Goal: Task Accomplishment & Management: Manage account settings

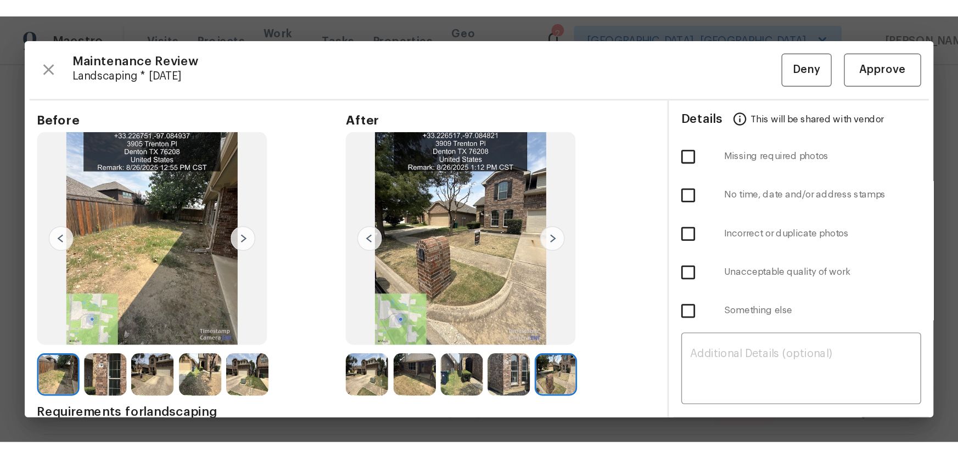
scroll to position [49, 0]
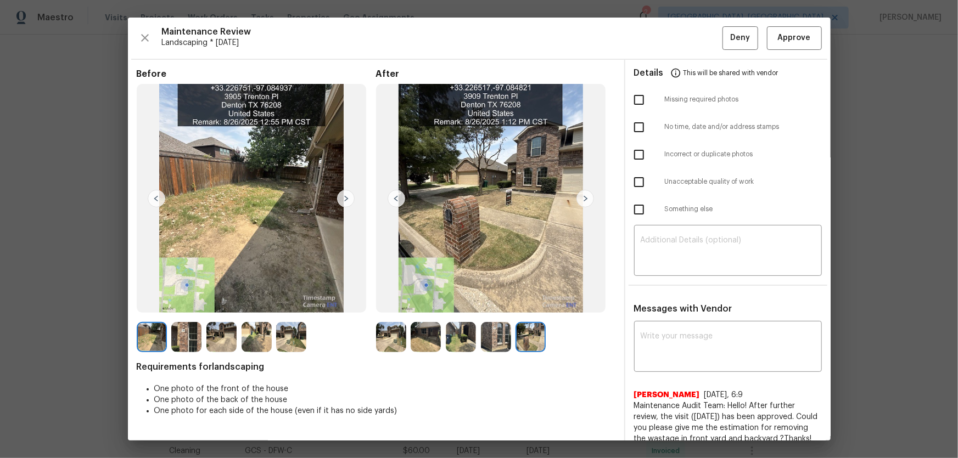
click at [392, 302] on img at bounding box center [391, 337] width 30 height 30
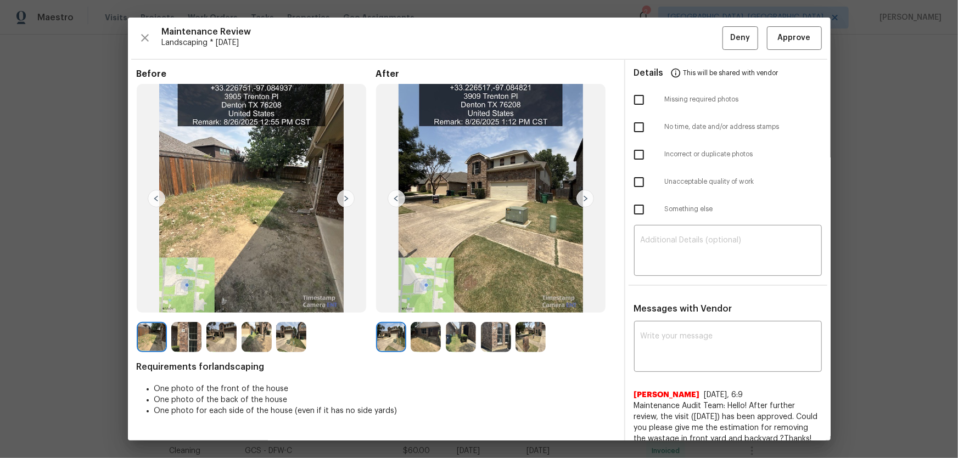
click at [429, 302] on img at bounding box center [426, 337] width 30 height 30
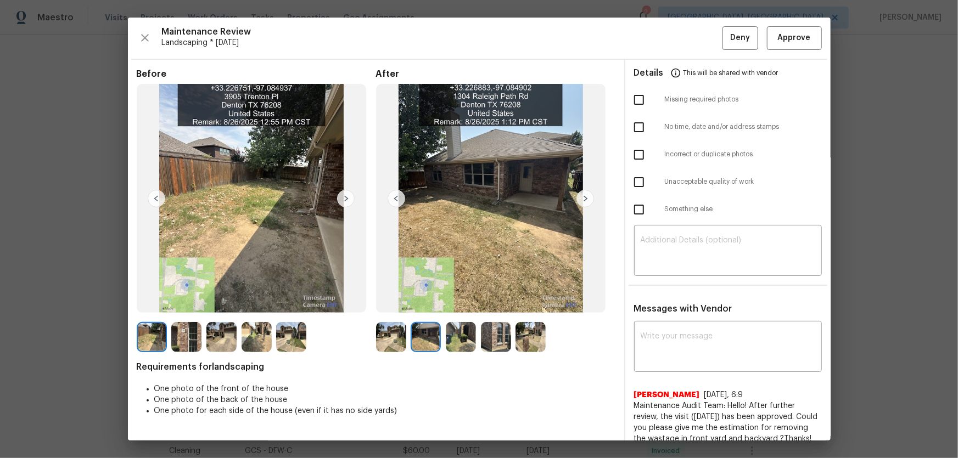
click at [455, 302] on img at bounding box center [461, 337] width 30 height 30
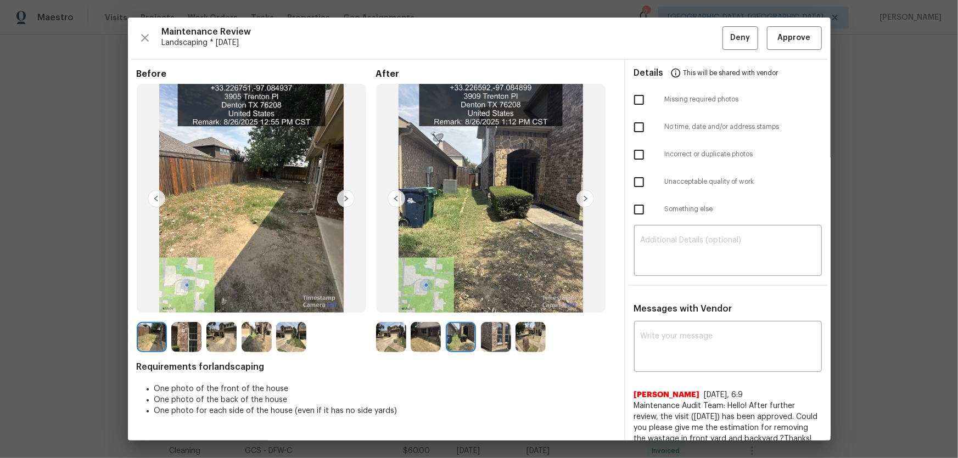
click at [495, 302] on img at bounding box center [496, 337] width 30 height 30
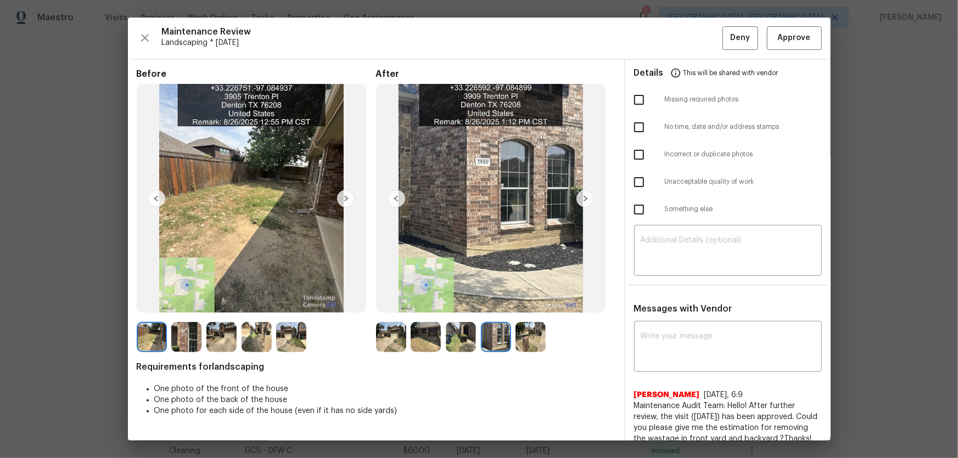
click at [524, 302] on img at bounding box center [530, 337] width 30 height 30
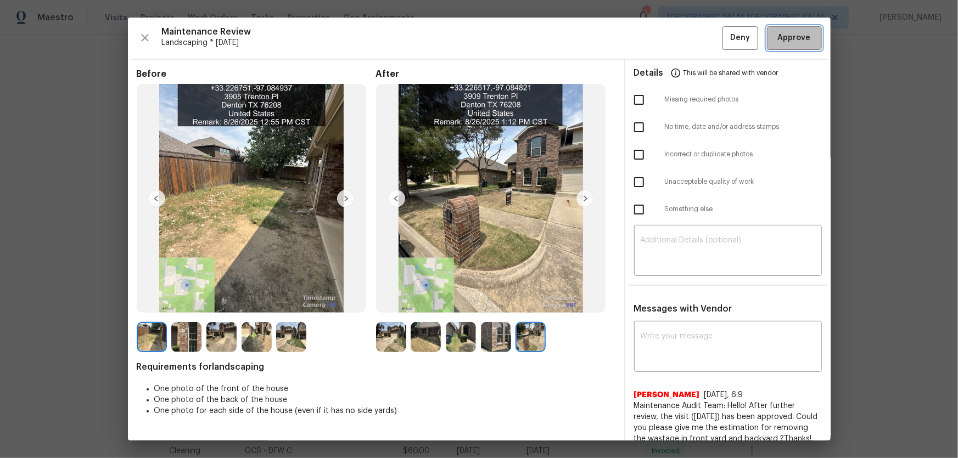
click at [681, 46] on button "Approve" at bounding box center [794, 38] width 55 height 24
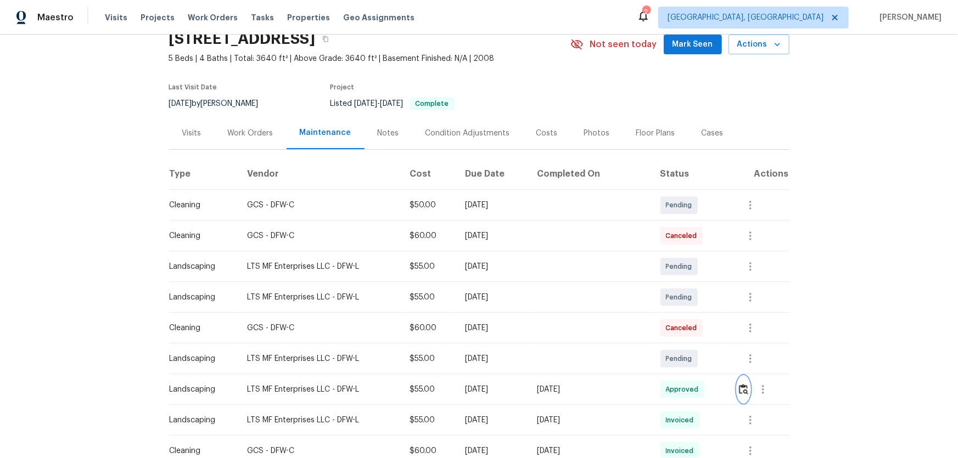
scroll to position [99, 0]
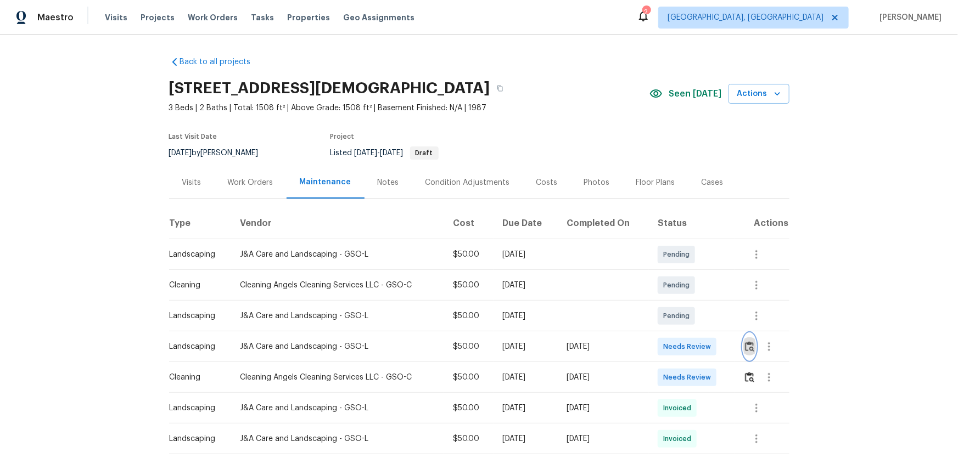
click at [747, 353] on button "button" at bounding box center [749, 347] width 13 height 26
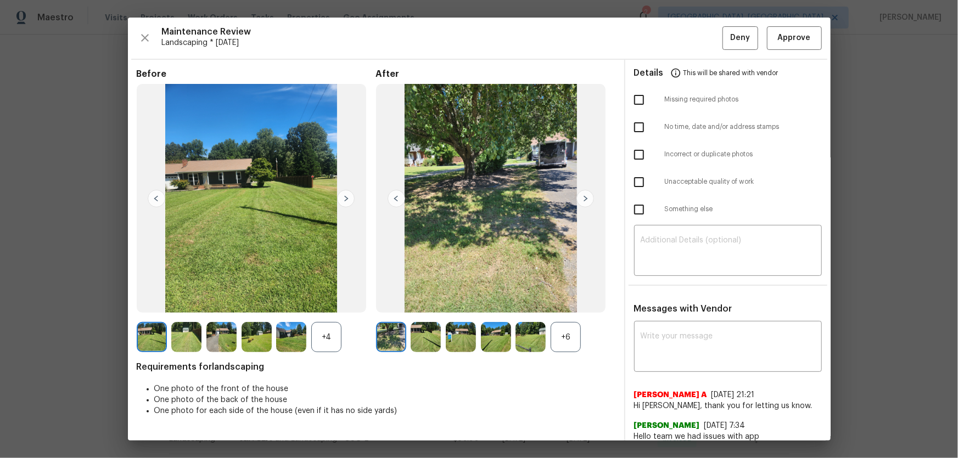
drag, startPoint x: 555, startPoint y: 343, endPoint x: 543, endPoint y: 349, distance: 13.5
click at [556, 343] on div "+6" at bounding box center [566, 337] width 30 height 30
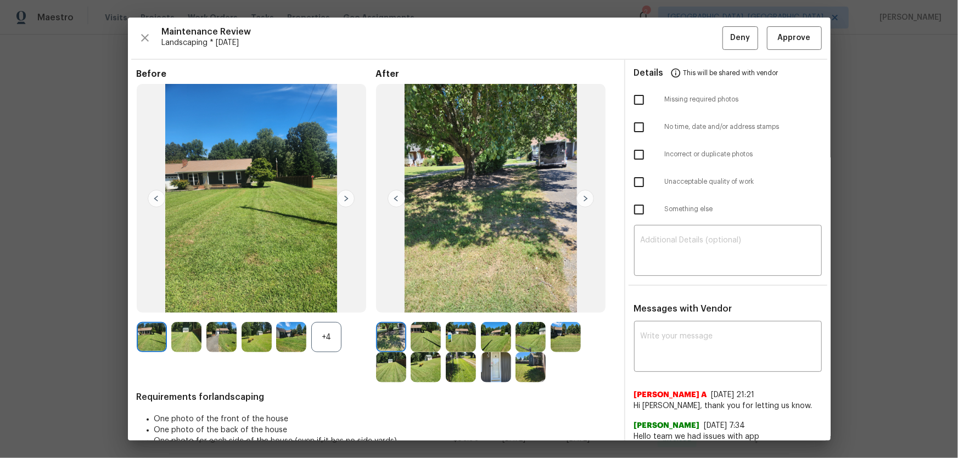
click at [332, 342] on div "+4" at bounding box center [326, 337] width 30 height 30
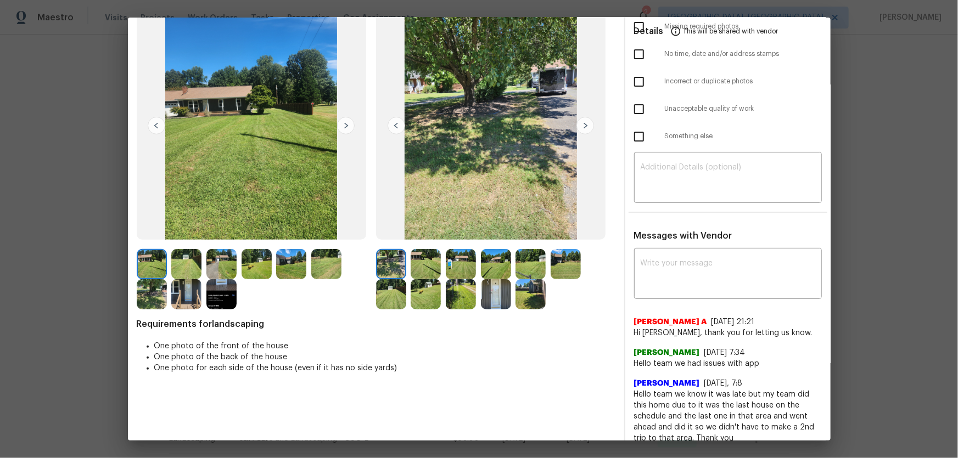
scroll to position [83, 0]
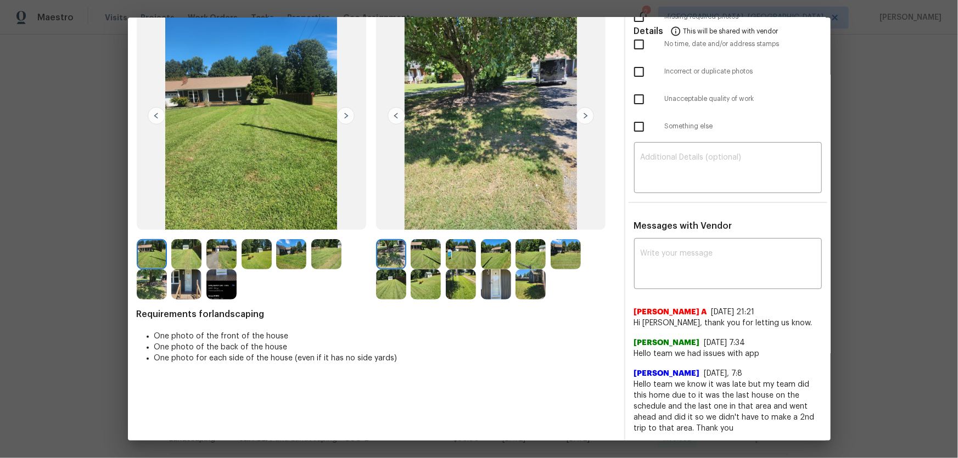
click at [427, 257] on img at bounding box center [426, 254] width 30 height 30
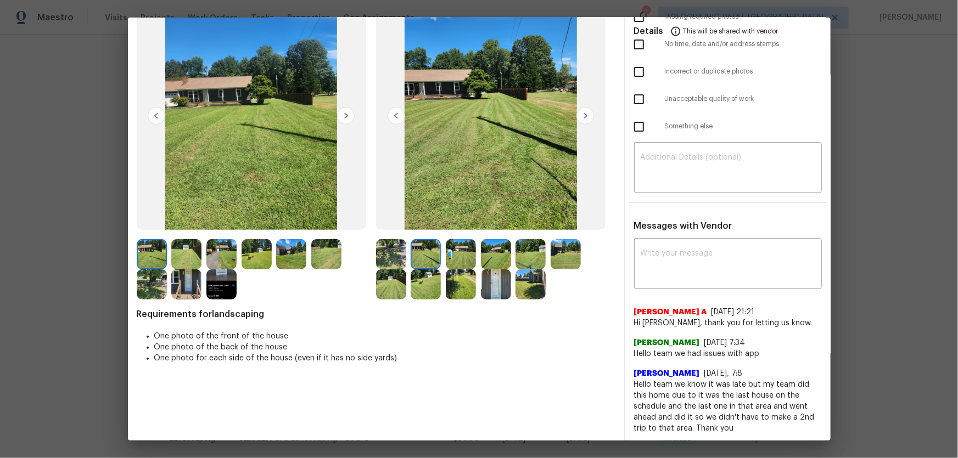
click at [461, 259] on img at bounding box center [461, 254] width 30 height 30
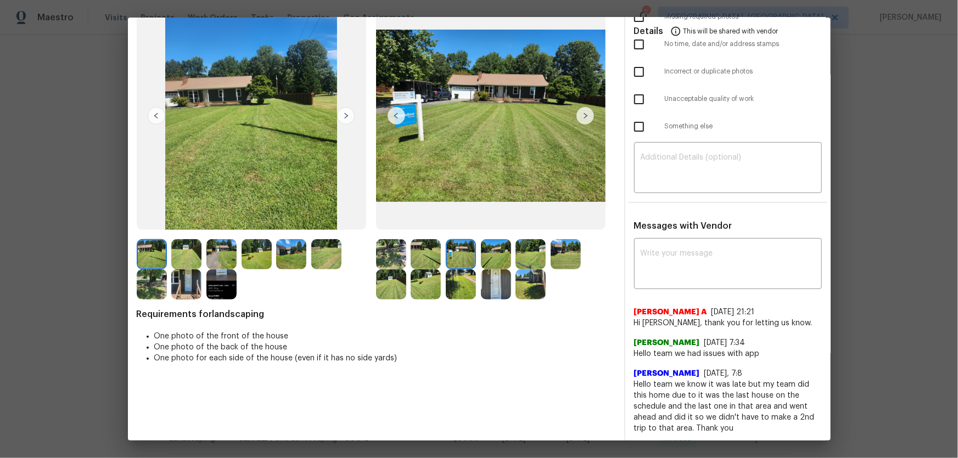
click at [492, 255] on img at bounding box center [496, 254] width 30 height 30
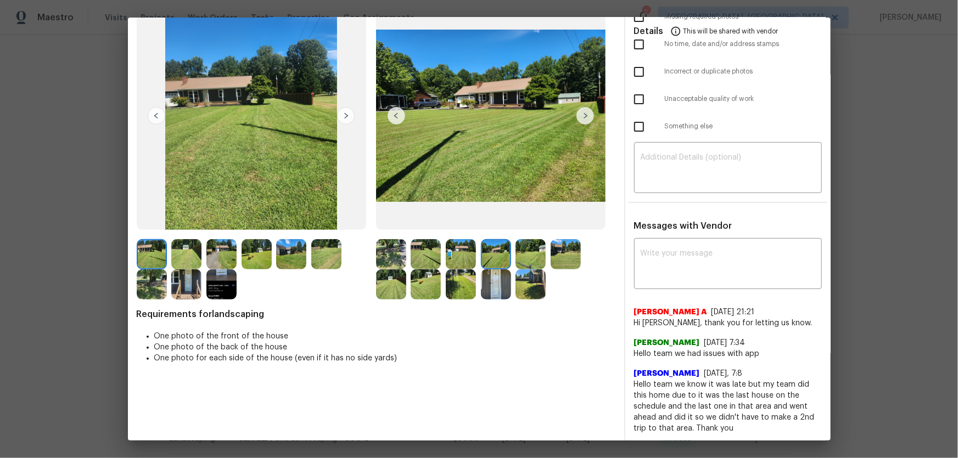
click at [526, 258] on img at bounding box center [530, 254] width 30 height 30
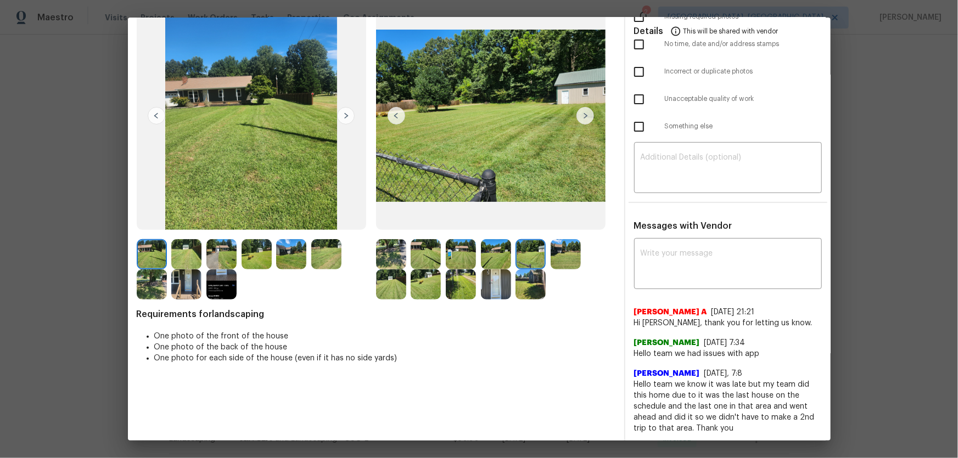
click at [573, 259] on img at bounding box center [566, 254] width 30 height 30
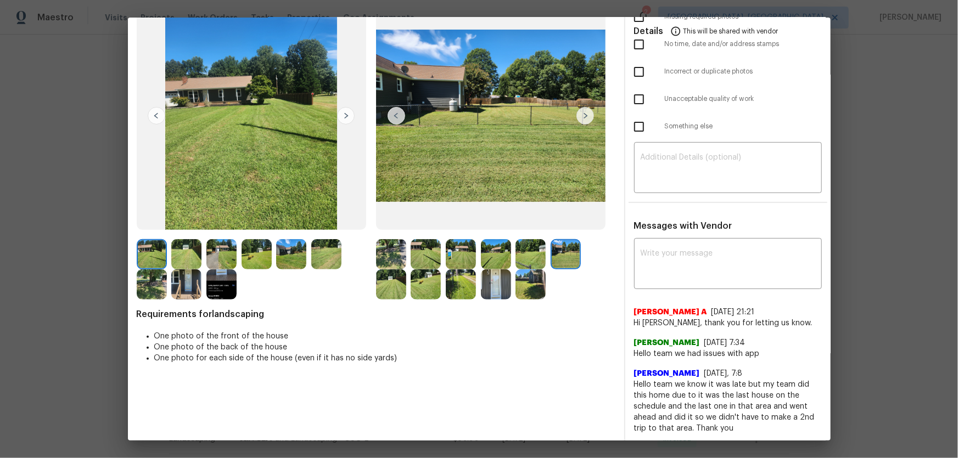
click at [399, 287] on img at bounding box center [391, 285] width 30 height 30
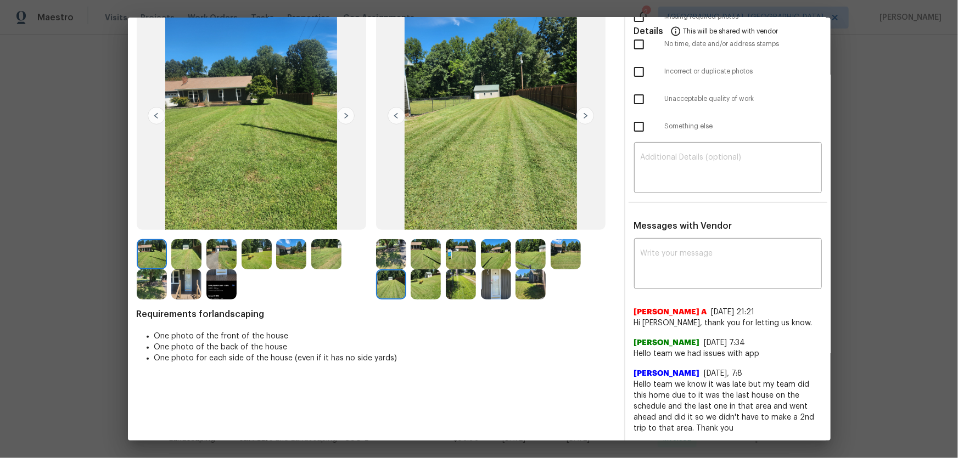
click at [413, 290] on img at bounding box center [426, 285] width 30 height 30
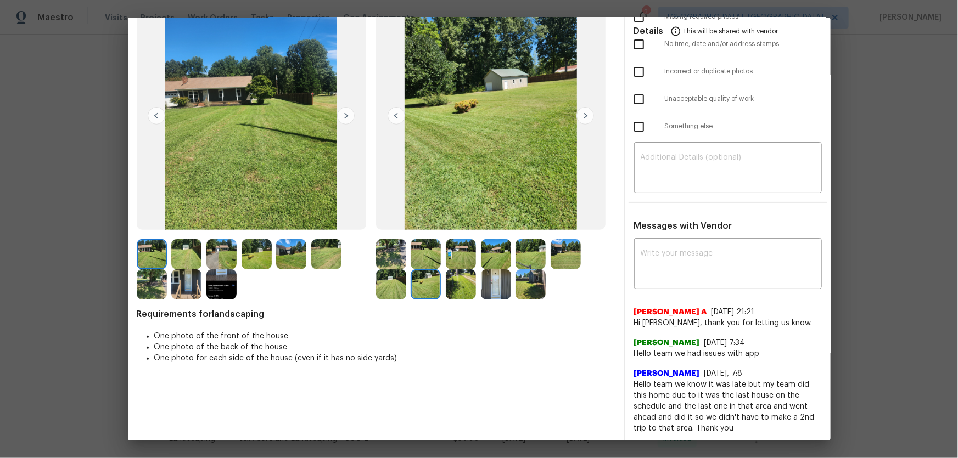
click at [451, 290] on img at bounding box center [461, 285] width 30 height 30
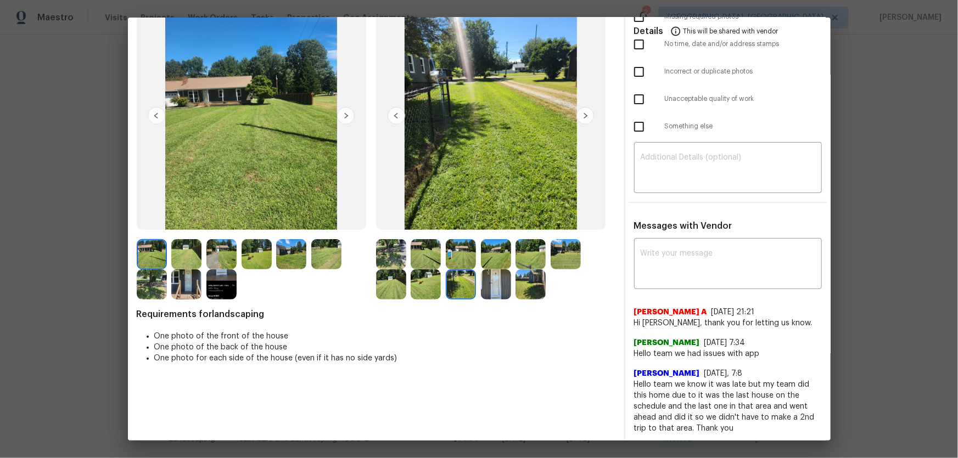
click at [484, 290] on img at bounding box center [496, 285] width 30 height 30
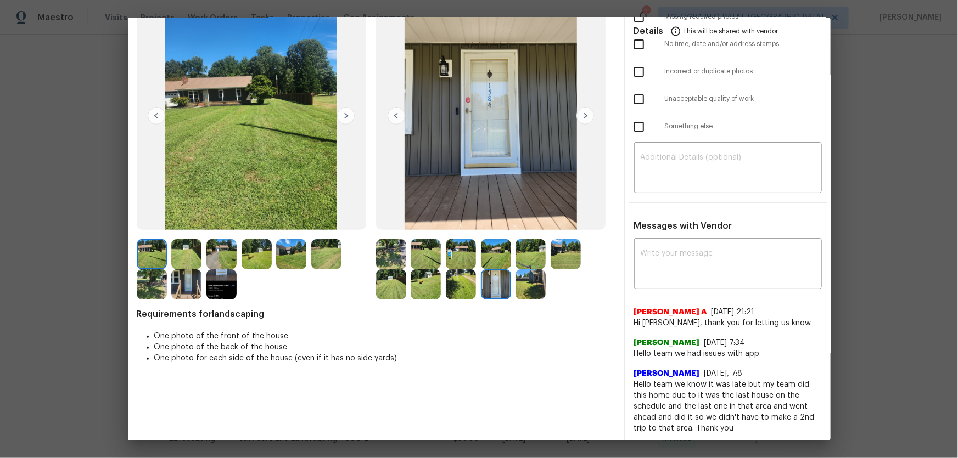
click at [523, 291] on img at bounding box center [530, 285] width 30 height 30
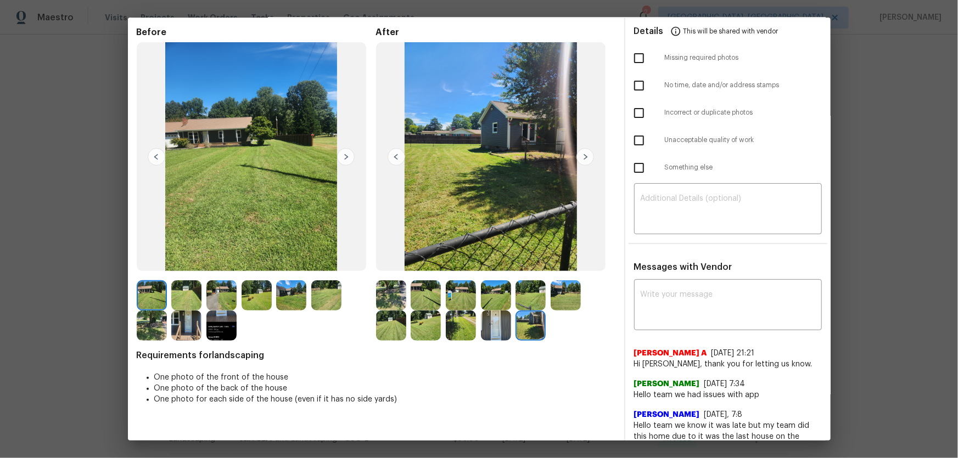
scroll to position [0, 0]
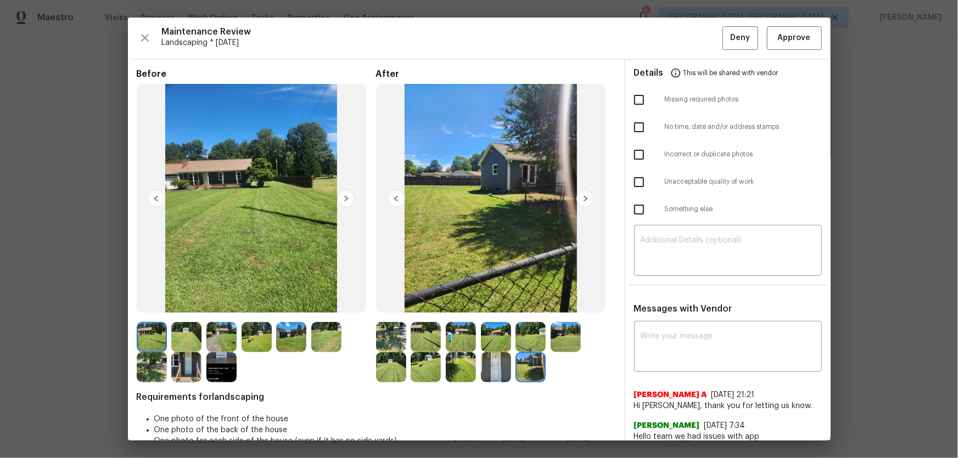
click at [388, 336] on img at bounding box center [391, 337] width 30 height 30
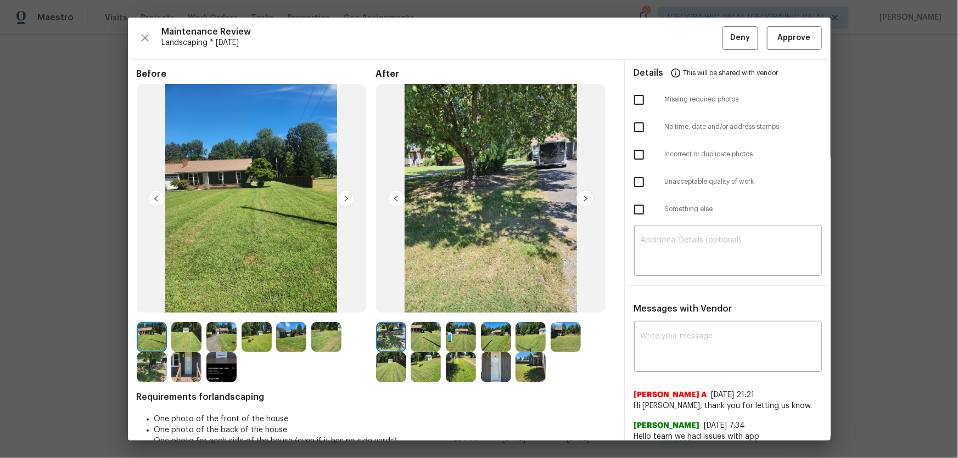
click at [422, 343] on img at bounding box center [426, 337] width 30 height 30
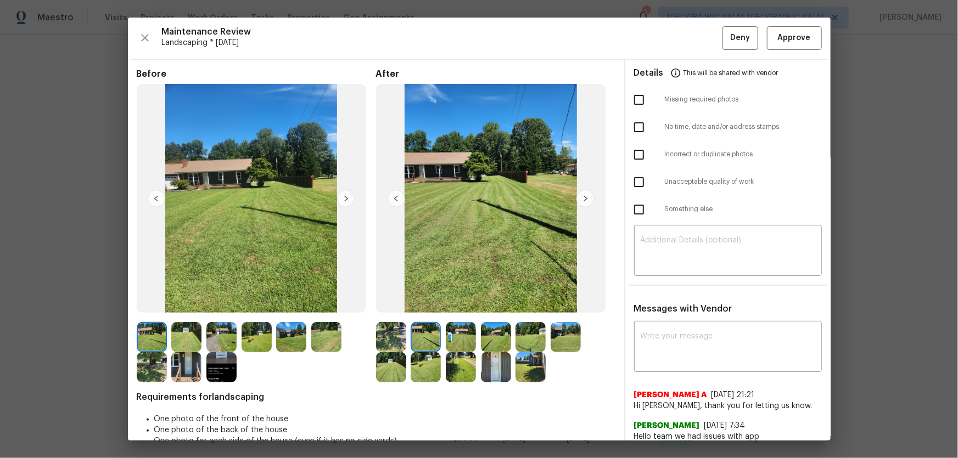
click at [456, 343] on img at bounding box center [461, 337] width 30 height 30
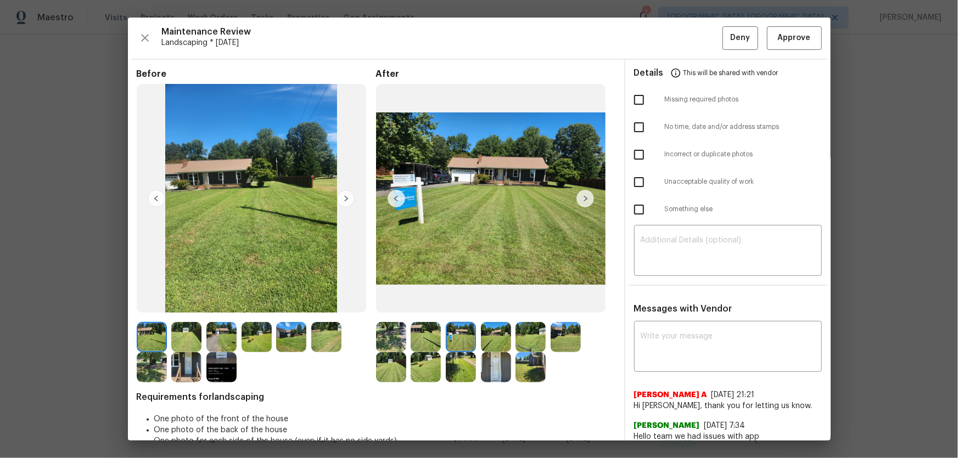
click at [491, 340] on img at bounding box center [496, 337] width 30 height 30
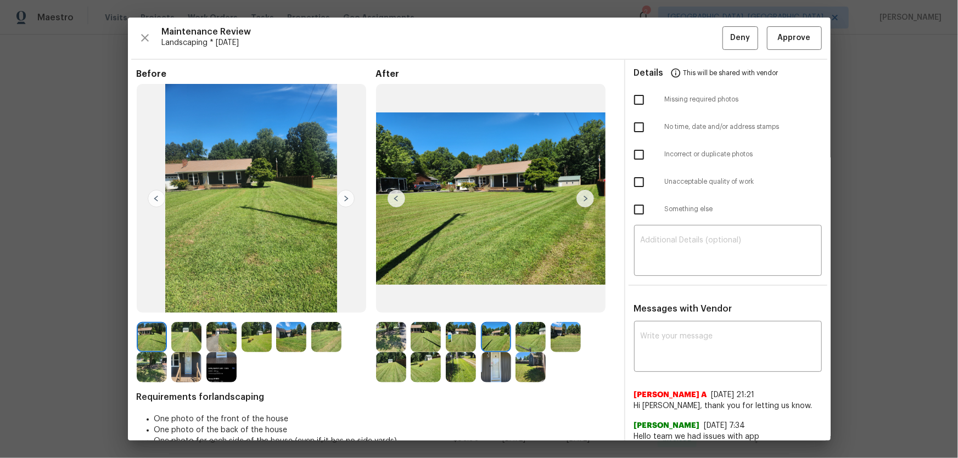
click at [529, 340] on img at bounding box center [530, 337] width 30 height 30
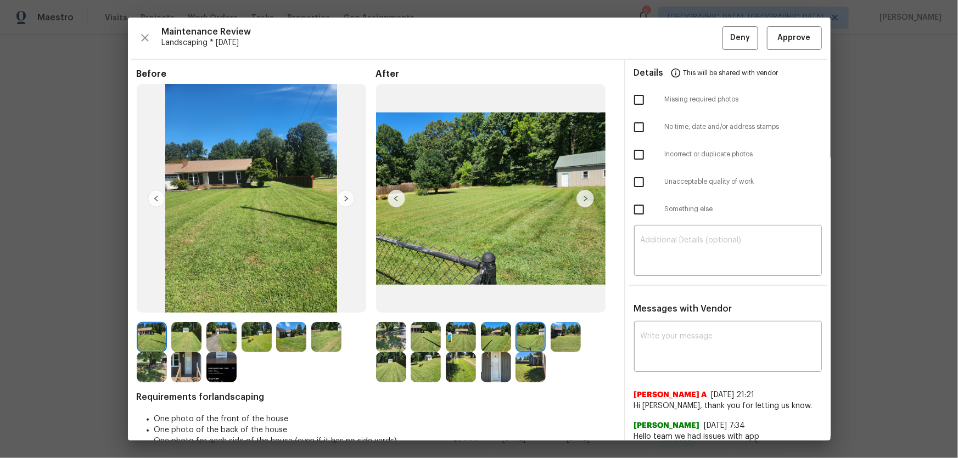
click at [576, 339] on img at bounding box center [566, 337] width 30 height 30
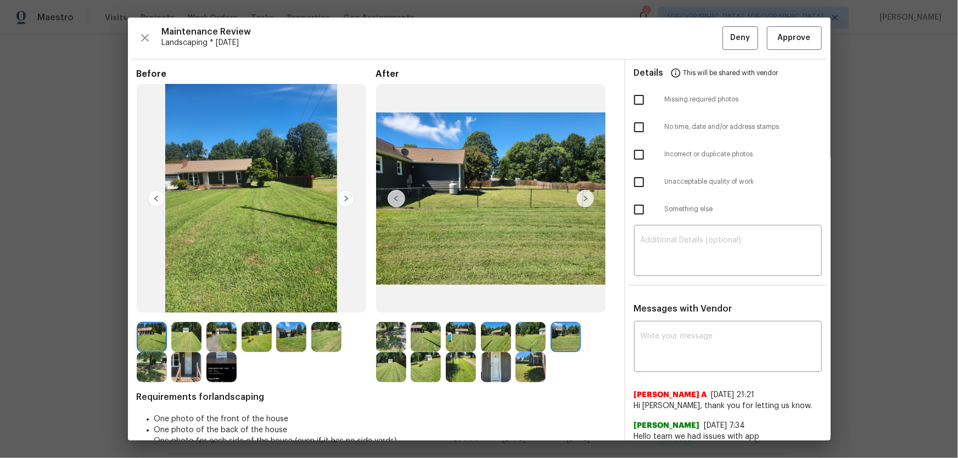
click at [386, 366] on img at bounding box center [391, 367] width 30 height 30
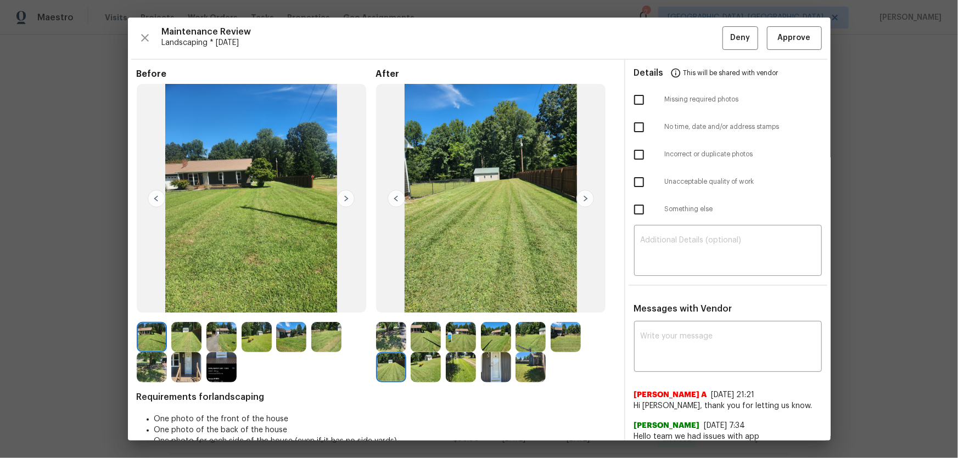
click at [419, 365] on img at bounding box center [426, 367] width 30 height 30
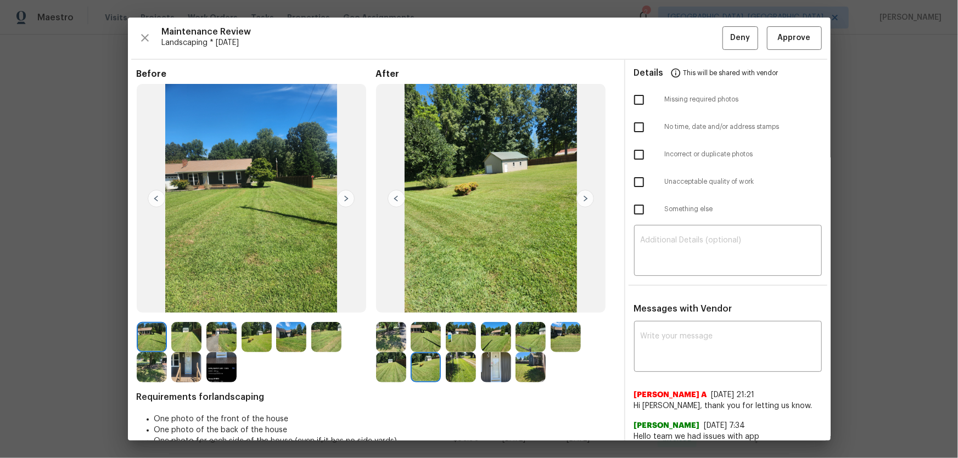
click at [450, 366] on img at bounding box center [461, 367] width 30 height 30
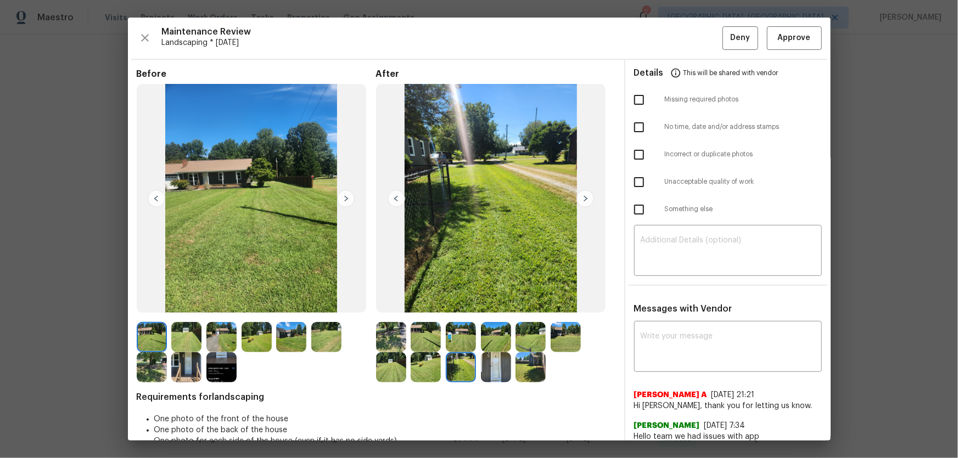
click at [481, 366] on img at bounding box center [496, 367] width 30 height 30
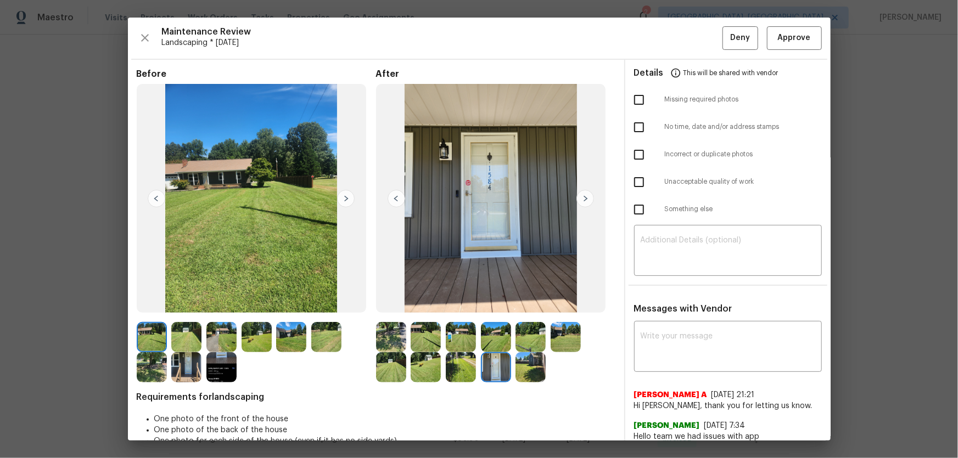
click at [524, 371] on img at bounding box center [530, 367] width 30 height 30
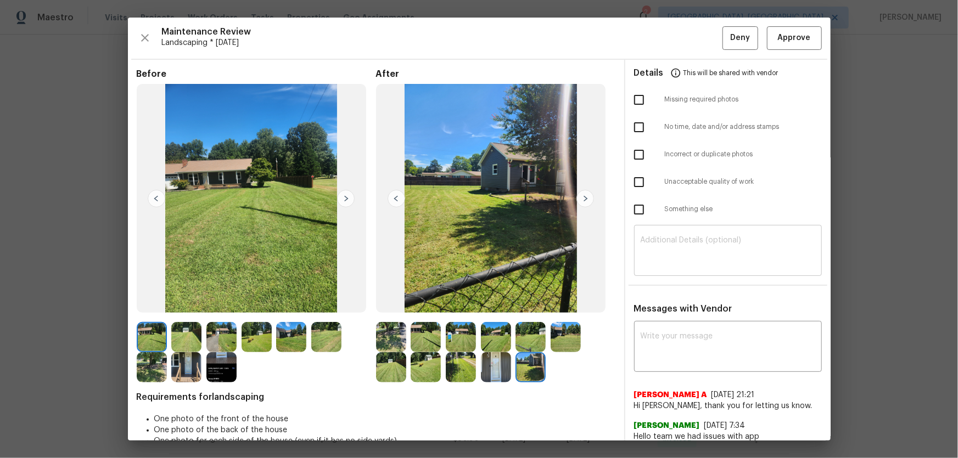
click at [647, 253] on textarea at bounding box center [728, 252] width 175 height 31
click at [417, 339] on img at bounding box center [426, 337] width 30 height 30
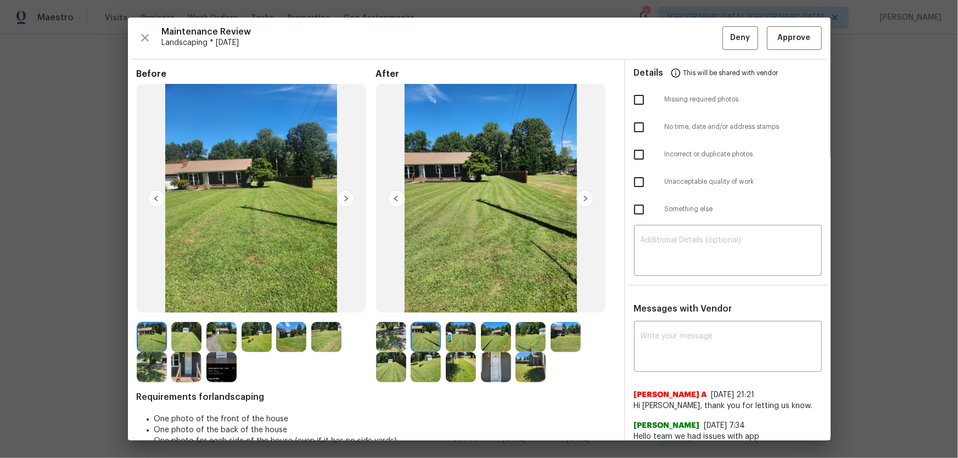
click at [368, 330] on div at bounding box center [256, 352] width 239 height 60
click at [443, 334] on div at bounding box center [495, 352] width 239 height 60
click at [497, 335] on img at bounding box center [496, 337] width 30 height 30
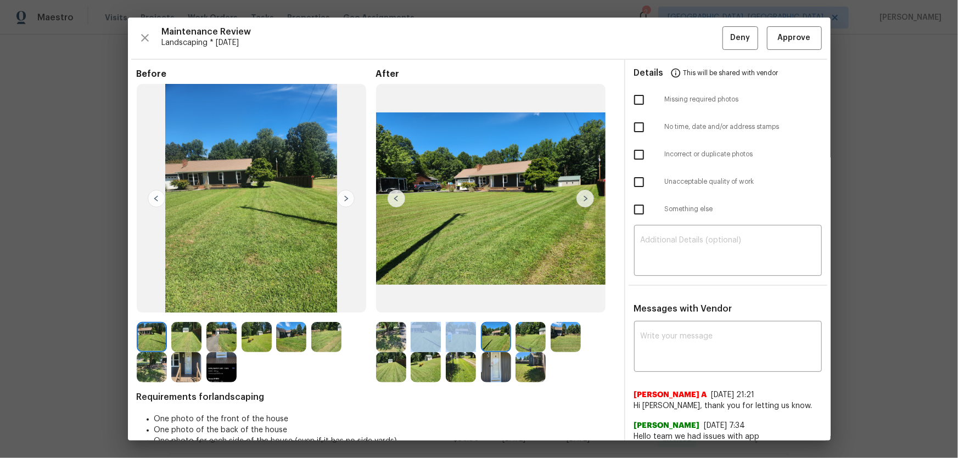
click at [537, 343] on img at bounding box center [530, 337] width 30 height 30
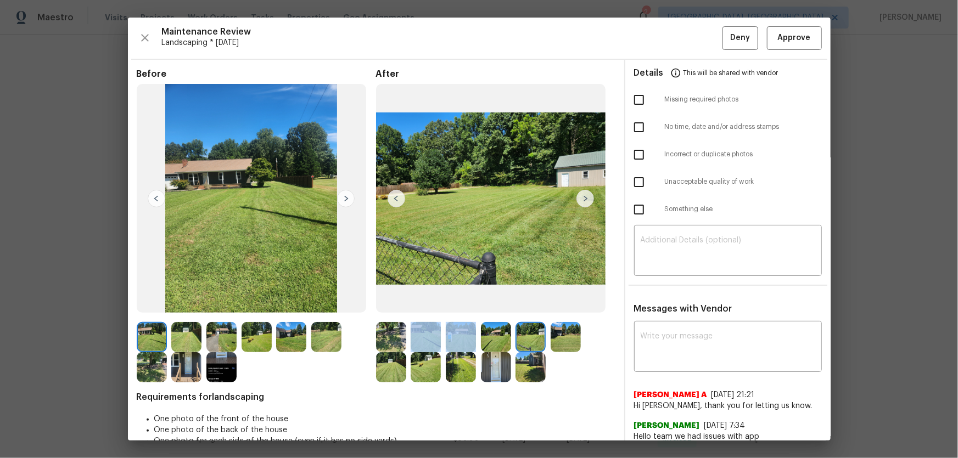
click at [559, 342] on img at bounding box center [566, 337] width 30 height 30
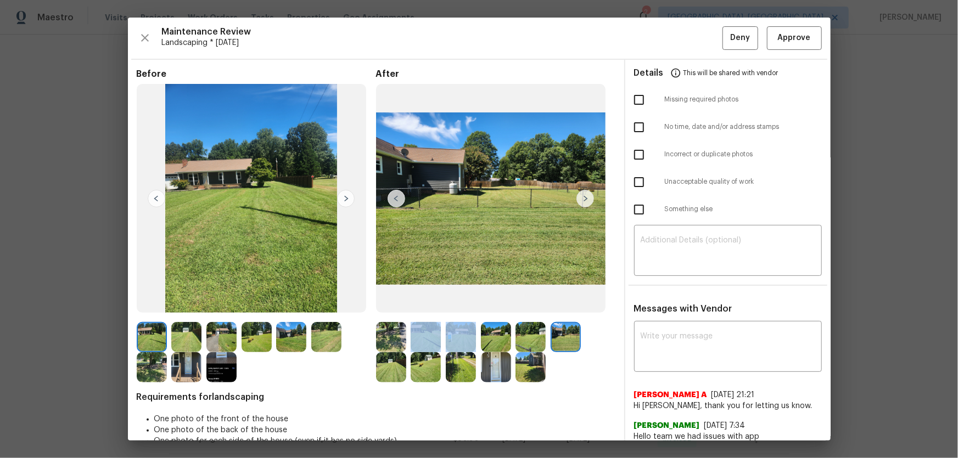
click at [390, 365] on img at bounding box center [391, 367] width 30 height 30
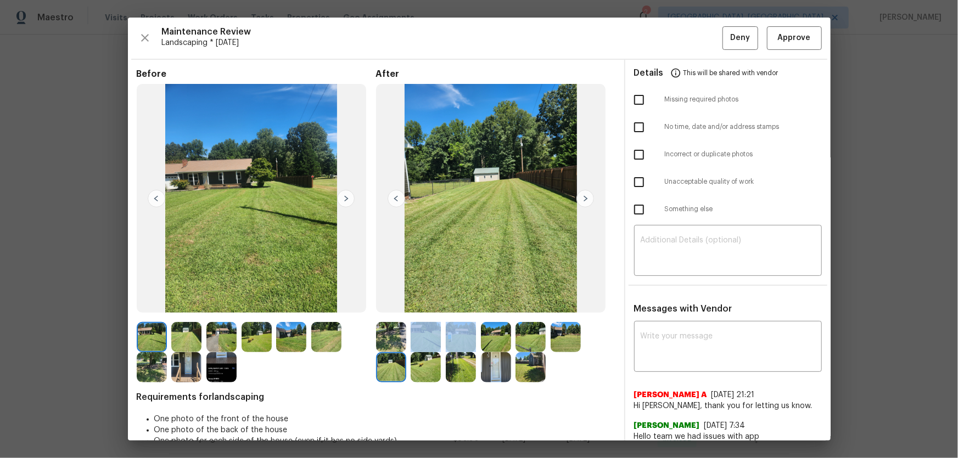
click at [421, 367] on img at bounding box center [426, 367] width 30 height 30
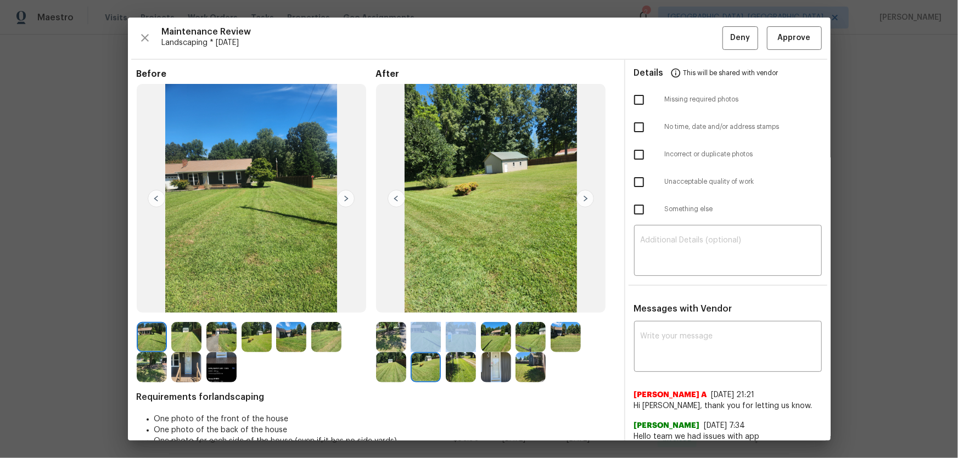
click at [458, 367] on img at bounding box center [461, 367] width 30 height 30
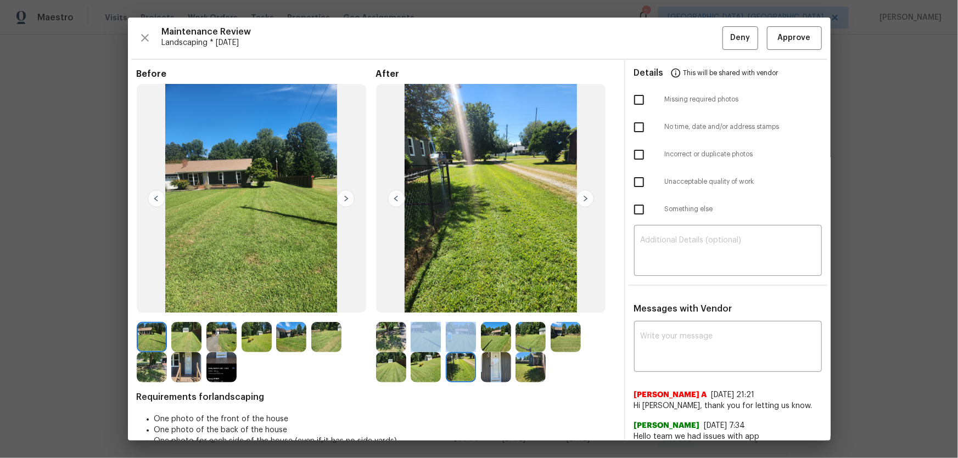
click at [492, 367] on img at bounding box center [496, 367] width 30 height 30
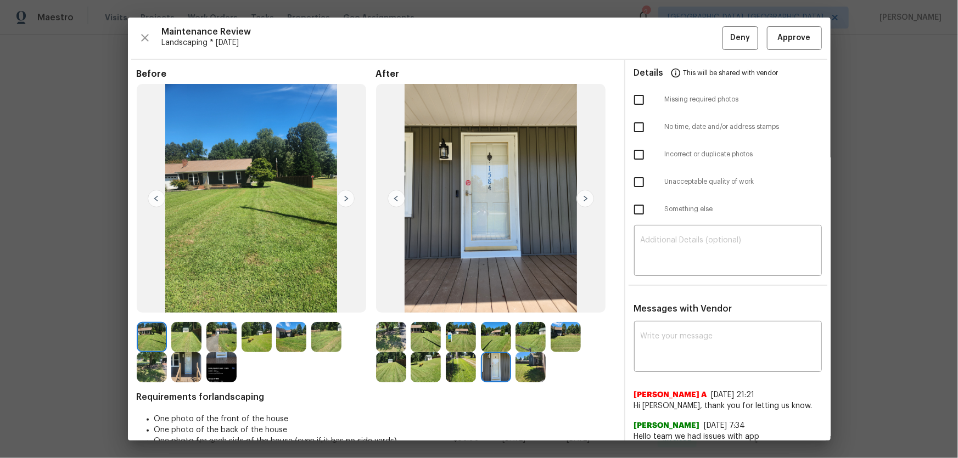
click at [543, 372] on div at bounding box center [532, 367] width 35 height 30
click at [532, 368] on img at bounding box center [530, 367] width 30 height 30
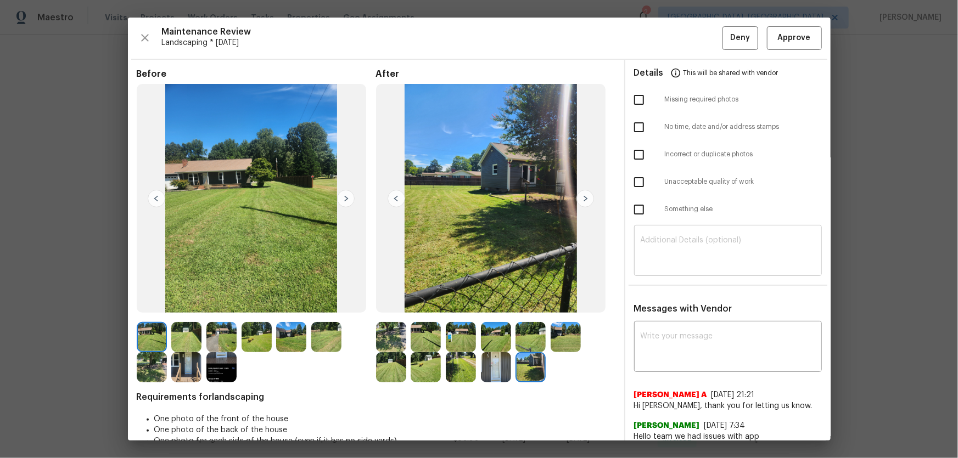
click at [653, 252] on textarea at bounding box center [728, 252] width 175 height 31
paste textarea "Maintenance Audit Team: Hello! Unfortunately this landscaping visit completed o…"
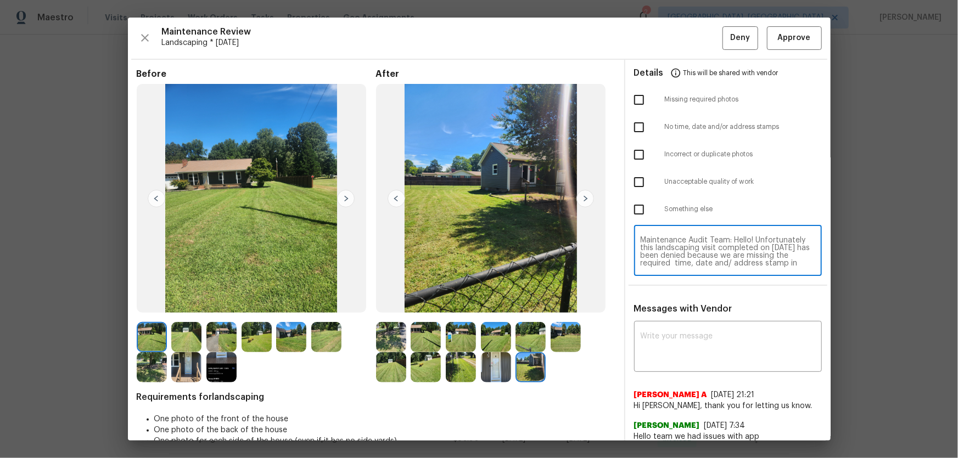
scroll to position [61, 0]
type textarea "Maintenance Audit Team: Hello! Unfortunately this landscaping visit completed o…"
click at [669, 349] on textarea at bounding box center [728, 348] width 175 height 31
paste textarea "Maintenance Audit Team: Hello! Unfortunately this landscaping visit completed o…"
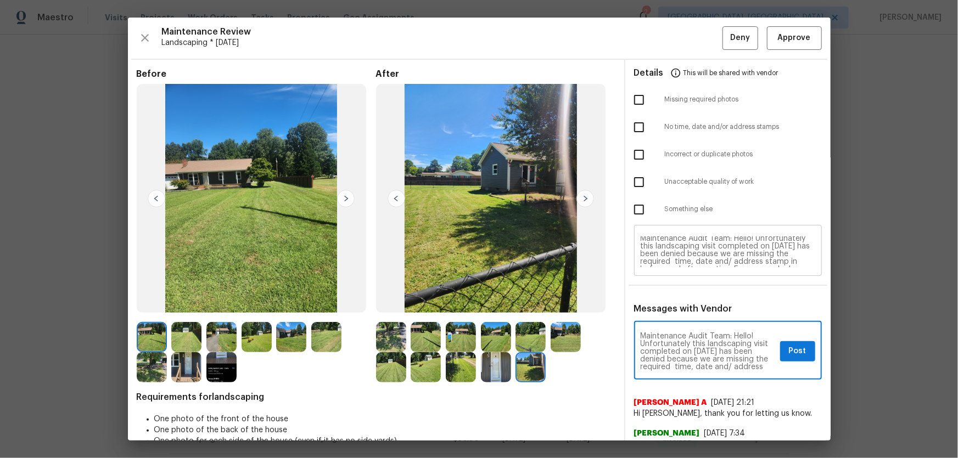
scroll to position [0, 0]
type textarea "Maintenance Audit Team: Hello! Unfortunately this landscaping visit completed o…"
click at [634, 100] on input "checkbox" at bounding box center [638, 99] width 23 height 23
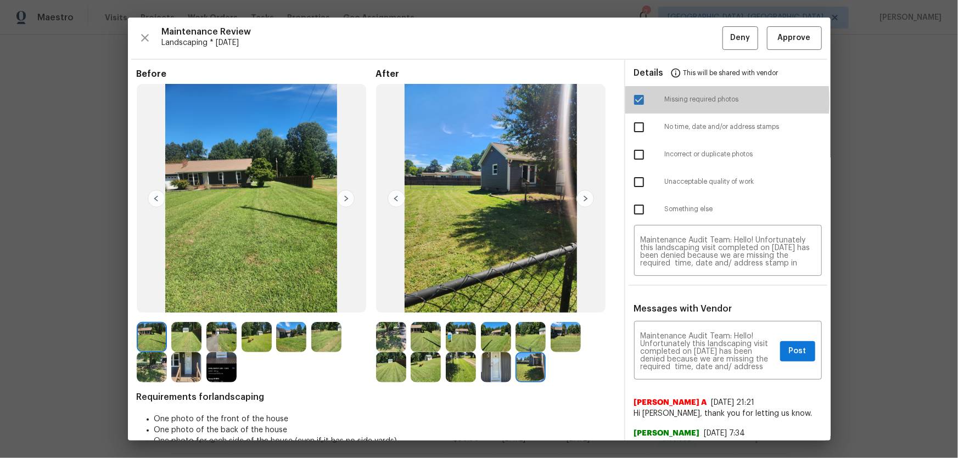
drag, startPoint x: 624, startPoint y: 101, endPoint x: 641, endPoint y: 121, distance: 25.7
click at [627, 102] on input "checkbox" at bounding box center [638, 99] width 23 height 23
checkbox input "false"
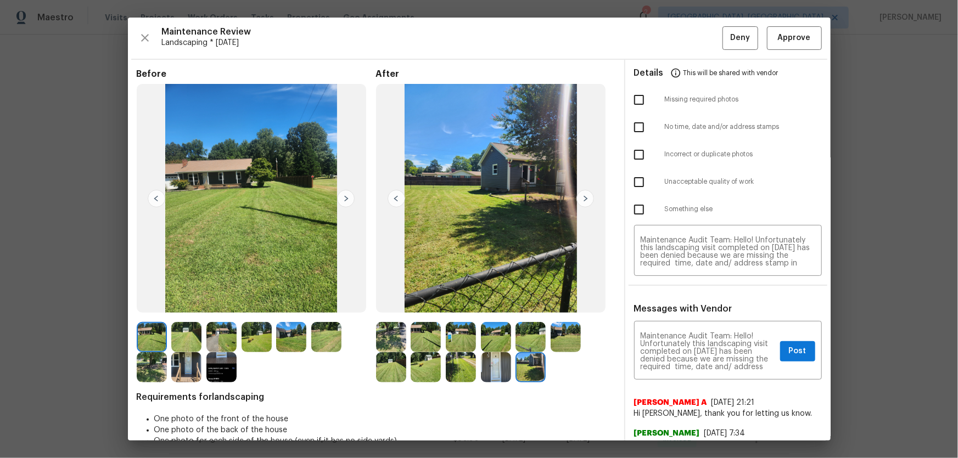
click at [633, 125] on input "checkbox" at bounding box center [638, 127] width 23 height 23
checkbox input "true"
click at [220, 366] on img at bounding box center [221, 367] width 30 height 30
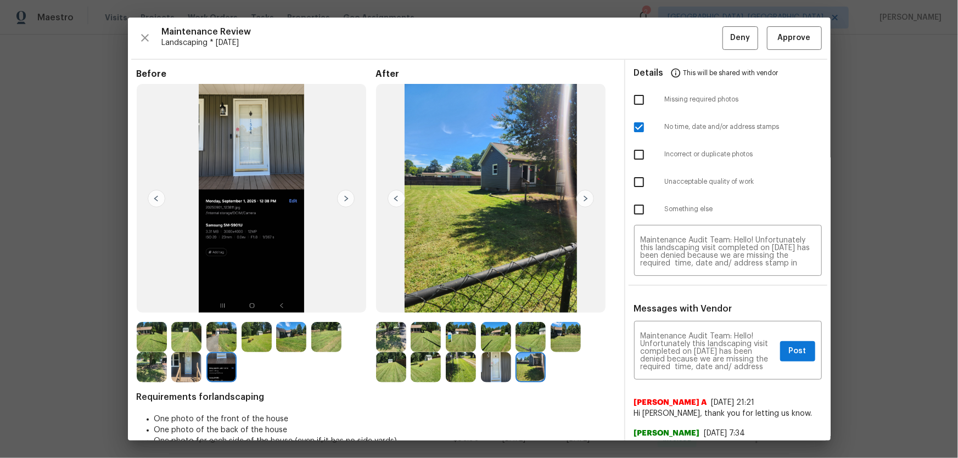
click at [499, 363] on img at bounding box center [496, 367] width 30 height 30
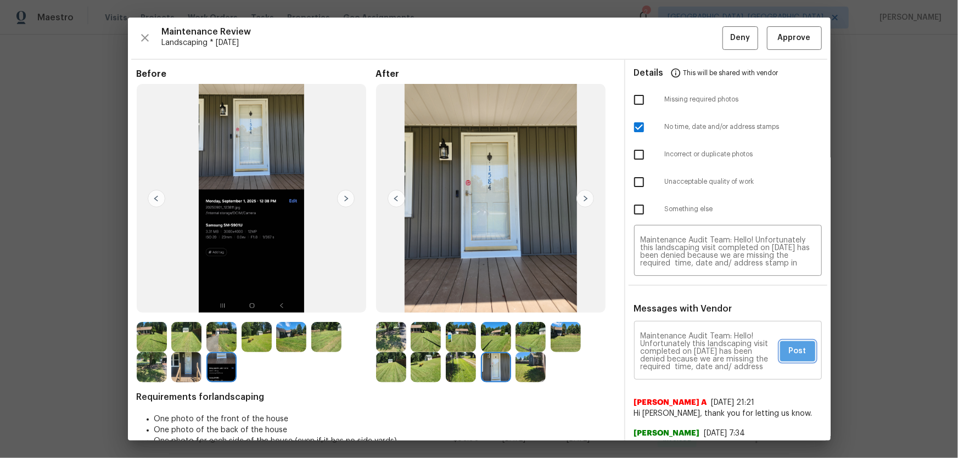
click at [791, 353] on span "Post" at bounding box center [798, 352] width 18 height 14
click at [744, 40] on button "Deny" at bounding box center [740, 38] width 36 height 24
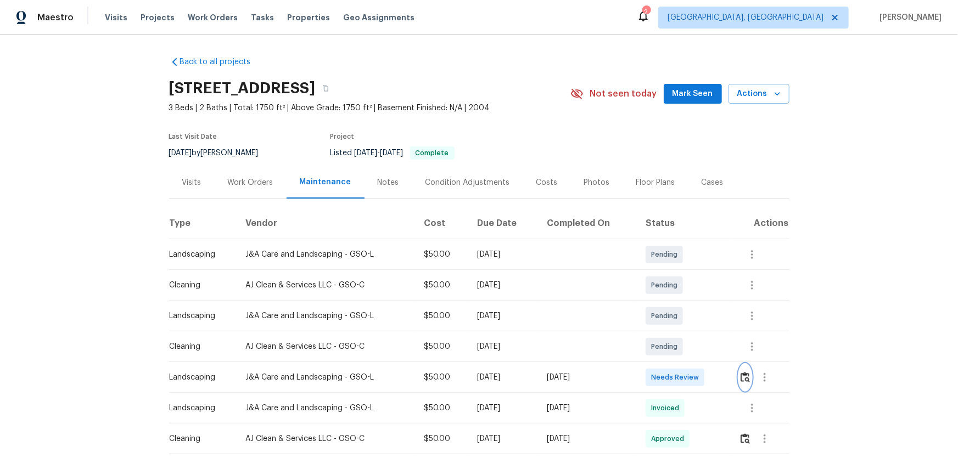
click at [681, 302] on button "button" at bounding box center [745, 378] width 13 height 26
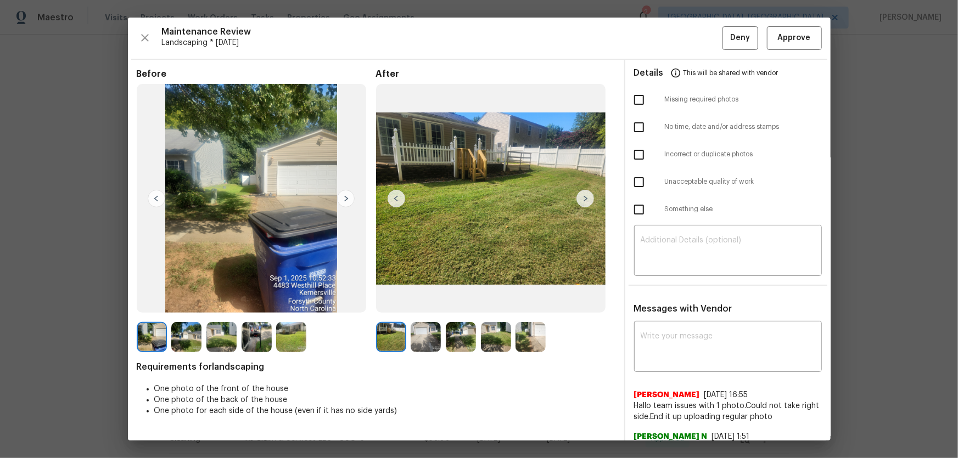
click at [420, 302] on img at bounding box center [426, 337] width 30 height 30
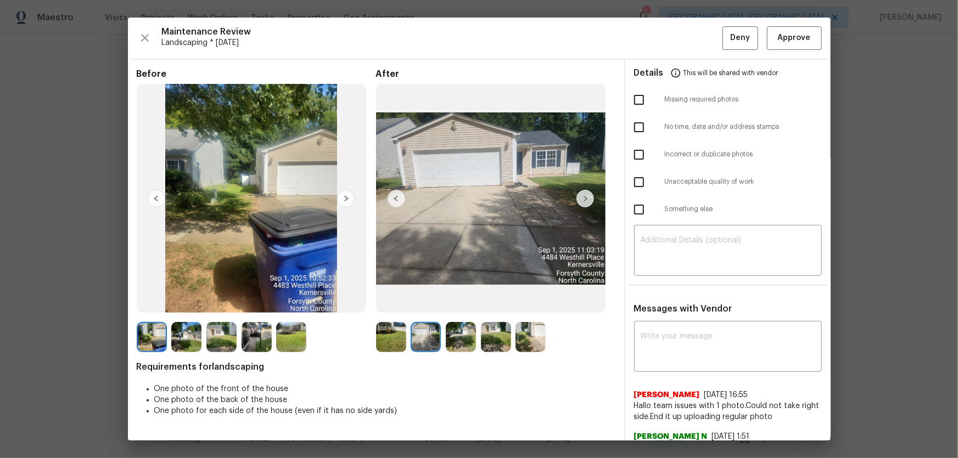
click at [462, 302] on img at bounding box center [461, 337] width 30 height 30
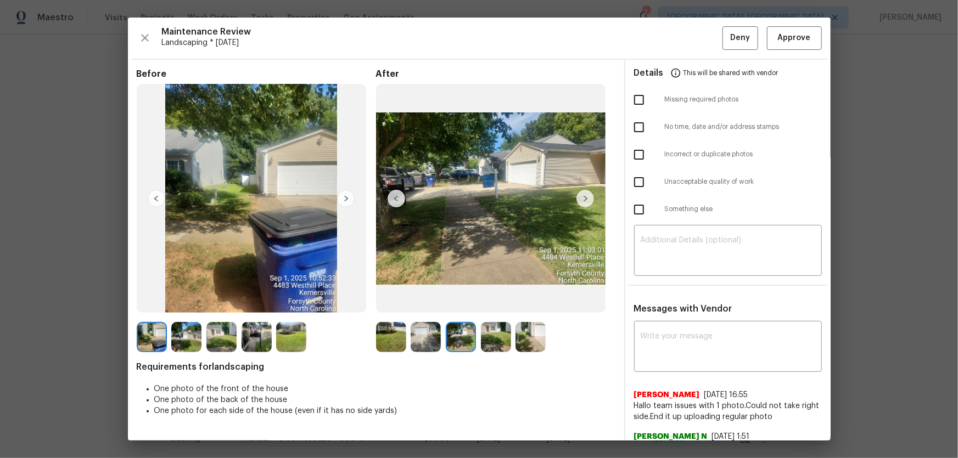
click at [484, 302] on img at bounding box center [496, 337] width 30 height 30
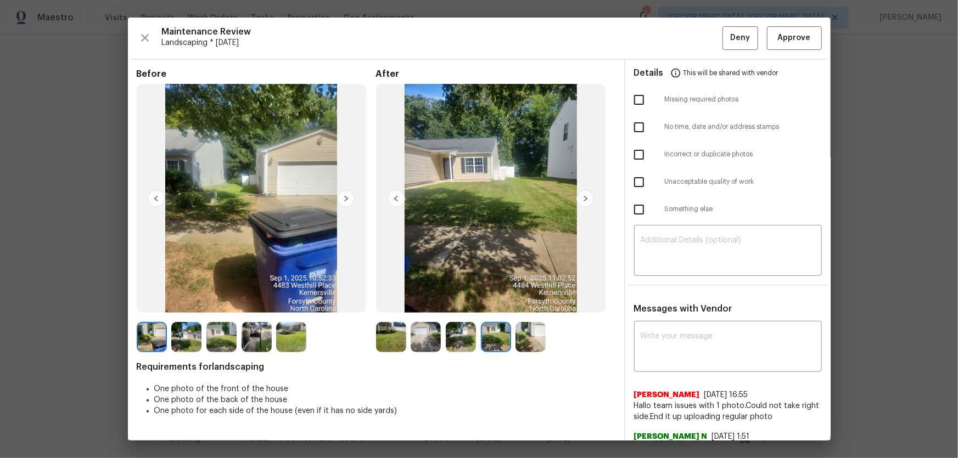
click at [524, 302] on img at bounding box center [530, 337] width 30 height 30
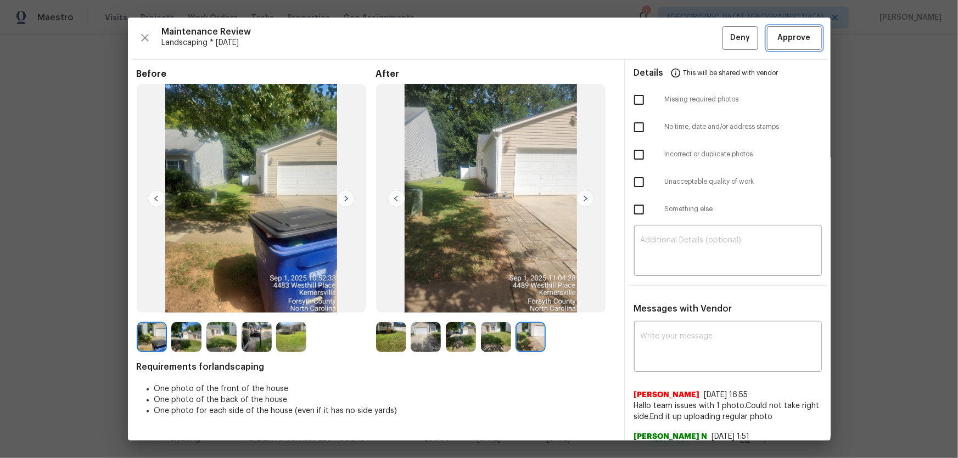
click at [681, 43] on span "Approve" at bounding box center [794, 38] width 33 height 14
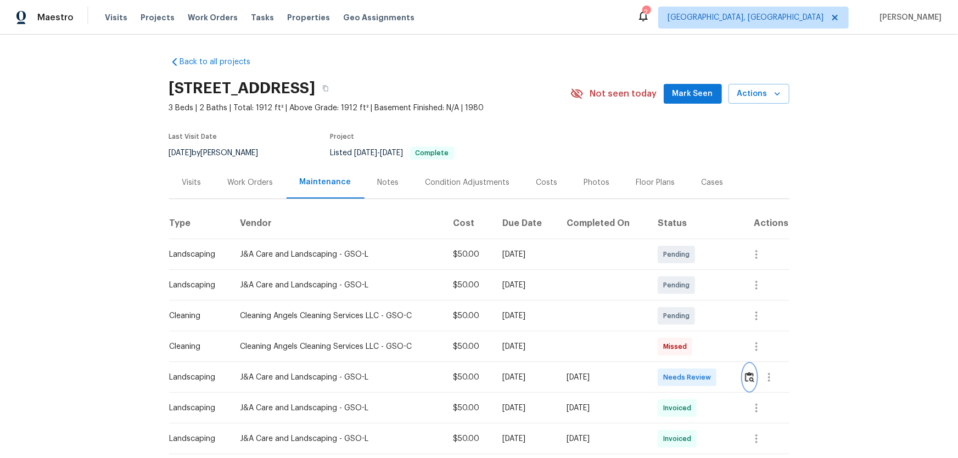
click at [681, 302] on img "button" at bounding box center [749, 377] width 9 height 10
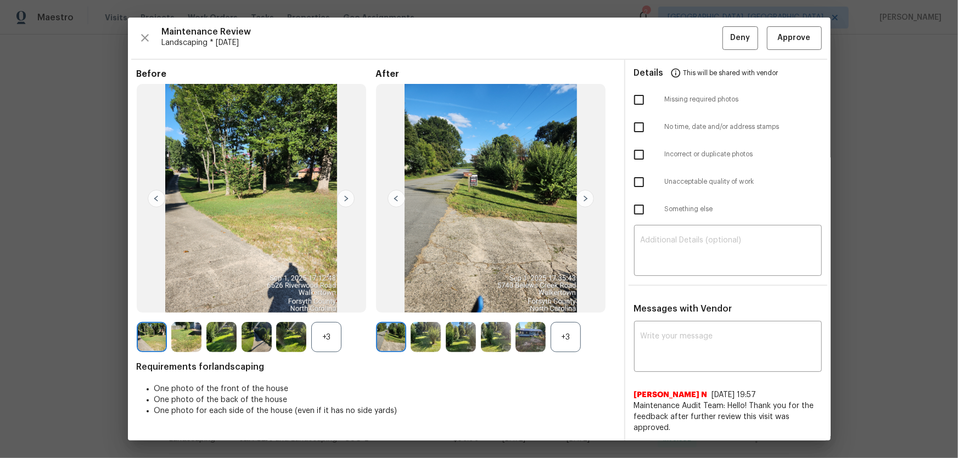
click at [567, 302] on div "+3" at bounding box center [566, 337] width 30 height 30
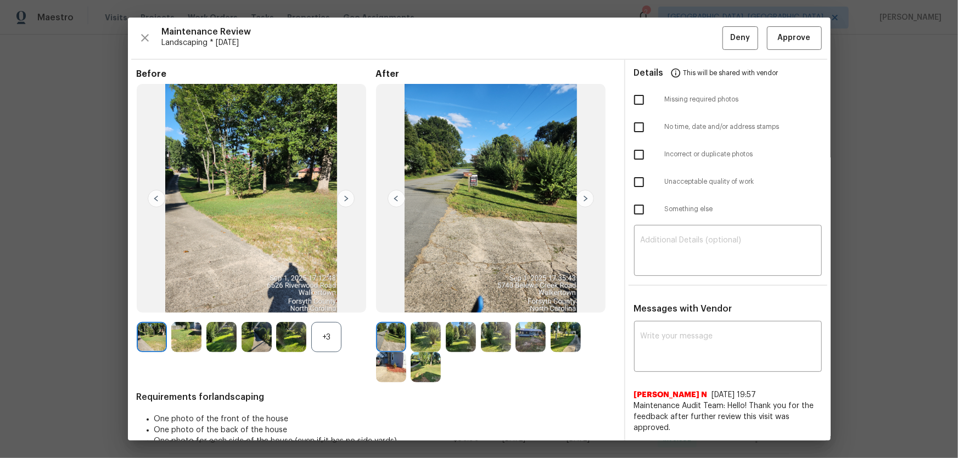
click at [320, 302] on div "+3" at bounding box center [326, 337] width 30 height 30
click at [413, 302] on img at bounding box center [426, 337] width 30 height 30
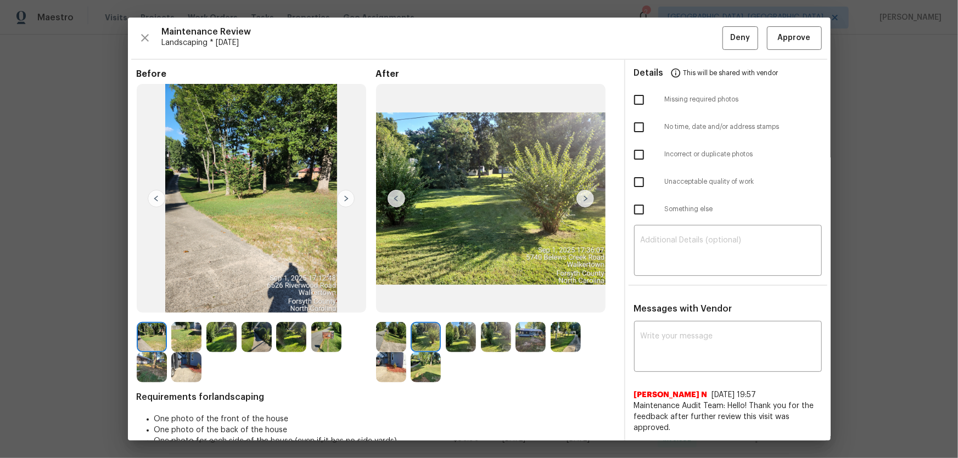
click at [449, 302] on img at bounding box center [461, 337] width 30 height 30
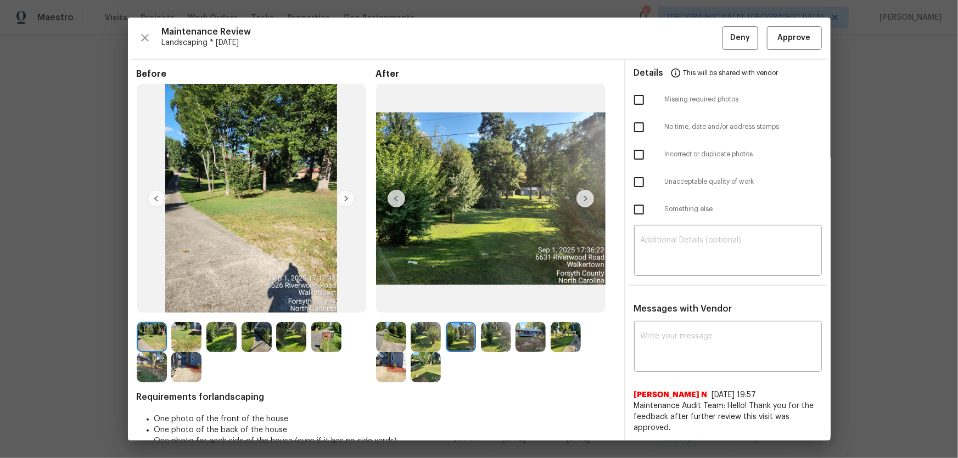
click at [500, 302] on img at bounding box center [496, 337] width 30 height 30
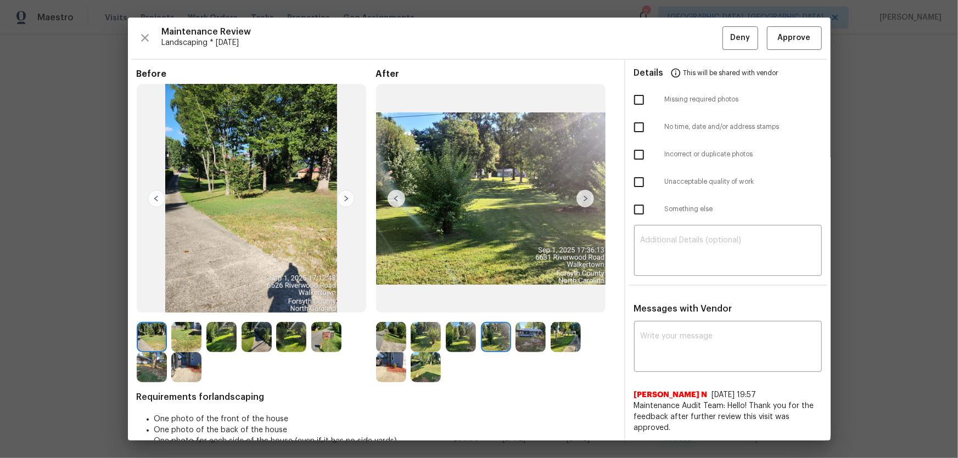
click at [532, 302] on img at bounding box center [530, 337] width 30 height 30
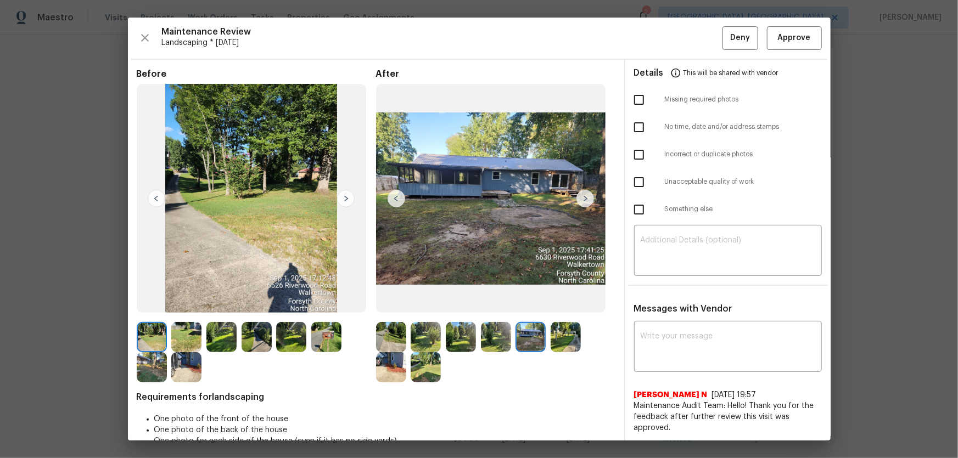
click at [565, 302] on img at bounding box center [566, 337] width 30 height 30
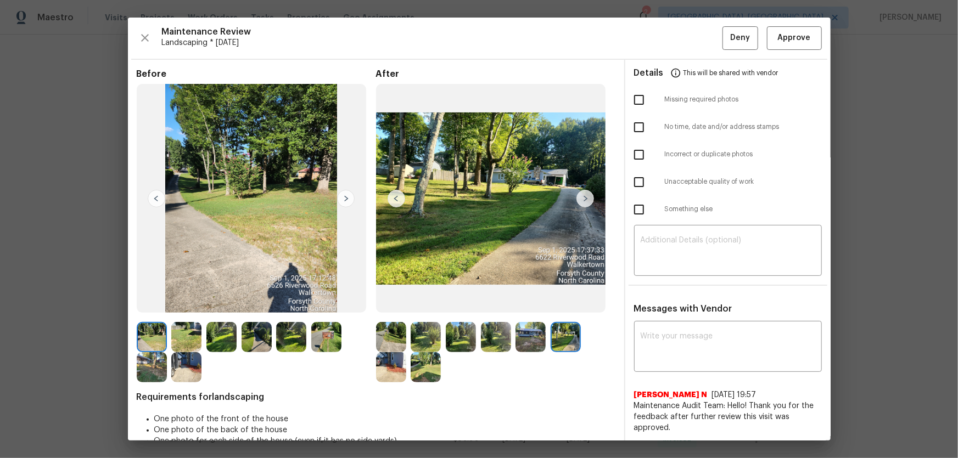
click at [380, 302] on img at bounding box center [391, 367] width 30 height 30
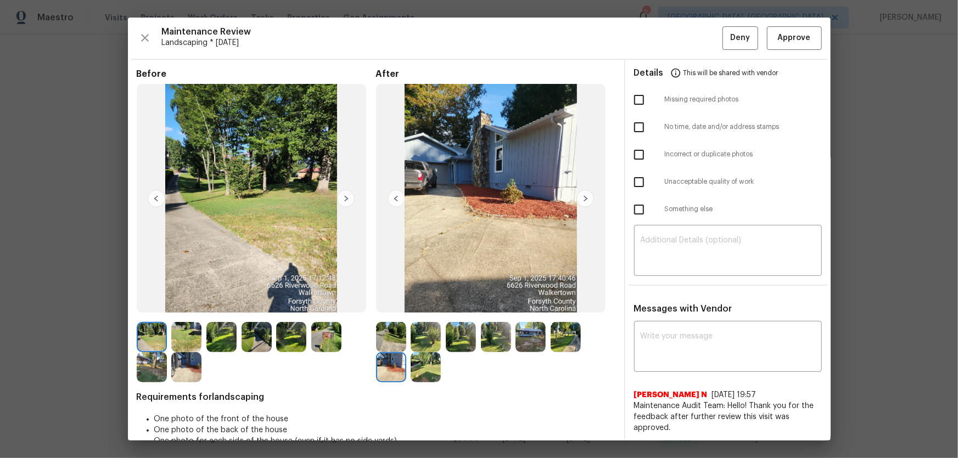
click at [422, 302] on img at bounding box center [426, 367] width 30 height 30
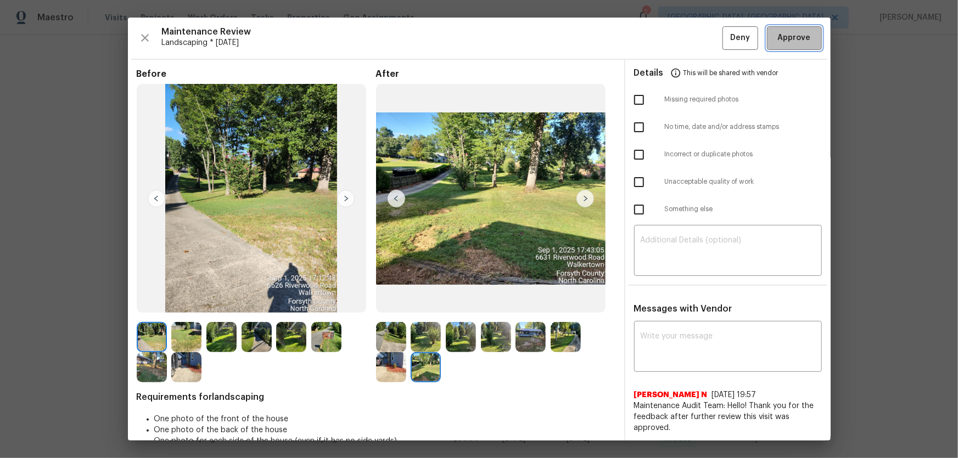
click at [681, 43] on span "Approve" at bounding box center [794, 38] width 33 height 14
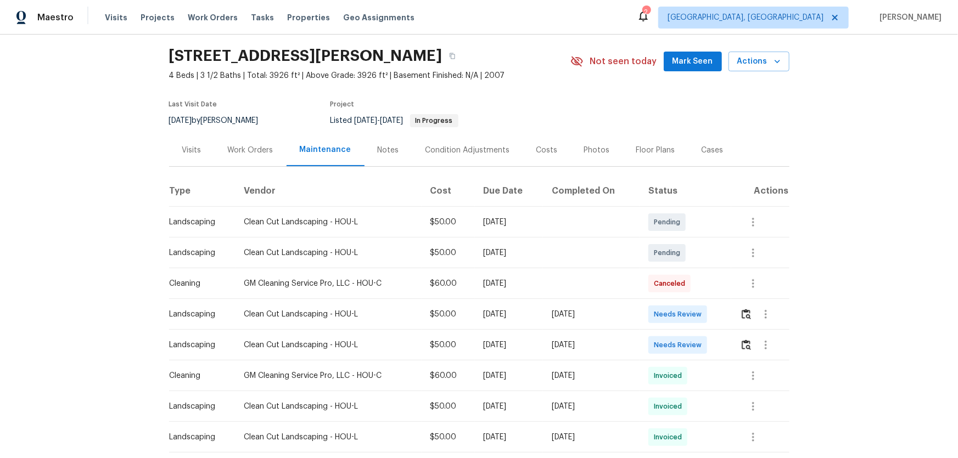
scroll to position [49, 0]
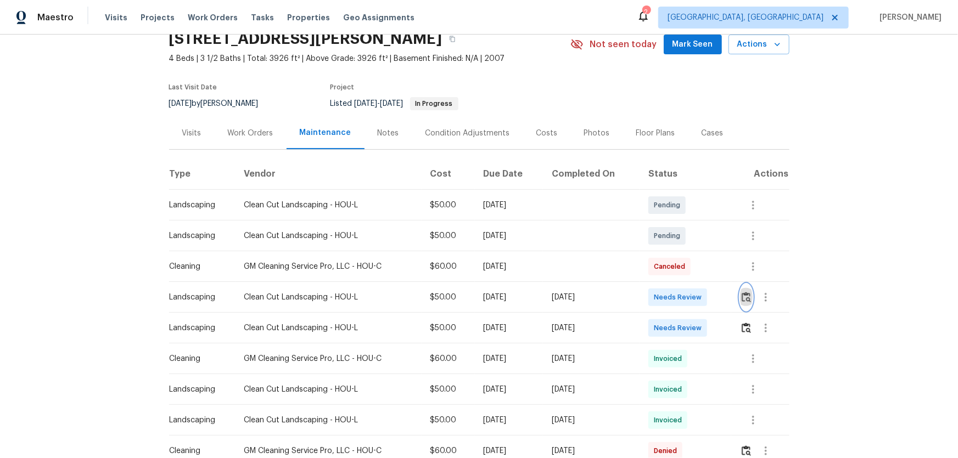
click at [681, 302] on button "button" at bounding box center [746, 297] width 13 height 26
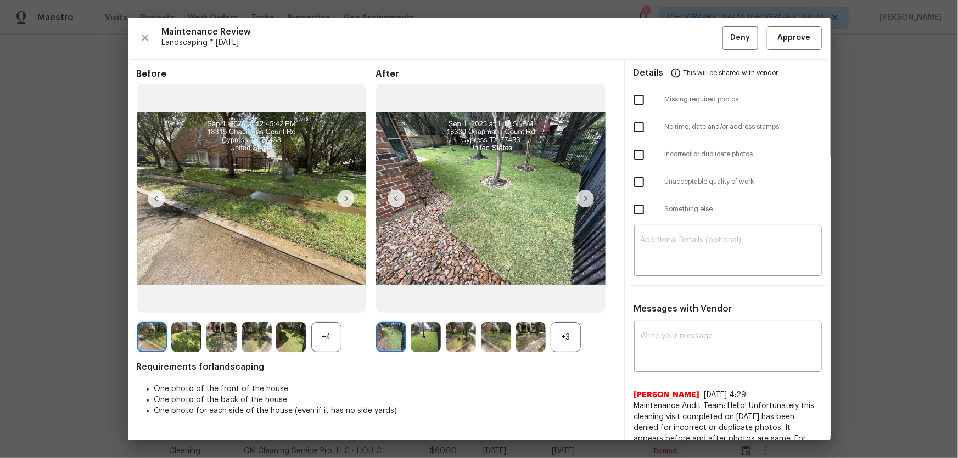
click at [563, 302] on div "+3" at bounding box center [566, 337] width 30 height 30
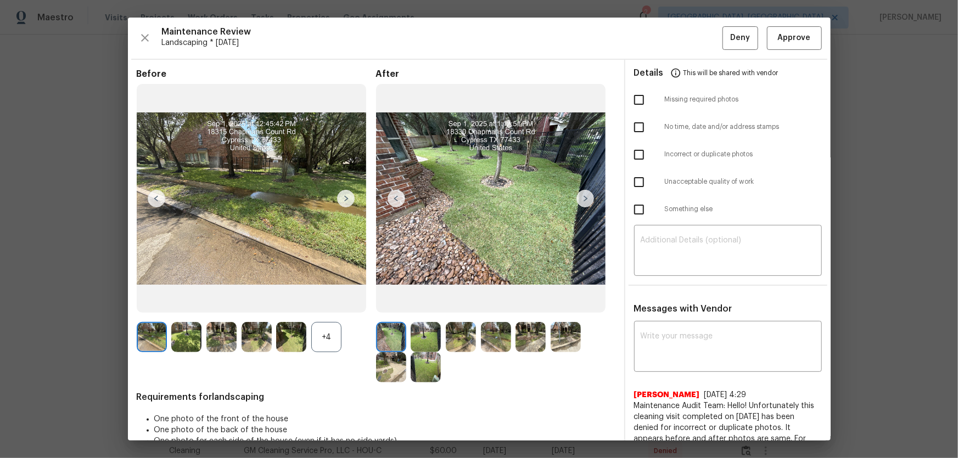
click at [327, 302] on div "+4" at bounding box center [326, 337] width 30 height 30
click at [430, 302] on img at bounding box center [426, 337] width 30 height 30
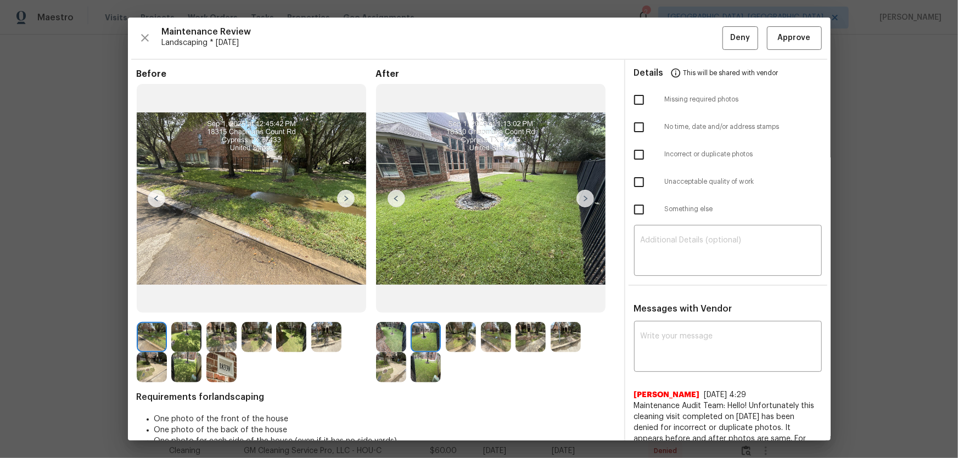
click at [453, 302] on img at bounding box center [461, 337] width 30 height 30
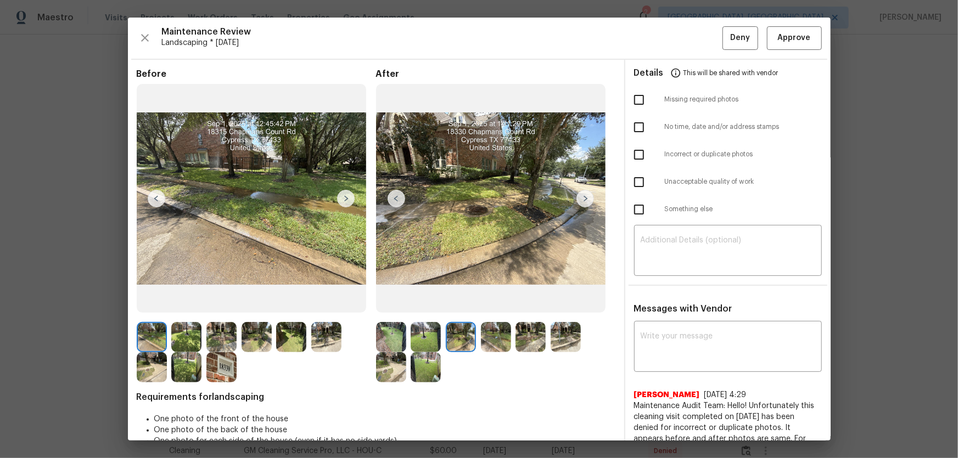
click at [474, 302] on div at bounding box center [463, 337] width 35 height 30
click at [485, 302] on img at bounding box center [496, 337] width 30 height 30
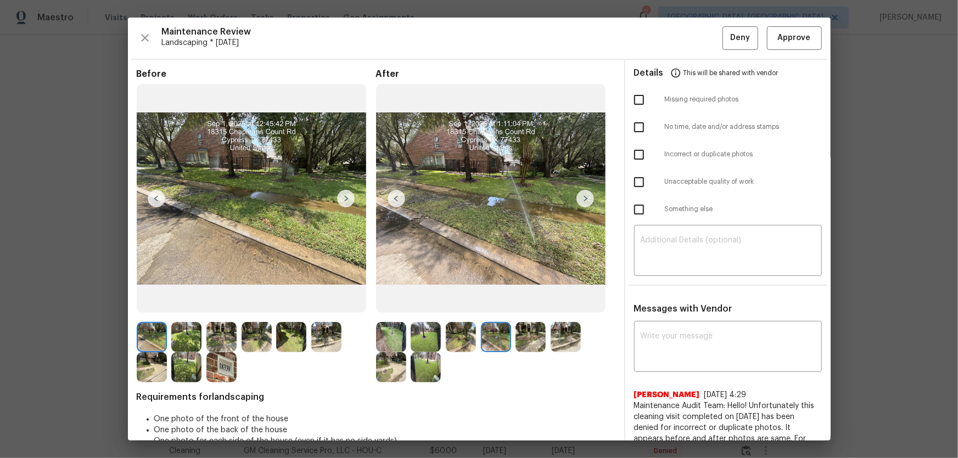
click at [519, 302] on img at bounding box center [530, 337] width 30 height 30
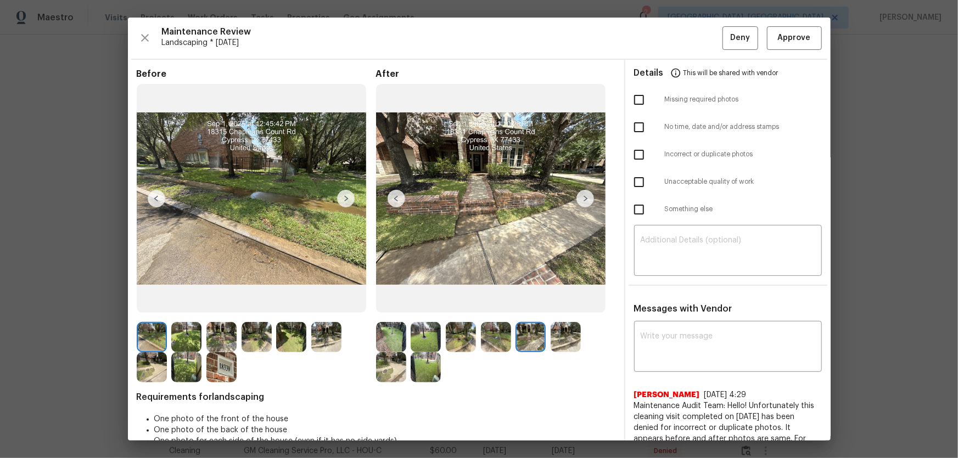
click at [573, 302] on img at bounding box center [566, 337] width 30 height 30
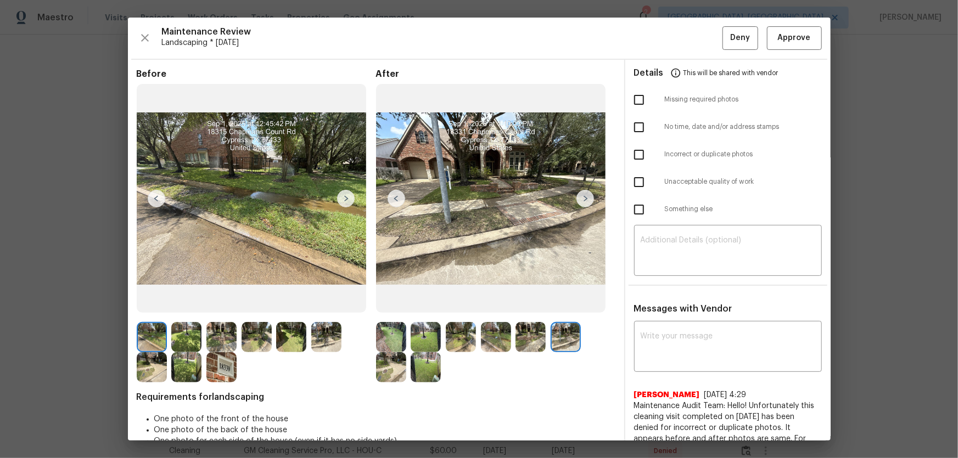
click at [398, 302] on img at bounding box center [391, 367] width 30 height 30
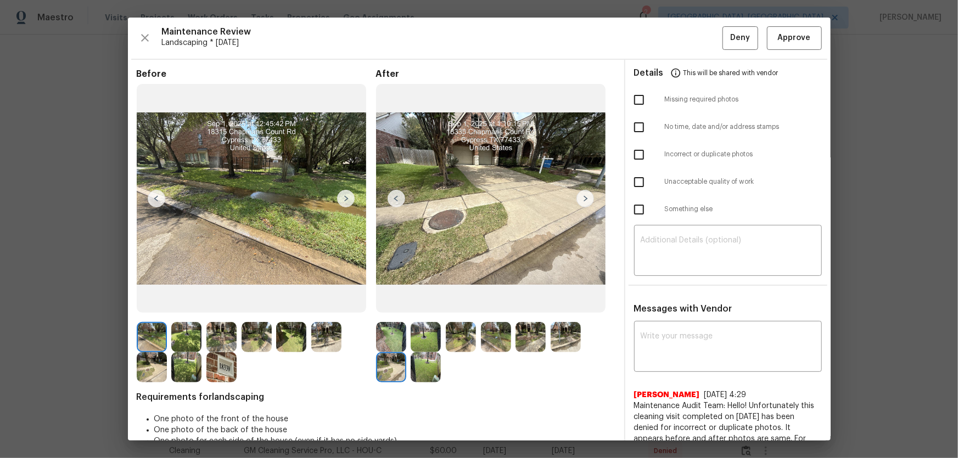
click at [430, 302] on img at bounding box center [426, 367] width 30 height 30
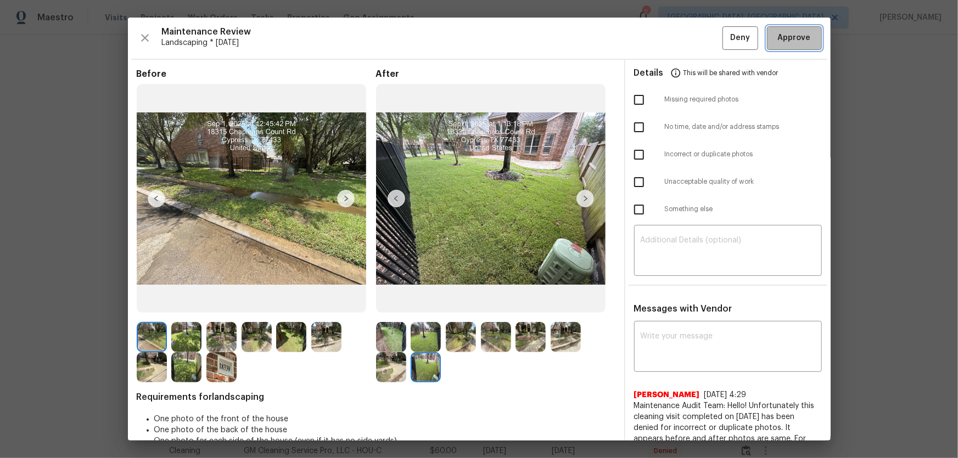
click at [681, 41] on span "Approve" at bounding box center [794, 38] width 33 height 14
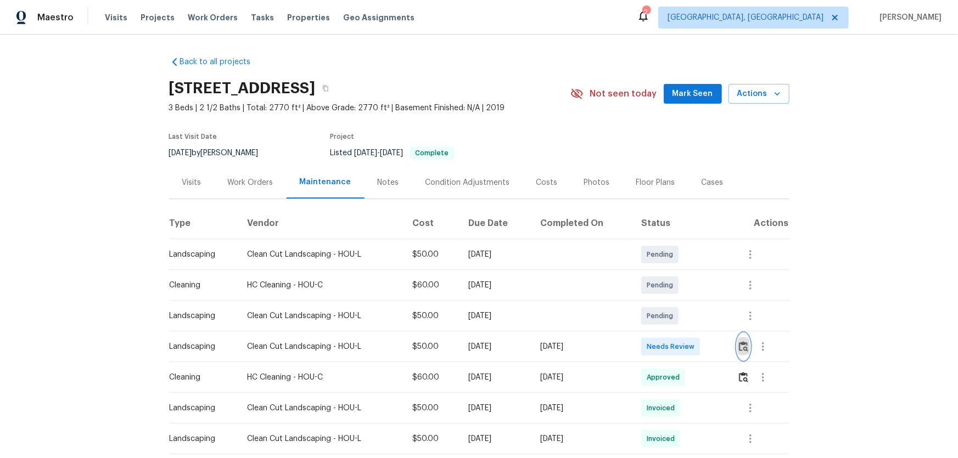
click at [741, 351] on img "button" at bounding box center [743, 346] width 9 height 10
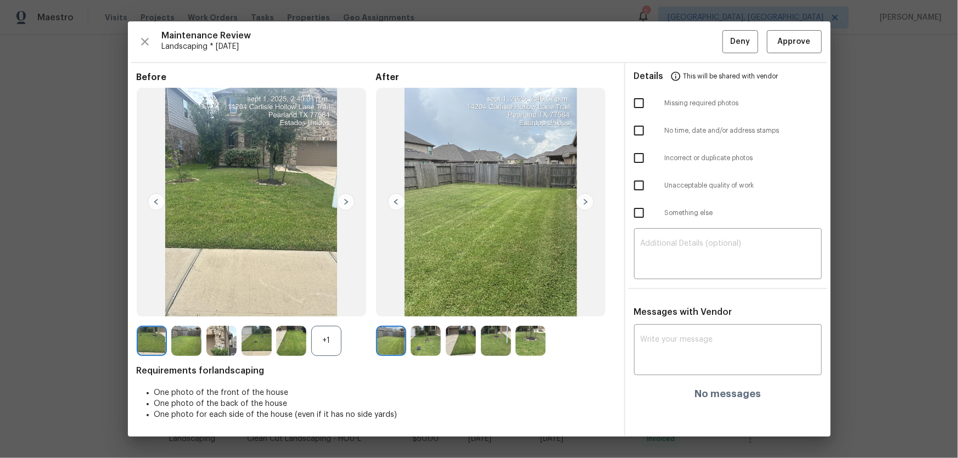
click at [327, 340] on div "+1" at bounding box center [326, 341] width 30 height 30
click at [433, 339] on img at bounding box center [426, 341] width 30 height 30
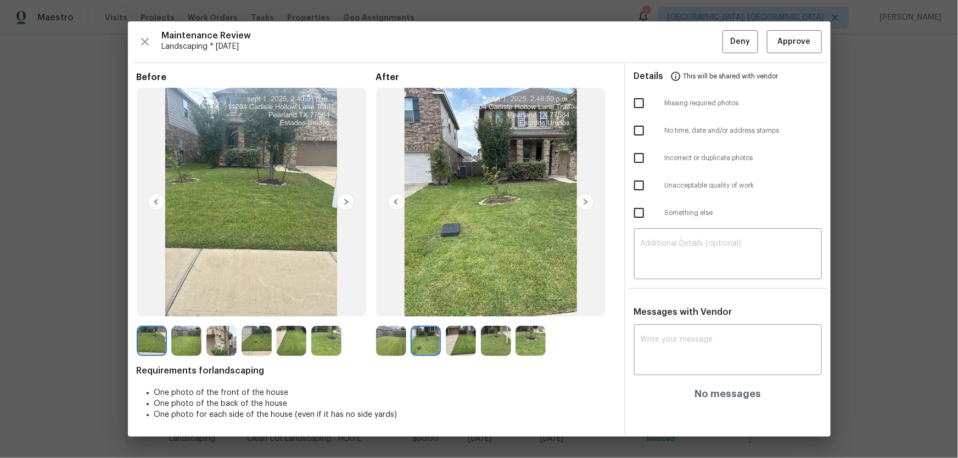
click at [464, 346] on img at bounding box center [461, 341] width 30 height 30
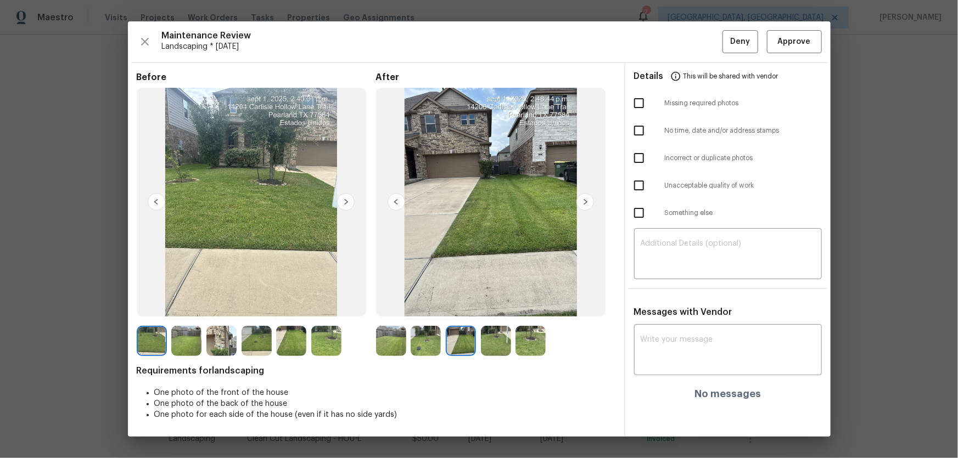
click at [492, 346] on img at bounding box center [496, 341] width 30 height 30
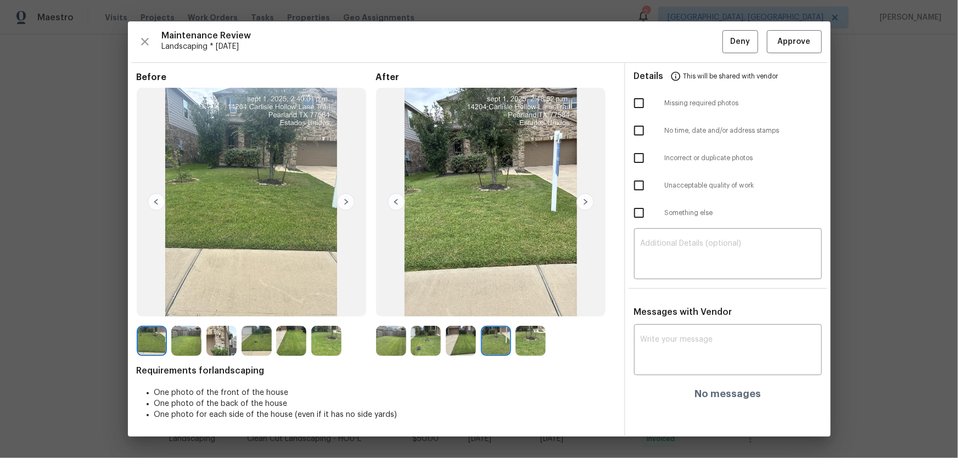
click at [524, 346] on img at bounding box center [530, 341] width 30 height 30
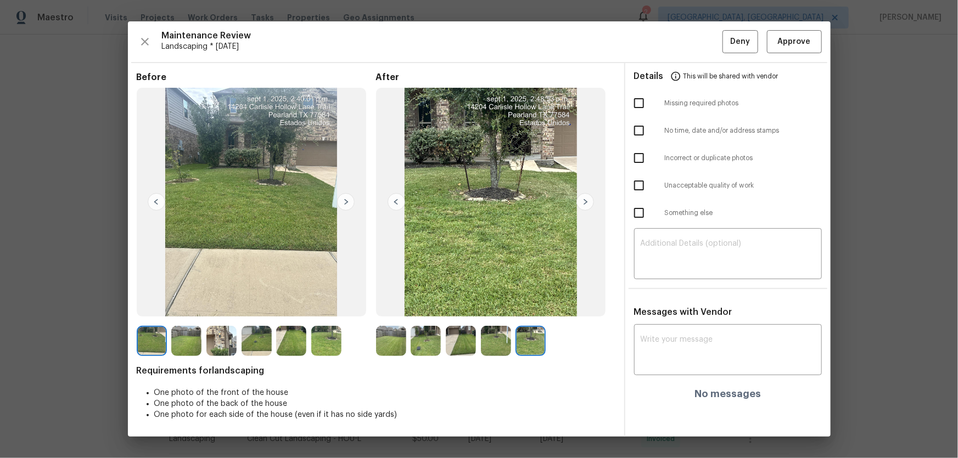
drag, startPoint x: 524, startPoint y: 346, endPoint x: 481, endPoint y: 225, distance: 128.7
click at [481, 225] on img at bounding box center [491, 202] width 230 height 229
click at [804, 51] on button "Approve" at bounding box center [794, 42] width 55 height 24
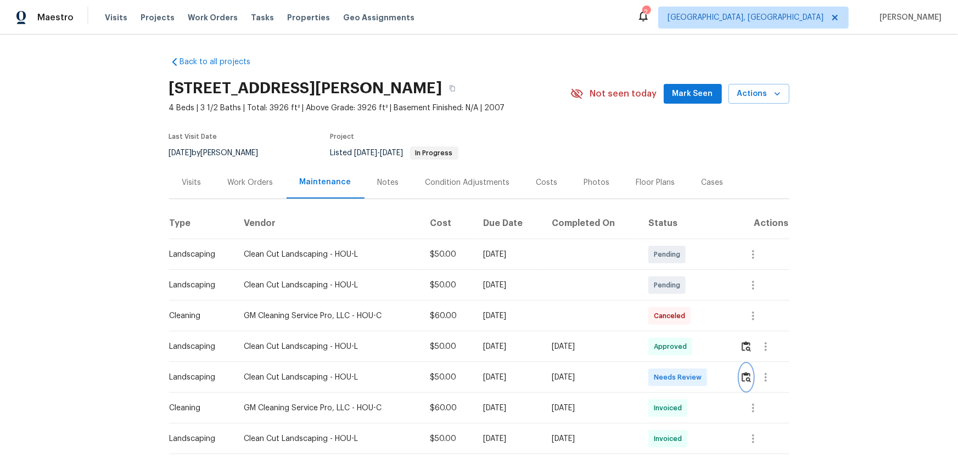
click at [746, 372] on img "button" at bounding box center [746, 377] width 9 height 10
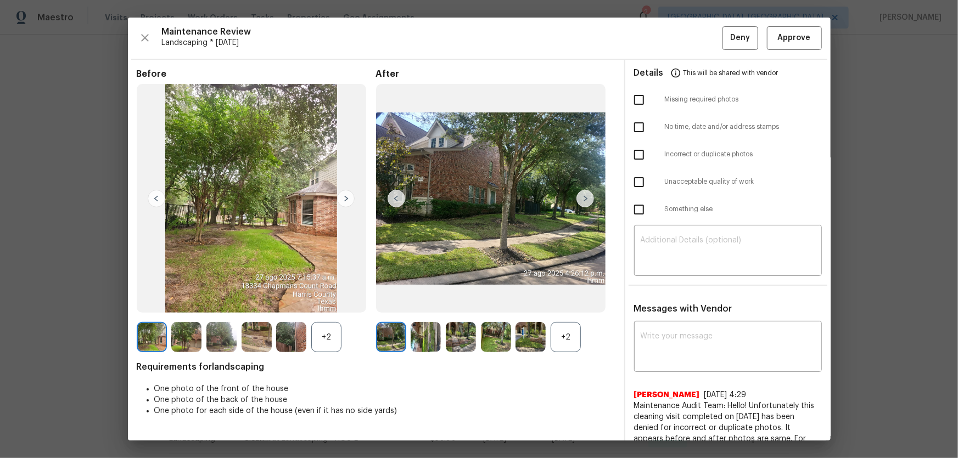
click at [565, 336] on div "+2" at bounding box center [566, 337] width 30 height 30
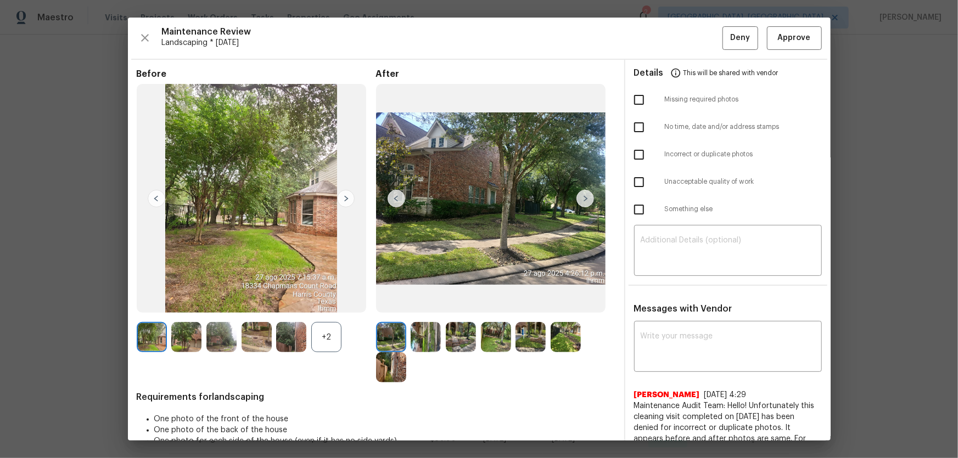
click at [318, 336] on div "+2" at bounding box center [326, 337] width 30 height 30
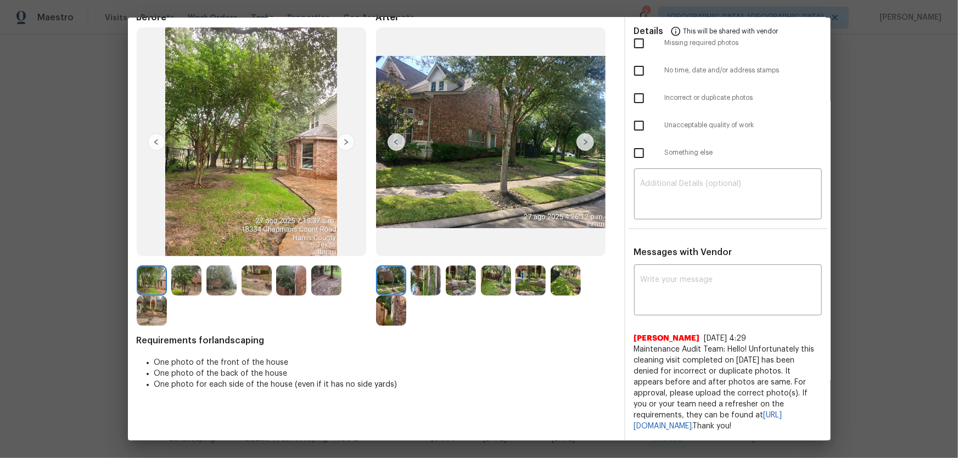
scroll to position [66, 0]
click at [423, 278] on img at bounding box center [426, 281] width 30 height 30
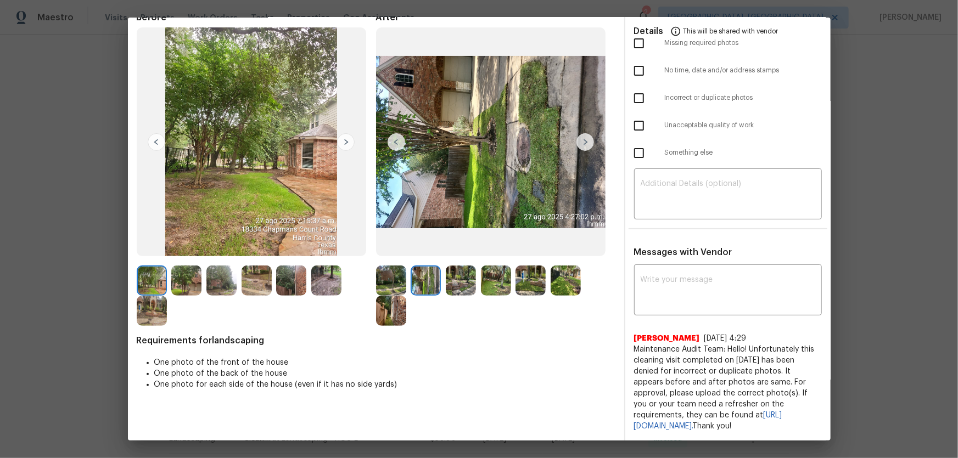
click at [459, 277] on img at bounding box center [461, 281] width 30 height 30
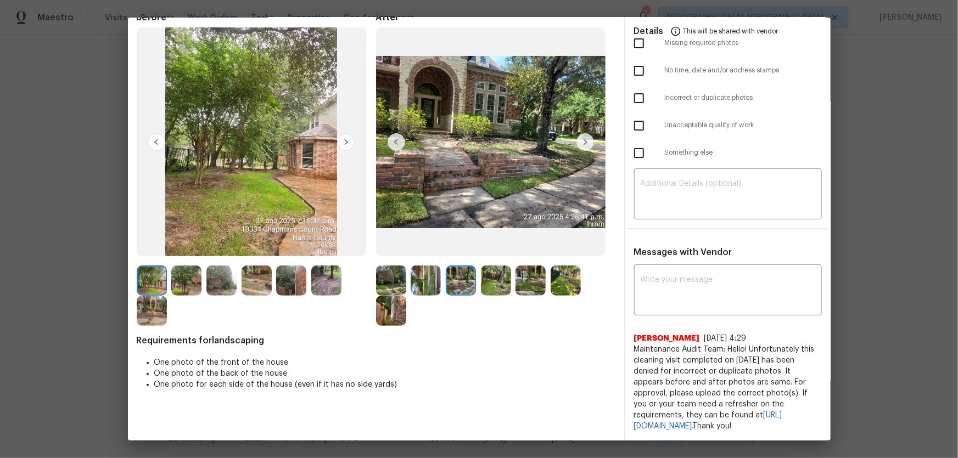
click at [509, 278] on div at bounding box center [498, 281] width 35 height 30
click at [500, 278] on img at bounding box center [496, 281] width 30 height 30
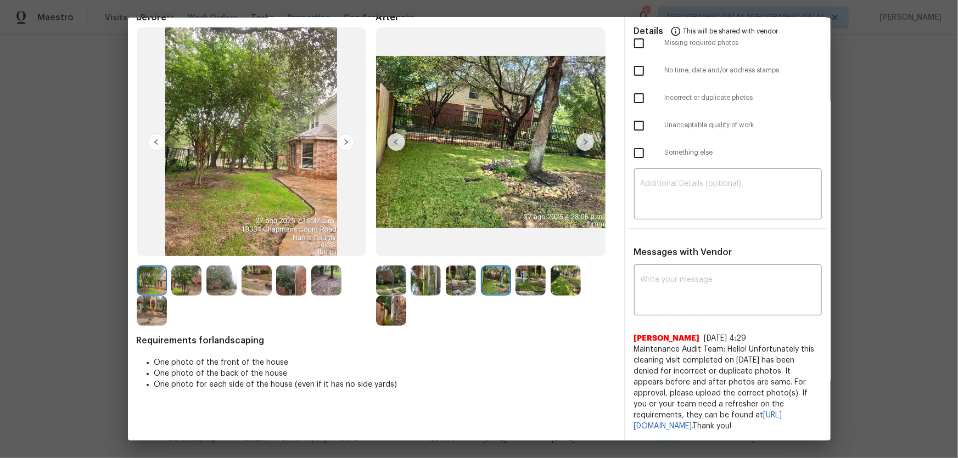
click at [522, 278] on img at bounding box center [530, 281] width 30 height 30
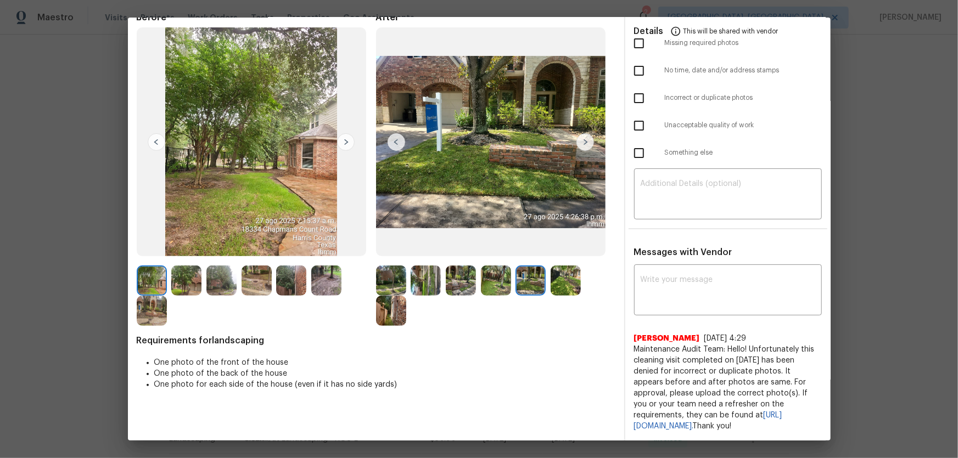
click at [551, 276] on img at bounding box center [566, 281] width 30 height 30
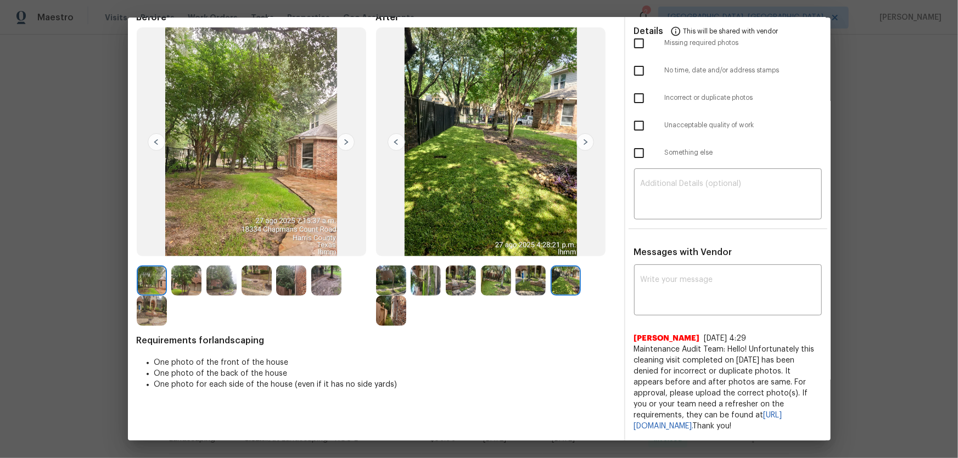
click at [390, 304] on img at bounding box center [391, 311] width 30 height 30
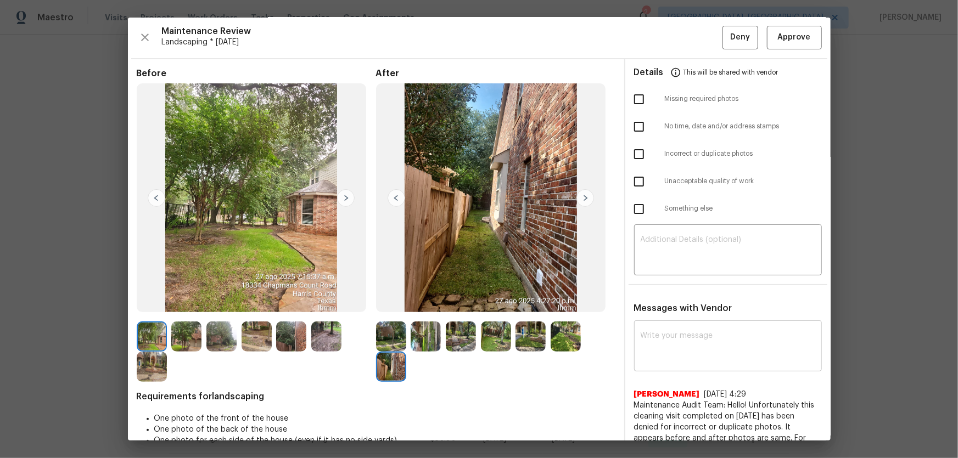
scroll to position [0, 0]
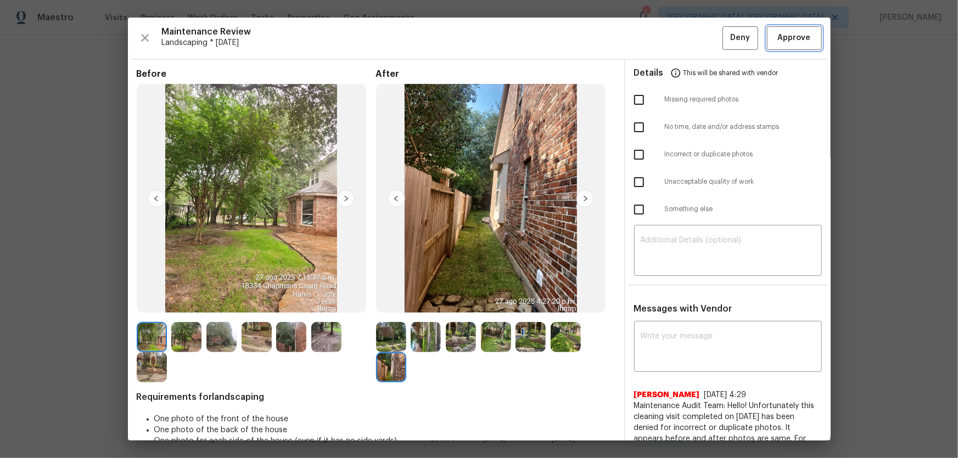
click at [784, 44] on span "Approve" at bounding box center [794, 38] width 33 height 14
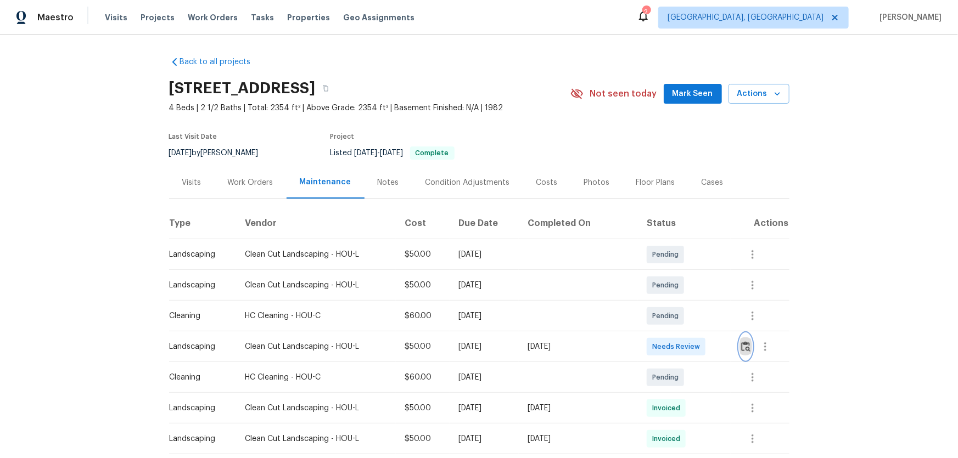
click at [681, 302] on img "button" at bounding box center [745, 346] width 9 height 10
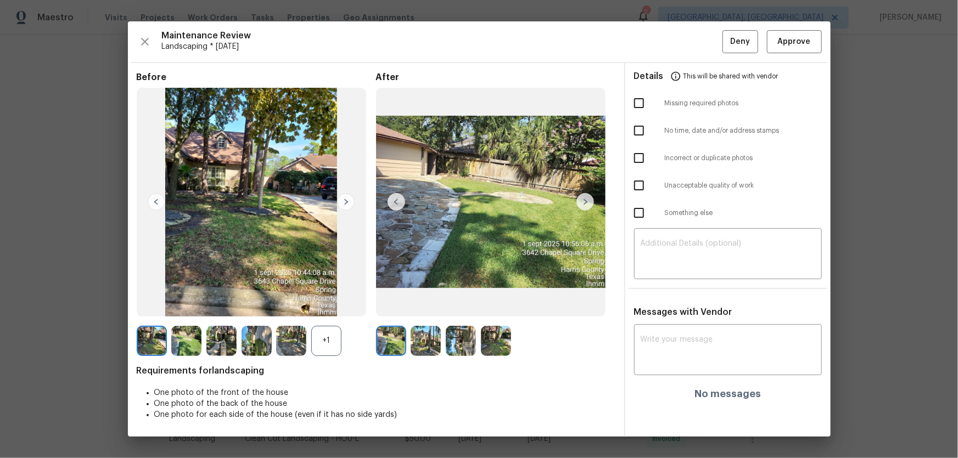
click at [328, 302] on div "+1" at bounding box center [326, 341] width 30 height 30
click at [432, 302] on img at bounding box center [426, 341] width 30 height 30
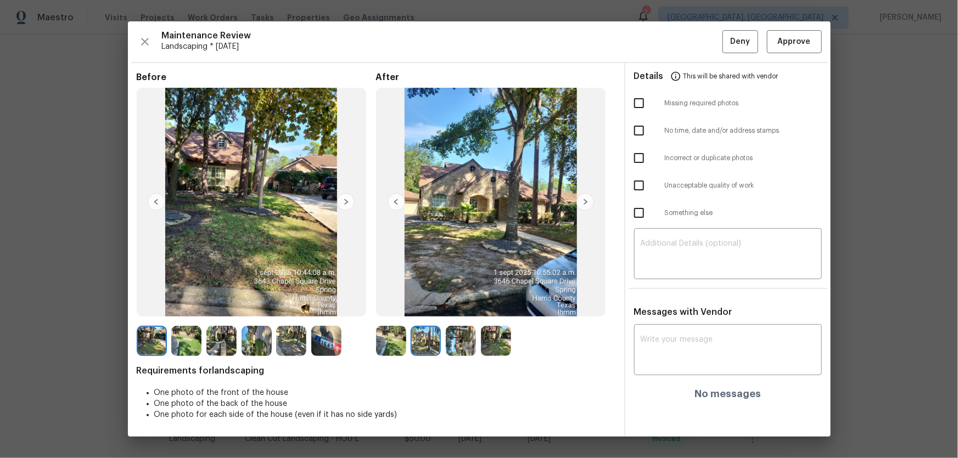
click at [447, 302] on img at bounding box center [461, 341] width 30 height 30
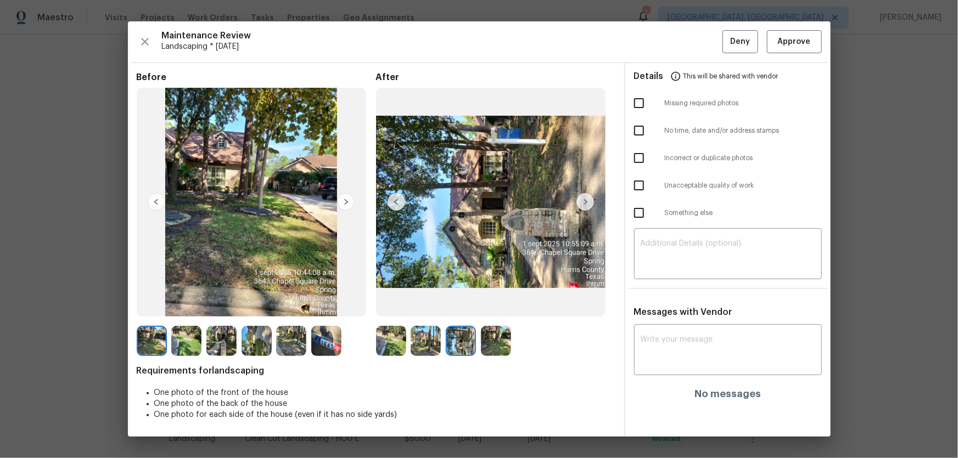
click at [487, 302] on img at bounding box center [496, 341] width 30 height 30
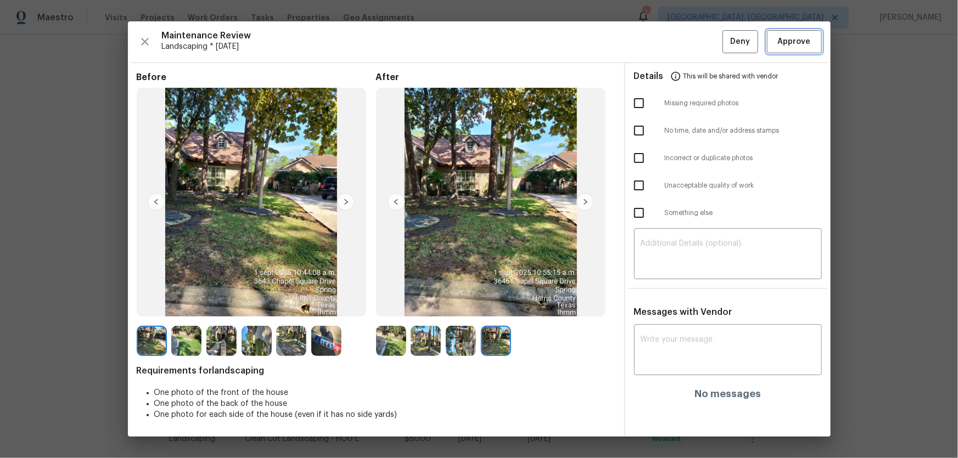
click at [681, 41] on span "Approve" at bounding box center [794, 42] width 33 height 14
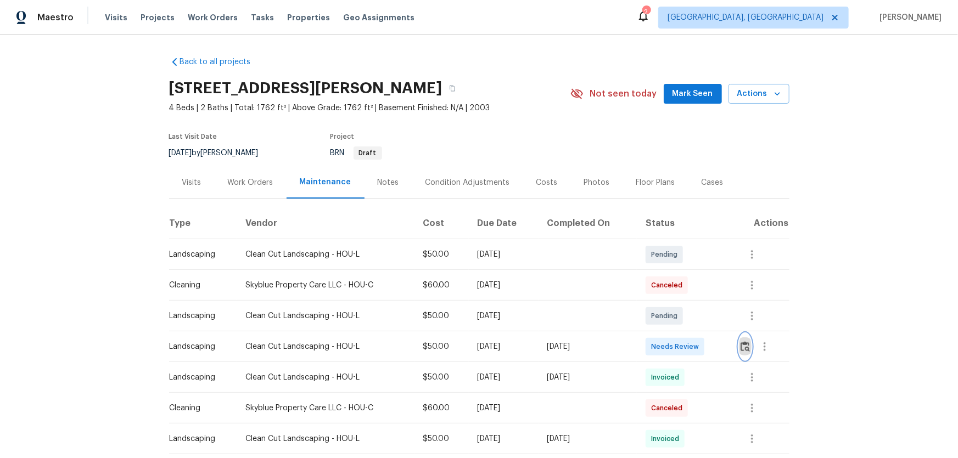
click at [747, 348] on img "button" at bounding box center [745, 346] width 9 height 10
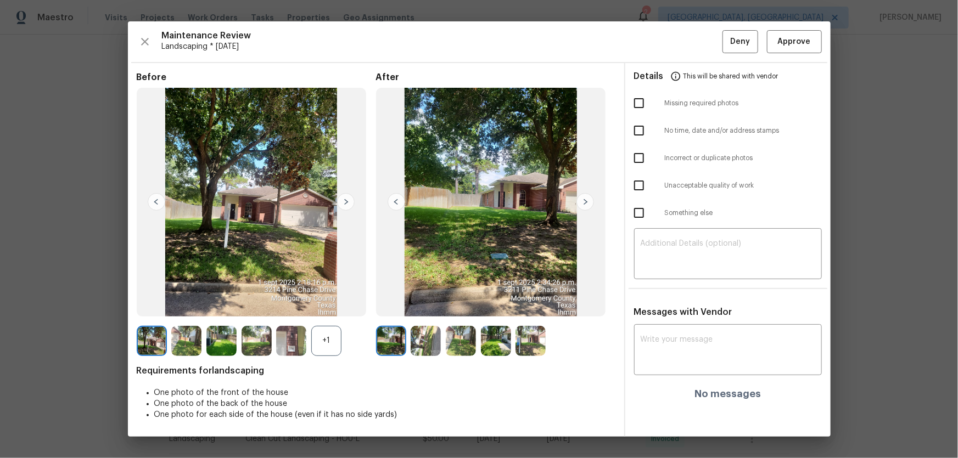
click at [334, 331] on div "+1" at bounding box center [326, 341] width 30 height 30
click at [425, 338] on img at bounding box center [426, 341] width 30 height 30
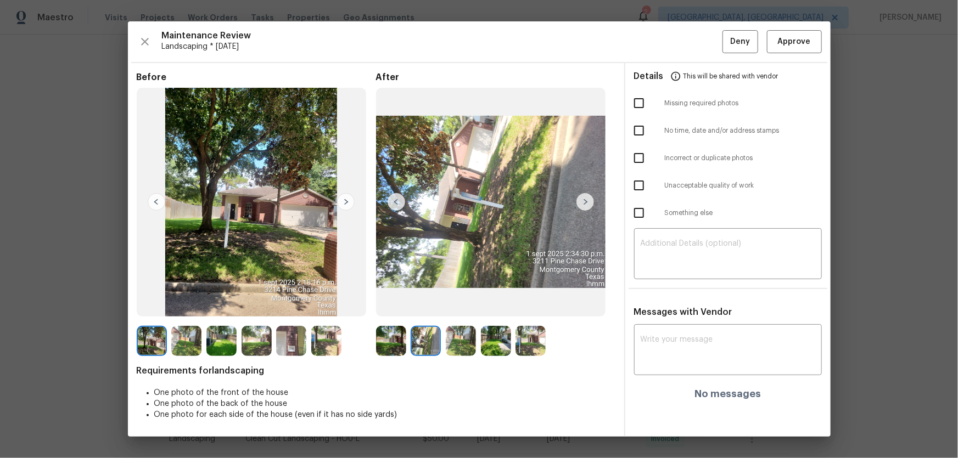
click at [472, 351] on img at bounding box center [461, 341] width 30 height 30
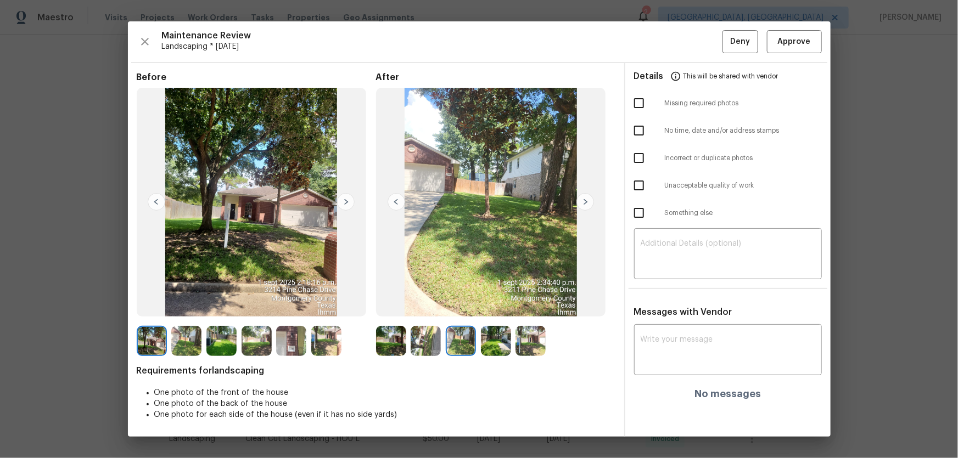
click at [494, 347] on img at bounding box center [496, 341] width 30 height 30
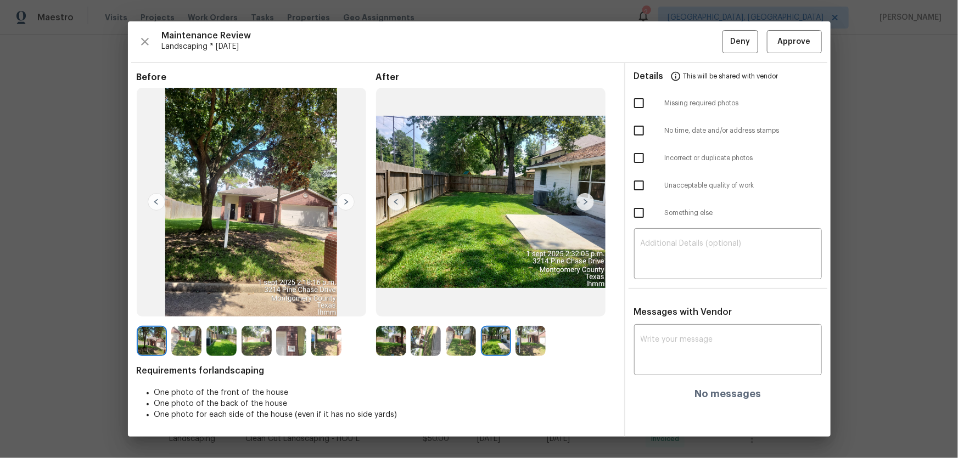
click at [526, 345] on img at bounding box center [530, 341] width 30 height 30
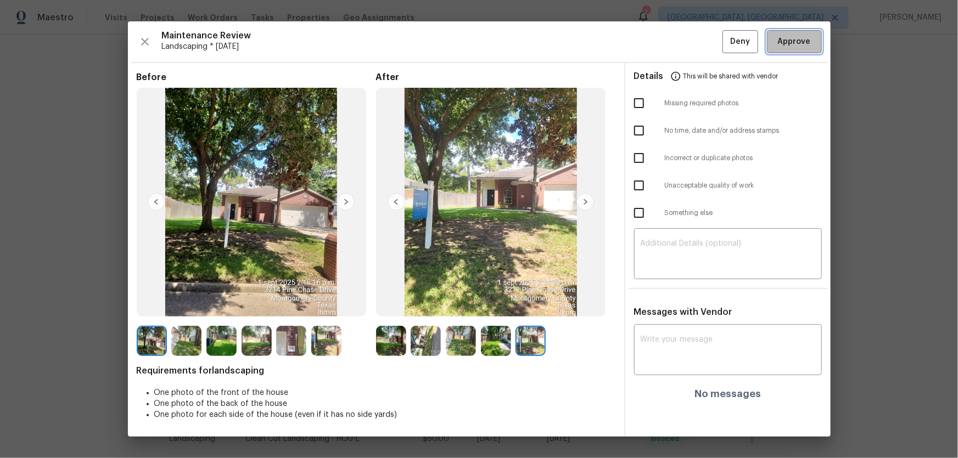
click at [788, 42] on span "Approve" at bounding box center [794, 42] width 33 height 14
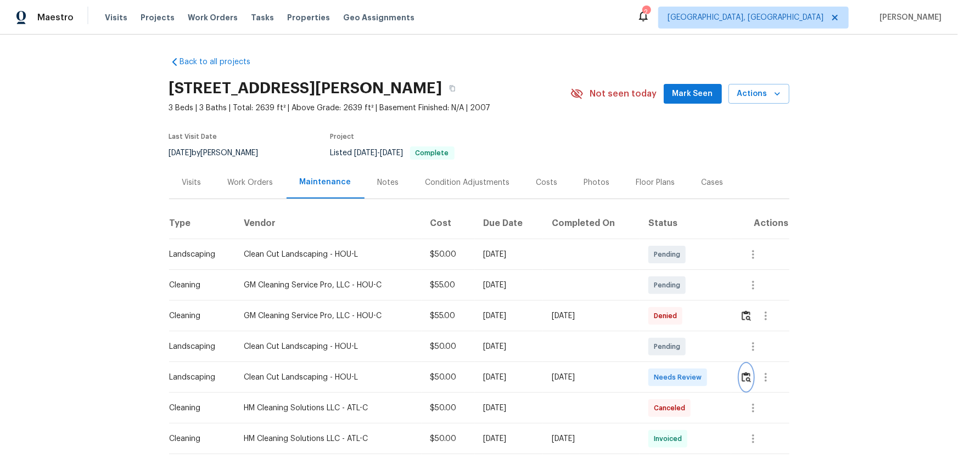
click at [681, 302] on img "button" at bounding box center [746, 377] width 9 height 10
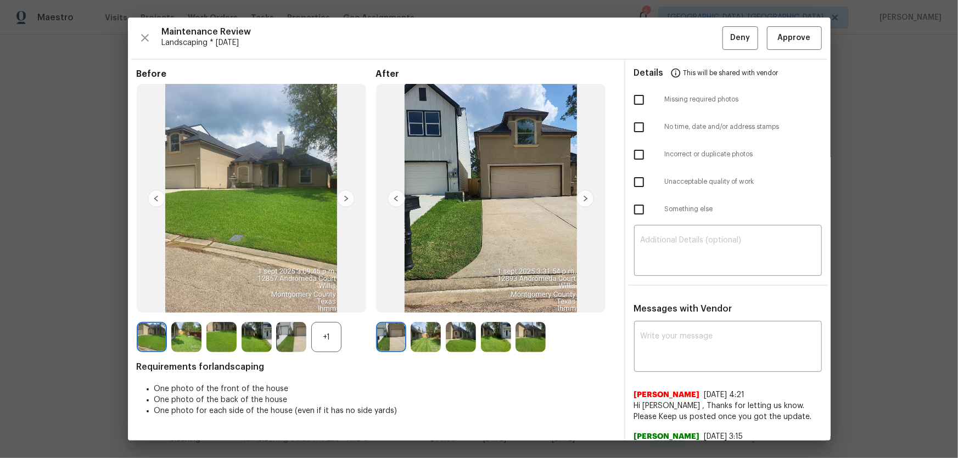
click at [326, 302] on div "+1" at bounding box center [326, 337] width 30 height 30
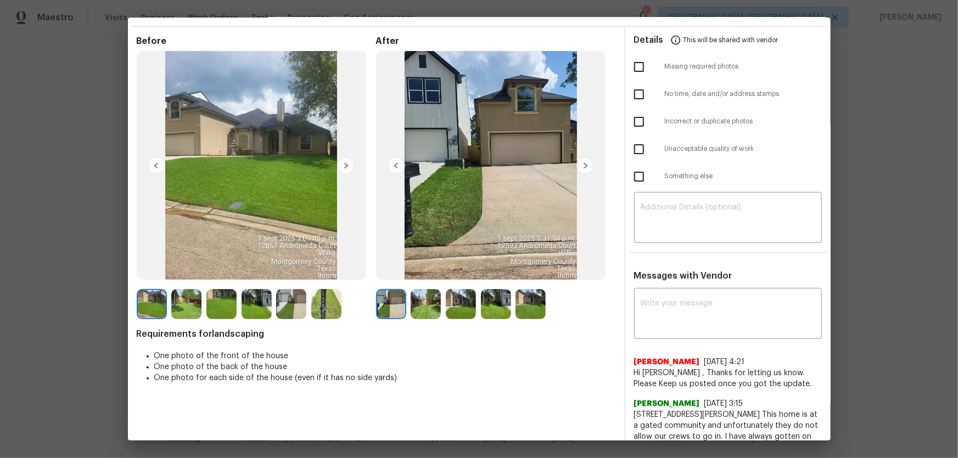
scroll to position [49, 0]
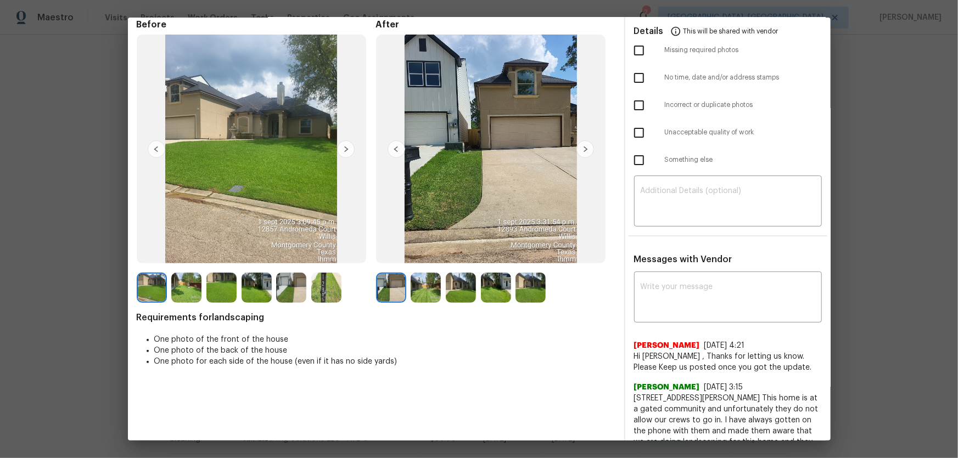
click at [422, 283] on img at bounding box center [426, 288] width 30 height 30
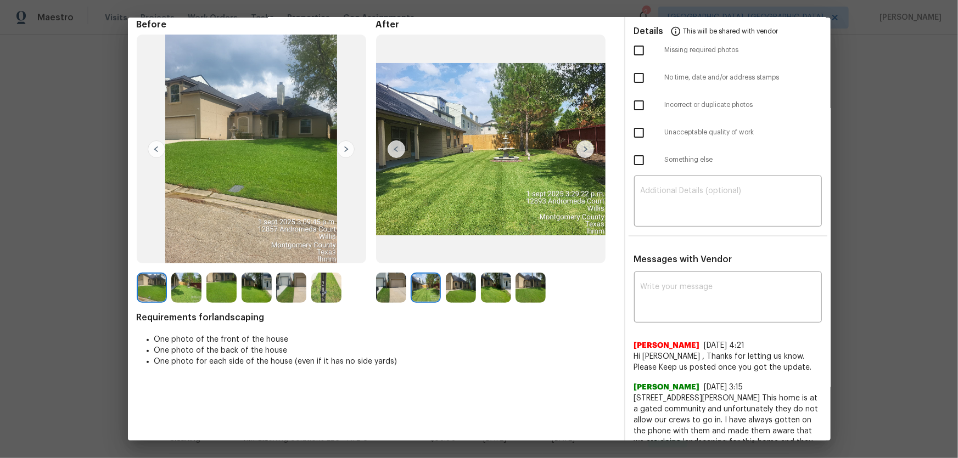
click at [464, 289] on img at bounding box center [461, 288] width 30 height 30
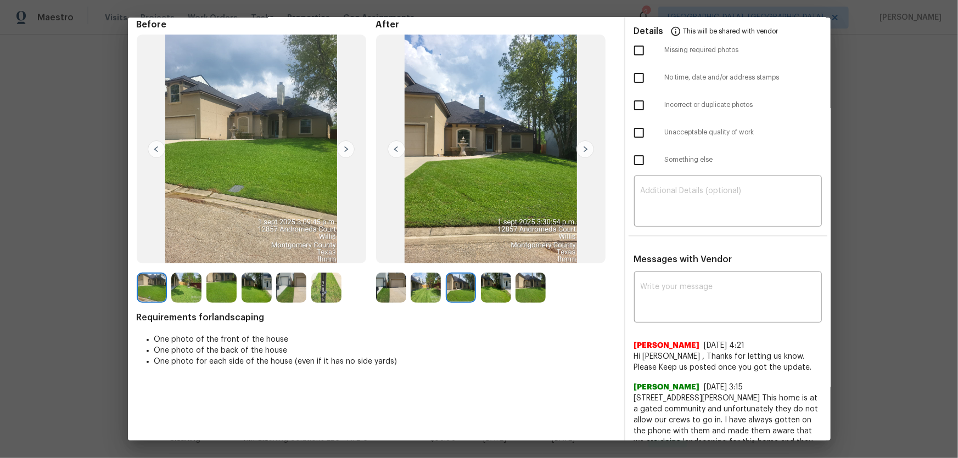
click at [483, 291] on img at bounding box center [496, 288] width 30 height 30
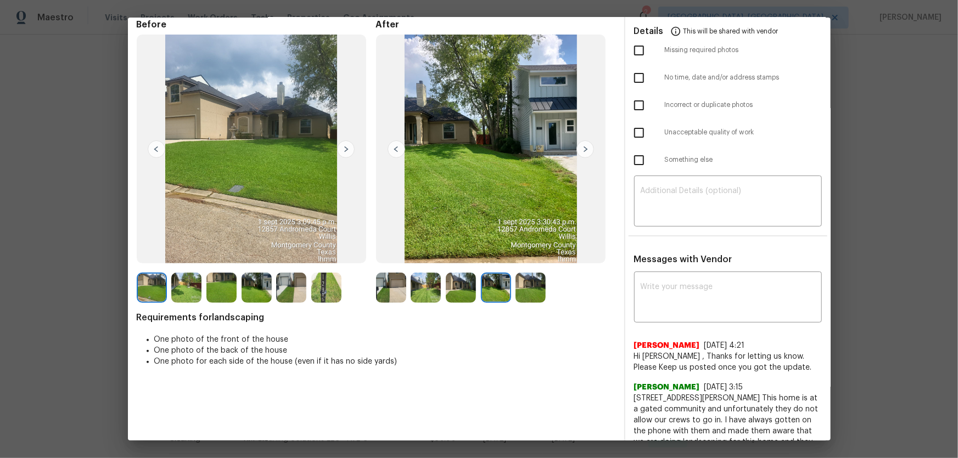
click at [510, 289] on div at bounding box center [498, 288] width 35 height 30
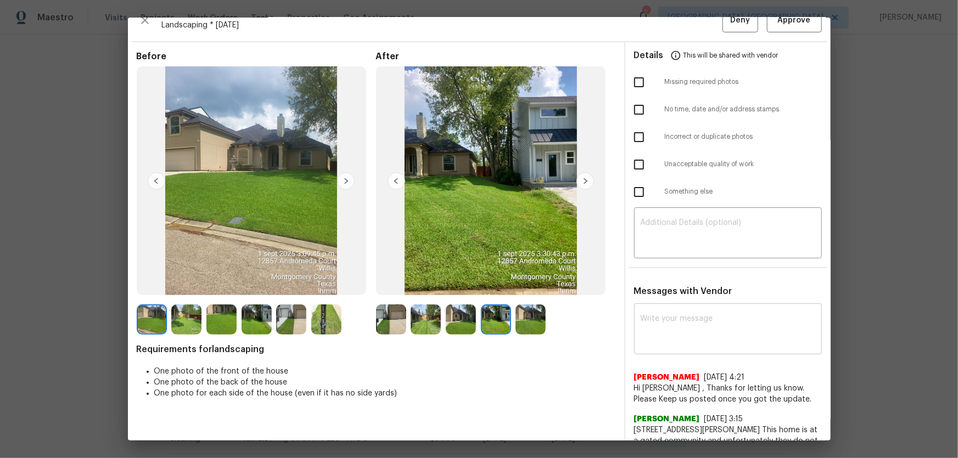
scroll to position [0, 0]
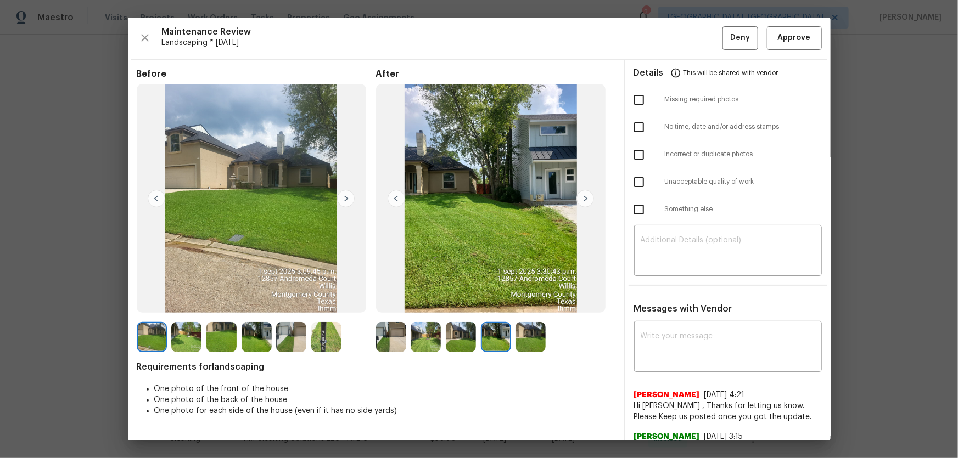
click at [537, 302] on img at bounding box center [530, 337] width 30 height 30
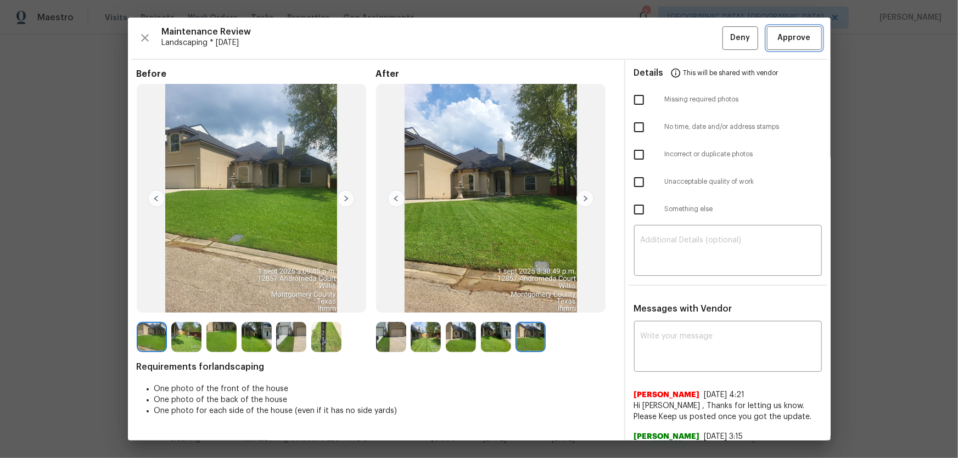
click at [681, 30] on button "Approve" at bounding box center [794, 38] width 55 height 24
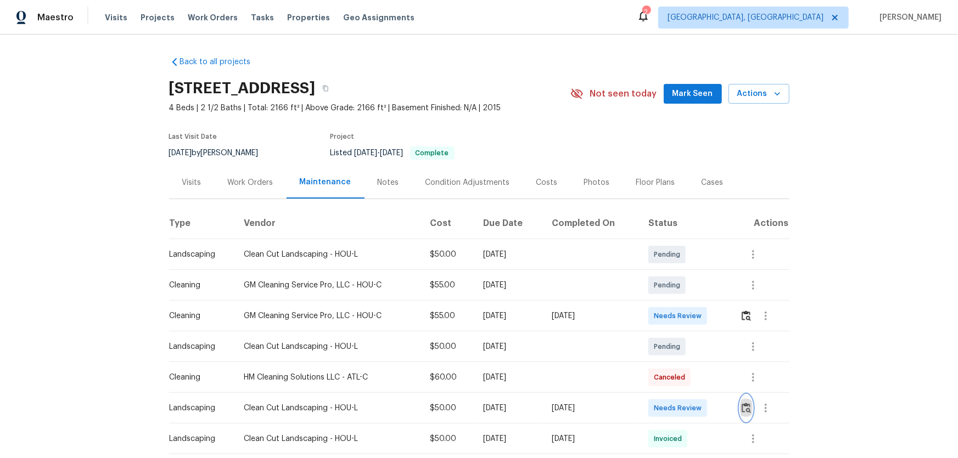
click at [745, 408] on img "button" at bounding box center [746, 408] width 9 height 10
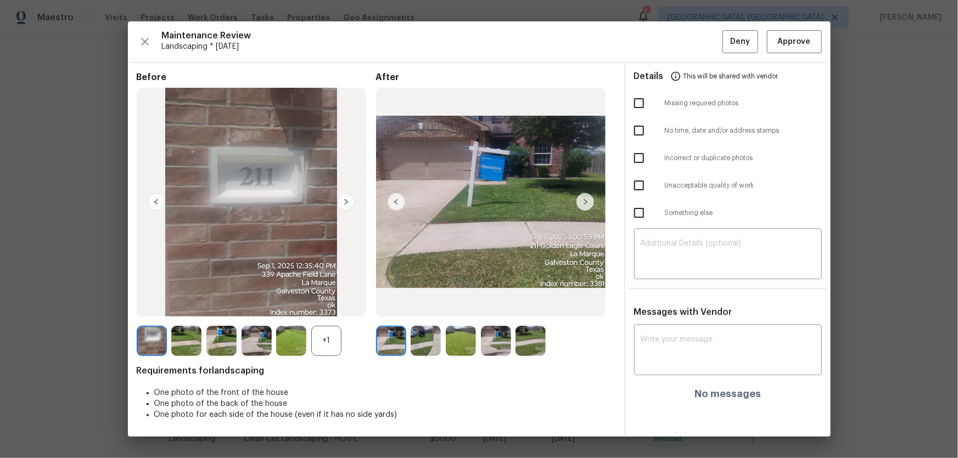
click at [340, 347] on div "+1" at bounding box center [326, 341] width 30 height 30
click at [428, 341] on img at bounding box center [426, 341] width 30 height 30
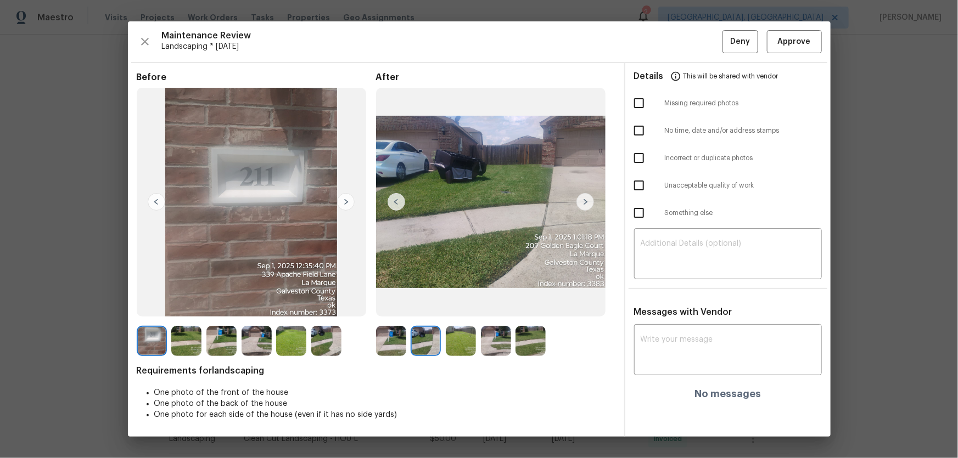
click at [461, 347] on img at bounding box center [461, 341] width 30 height 30
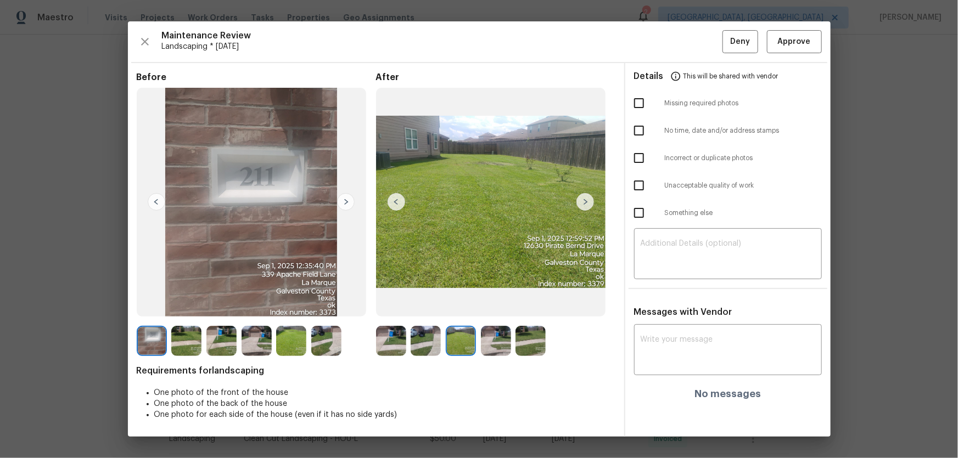
click at [487, 346] on img at bounding box center [496, 341] width 30 height 30
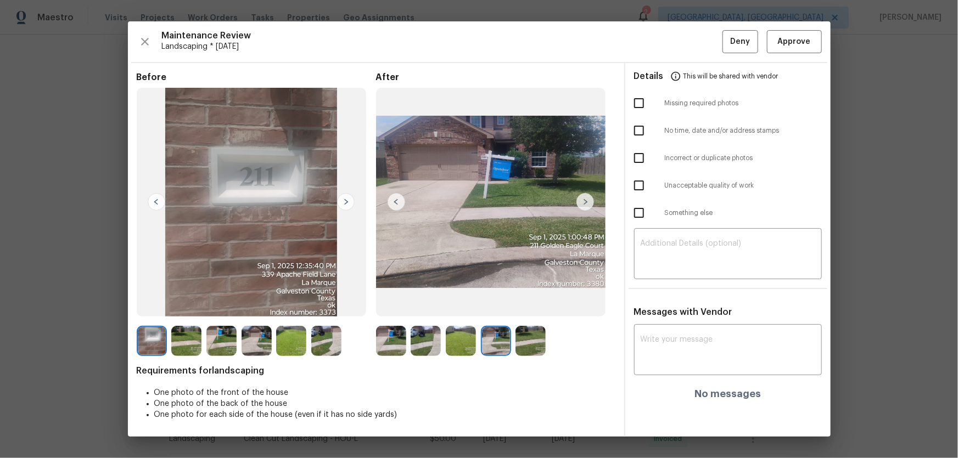
click at [518, 346] on img at bounding box center [530, 341] width 30 height 30
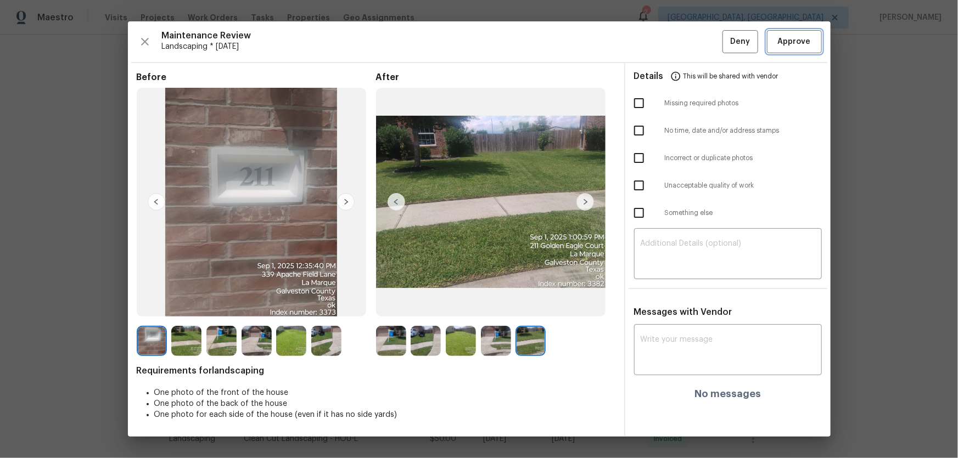
click at [779, 49] on button "Approve" at bounding box center [794, 42] width 55 height 24
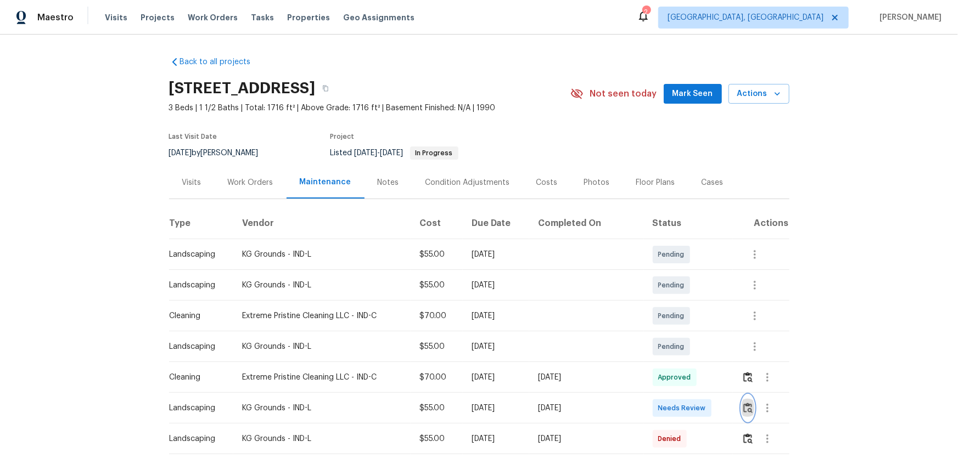
click at [681, 302] on button "button" at bounding box center [748, 408] width 13 height 26
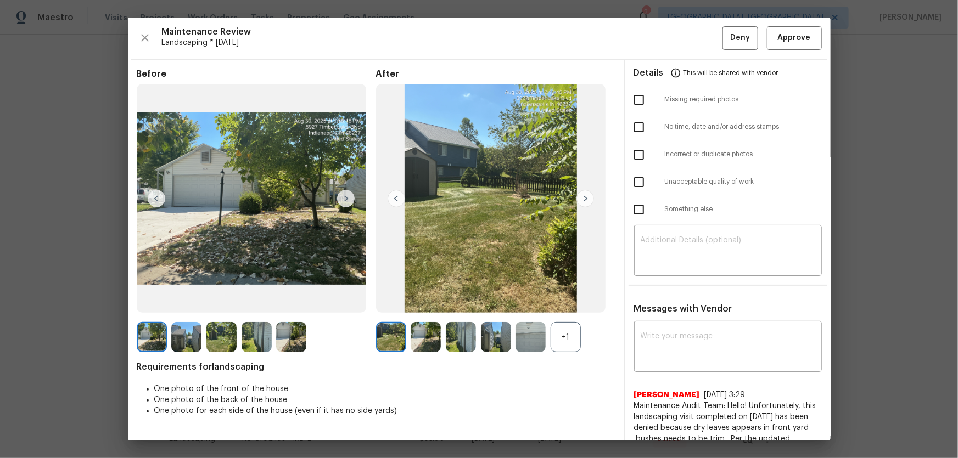
click at [571, 302] on div "+1" at bounding box center [566, 337] width 30 height 30
click at [433, 302] on img at bounding box center [426, 337] width 30 height 30
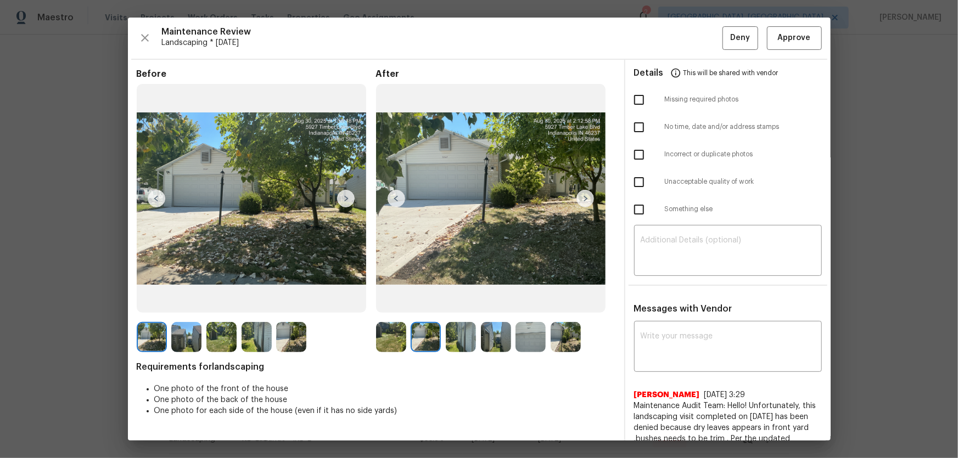
click at [469, 302] on img at bounding box center [461, 337] width 30 height 30
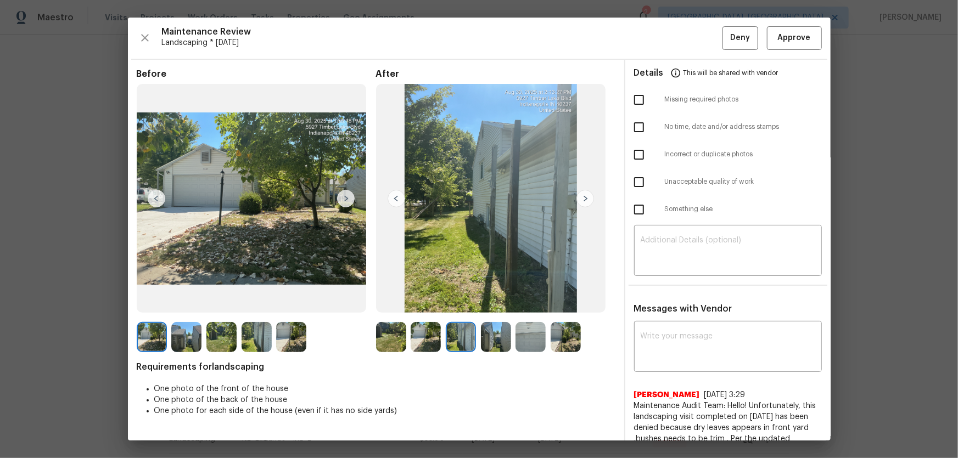
click at [490, 302] on img at bounding box center [496, 337] width 30 height 30
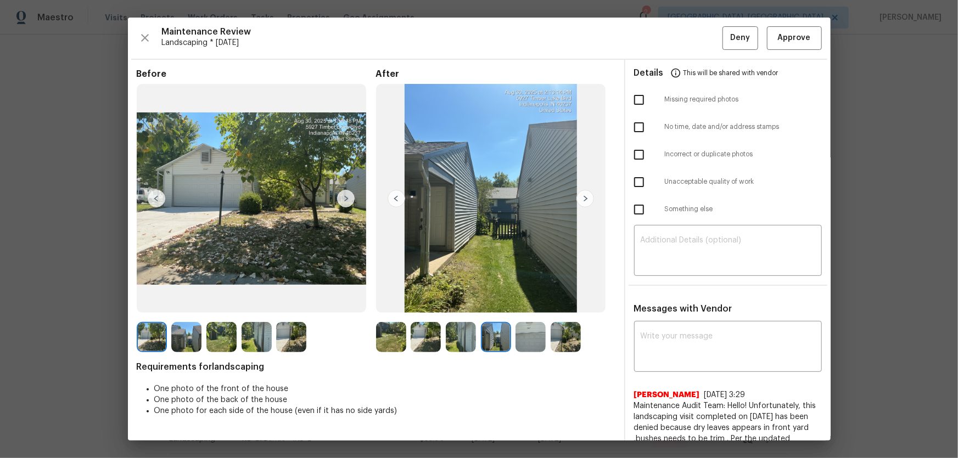
click at [534, 302] on img at bounding box center [530, 337] width 30 height 30
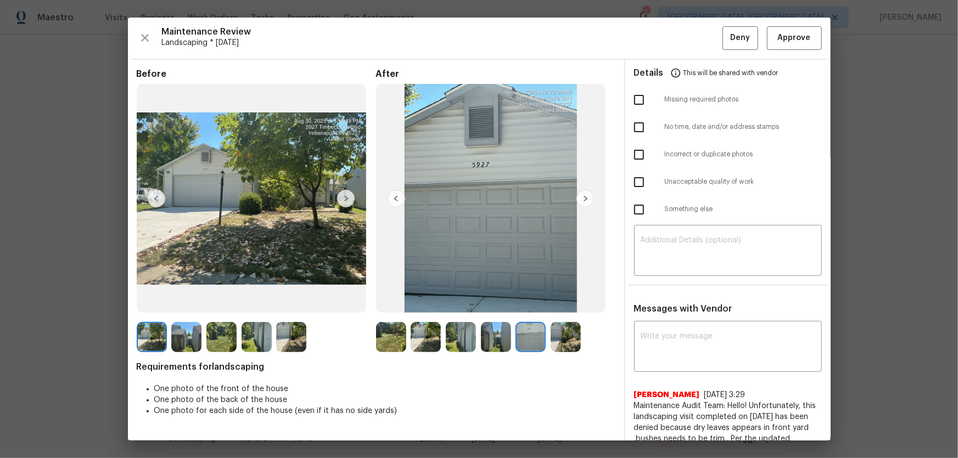
click at [544, 302] on div at bounding box center [532, 337] width 35 height 30
click at [556, 302] on img at bounding box center [566, 337] width 30 height 30
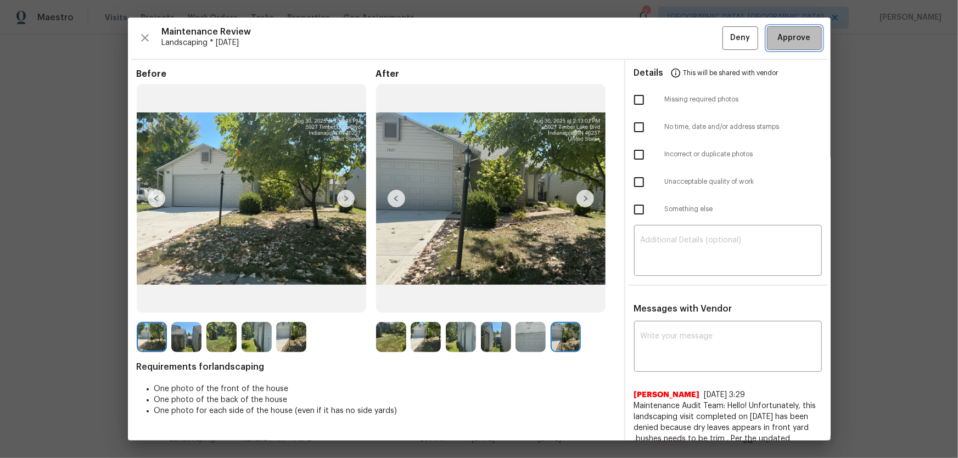
click at [681, 38] on span "Approve" at bounding box center [794, 38] width 33 height 14
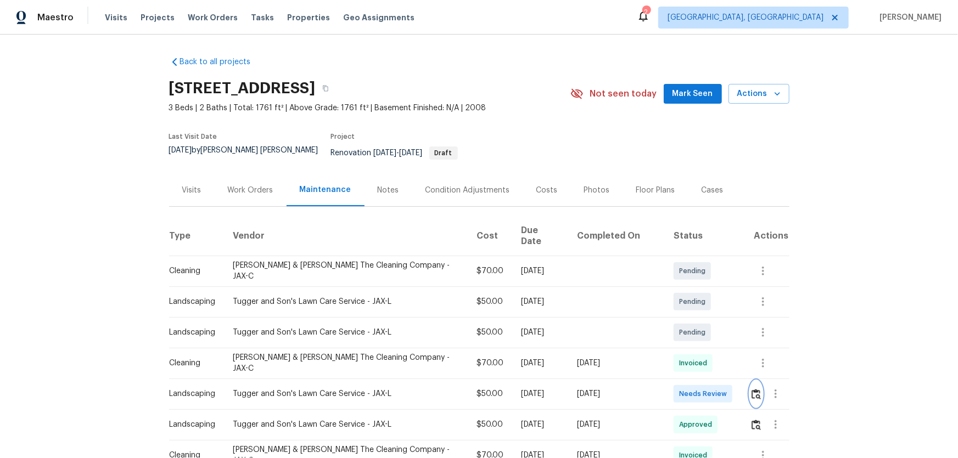
click at [681, 302] on img "button" at bounding box center [756, 394] width 9 height 10
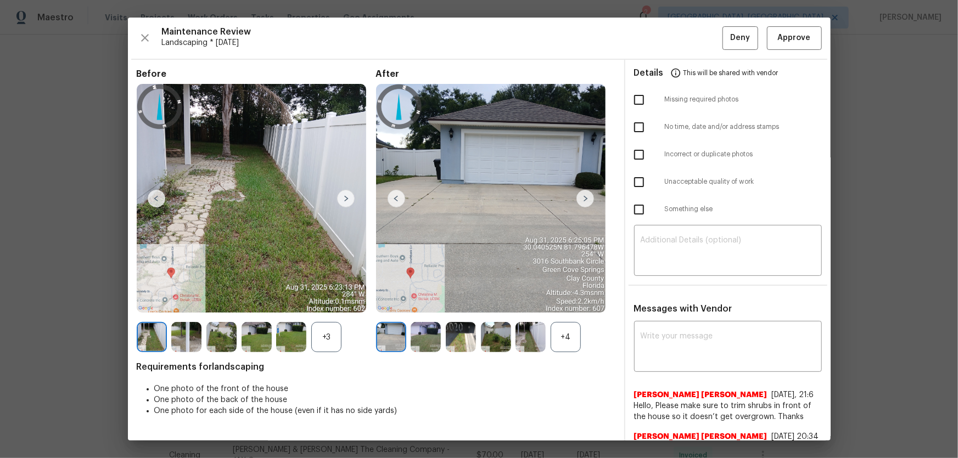
click at [560, 302] on div "+4" at bounding box center [566, 337] width 30 height 30
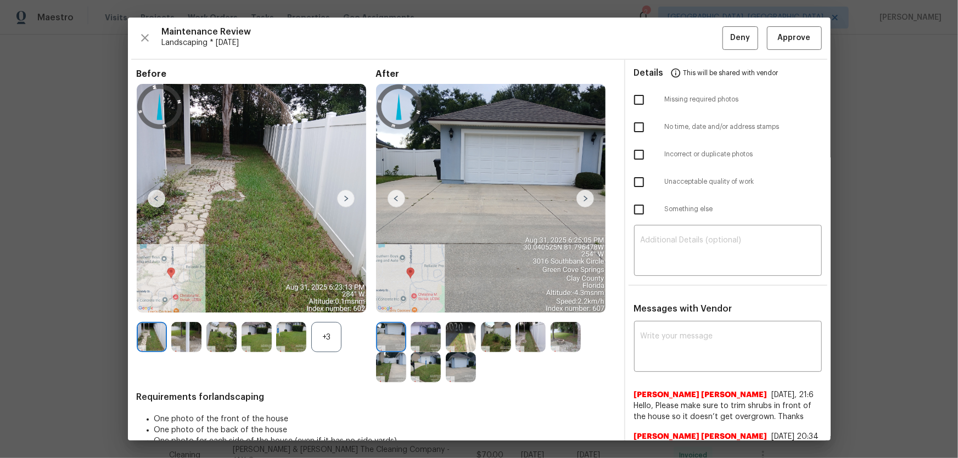
click at [319, 302] on div "+3" at bounding box center [326, 337] width 30 height 30
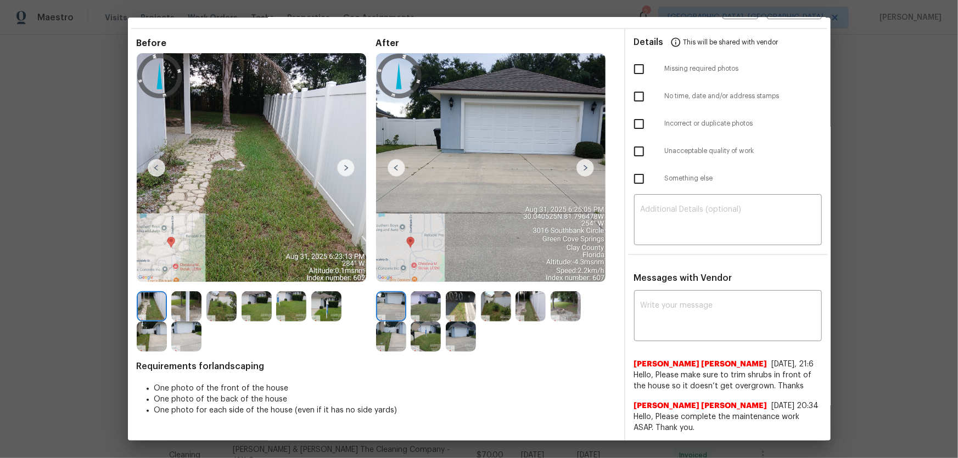
click at [427, 302] on img at bounding box center [426, 306] width 30 height 30
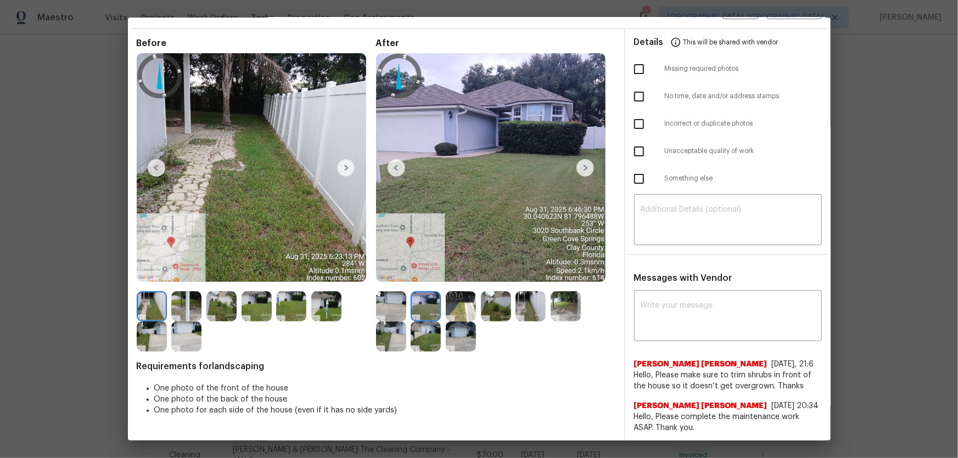
click at [460, 302] on img at bounding box center [461, 306] width 30 height 30
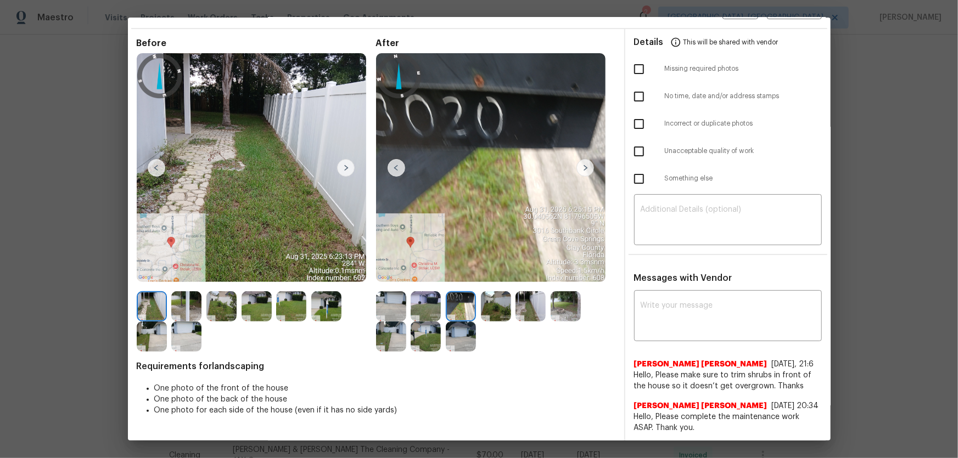
click at [484, 302] on img at bounding box center [496, 306] width 30 height 30
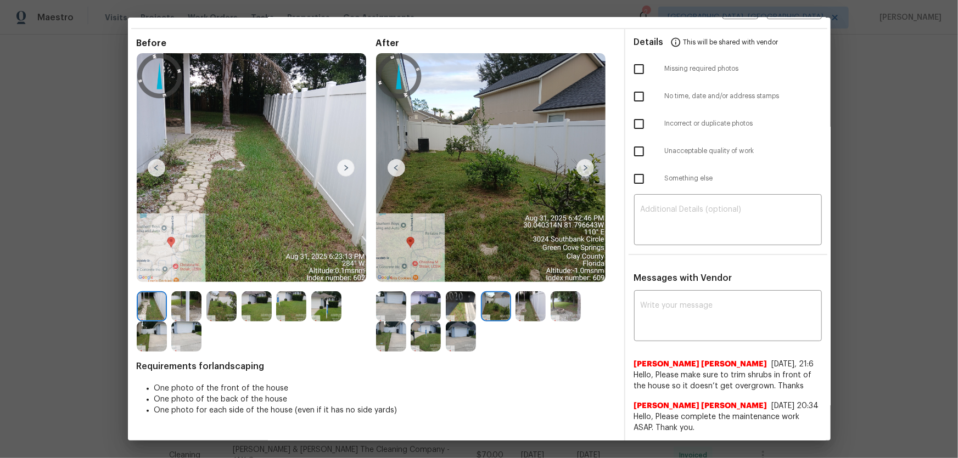
click at [515, 302] on img at bounding box center [530, 306] width 30 height 30
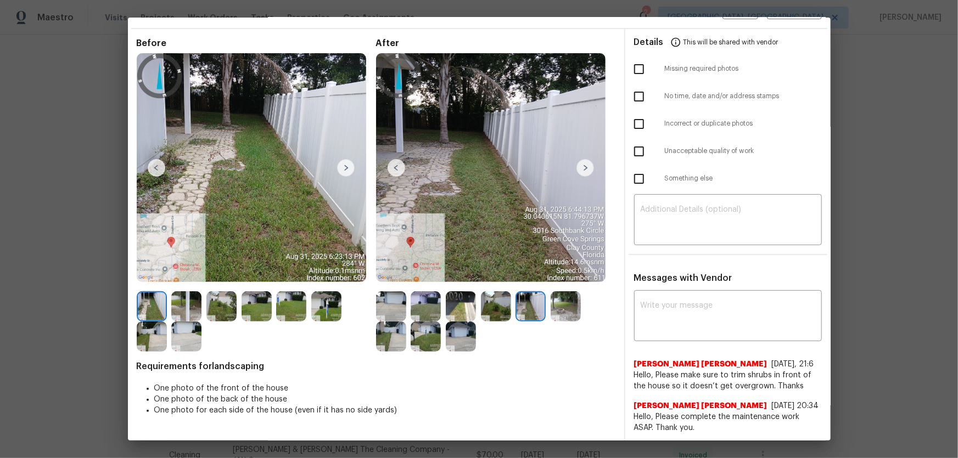
click at [560, 302] on img at bounding box center [566, 306] width 30 height 30
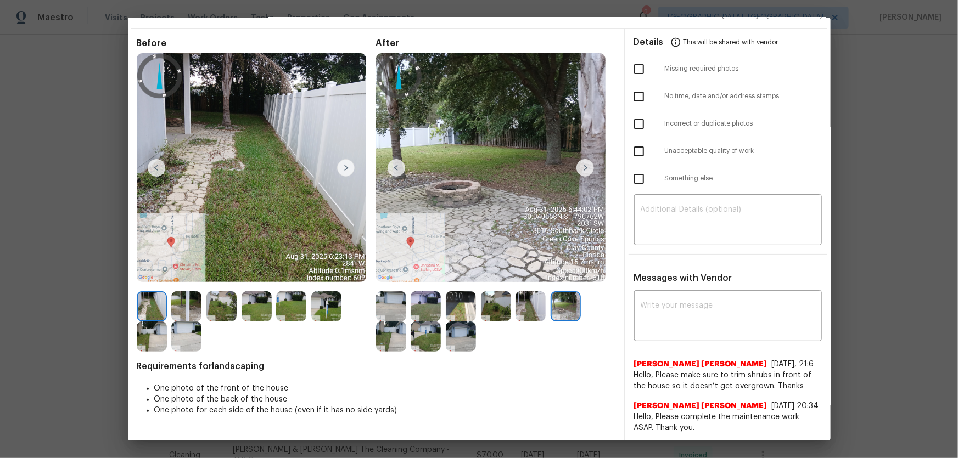
click at [390, 302] on img at bounding box center [391, 337] width 30 height 30
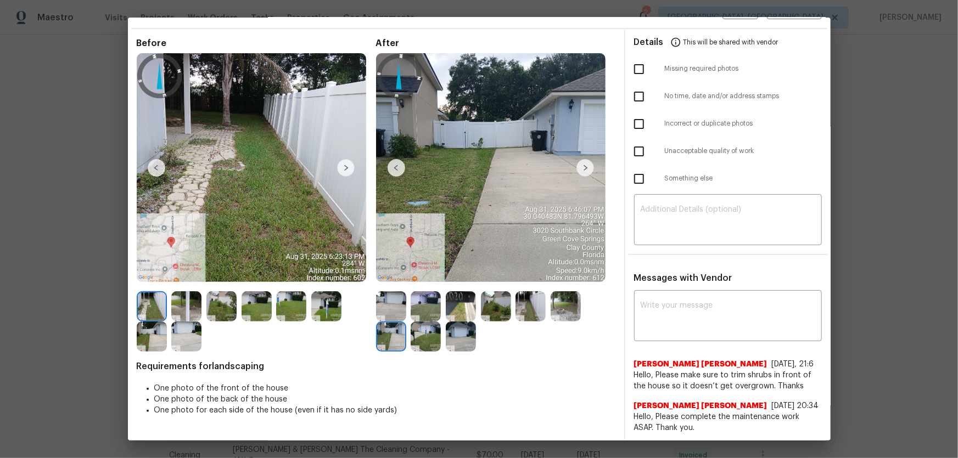
click at [423, 302] on img at bounding box center [426, 337] width 30 height 30
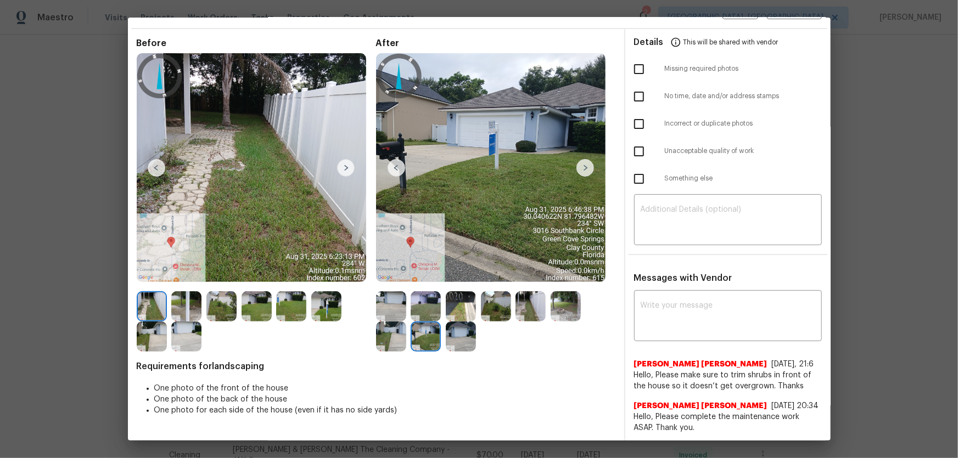
click at [450, 302] on img at bounding box center [461, 337] width 30 height 30
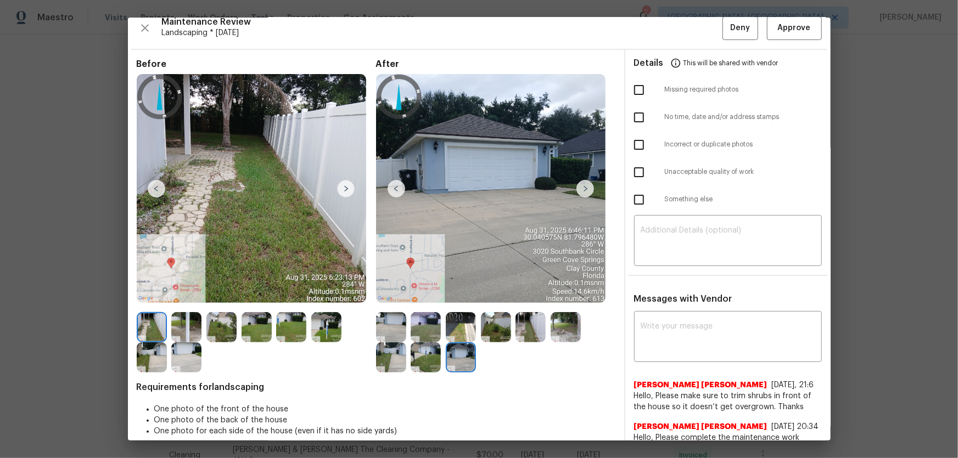
scroll to position [0, 0]
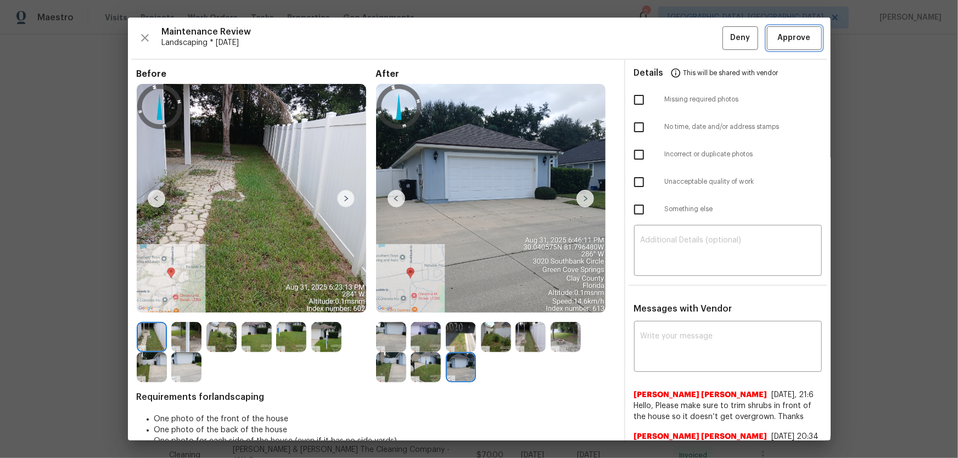
drag, startPoint x: 777, startPoint y: 37, endPoint x: 532, endPoint y: 199, distance: 293.7
click at [681, 39] on span "Approve" at bounding box center [794, 38] width 33 height 14
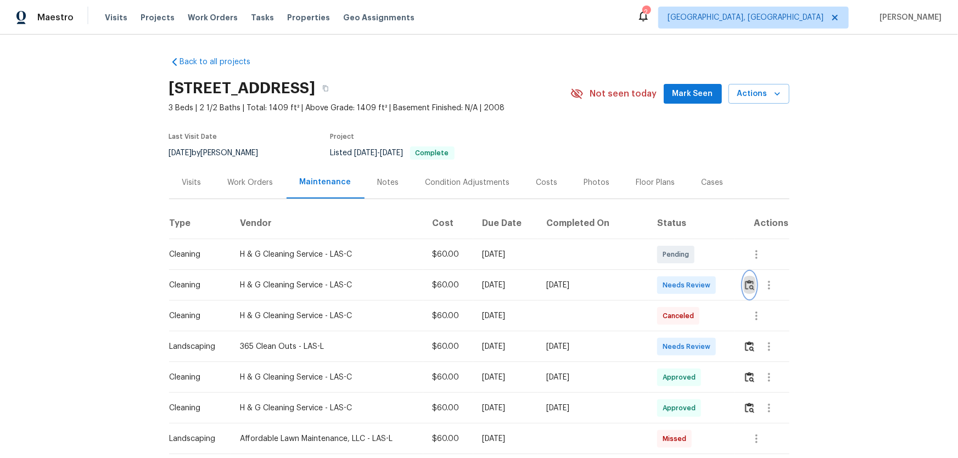
click at [681, 287] on img "button" at bounding box center [749, 285] width 9 height 10
click at [681, 302] on button "button" at bounding box center [749, 347] width 13 height 26
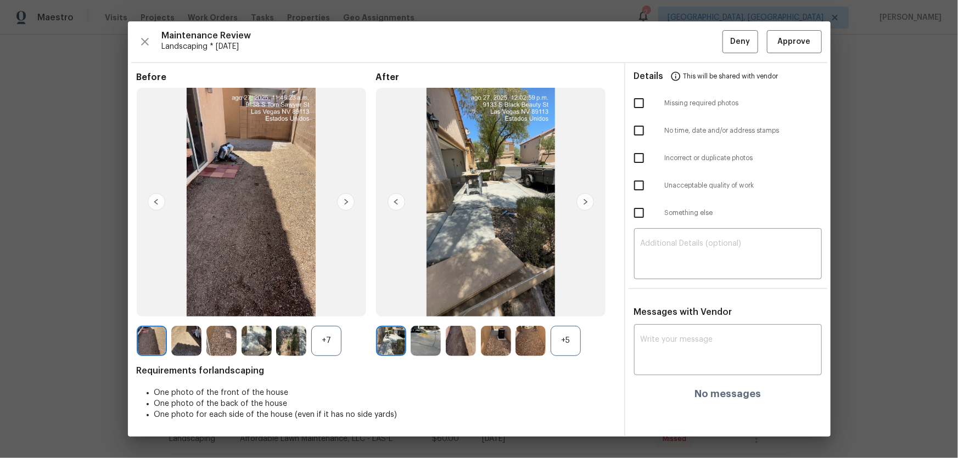
click at [572, 302] on div "+5" at bounding box center [566, 341] width 30 height 30
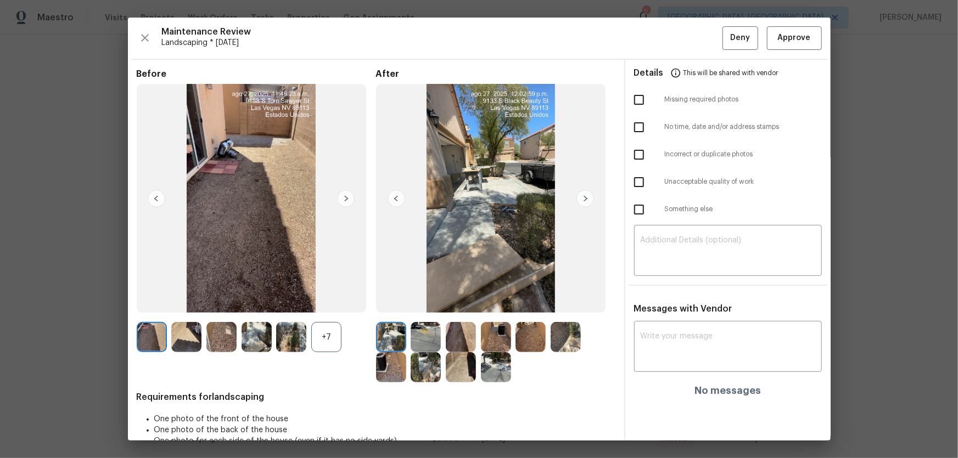
click at [423, 302] on img at bounding box center [426, 337] width 30 height 30
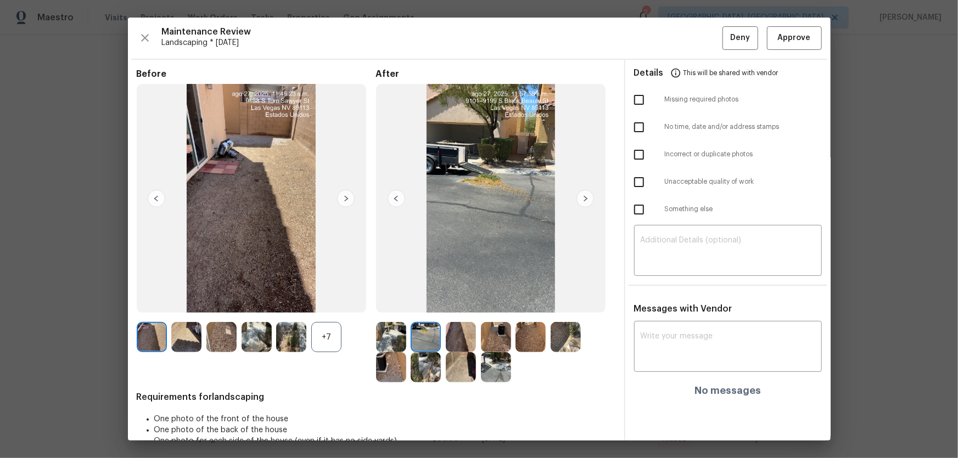
click at [458, 302] on img at bounding box center [461, 337] width 30 height 30
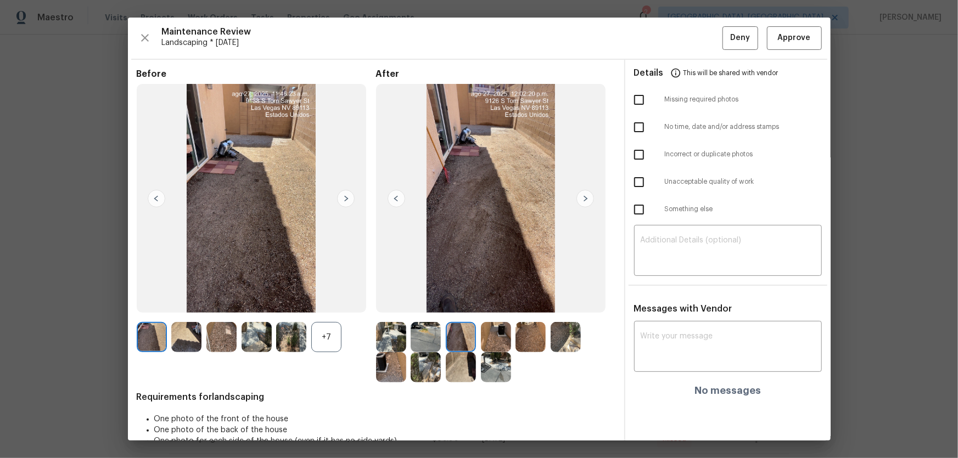
click at [503, 302] on img at bounding box center [496, 337] width 30 height 30
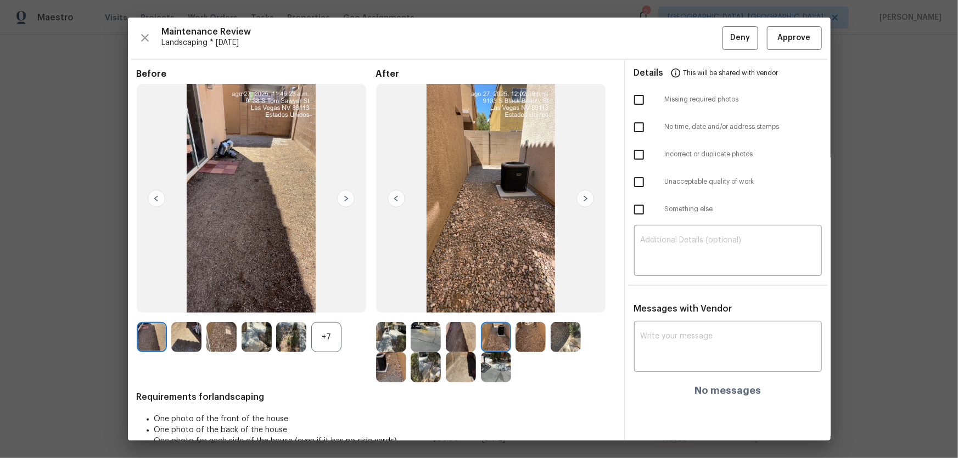
click at [538, 302] on img at bounding box center [530, 337] width 30 height 30
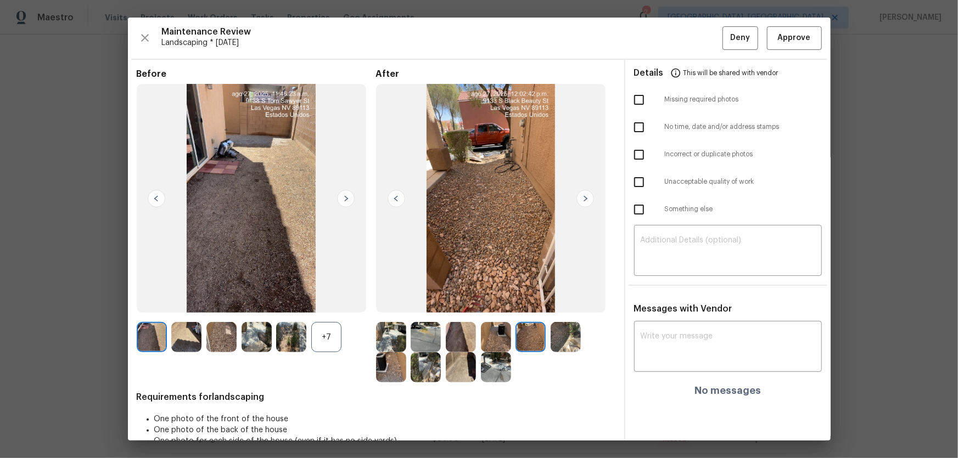
click at [554, 302] on img at bounding box center [566, 337] width 30 height 30
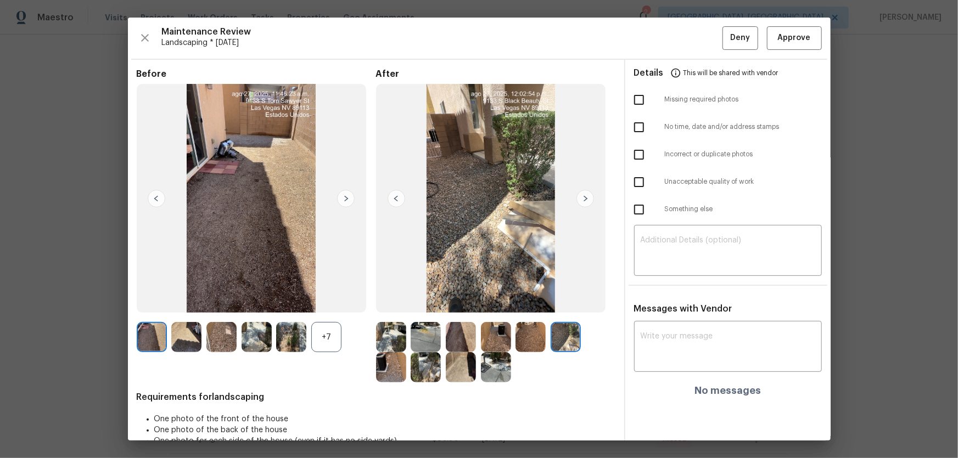
click at [385, 302] on img at bounding box center [391, 367] width 30 height 30
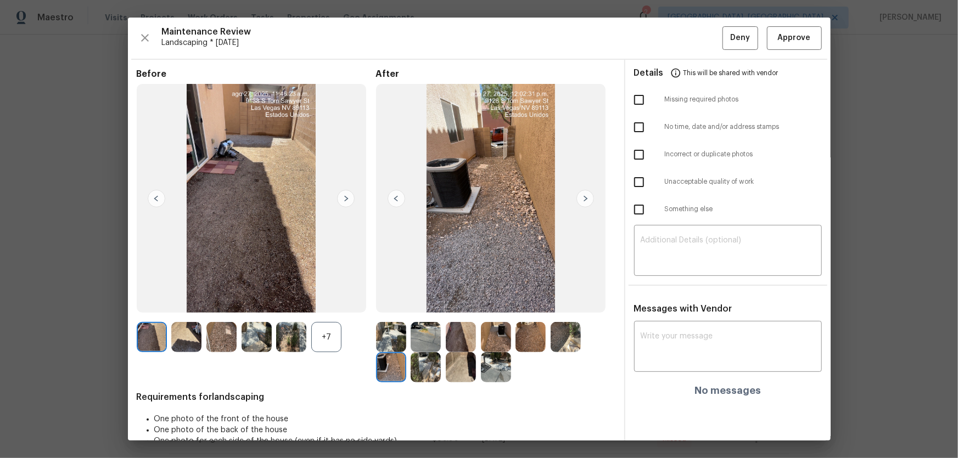
click at [434, 302] on img at bounding box center [426, 367] width 30 height 30
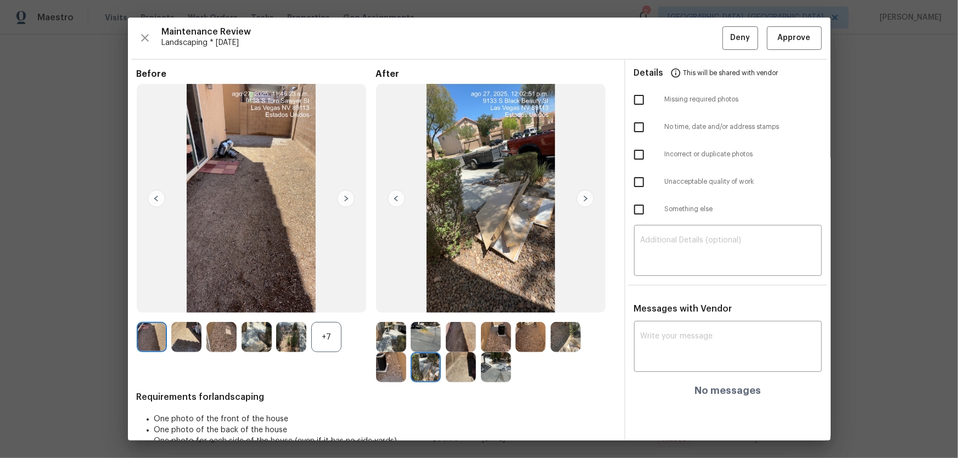
click at [457, 302] on img at bounding box center [461, 367] width 30 height 30
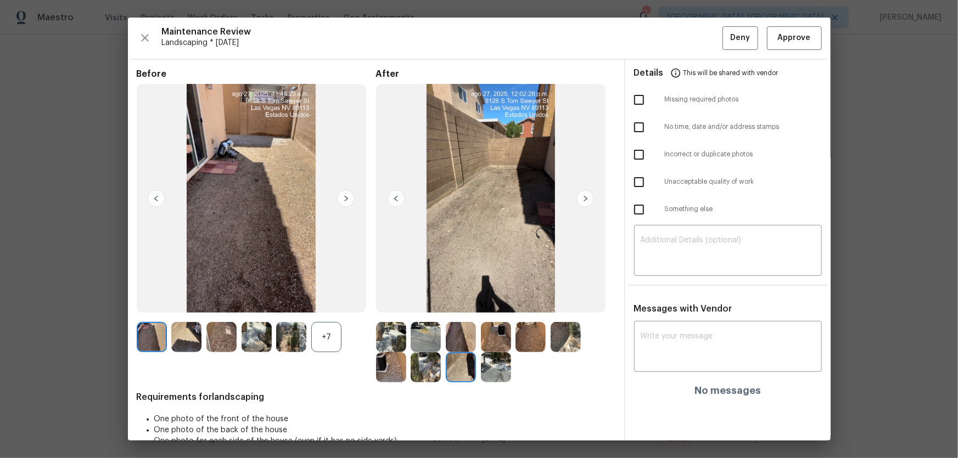
click at [506, 302] on img at bounding box center [496, 367] width 30 height 30
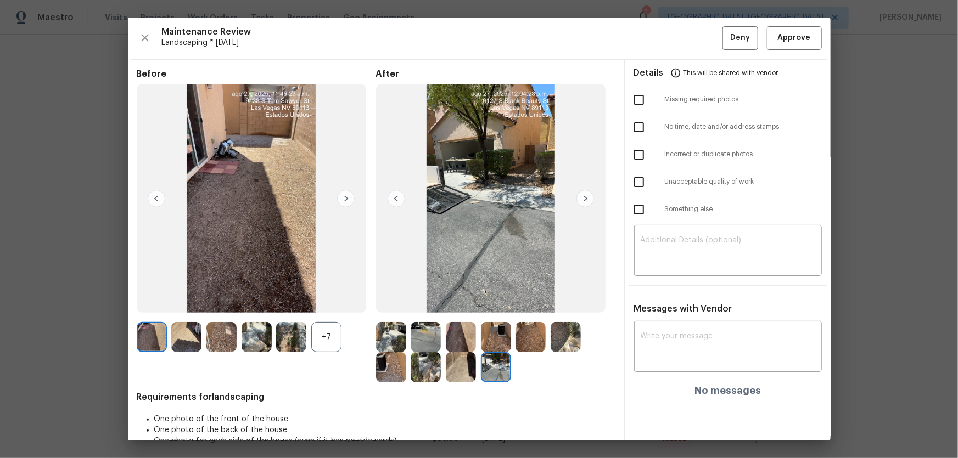
click at [332, 302] on div "+7" at bounding box center [326, 337] width 30 height 30
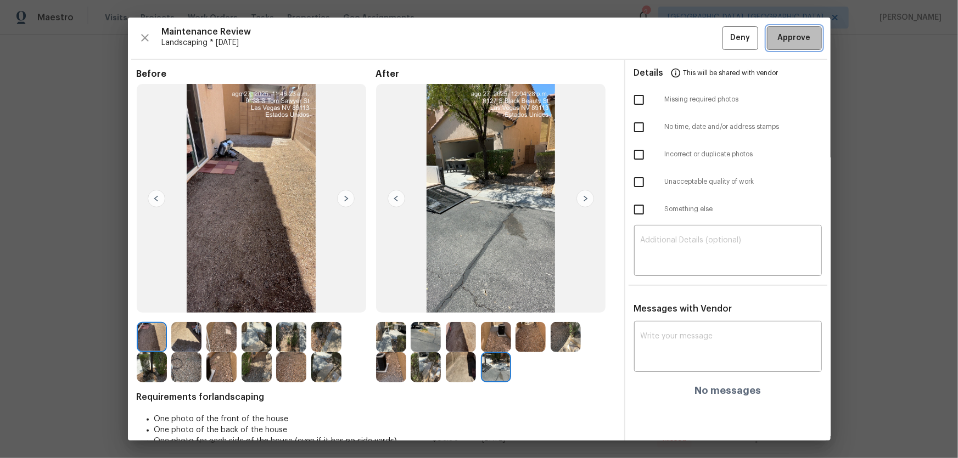
click at [681, 31] on span "Approve" at bounding box center [794, 38] width 33 height 14
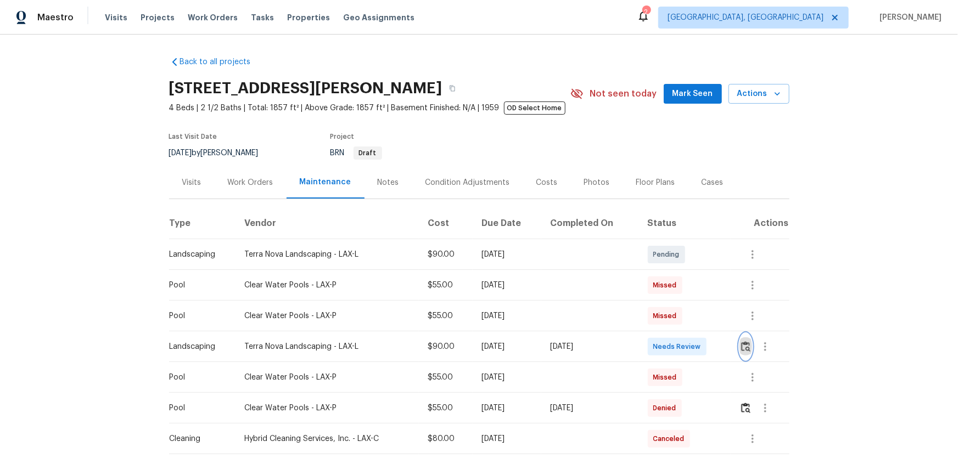
click at [681, 302] on img "button" at bounding box center [745, 346] width 9 height 10
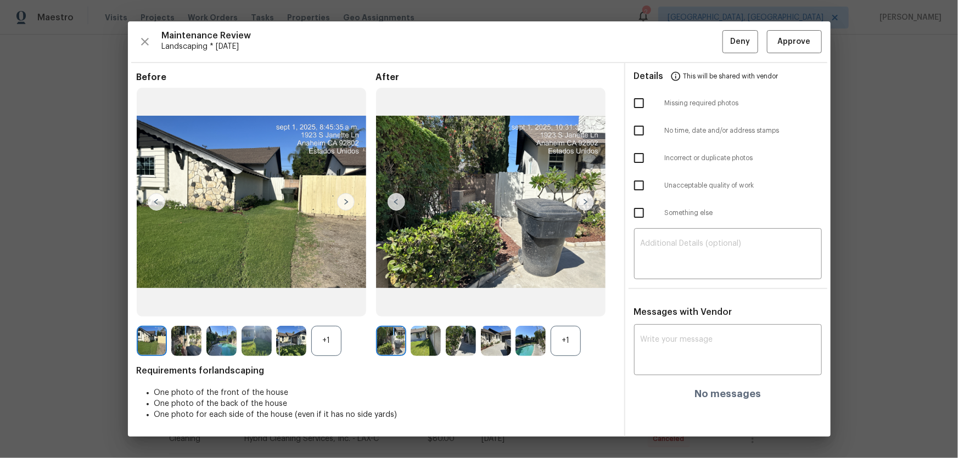
click at [571, 302] on div "+1" at bounding box center [566, 341] width 30 height 30
click at [333, 302] on div "+1" at bounding box center [326, 341] width 30 height 30
click at [423, 302] on img at bounding box center [426, 341] width 30 height 30
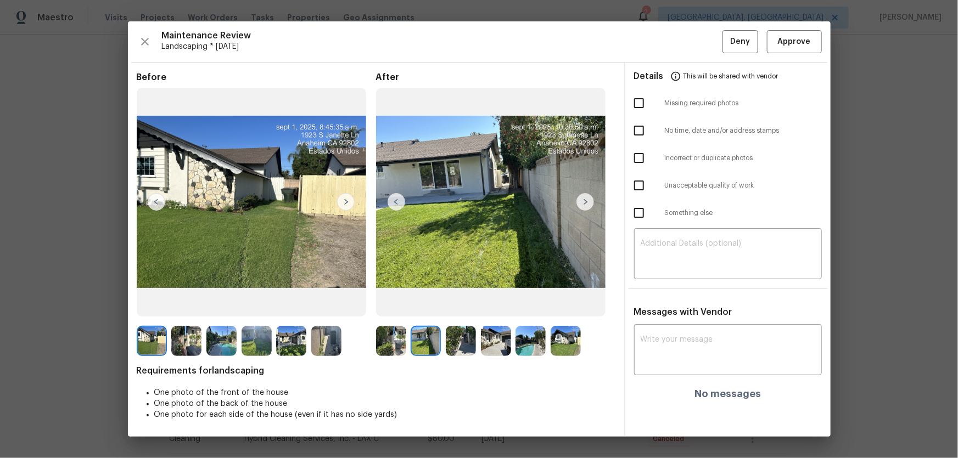
click at [450, 302] on img at bounding box center [461, 341] width 30 height 30
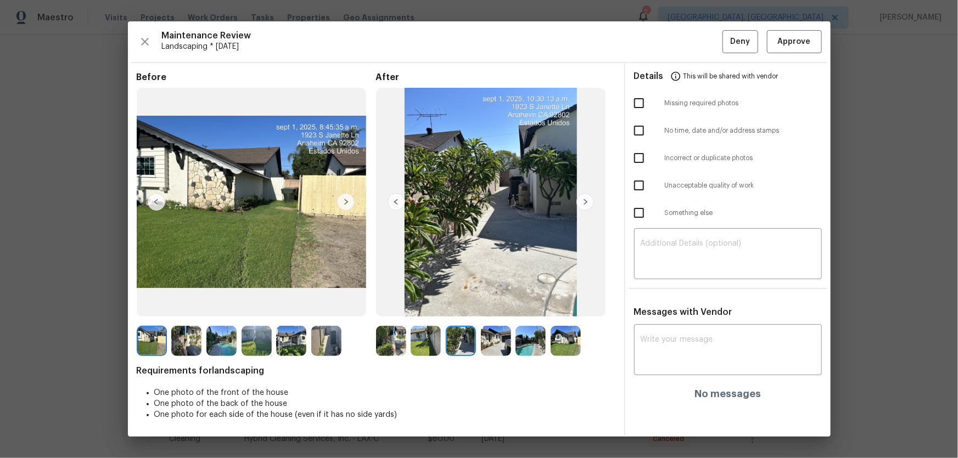
click at [499, 302] on img at bounding box center [496, 341] width 30 height 30
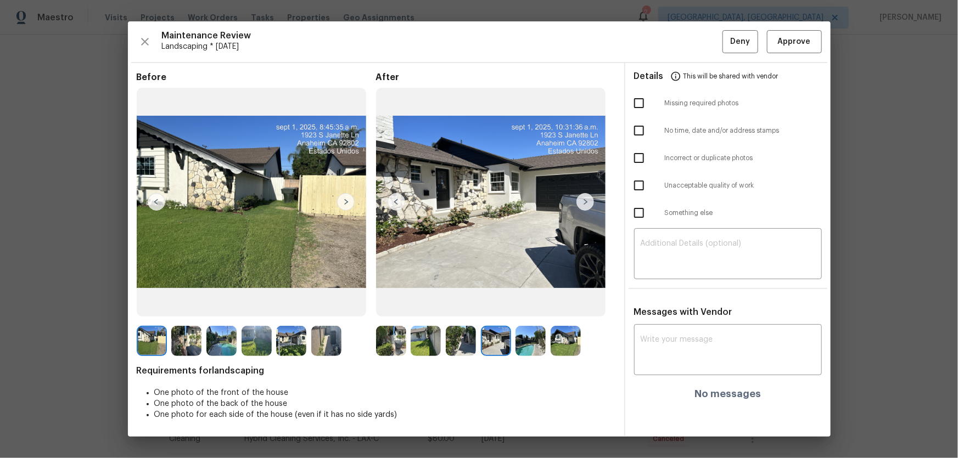
click at [557, 302] on img at bounding box center [566, 341] width 30 height 30
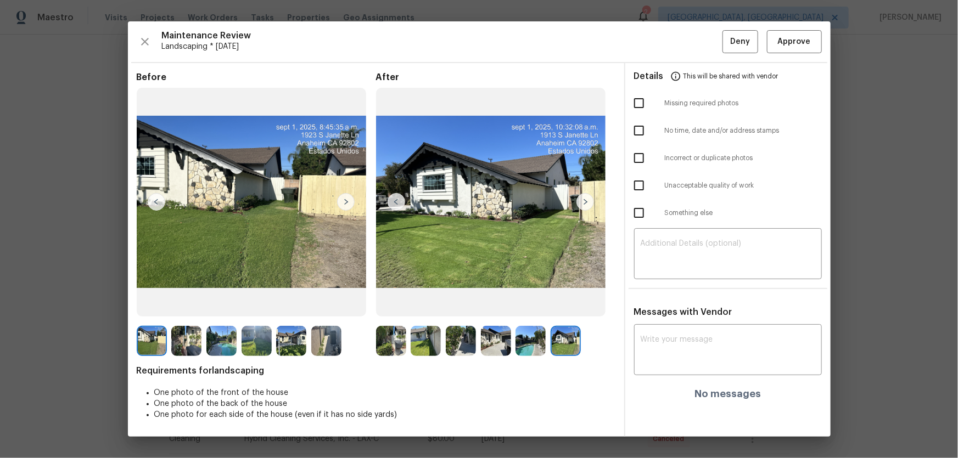
click at [529, 302] on img at bounding box center [530, 341] width 30 height 30
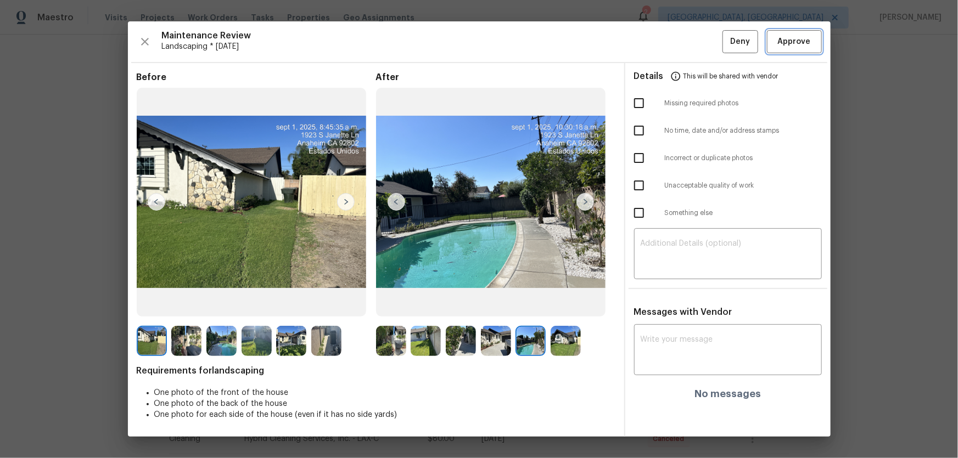
click at [681, 47] on span "Approve" at bounding box center [794, 42] width 33 height 14
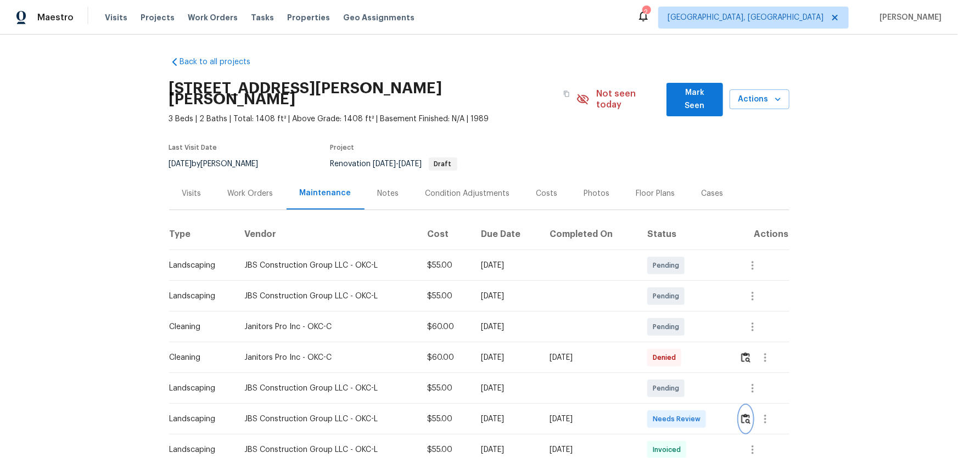
click at [747, 414] on img "button" at bounding box center [745, 419] width 9 height 10
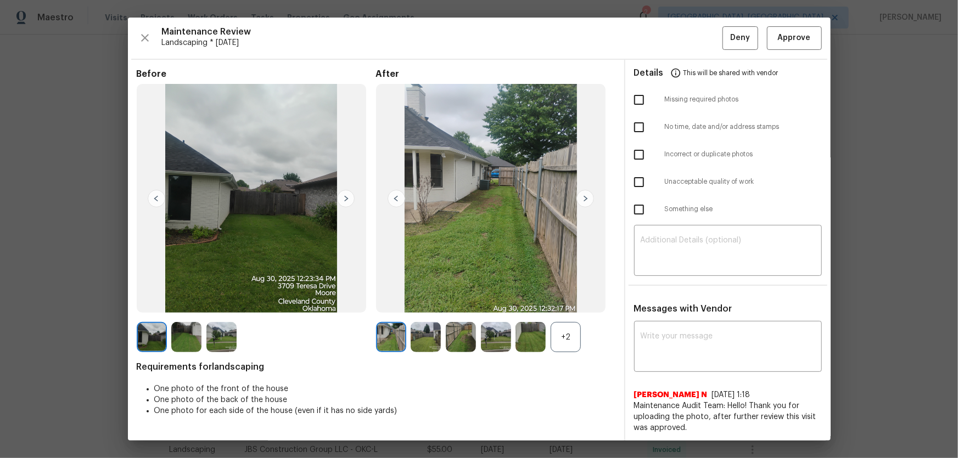
click at [564, 341] on div "+2" at bounding box center [566, 337] width 30 height 30
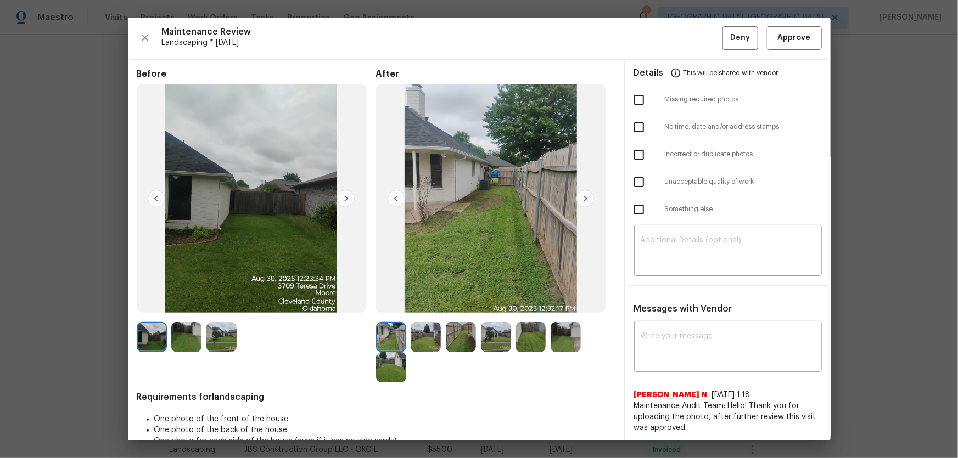
click at [446, 339] on img at bounding box center [461, 337] width 30 height 30
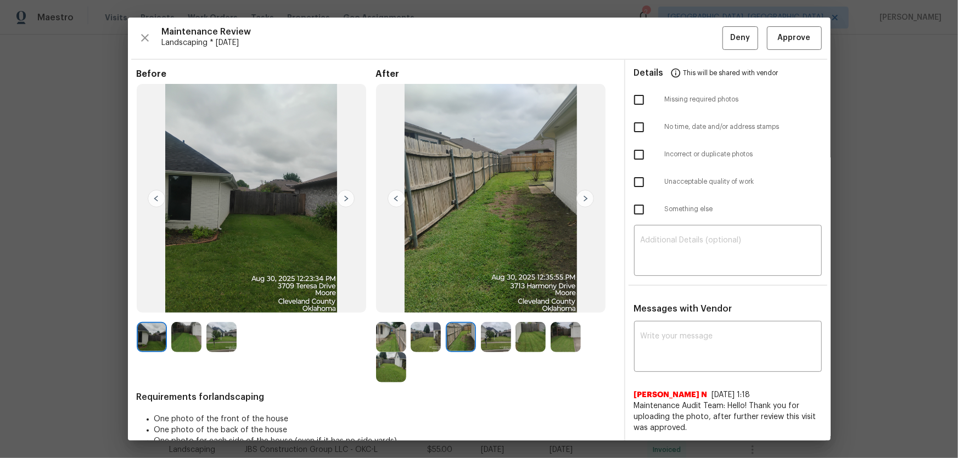
click at [435, 334] on img at bounding box center [426, 337] width 30 height 30
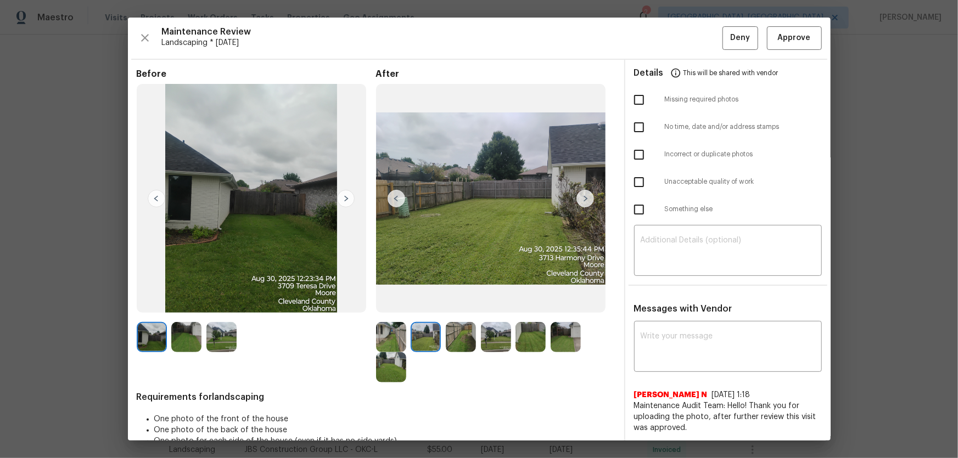
click at [452, 328] on img at bounding box center [461, 337] width 30 height 30
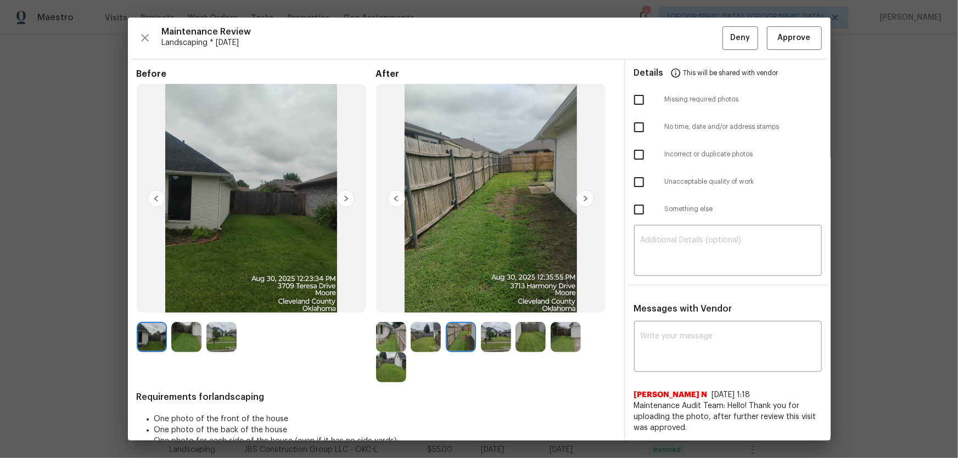
click at [466, 326] on img at bounding box center [461, 337] width 30 height 30
click at [488, 328] on img at bounding box center [496, 337] width 30 height 30
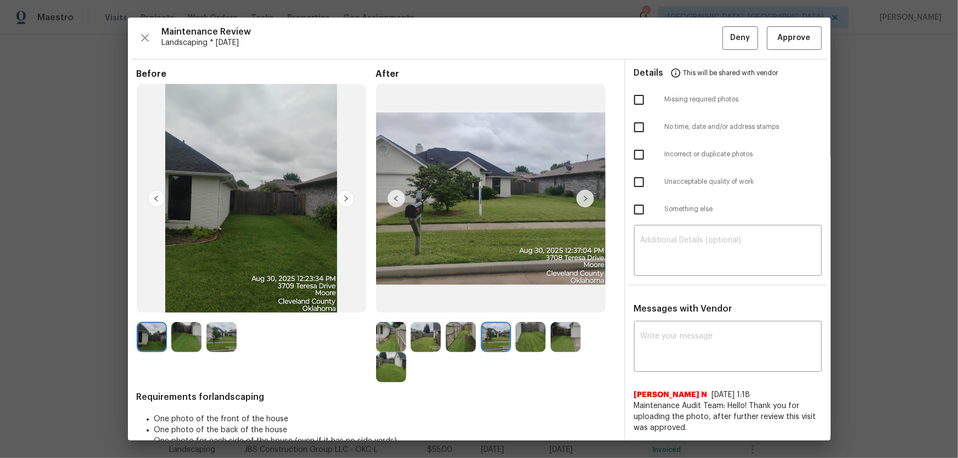
click at [539, 335] on img at bounding box center [530, 337] width 30 height 30
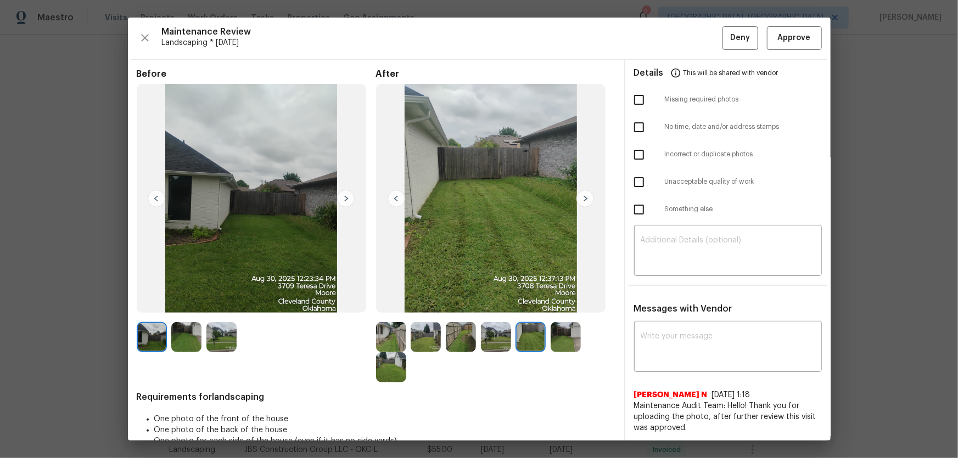
click at [787, 51] on div "Maintenance Review Landscaping * Mon, Aug 25 Deny Approve Before After Requirem…" at bounding box center [479, 229] width 703 height 423
click at [786, 41] on span "Approve" at bounding box center [794, 38] width 33 height 14
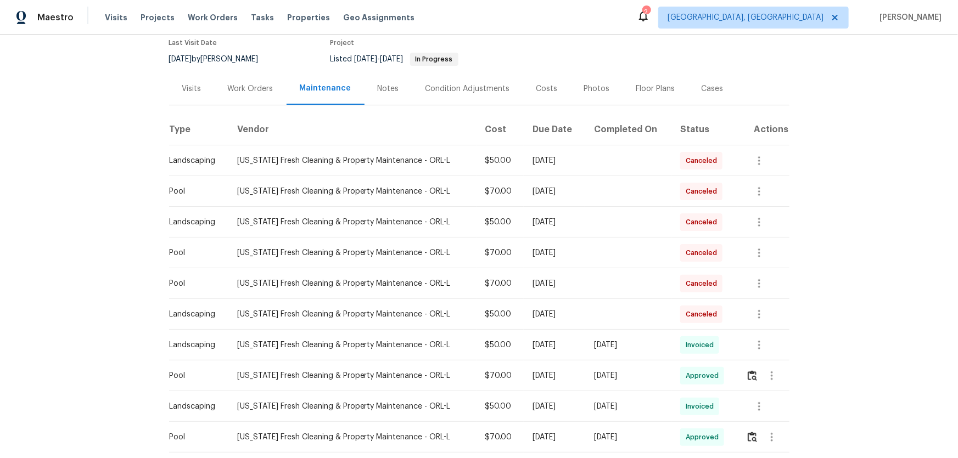
scroll to position [99, 0]
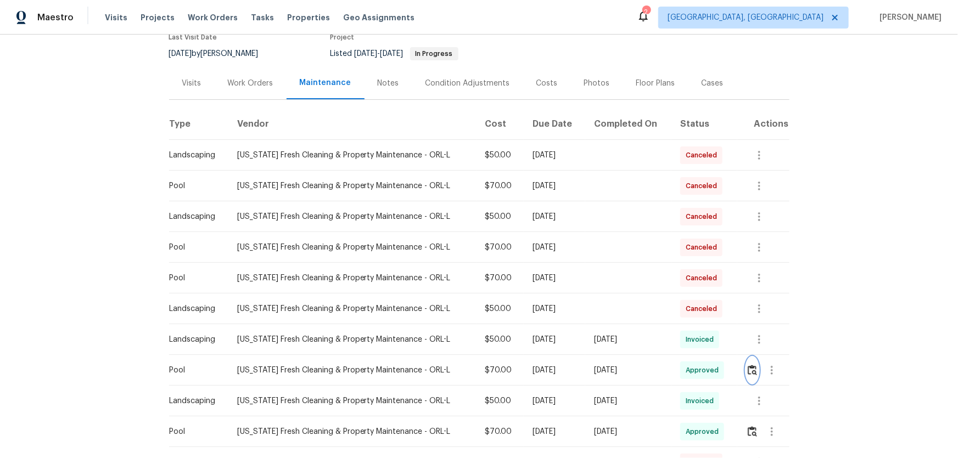
click at [748, 369] on img "button" at bounding box center [752, 370] width 9 height 10
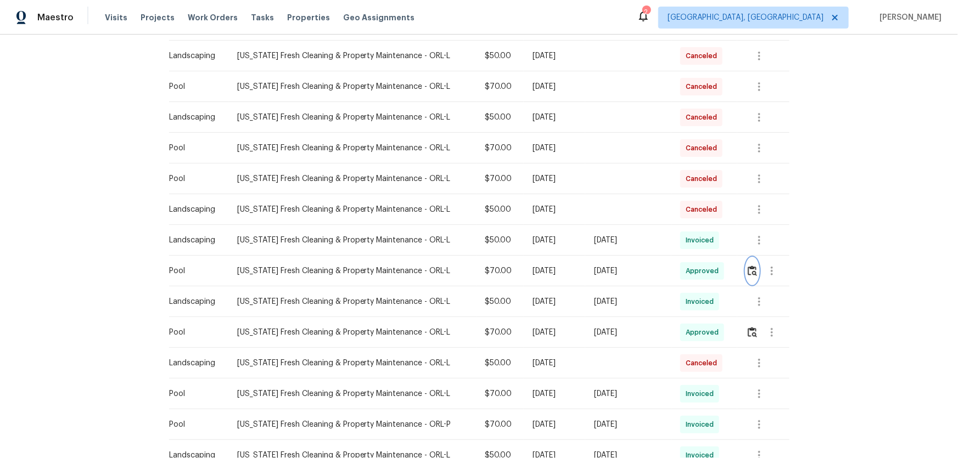
scroll to position [199, 0]
click at [748, 329] on img "button" at bounding box center [752, 332] width 9 height 10
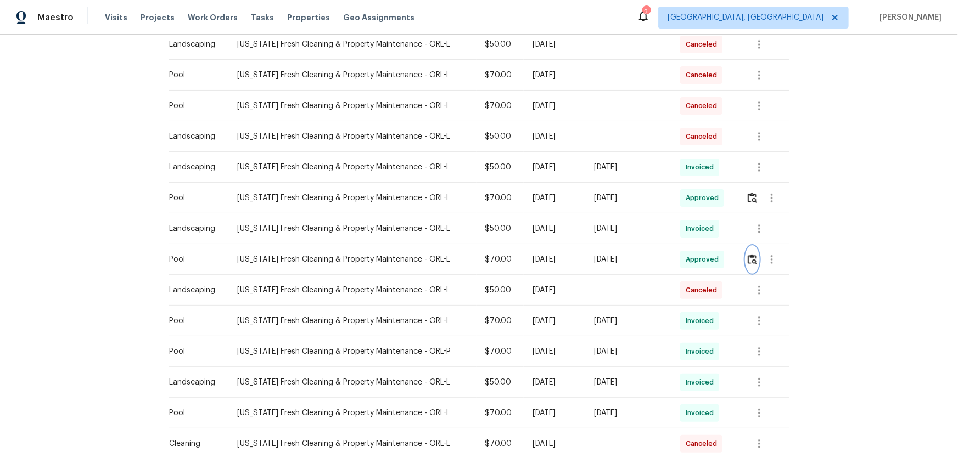
scroll to position [244, 0]
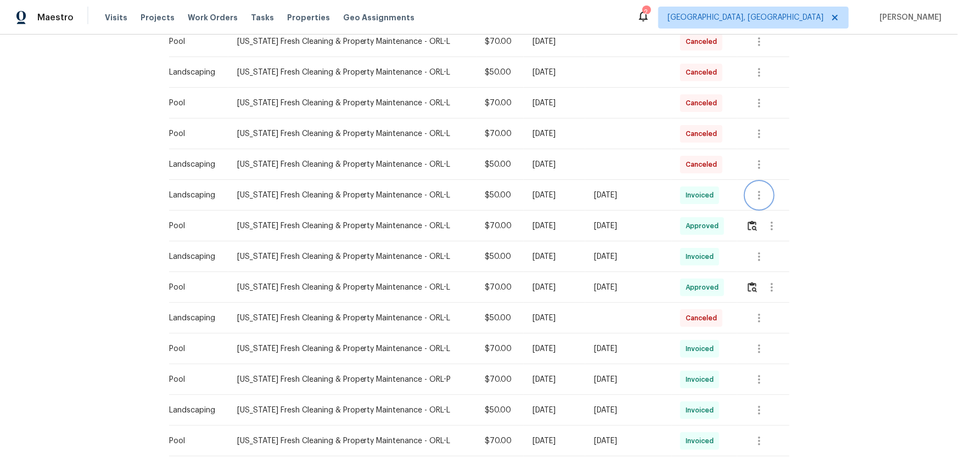
click at [764, 197] on button "button" at bounding box center [759, 195] width 26 height 26
click at [761, 213] on li "View details" at bounding box center [781, 213] width 77 height 18
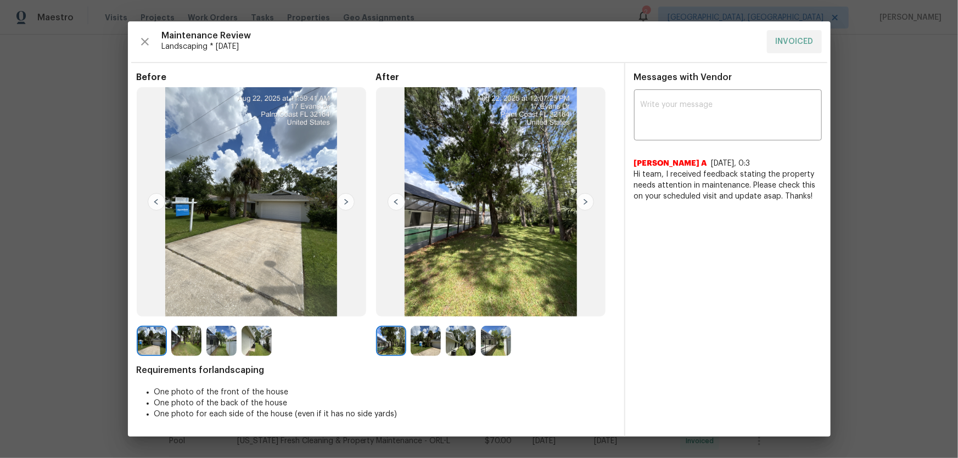
click at [424, 346] on img at bounding box center [426, 341] width 30 height 30
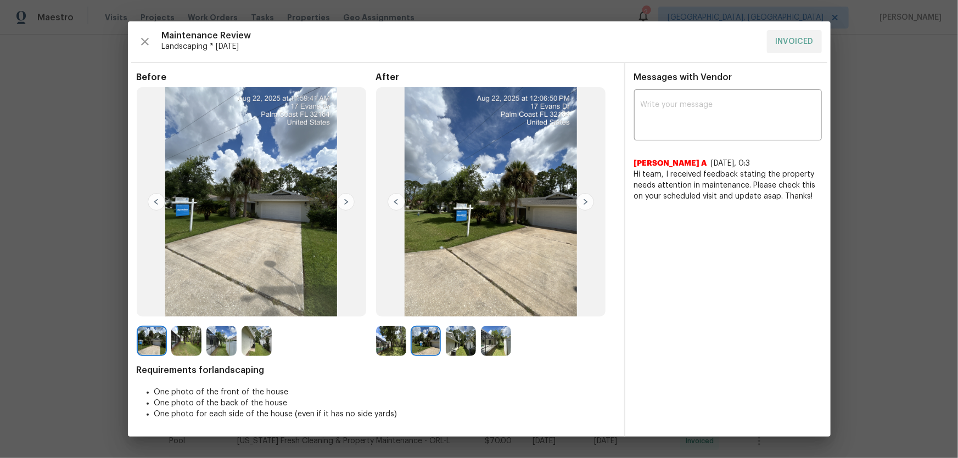
click at [468, 346] on img at bounding box center [461, 341] width 30 height 30
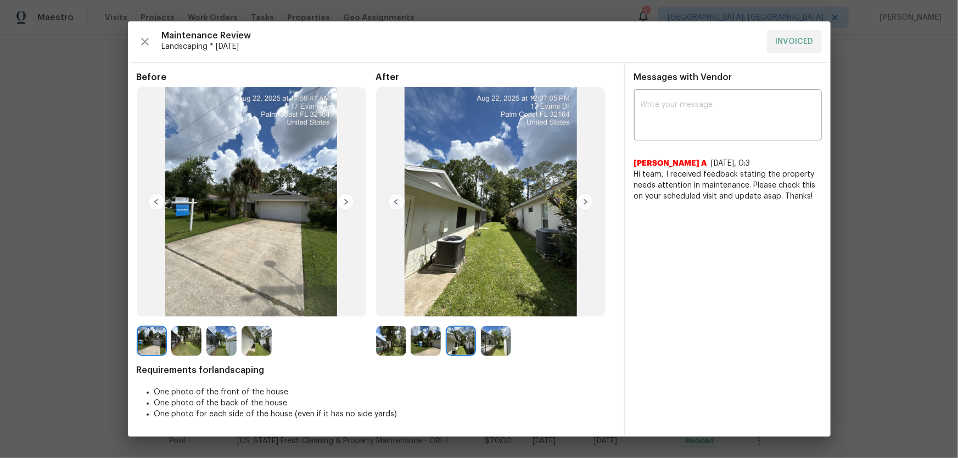
click at [483, 346] on img at bounding box center [496, 341] width 30 height 30
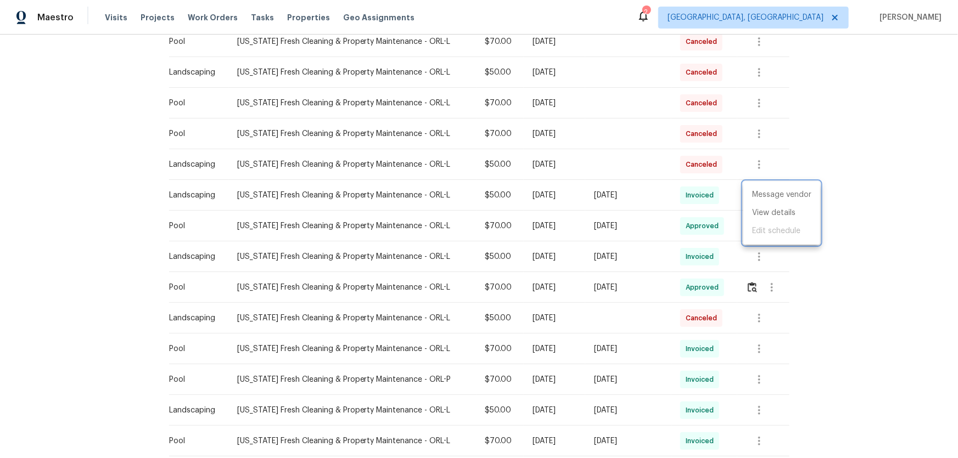
click at [895, 271] on div at bounding box center [479, 229] width 958 height 458
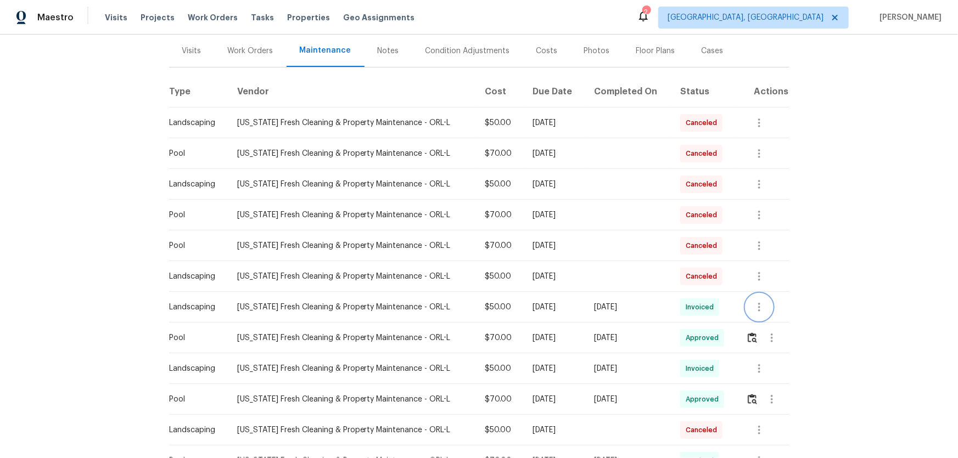
scroll to position [149, 0]
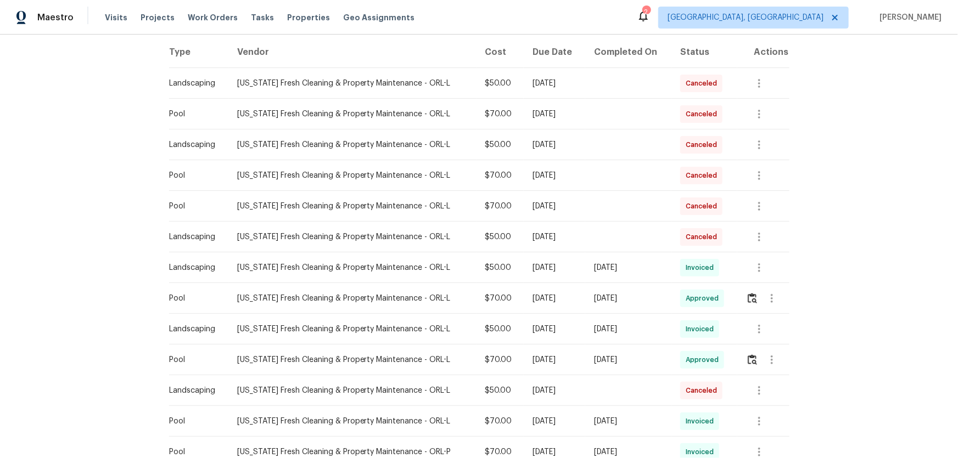
scroll to position [199, 0]
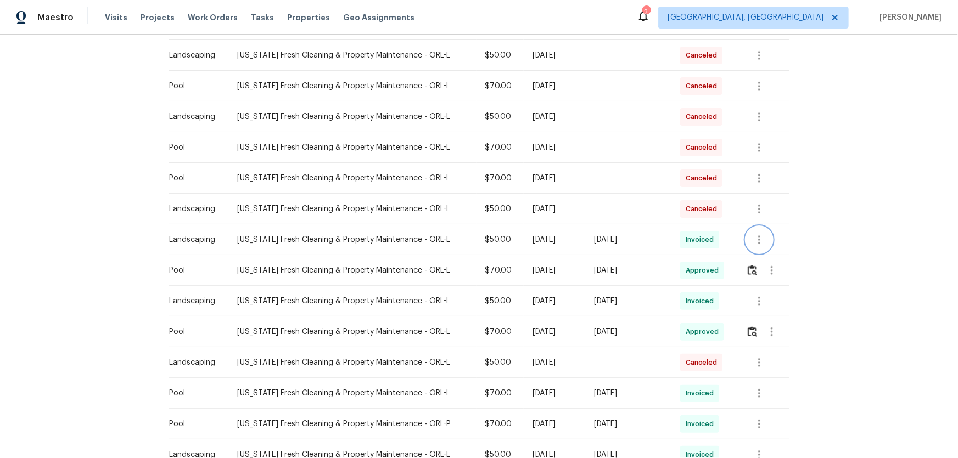
click at [758, 241] on icon "button" at bounding box center [759, 240] width 2 height 9
click at [760, 257] on li "View details" at bounding box center [781, 258] width 77 height 18
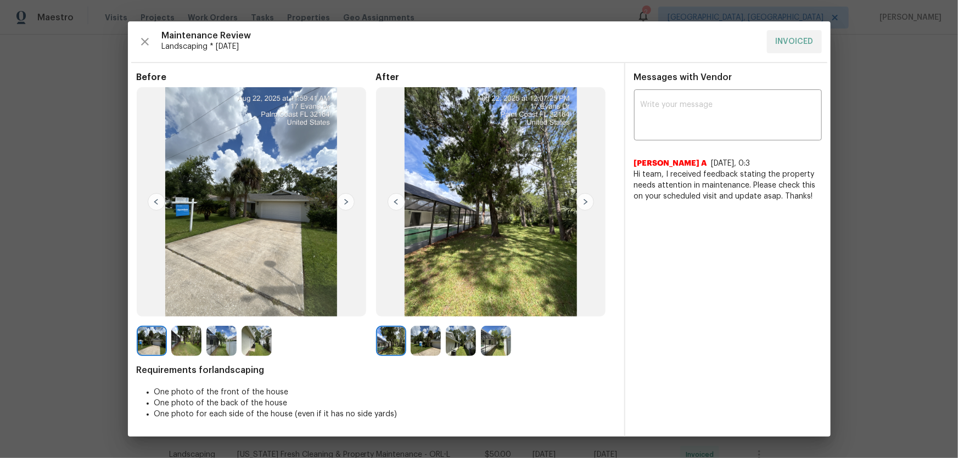
click at [424, 341] on img at bounding box center [426, 341] width 30 height 30
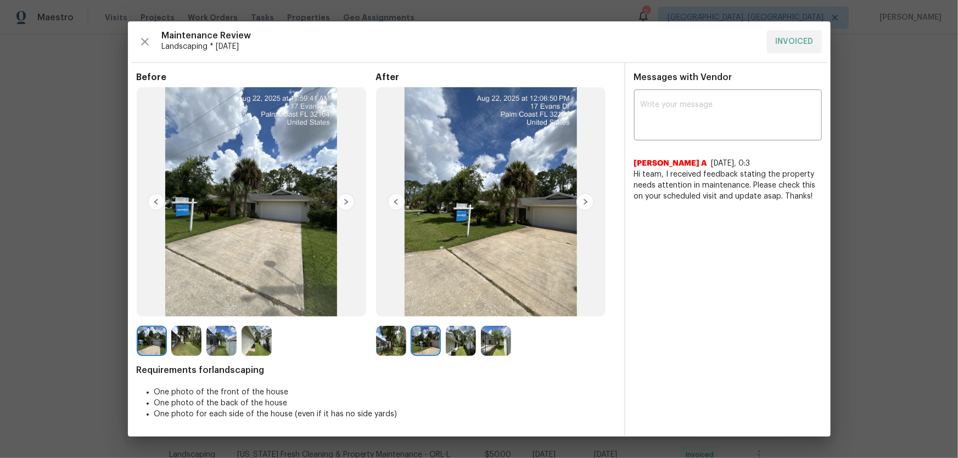
click at [456, 346] on img at bounding box center [461, 341] width 30 height 30
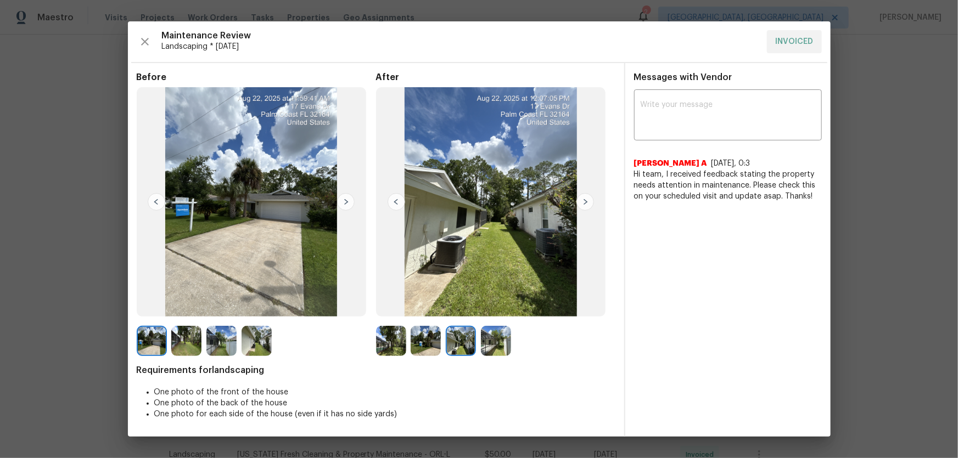
click at [524, 339] on div at bounding box center [495, 341] width 239 height 30
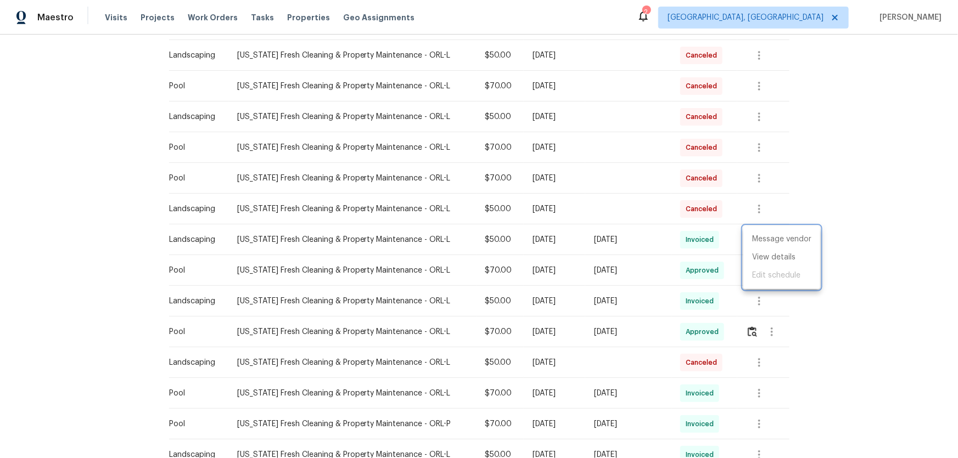
drag, startPoint x: 848, startPoint y: 344, endPoint x: 843, endPoint y: 343, distance: 5.6
click at [849, 344] on div at bounding box center [479, 229] width 958 height 458
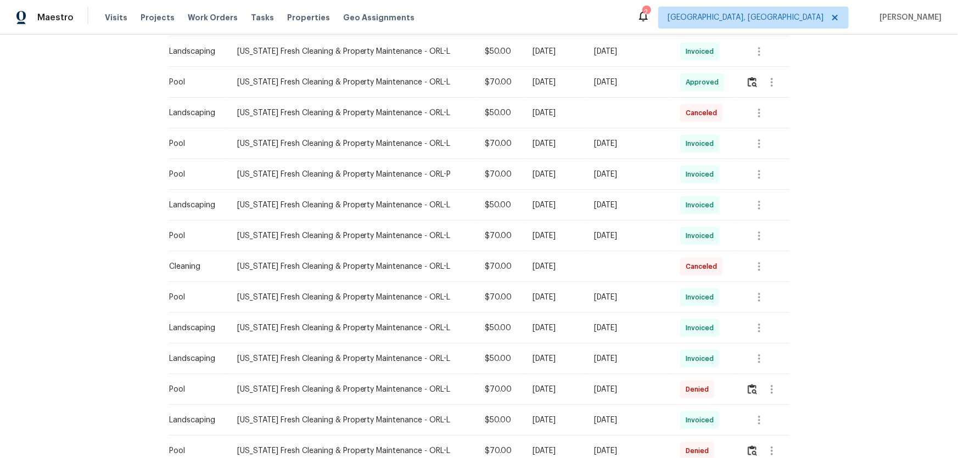
scroll to position [643, 0]
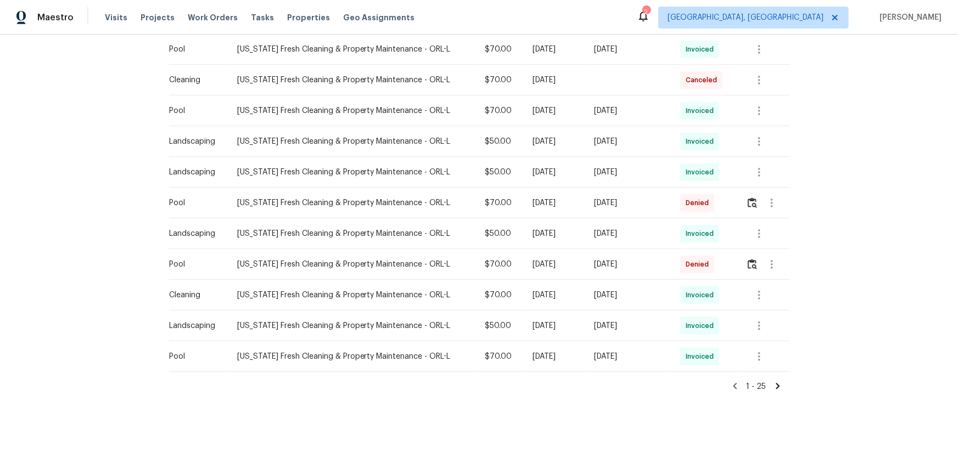
click at [775, 382] on icon at bounding box center [778, 387] width 10 height 10
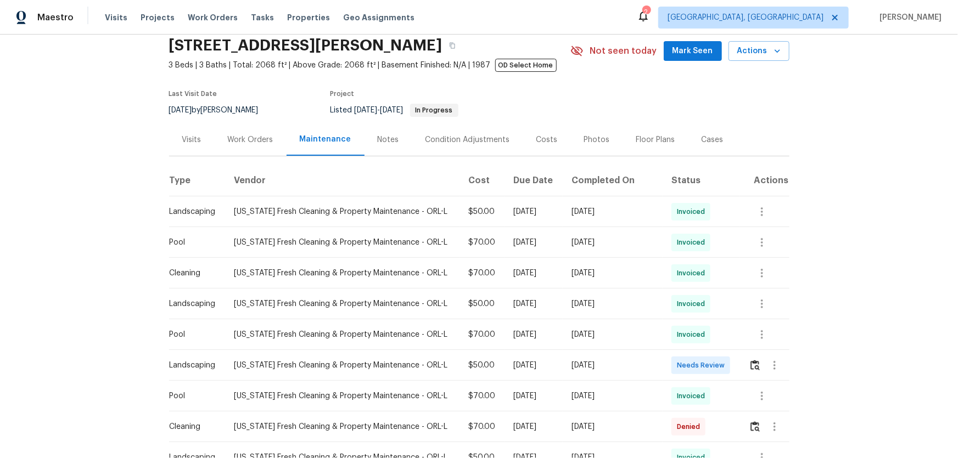
scroll to position [149, 0]
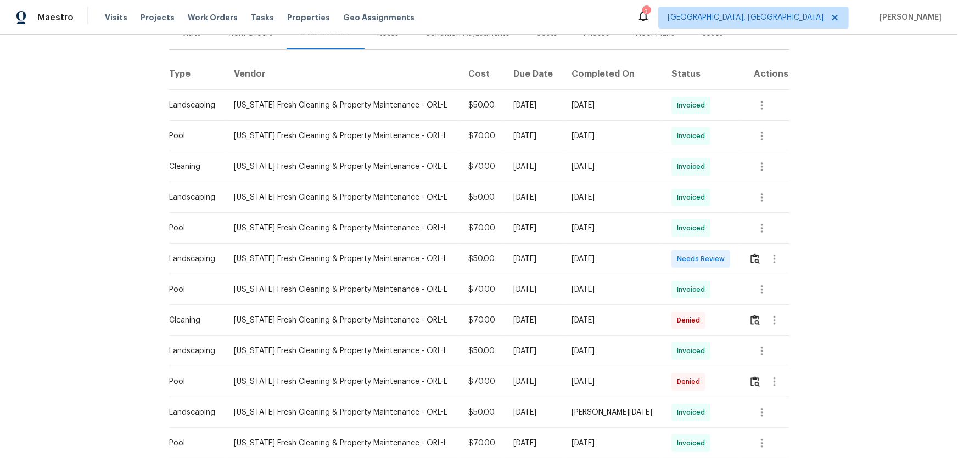
click at [742, 258] on td at bounding box center [764, 259] width 49 height 31
click at [749, 259] on button "button" at bounding box center [755, 259] width 13 height 26
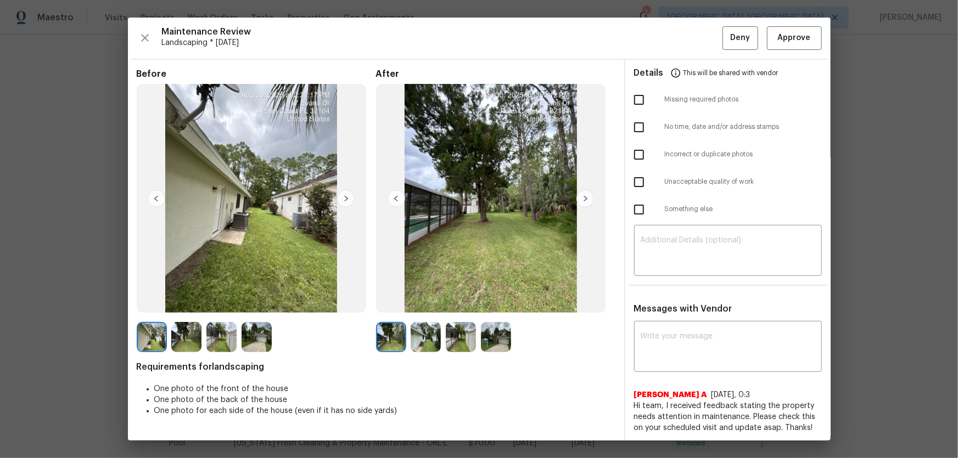
click at [438, 346] on img at bounding box center [426, 337] width 30 height 30
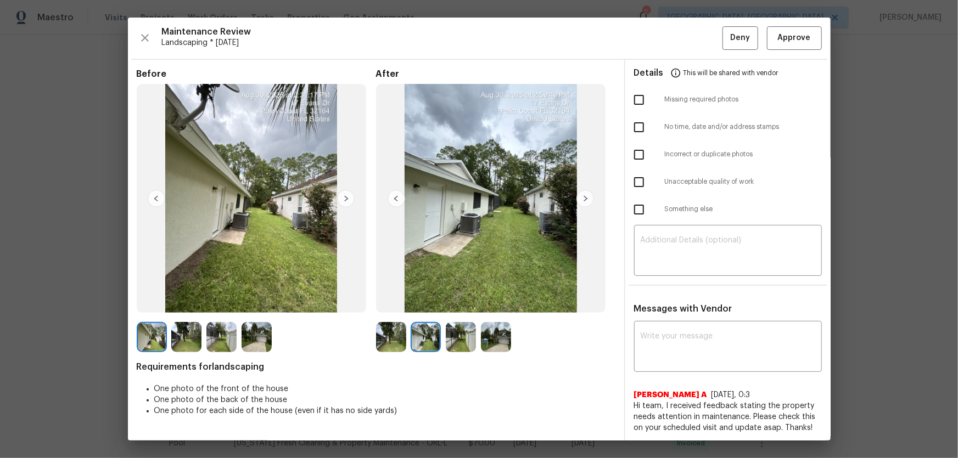
click at [451, 345] on img at bounding box center [461, 337] width 30 height 30
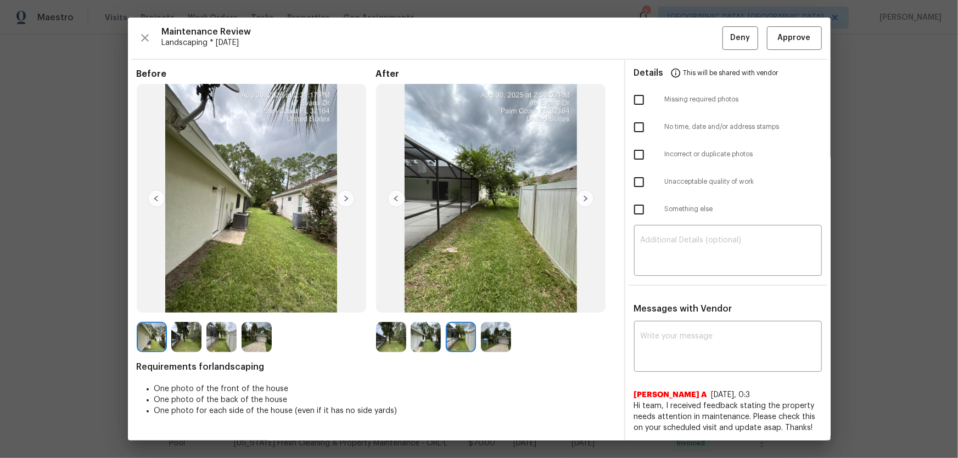
click at [491, 343] on img at bounding box center [496, 337] width 30 height 30
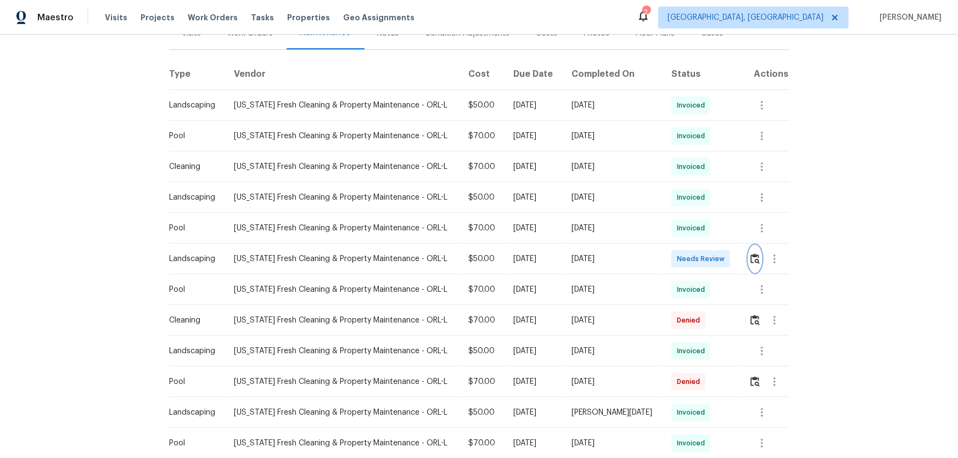
click at [750, 259] on img "button" at bounding box center [754, 259] width 9 height 10
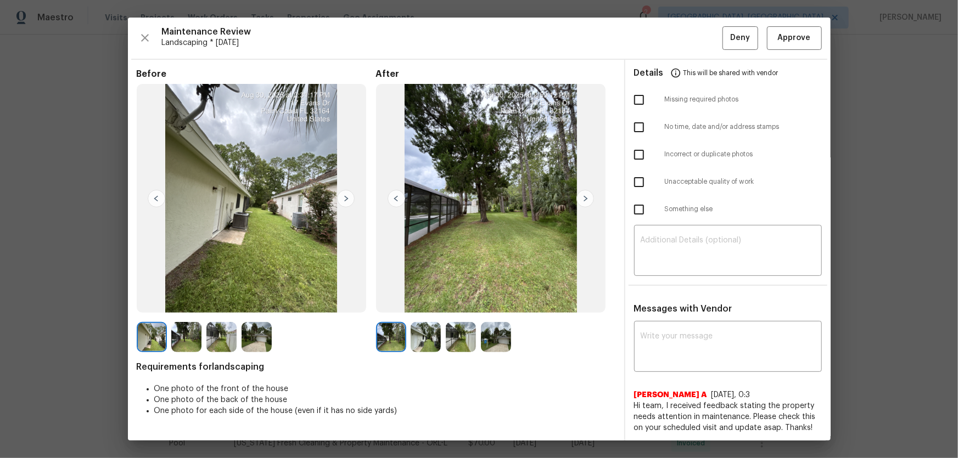
click at [428, 329] on img at bounding box center [426, 337] width 30 height 30
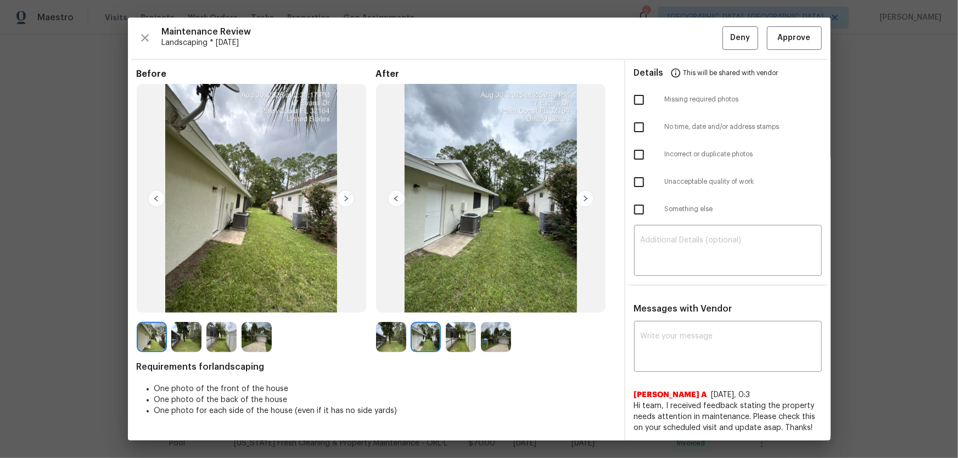
click at [452, 335] on img at bounding box center [461, 337] width 30 height 30
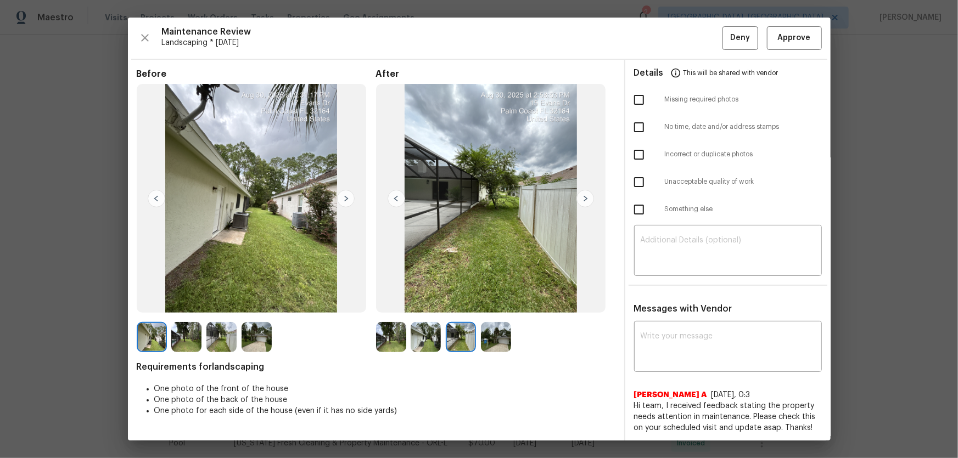
click at [515, 347] on div at bounding box center [498, 337] width 35 height 30
click at [502, 340] on img at bounding box center [496, 337] width 30 height 30
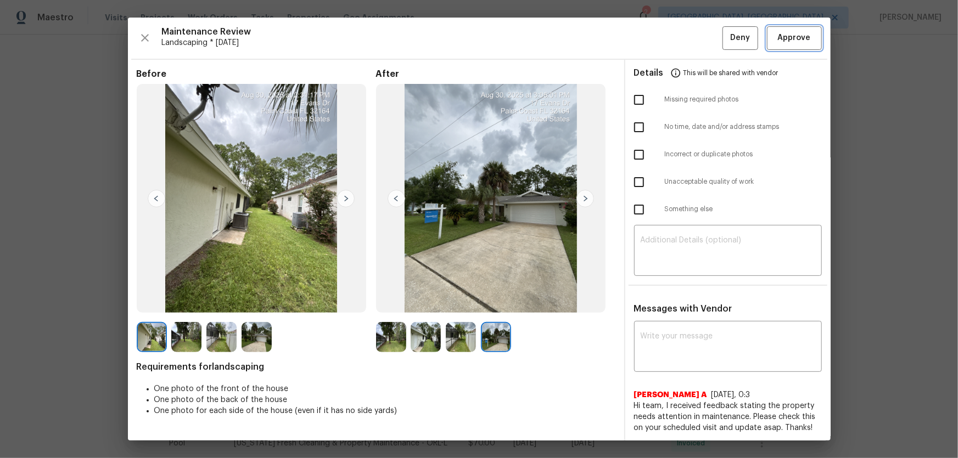
click at [782, 31] on span "Approve" at bounding box center [794, 38] width 33 height 14
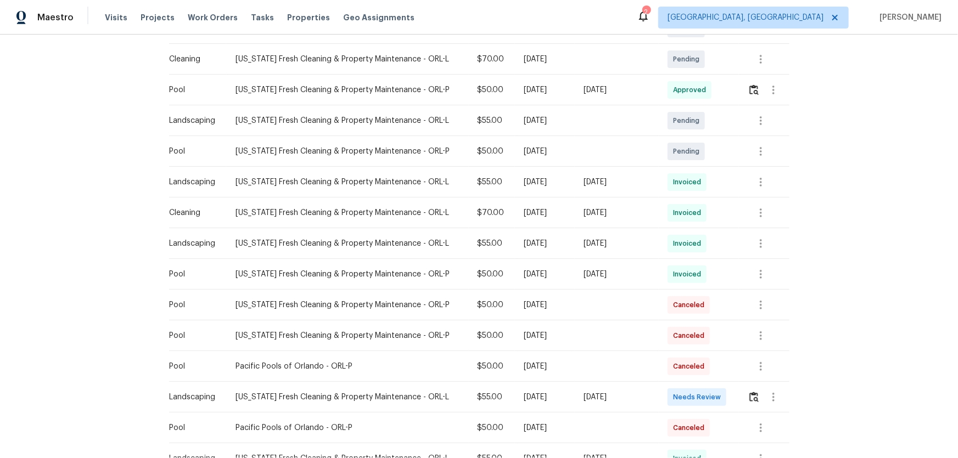
scroll to position [499, 0]
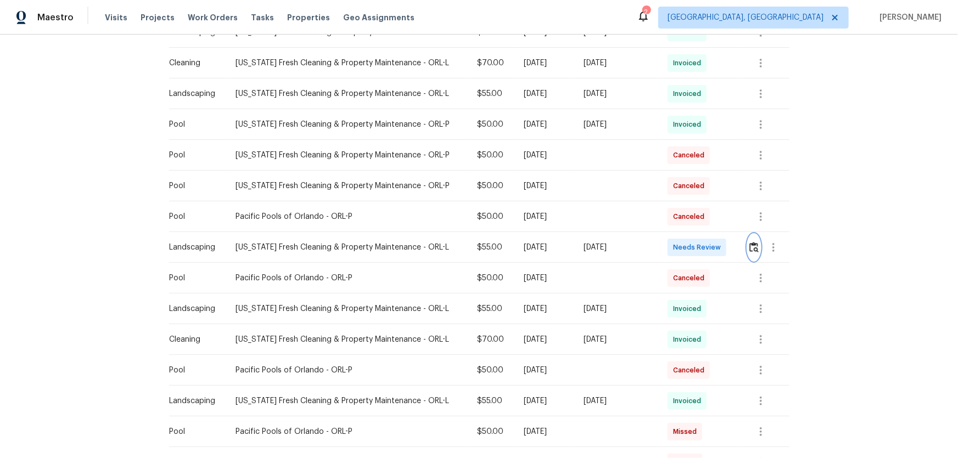
click at [681, 245] on img "button" at bounding box center [753, 247] width 9 height 10
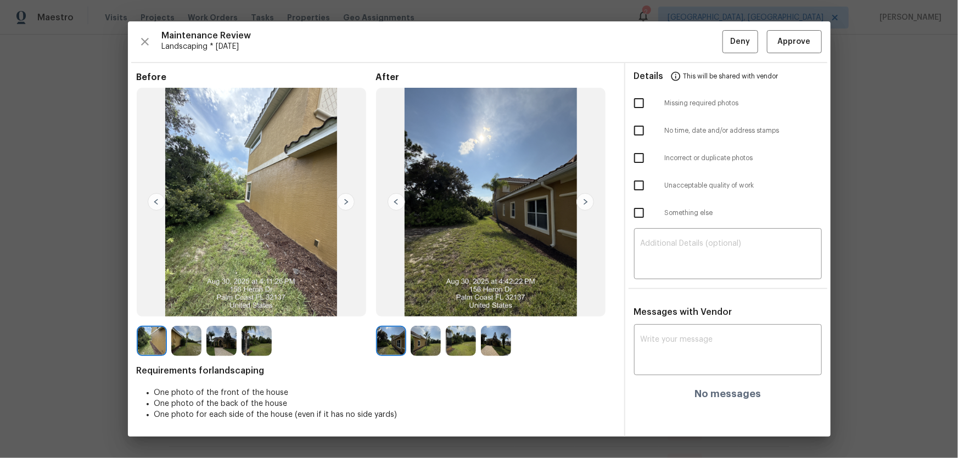
click at [431, 302] on img at bounding box center [426, 341] width 30 height 30
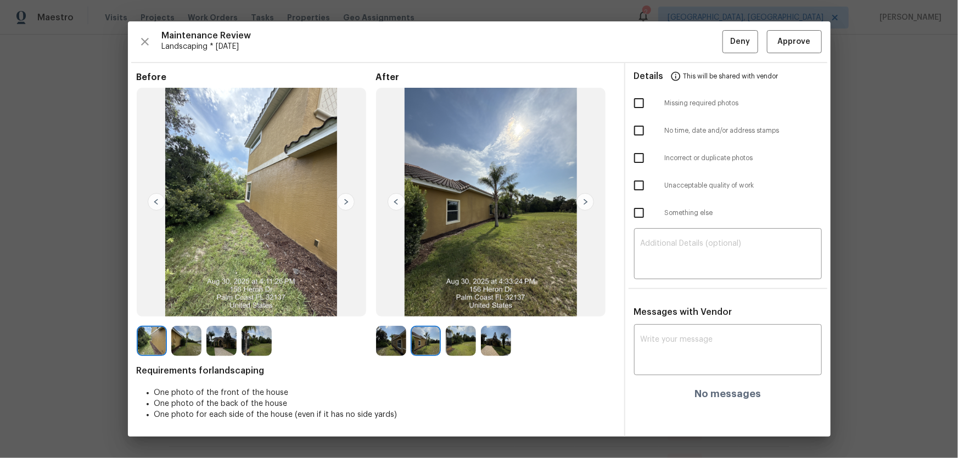
click at [464, 302] on img at bounding box center [461, 341] width 30 height 30
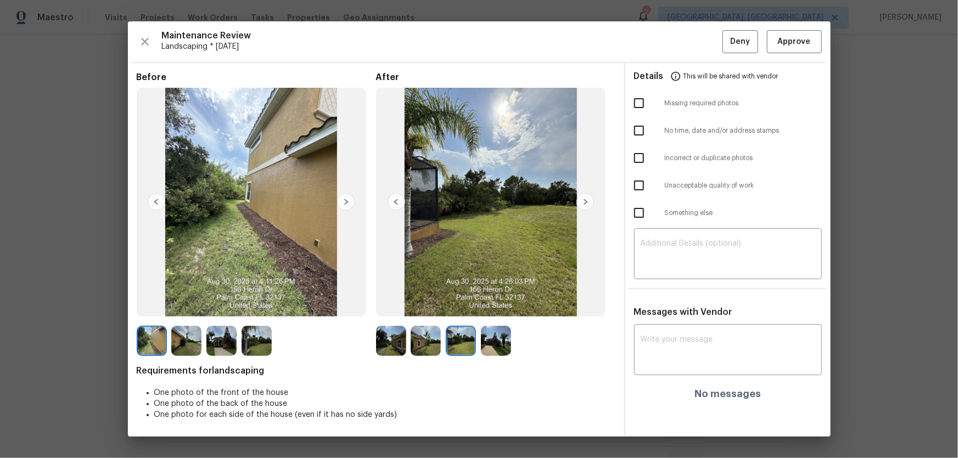
click at [494, 302] on img at bounding box center [496, 341] width 30 height 30
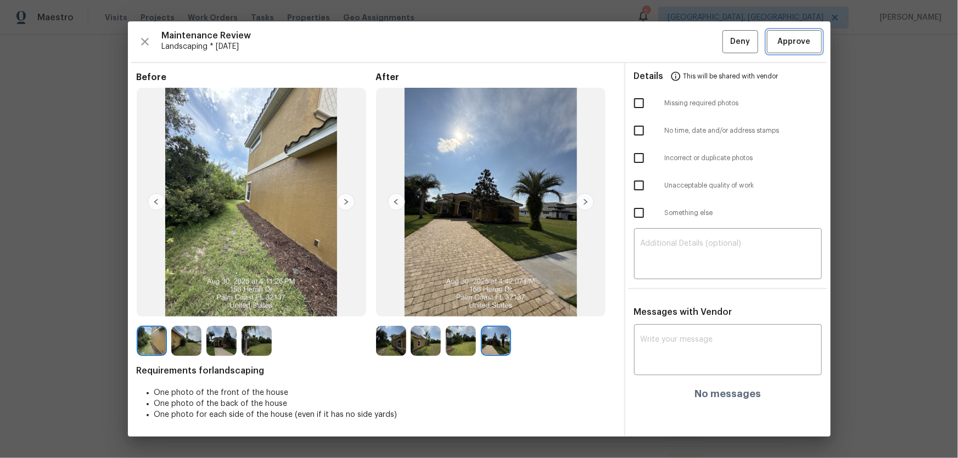
click at [681, 49] on button "Approve" at bounding box center [794, 42] width 55 height 24
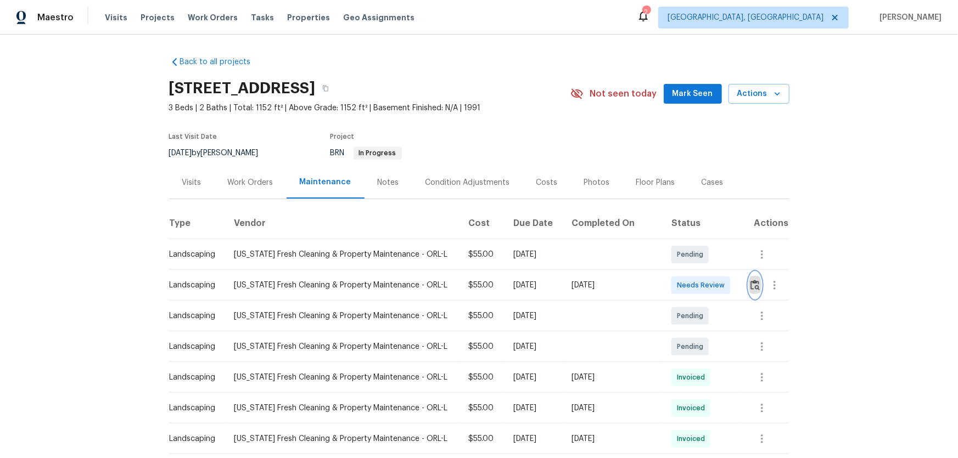
click at [681, 287] on img "button" at bounding box center [754, 285] width 9 height 10
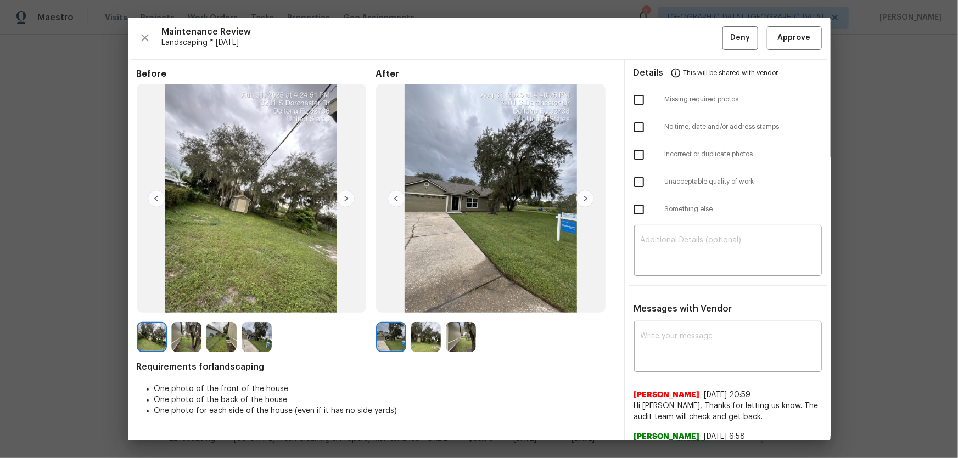
click at [419, 302] on img at bounding box center [426, 337] width 30 height 30
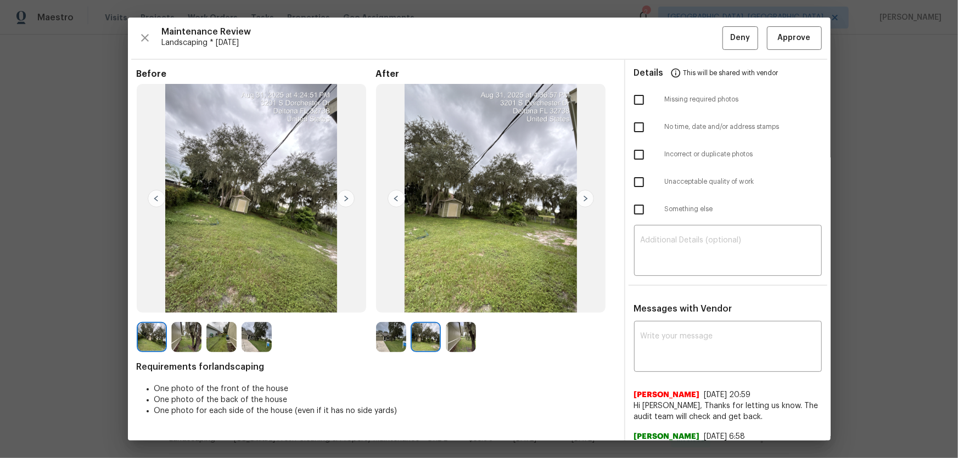
click at [455, 302] on img at bounding box center [461, 337] width 30 height 30
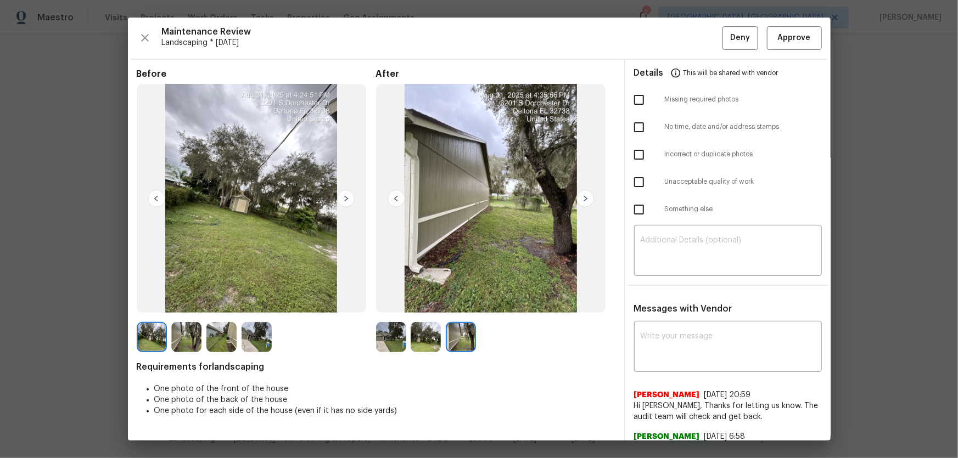
click at [395, 302] on img at bounding box center [391, 337] width 30 height 30
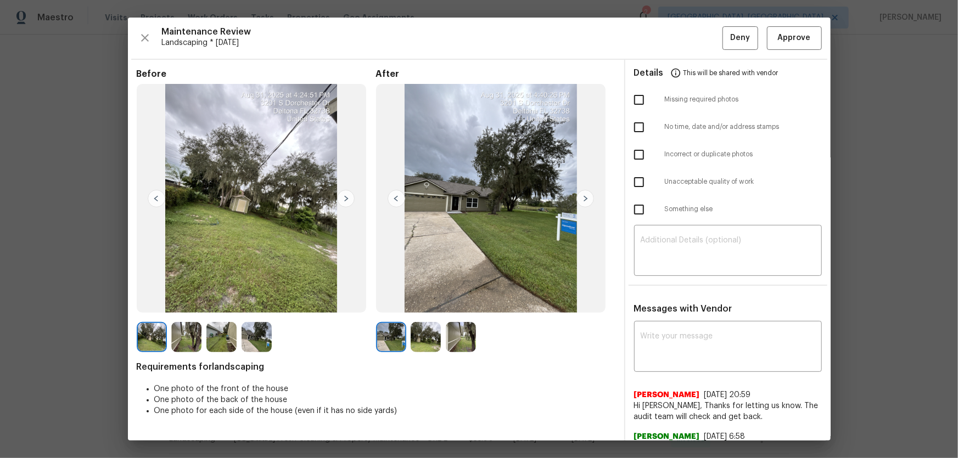
click at [419, 302] on img at bounding box center [426, 337] width 30 height 30
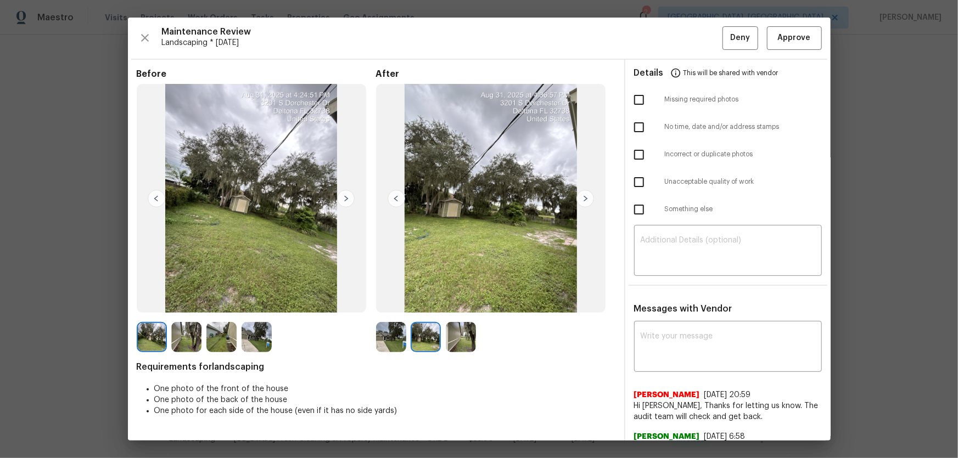
click at [394, 302] on img at bounding box center [391, 337] width 30 height 30
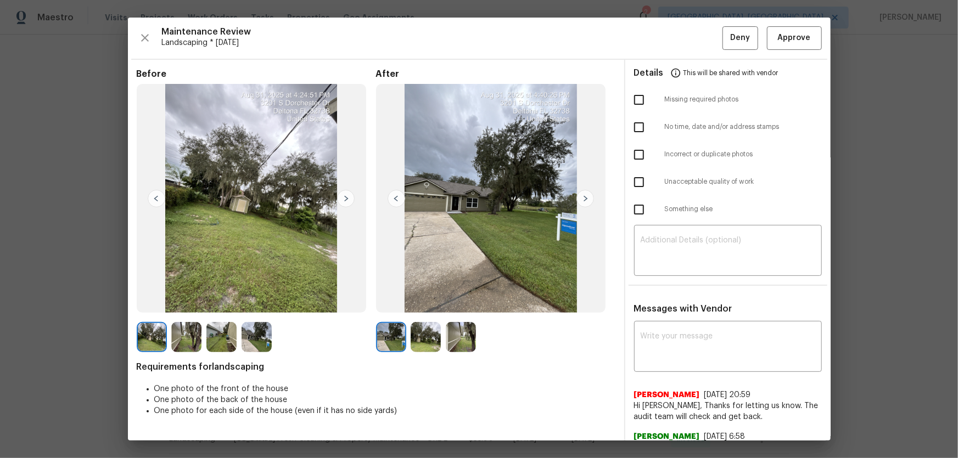
click at [412, 302] on img at bounding box center [426, 337] width 30 height 30
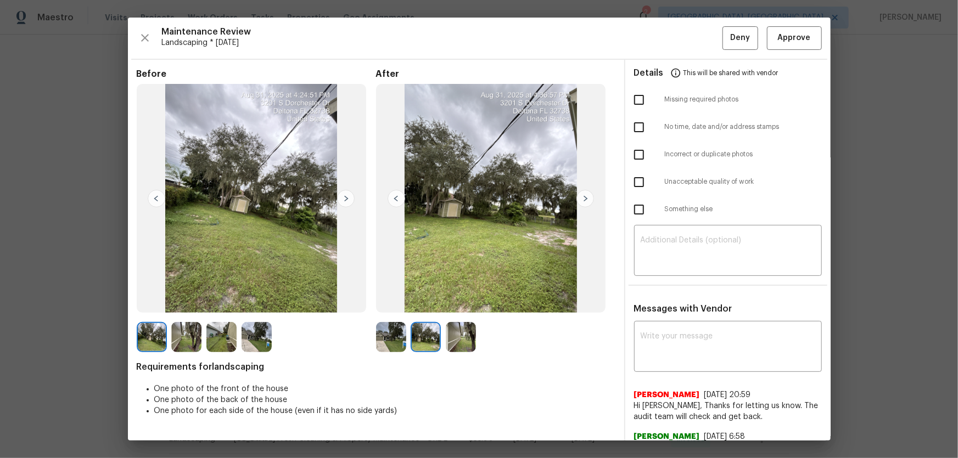
click at [418, 302] on img at bounding box center [426, 337] width 30 height 30
click at [453, 302] on img at bounding box center [461, 337] width 30 height 30
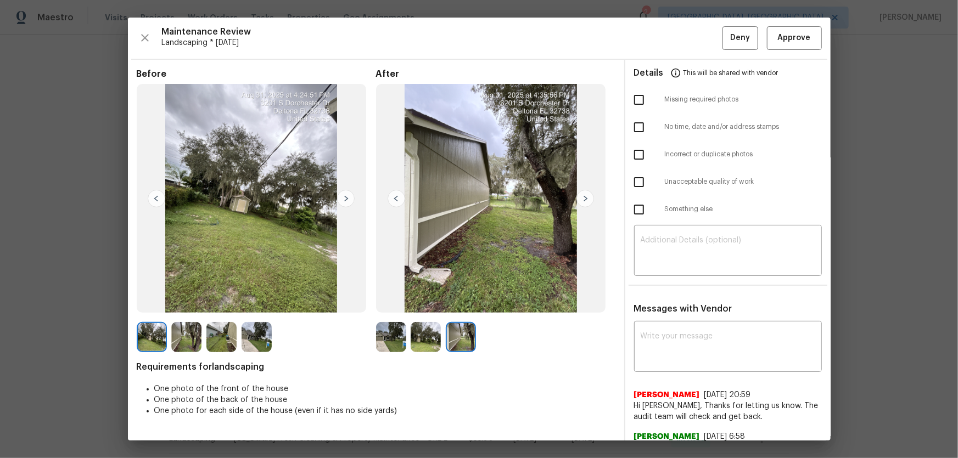
click at [219, 302] on div "Before After Requirements for landscaping One photo of the front of the house O…" at bounding box center [376, 282] width 479 height 427
click at [198, 302] on img at bounding box center [186, 337] width 30 height 30
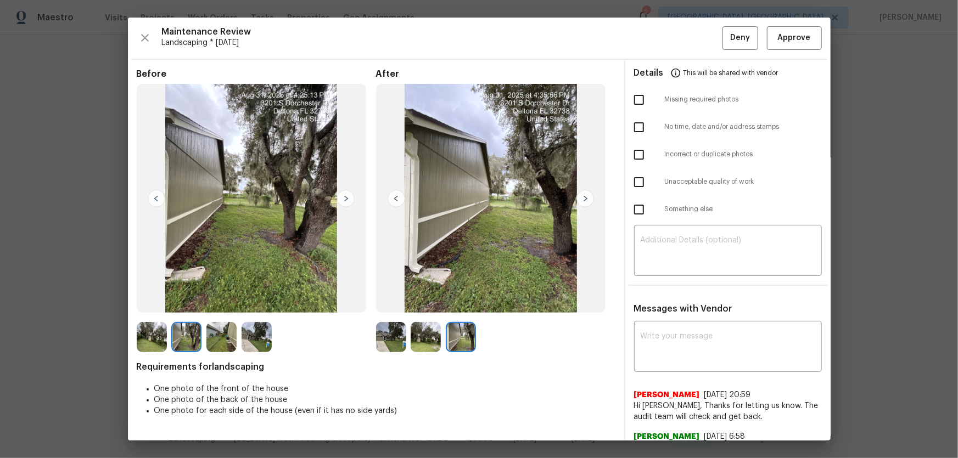
click at [430, 302] on img at bounding box center [426, 337] width 30 height 30
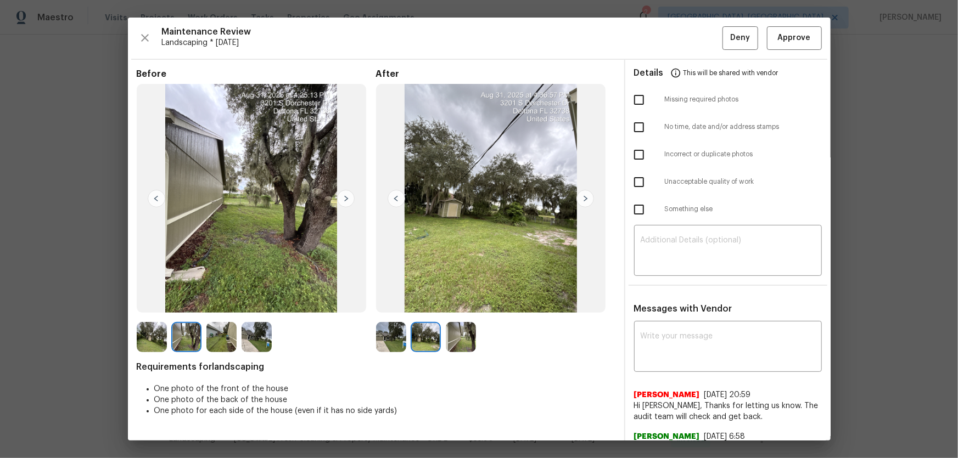
click at [215, 302] on img at bounding box center [221, 337] width 30 height 30
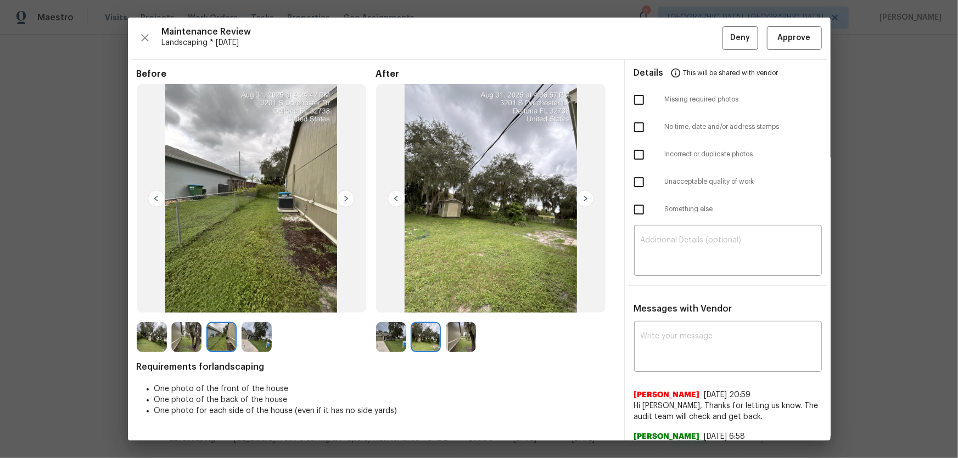
click at [216, 302] on img at bounding box center [221, 337] width 30 height 30
click at [215, 302] on img at bounding box center [221, 337] width 30 height 30
click at [466, 302] on img at bounding box center [461, 337] width 30 height 30
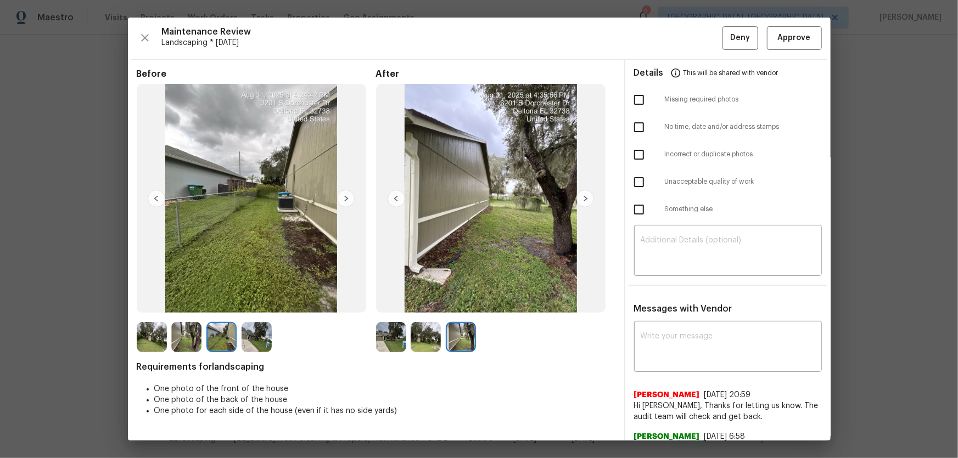
click at [182, 302] on img at bounding box center [186, 337] width 30 height 30
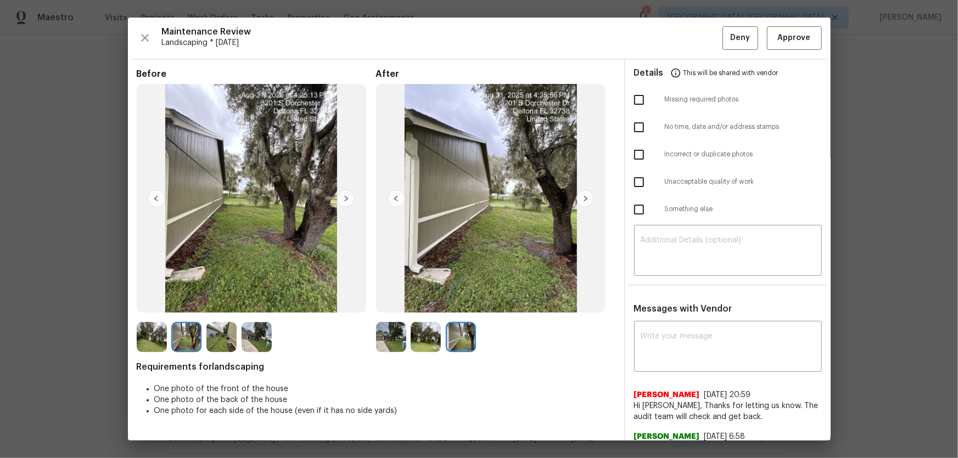
click at [152, 302] on img at bounding box center [152, 337] width 30 height 30
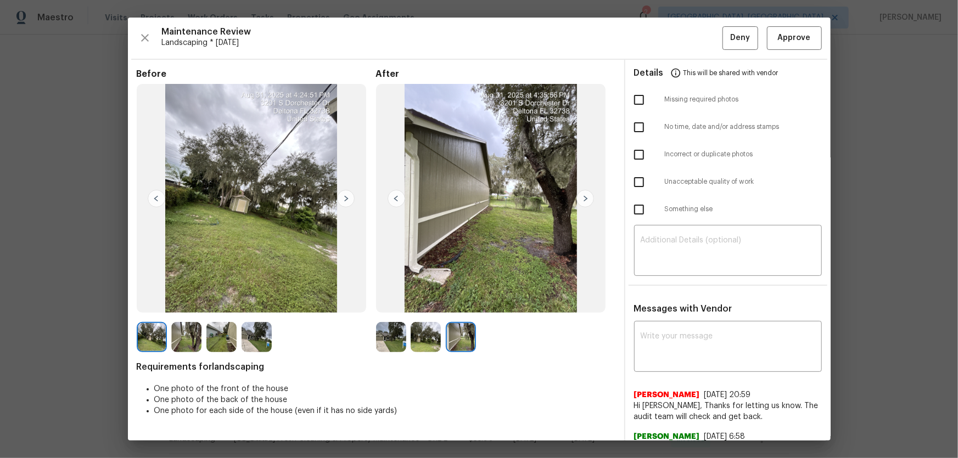
click at [257, 302] on img at bounding box center [257, 337] width 30 height 30
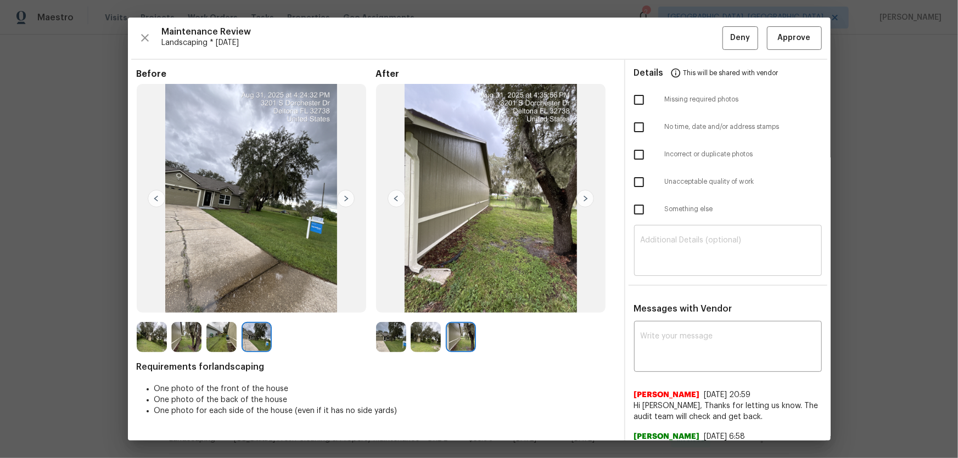
click at [681, 260] on textarea at bounding box center [728, 252] width 175 height 31
paste textarea "Maintenance Audit Team: Hello! Unfortunately, this landscaping visit completed …"
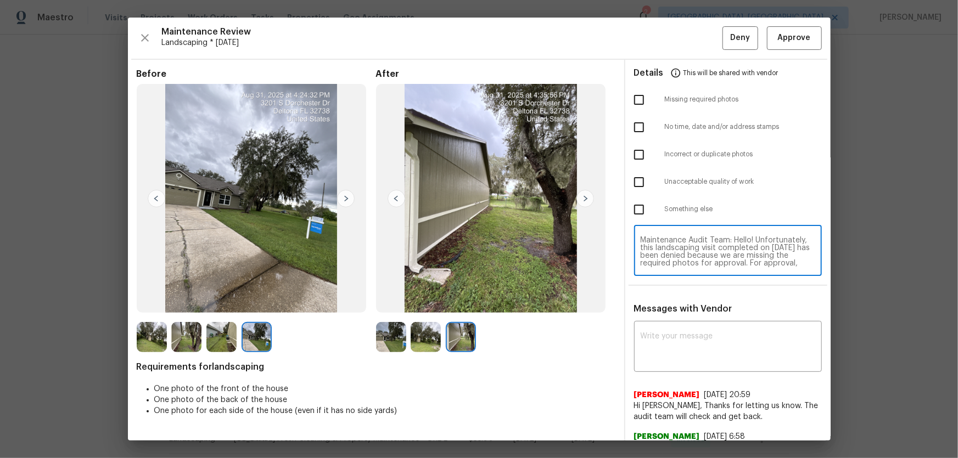
scroll to position [99, 0]
type textarea "Maintenance Audit Team: Hello! Unfortunately, this landscaping visit completed …"
click at [678, 302] on textarea at bounding box center [728, 348] width 175 height 31
paste textarea "Maintenance Audit Team: Hello! Unfortunately, this landscaping visit completed …"
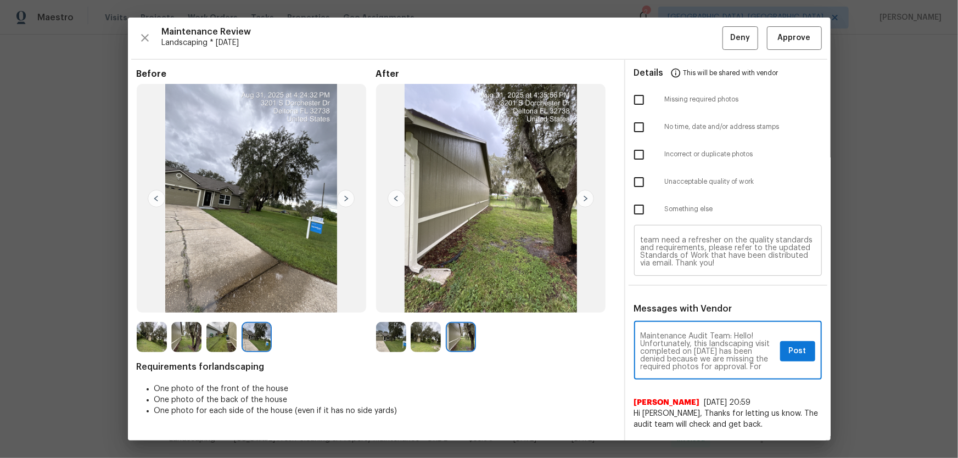
scroll to position [0, 0]
type textarea "Maintenance Audit Team: Hello! Unfortunately, this landscaping visit completed …"
click at [635, 99] on input "checkbox" at bounding box center [638, 99] width 23 height 23
checkbox input "true"
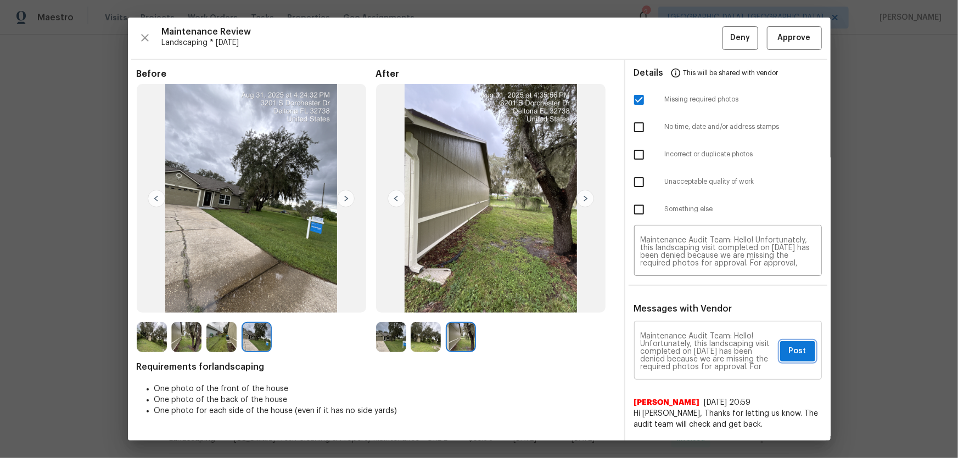
click at [681, 302] on span "Post" at bounding box center [798, 352] width 18 height 14
click at [681, 43] on span "Deny" at bounding box center [740, 38] width 20 height 14
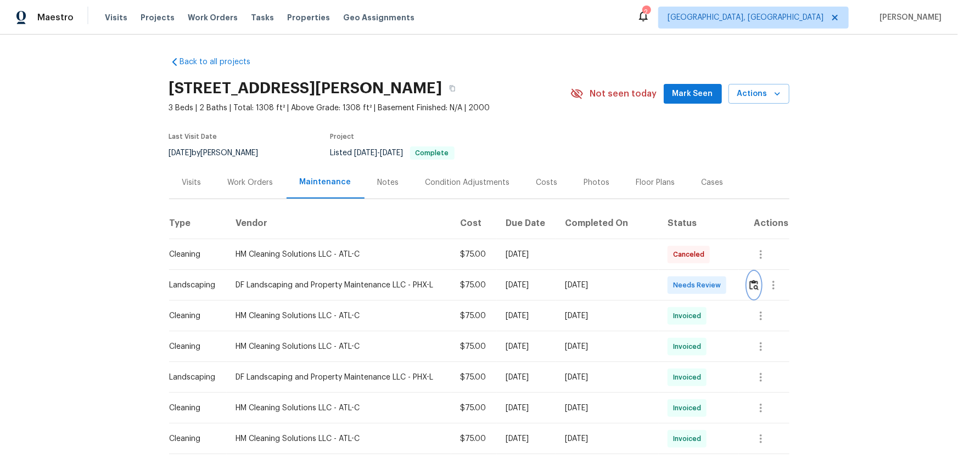
click at [748, 278] on button "button" at bounding box center [754, 285] width 13 height 26
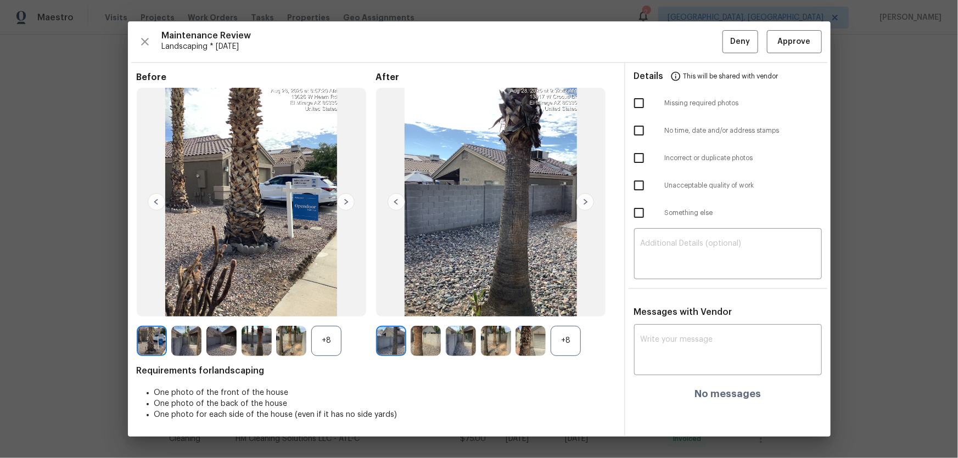
click at [575, 328] on div "+8" at bounding box center [566, 341] width 30 height 30
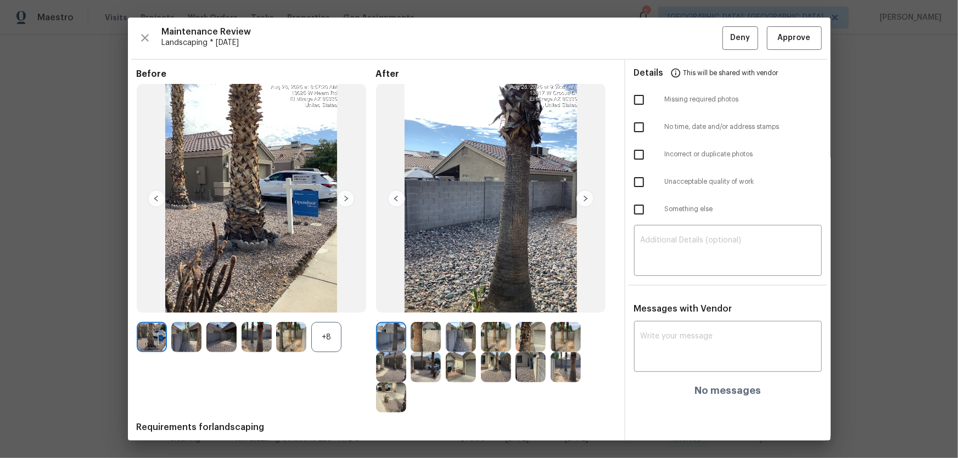
click at [313, 334] on div "+8" at bounding box center [326, 337] width 30 height 30
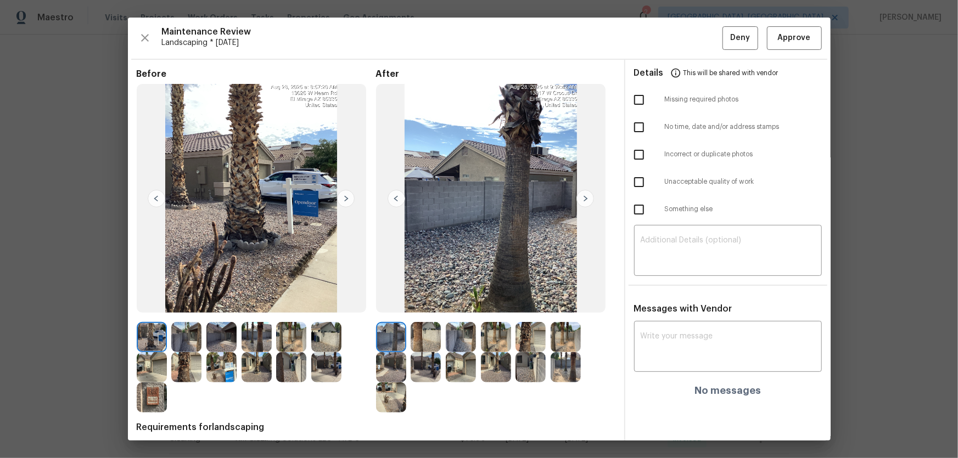
click at [428, 340] on img at bounding box center [426, 337] width 30 height 30
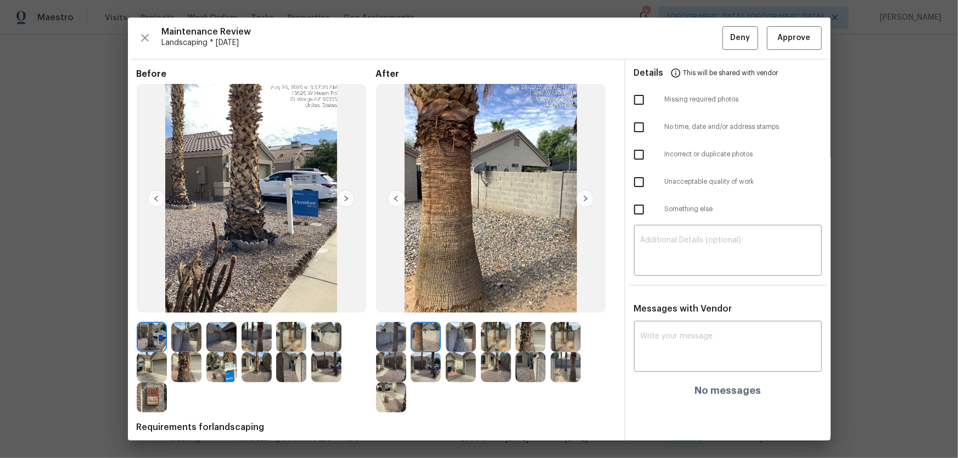
click at [461, 341] on img at bounding box center [461, 337] width 30 height 30
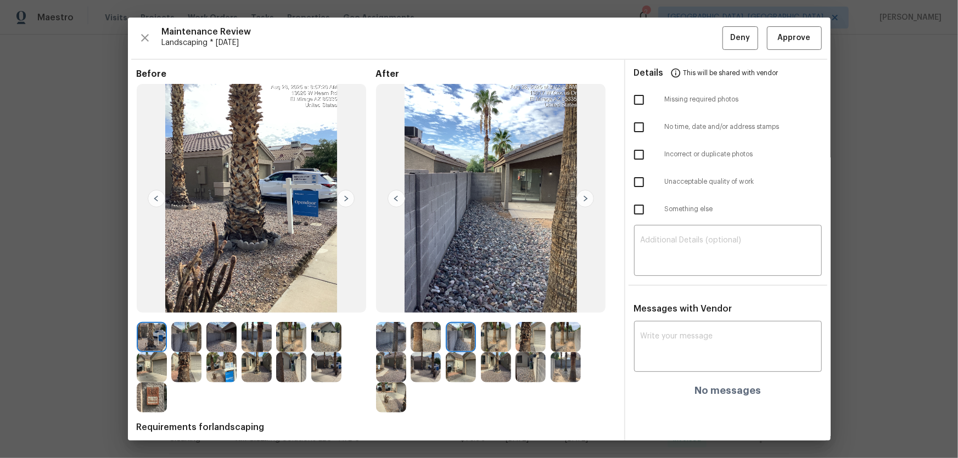
click at [498, 351] on img at bounding box center [496, 337] width 30 height 30
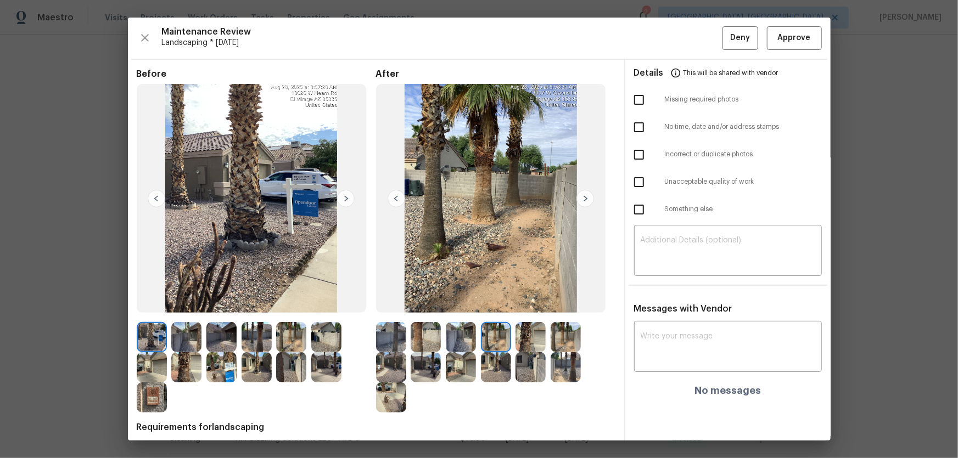
click at [536, 331] on img at bounding box center [530, 337] width 30 height 30
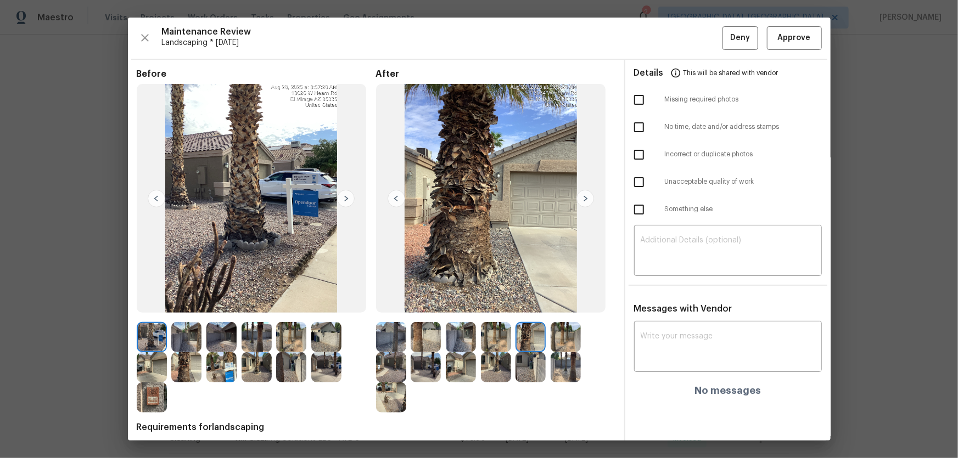
click at [564, 333] on img at bounding box center [566, 337] width 30 height 30
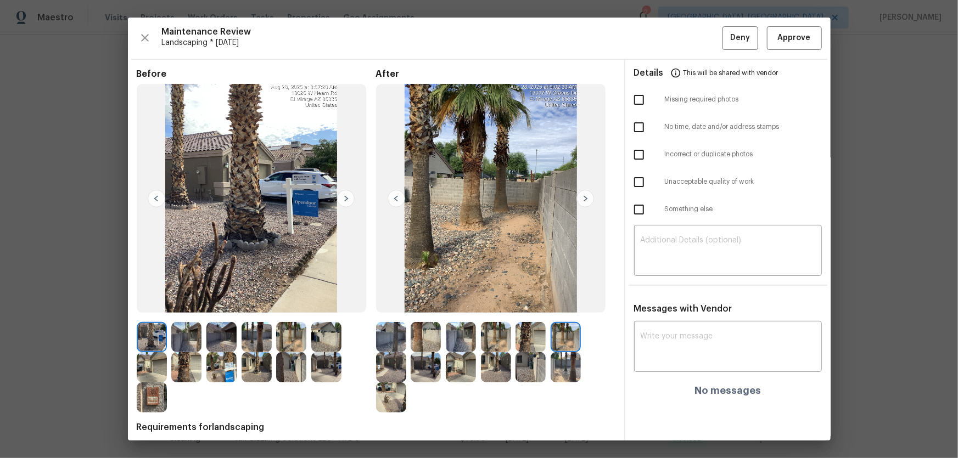
click at [391, 367] on img at bounding box center [391, 367] width 30 height 30
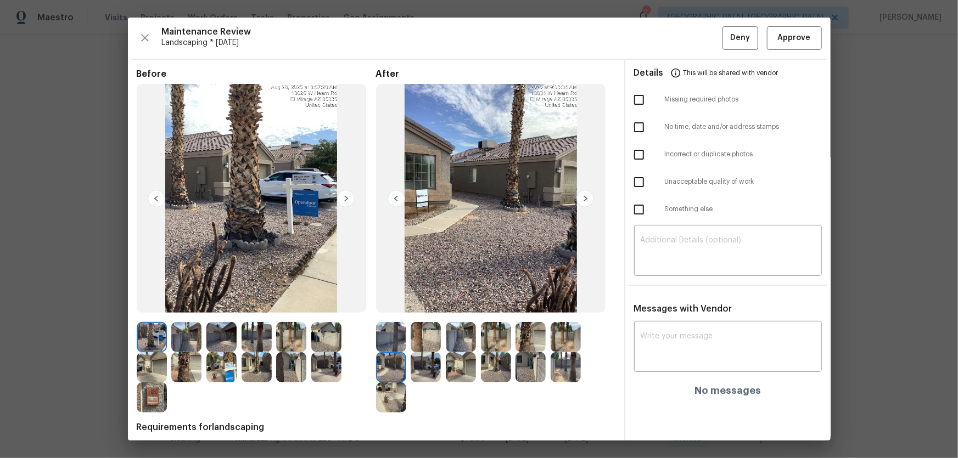
click at [423, 365] on img at bounding box center [426, 367] width 30 height 30
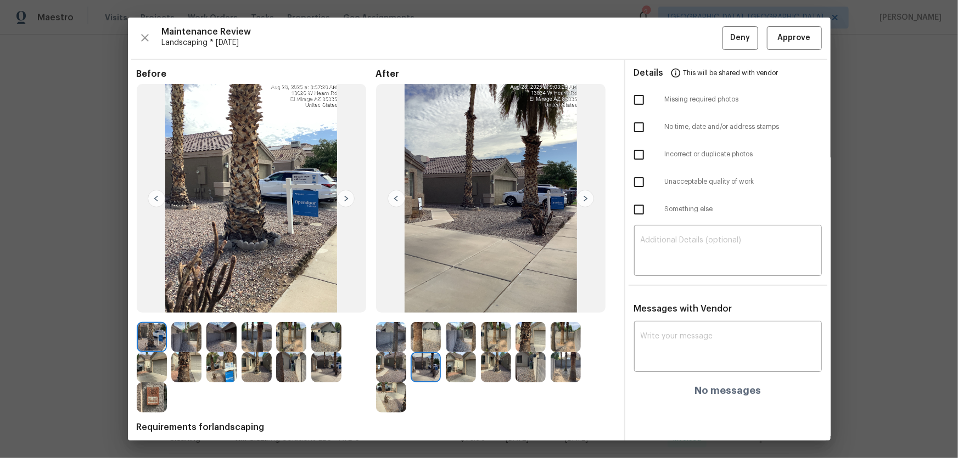
click at [448, 368] on img at bounding box center [461, 367] width 30 height 30
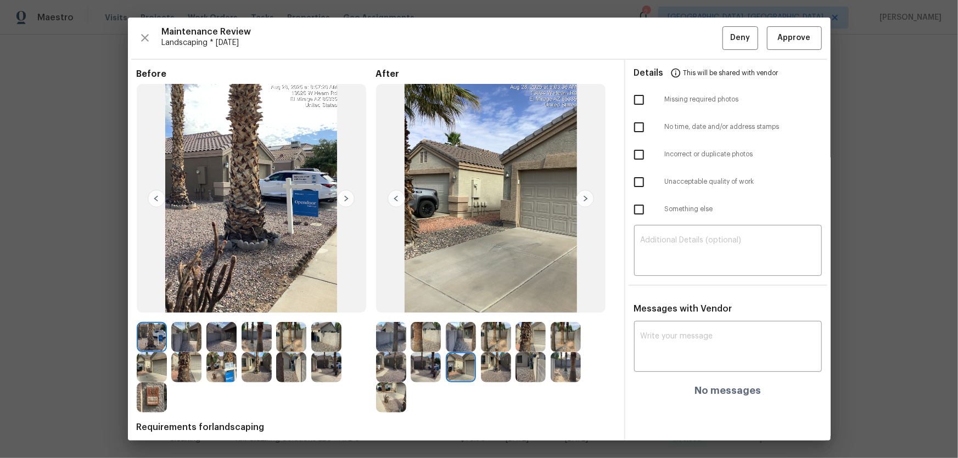
click at [506, 366] on img at bounding box center [496, 367] width 30 height 30
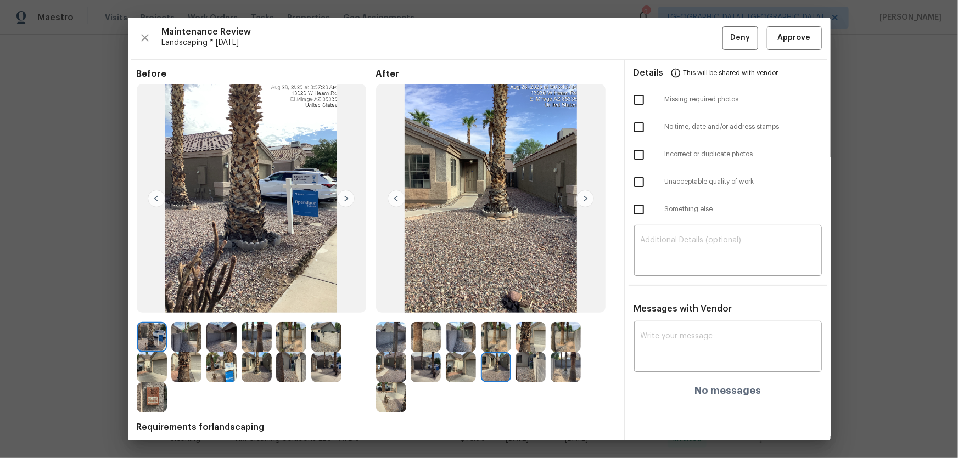
click at [522, 366] on img at bounding box center [530, 367] width 30 height 30
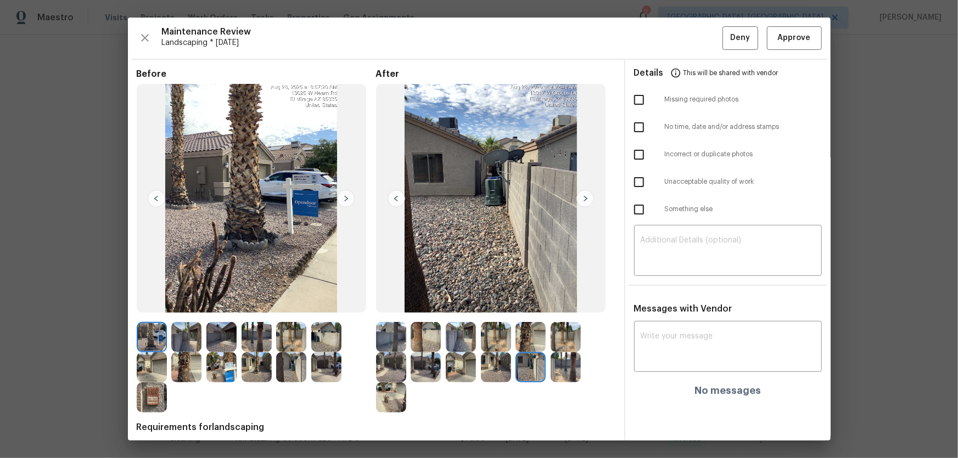
click at [551, 367] on img at bounding box center [566, 367] width 30 height 30
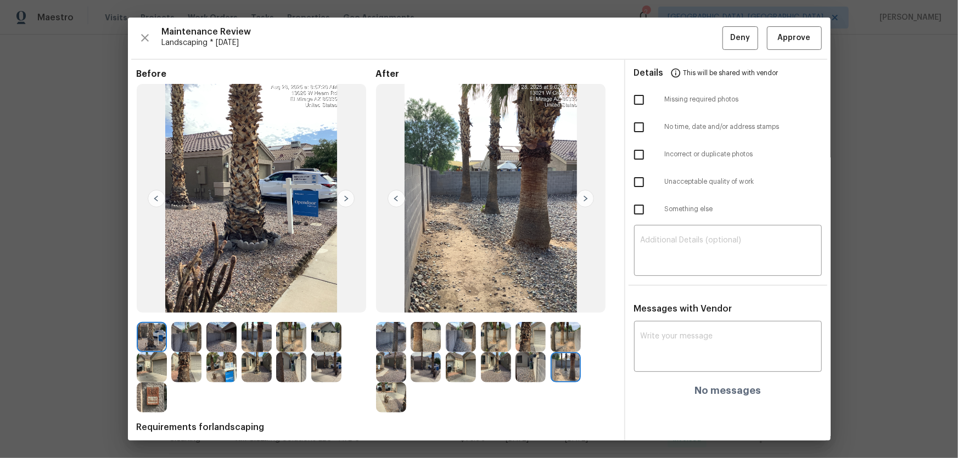
click at [381, 398] on img at bounding box center [391, 398] width 30 height 30
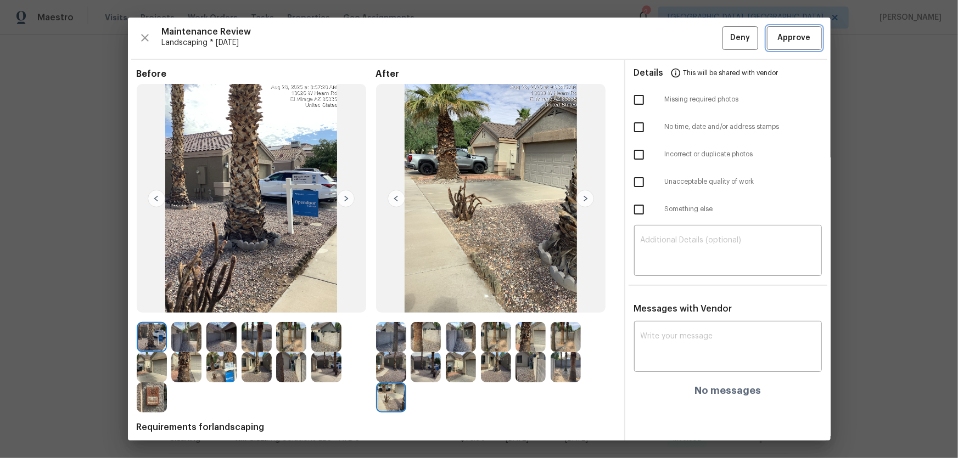
click at [779, 47] on button "Approve" at bounding box center [794, 38] width 55 height 24
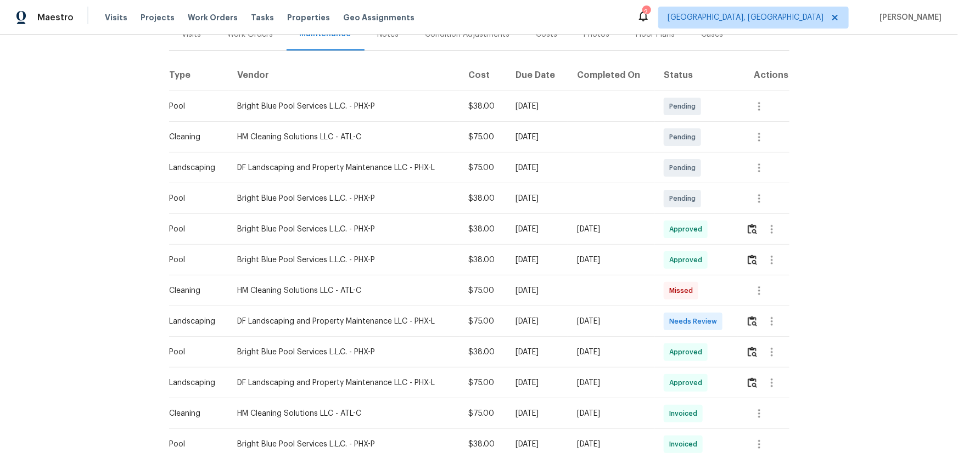
scroll to position [149, 0]
click at [681, 302] on img "button" at bounding box center [752, 320] width 9 height 10
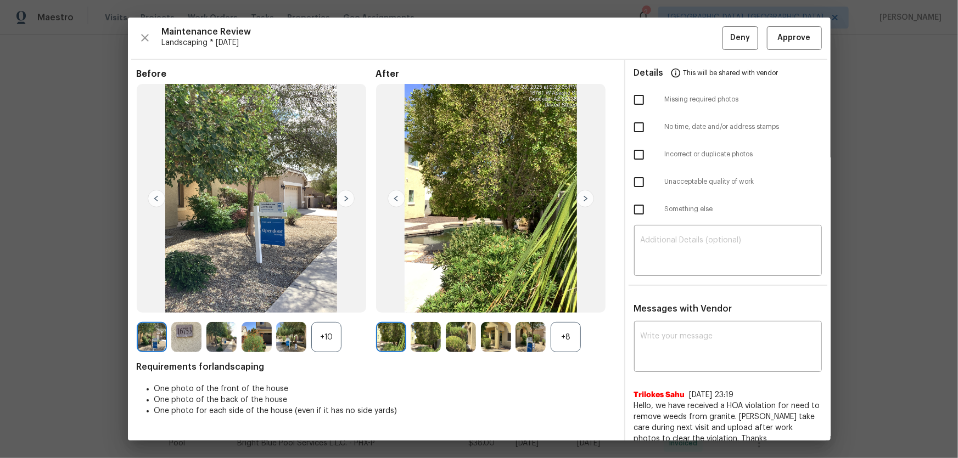
click at [573, 302] on div "+8" at bounding box center [566, 337] width 30 height 30
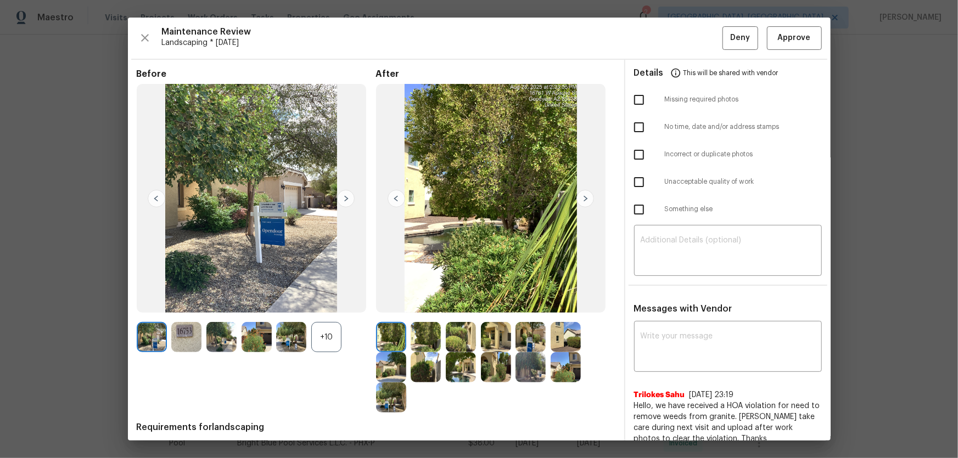
click at [412, 302] on img at bounding box center [426, 337] width 30 height 30
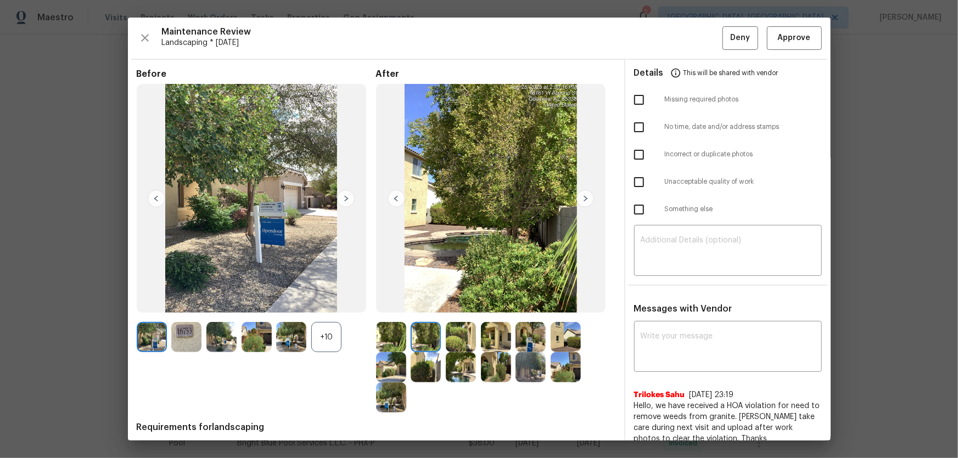
click at [324, 302] on div "+10" at bounding box center [326, 337] width 30 height 30
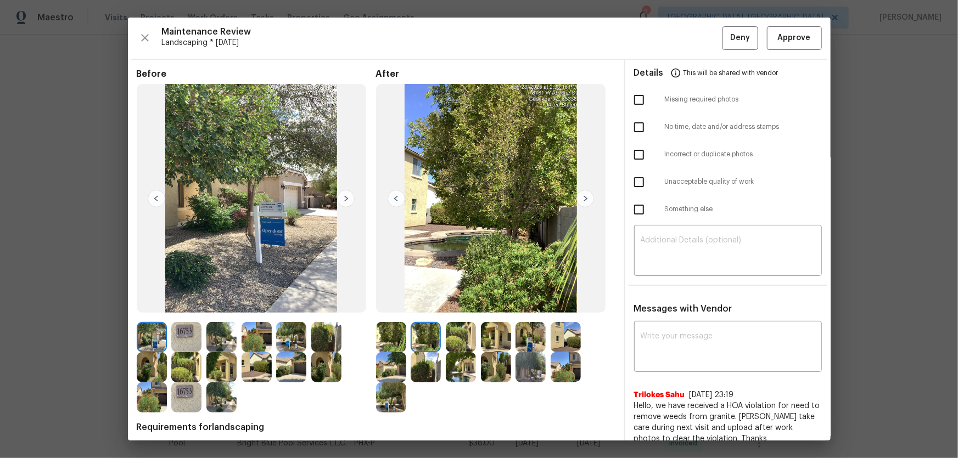
click at [457, 302] on img at bounding box center [461, 337] width 30 height 30
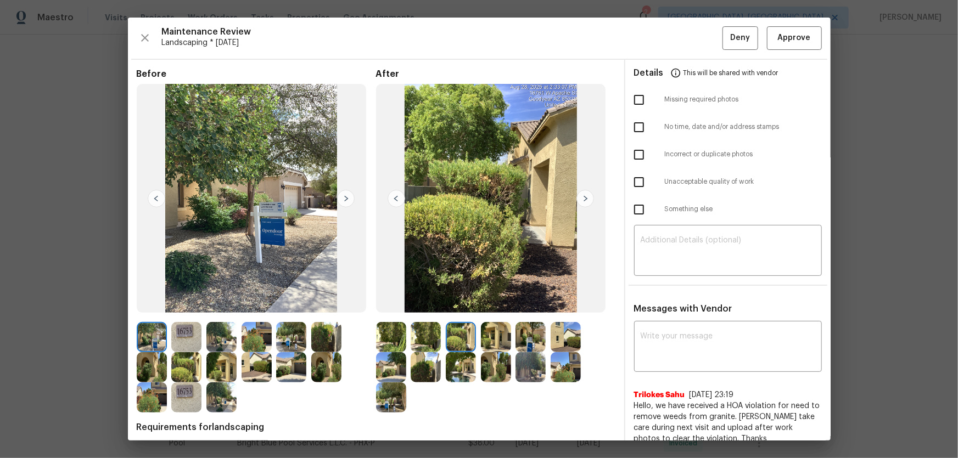
click at [510, 302] on div at bounding box center [498, 337] width 35 height 30
click at [501, 302] on img at bounding box center [496, 337] width 30 height 30
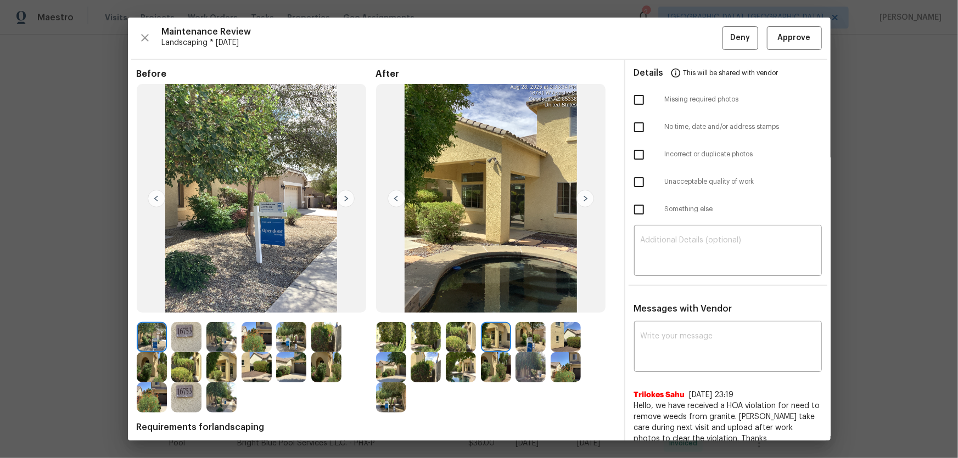
click at [544, 302] on div at bounding box center [532, 337] width 35 height 30
click at [534, 302] on img at bounding box center [530, 337] width 30 height 30
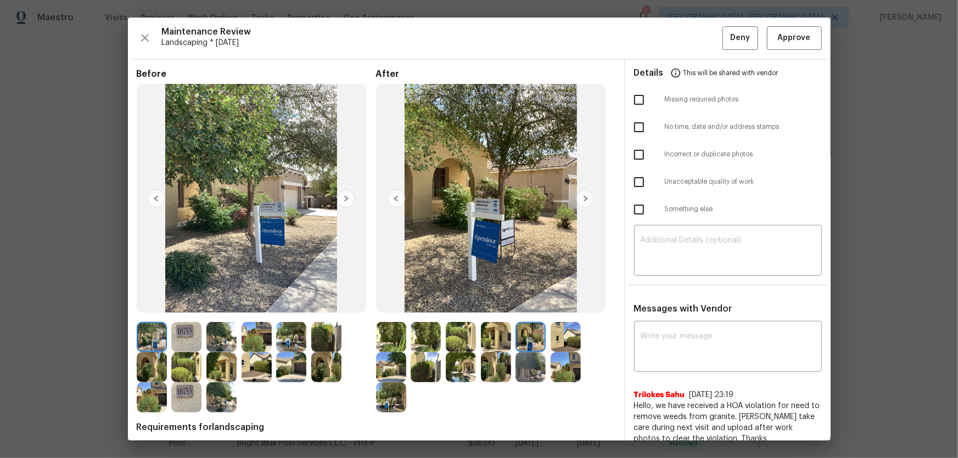
click at [551, 302] on img at bounding box center [566, 337] width 30 height 30
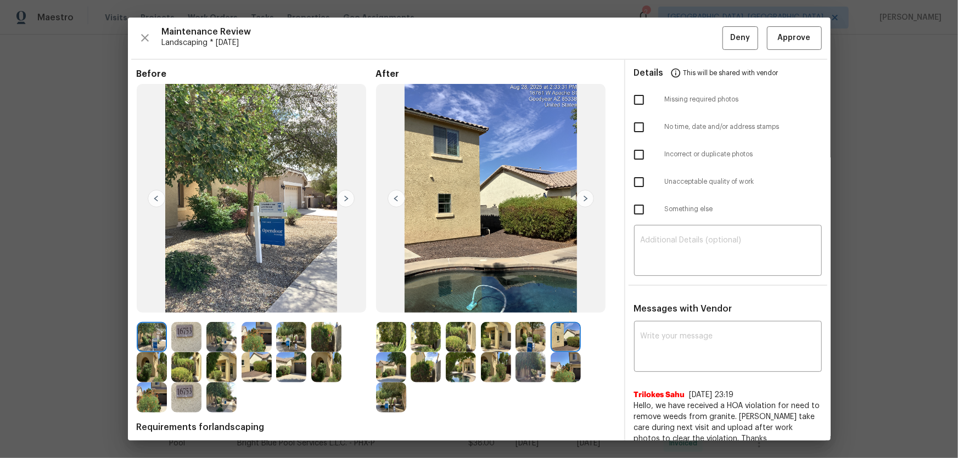
click at [394, 302] on img at bounding box center [391, 367] width 30 height 30
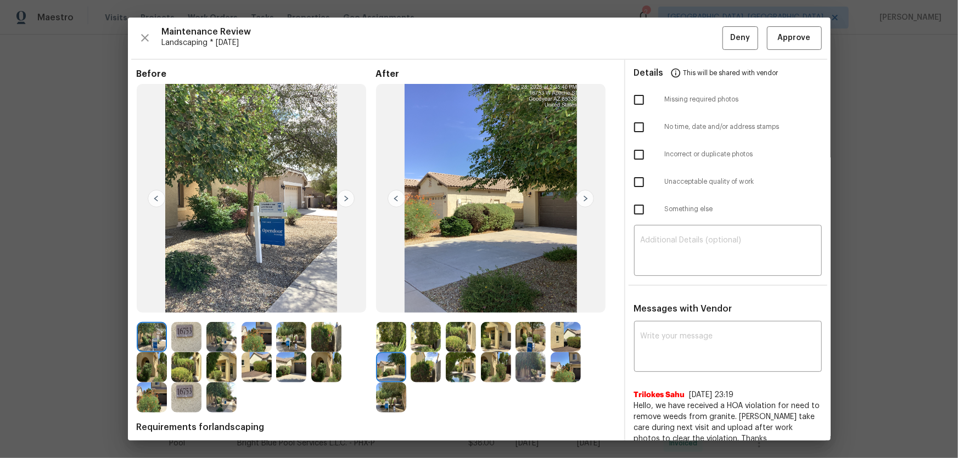
click at [416, 302] on img at bounding box center [426, 367] width 30 height 30
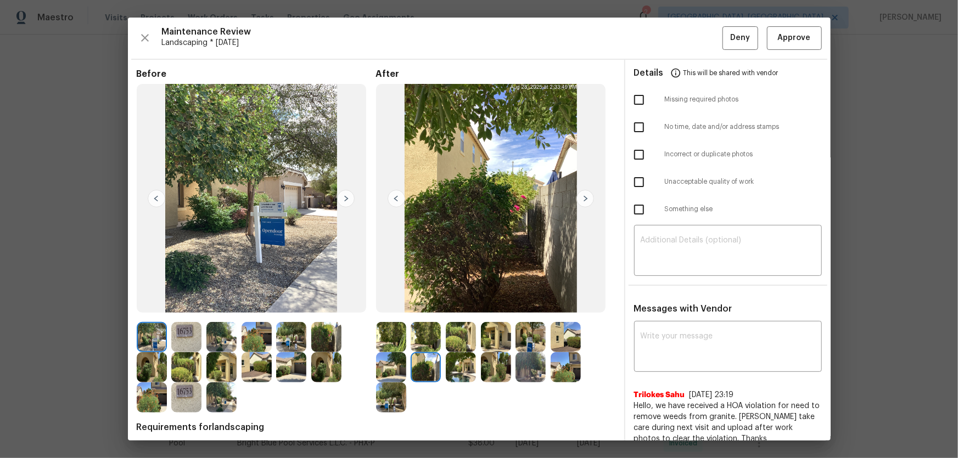
click at [455, 302] on img at bounding box center [461, 367] width 30 height 30
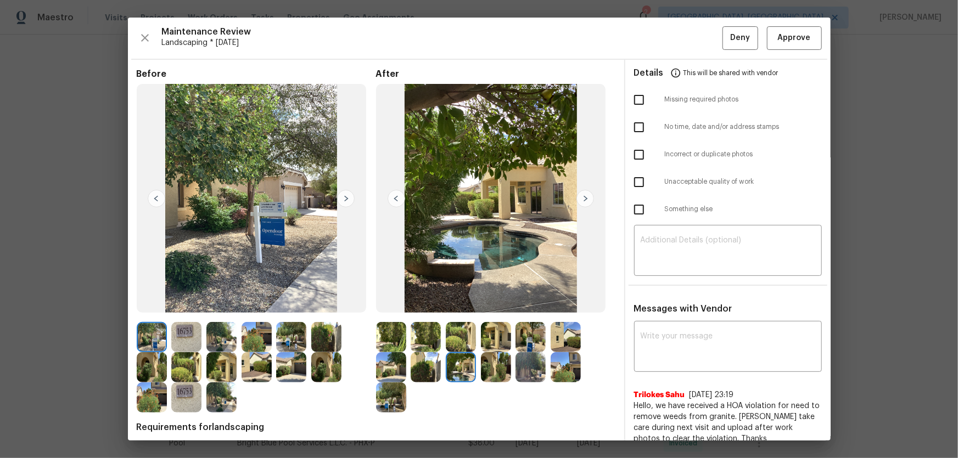
click at [490, 302] on img at bounding box center [496, 367] width 30 height 30
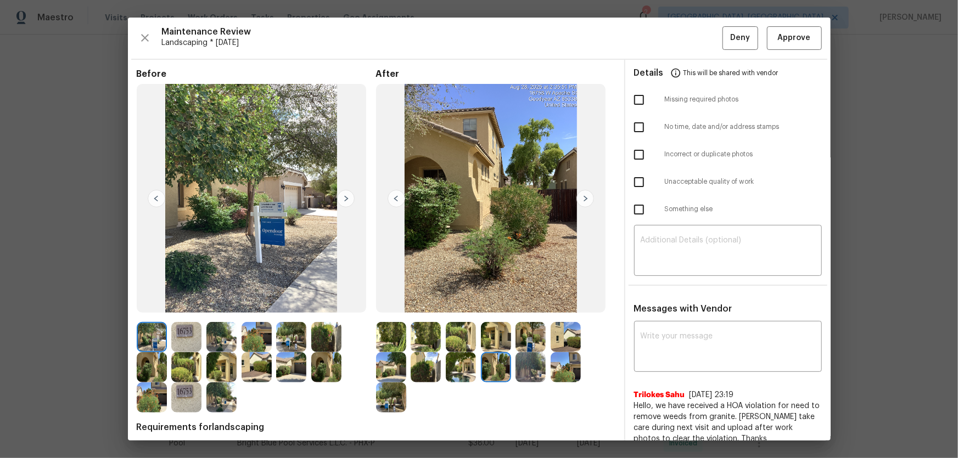
click at [521, 302] on img at bounding box center [530, 367] width 30 height 30
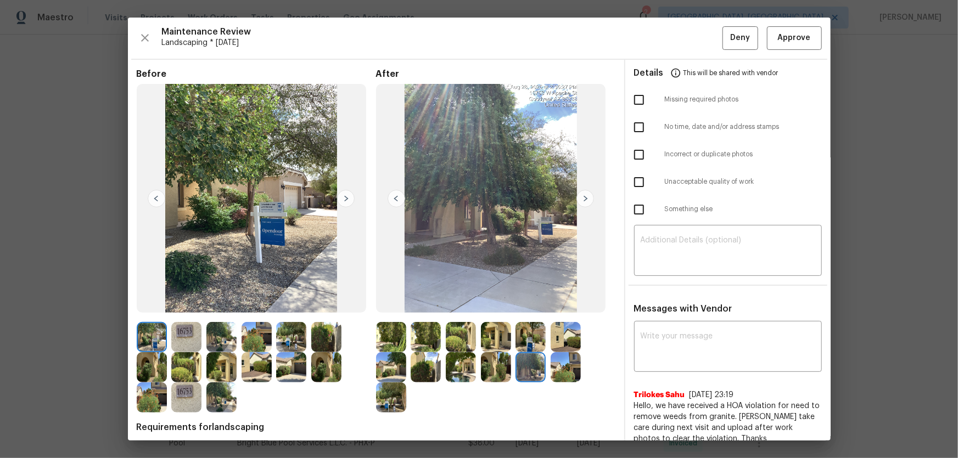
click at [551, 302] on img at bounding box center [566, 367] width 30 height 30
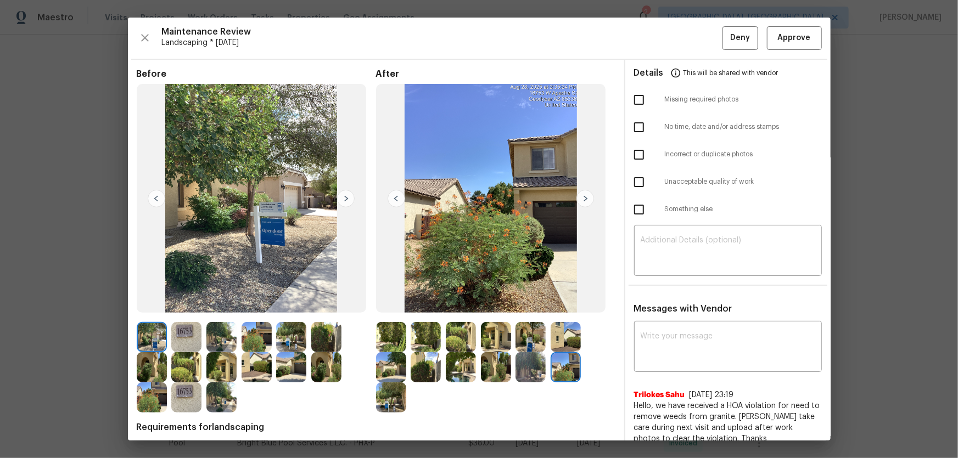
click at [376, 302] on img at bounding box center [391, 398] width 30 height 30
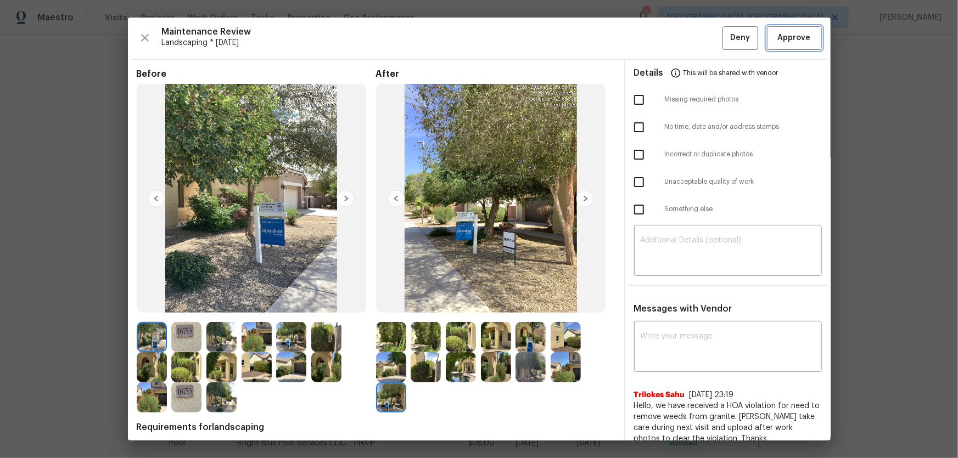
click at [681, 32] on span "Approve" at bounding box center [794, 38] width 33 height 14
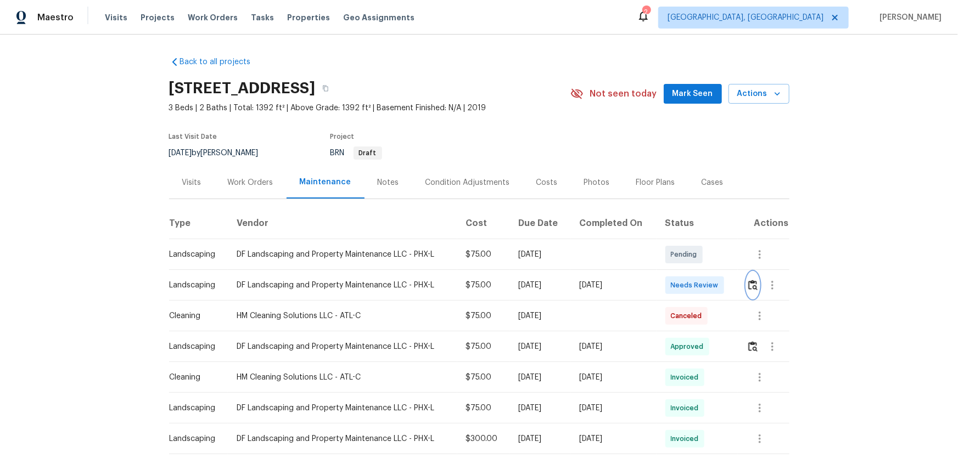
click at [681, 287] on img "button" at bounding box center [752, 285] width 9 height 10
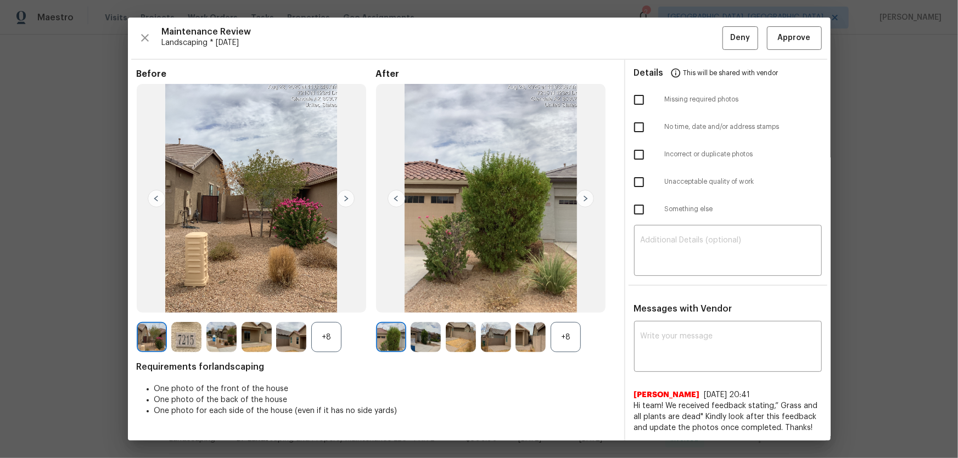
click at [561, 302] on div "+8" at bounding box center [566, 337] width 30 height 30
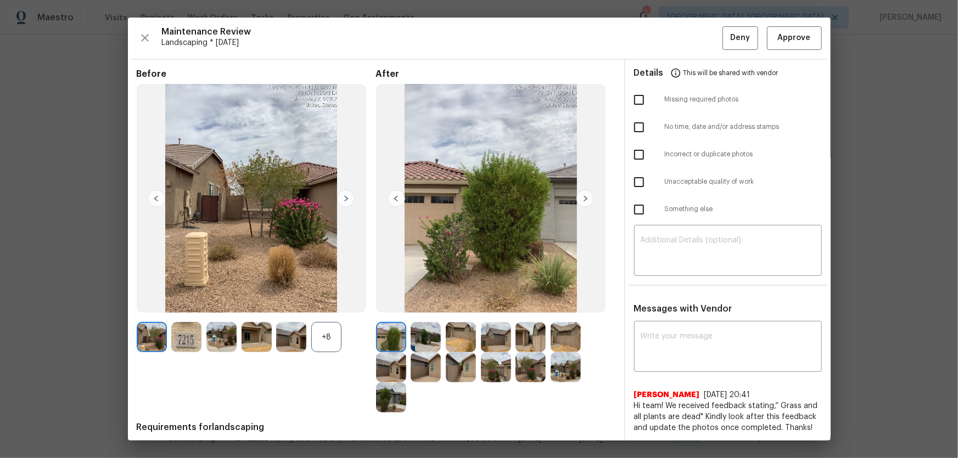
click at [333, 302] on div "+8" at bounding box center [326, 337] width 30 height 30
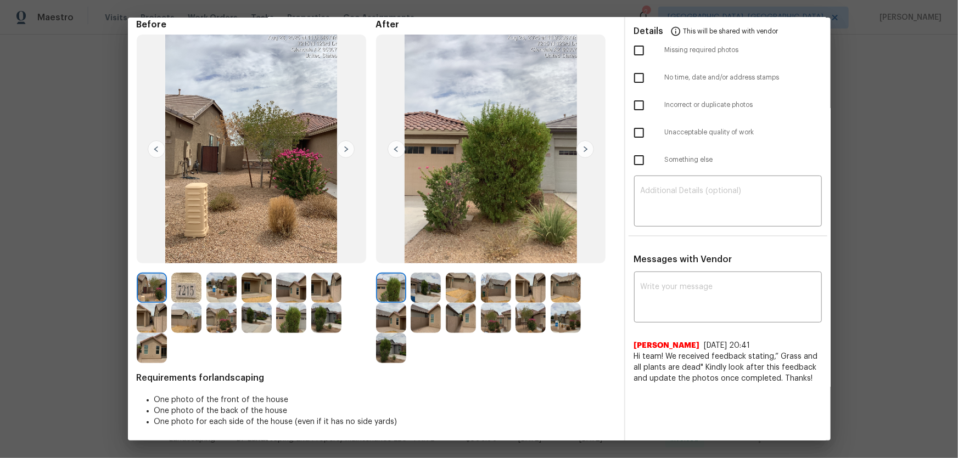
scroll to position [52, 0]
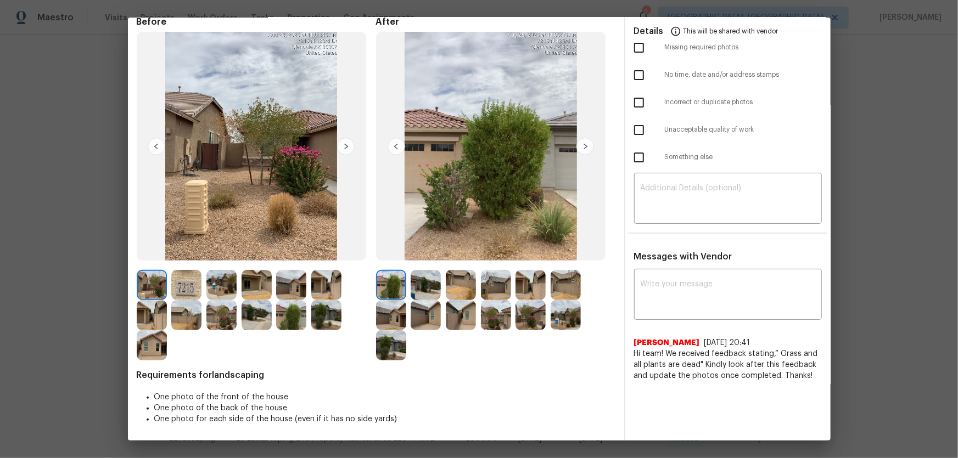
click at [433, 288] on img at bounding box center [426, 285] width 30 height 30
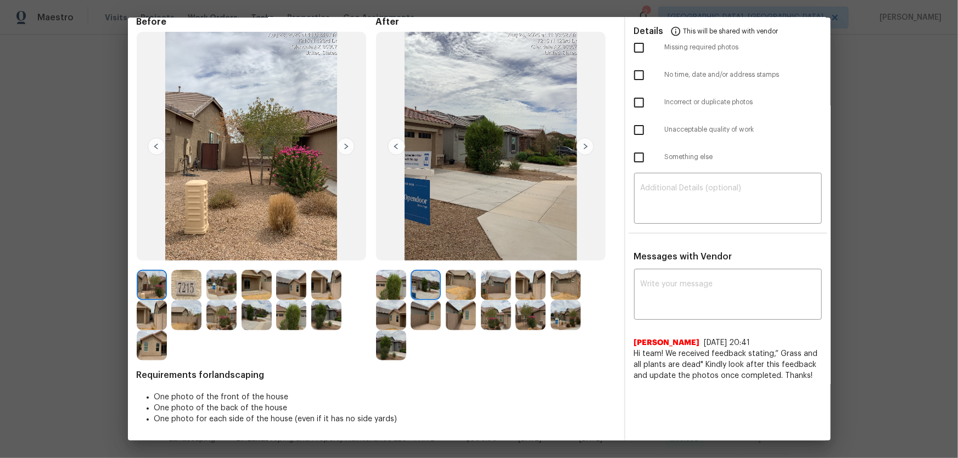
click at [462, 288] on img at bounding box center [461, 285] width 30 height 30
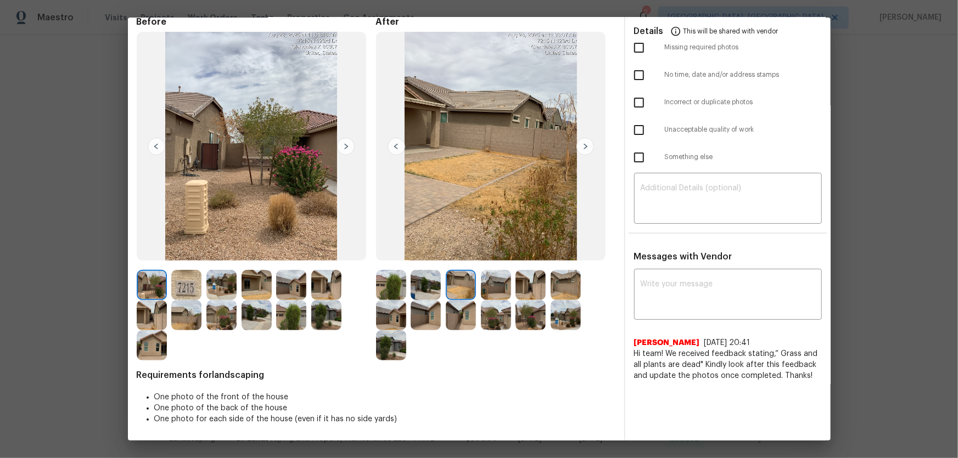
click at [496, 290] on img at bounding box center [496, 285] width 30 height 30
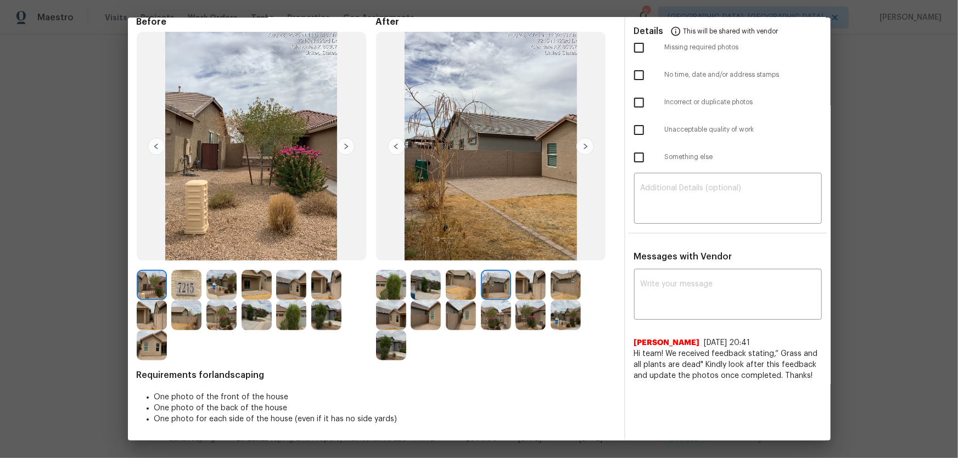
click at [526, 293] on img at bounding box center [530, 285] width 30 height 30
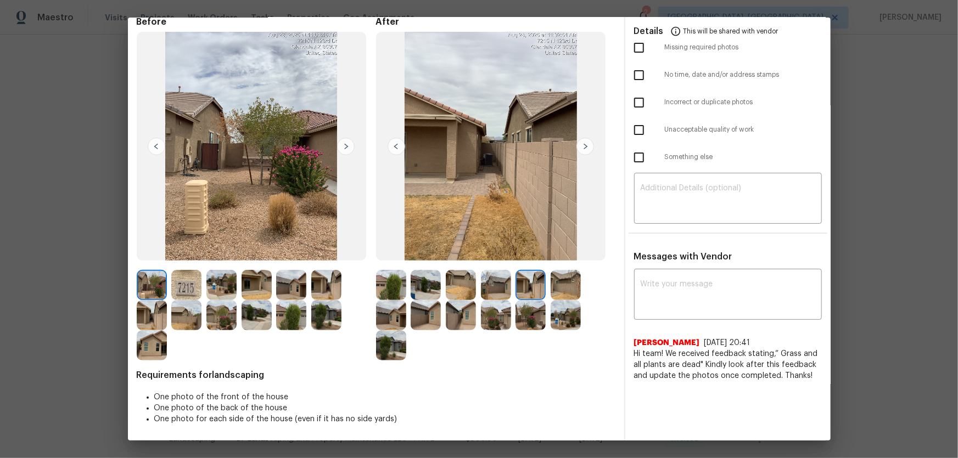
click at [565, 298] on img at bounding box center [566, 285] width 30 height 30
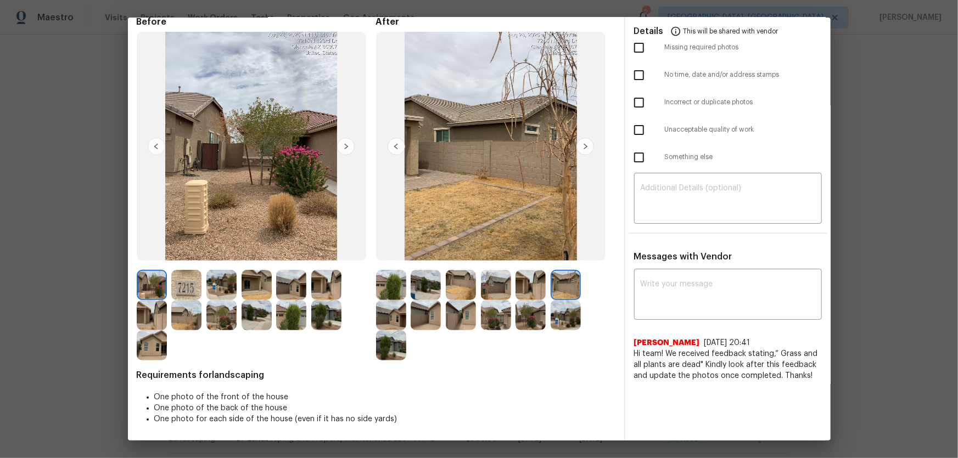
click at [395, 302] on img at bounding box center [391, 315] width 30 height 30
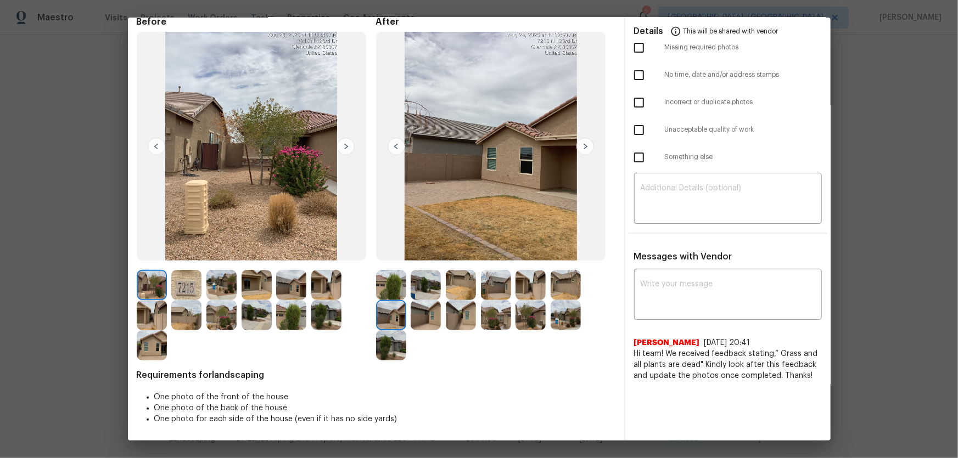
click at [439, 302] on div at bounding box center [428, 315] width 35 height 30
click at [431, 302] on img at bounding box center [426, 315] width 30 height 30
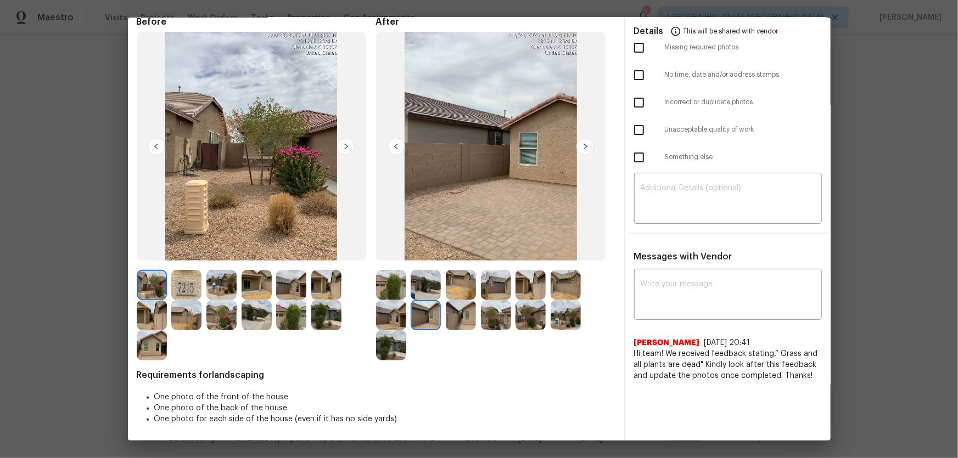
click at [465, 302] on img at bounding box center [461, 315] width 30 height 30
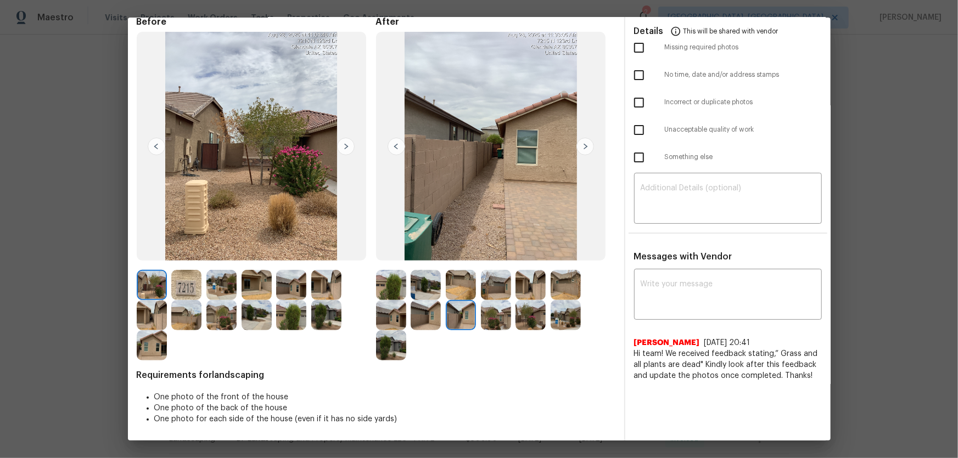
click at [492, 302] on img at bounding box center [496, 315] width 30 height 30
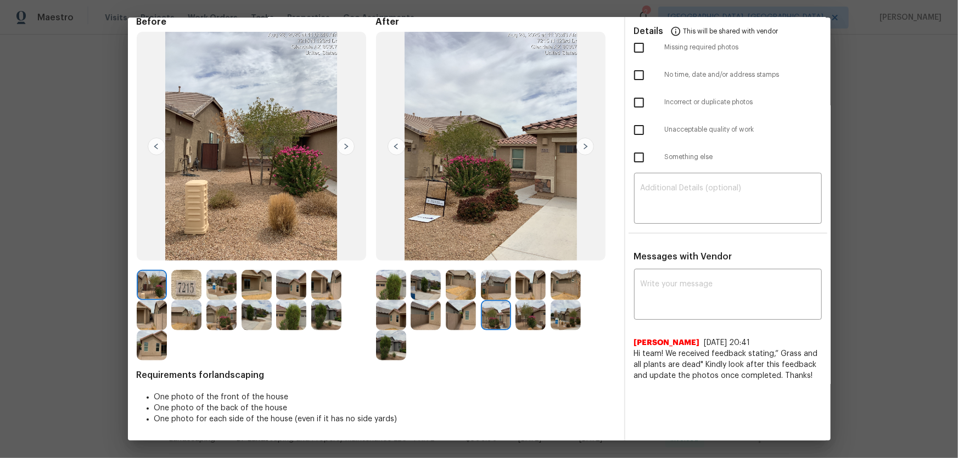
click at [526, 302] on img at bounding box center [530, 315] width 30 height 30
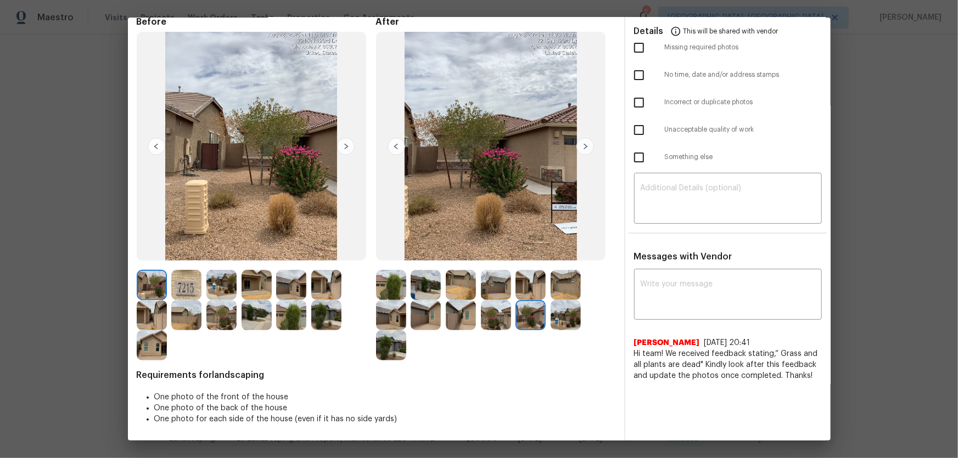
click at [565, 302] on img at bounding box center [566, 315] width 30 height 30
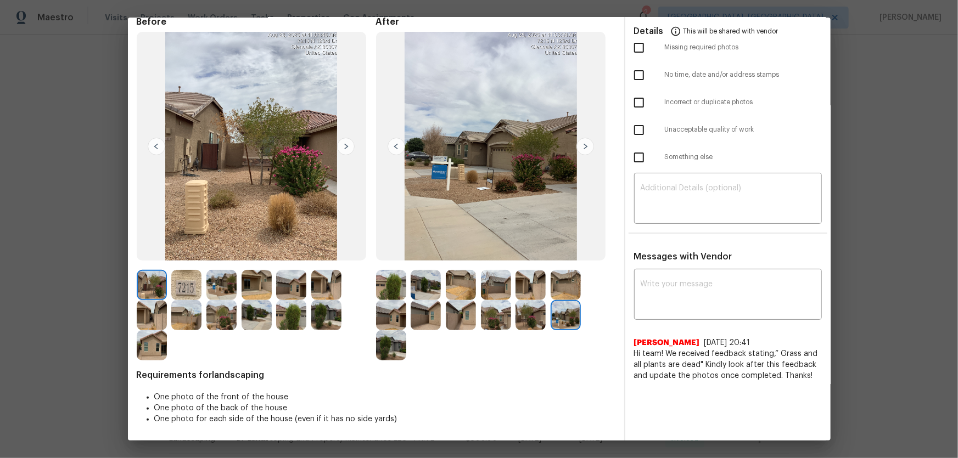
click at [395, 302] on img at bounding box center [391, 345] width 30 height 30
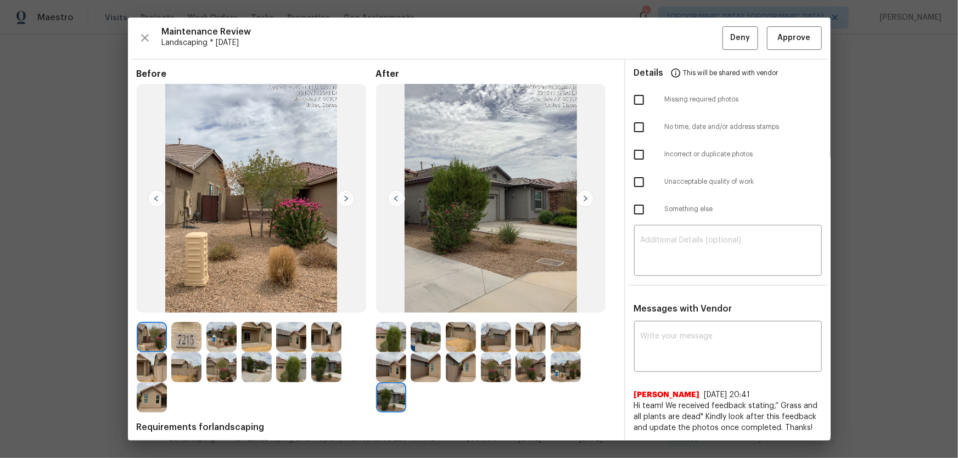
scroll to position [0, 0]
click at [681, 41] on span "Approve" at bounding box center [794, 38] width 33 height 14
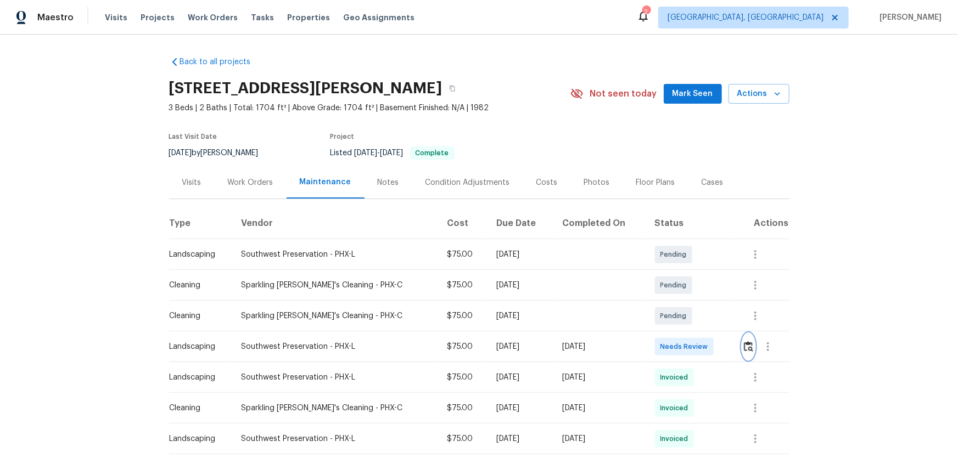
click at [681, 302] on img "button" at bounding box center [748, 346] width 9 height 10
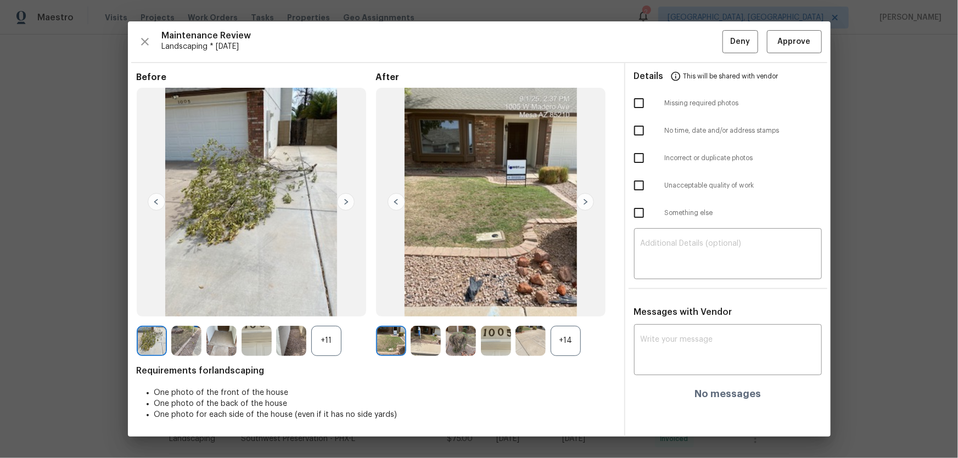
click at [565, 302] on div "+14" at bounding box center [566, 341] width 30 height 30
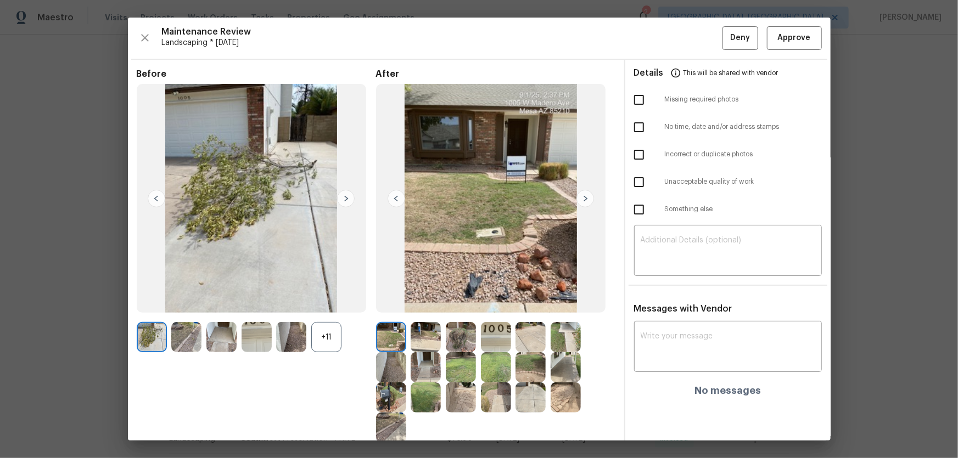
click at [315, 302] on div "+11" at bounding box center [326, 337] width 30 height 30
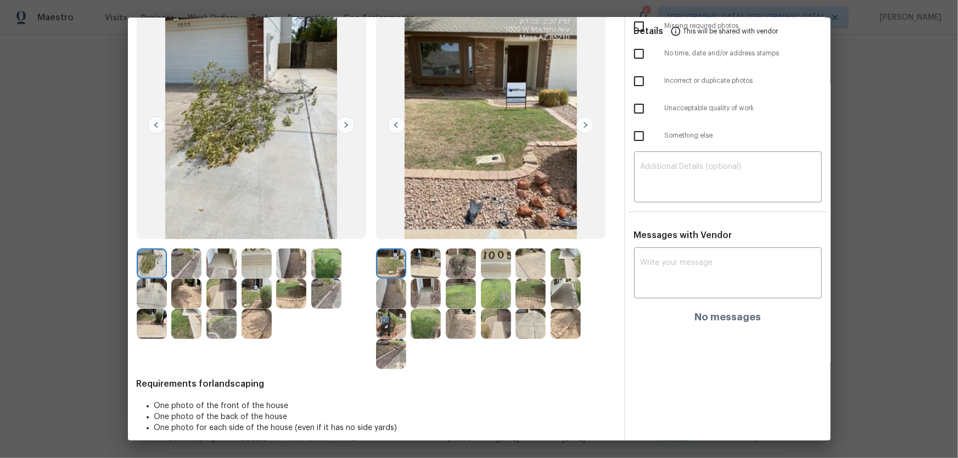
scroll to position [82, 0]
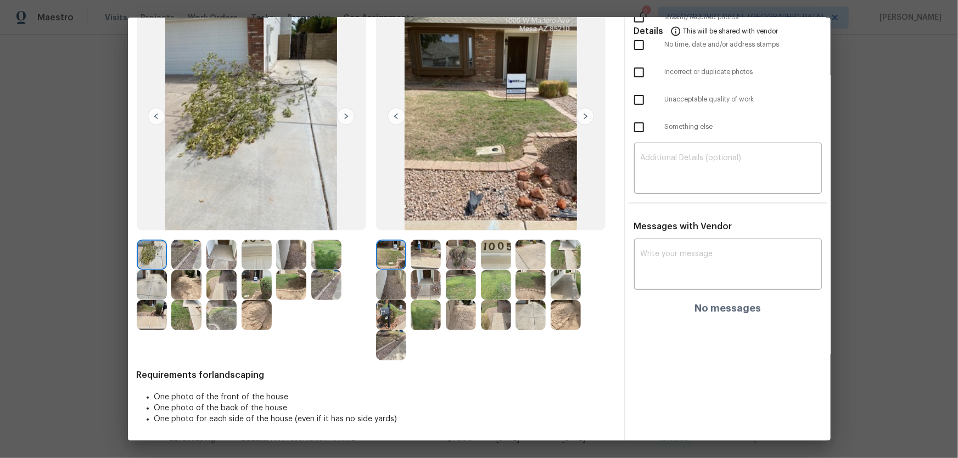
click at [414, 262] on img at bounding box center [426, 255] width 30 height 30
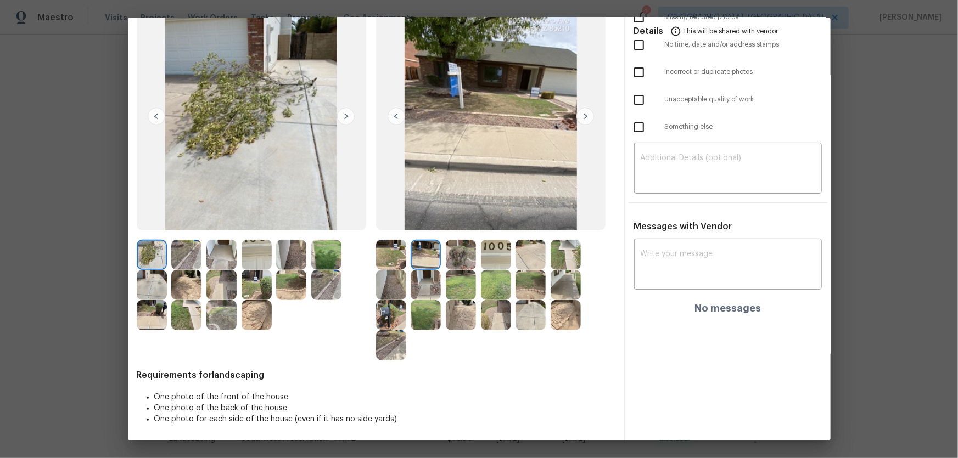
click at [470, 262] on img at bounding box center [461, 255] width 30 height 30
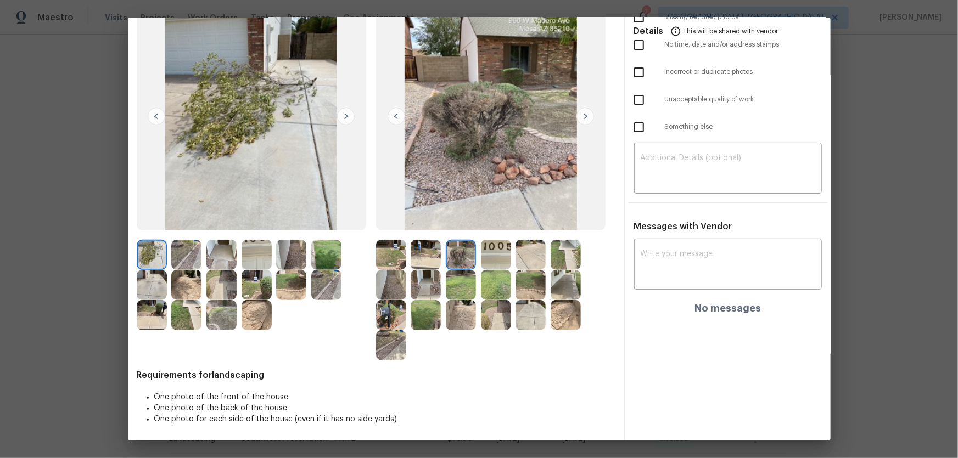
click at [491, 262] on img at bounding box center [496, 255] width 30 height 30
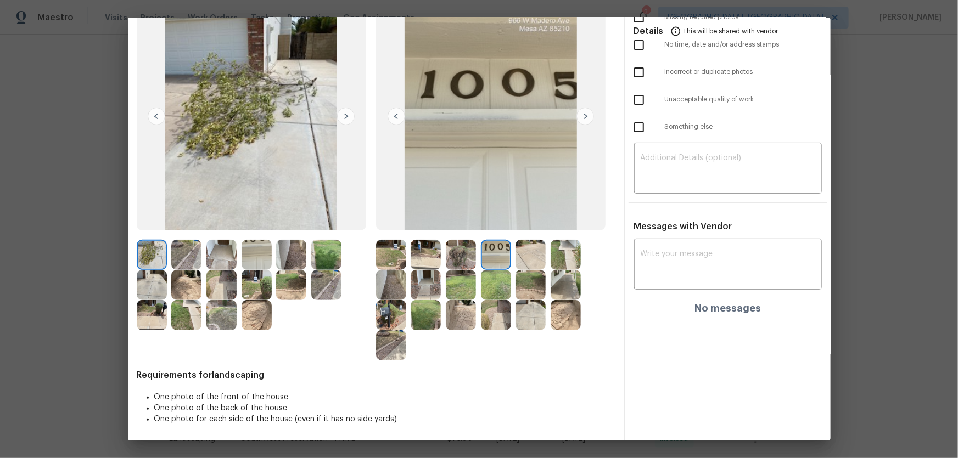
click at [535, 262] on img at bounding box center [530, 255] width 30 height 30
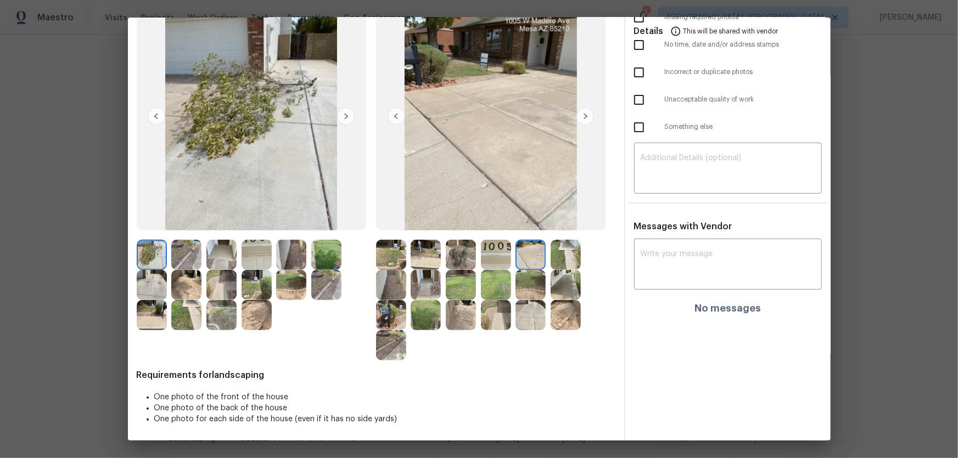
click at [551, 263] on img at bounding box center [566, 255] width 30 height 30
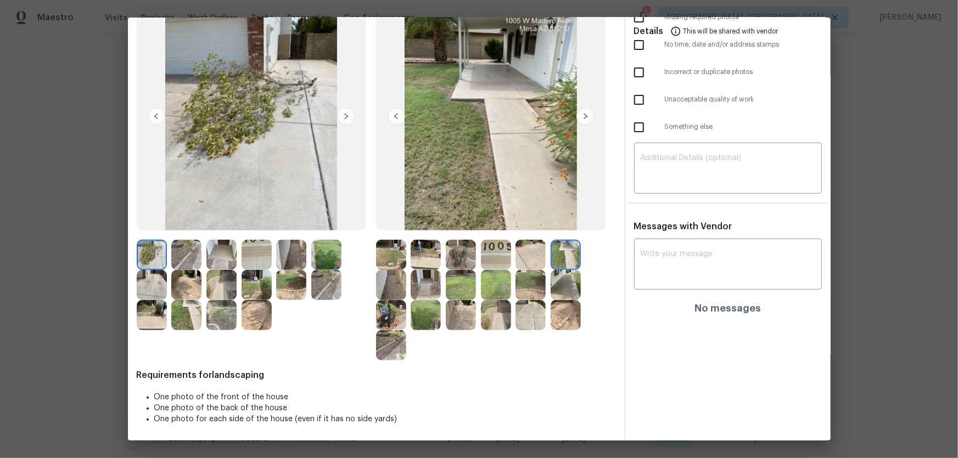
click at [395, 289] on img at bounding box center [391, 285] width 30 height 30
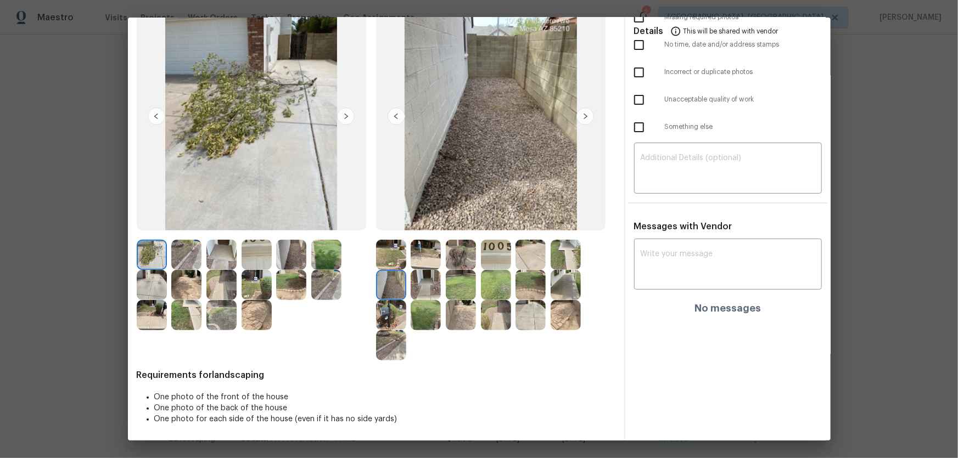
click at [423, 288] on img at bounding box center [426, 285] width 30 height 30
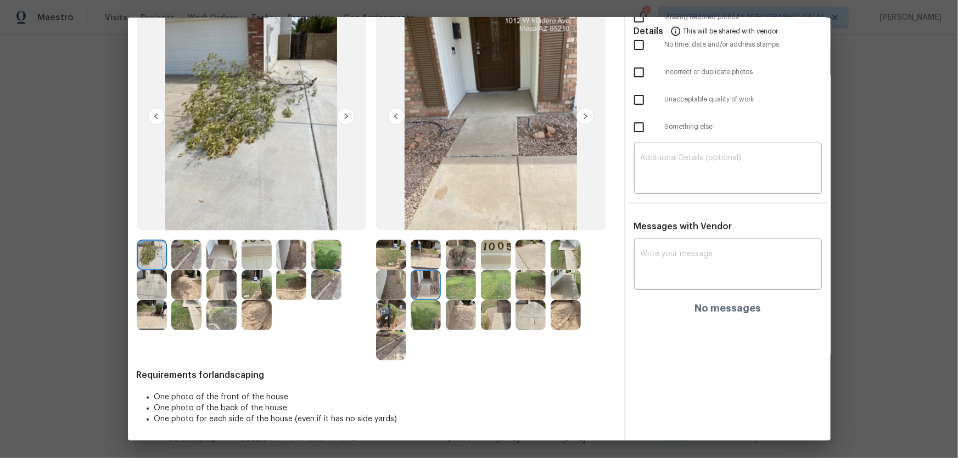
click at [464, 289] on img at bounding box center [461, 285] width 30 height 30
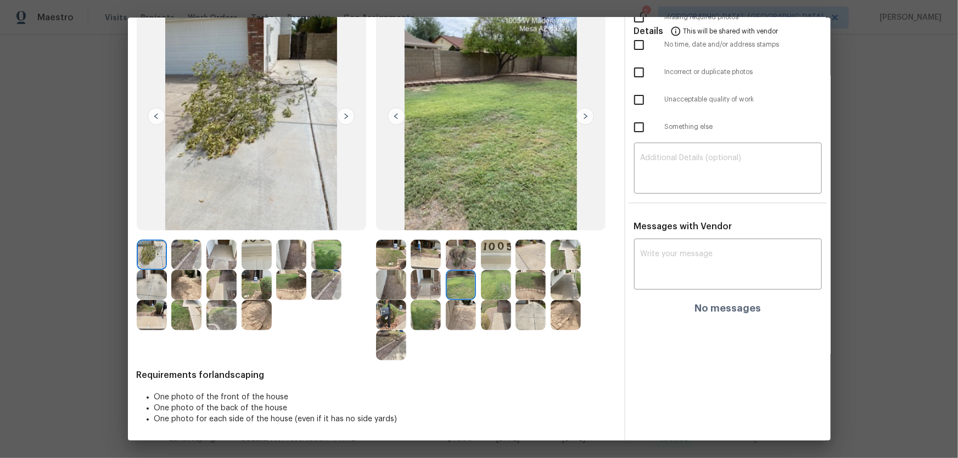
click at [488, 289] on img at bounding box center [496, 285] width 30 height 30
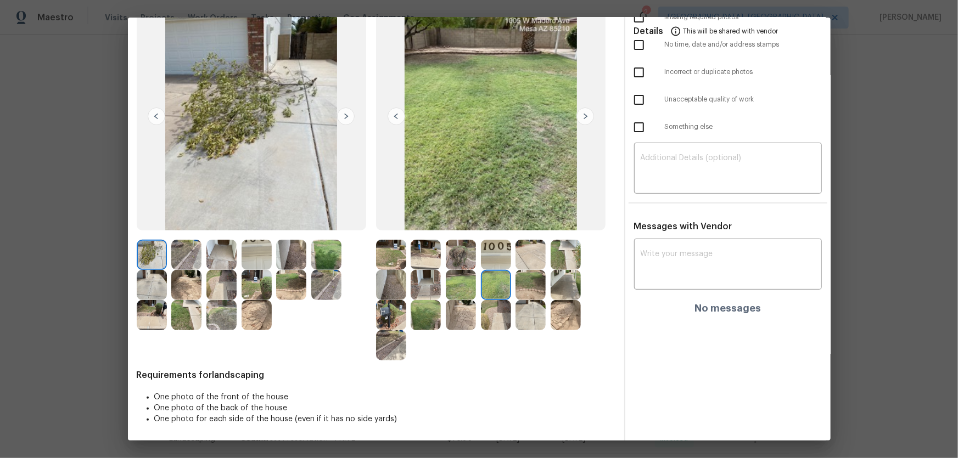
click at [515, 289] on img at bounding box center [530, 285] width 30 height 30
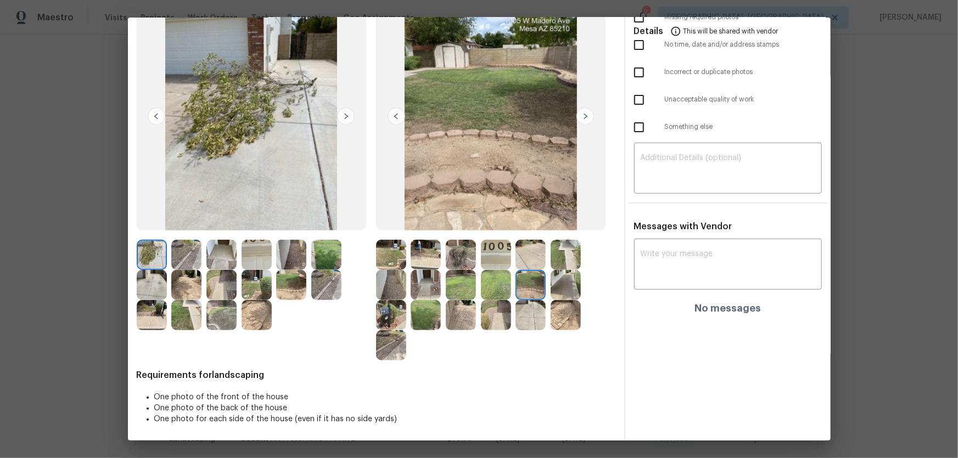
click at [571, 288] on img at bounding box center [566, 285] width 30 height 30
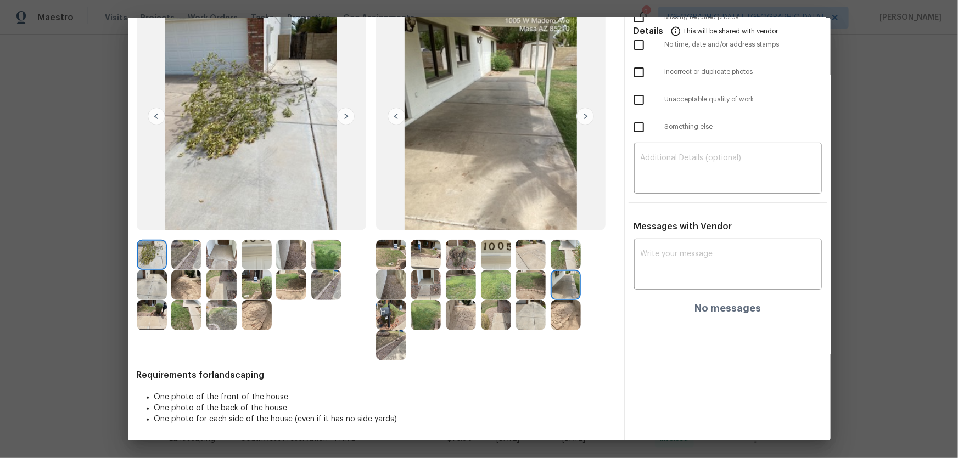
click at [393, 302] on img at bounding box center [391, 315] width 30 height 30
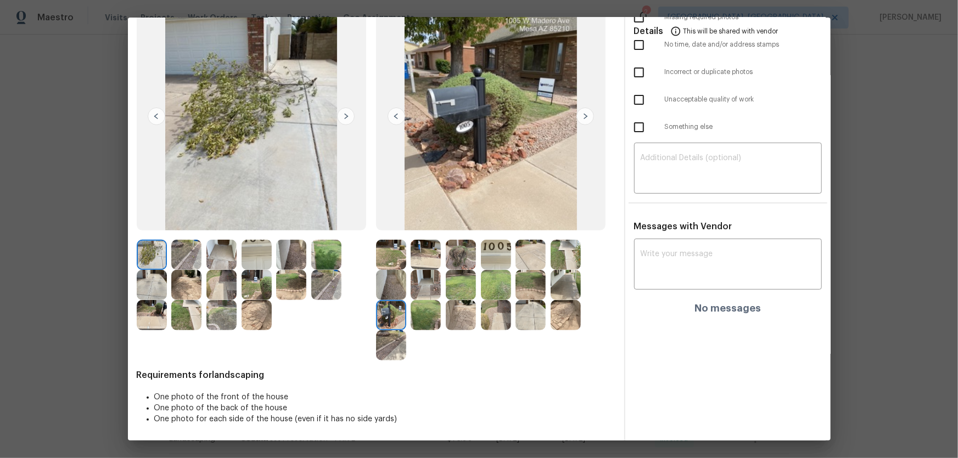
click at [407, 302] on div at bounding box center [393, 315] width 35 height 30
click at [423, 302] on img at bounding box center [426, 315] width 30 height 30
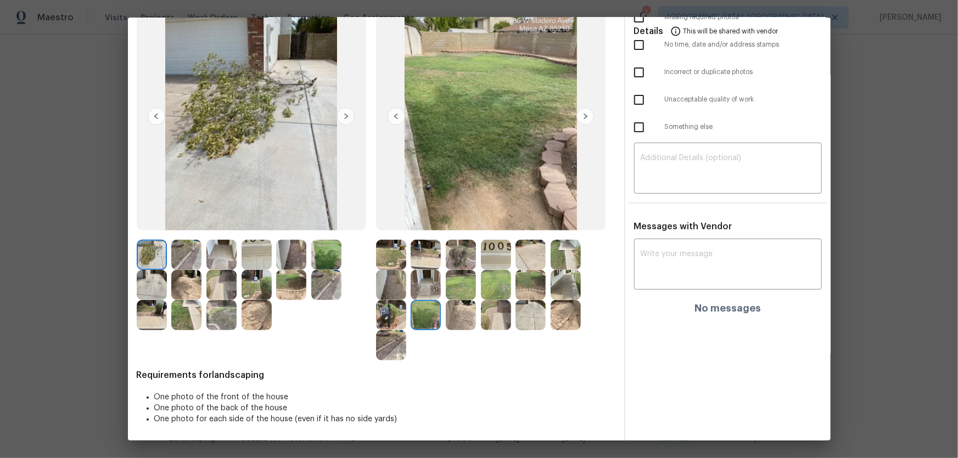
click at [461, 302] on img at bounding box center [461, 315] width 30 height 30
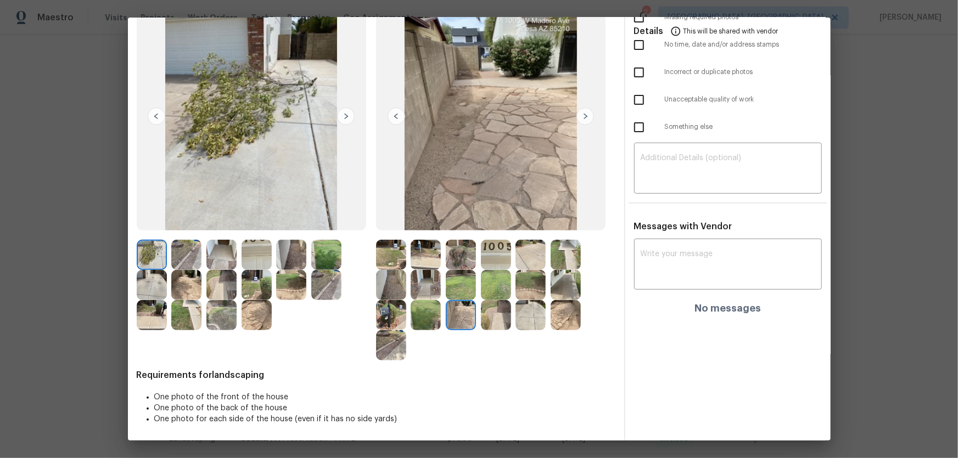
click at [489, 302] on img at bounding box center [496, 315] width 30 height 30
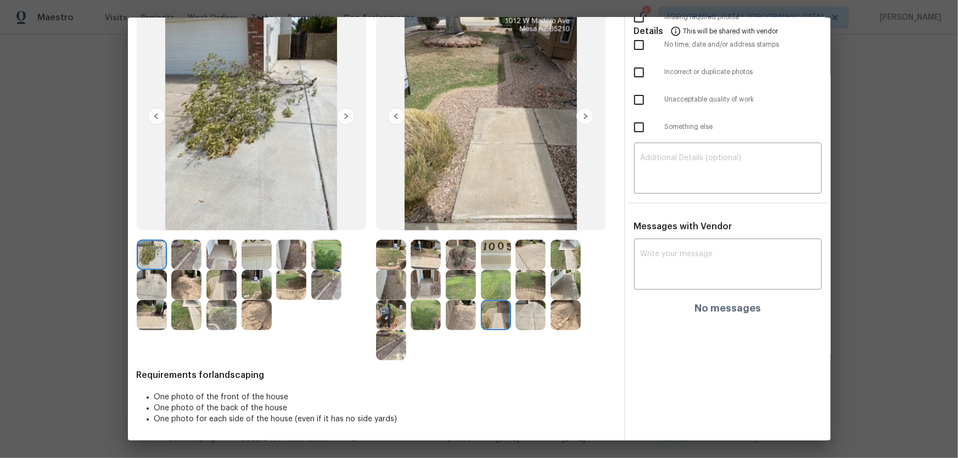
click at [530, 302] on img at bounding box center [530, 315] width 30 height 30
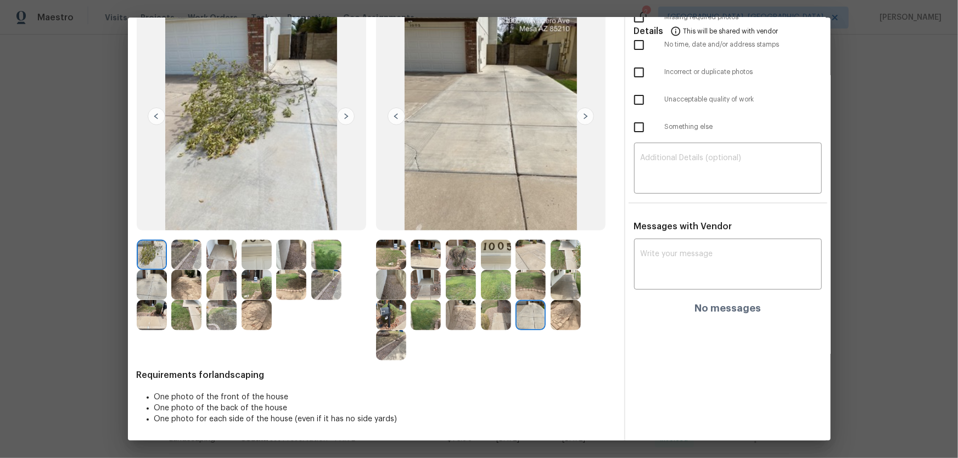
click at [563, 302] on img at bounding box center [566, 315] width 30 height 30
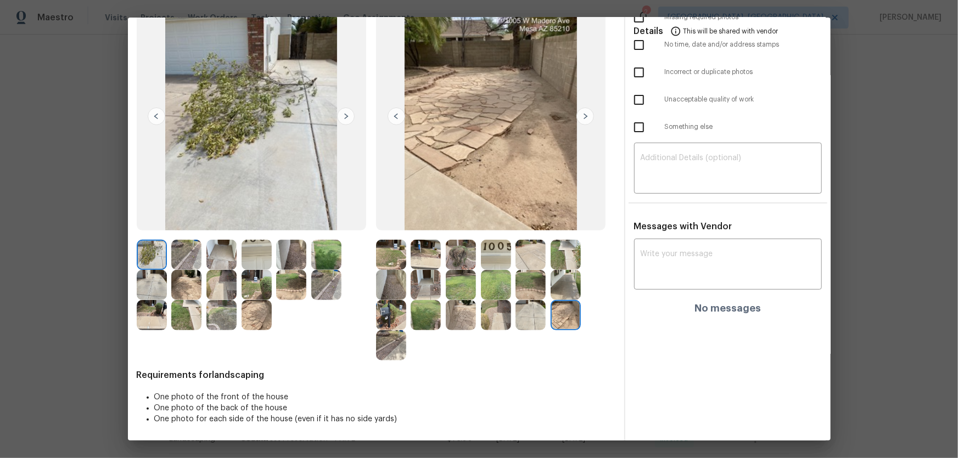
click at [401, 302] on img at bounding box center [391, 345] width 30 height 30
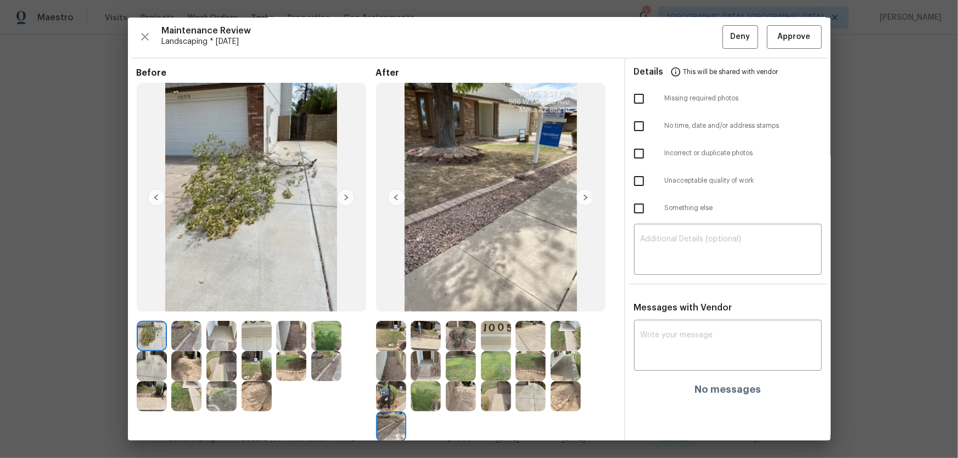
scroll to position [0, 0]
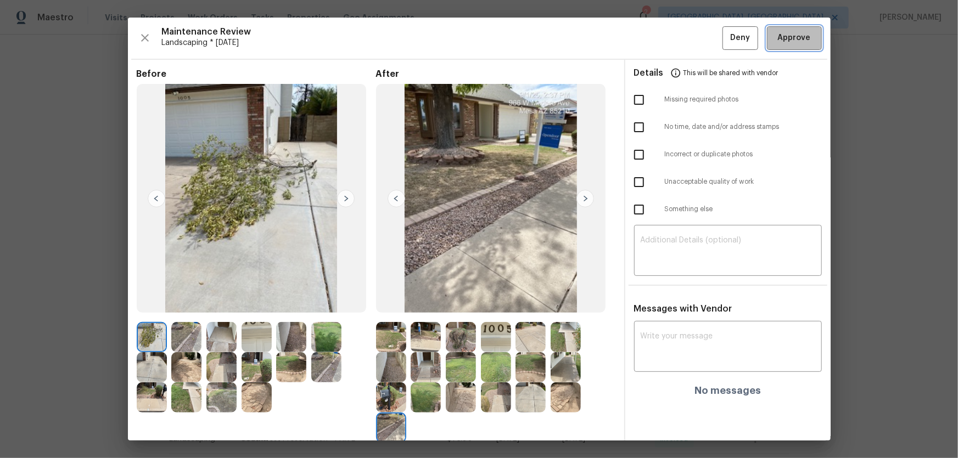
drag, startPoint x: 776, startPoint y: 27, endPoint x: 782, endPoint y: 42, distance: 15.5
click at [681, 33] on button "Approve" at bounding box center [794, 38] width 55 height 24
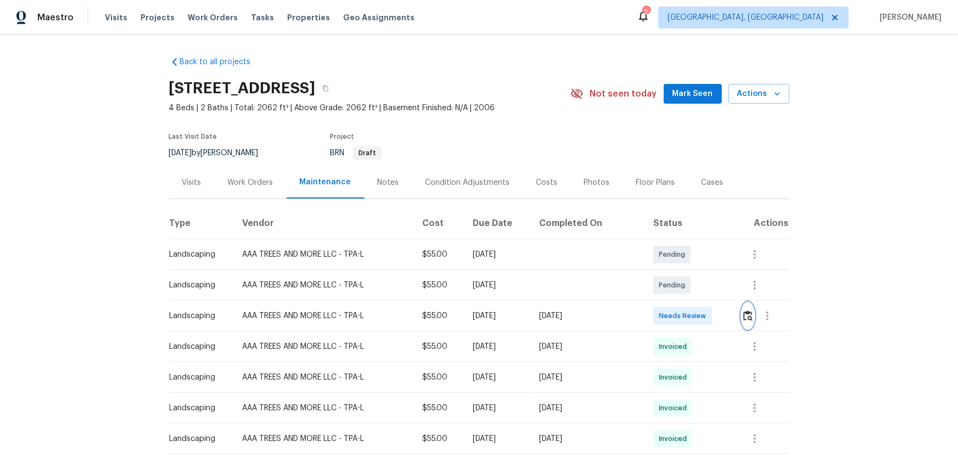
click at [743, 317] on img "button" at bounding box center [747, 316] width 9 height 10
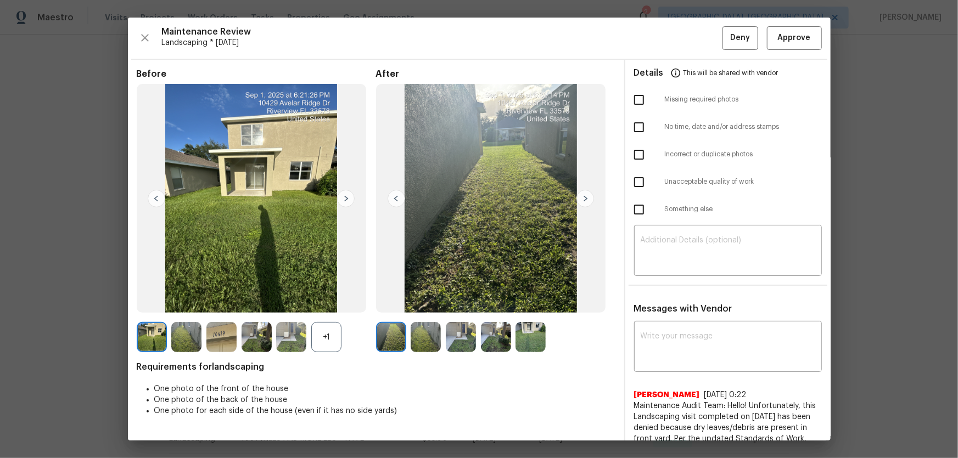
click at [329, 326] on div "+1" at bounding box center [326, 337] width 30 height 30
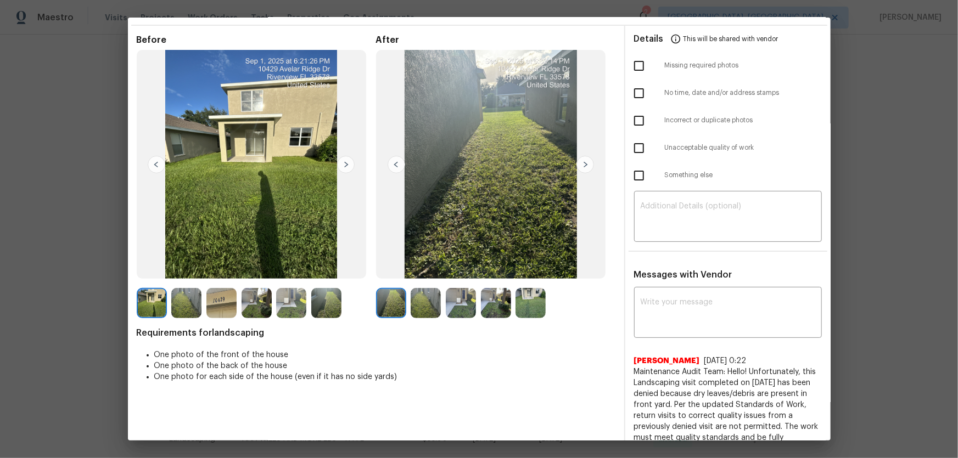
scroll to position [49, 0]
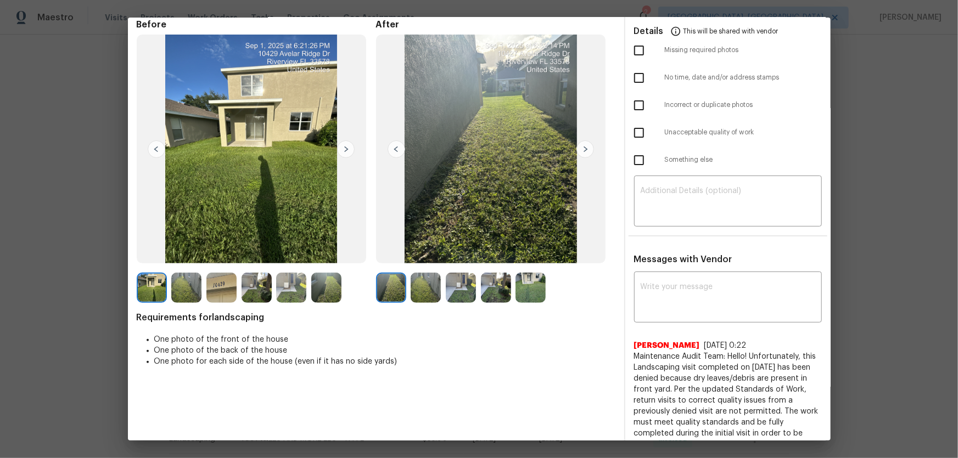
click at [428, 291] on img at bounding box center [426, 288] width 30 height 30
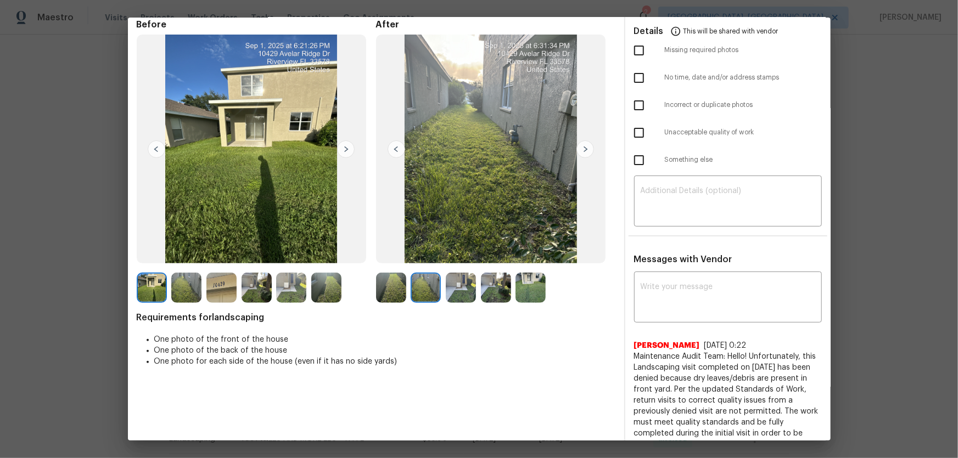
click at [471, 294] on img at bounding box center [461, 288] width 30 height 30
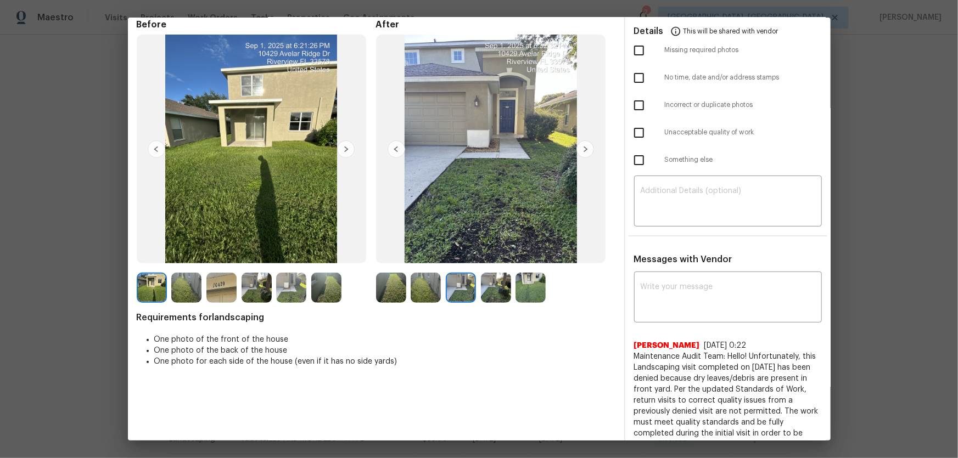
click at [487, 288] on img at bounding box center [496, 288] width 30 height 30
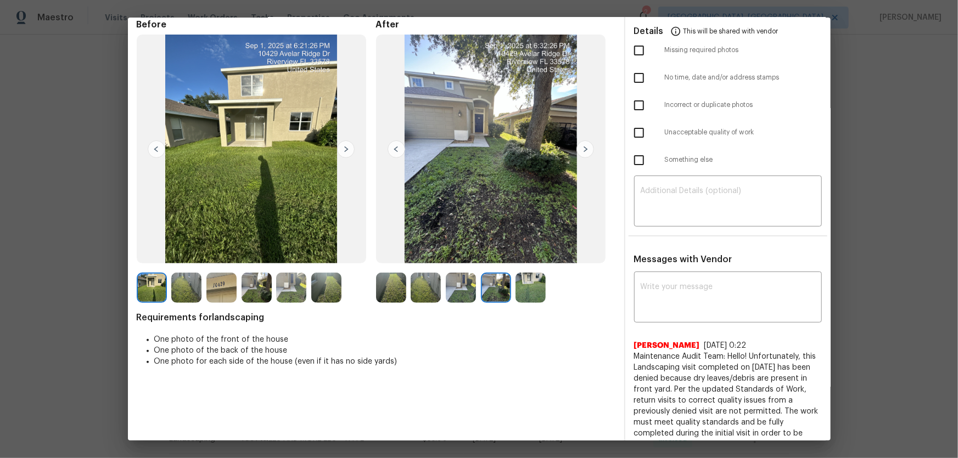
click at [535, 288] on img at bounding box center [530, 288] width 30 height 30
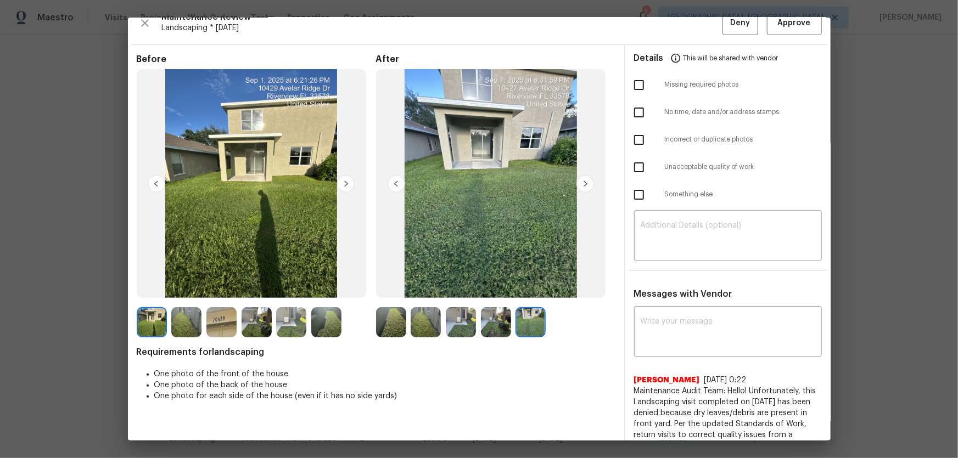
scroll to position [0, 0]
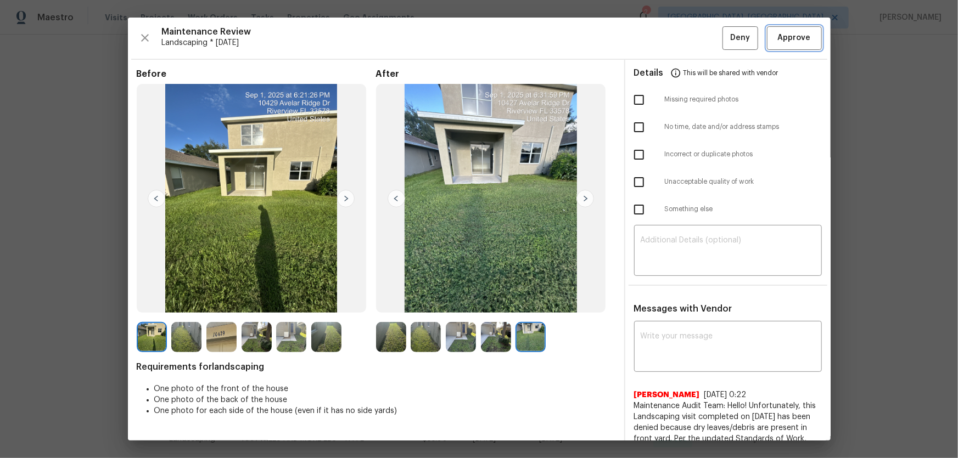
click at [778, 41] on span "Approve" at bounding box center [794, 38] width 33 height 14
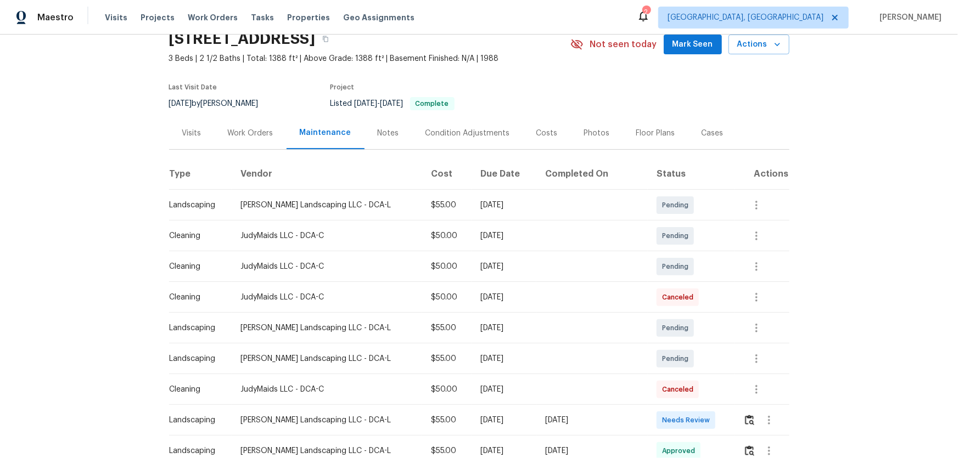
scroll to position [149, 0]
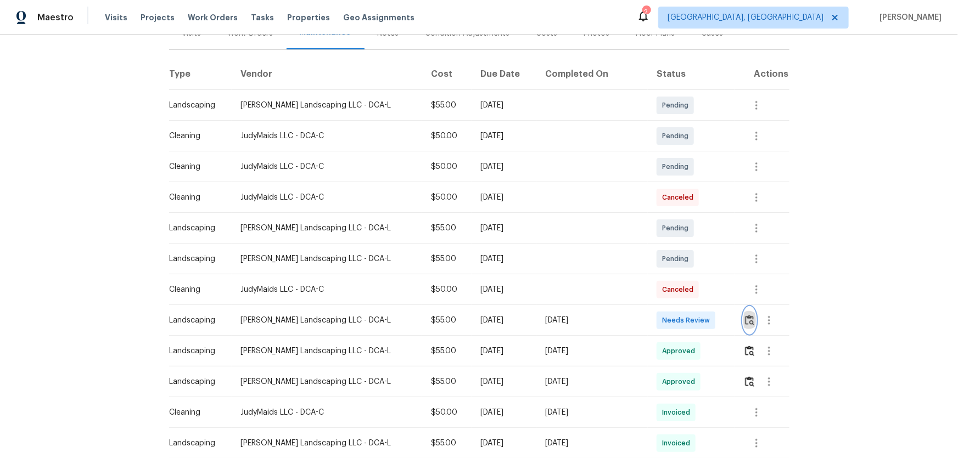
click at [681, 302] on img "button" at bounding box center [749, 320] width 9 height 10
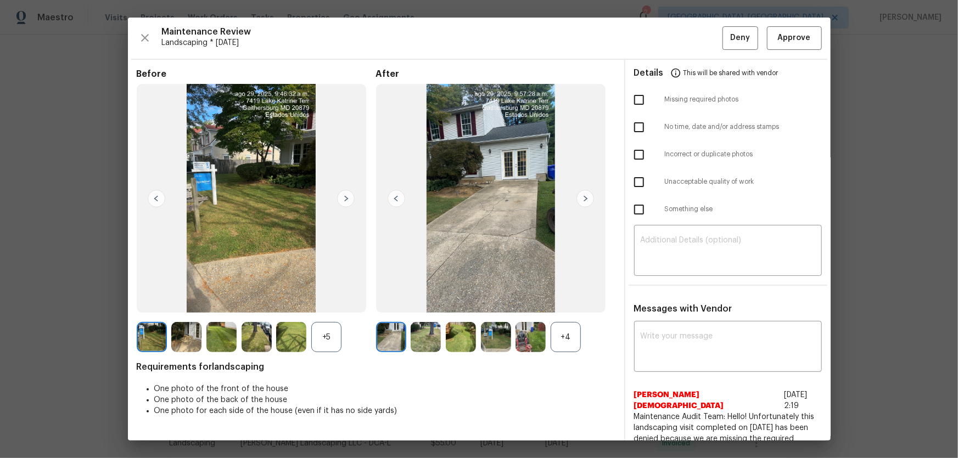
click at [568, 302] on div "+4" at bounding box center [566, 337] width 30 height 30
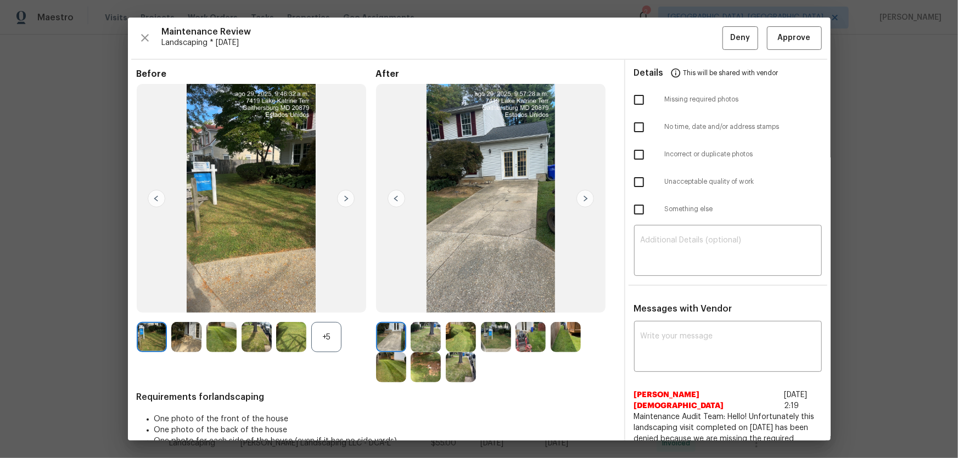
click at [329, 302] on div "+5" at bounding box center [326, 337] width 30 height 30
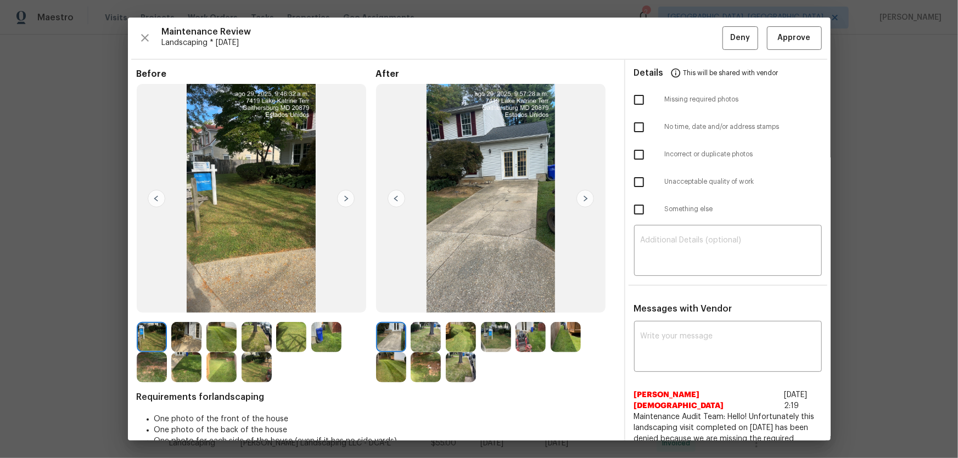
click at [429, 302] on img at bounding box center [426, 337] width 30 height 30
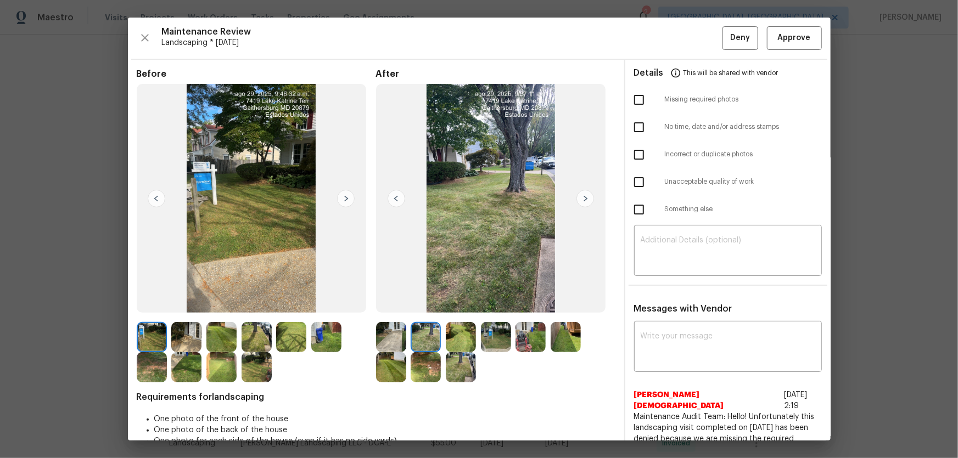
click at [454, 302] on img at bounding box center [461, 337] width 30 height 30
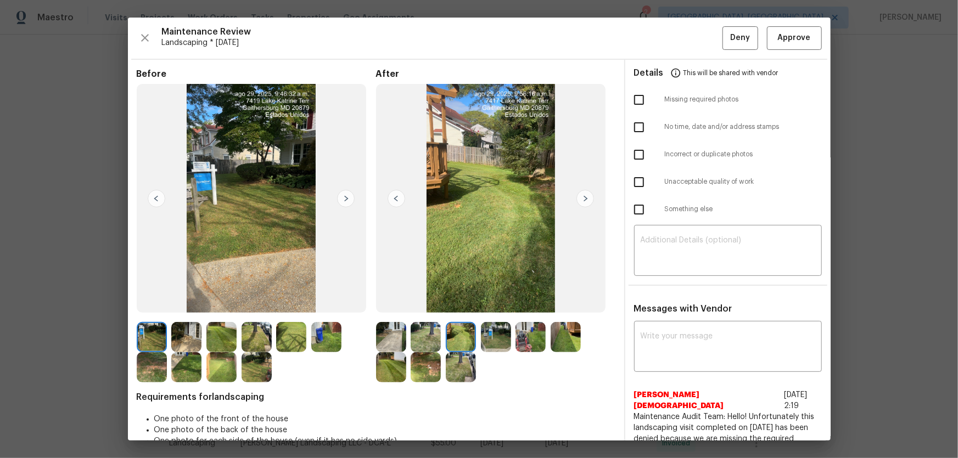
click at [495, 302] on img at bounding box center [496, 337] width 30 height 30
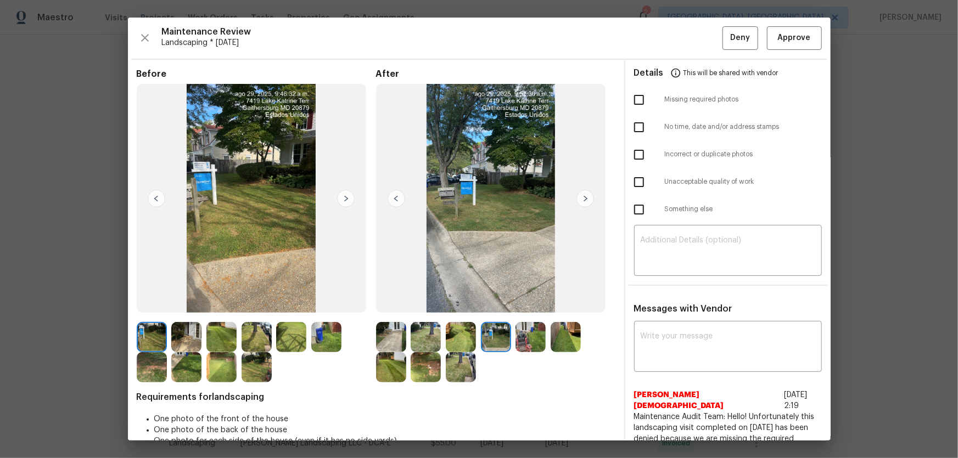
click at [521, 302] on img at bounding box center [530, 337] width 30 height 30
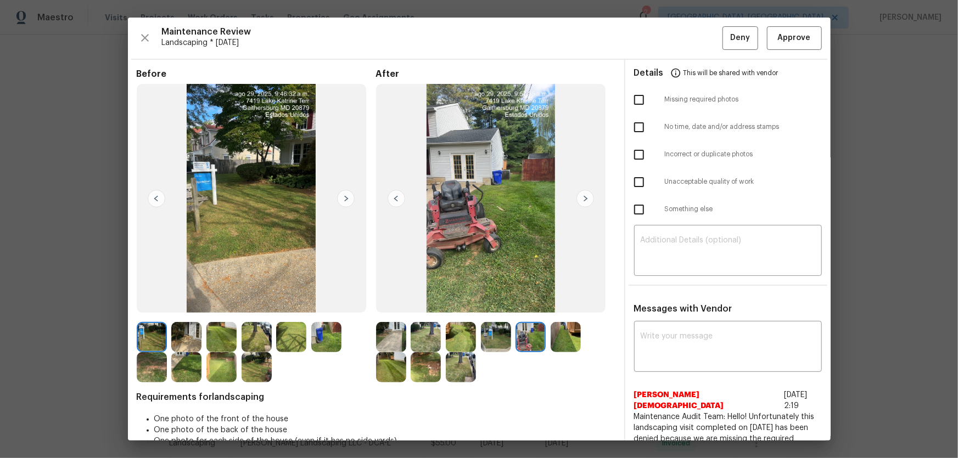
click at [569, 302] on img at bounding box center [566, 337] width 30 height 30
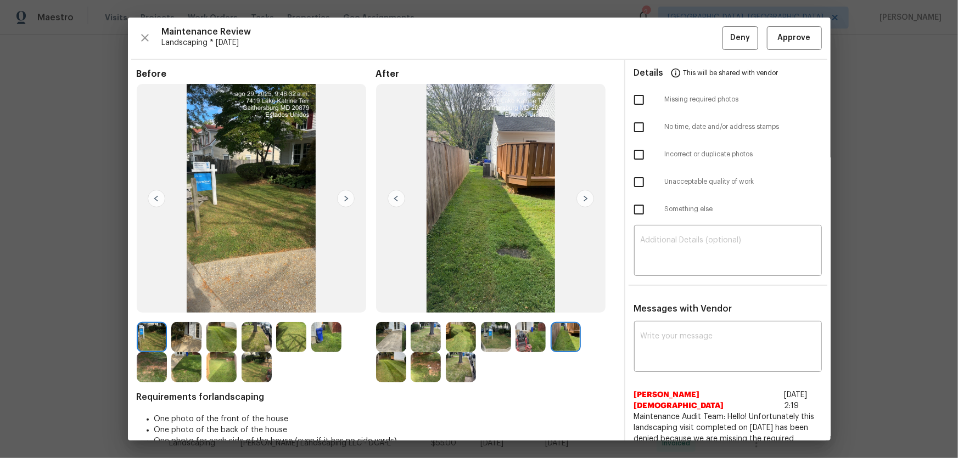
click at [401, 302] on img at bounding box center [391, 367] width 30 height 30
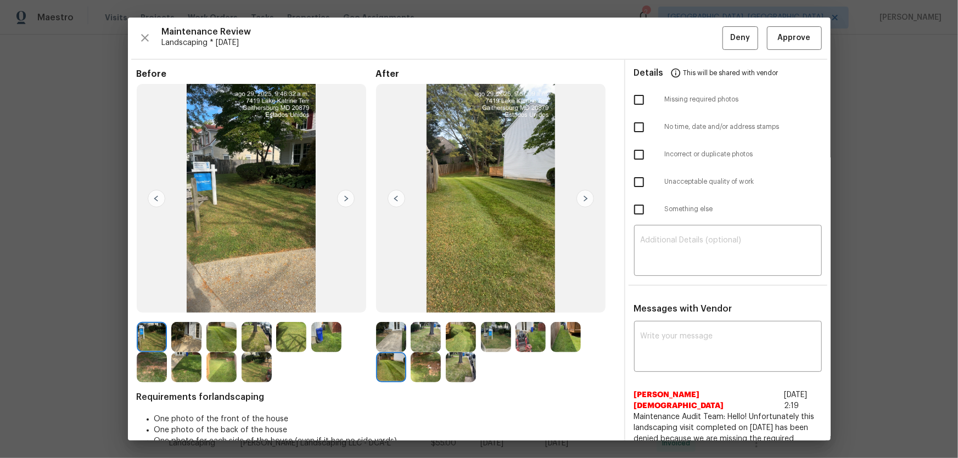
click at [427, 302] on img at bounding box center [426, 367] width 30 height 30
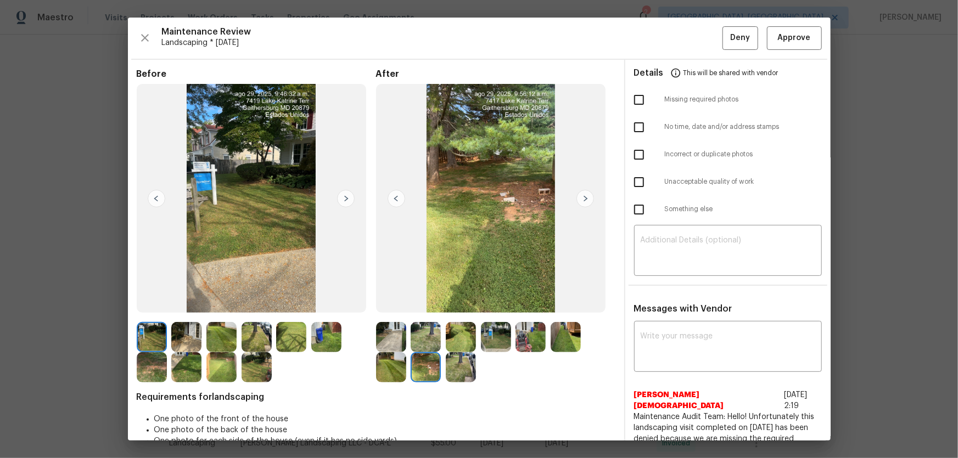
click at [454, 302] on img at bounding box center [461, 367] width 30 height 30
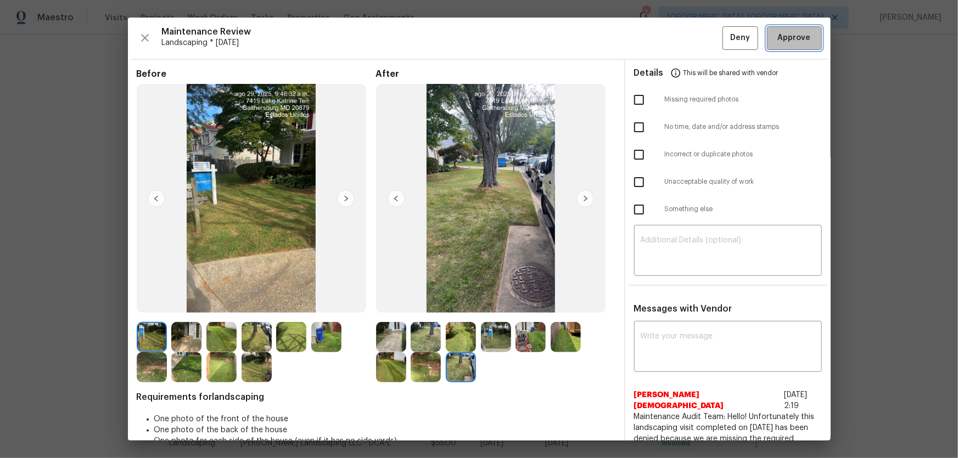
click at [681, 38] on span "Approve" at bounding box center [794, 38] width 33 height 14
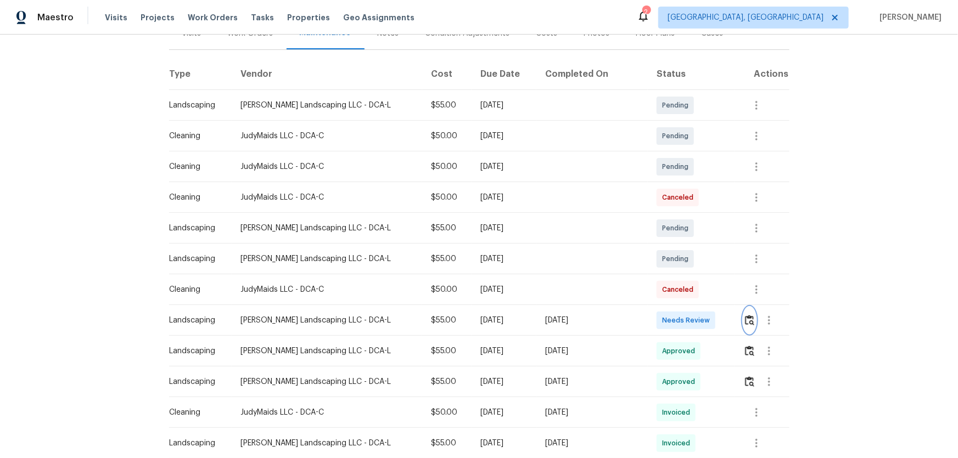
click at [681, 302] on img "button" at bounding box center [749, 320] width 9 height 10
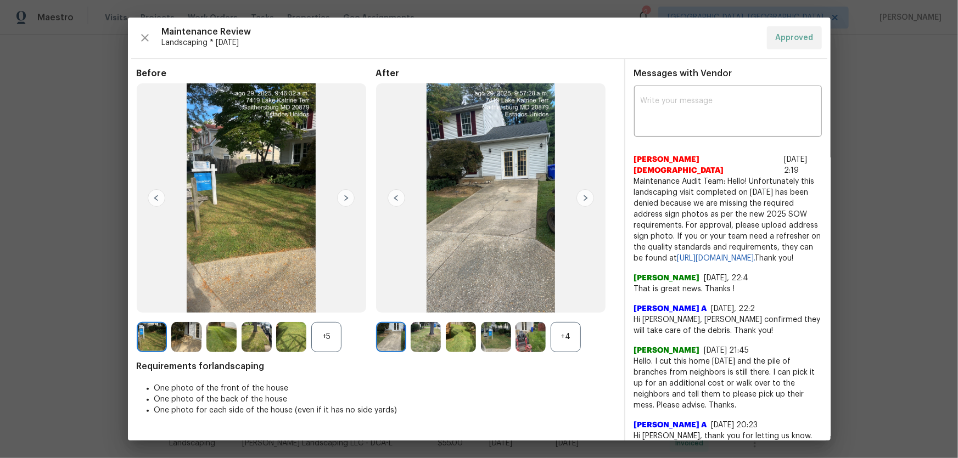
click at [563, 302] on div "+4" at bounding box center [566, 337] width 30 height 30
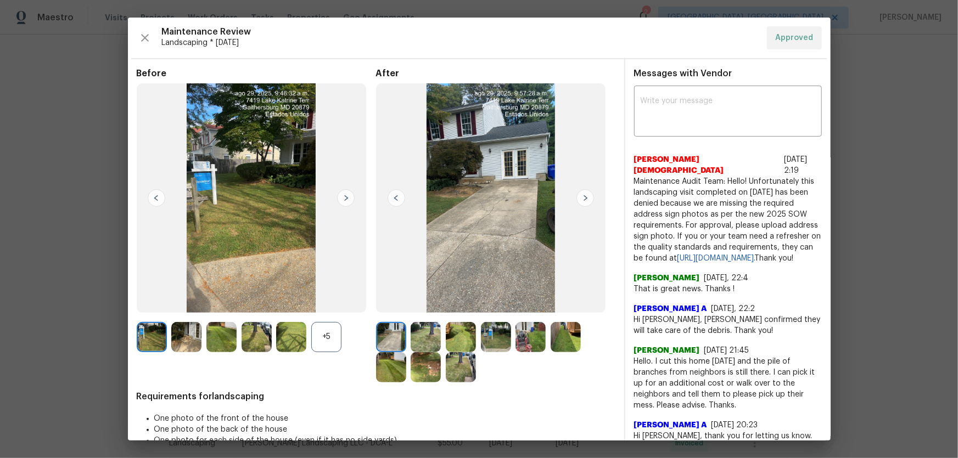
click at [333, 302] on div "+5" at bounding box center [326, 337] width 30 height 30
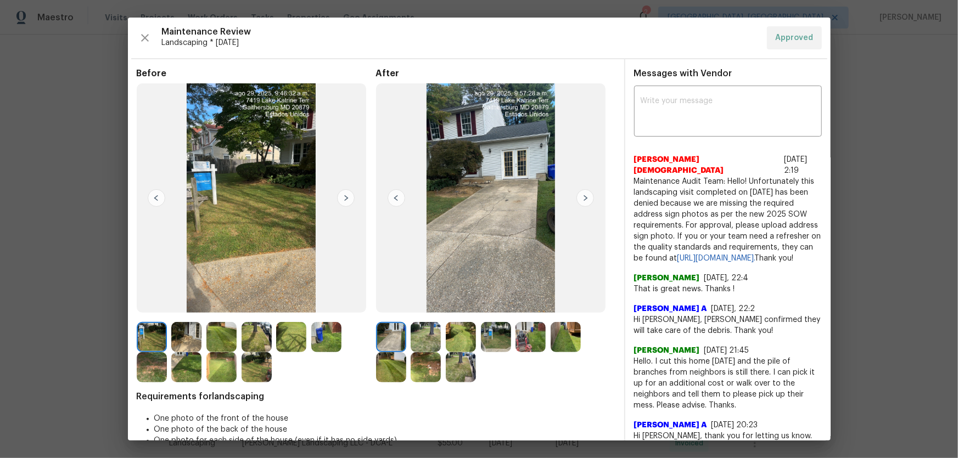
click at [189, 302] on img at bounding box center [186, 337] width 30 height 30
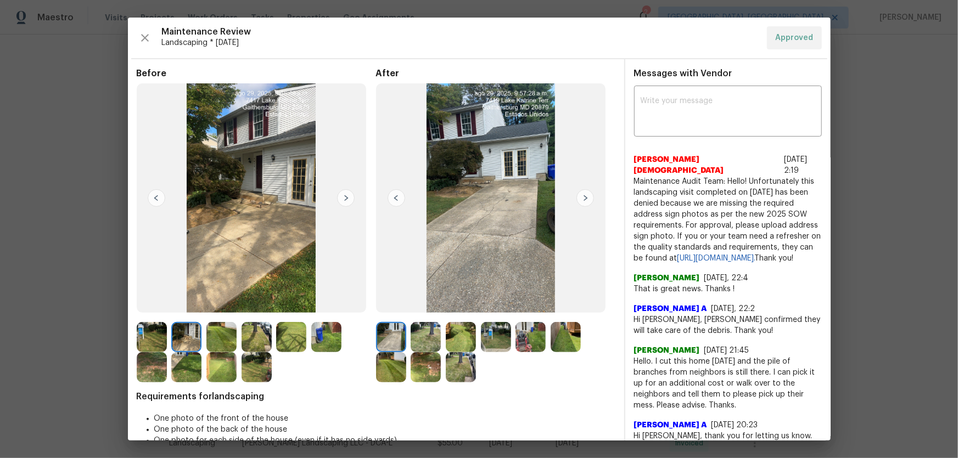
click at [507, 302] on img at bounding box center [496, 337] width 30 height 30
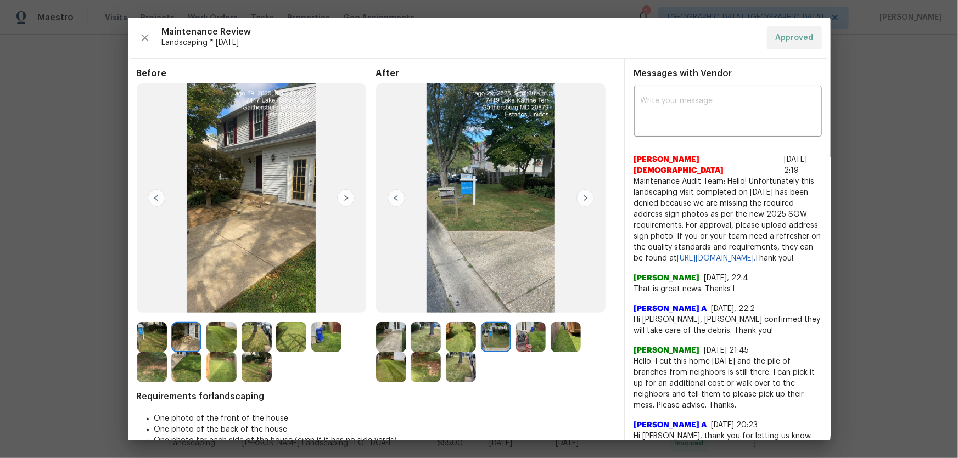
click at [462, 302] on img at bounding box center [461, 367] width 30 height 30
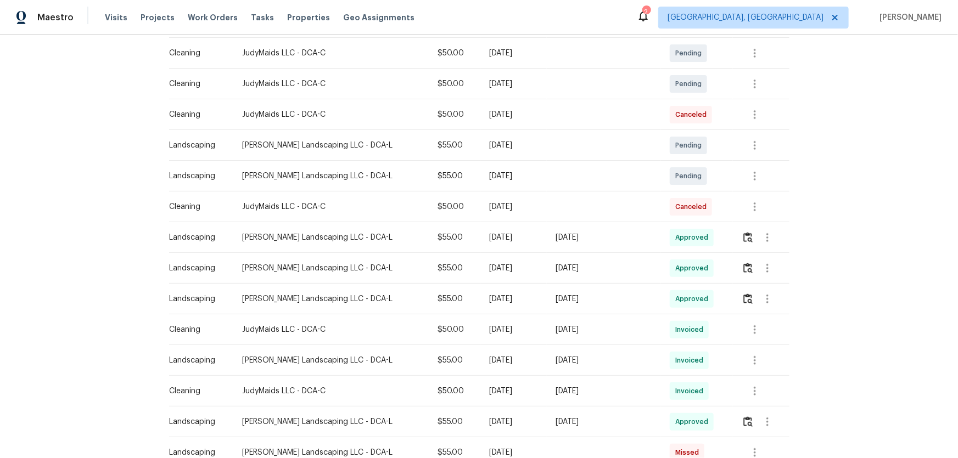
scroll to position [249, 0]
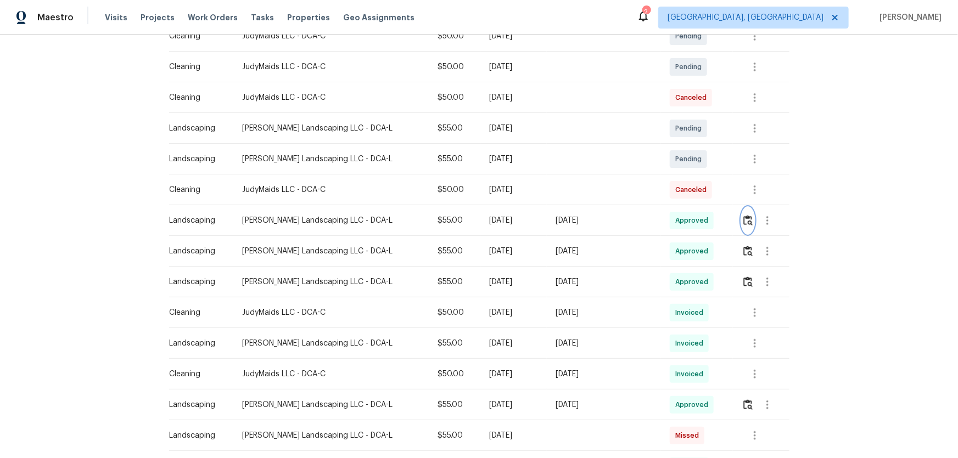
click at [743, 222] on img "button" at bounding box center [747, 220] width 9 height 10
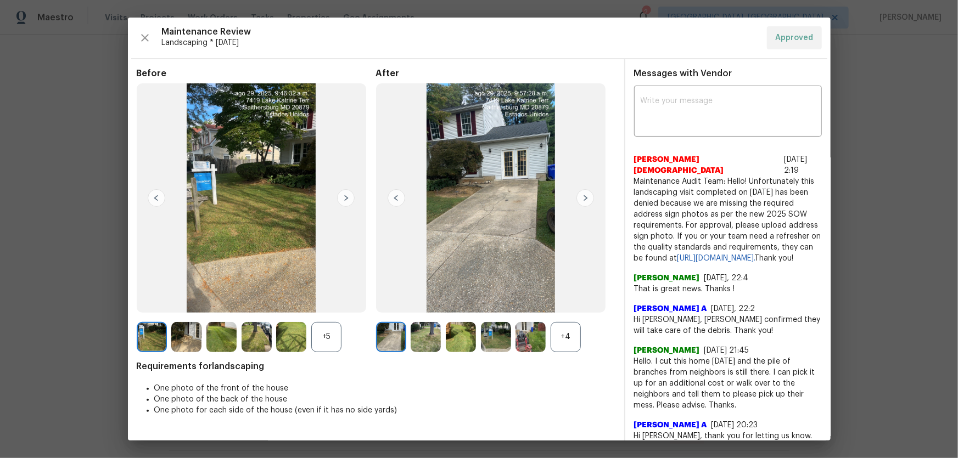
click at [562, 333] on div "+4" at bounding box center [566, 337] width 30 height 30
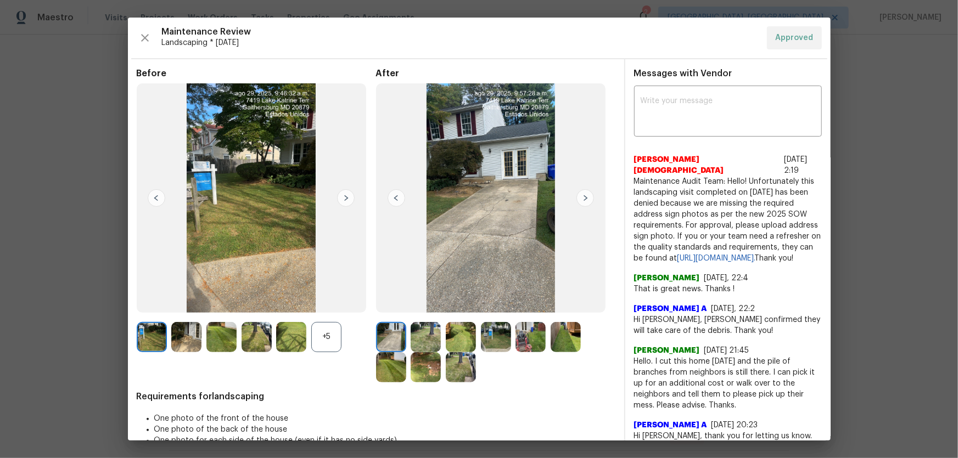
click at [322, 339] on div "+5" at bounding box center [326, 337] width 30 height 30
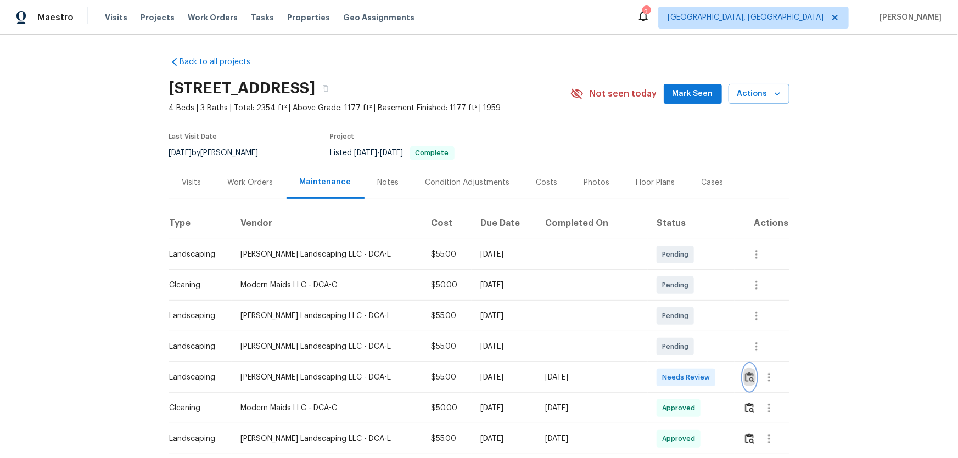
click at [745, 373] on img "button" at bounding box center [749, 377] width 9 height 10
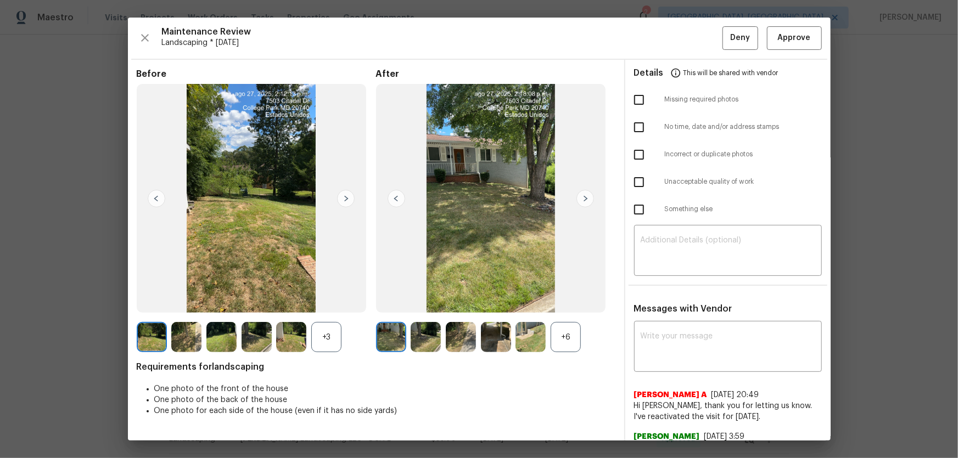
click at [559, 341] on div "+6" at bounding box center [566, 337] width 30 height 30
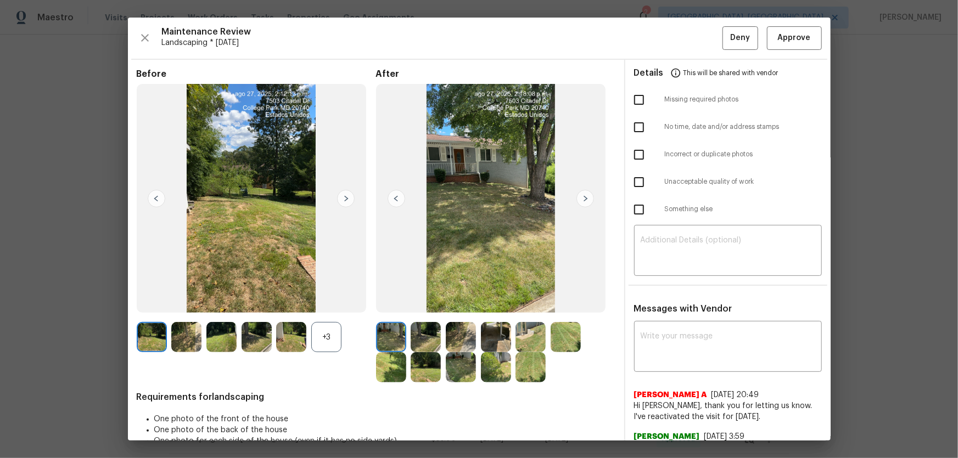
click at [324, 324] on div "+3" at bounding box center [326, 337] width 30 height 30
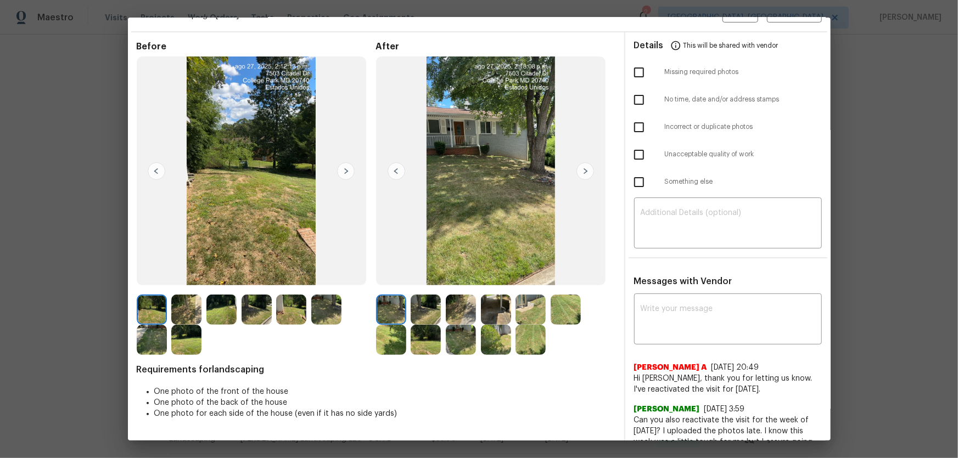
scroll to position [49, 0]
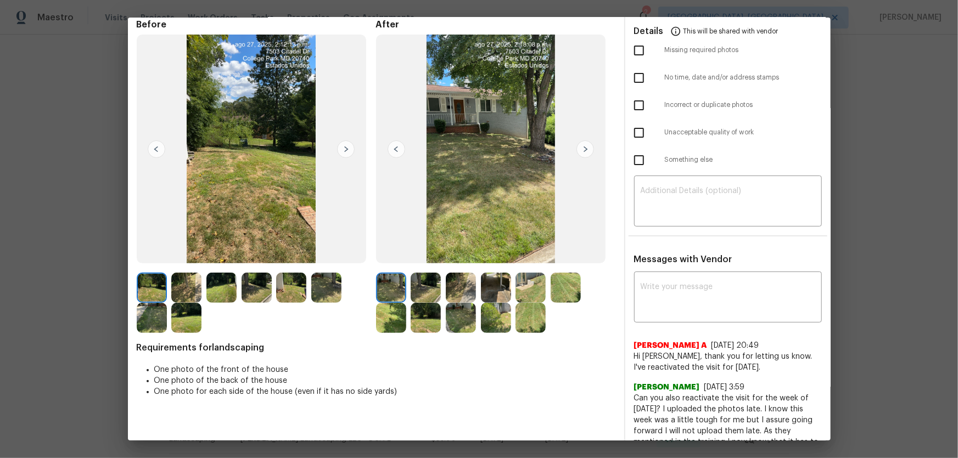
click at [413, 275] on img at bounding box center [426, 288] width 30 height 30
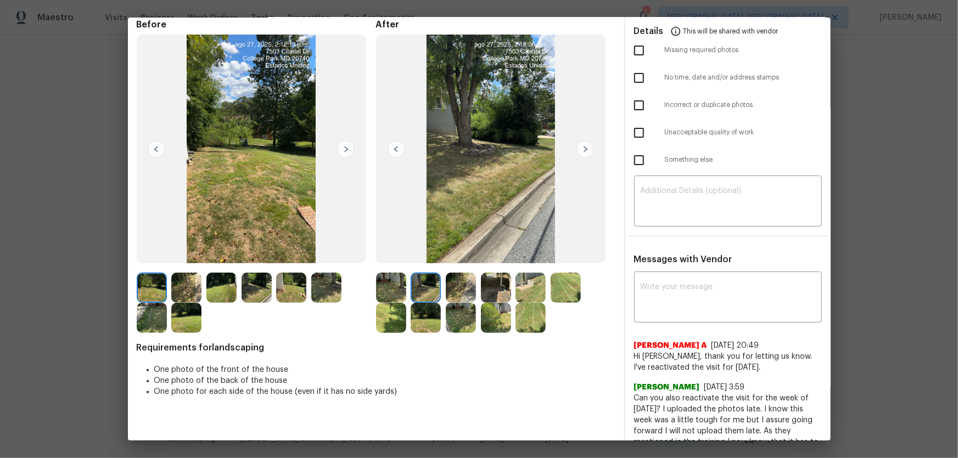
click at [462, 287] on img at bounding box center [461, 288] width 30 height 30
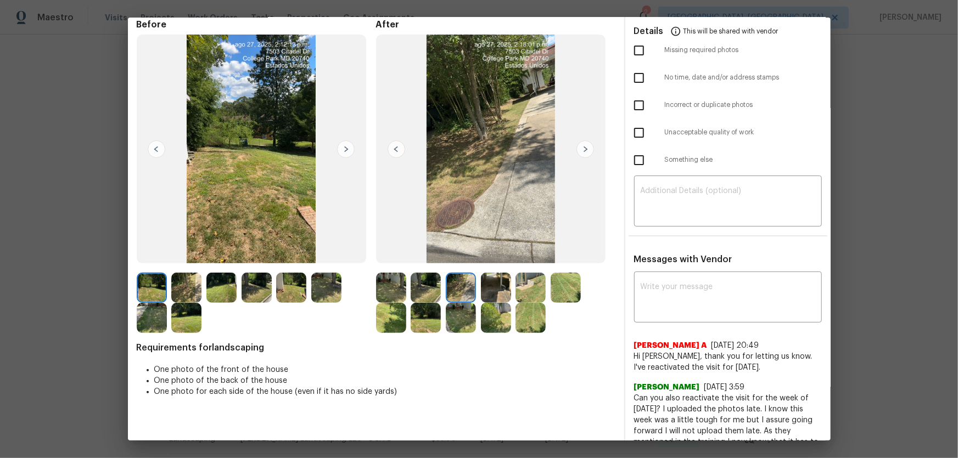
click at [491, 287] on img at bounding box center [496, 288] width 30 height 30
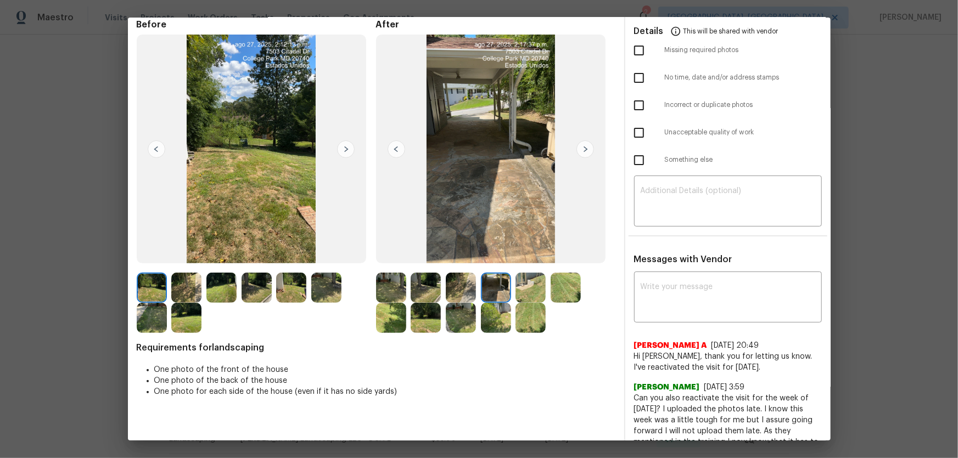
click at [529, 287] on img at bounding box center [530, 288] width 30 height 30
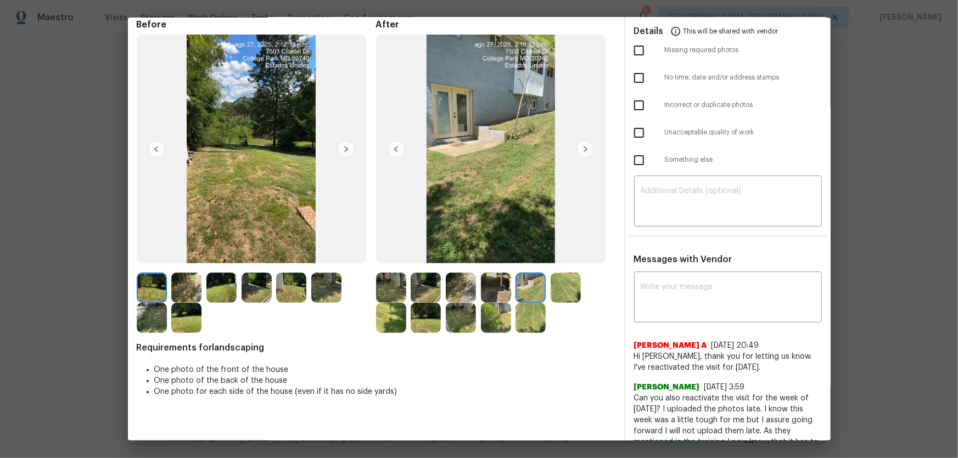
click at [554, 285] on img at bounding box center [566, 288] width 30 height 30
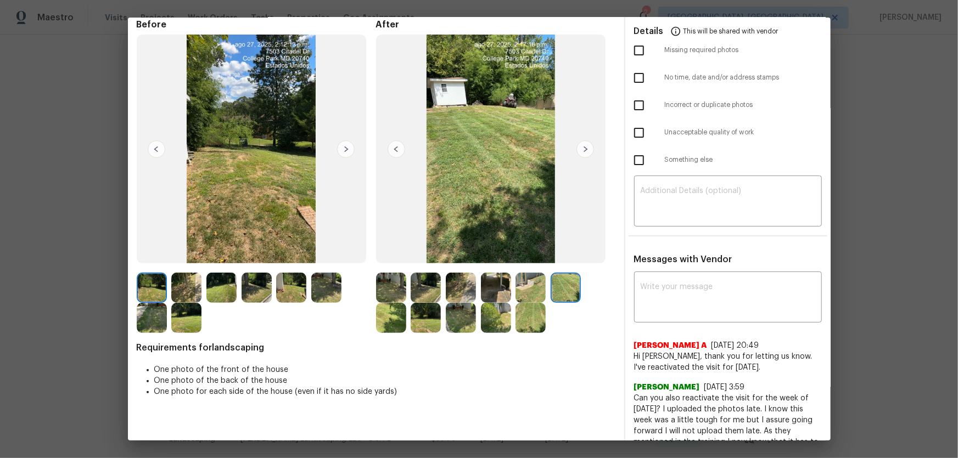
click at [395, 319] on img at bounding box center [391, 318] width 30 height 30
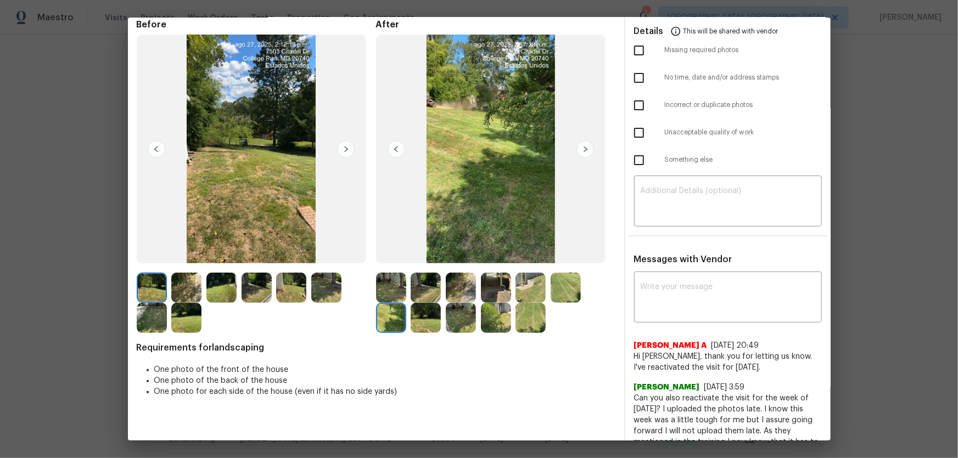
click at [411, 324] on img at bounding box center [426, 318] width 30 height 30
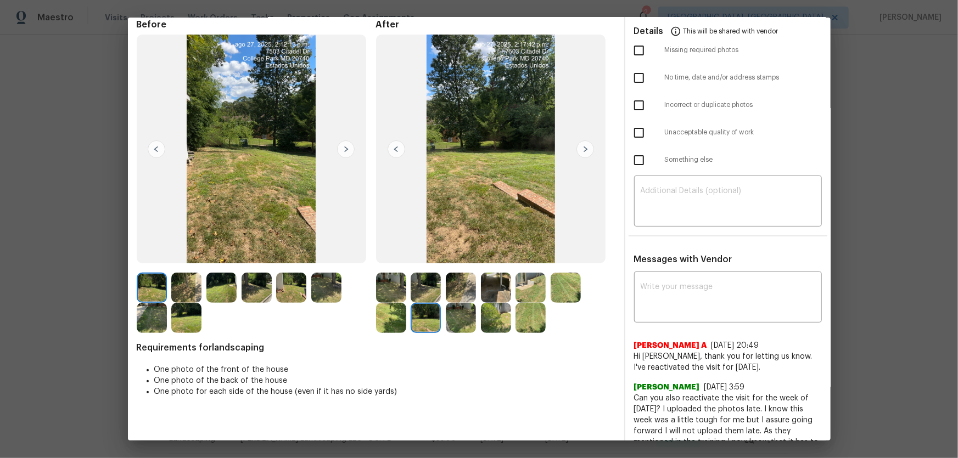
click at [453, 321] on img at bounding box center [461, 318] width 30 height 30
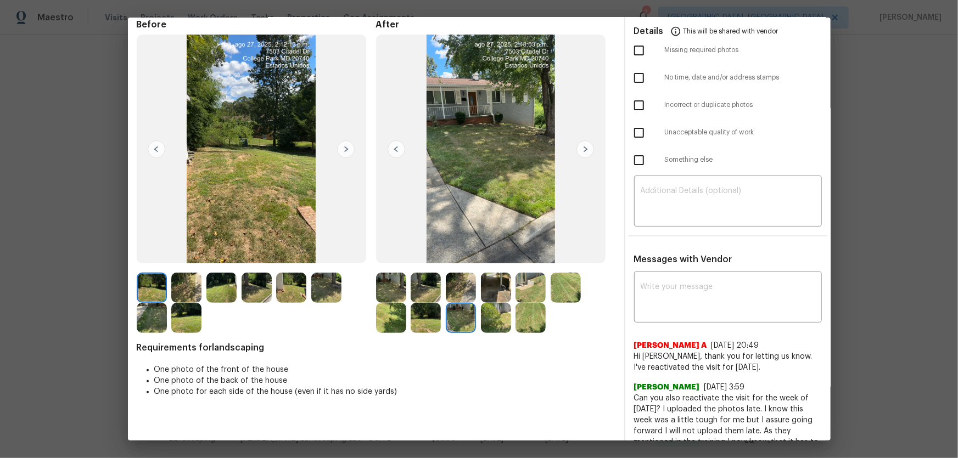
click at [492, 315] on img at bounding box center [496, 318] width 30 height 30
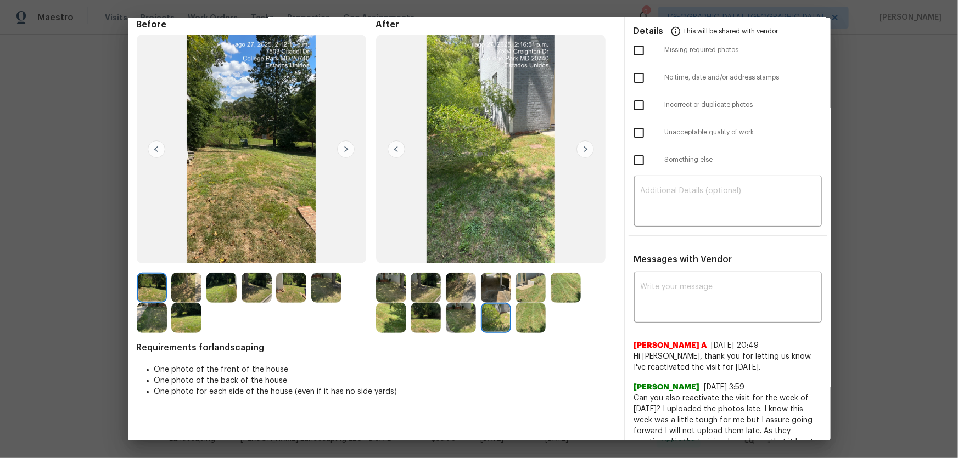
click at [530, 315] on img at bounding box center [530, 318] width 30 height 30
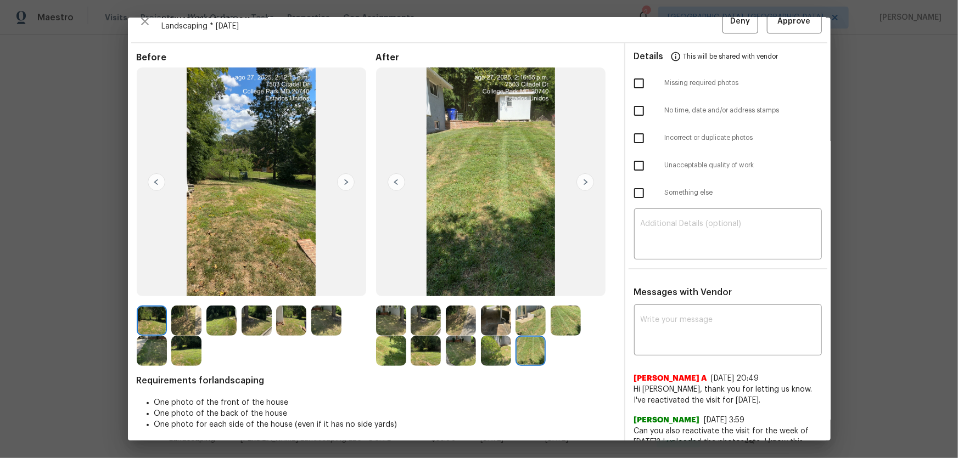
scroll to position [0, 0]
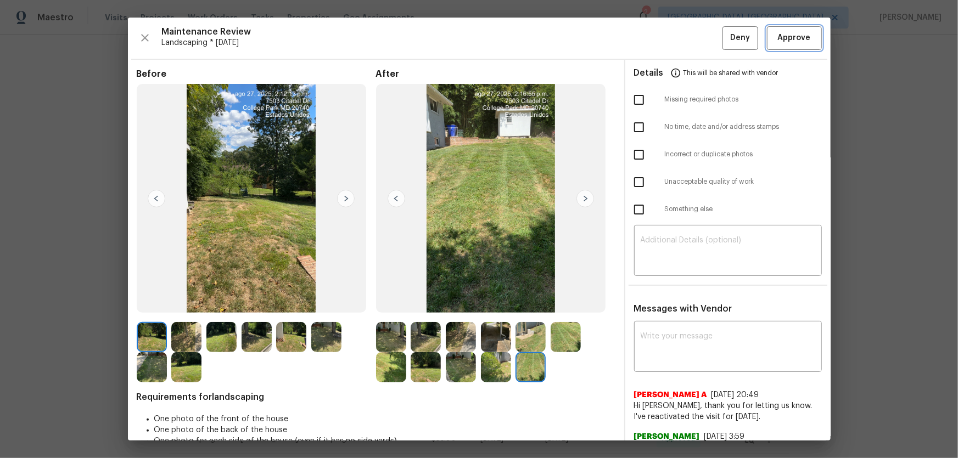
drag, startPoint x: 797, startPoint y: 33, endPoint x: 777, endPoint y: 61, distance: 34.6
click at [801, 31] on span "Approve" at bounding box center [794, 38] width 33 height 14
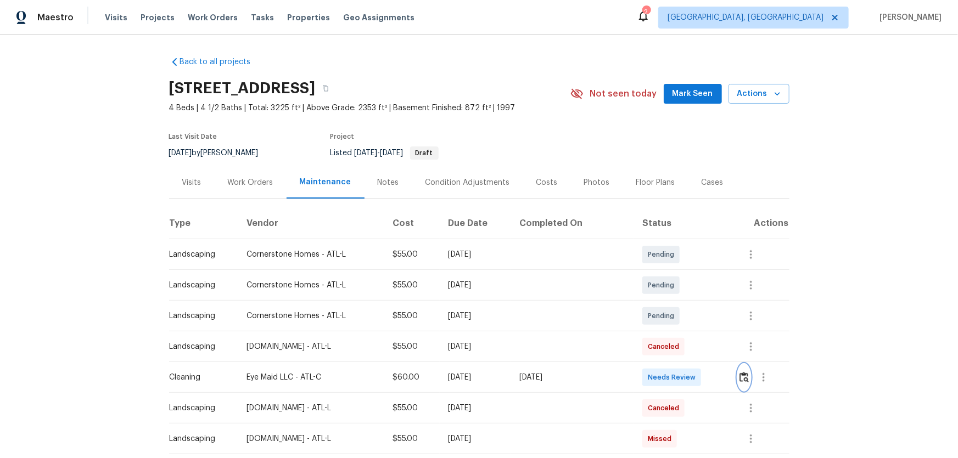
click at [745, 376] on img "button" at bounding box center [743, 377] width 9 height 10
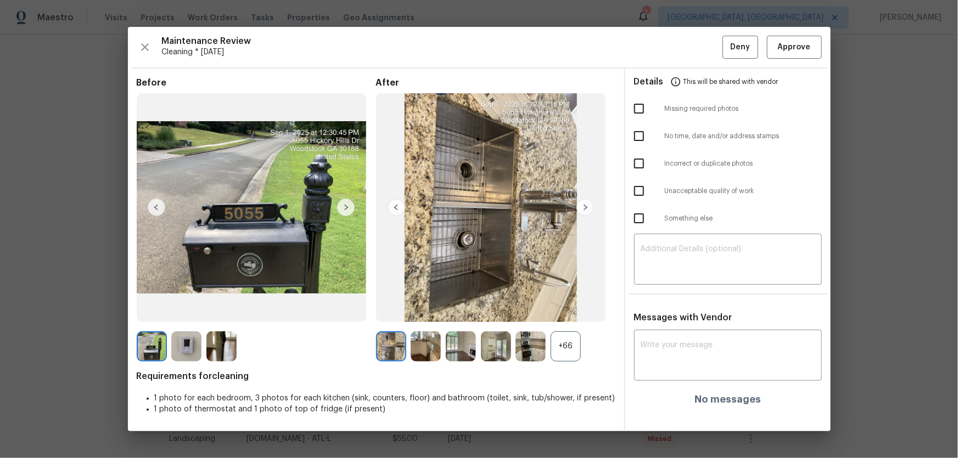
click at [566, 346] on div "+66" at bounding box center [566, 347] width 30 height 30
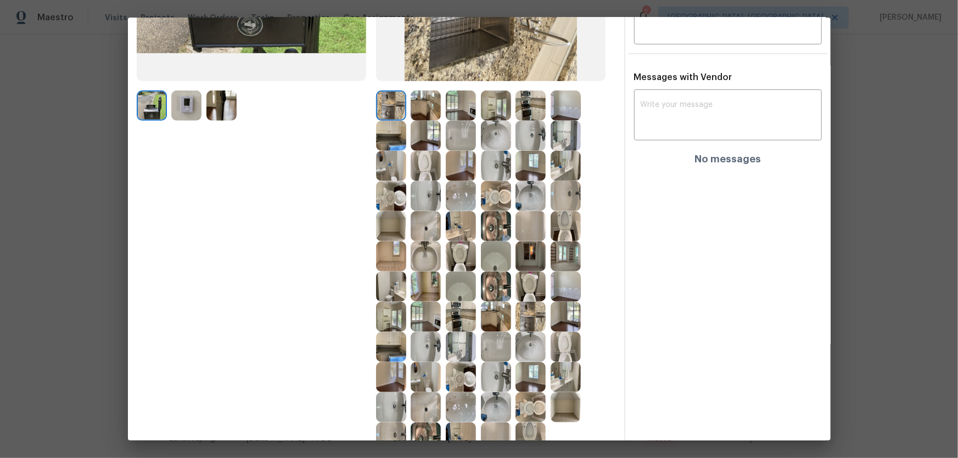
scroll to position [249, 0]
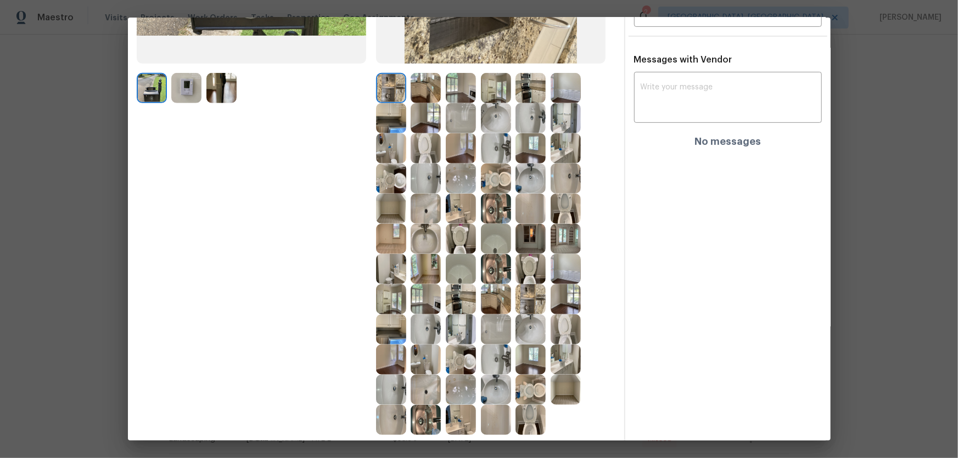
drag, startPoint x: 459, startPoint y: 240, endPoint x: 447, endPoint y: 234, distance: 13.5
click at [459, 240] on img at bounding box center [461, 239] width 30 height 30
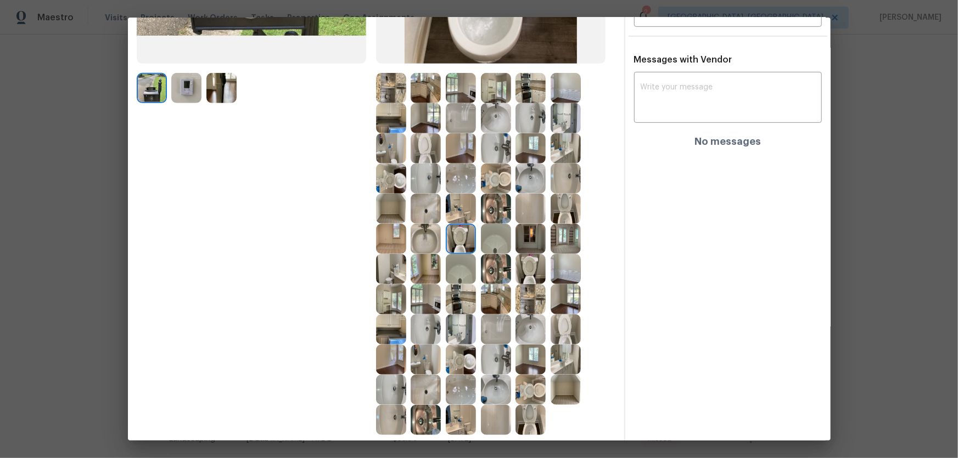
click at [395, 177] on img at bounding box center [391, 179] width 30 height 30
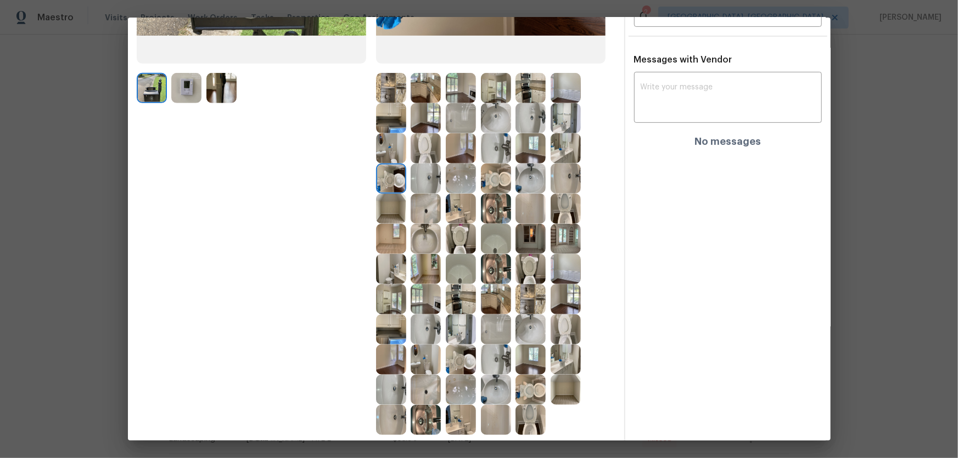
click at [428, 145] on img at bounding box center [426, 148] width 30 height 30
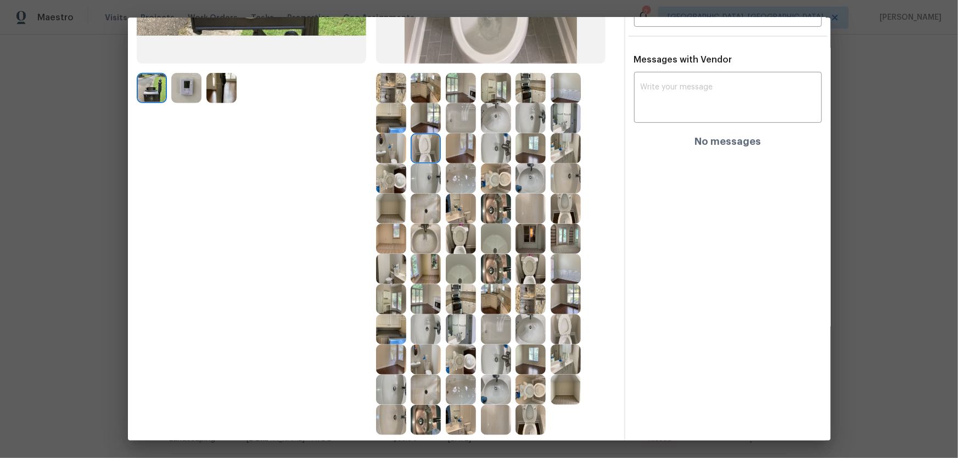
drag, startPoint x: 492, startPoint y: 180, endPoint x: 505, endPoint y: 187, distance: 14.7
click at [493, 181] on img at bounding box center [496, 179] width 30 height 30
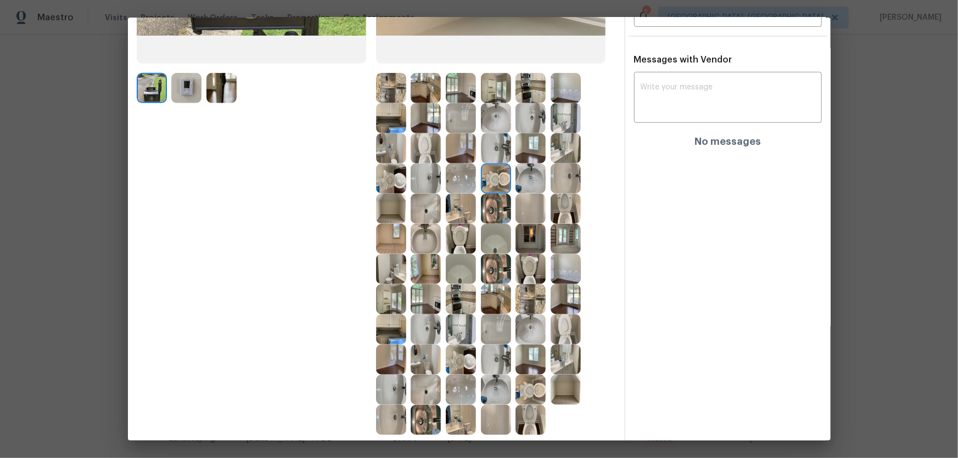
click at [560, 205] on img at bounding box center [566, 209] width 30 height 30
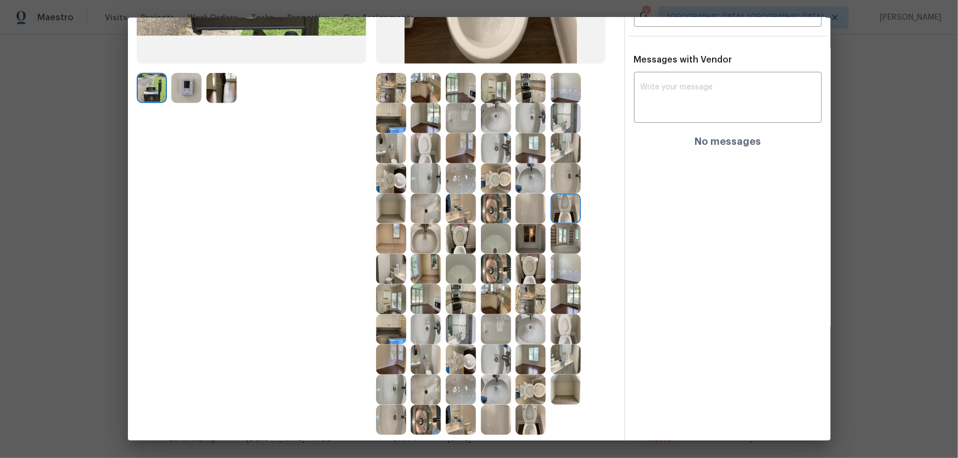
click at [432, 236] on img at bounding box center [426, 239] width 30 height 30
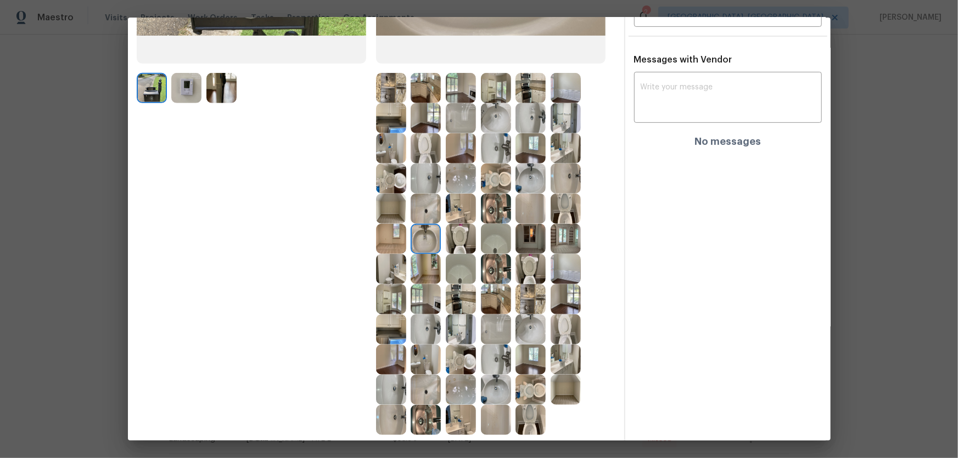
click at [554, 182] on img at bounding box center [566, 179] width 30 height 30
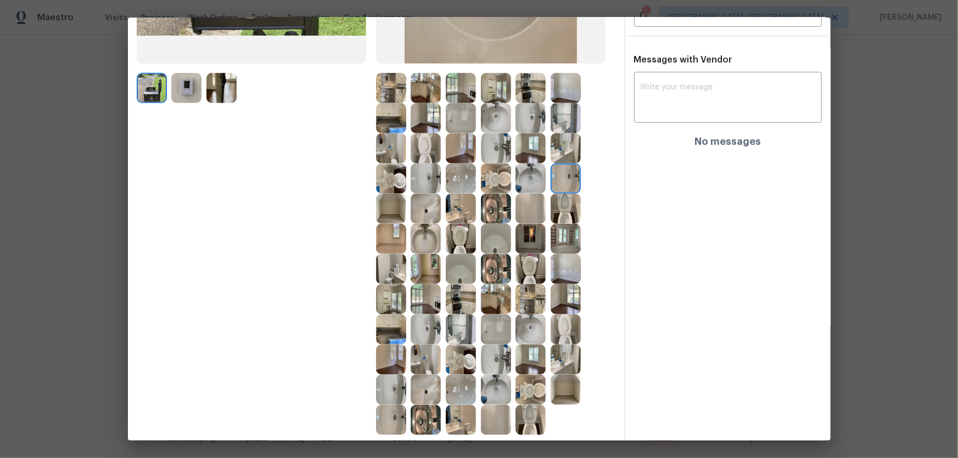
click at [428, 181] on img at bounding box center [426, 179] width 30 height 30
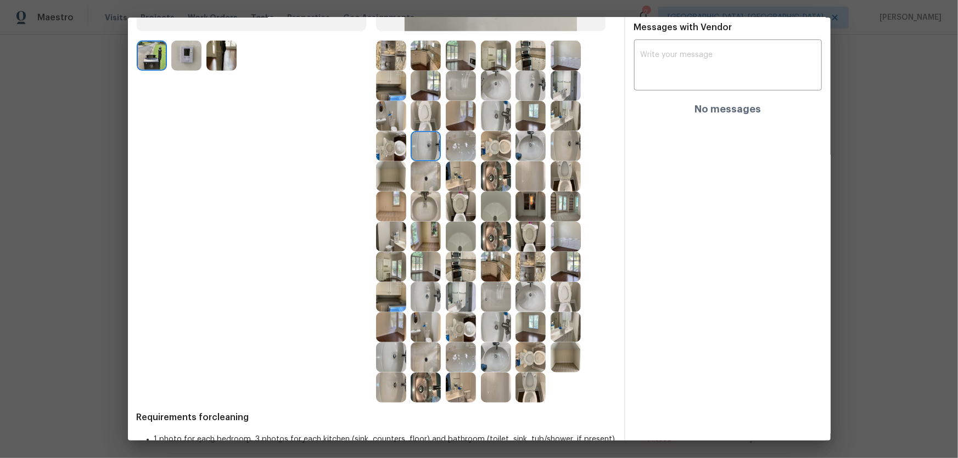
scroll to position [299, 0]
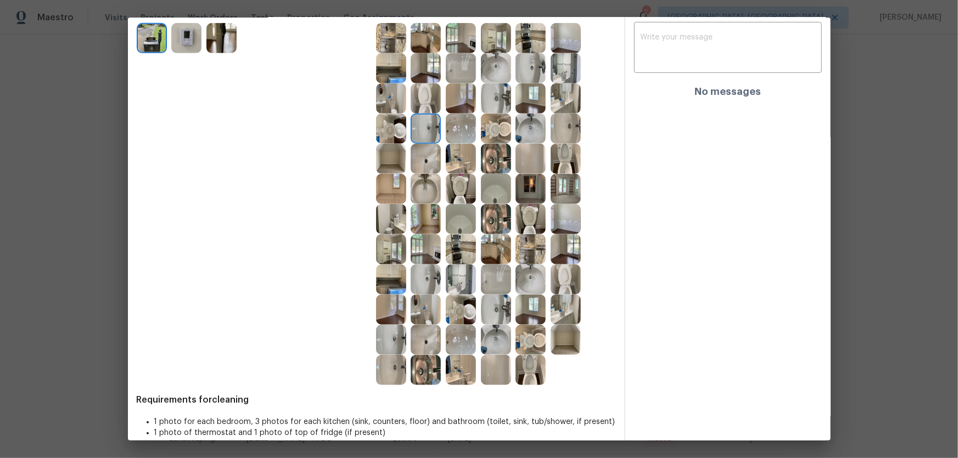
click at [490, 105] on img at bounding box center [496, 98] width 30 height 30
click at [488, 69] on img at bounding box center [496, 68] width 30 height 30
click at [516, 69] on img at bounding box center [530, 68] width 30 height 30
click at [461, 65] on img at bounding box center [461, 68] width 30 height 30
click at [461, 126] on img at bounding box center [461, 129] width 30 height 30
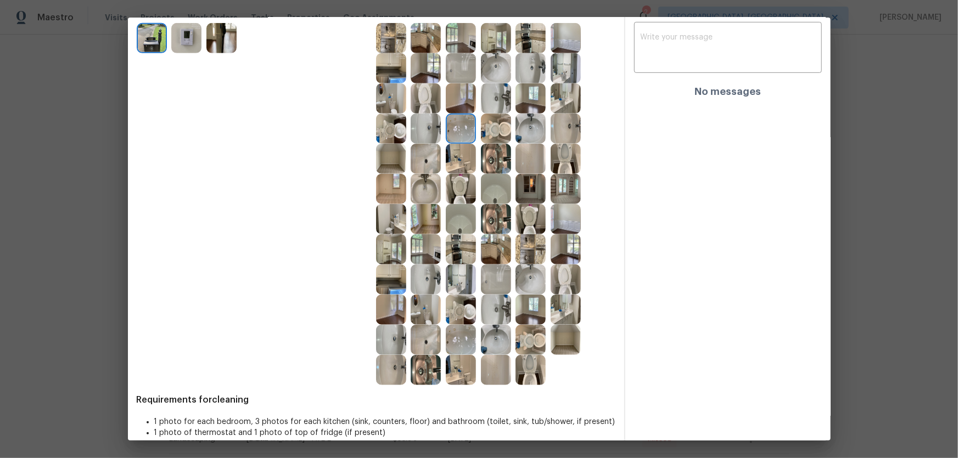
click at [500, 279] on img at bounding box center [496, 280] width 30 height 30
click at [424, 346] on img at bounding box center [426, 340] width 30 height 30
click at [429, 373] on img at bounding box center [426, 370] width 30 height 30
click at [440, 373] on div at bounding box center [428, 370] width 35 height 30
click at [525, 255] on img at bounding box center [530, 249] width 30 height 30
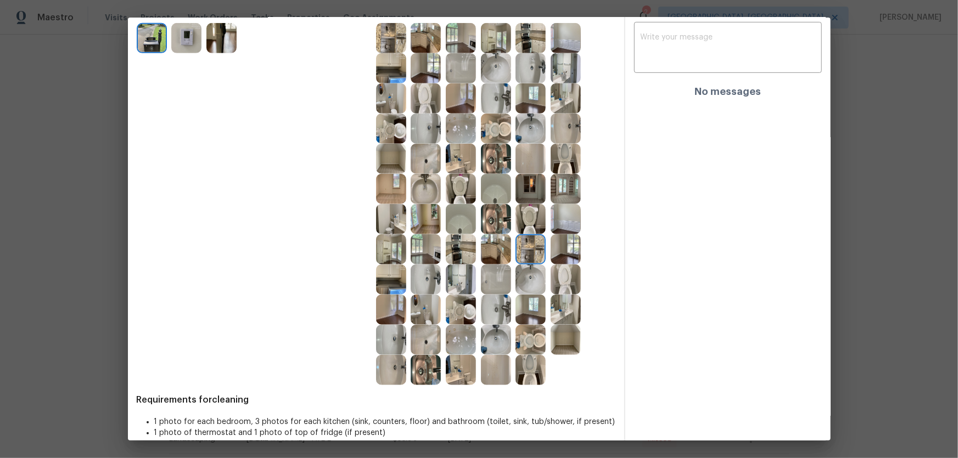
click at [492, 254] on img at bounding box center [496, 249] width 30 height 30
click at [460, 248] on img at bounding box center [461, 249] width 30 height 30
click at [423, 248] on img at bounding box center [426, 249] width 30 height 30
click at [406, 249] on div at bounding box center [393, 249] width 35 height 30
click at [423, 219] on img at bounding box center [426, 219] width 30 height 30
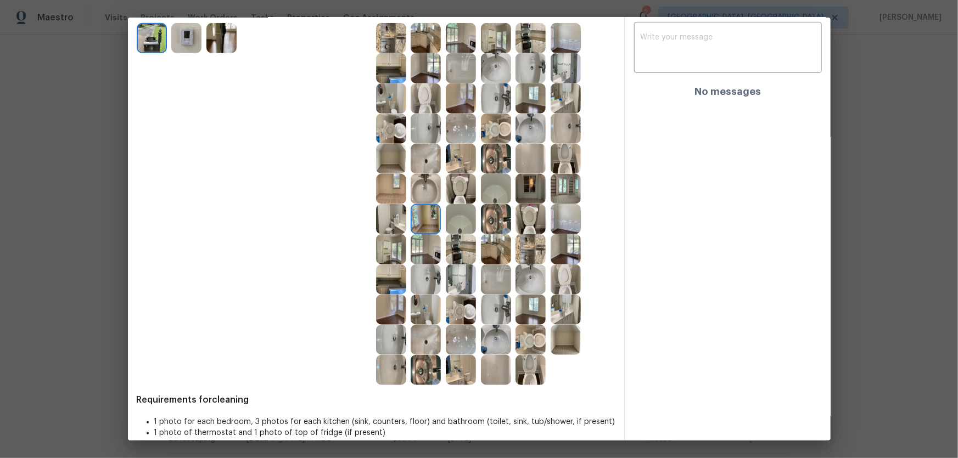
click at [401, 188] on img at bounding box center [391, 189] width 30 height 30
click at [393, 167] on img at bounding box center [391, 159] width 30 height 30
click at [463, 102] on img at bounding box center [461, 98] width 30 height 30
click at [521, 100] on img at bounding box center [530, 98] width 30 height 30
click at [547, 81] on div at bounding box center [532, 68] width 35 height 30
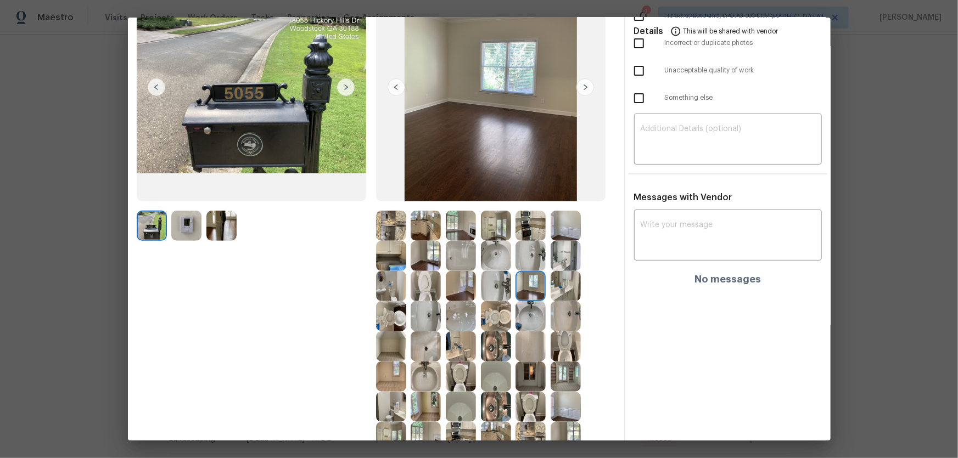
scroll to position [99, 0]
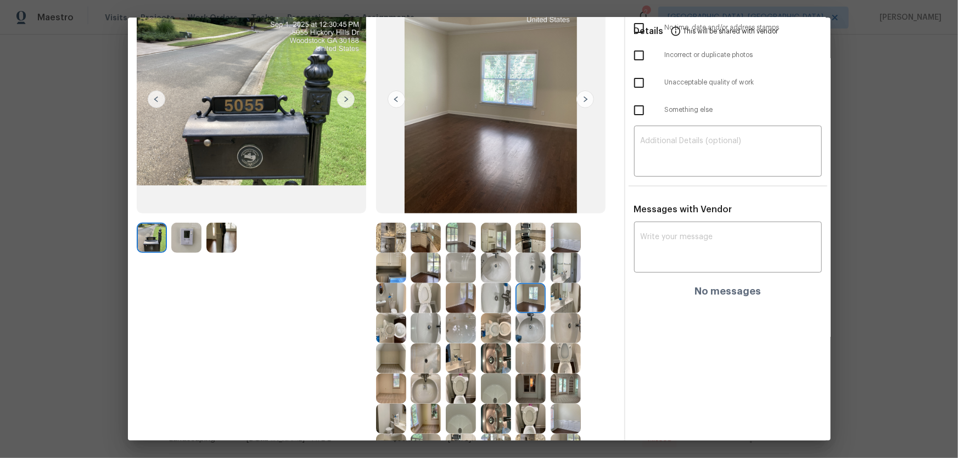
click at [187, 231] on img at bounding box center [186, 238] width 30 height 30
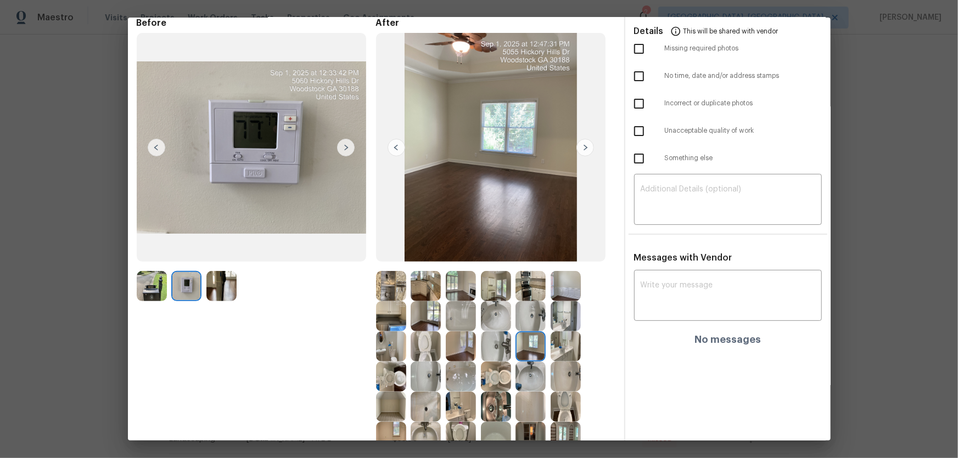
scroll to position [0, 0]
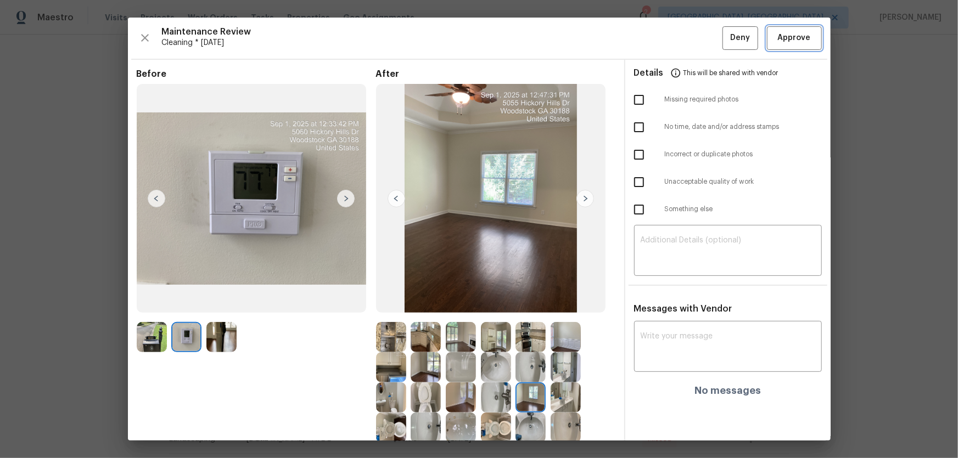
click at [785, 40] on span "Approve" at bounding box center [794, 38] width 33 height 14
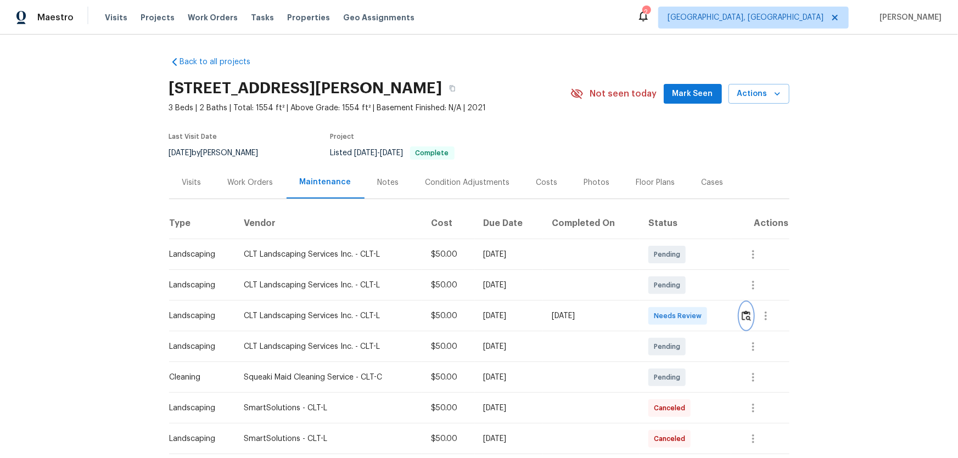
click at [681, 302] on button "button" at bounding box center [746, 316] width 13 height 26
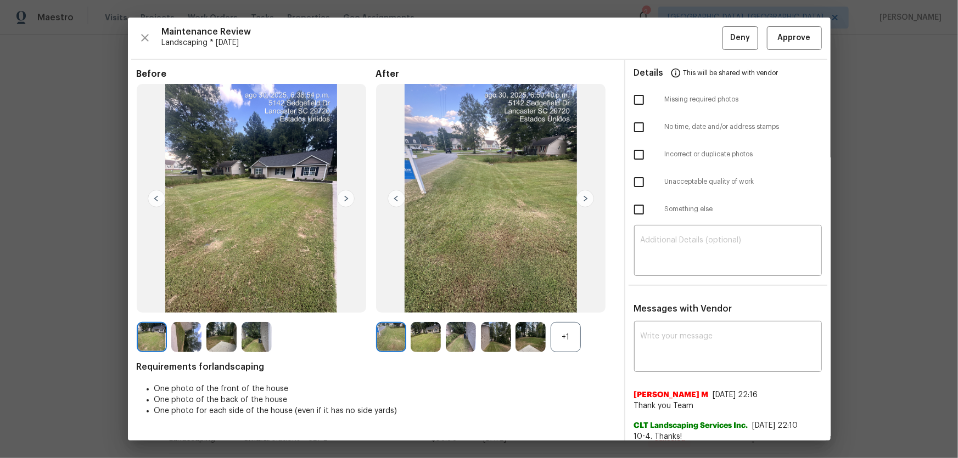
click at [572, 302] on div "+1" at bounding box center [566, 337] width 30 height 30
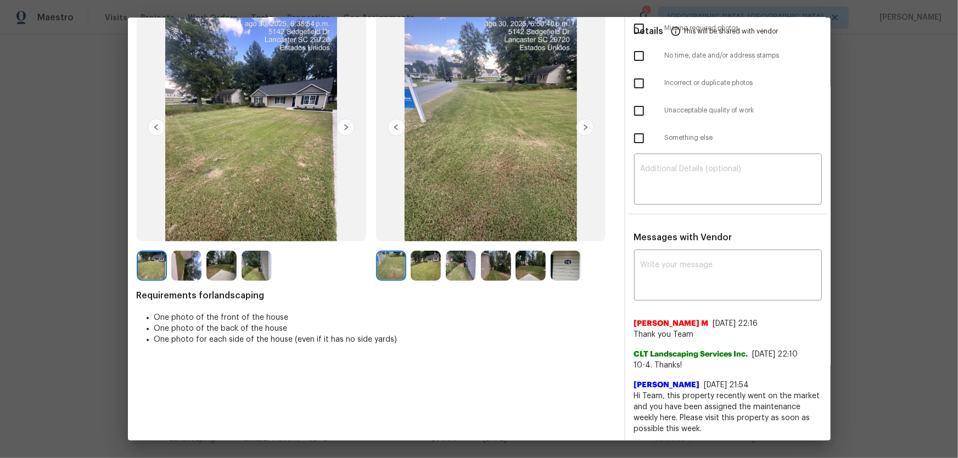
scroll to position [72, 0]
drag, startPoint x: 957, startPoint y: 214, endPoint x: 816, endPoint y: 224, distance: 142.0
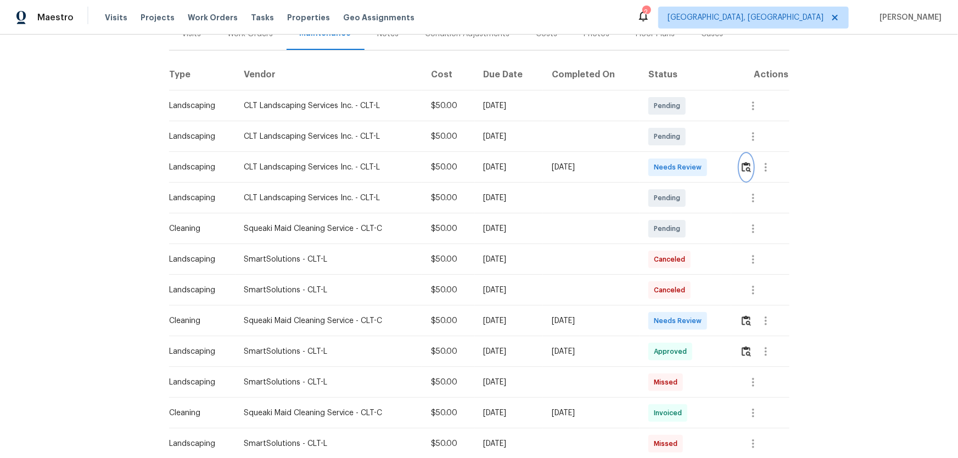
scroll to position [149, 0]
click at [681, 302] on img "button" at bounding box center [746, 320] width 9 height 10
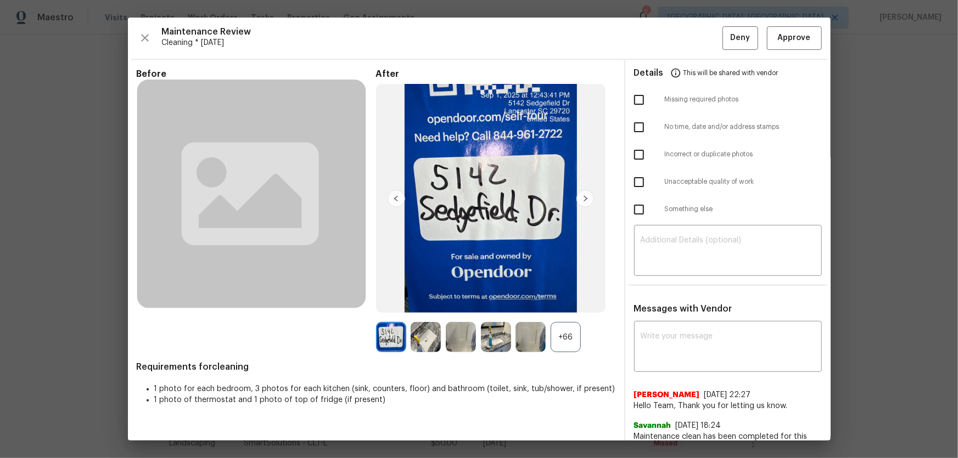
click at [562, 302] on div "+66" at bounding box center [566, 337] width 30 height 30
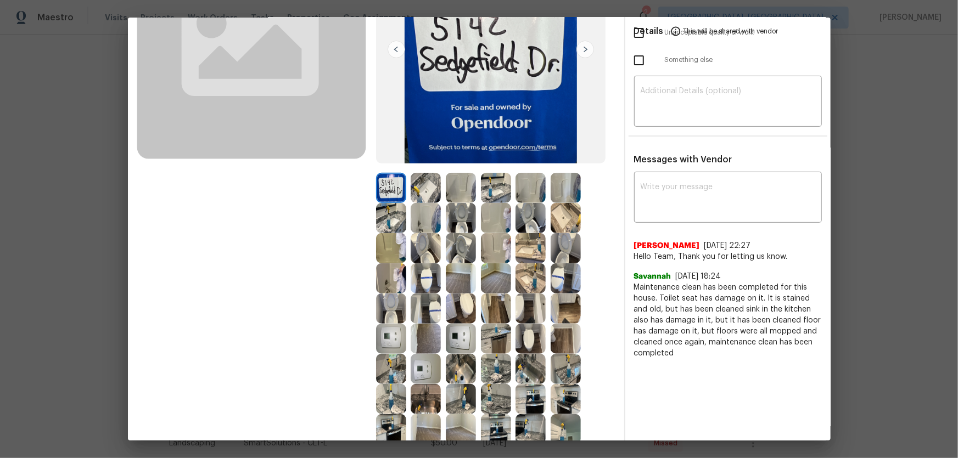
click at [458, 240] on img at bounding box center [461, 248] width 30 height 30
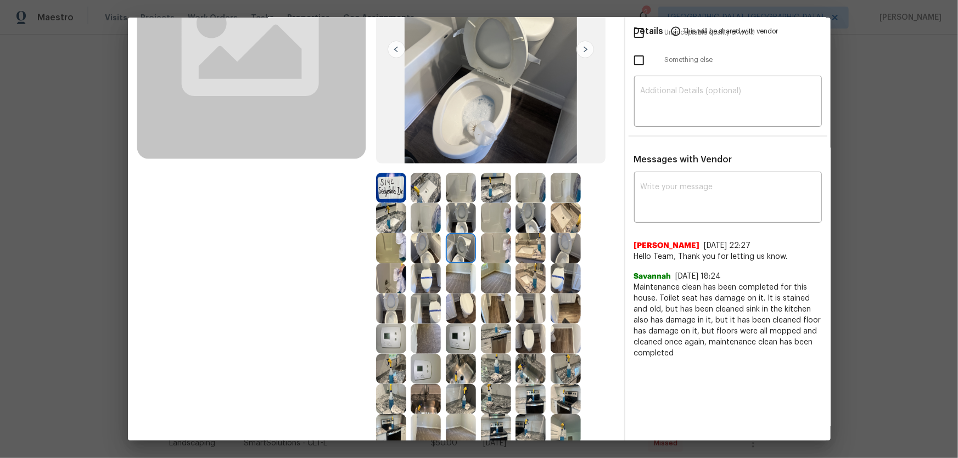
click at [462, 227] on img at bounding box center [461, 218] width 30 height 30
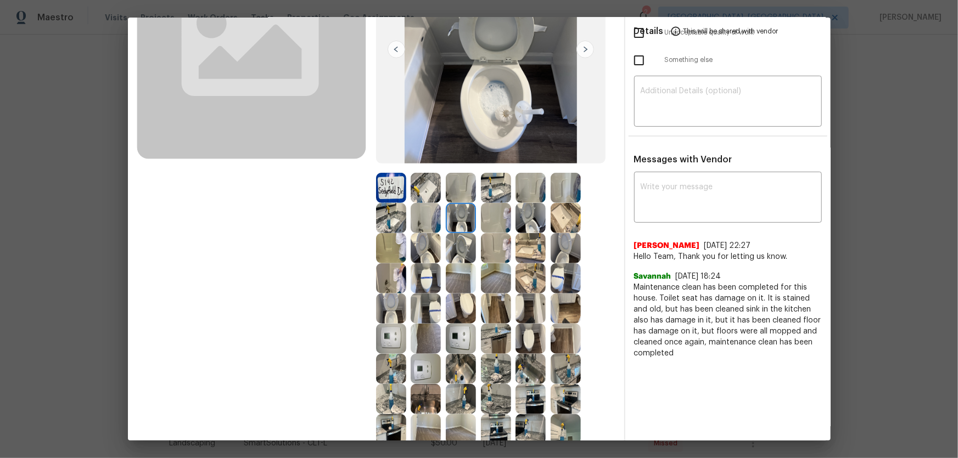
click at [565, 213] on img at bounding box center [566, 218] width 30 height 30
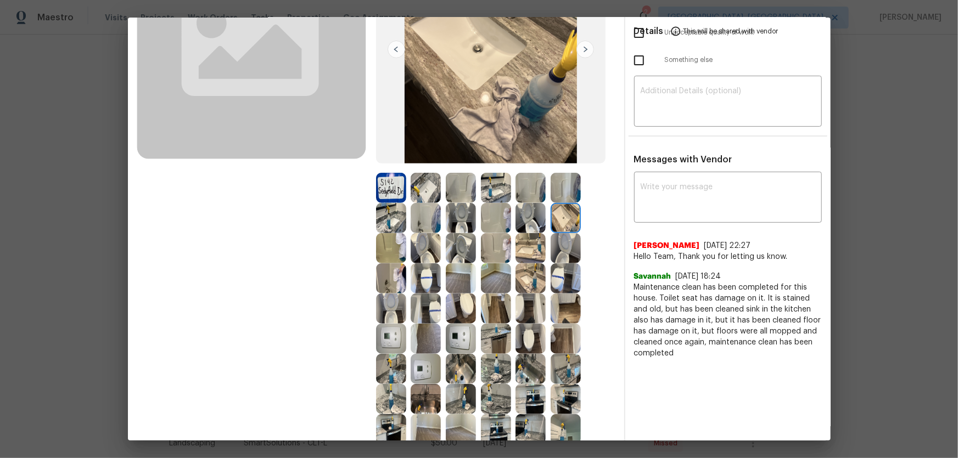
click at [532, 287] on img at bounding box center [530, 279] width 30 height 30
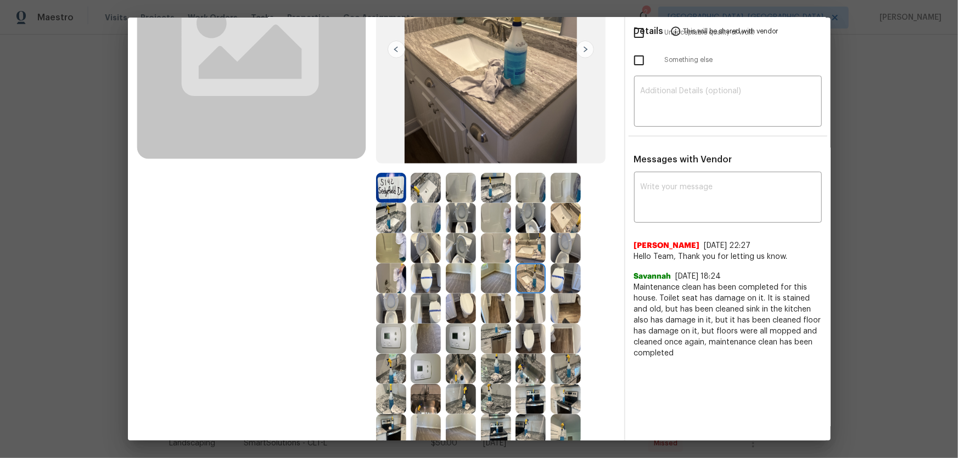
click at [465, 302] on img at bounding box center [461, 339] width 30 height 30
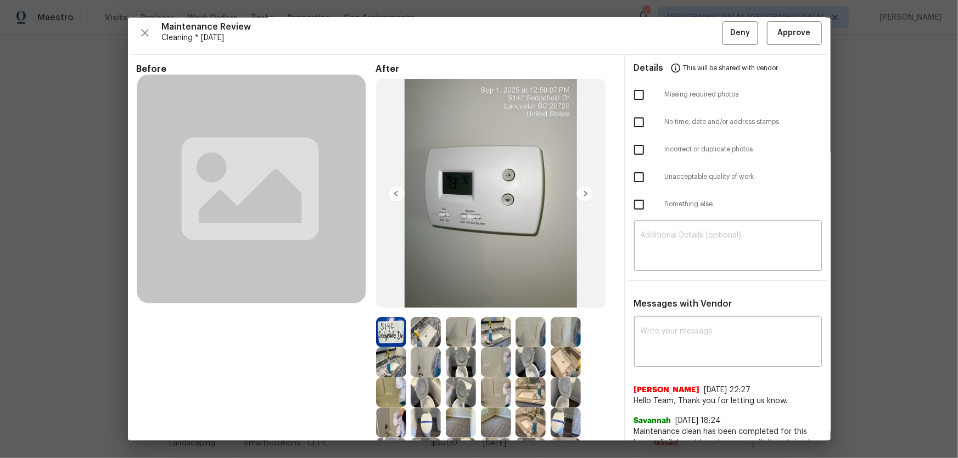
scroll to position [0, 0]
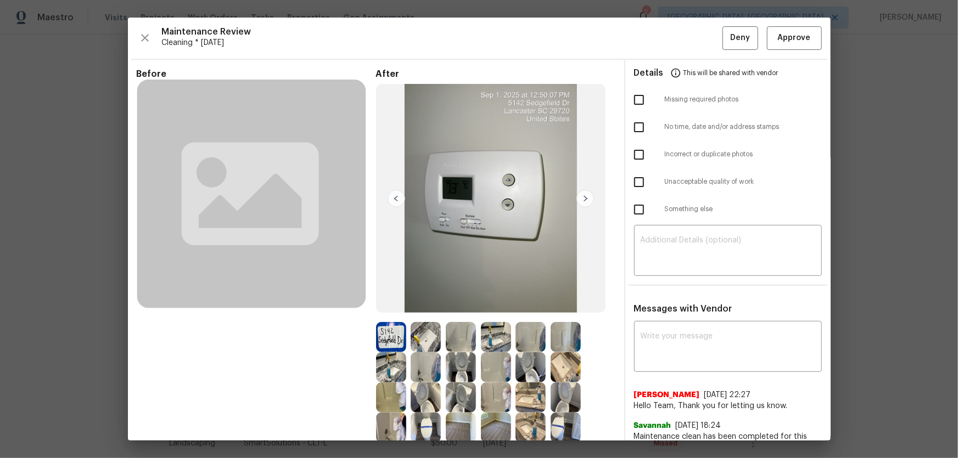
click at [462, 302] on img at bounding box center [461, 337] width 30 height 30
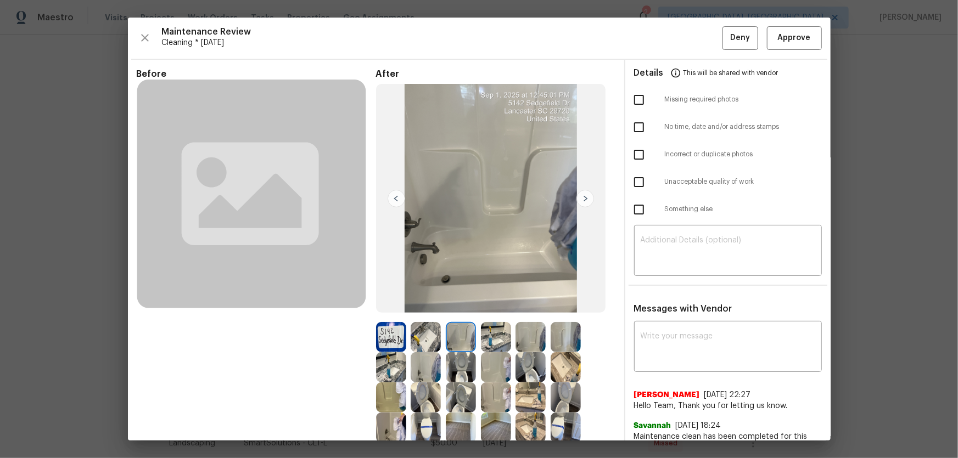
click at [572, 302] on img at bounding box center [566, 337] width 30 height 30
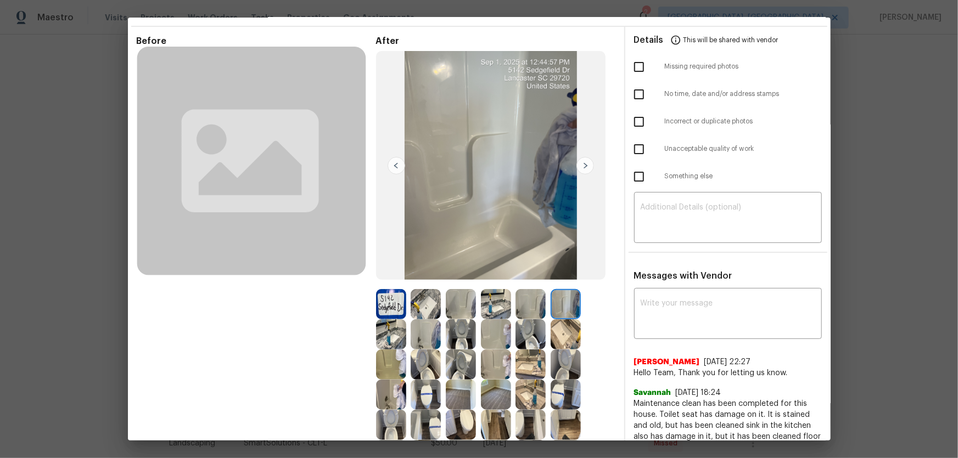
scroll to position [99, 0]
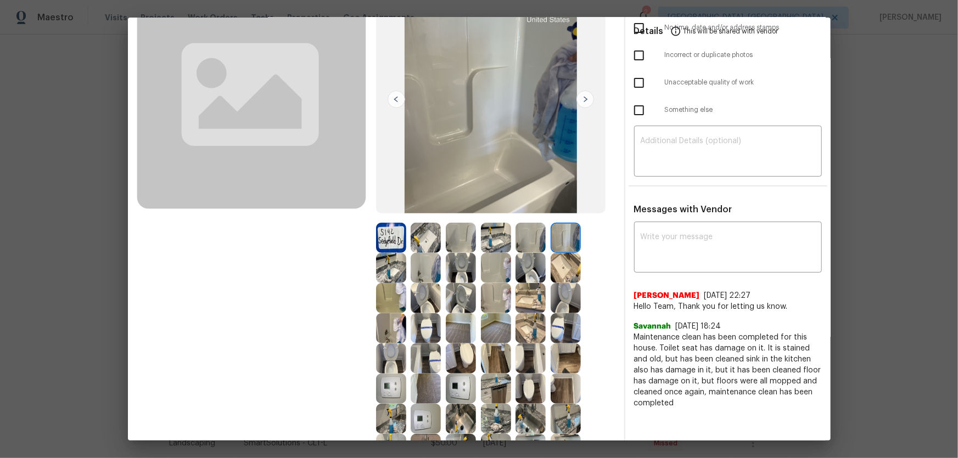
click at [395, 296] on img at bounding box center [391, 298] width 30 height 30
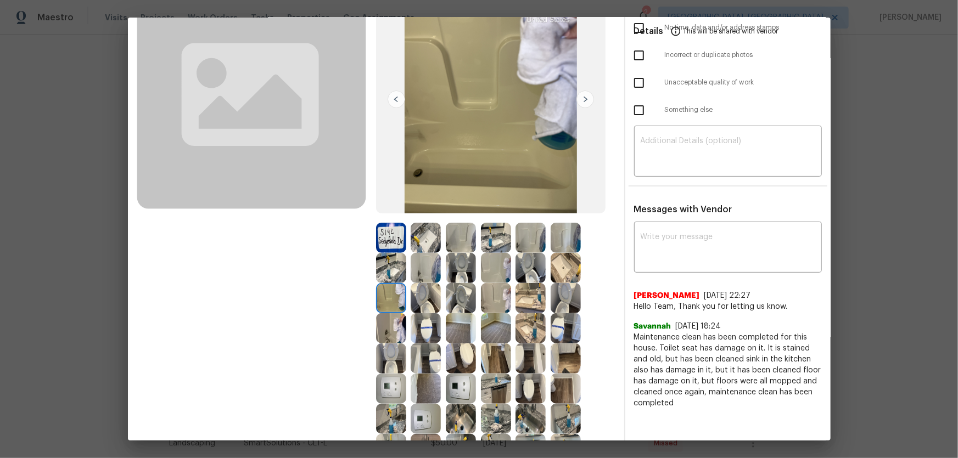
click at [399, 302] on img at bounding box center [391, 328] width 30 height 30
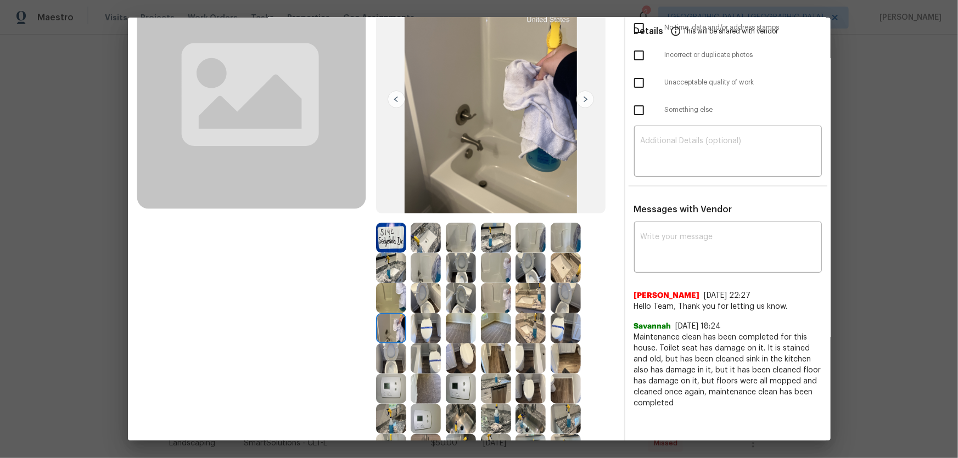
click at [431, 302] on img at bounding box center [426, 389] width 30 height 30
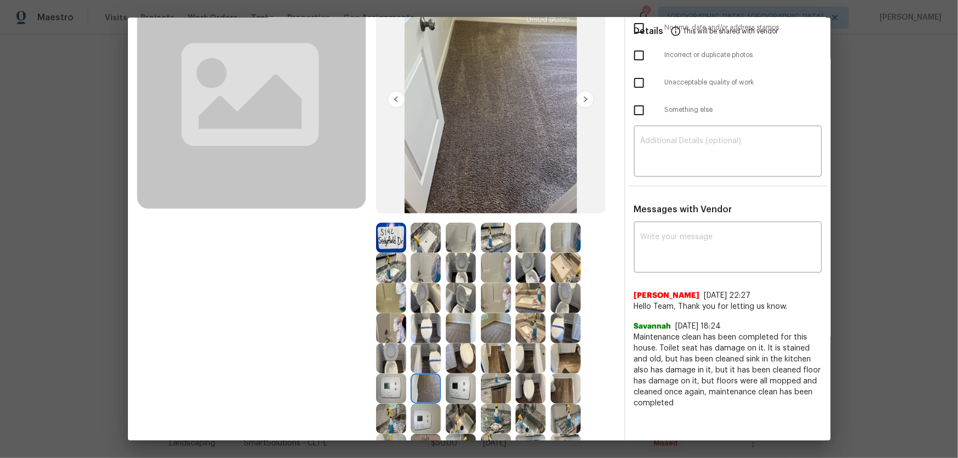
click at [391, 302] on img at bounding box center [391, 389] width 30 height 30
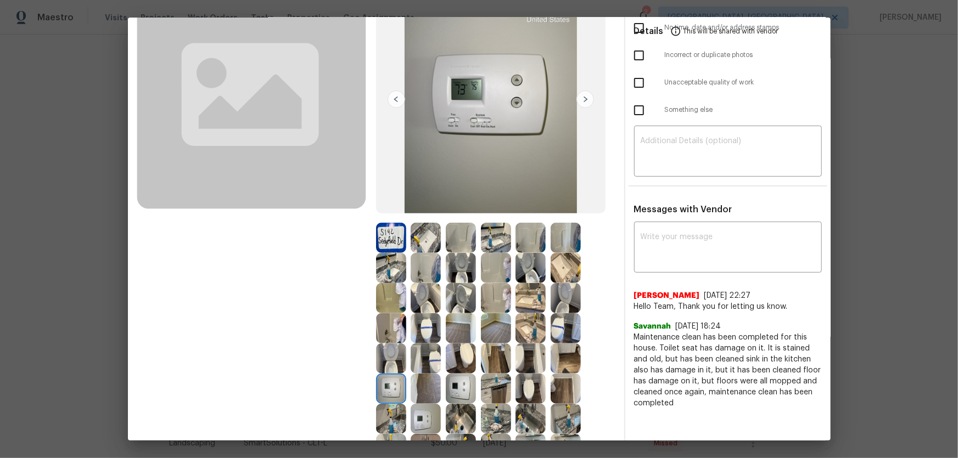
click at [458, 302] on img at bounding box center [461, 419] width 30 height 30
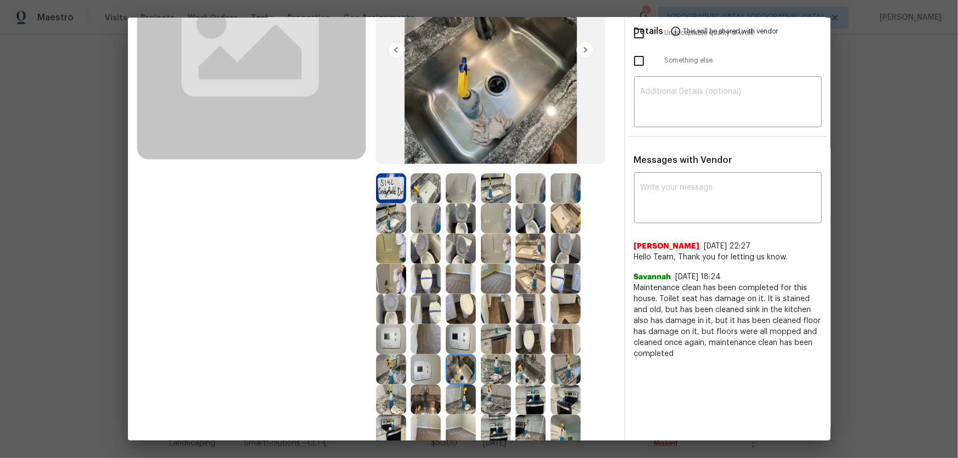
scroll to position [149, 0]
drag, startPoint x: 523, startPoint y: 369, endPoint x: 526, endPoint y: 393, distance: 23.8
click at [523, 302] on img at bounding box center [530, 369] width 30 height 30
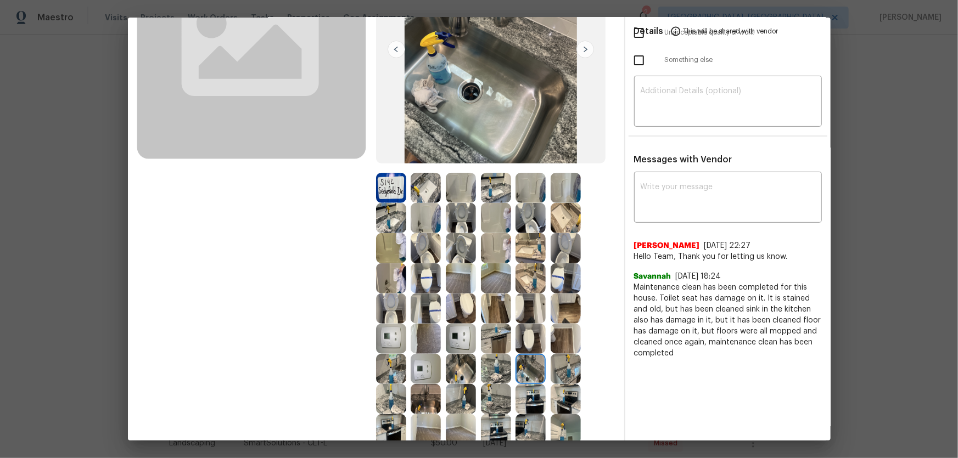
click at [527, 302] on img at bounding box center [530, 399] width 30 height 30
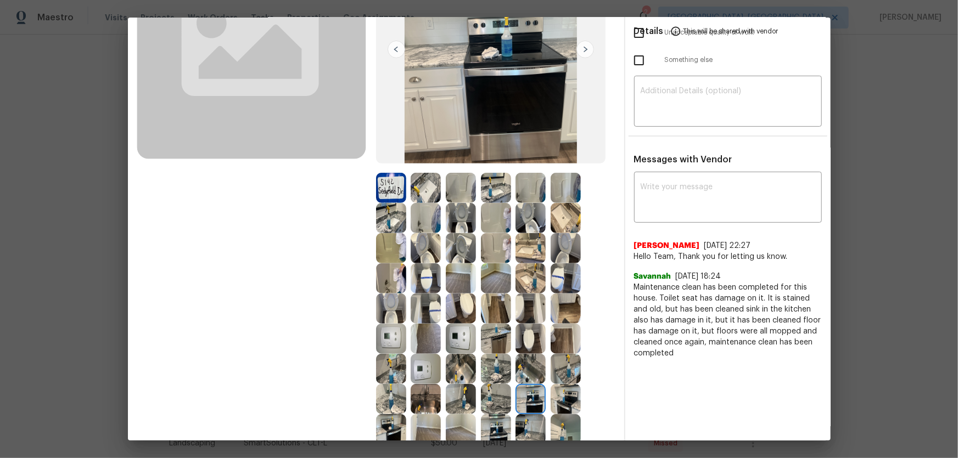
click at [496, 302] on img at bounding box center [496, 399] width 30 height 30
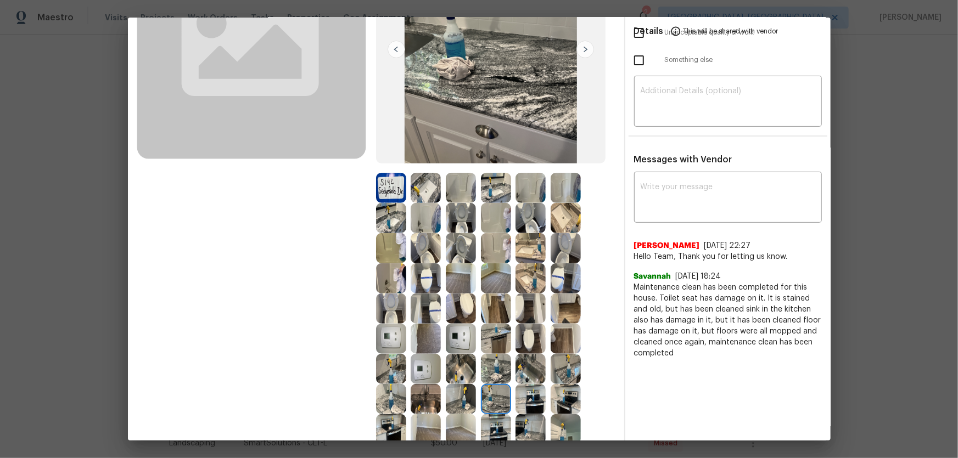
click at [481, 302] on img at bounding box center [496, 429] width 30 height 30
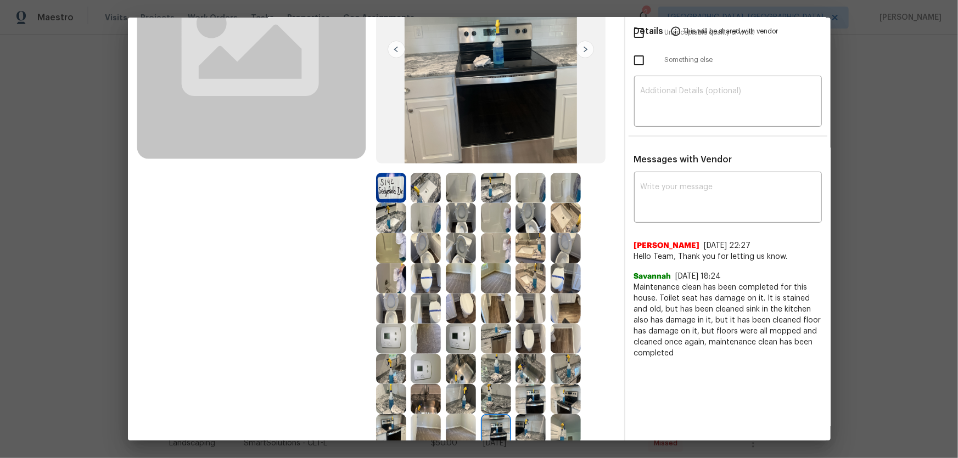
click at [526, 302] on img at bounding box center [530, 429] width 30 height 30
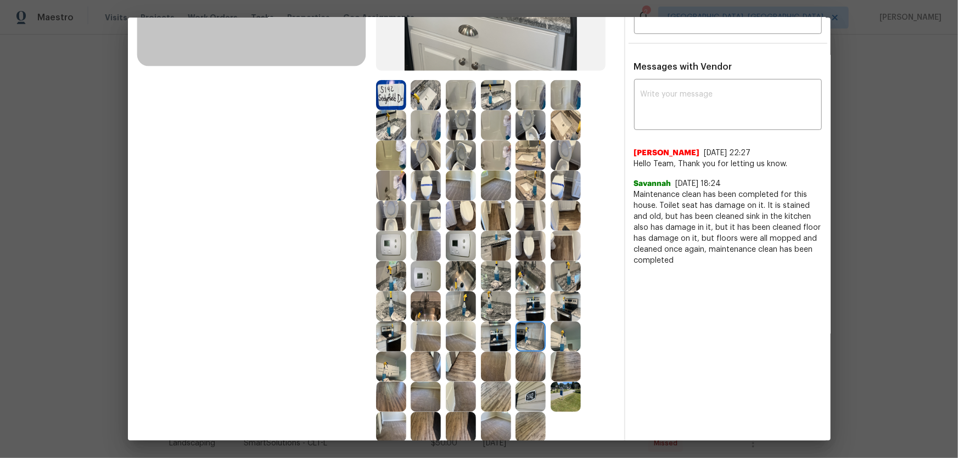
scroll to position [249, 0]
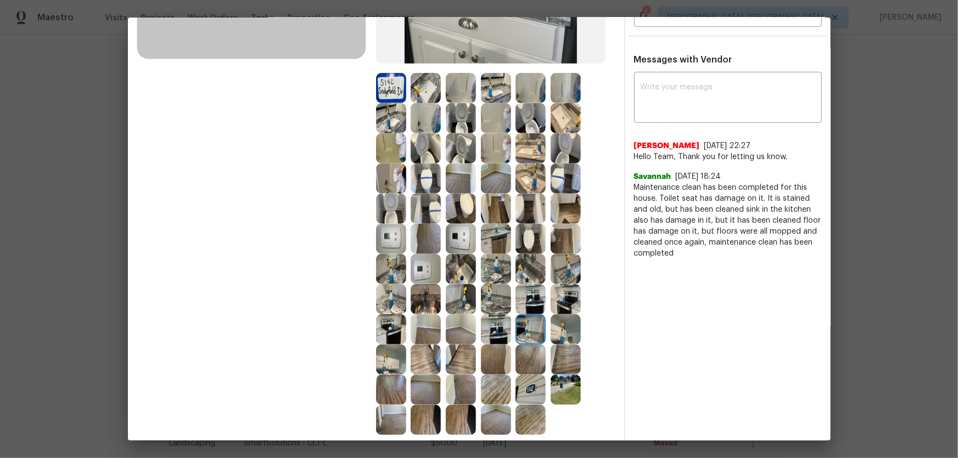
click at [383, 302] on img at bounding box center [391, 330] width 30 height 30
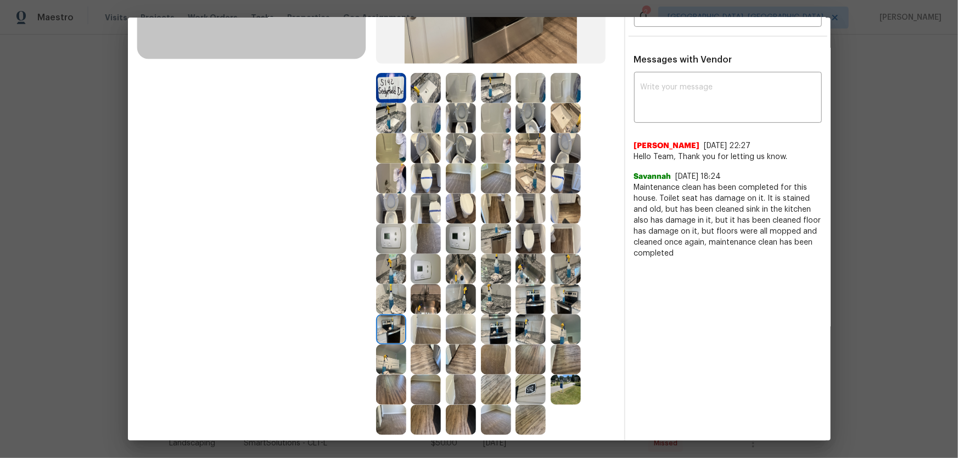
click at [396, 302] on img at bounding box center [391, 360] width 30 height 30
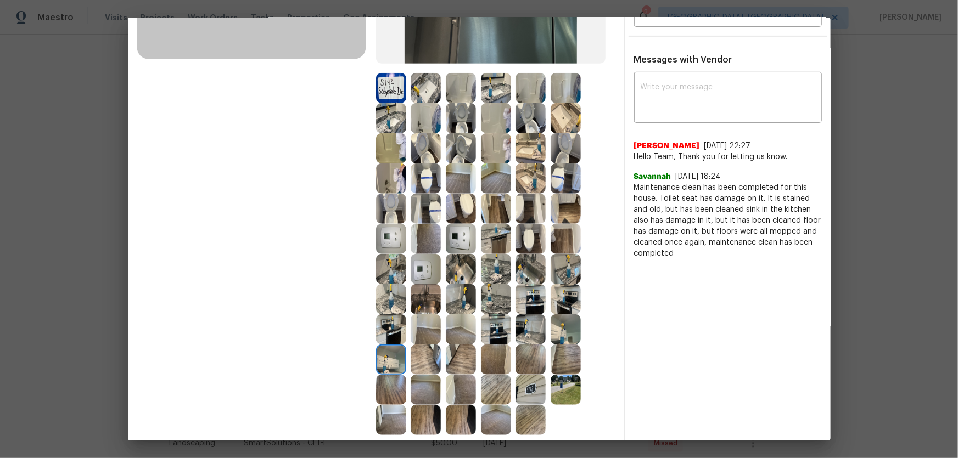
click at [565, 302] on img at bounding box center [566, 330] width 30 height 30
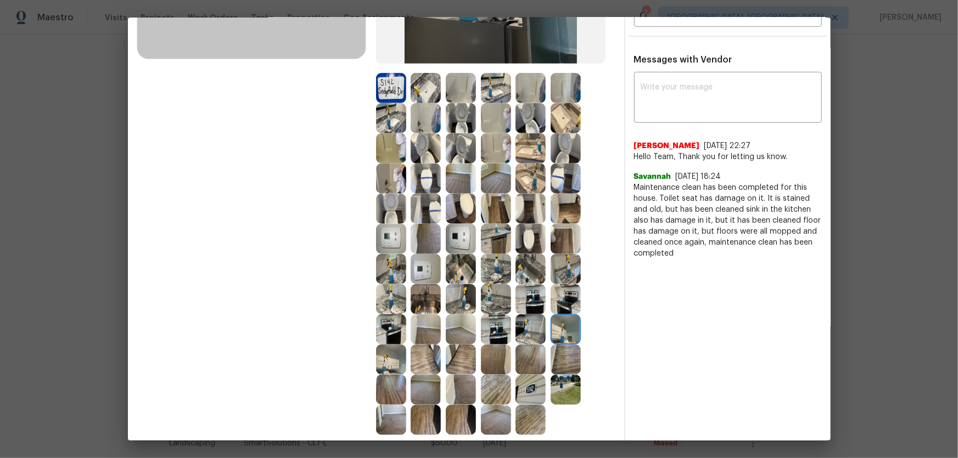
click at [565, 302] on img at bounding box center [566, 299] width 30 height 30
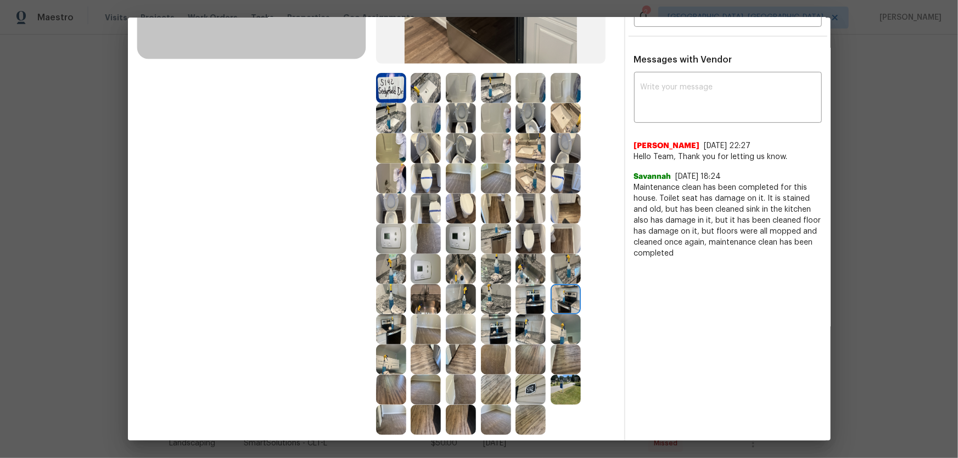
click at [520, 302] on img at bounding box center [530, 299] width 30 height 30
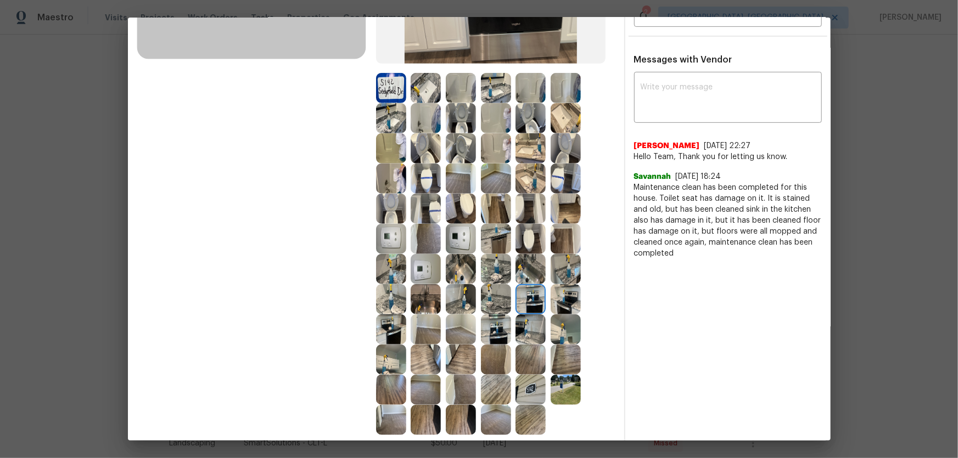
click at [497, 302] on img at bounding box center [496, 299] width 30 height 30
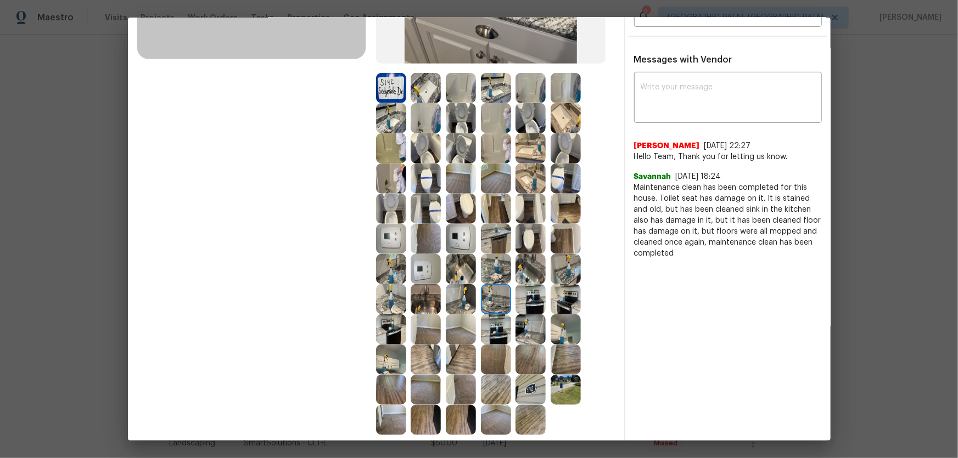
click at [428, 293] on img at bounding box center [426, 299] width 30 height 30
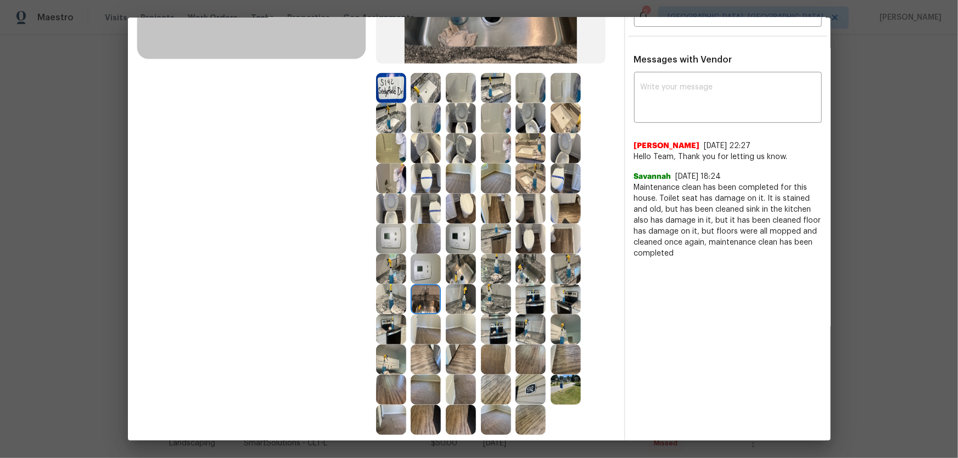
click at [463, 302] on img at bounding box center [461, 360] width 30 height 30
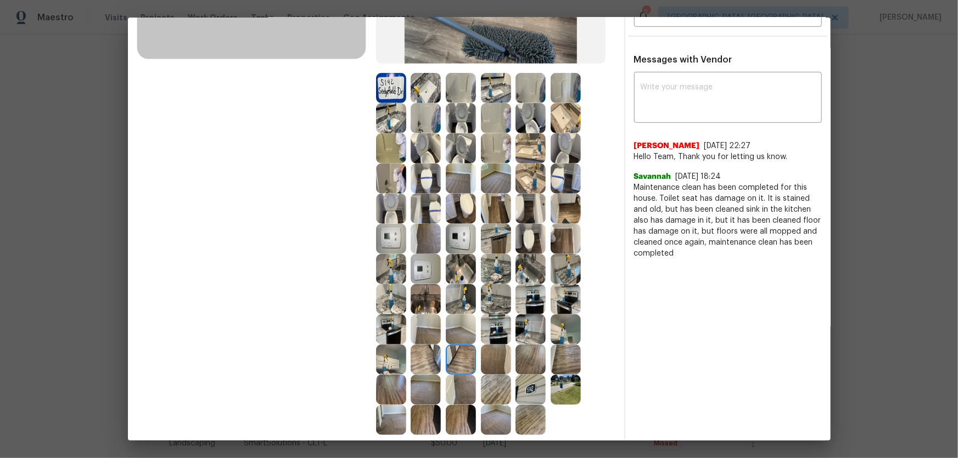
click at [429, 302] on img at bounding box center [426, 360] width 30 height 30
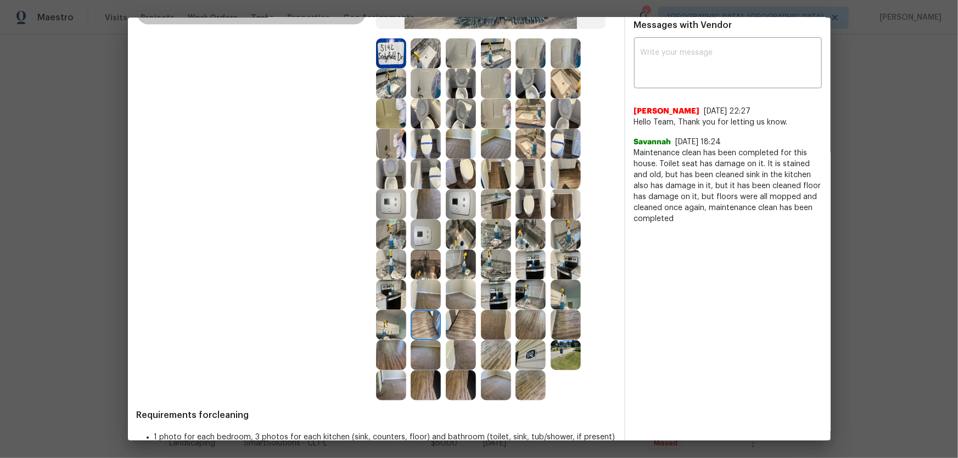
scroll to position [299, 0]
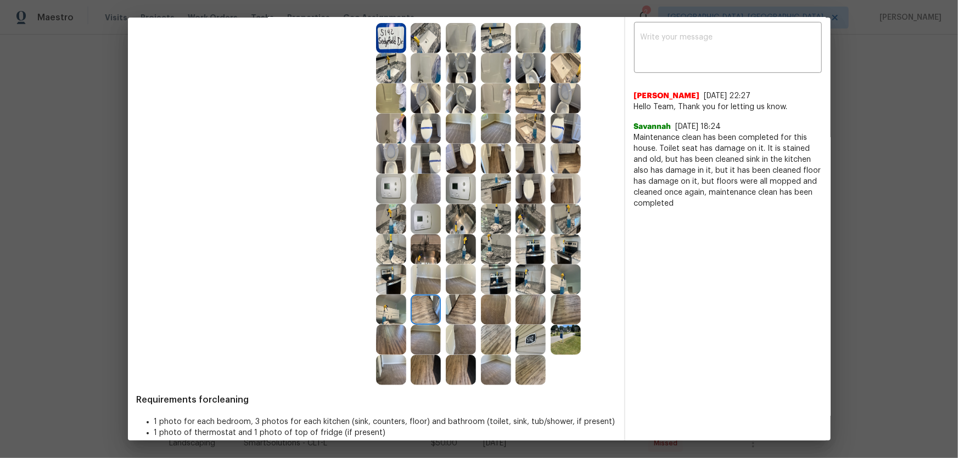
drag, startPoint x: 502, startPoint y: 370, endPoint x: 481, endPoint y: 346, distance: 31.1
click at [501, 302] on img at bounding box center [496, 370] width 30 height 30
click at [468, 302] on img at bounding box center [461, 340] width 30 height 30
click at [421, 302] on img at bounding box center [426, 340] width 30 height 30
click at [467, 302] on img at bounding box center [461, 310] width 30 height 30
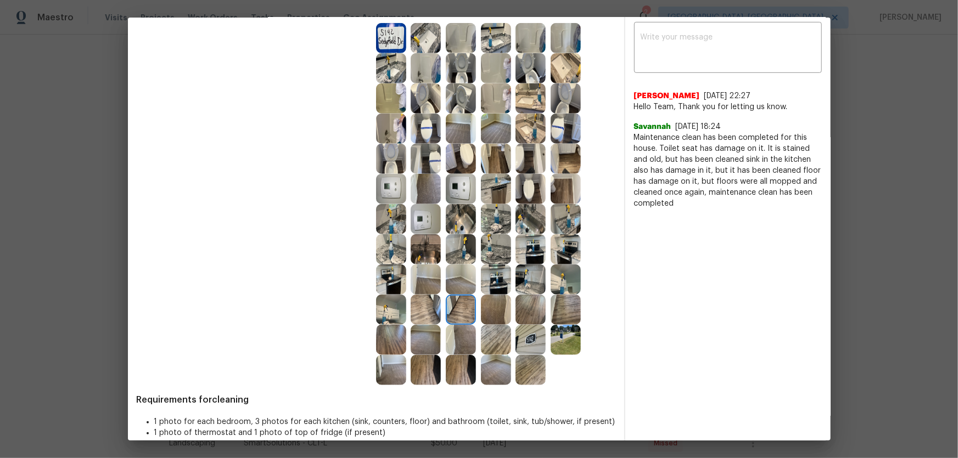
click at [486, 302] on img at bounding box center [496, 310] width 30 height 30
click at [536, 302] on img at bounding box center [530, 310] width 30 height 30
click at [574, 295] on img at bounding box center [566, 310] width 30 height 30
click at [566, 278] on img at bounding box center [566, 280] width 30 height 30
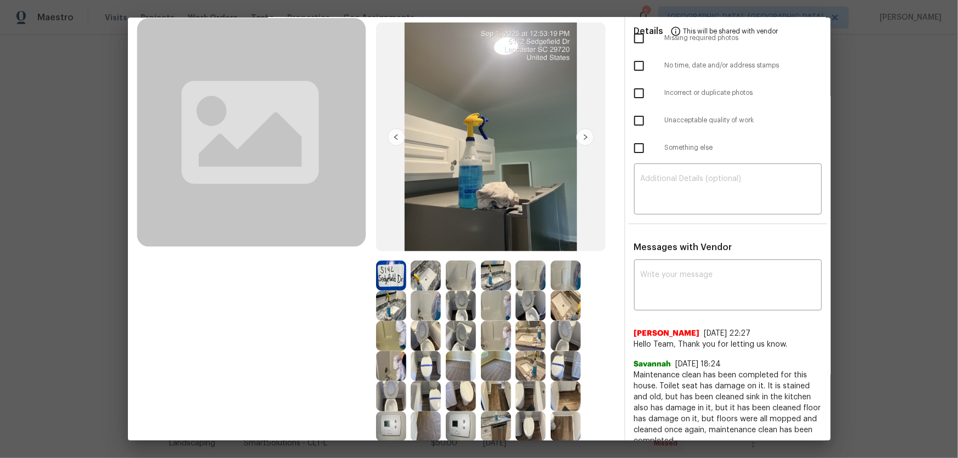
scroll to position [0, 0]
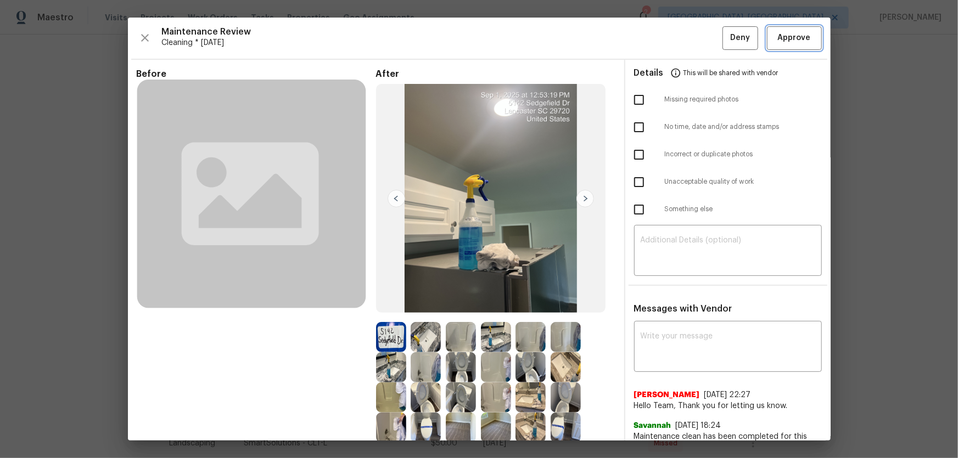
click at [681, 38] on span "Approve" at bounding box center [794, 38] width 33 height 14
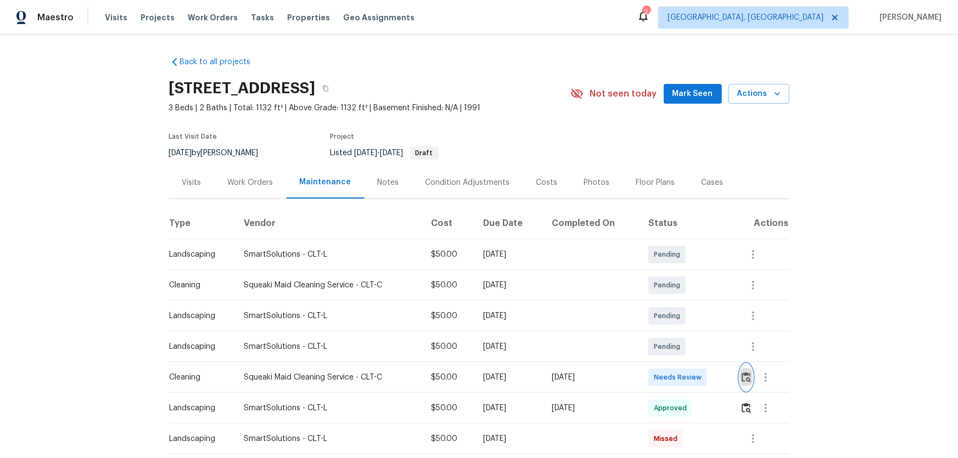
click at [681, 302] on img "button" at bounding box center [746, 377] width 9 height 10
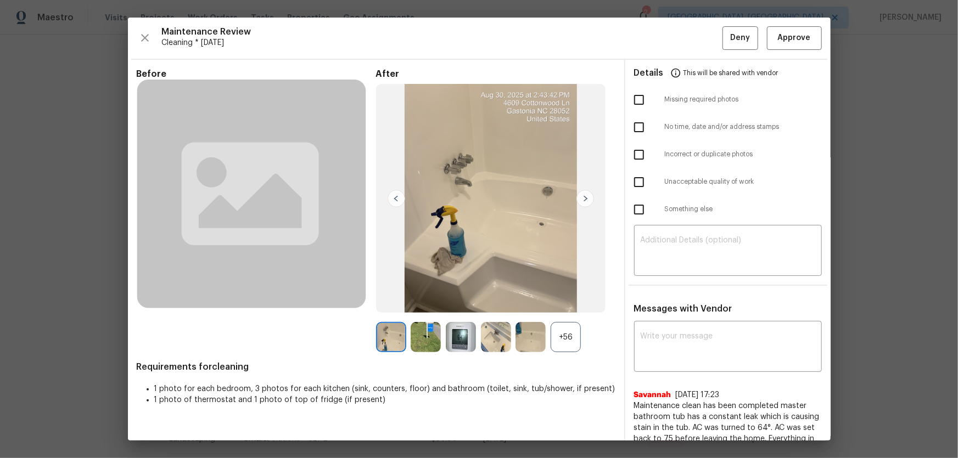
click at [560, 302] on div "+56" at bounding box center [566, 337] width 30 height 30
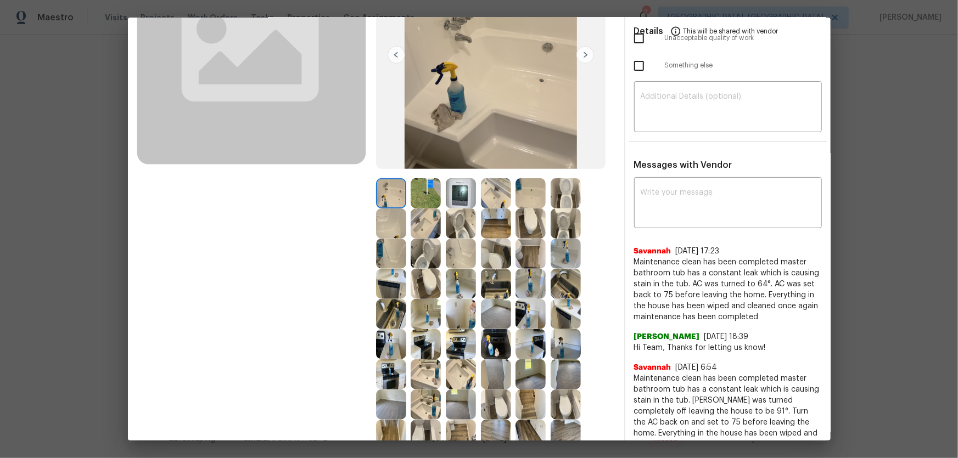
scroll to position [149, 0]
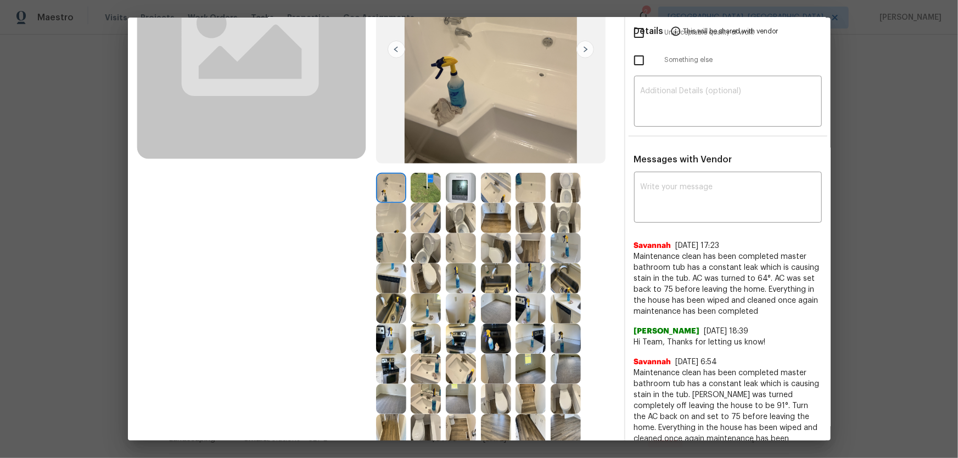
click at [451, 211] on img at bounding box center [461, 218] width 30 height 30
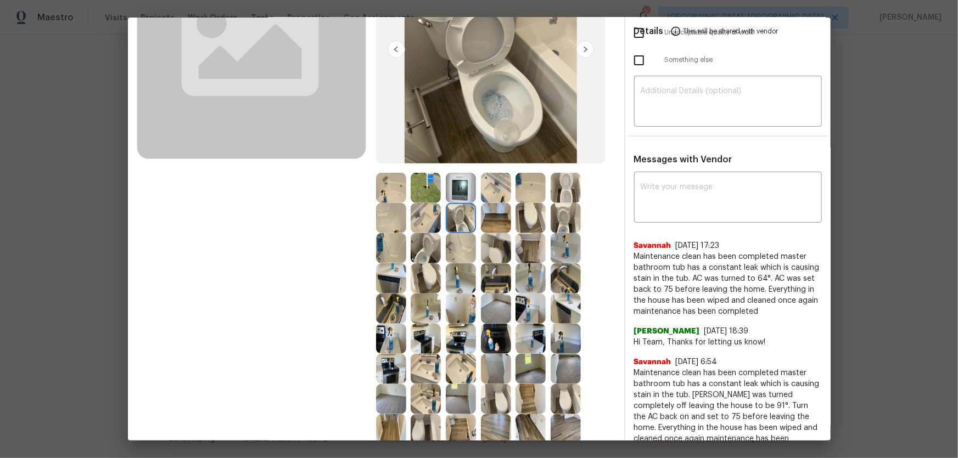
click at [424, 244] on img at bounding box center [426, 248] width 30 height 30
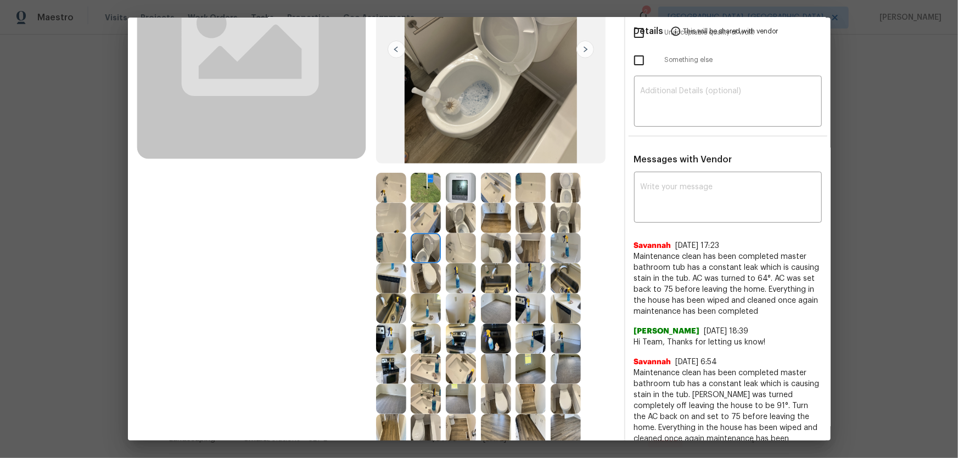
click at [416, 218] on img at bounding box center [426, 218] width 30 height 30
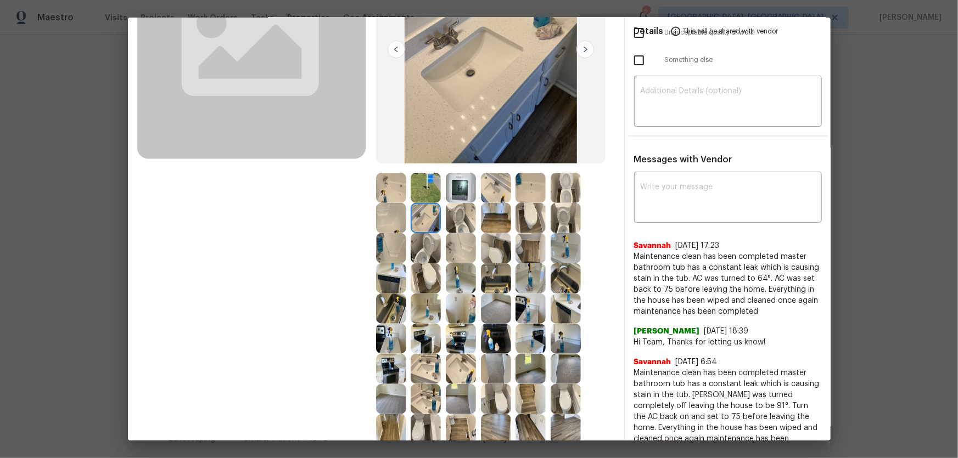
click at [502, 187] on img at bounding box center [496, 188] width 30 height 30
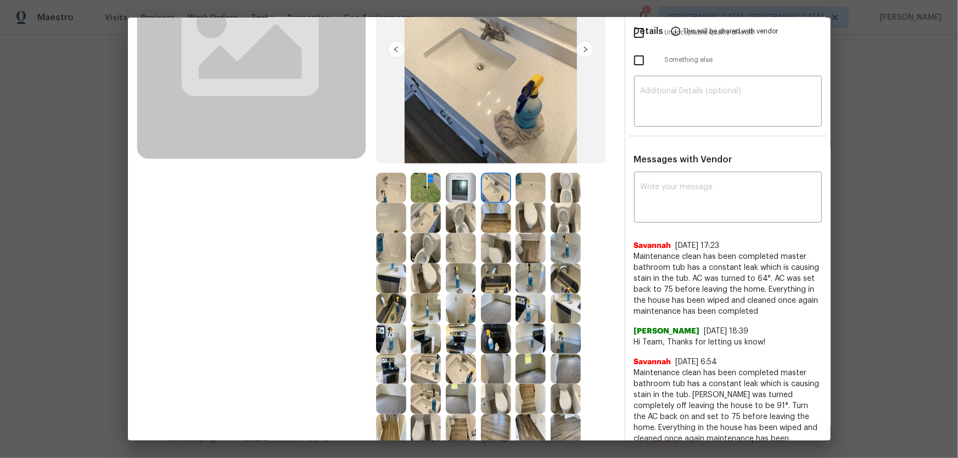
click at [531, 189] on img at bounding box center [530, 188] width 30 height 30
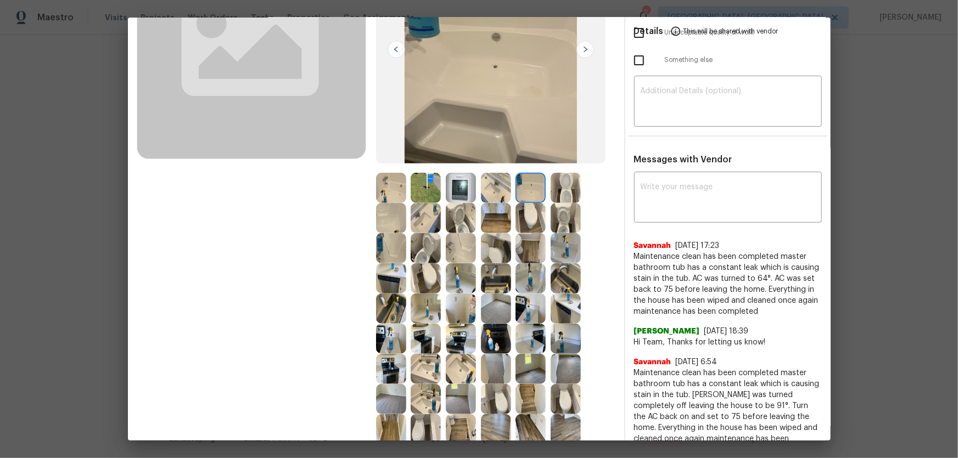
click at [390, 216] on img at bounding box center [391, 218] width 30 height 30
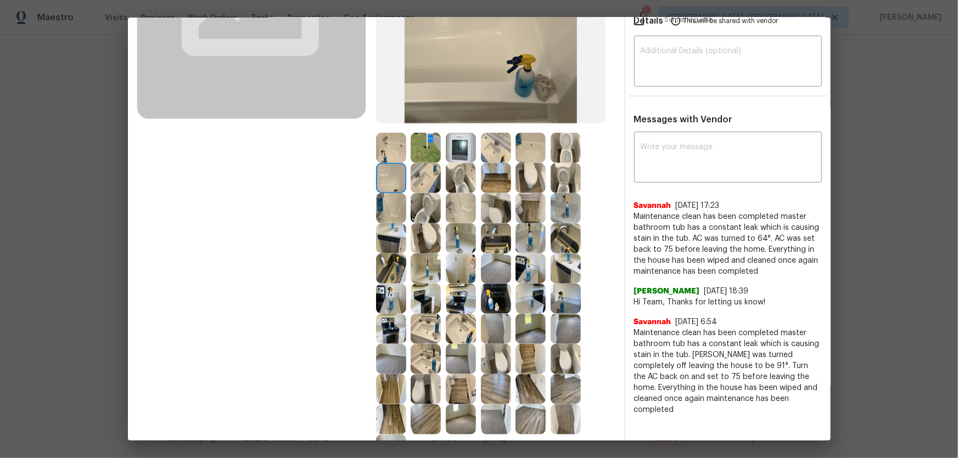
scroll to position [249, 0]
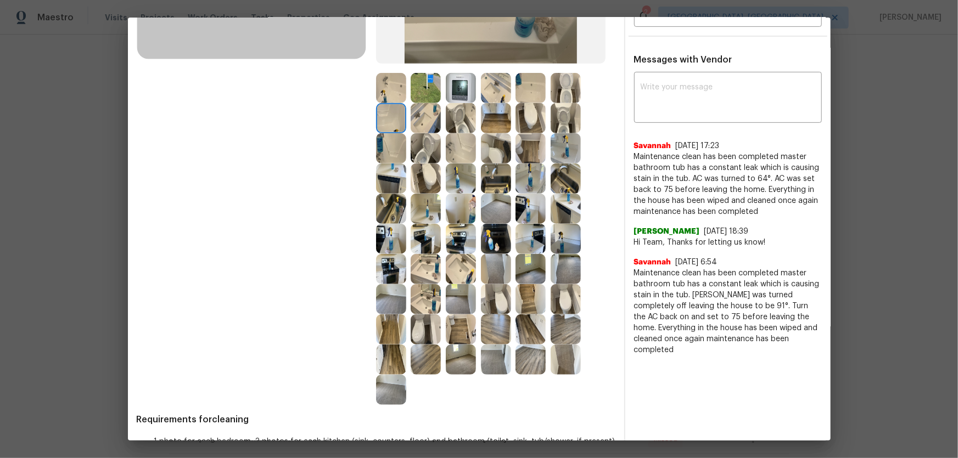
click at [456, 243] on img at bounding box center [461, 239] width 30 height 30
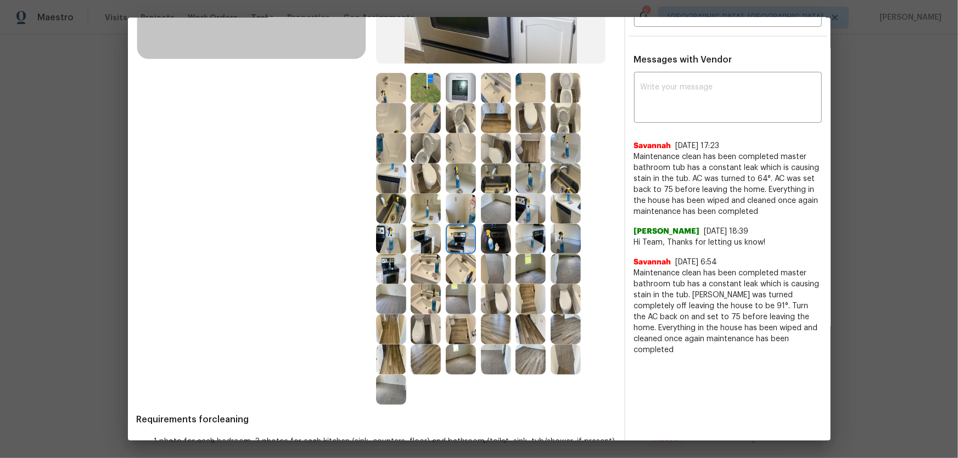
click at [488, 241] on img at bounding box center [496, 239] width 30 height 30
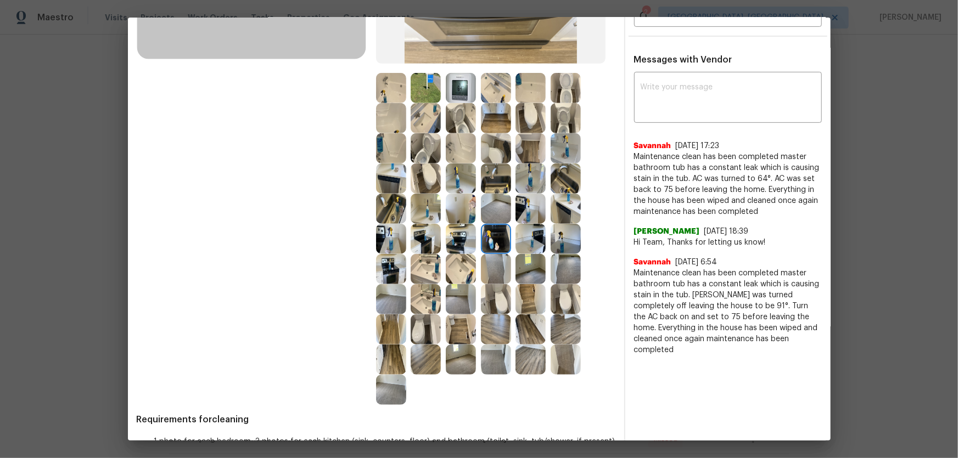
click at [431, 240] on img at bounding box center [426, 239] width 30 height 30
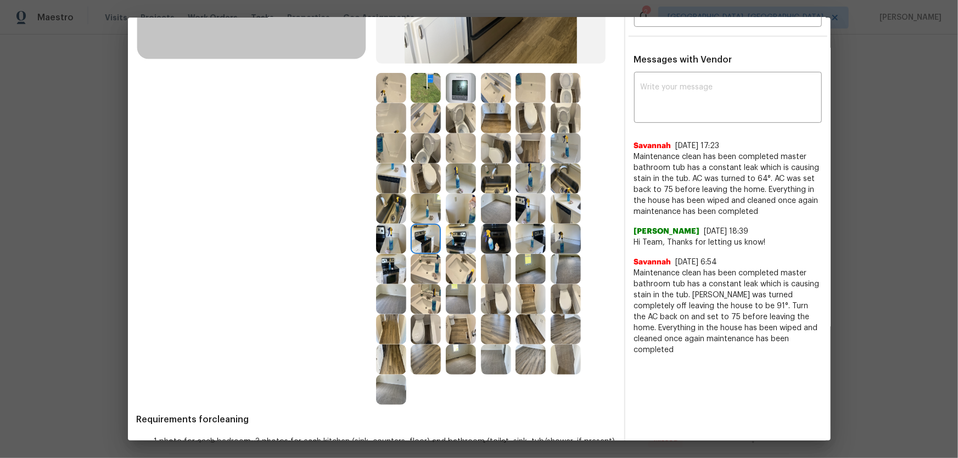
click at [390, 235] on img at bounding box center [391, 239] width 30 height 30
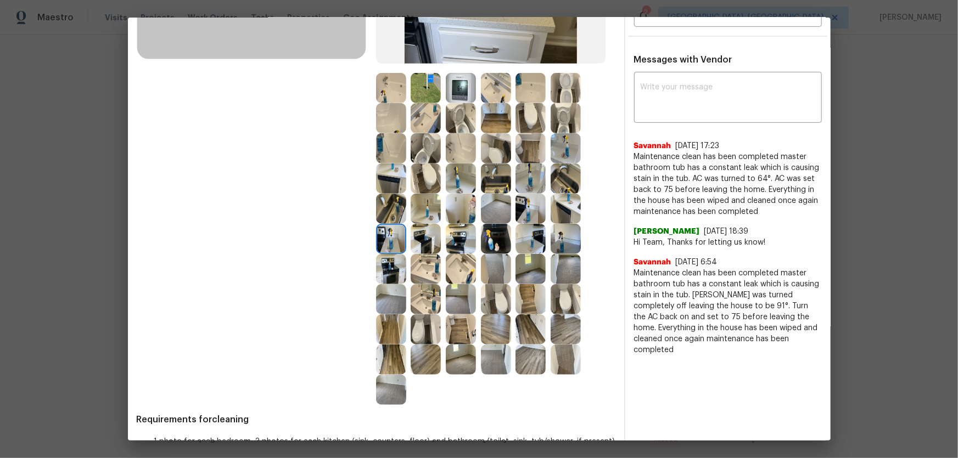
click at [393, 248] on img at bounding box center [391, 239] width 30 height 30
click at [562, 177] on img at bounding box center [566, 179] width 30 height 30
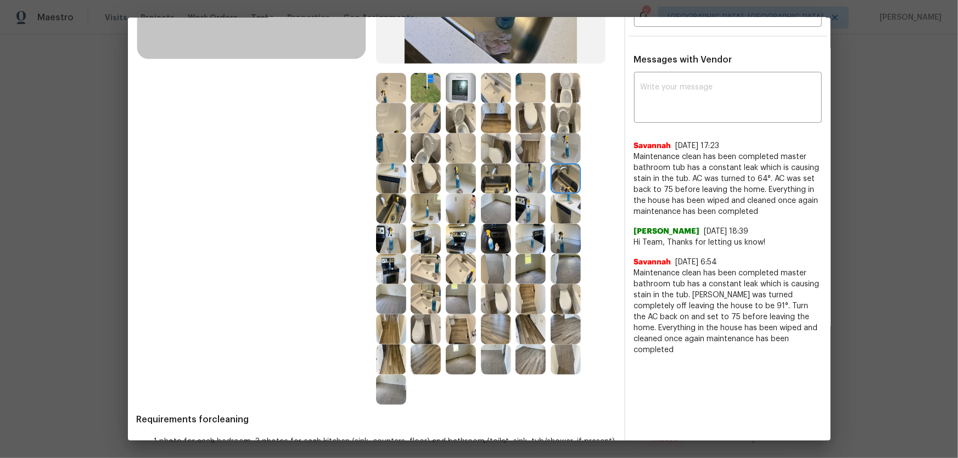
click at [559, 206] on img at bounding box center [566, 209] width 30 height 30
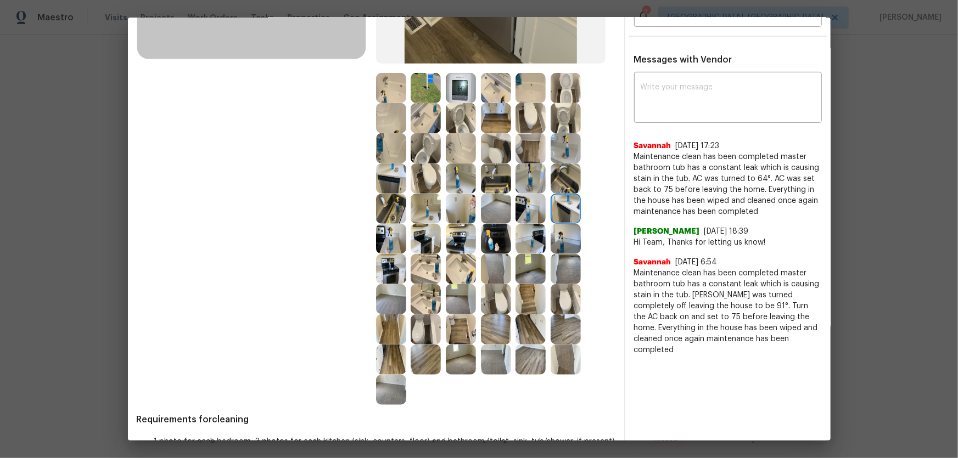
click at [532, 206] on img at bounding box center [530, 209] width 30 height 30
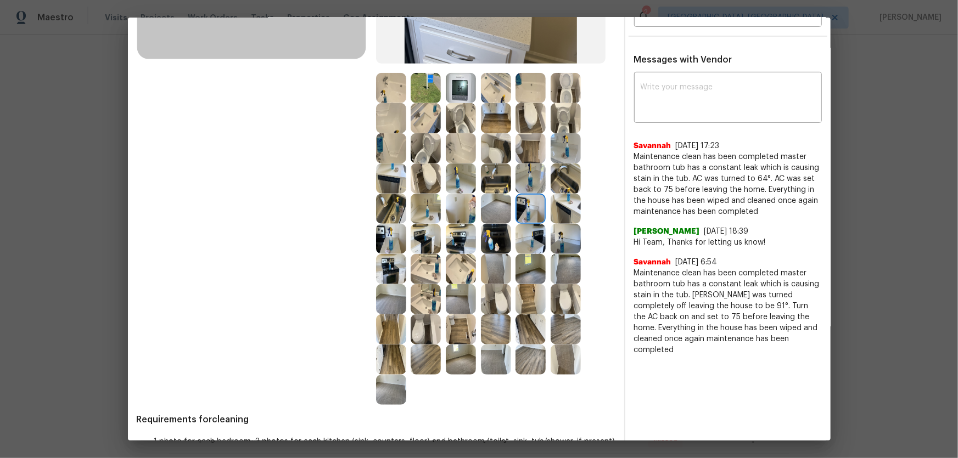
click at [468, 173] on img at bounding box center [461, 179] width 30 height 30
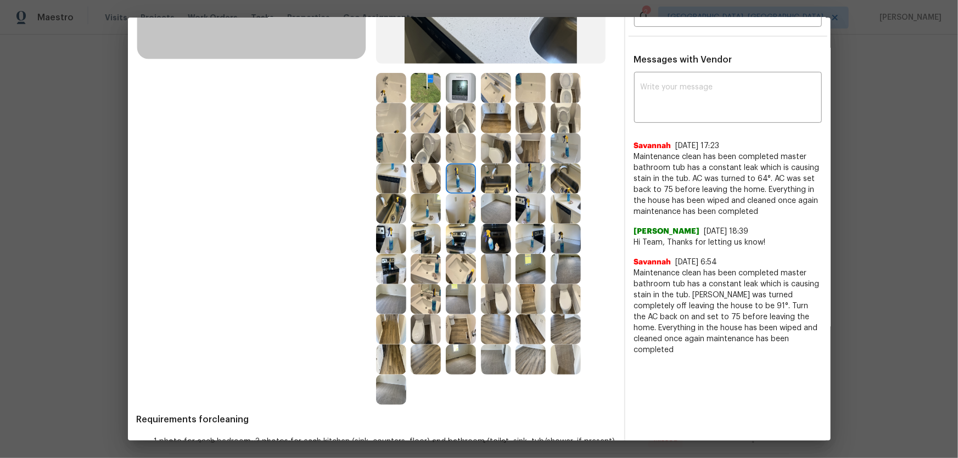
click at [529, 235] on img at bounding box center [530, 239] width 30 height 30
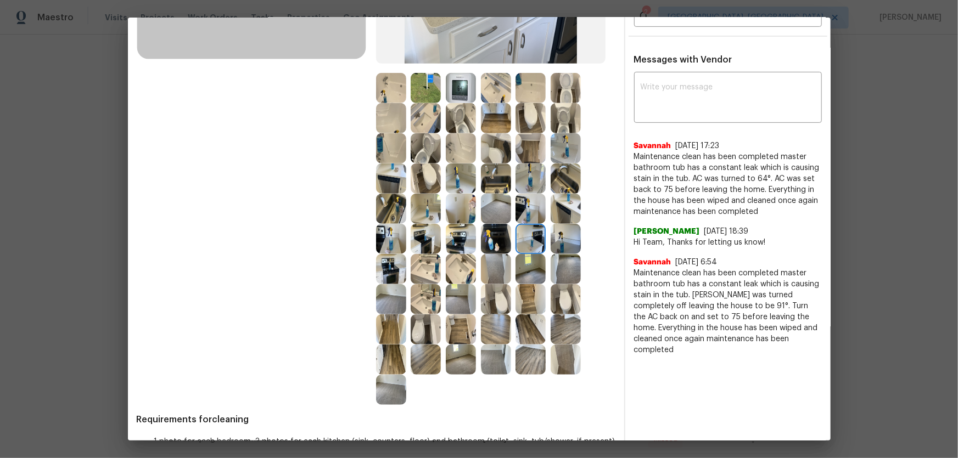
click at [561, 238] on img at bounding box center [566, 239] width 30 height 30
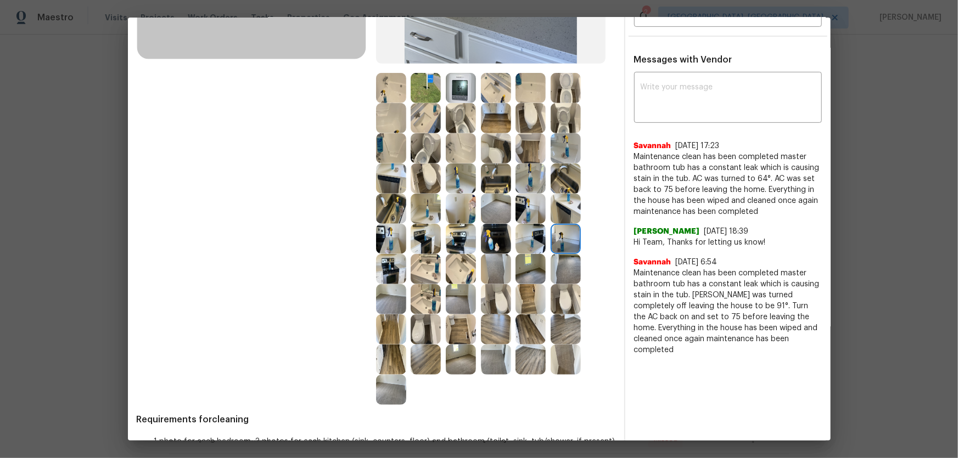
click at [483, 299] on img at bounding box center [496, 299] width 30 height 30
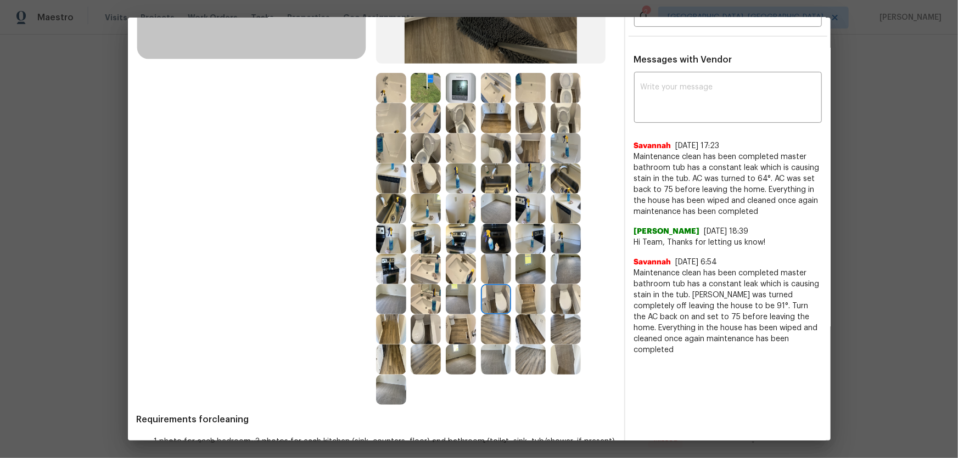
click at [458, 300] on img at bounding box center [461, 299] width 30 height 30
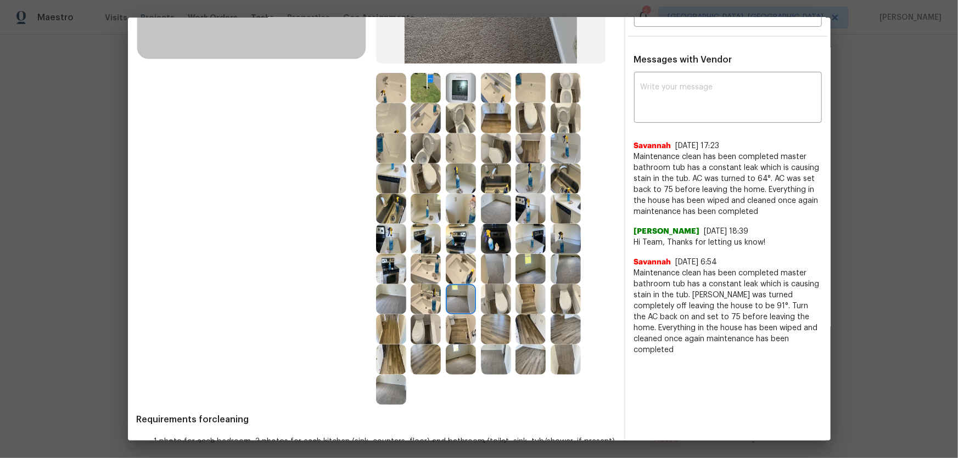
click at [462, 302] on img at bounding box center [461, 330] width 30 height 30
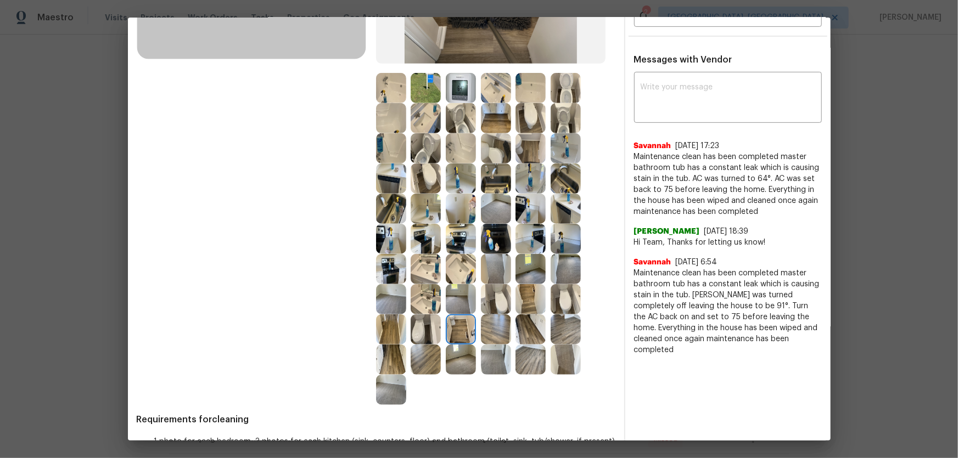
click at [426, 302] on img at bounding box center [426, 330] width 30 height 30
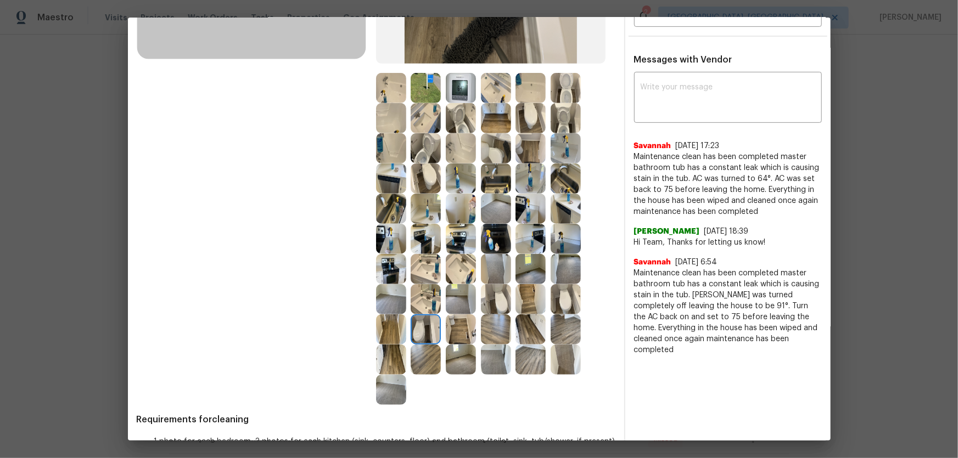
click at [429, 302] on img at bounding box center [426, 360] width 30 height 30
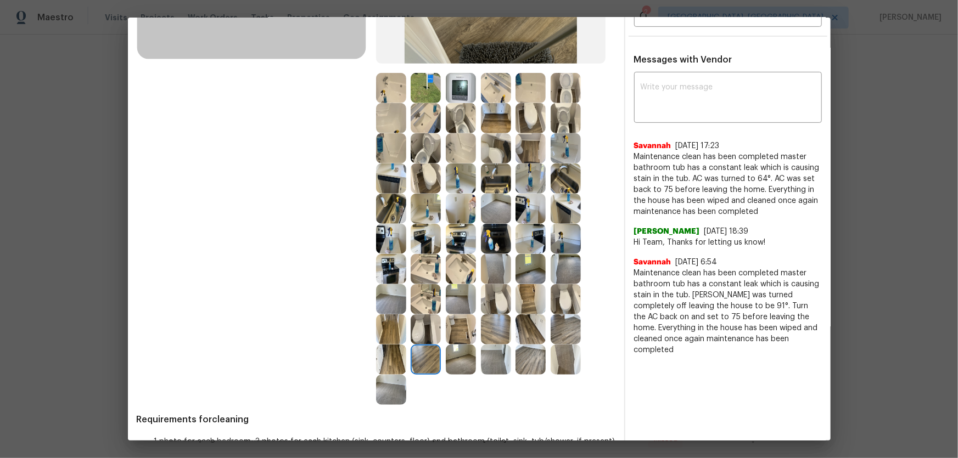
click at [395, 275] on img at bounding box center [391, 269] width 30 height 30
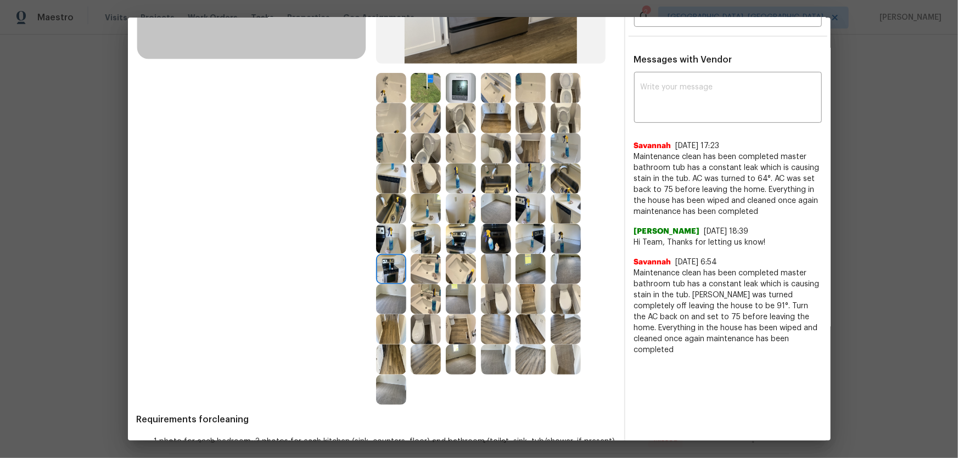
click at [418, 248] on img at bounding box center [426, 239] width 30 height 30
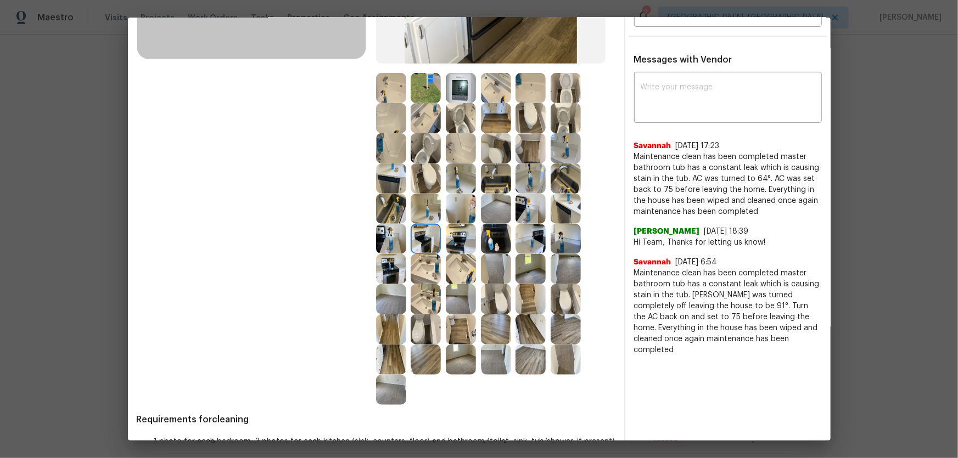
click at [456, 239] on img at bounding box center [461, 239] width 30 height 30
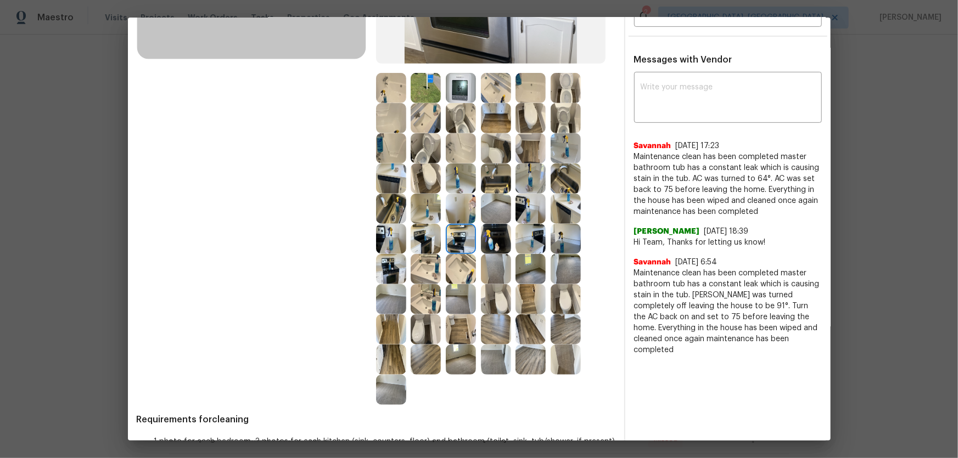
click at [463, 205] on img at bounding box center [461, 209] width 30 height 30
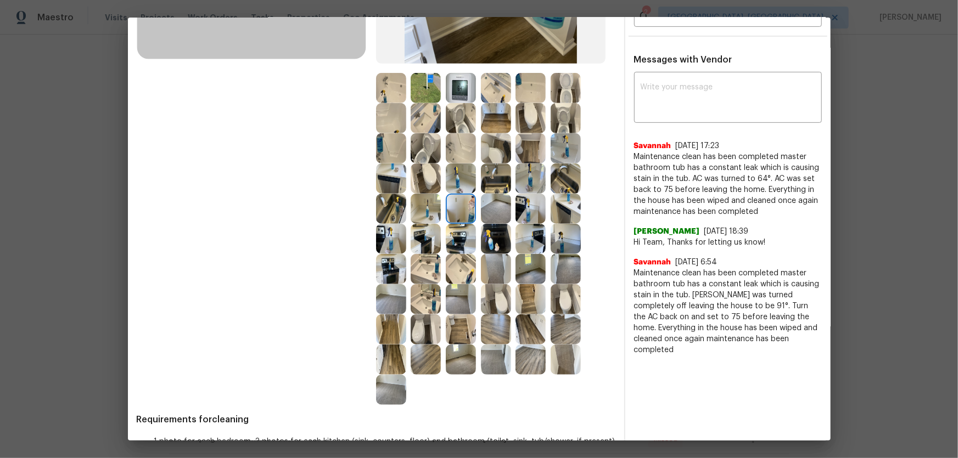
click at [419, 220] on img at bounding box center [426, 209] width 30 height 30
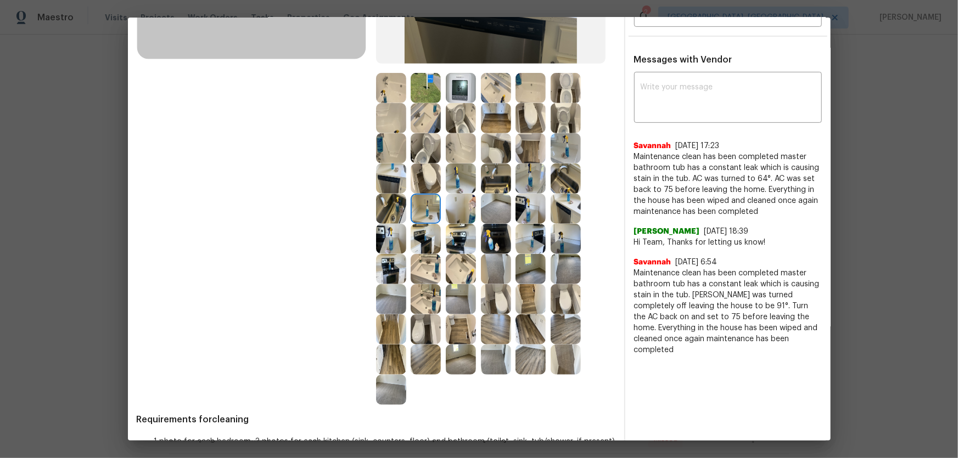
click at [395, 214] on img at bounding box center [391, 209] width 30 height 30
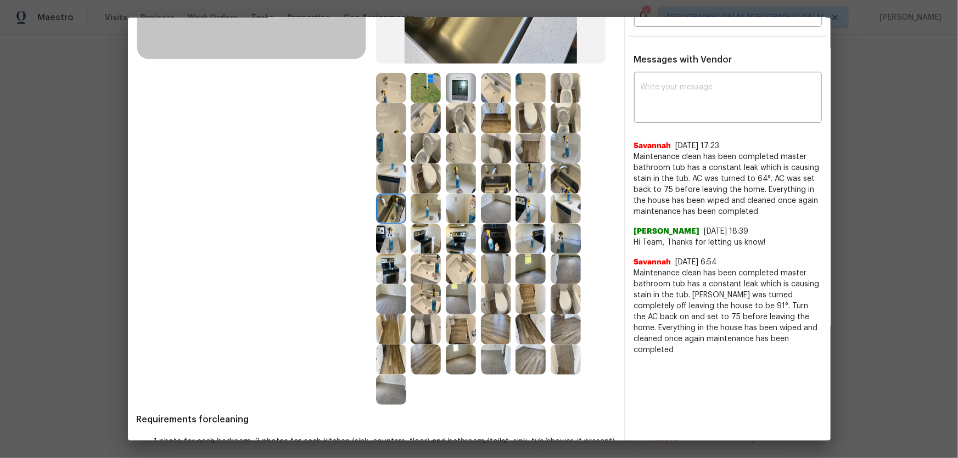
click at [414, 178] on img at bounding box center [426, 179] width 30 height 30
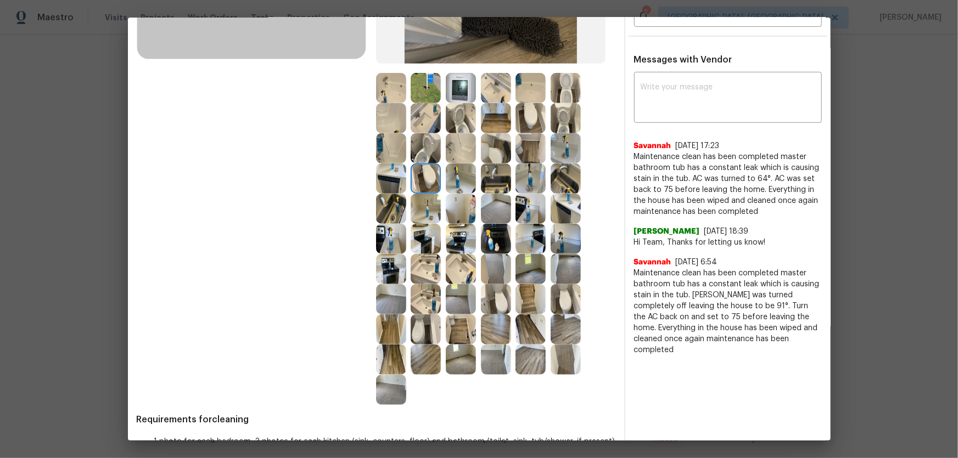
click at [396, 179] on img at bounding box center [391, 179] width 30 height 30
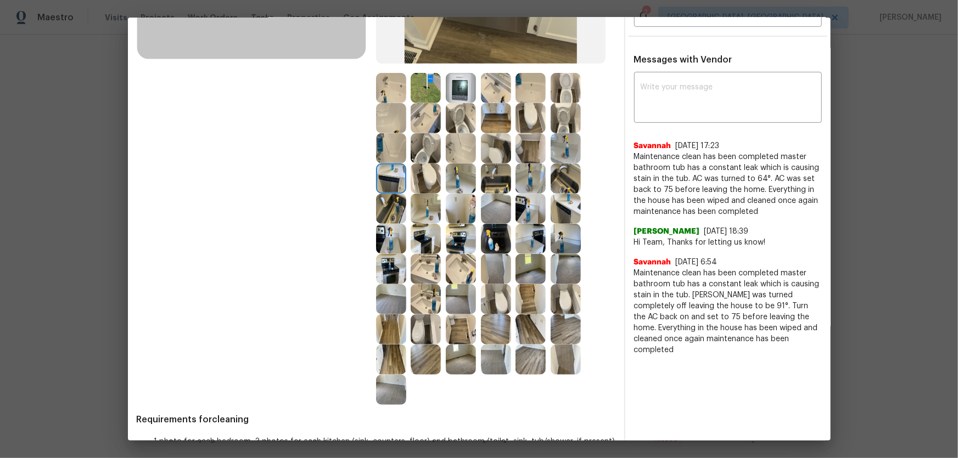
click at [446, 179] on img at bounding box center [461, 179] width 30 height 30
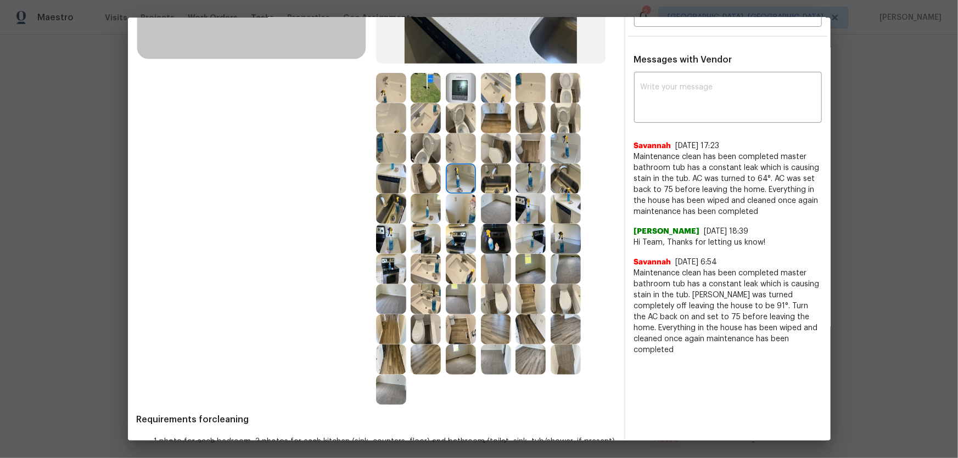
click at [488, 182] on img at bounding box center [496, 179] width 30 height 30
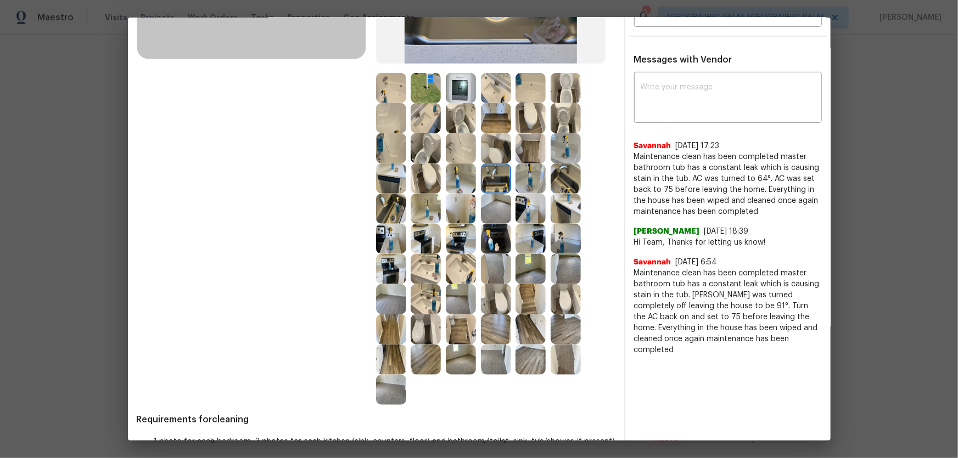
click at [521, 178] on img at bounding box center [530, 179] width 30 height 30
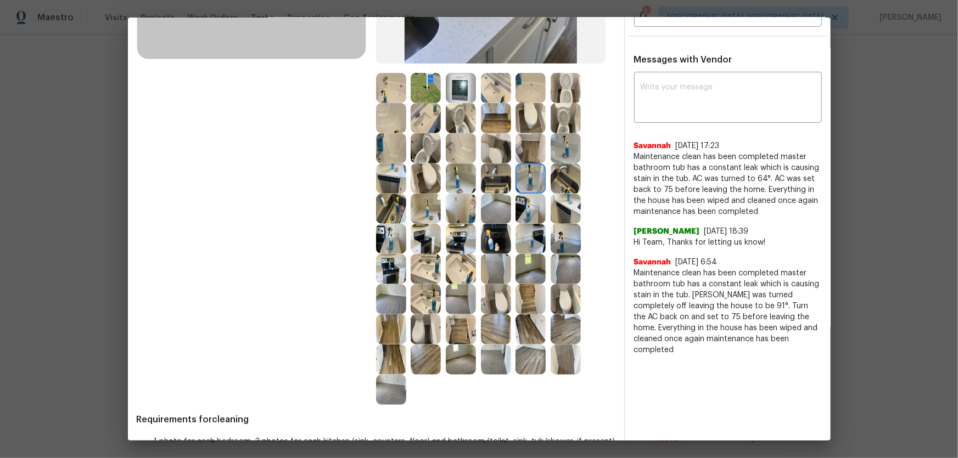
click at [563, 178] on img at bounding box center [566, 179] width 30 height 30
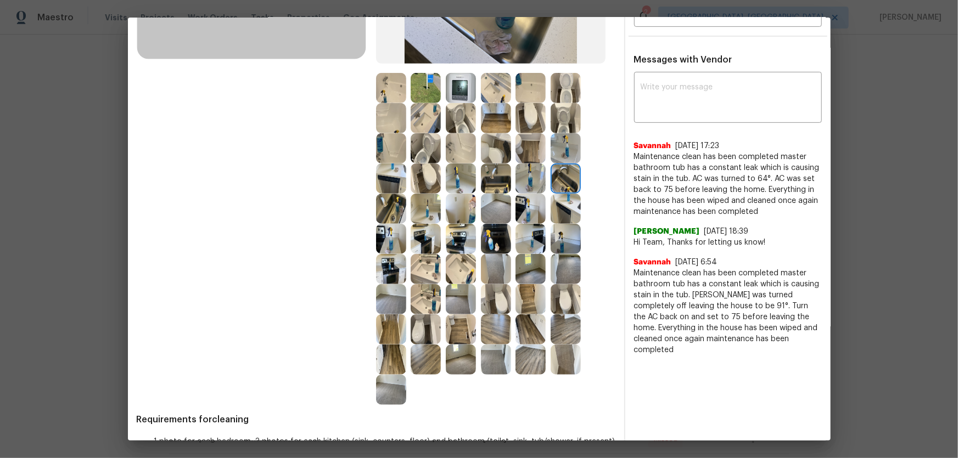
click at [570, 203] on img at bounding box center [566, 209] width 30 height 30
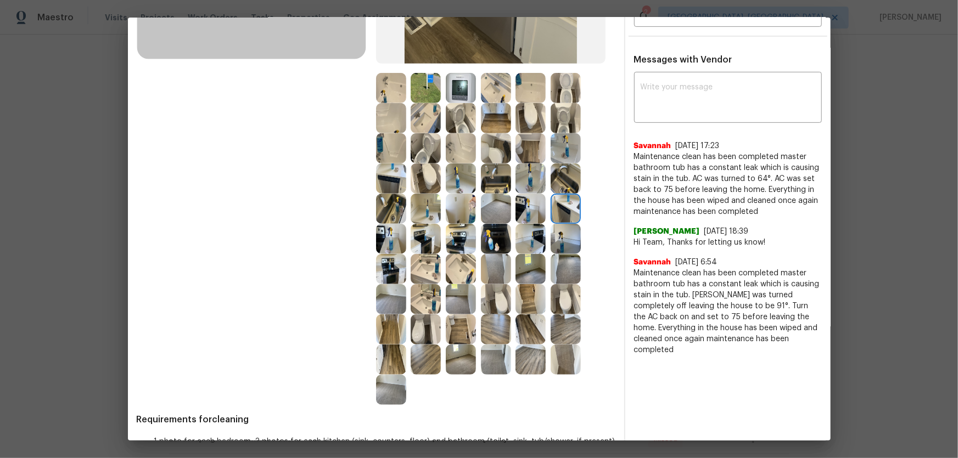
click at [533, 211] on img at bounding box center [530, 209] width 30 height 30
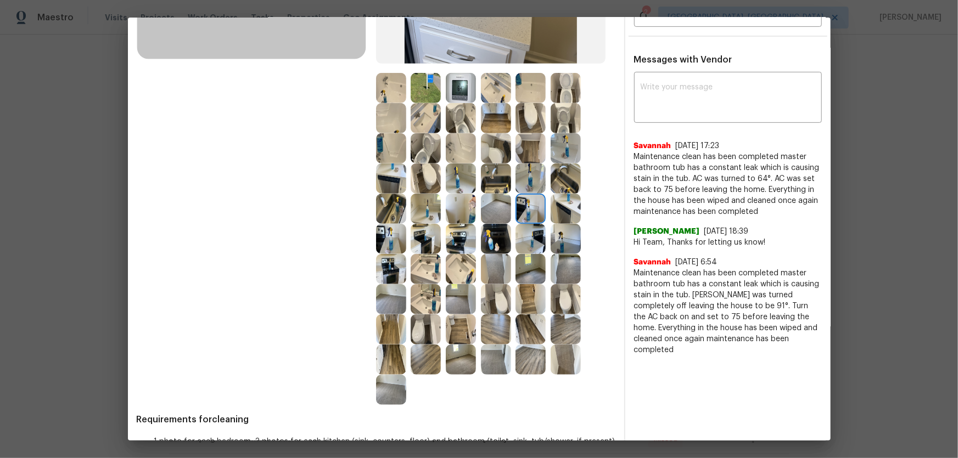
click at [496, 211] on img at bounding box center [496, 209] width 30 height 30
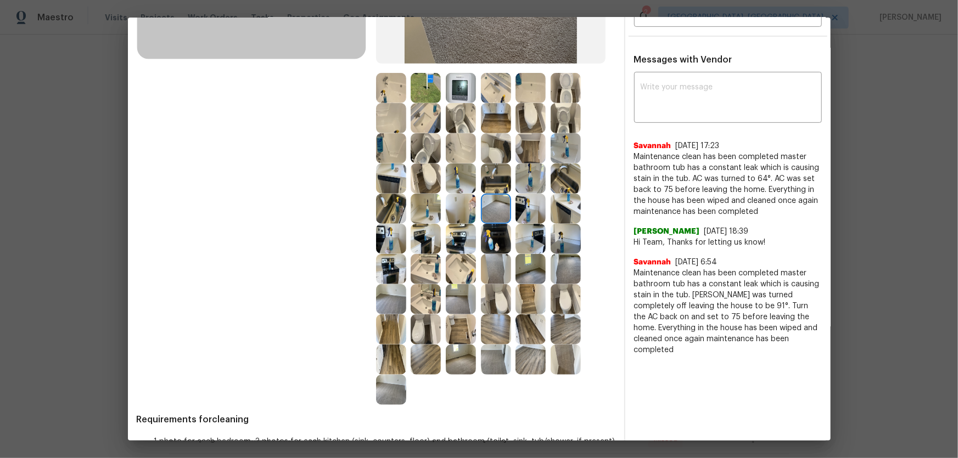
click at [496, 236] on img at bounding box center [496, 239] width 30 height 30
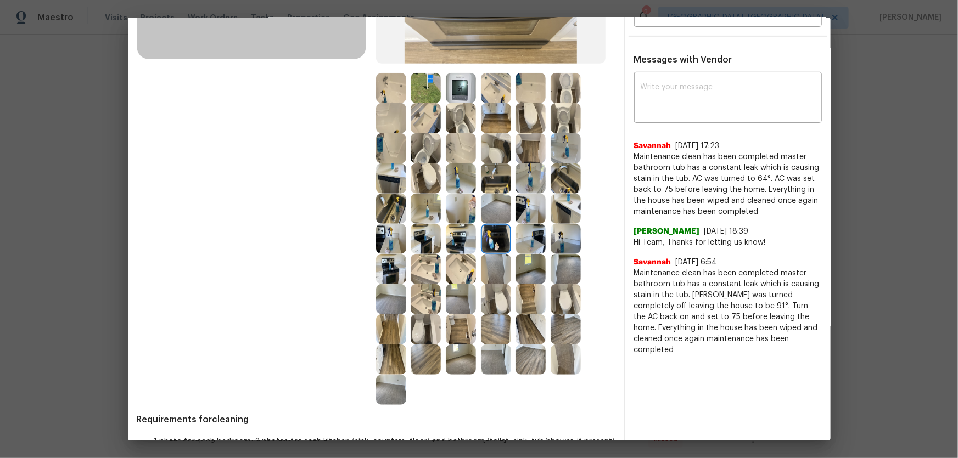
click at [521, 238] on img at bounding box center [530, 239] width 30 height 30
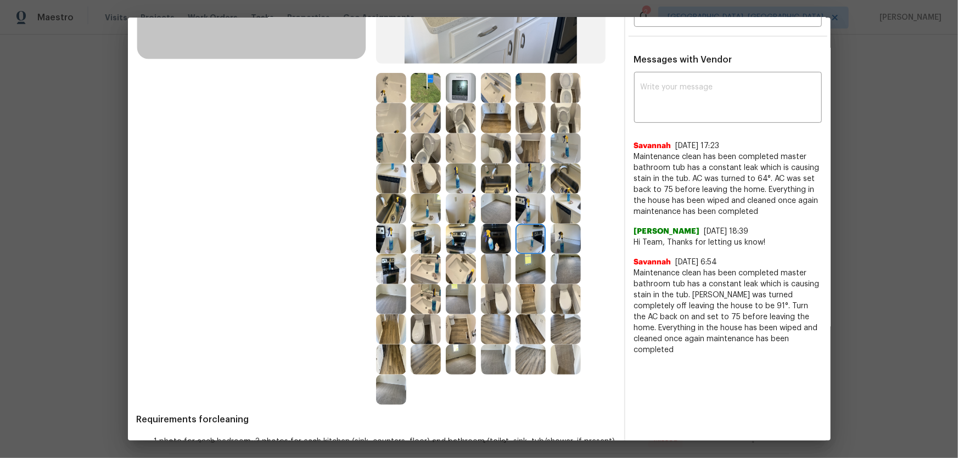
click at [555, 241] on img at bounding box center [566, 239] width 30 height 30
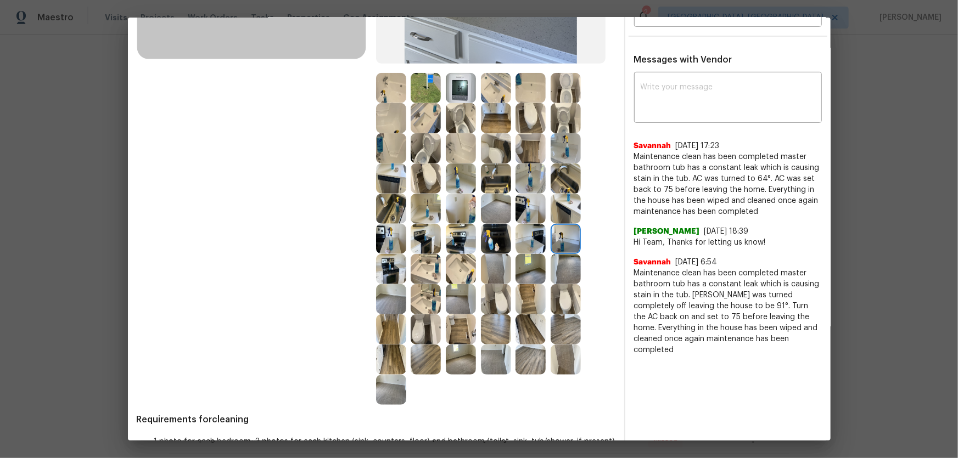
click at [535, 294] on img at bounding box center [530, 299] width 30 height 30
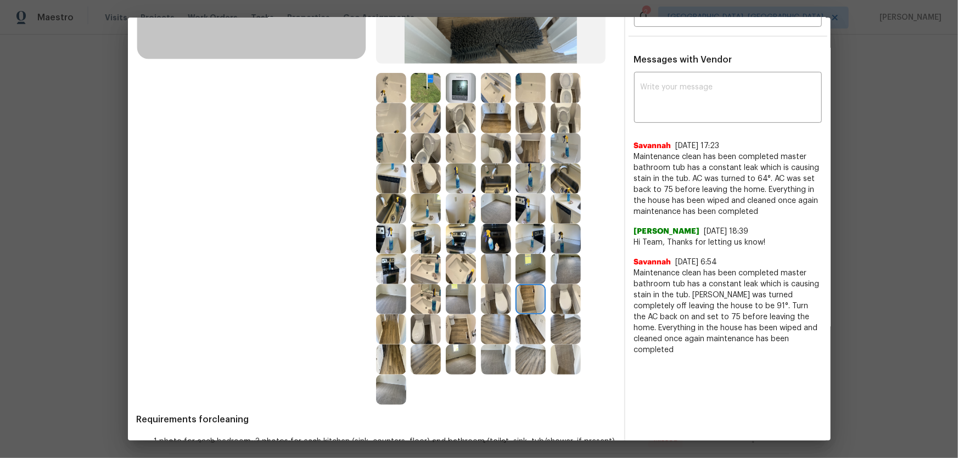
click at [501, 298] on img at bounding box center [496, 299] width 30 height 30
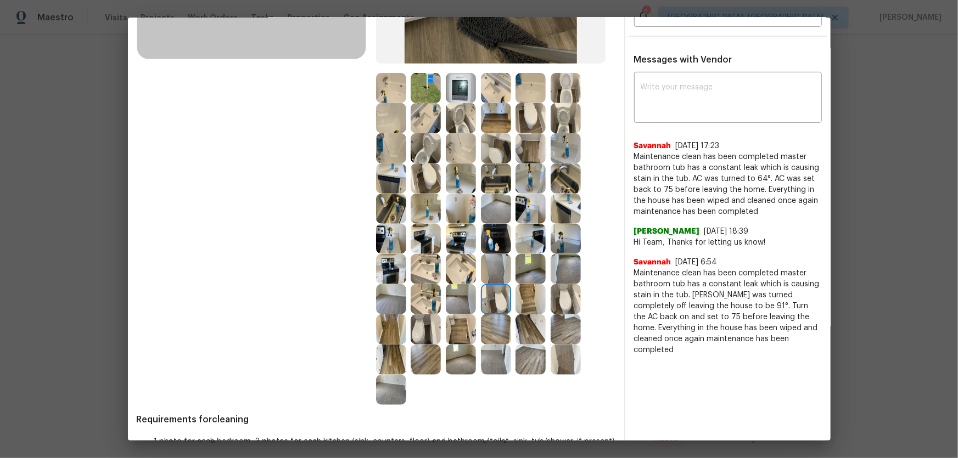
click at [530, 272] on img at bounding box center [530, 269] width 30 height 30
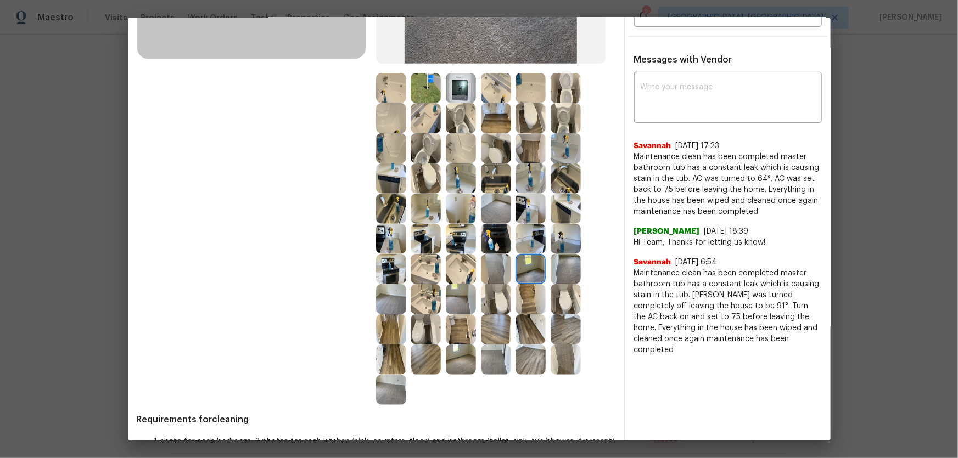
click at [570, 272] on img at bounding box center [566, 269] width 30 height 30
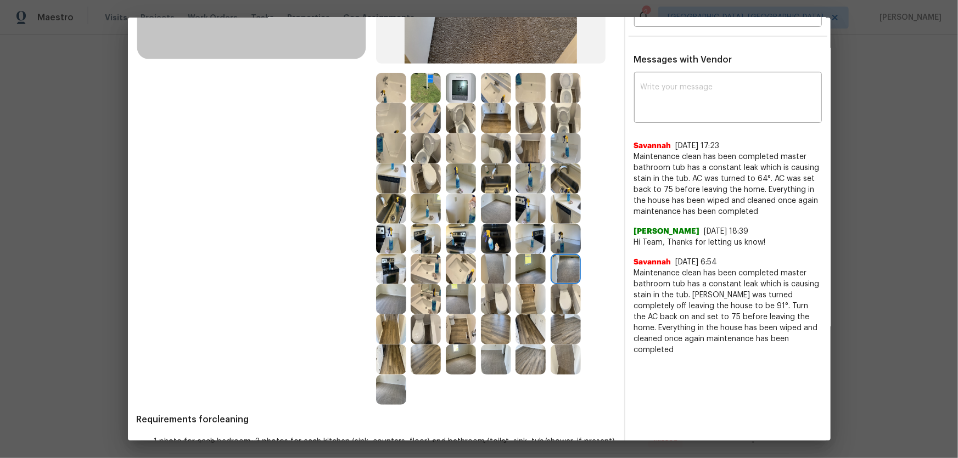
click at [494, 302] on img at bounding box center [496, 360] width 30 height 30
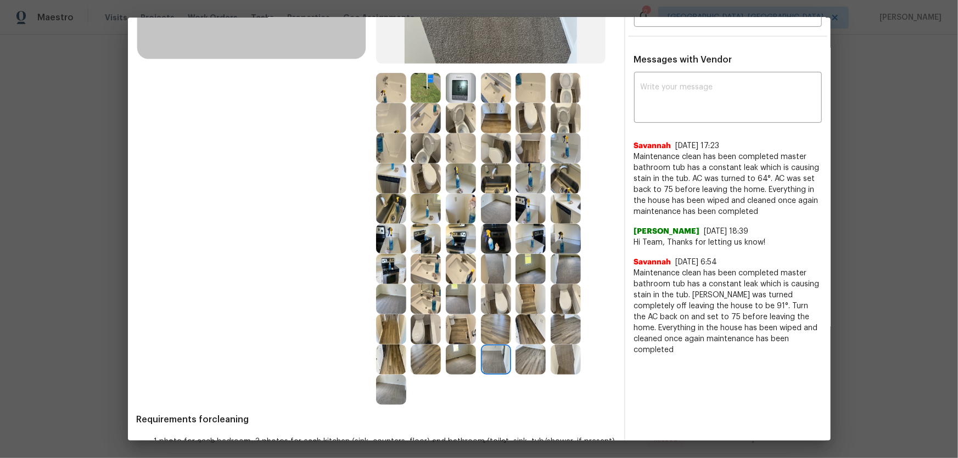
click at [446, 298] on img at bounding box center [461, 299] width 30 height 30
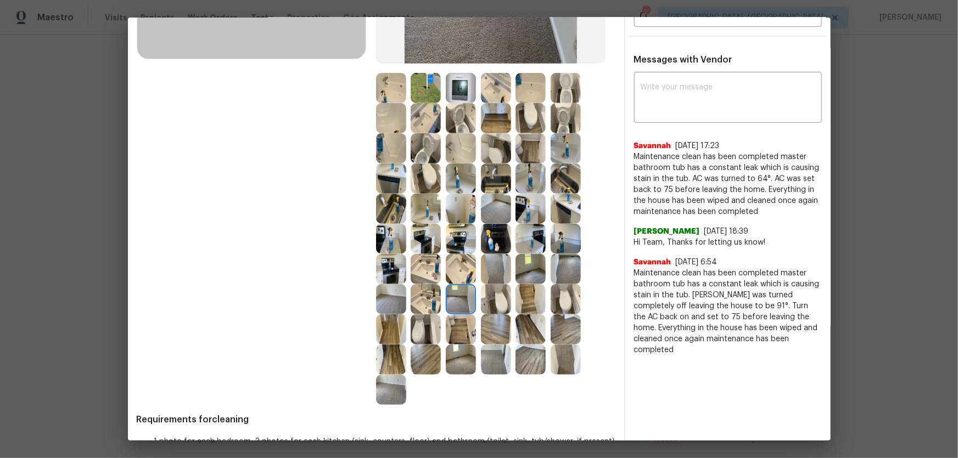
click at [452, 302] on img at bounding box center [461, 330] width 30 height 30
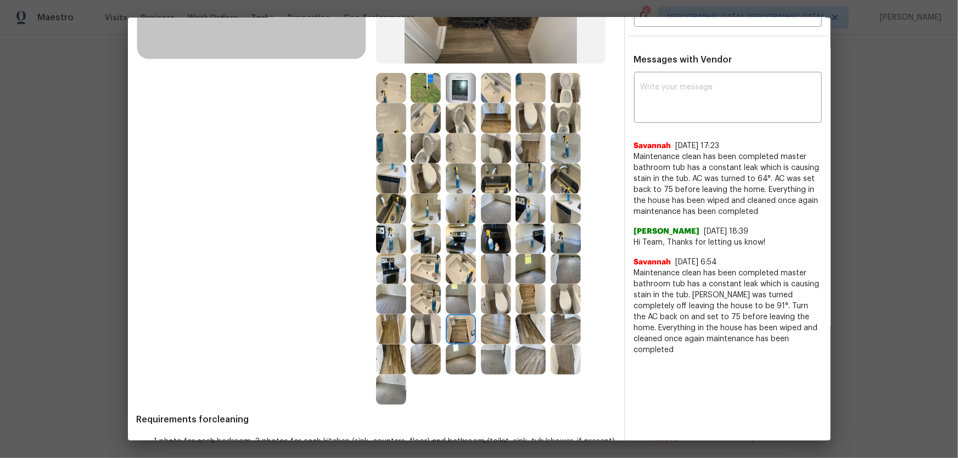
click at [414, 302] on img at bounding box center [426, 330] width 30 height 30
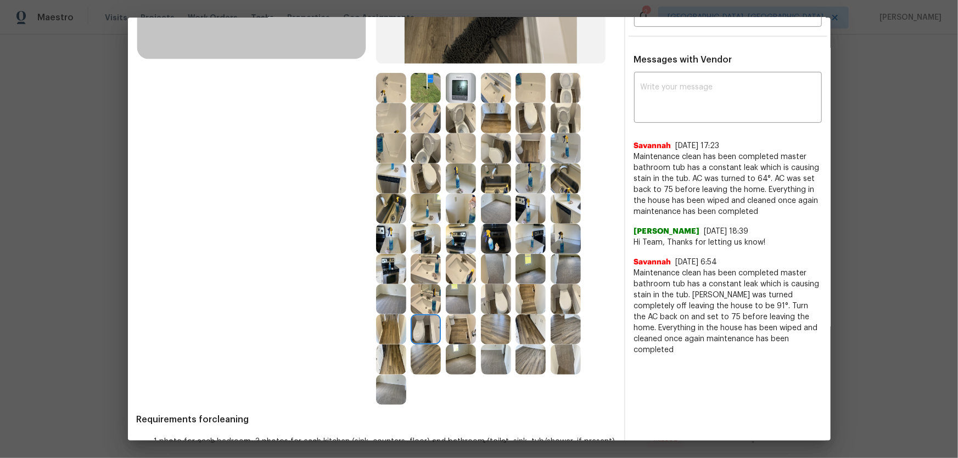
click at [393, 302] on img at bounding box center [391, 330] width 30 height 30
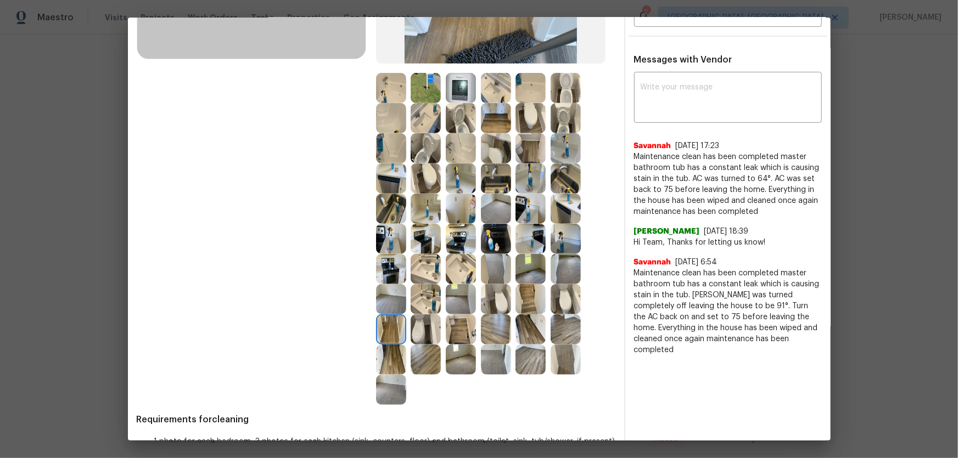
click at [385, 302] on img at bounding box center [391, 360] width 30 height 30
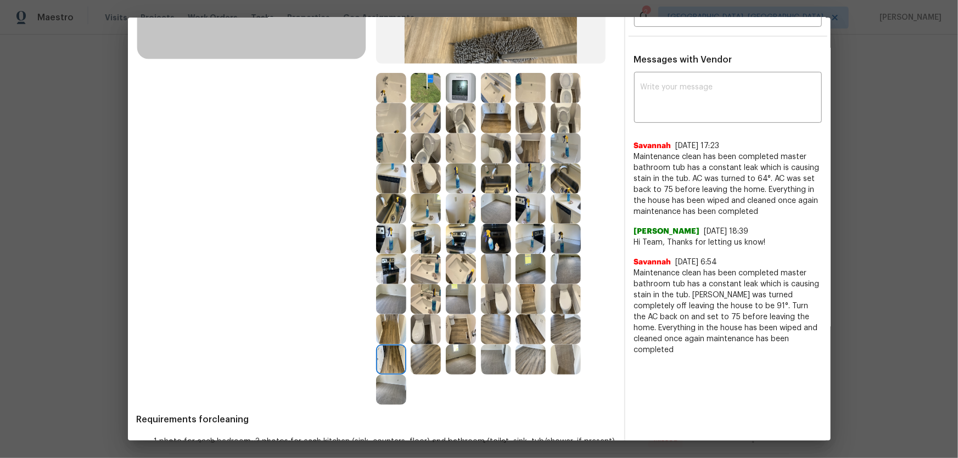
click at [417, 302] on img at bounding box center [426, 360] width 30 height 30
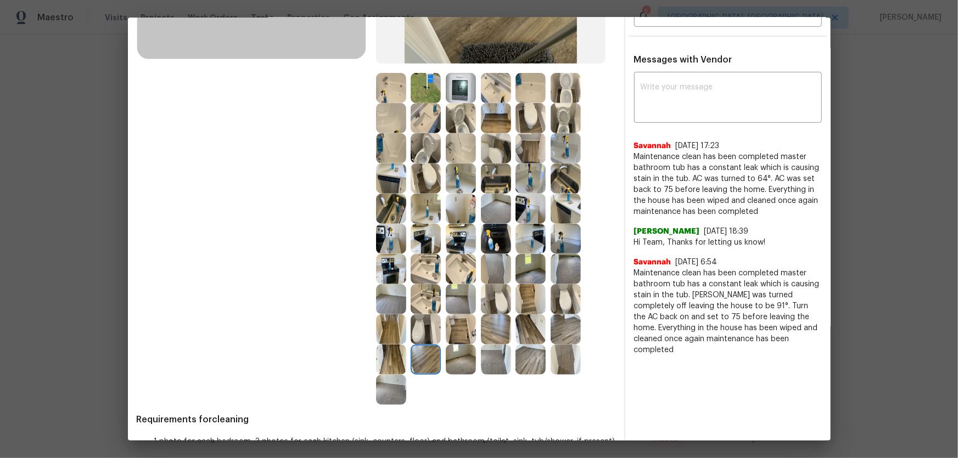
click at [394, 301] on img at bounding box center [391, 299] width 30 height 30
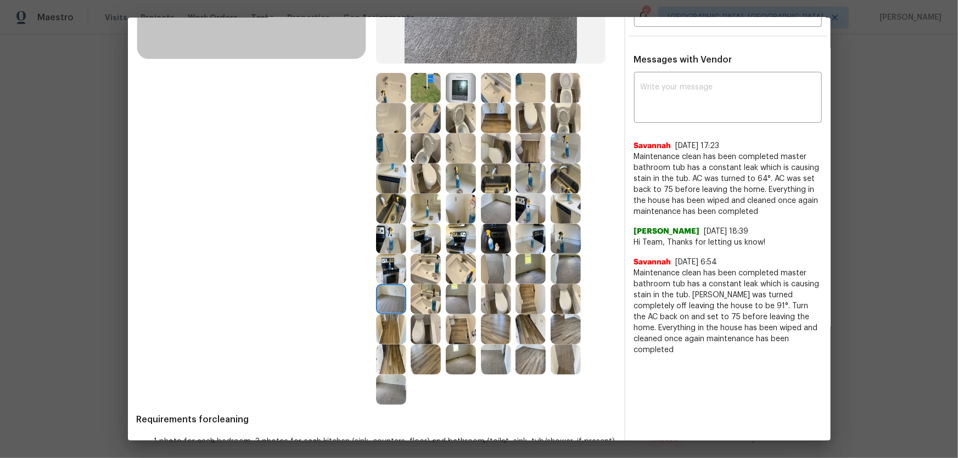
click at [424, 299] on img at bounding box center [426, 299] width 30 height 30
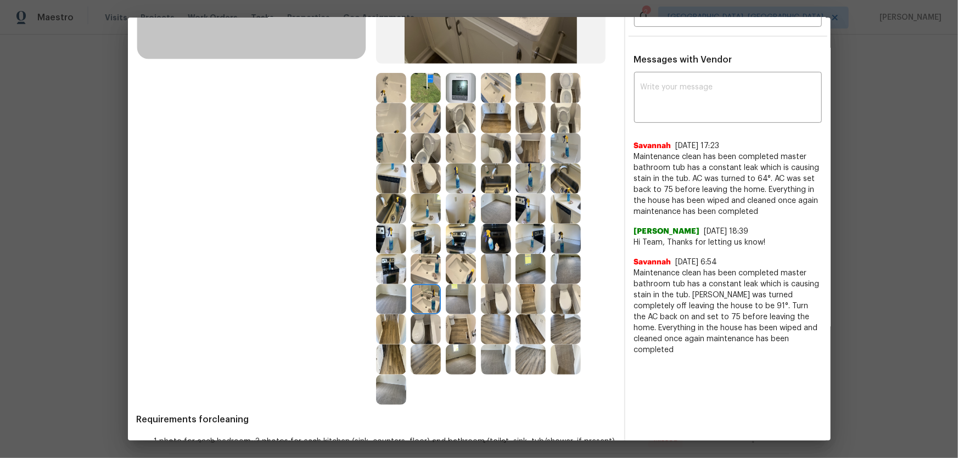
click at [418, 267] on img at bounding box center [426, 269] width 30 height 30
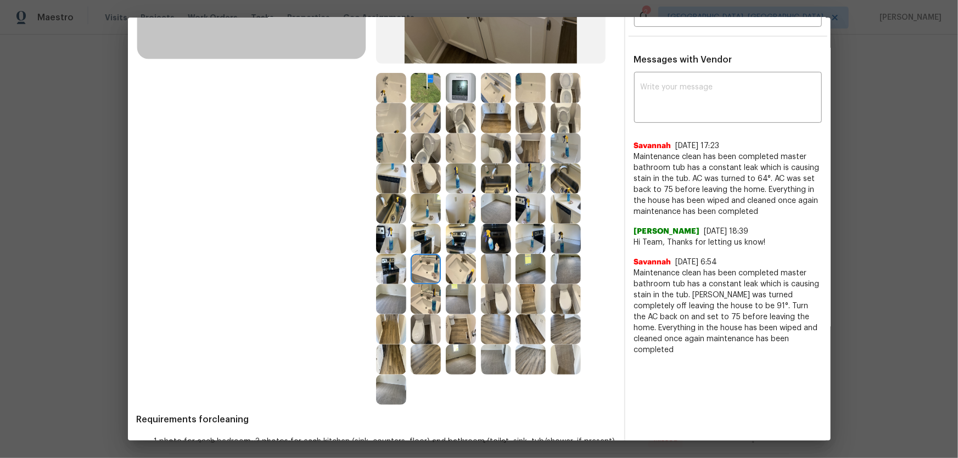
click at [450, 268] on img at bounding box center [461, 269] width 30 height 30
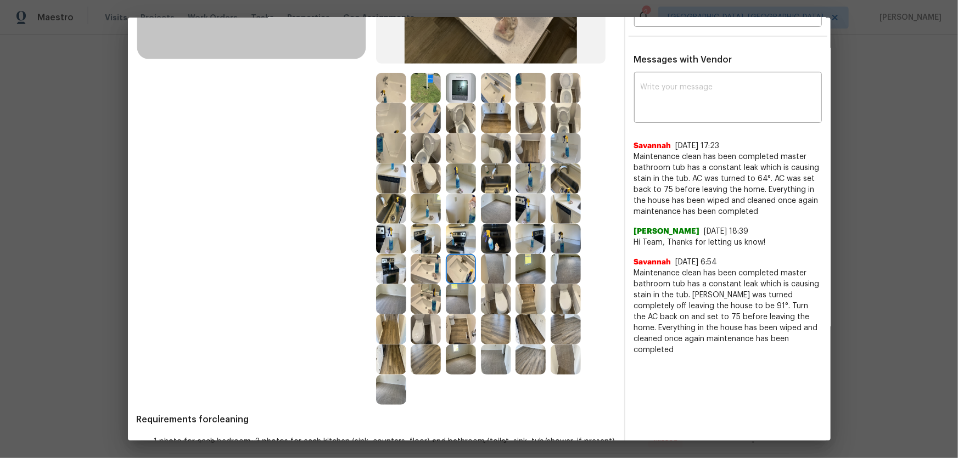
click at [458, 248] on img at bounding box center [461, 239] width 30 height 30
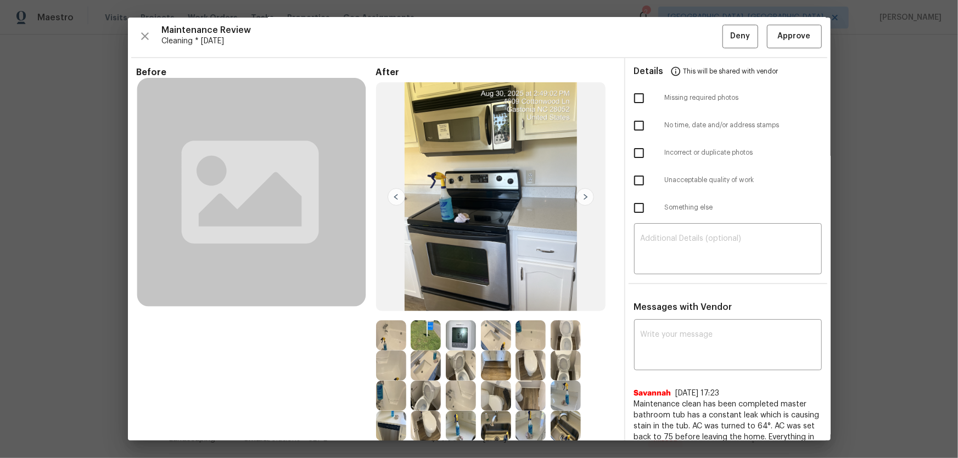
scroll to position [0, 0]
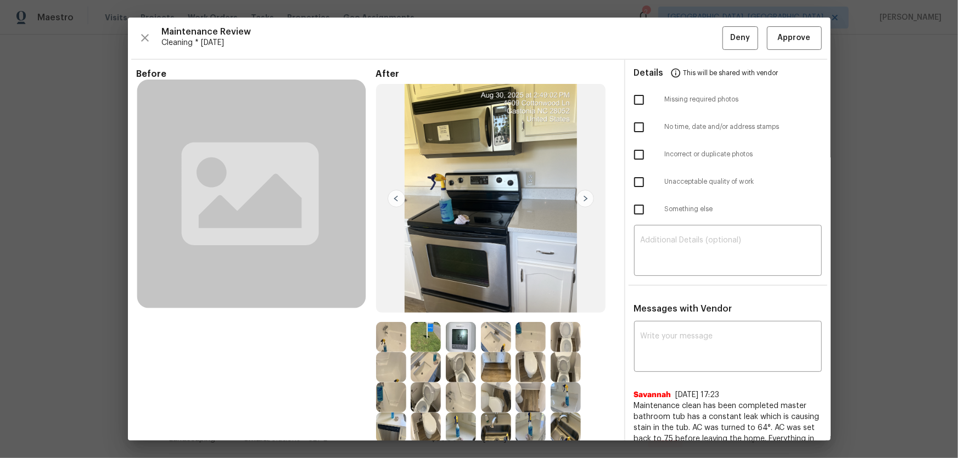
click at [466, 302] on img at bounding box center [461, 337] width 30 height 30
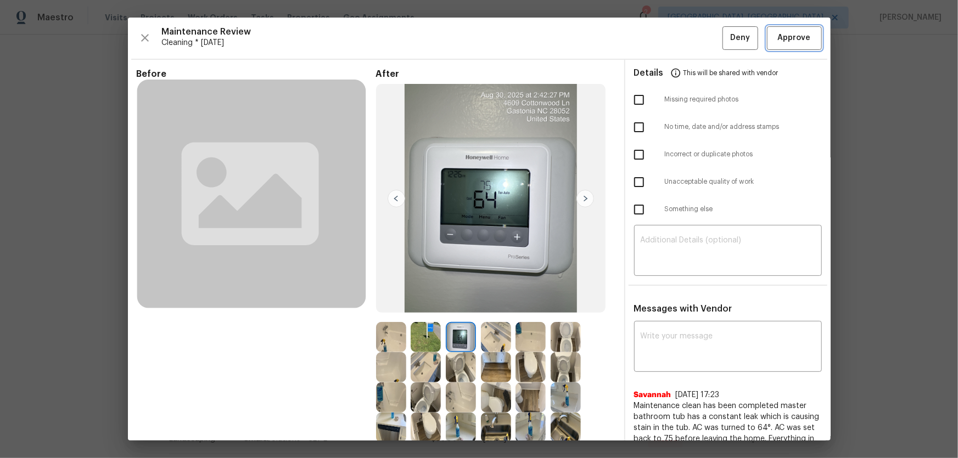
drag, startPoint x: 780, startPoint y: 36, endPoint x: 832, endPoint y: 137, distance: 113.2
click at [681, 36] on span "Approve" at bounding box center [794, 38] width 33 height 14
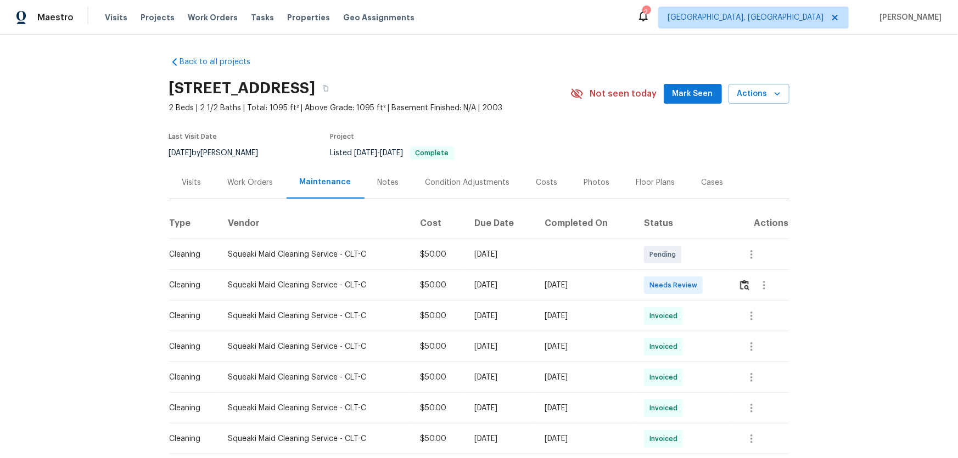
click at [681, 289] on td "Needs Review" at bounding box center [682, 285] width 94 height 31
click at [681, 291] on button "button" at bounding box center [744, 285] width 13 height 26
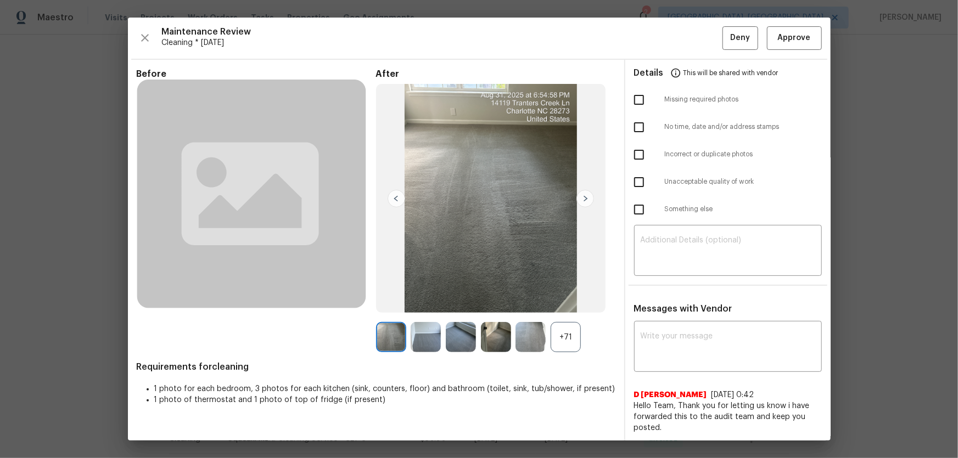
click at [576, 302] on div "+71" at bounding box center [566, 337] width 30 height 30
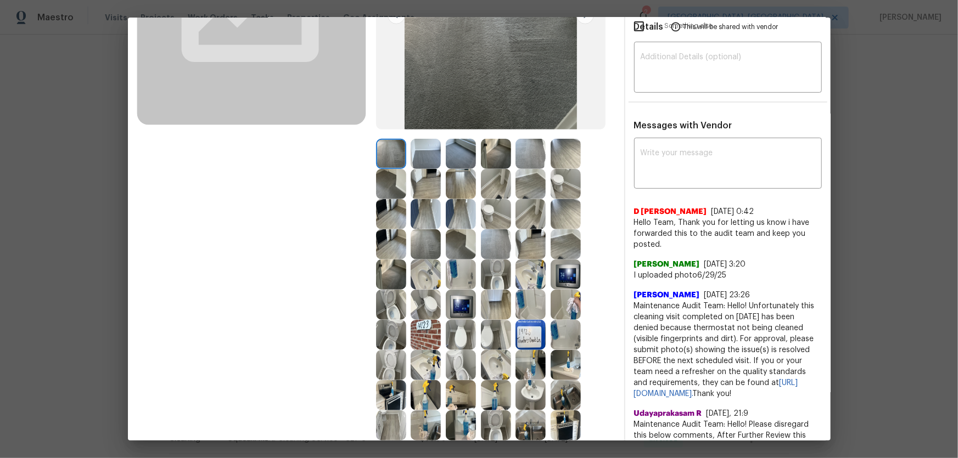
scroll to position [199, 0]
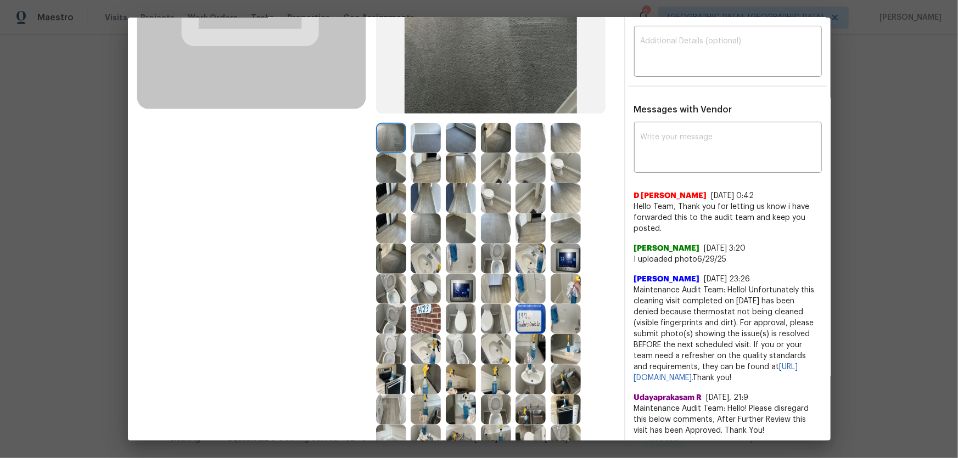
click at [504, 265] on img at bounding box center [496, 259] width 30 height 30
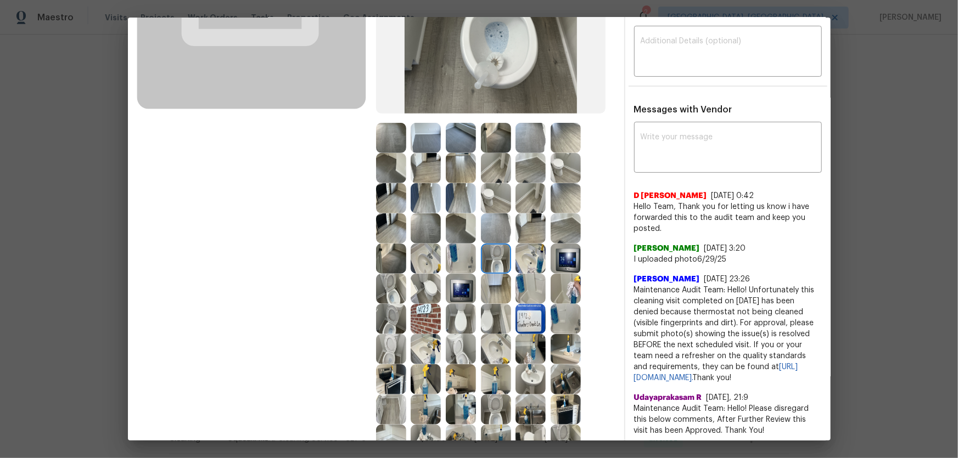
click at [384, 291] on img at bounding box center [391, 289] width 30 height 30
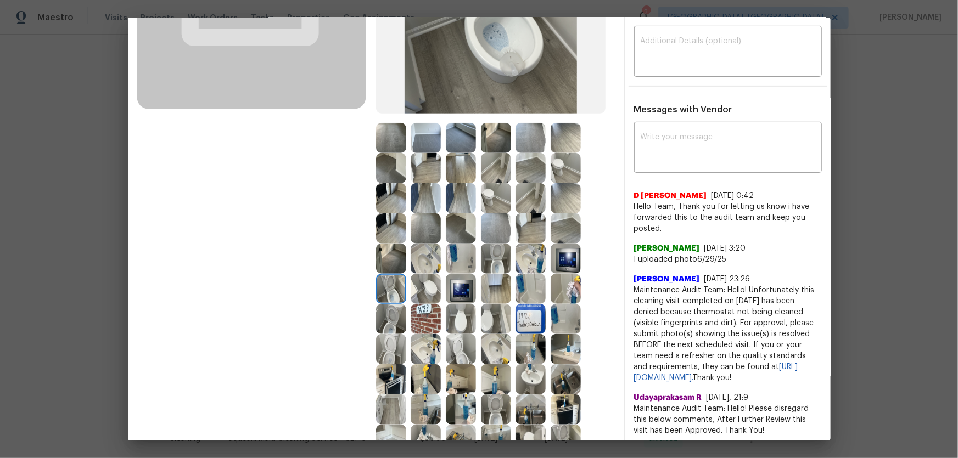
click at [390, 302] on img at bounding box center [391, 319] width 30 height 30
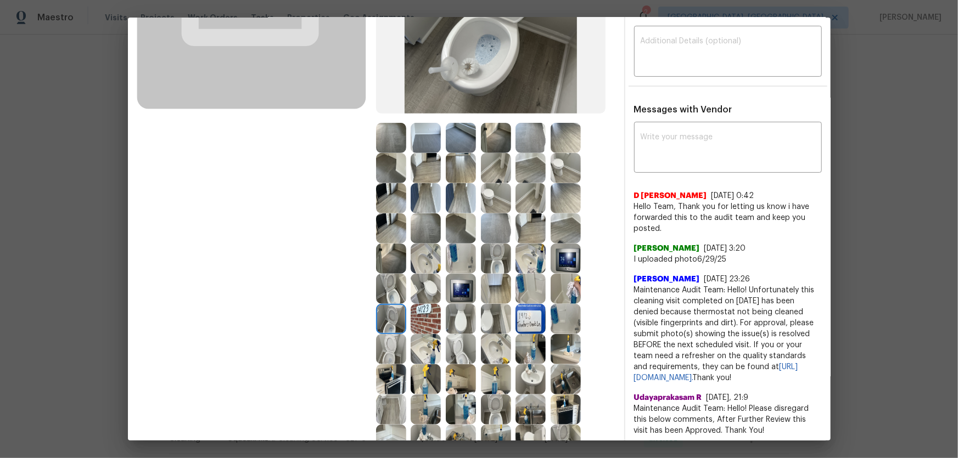
click at [415, 261] on img at bounding box center [426, 259] width 30 height 30
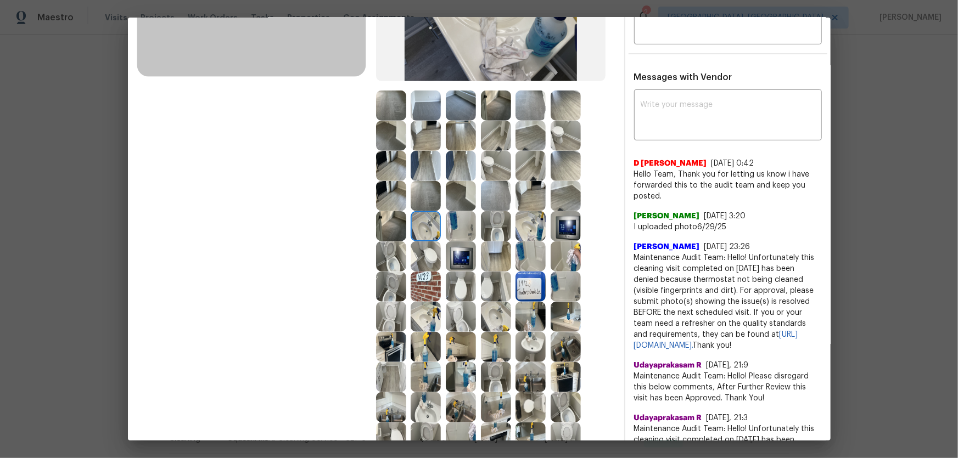
scroll to position [299, 0]
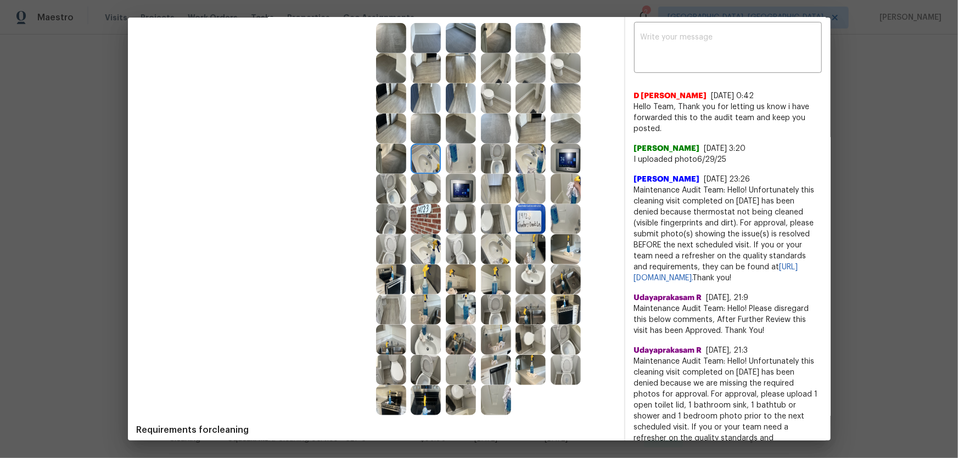
click at [488, 261] on img at bounding box center [496, 249] width 30 height 30
click at [520, 280] on img at bounding box center [530, 280] width 30 height 30
click at [418, 302] on img at bounding box center [426, 340] width 30 height 30
click at [412, 302] on img at bounding box center [426, 310] width 30 height 30
click at [396, 302] on img at bounding box center [391, 340] width 30 height 30
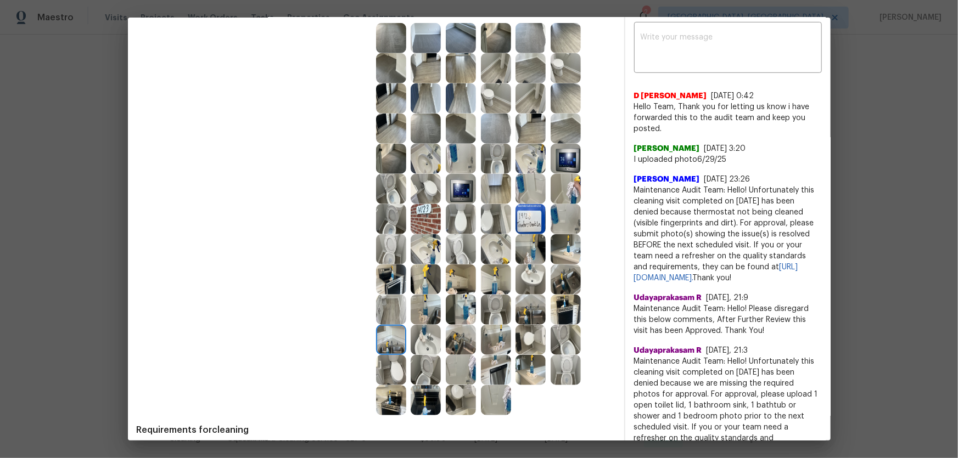
click at [468, 302] on img at bounding box center [461, 340] width 30 height 30
click at [461, 302] on img at bounding box center [461, 370] width 30 height 30
click at [483, 302] on img at bounding box center [496, 400] width 30 height 30
click at [488, 302] on img at bounding box center [496, 370] width 30 height 30
click at [467, 302] on img at bounding box center [461, 400] width 30 height 30
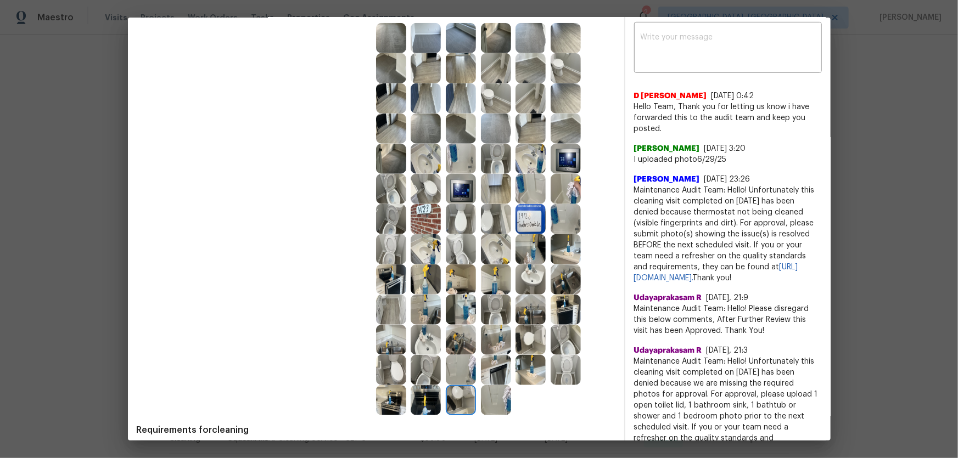
click at [425, 302] on img at bounding box center [426, 400] width 30 height 30
click at [395, 302] on img at bounding box center [391, 400] width 30 height 30
click at [387, 302] on img at bounding box center [391, 370] width 30 height 30
click at [428, 302] on img at bounding box center [426, 370] width 30 height 30
click at [419, 302] on img at bounding box center [426, 340] width 30 height 30
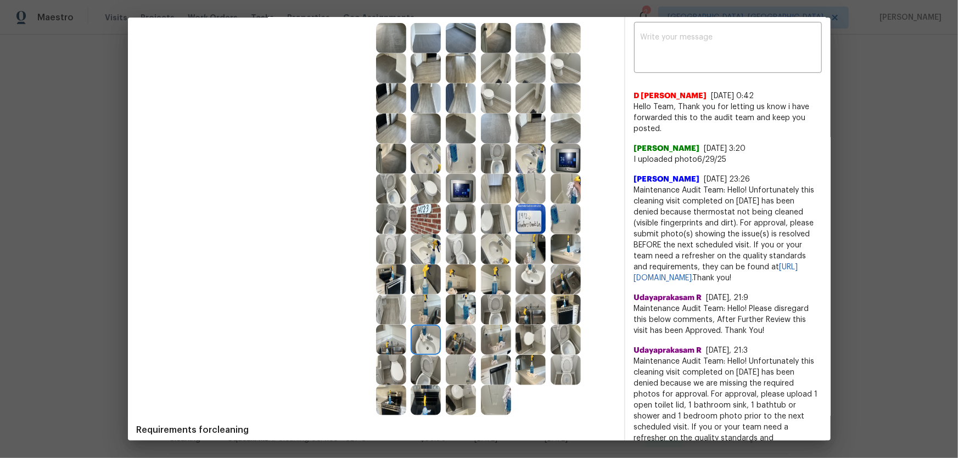
click at [439, 302] on div at bounding box center [428, 310] width 35 height 30
click at [420, 302] on img at bounding box center [426, 310] width 30 height 30
click at [446, 302] on img at bounding box center [461, 310] width 30 height 30
click at [441, 282] on div at bounding box center [428, 280] width 35 height 30
click at [448, 283] on img at bounding box center [461, 280] width 30 height 30
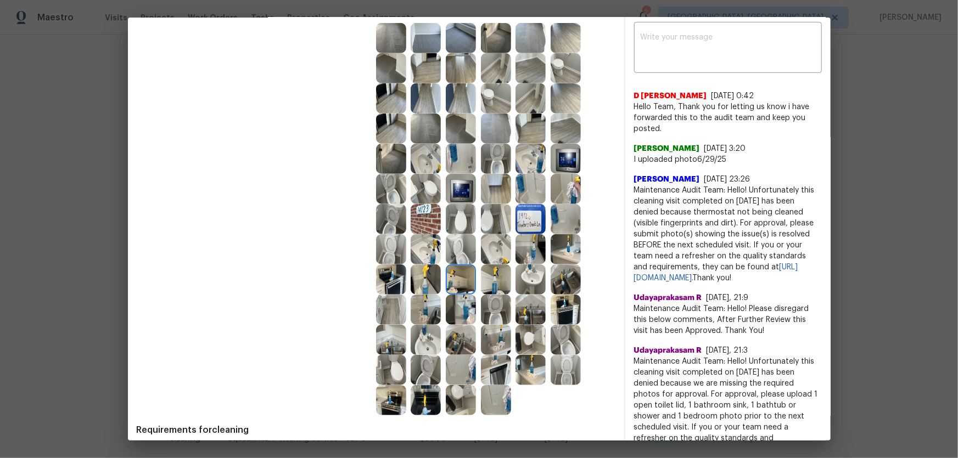
click at [433, 282] on img at bounding box center [426, 280] width 30 height 30
click at [384, 293] on img at bounding box center [391, 280] width 30 height 30
click at [551, 283] on img at bounding box center [566, 280] width 30 height 30
click at [558, 256] on img at bounding box center [566, 249] width 30 height 30
click at [524, 252] on img at bounding box center [530, 249] width 30 height 30
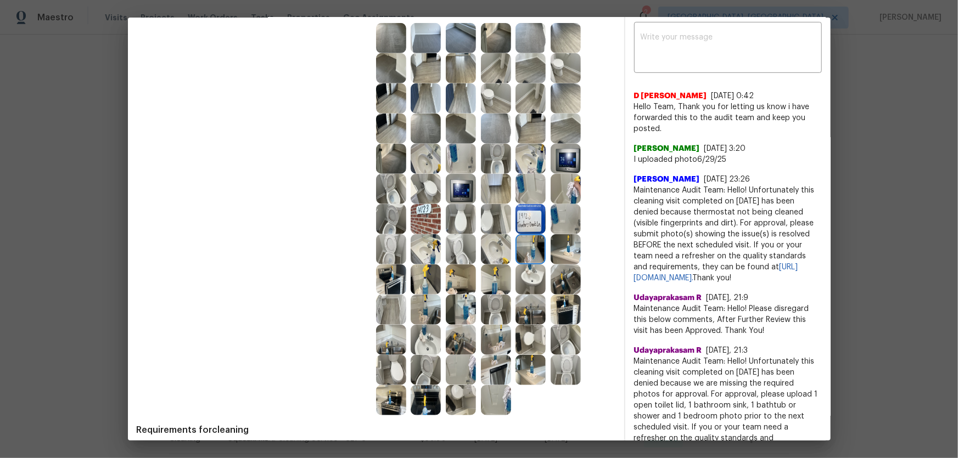
click at [562, 222] on img at bounding box center [566, 219] width 30 height 30
click at [540, 221] on img at bounding box center [530, 219] width 30 height 30
click at [557, 162] on img at bounding box center [566, 159] width 30 height 30
click at [536, 162] on img at bounding box center [530, 159] width 30 height 30
click at [483, 166] on img at bounding box center [496, 159] width 30 height 30
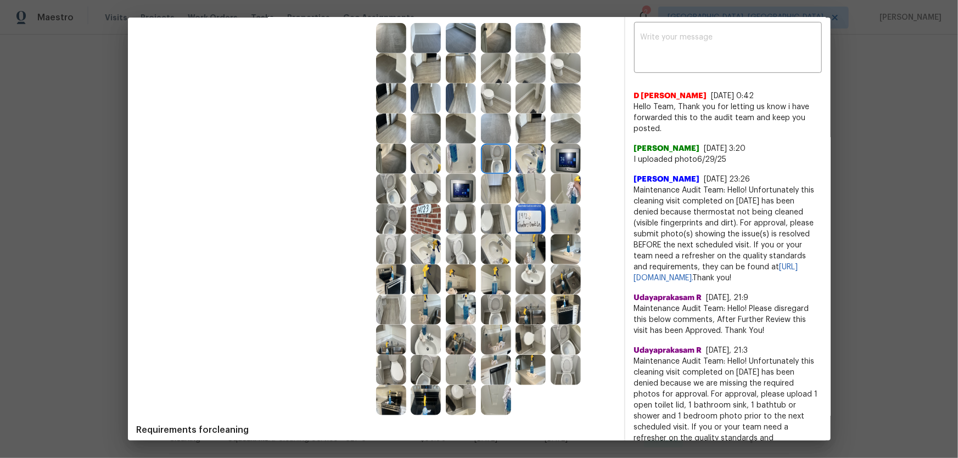
click at [471, 167] on img at bounding box center [461, 159] width 30 height 30
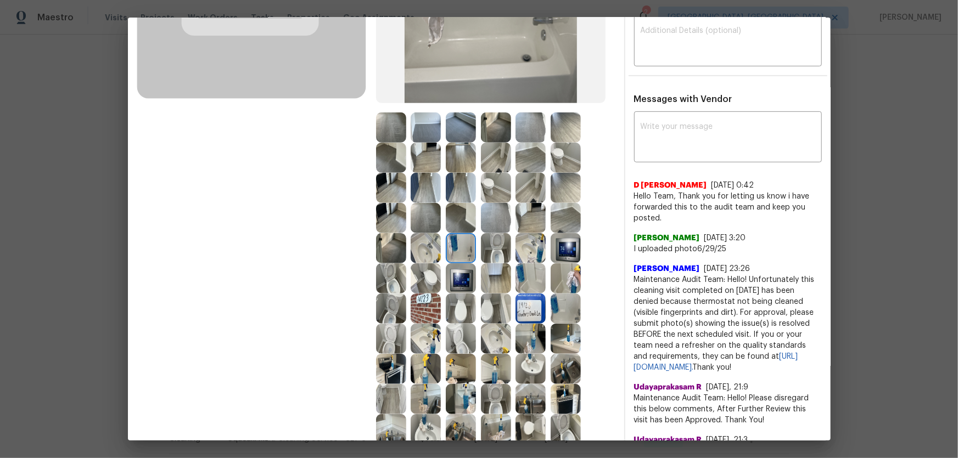
scroll to position [199, 0]
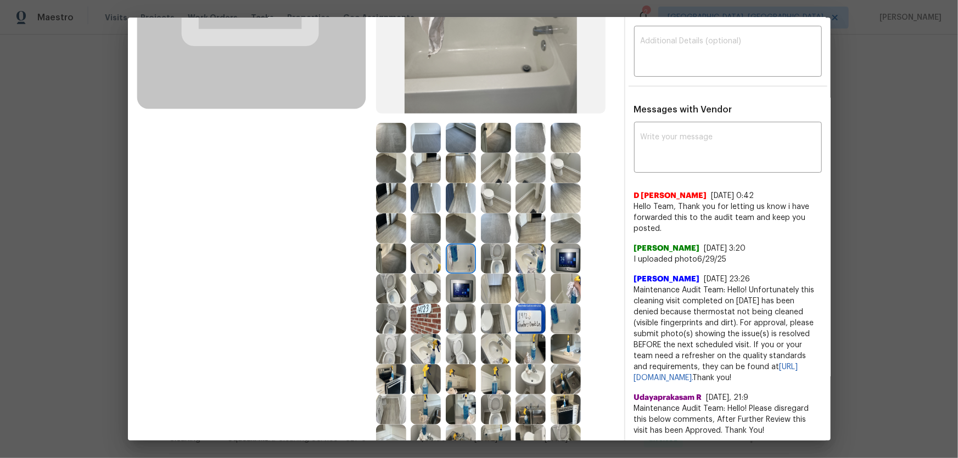
click at [500, 222] on img at bounding box center [496, 229] width 30 height 30
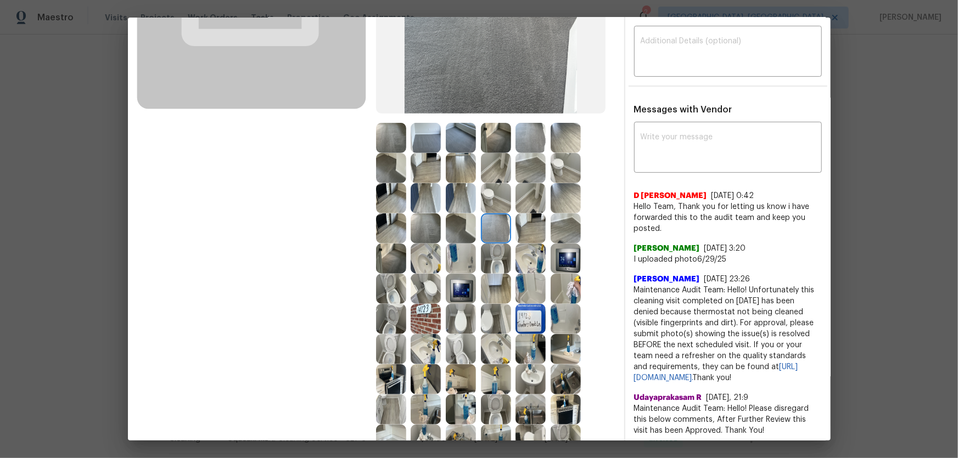
click at [526, 166] on img at bounding box center [530, 168] width 30 height 30
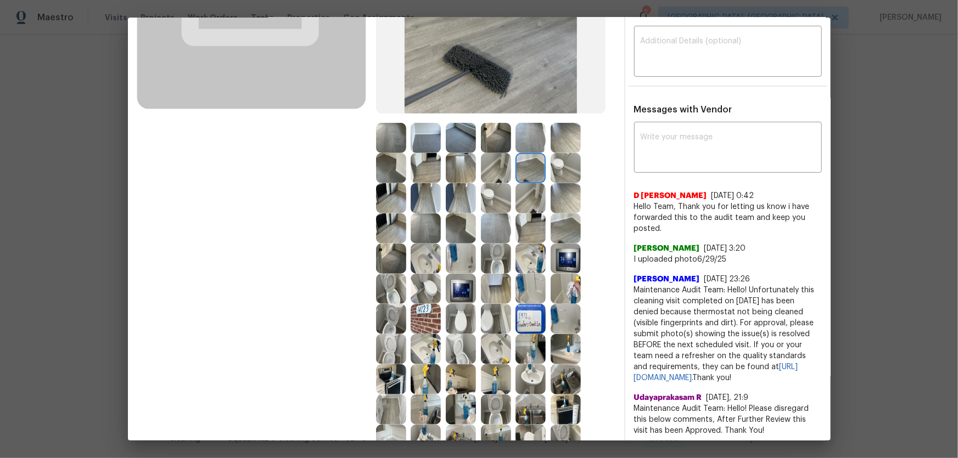
click at [526, 139] on img at bounding box center [530, 138] width 30 height 30
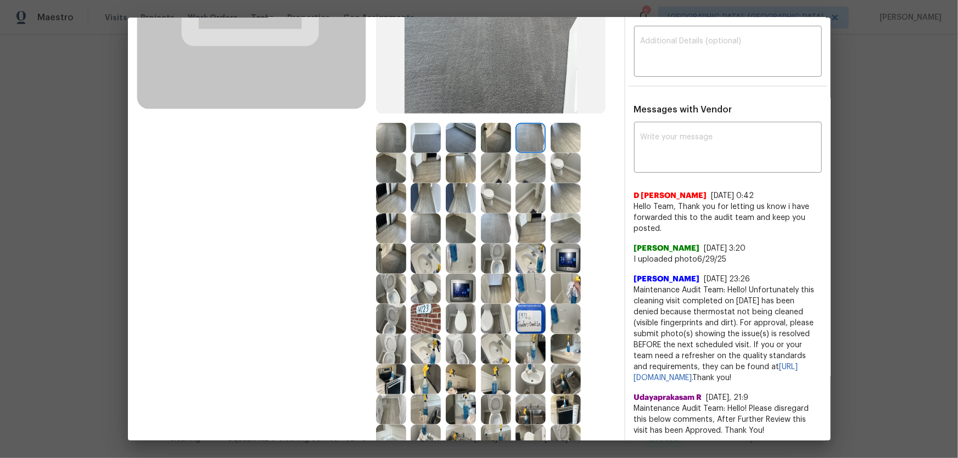
click at [505, 139] on img at bounding box center [496, 138] width 30 height 30
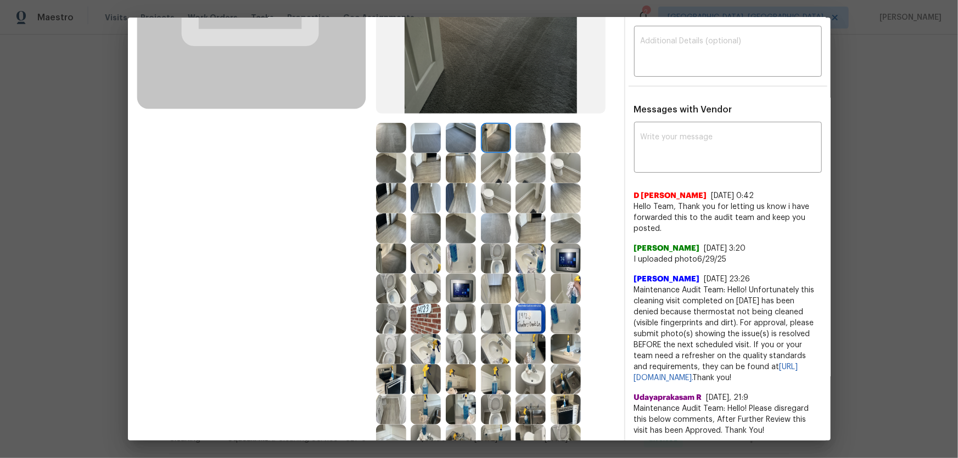
click at [454, 143] on img at bounding box center [461, 138] width 30 height 30
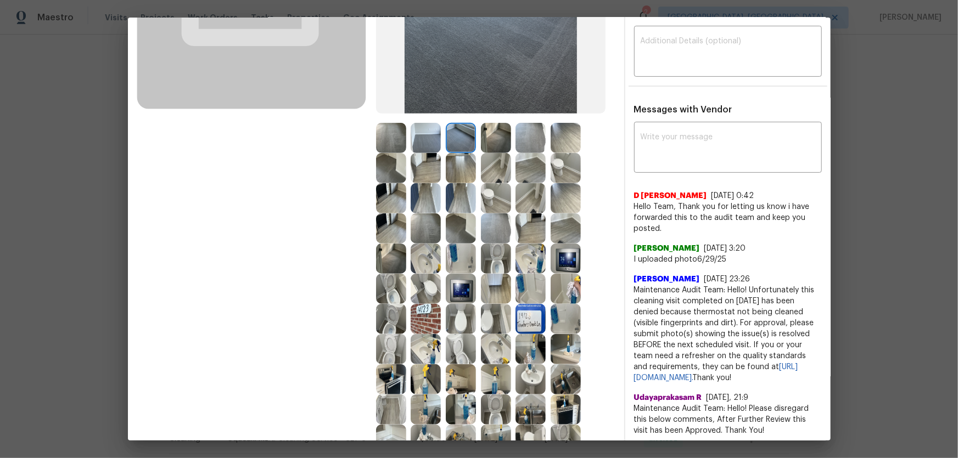
click at [450, 196] on img at bounding box center [461, 198] width 30 height 30
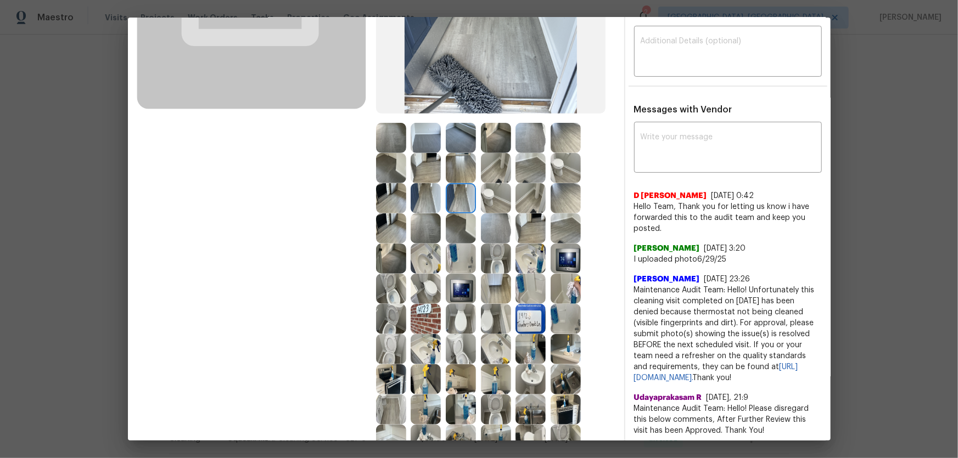
click at [508, 227] on img at bounding box center [496, 229] width 30 height 30
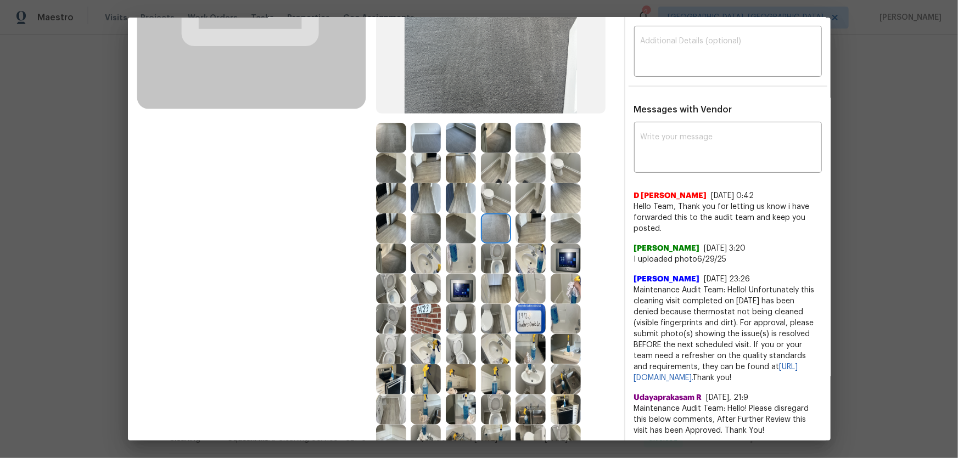
click at [568, 256] on img at bounding box center [566, 259] width 30 height 30
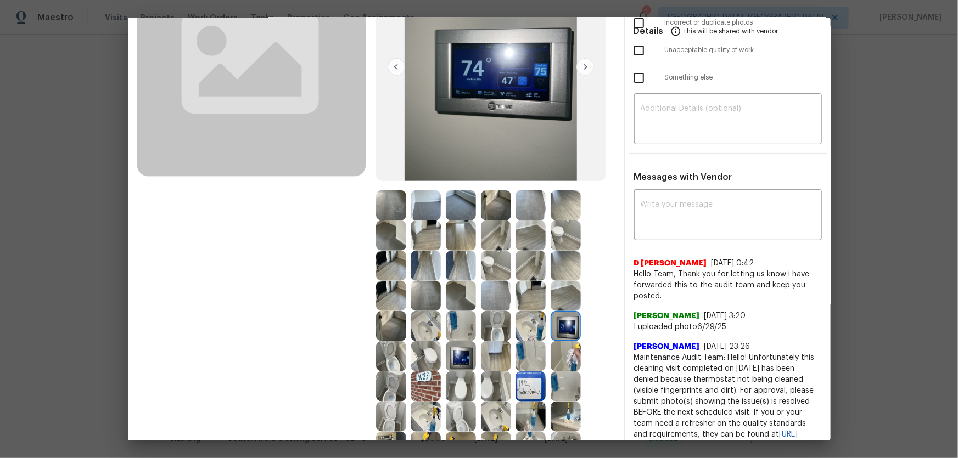
scroll to position [0, 0]
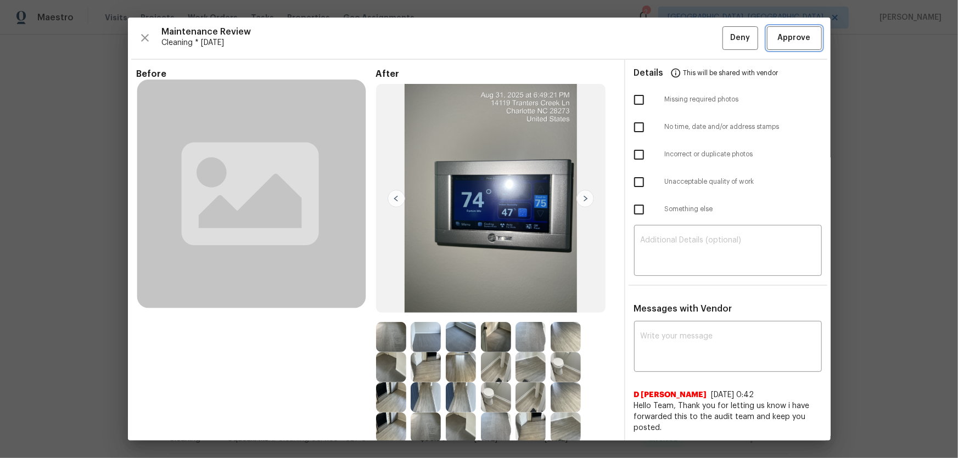
click at [681, 34] on button "Approve" at bounding box center [794, 38] width 55 height 24
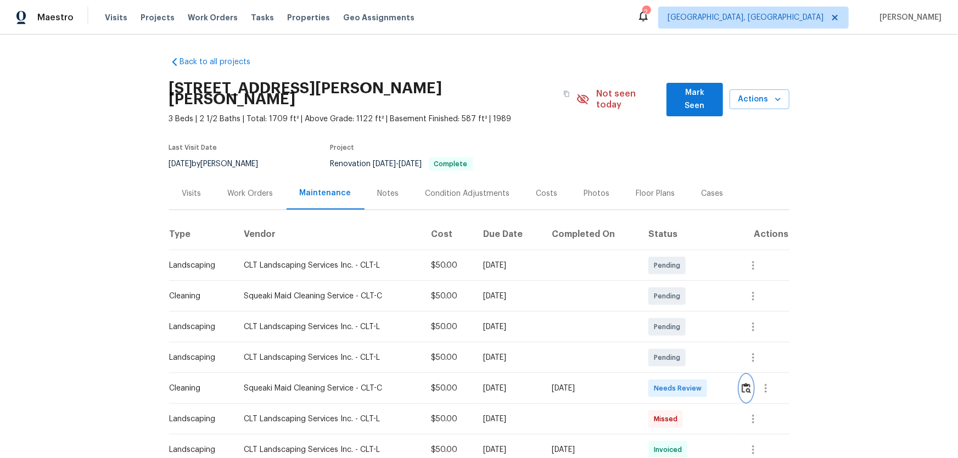
click at [681, 302] on button "button" at bounding box center [746, 388] width 13 height 26
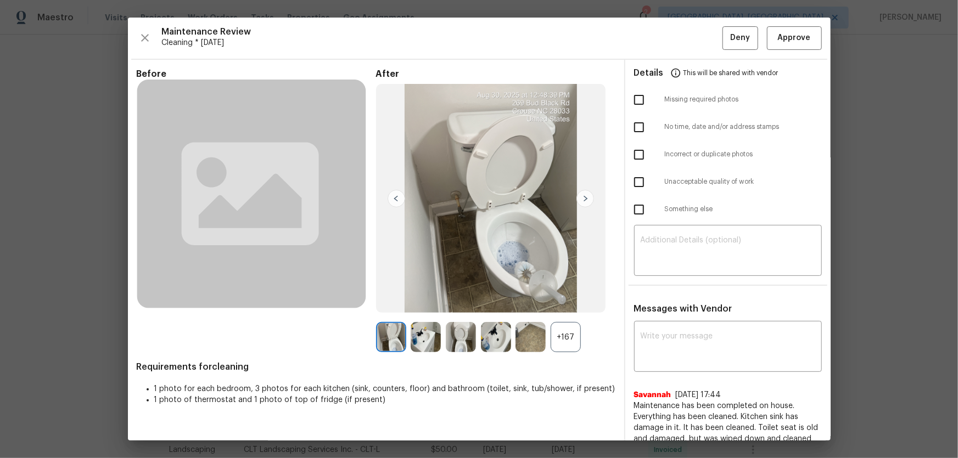
click at [576, 302] on div "+167" at bounding box center [566, 337] width 30 height 30
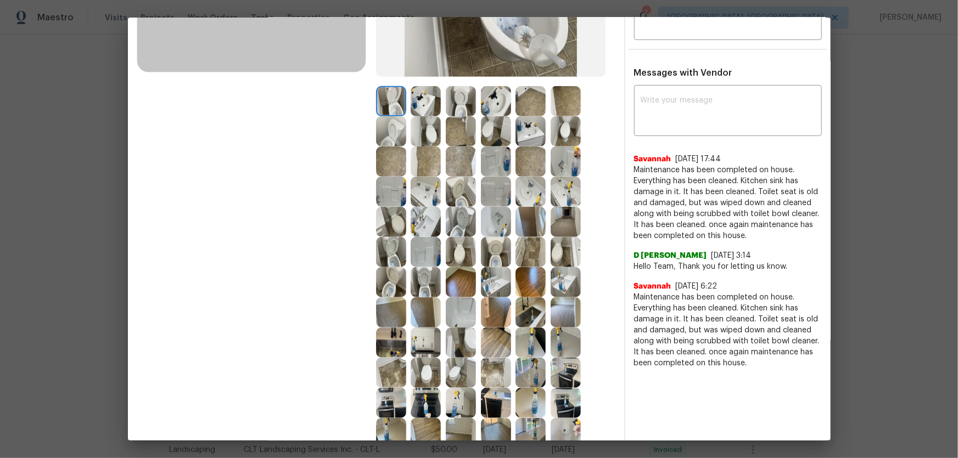
scroll to position [249, 0]
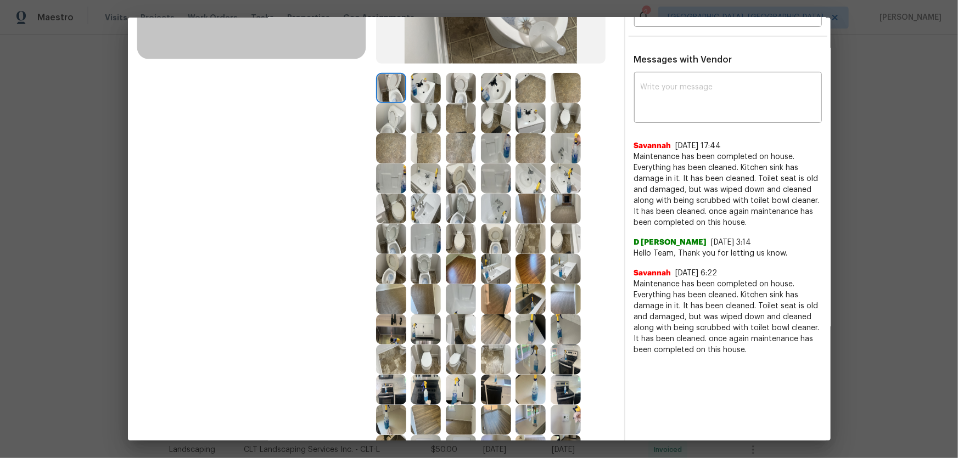
click at [453, 205] on img at bounding box center [461, 209] width 30 height 30
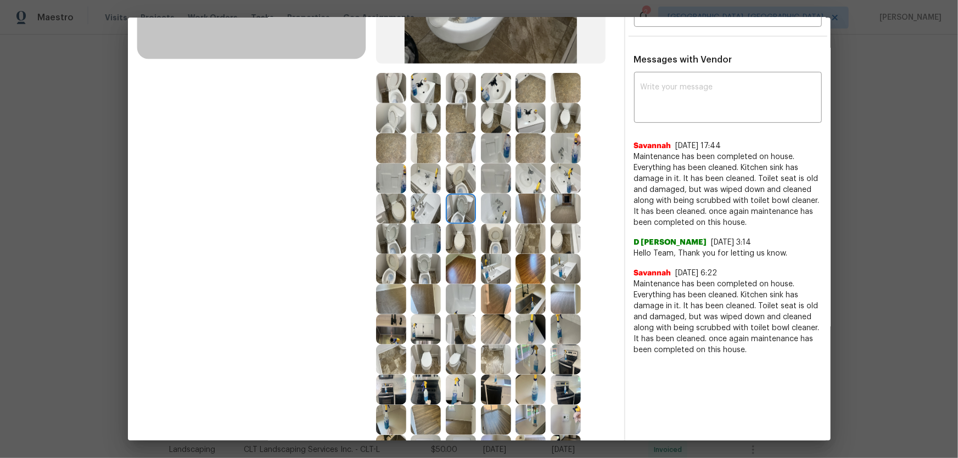
click at [388, 241] on img at bounding box center [391, 239] width 30 height 30
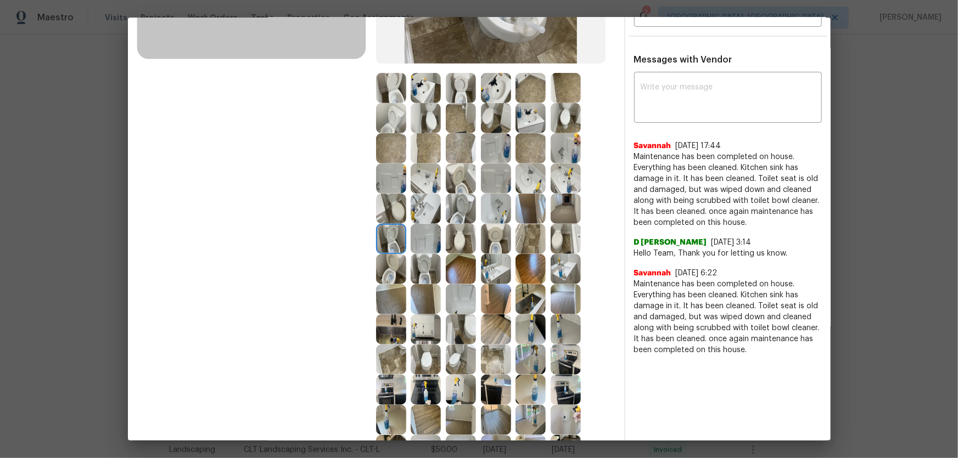
click at [418, 270] on img at bounding box center [426, 269] width 30 height 30
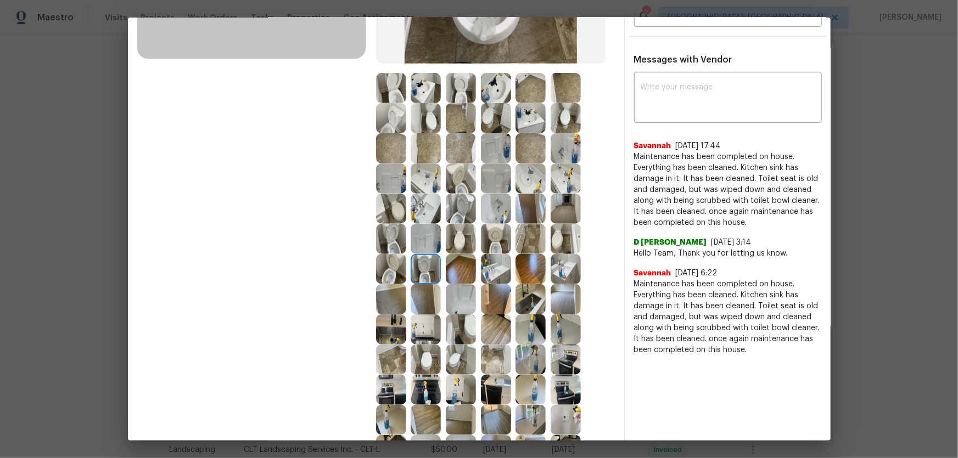
click at [424, 182] on img at bounding box center [426, 179] width 30 height 30
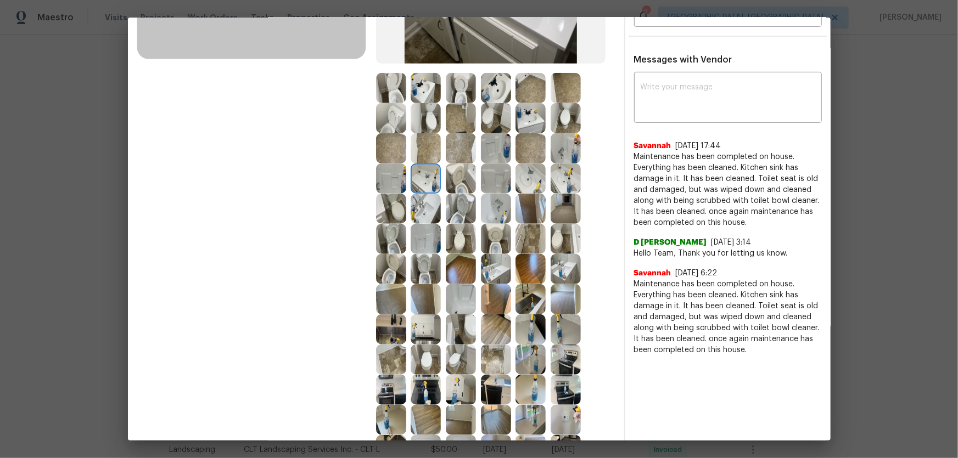
click at [426, 205] on img at bounding box center [426, 209] width 30 height 30
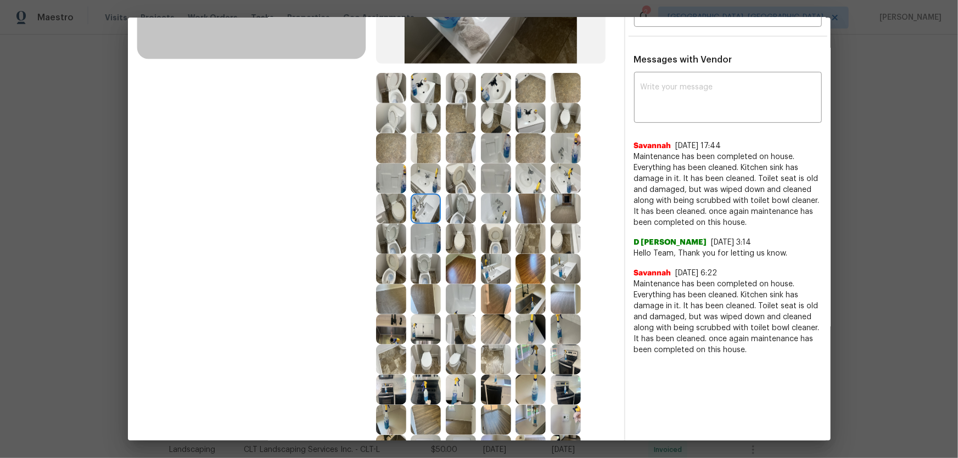
click at [417, 88] on img at bounding box center [426, 88] width 30 height 30
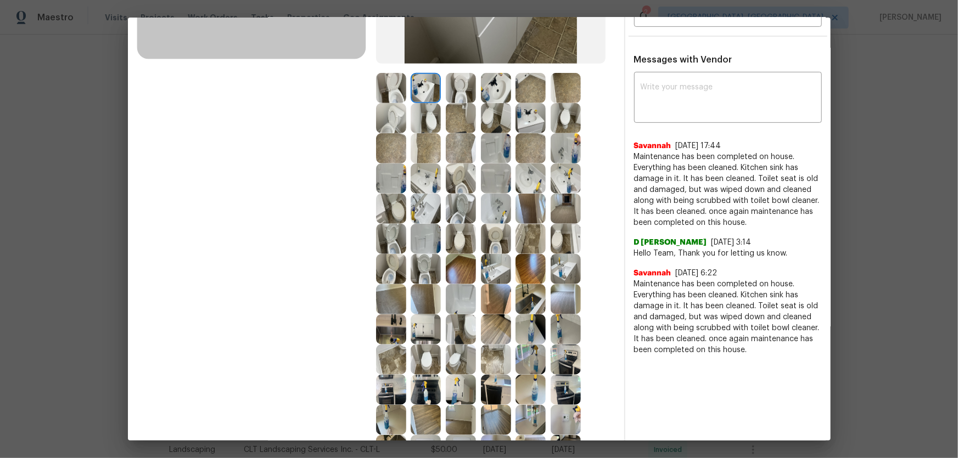
click at [486, 160] on img at bounding box center [496, 148] width 30 height 30
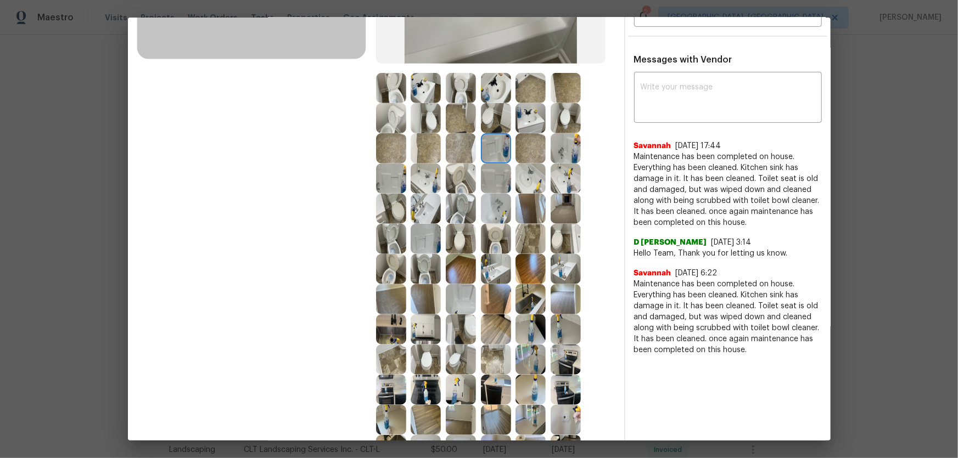
click at [492, 172] on img at bounding box center [496, 179] width 30 height 30
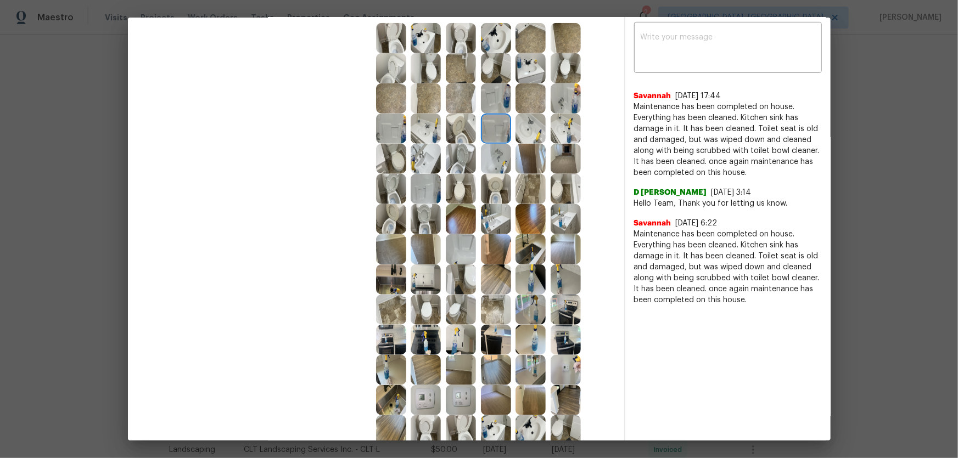
click at [531, 262] on img at bounding box center [530, 249] width 30 height 30
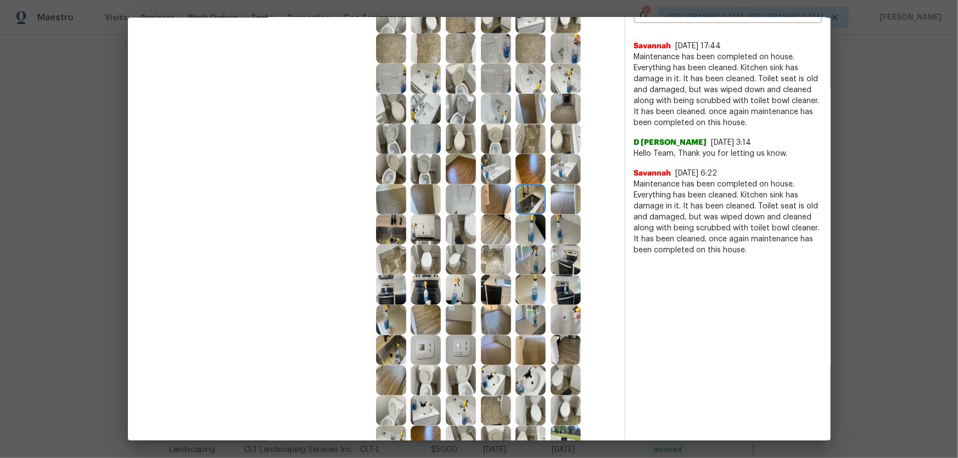
click at [459, 282] on img at bounding box center [461, 290] width 30 height 30
click at [437, 283] on img at bounding box center [426, 290] width 30 height 30
click at [397, 287] on img at bounding box center [391, 290] width 30 height 30
click at [484, 291] on img at bounding box center [496, 290] width 30 height 30
click at [558, 284] on img at bounding box center [566, 290] width 30 height 30
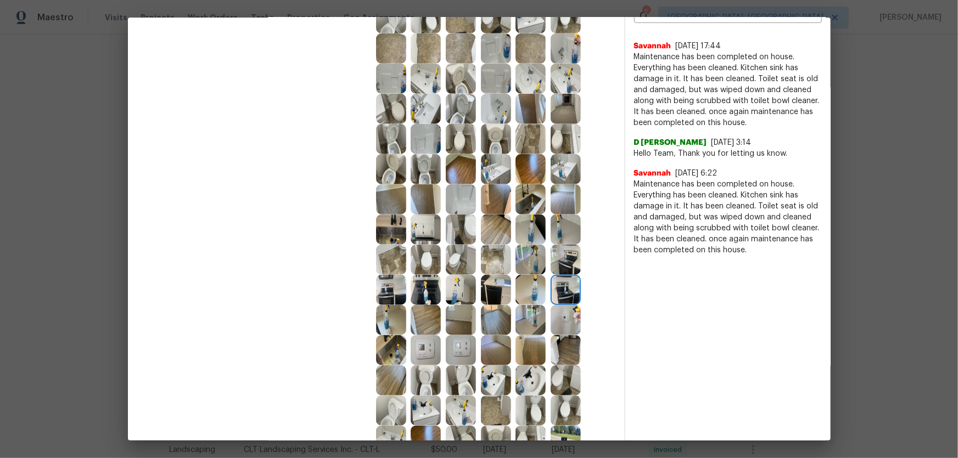
click at [558, 269] on img at bounding box center [566, 260] width 30 height 30
click at [533, 265] on img at bounding box center [530, 260] width 30 height 30
click at [491, 264] on img at bounding box center [496, 260] width 30 height 30
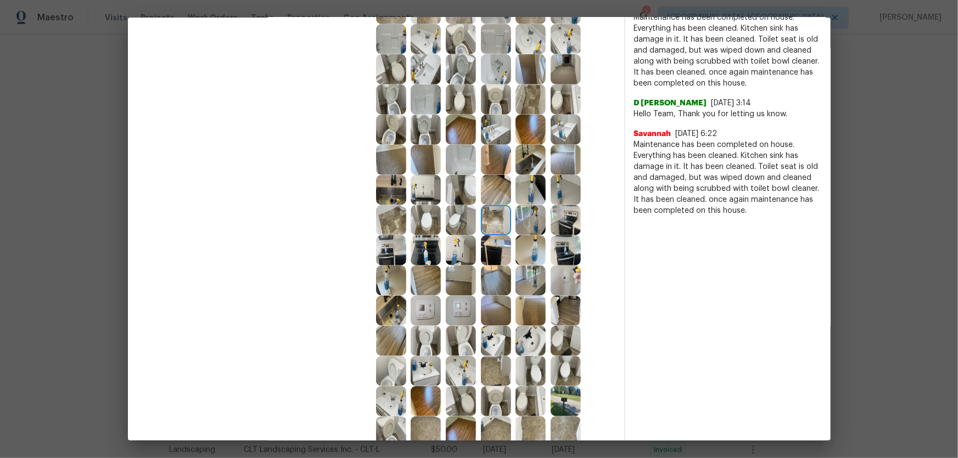
scroll to position [449, 0]
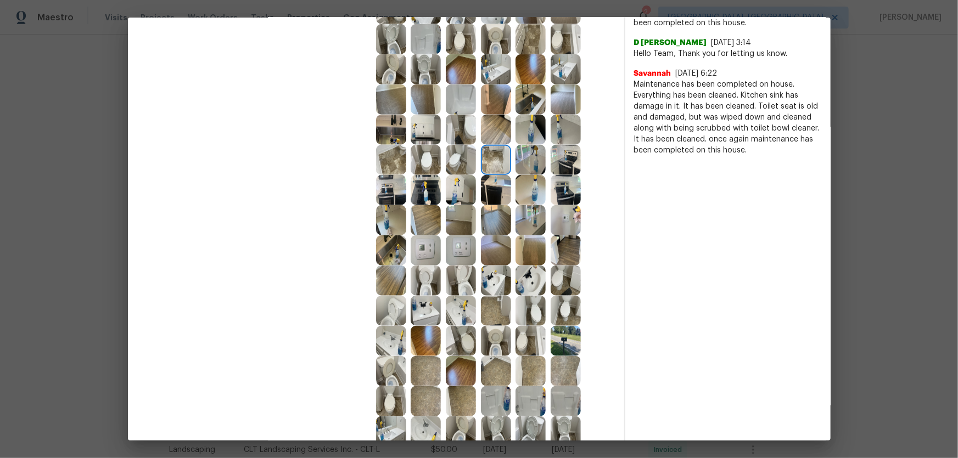
click at [529, 247] on img at bounding box center [530, 251] width 30 height 30
click at [506, 246] on img at bounding box center [496, 251] width 30 height 30
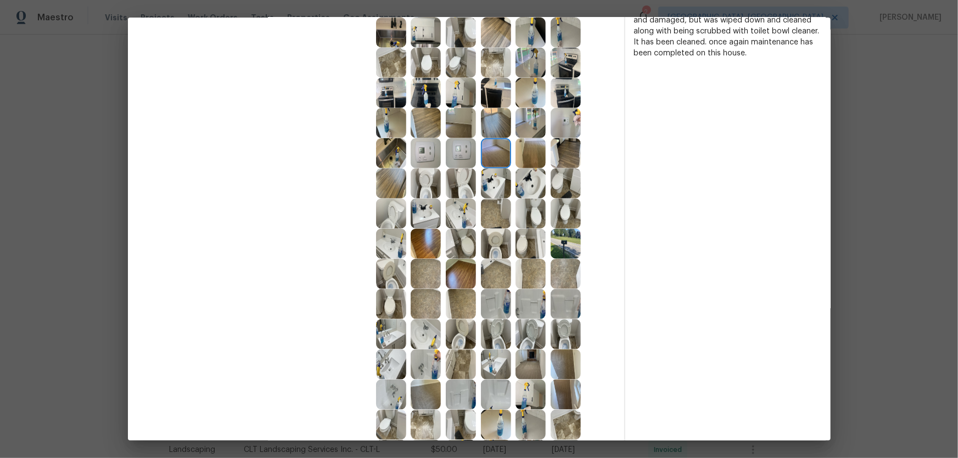
scroll to position [549, 0]
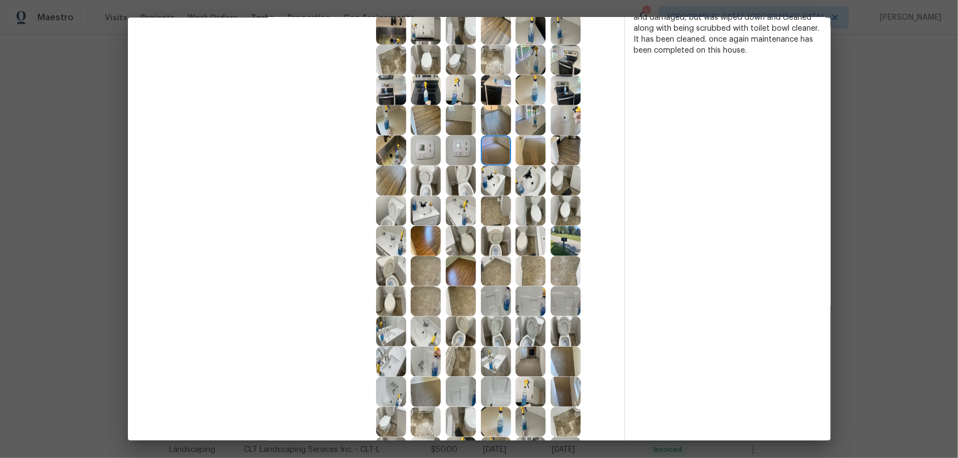
click at [400, 188] on img at bounding box center [391, 181] width 30 height 30
click at [400, 166] on img at bounding box center [391, 181] width 30 height 30
click at [403, 150] on img at bounding box center [391, 151] width 30 height 30
click at [423, 156] on img at bounding box center [426, 151] width 30 height 30
click at [474, 149] on div at bounding box center [463, 151] width 35 height 30
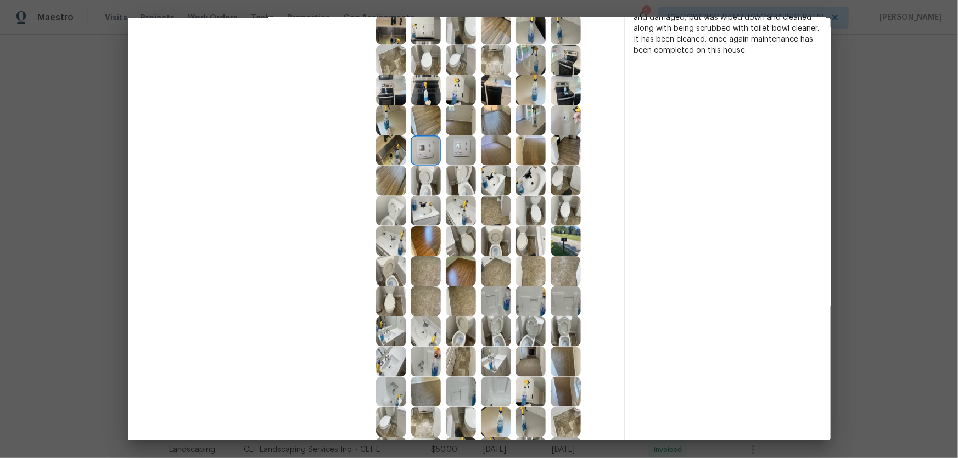
click at [469, 149] on img at bounding box center [461, 151] width 30 height 30
click at [455, 121] on img at bounding box center [461, 120] width 30 height 30
click at [429, 122] on img at bounding box center [426, 120] width 30 height 30
click at [424, 103] on img at bounding box center [426, 90] width 30 height 30
click at [449, 98] on img at bounding box center [461, 90] width 30 height 30
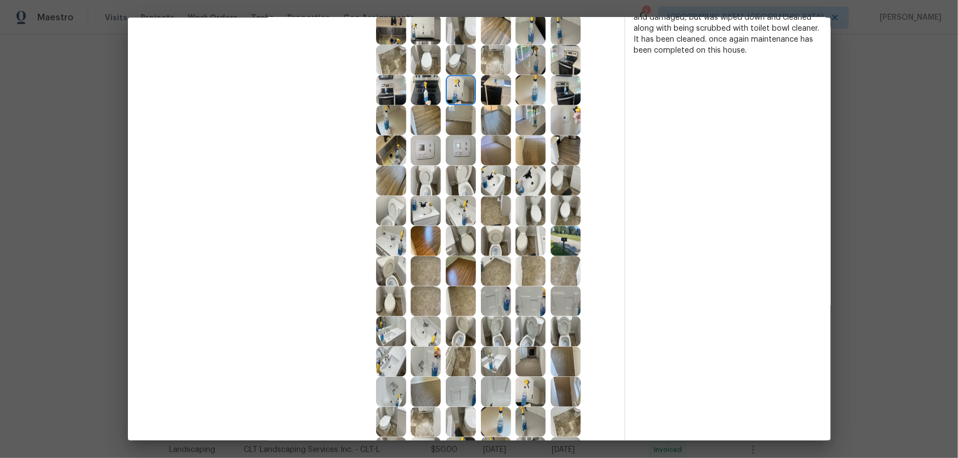
click at [483, 98] on img at bounding box center [496, 90] width 30 height 30
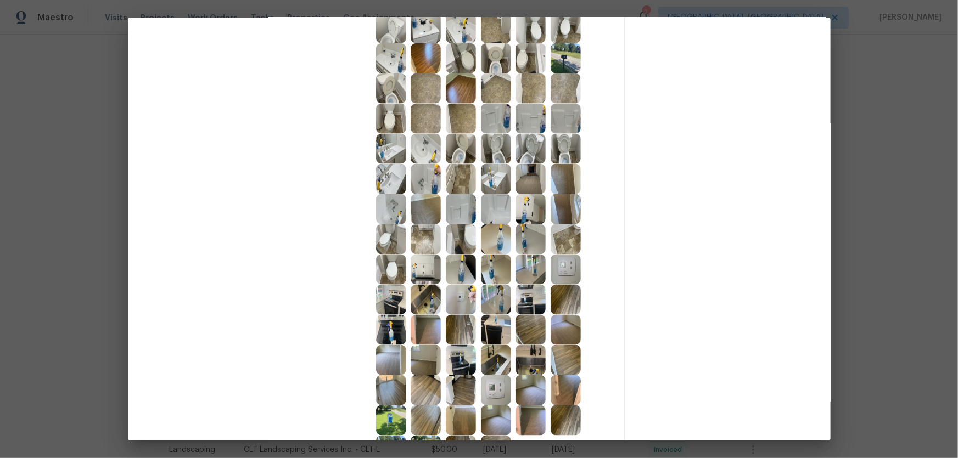
scroll to position [826, 0]
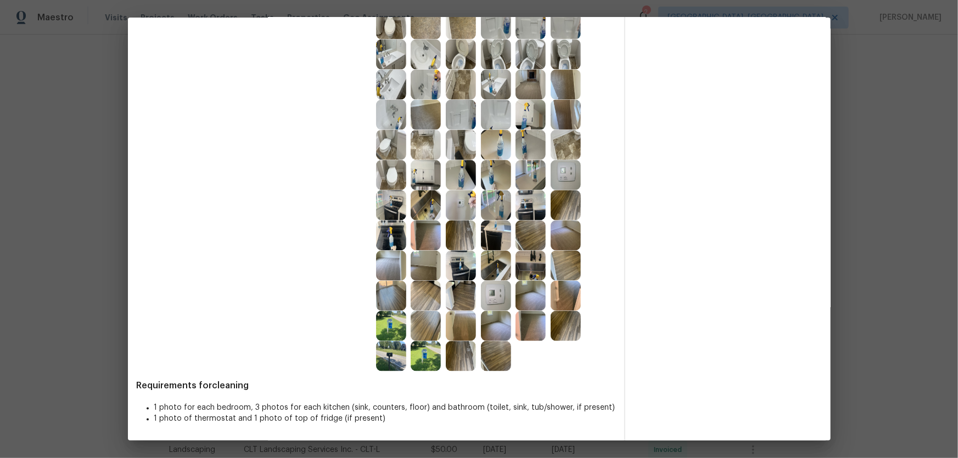
click at [503, 265] on img at bounding box center [496, 266] width 30 height 30
click at [521, 267] on img at bounding box center [530, 266] width 30 height 30
click at [496, 291] on img at bounding box center [496, 296] width 30 height 30
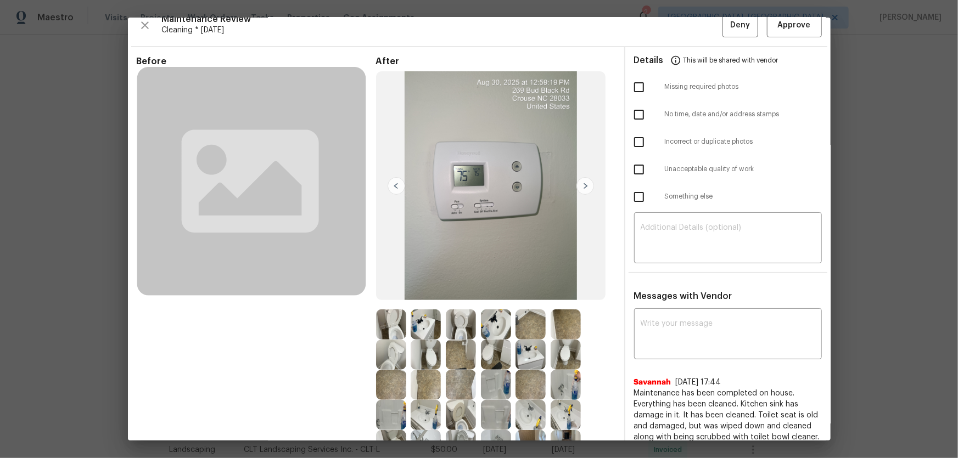
scroll to position [0, 0]
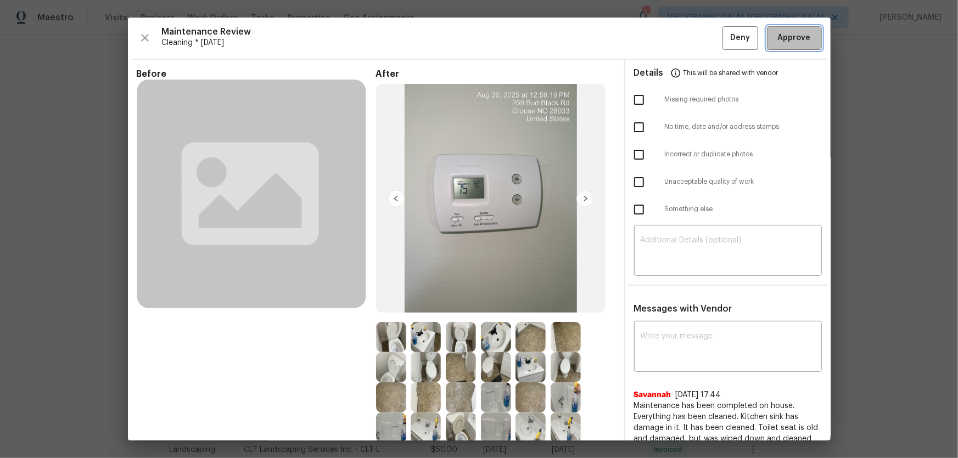
click at [681, 33] on span "Approve" at bounding box center [794, 38] width 33 height 14
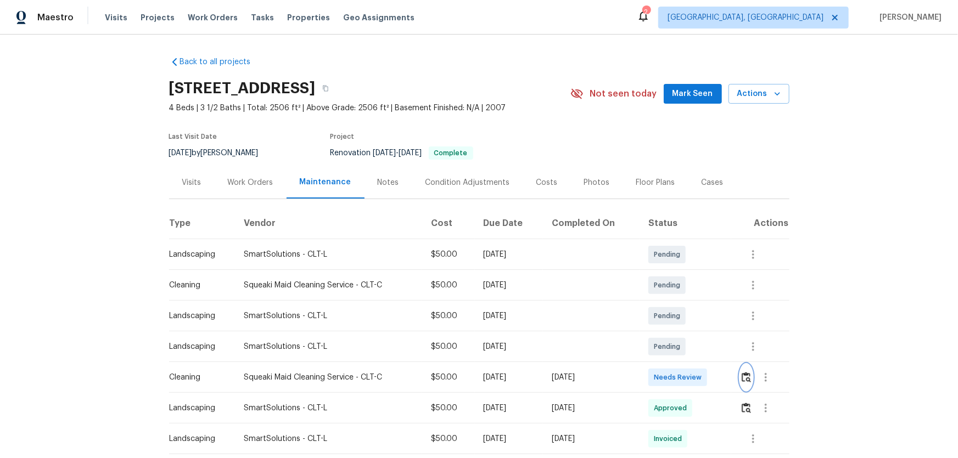
click at [742, 375] on img "button" at bounding box center [746, 377] width 9 height 10
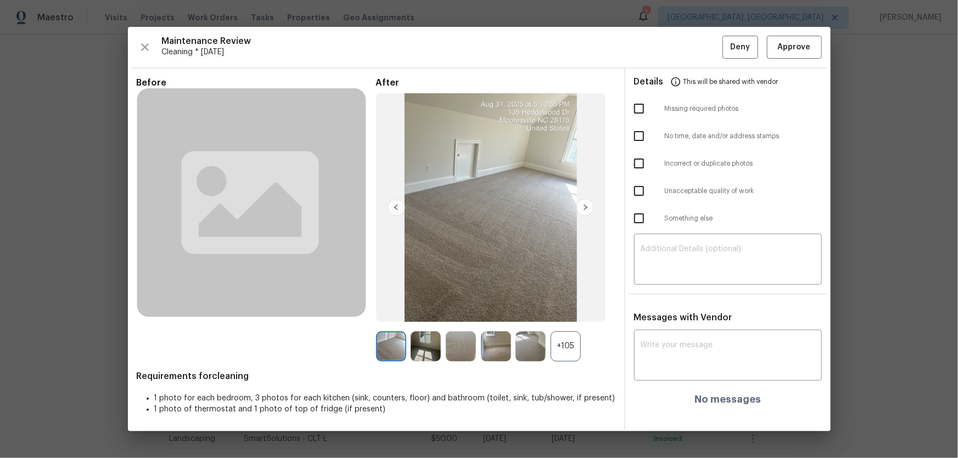
click at [571, 345] on div "+105" at bounding box center [566, 347] width 30 height 30
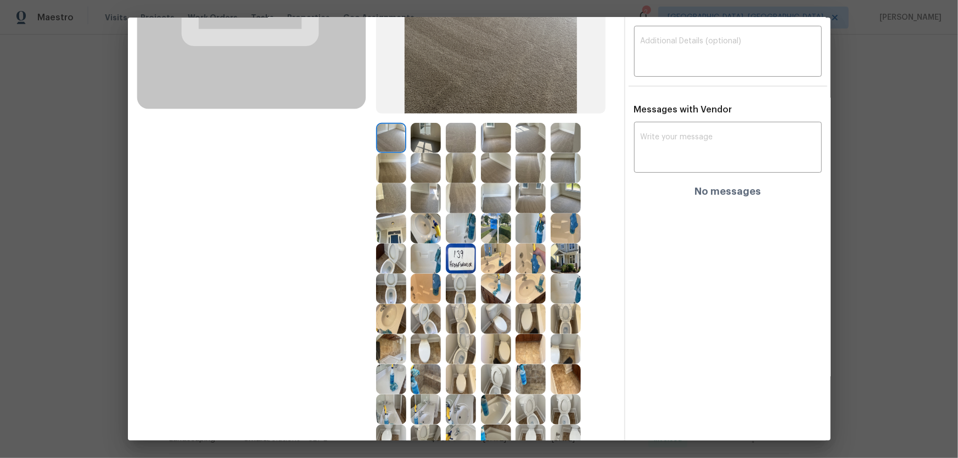
scroll to position [249, 0]
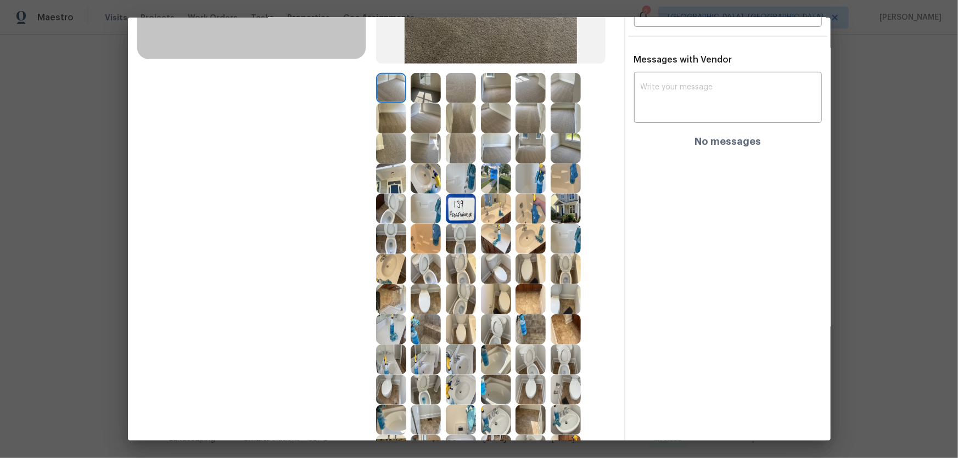
click at [454, 242] on img at bounding box center [461, 239] width 30 height 30
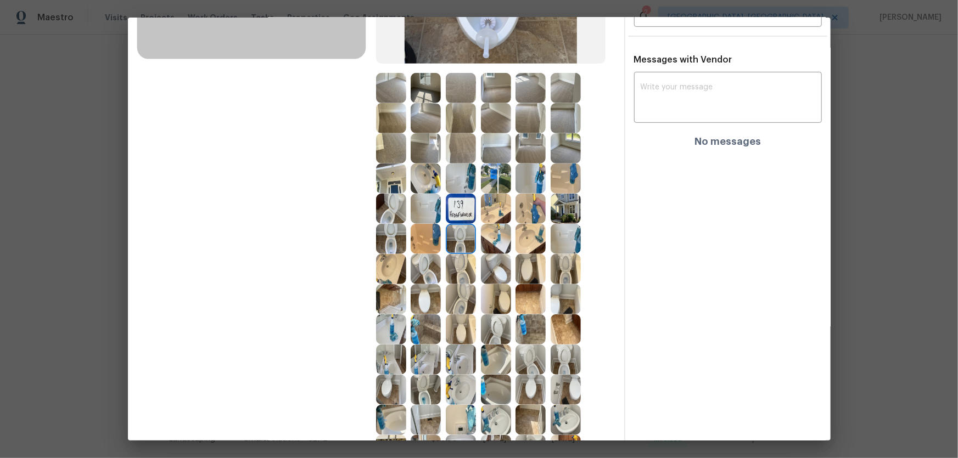
click at [461, 267] on img at bounding box center [461, 269] width 30 height 30
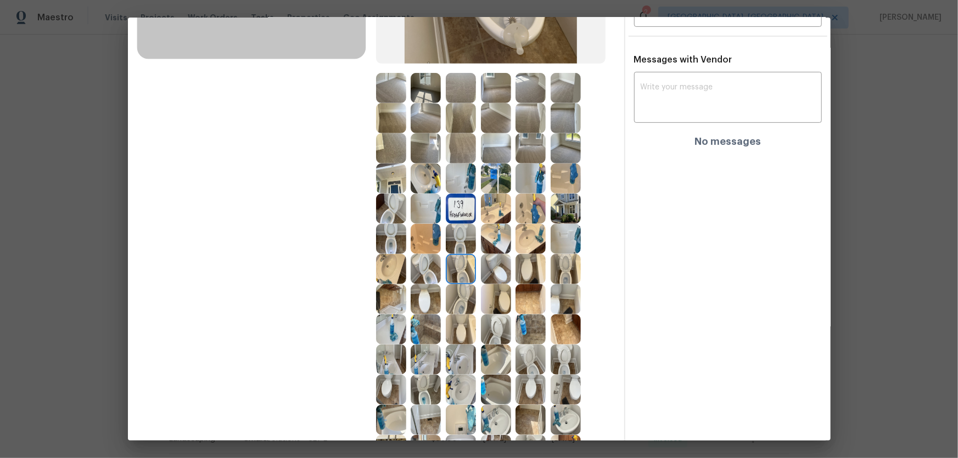
click at [418, 260] on img at bounding box center [426, 269] width 30 height 30
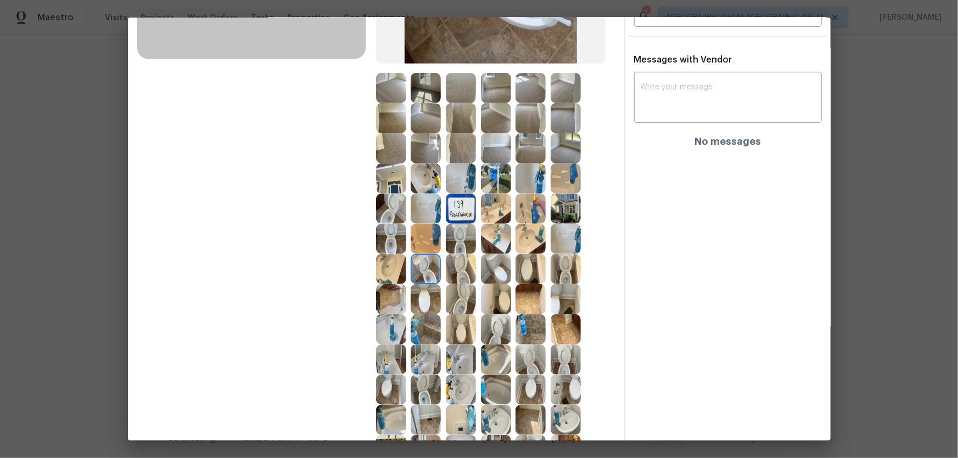
click at [383, 232] on img at bounding box center [391, 239] width 30 height 30
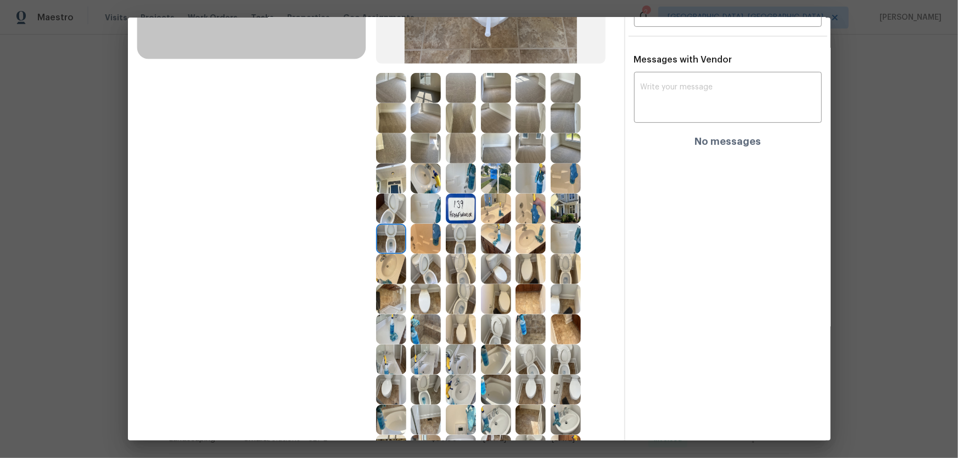
click at [383, 203] on img at bounding box center [391, 209] width 30 height 30
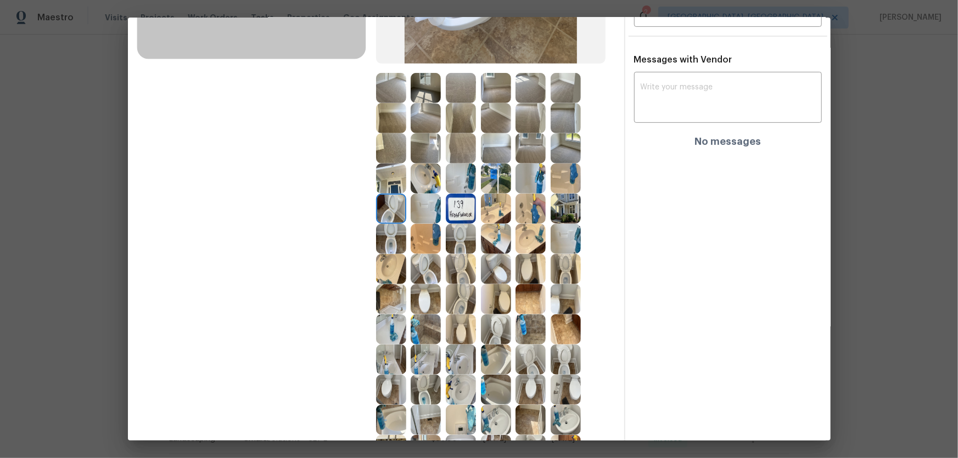
click at [387, 273] on img at bounding box center [391, 269] width 30 height 30
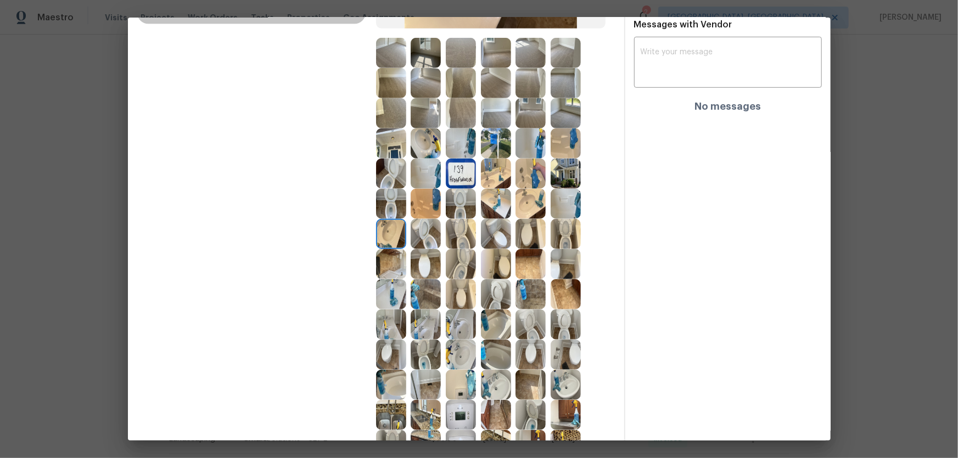
scroll to position [299, 0]
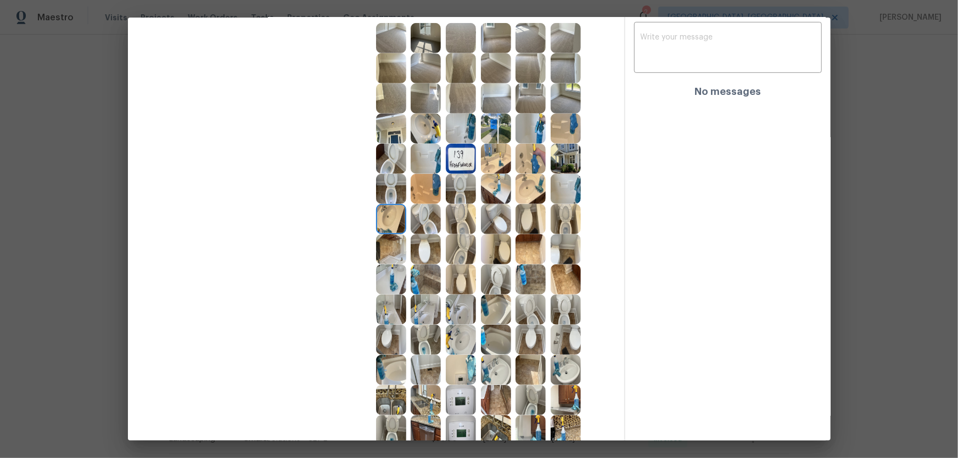
click at [526, 184] on img at bounding box center [530, 189] width 30 height 30
click at [499, 184] on img at bounding box center [496, 189] width 30 height 30
click at [494, 166] on img at bounding box center [496, 159] width 30 height 30
click at [551, 170] on img at bounding box center [566, 159] width 30 height 30
click at [540, 164] on img at bounding box center [530, 159] width 30 height 30
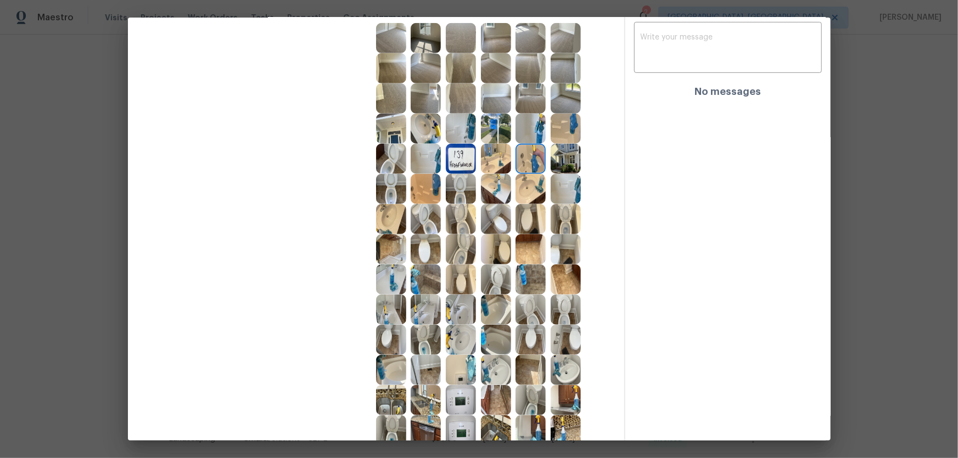
click at [571, 201] on img at bounding box center [566, 189] width 30 height 30
click at [524, 127] on img at bounding box center [530, 129] width 30 height 30
click at [559, 137] on img at bounding box center [566, 129] width 30 height 30
click at [475, 128] on div at bounding box center [463, 129] width 35 height 30
click at [457, 126] on img at bounding box center [461, 129] width 30 height 30
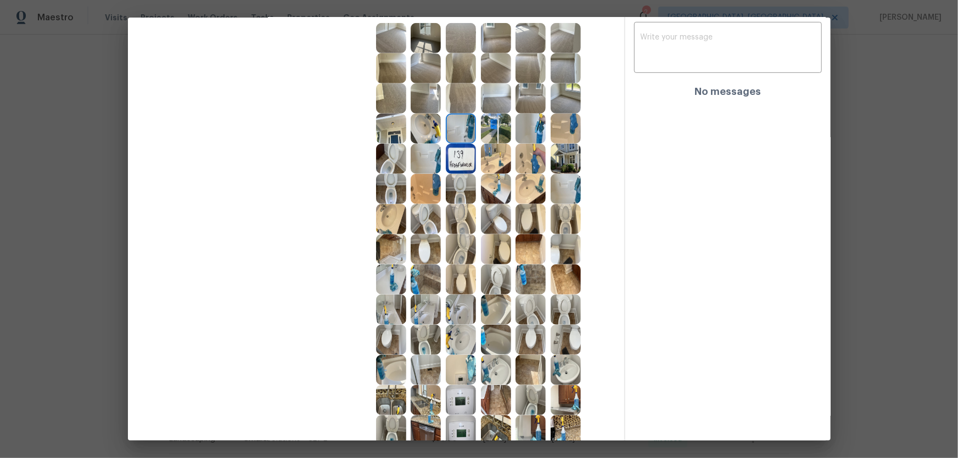
click at [427, 125] on img at bounding box center [426, 129] width 30 height 30
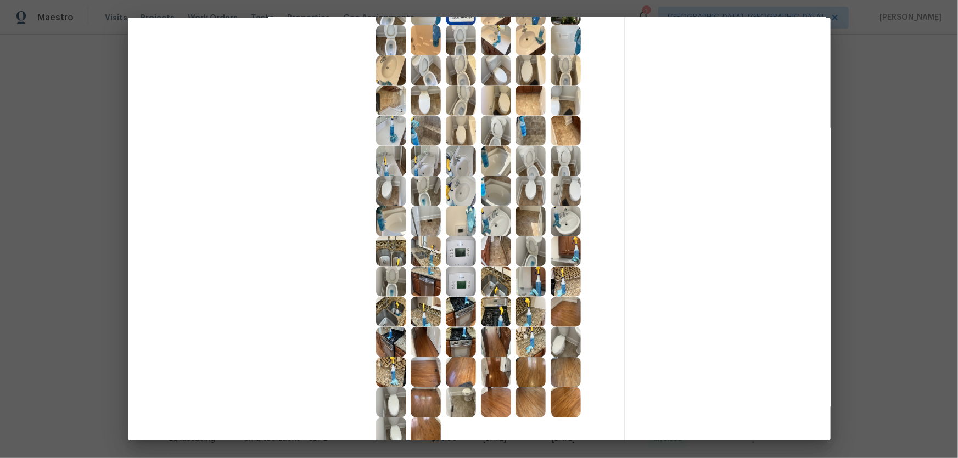
scroll to position [449, 0]
click at [453, 251] on img at bounding box center [461, 251] width 30 height 30
click at [455, 275] on img at bounding box center [461, 281] width 30 height 30
click at [482, 277] on img at bounding box center [496, 281] width 30 height 30
click at [489, 297] on img at bounding box center [496, 311] width 30 height 30
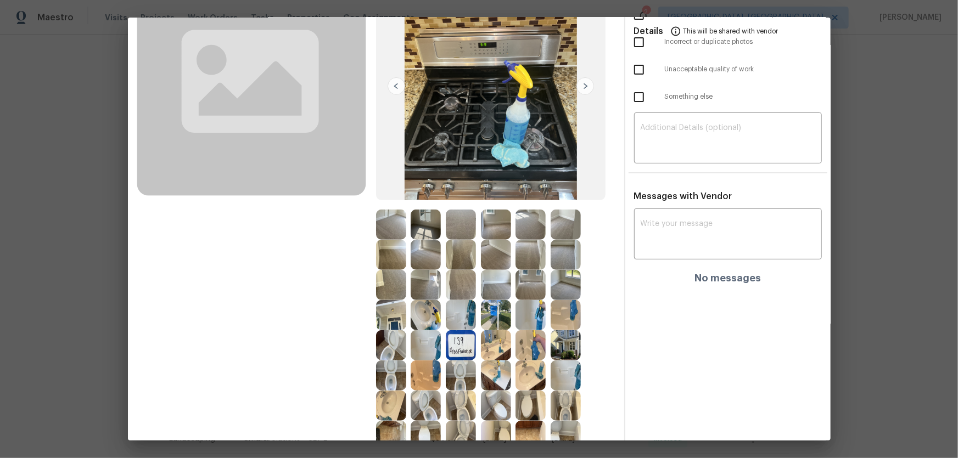
scroll to position [99, 0]
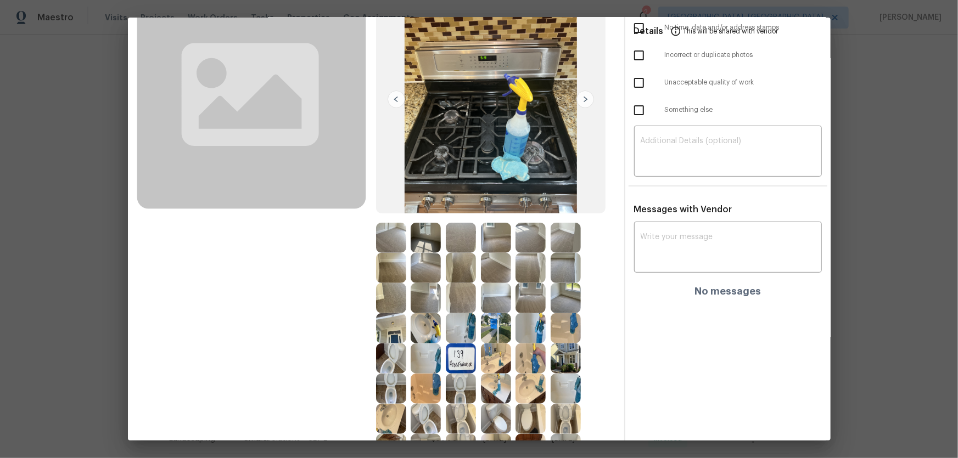
click at [498, 231] on img at bounding box center [496, 238] width 30 height 30
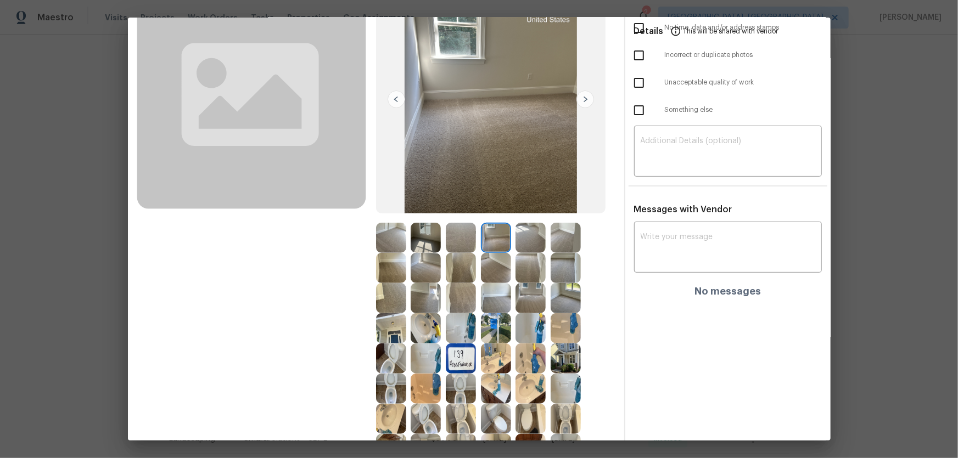
click at [518, 234] on img at bounding box center [530, 238] width 30 height 30
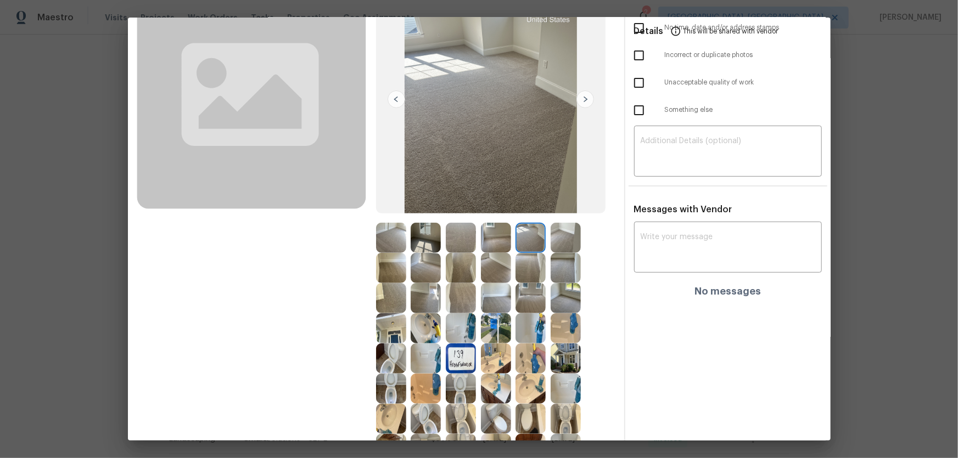
click at [560, 236] on img at bounding box center [566, 238] width 30 height 30
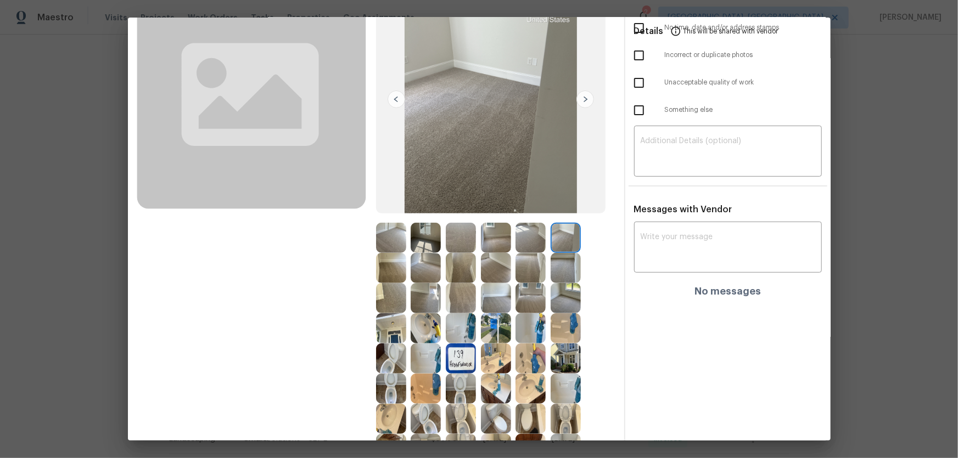
click at [563, 256] on img at bounding box center [566, 268] width 30 height 30
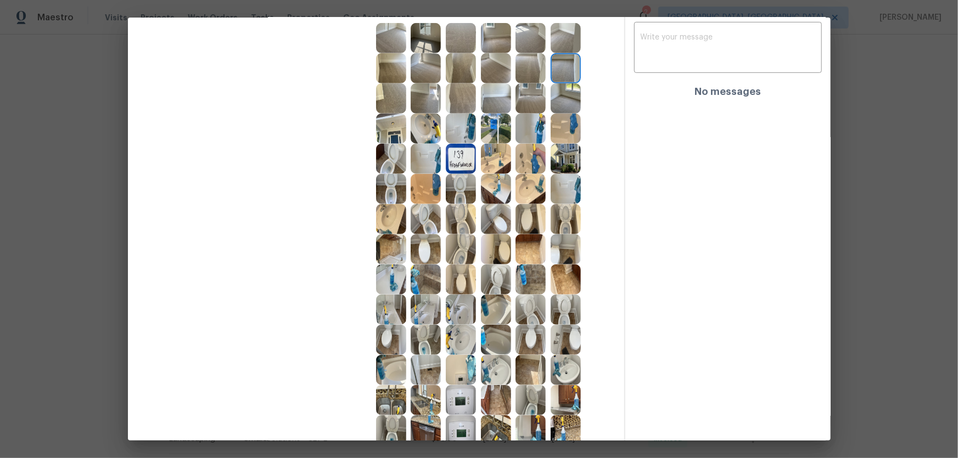
scroll to position [499, 0]
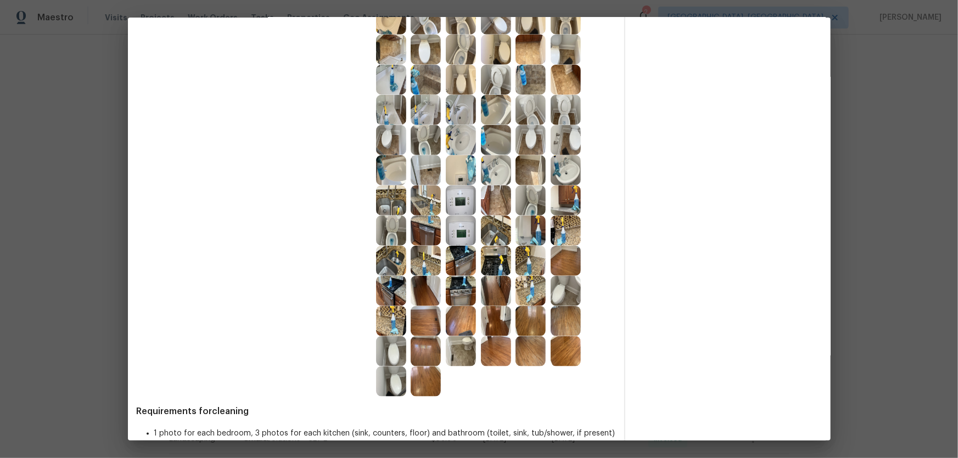
click at [462, 277] on img at bounding box center [461, 291] width 30 height 30
drag, startPoint x: 431, startPoint y: 253, endPoint x: 407, endPoint y: 254, distance: 24.2
click at [431, 253] on img at bounding box center [426, 261] width 30 height 30
click at [403, 254] on img at bounding box center [391, 261] width 30 height 30
click at [393, 290] on img at bounding box center [391, 291] width 30 height 30
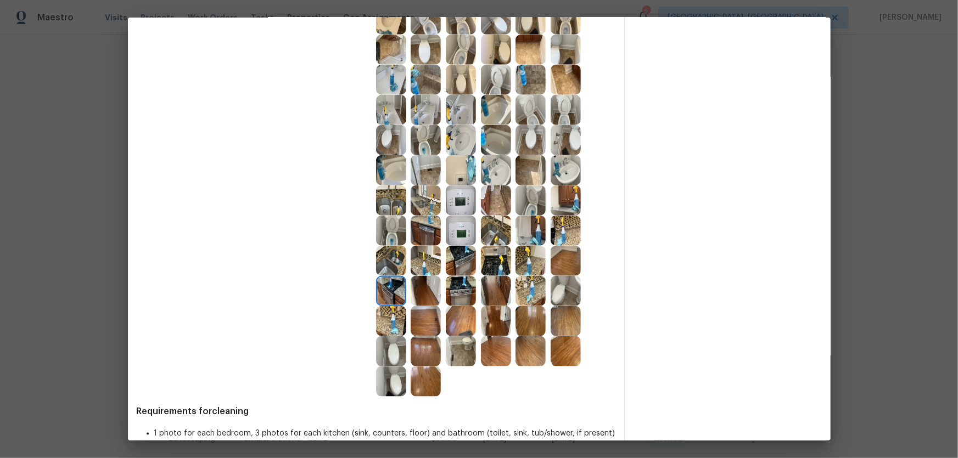
click at [390, 319] on img at bounding box center [391, 321] width 30 height 30
click at [428, 294] on img at bounding box center [426, 291] width 30 height 30
click at [462, 292] on img at bounding box center [461, 291] width 30 height 30
click at [499, 291] on img at bounding box center [496, 291] width 30 height 30
click at [536, 287] on img at bounding box center [530, 291] width 30 height 30
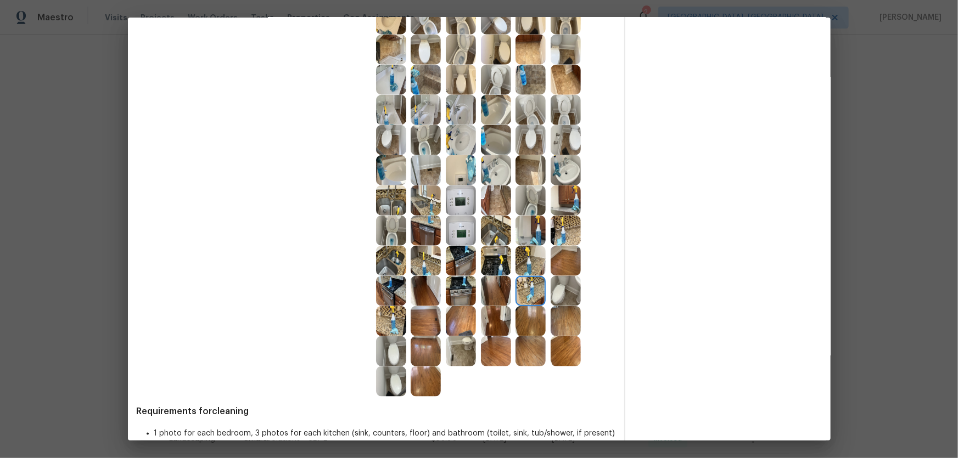
click at [557, 290] on img at bounding box center [566, 291] width 30 height 30
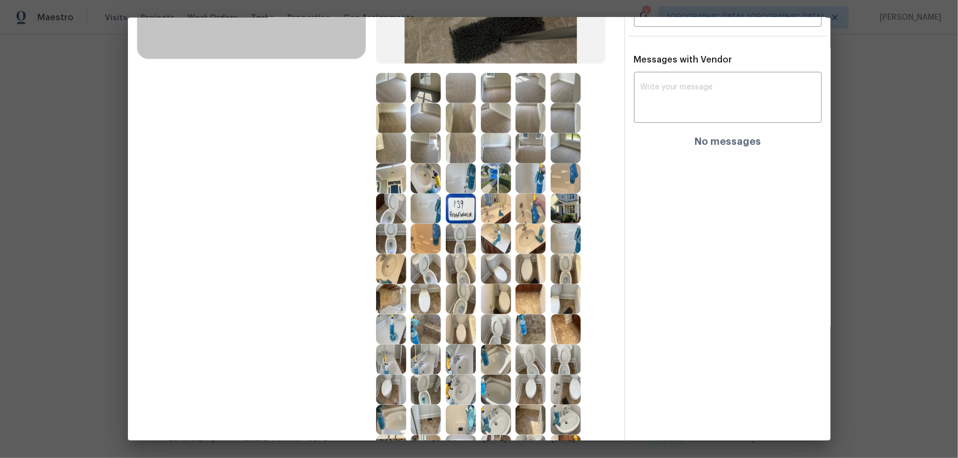
scroll to position [0, 0]
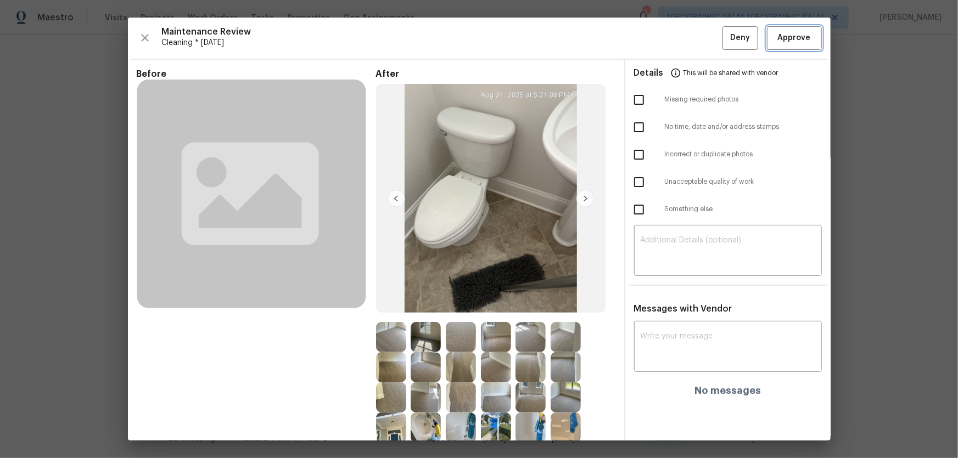
click at [778, 44] on span "Approve" at bounding box center [794, 38] width 33 height 14
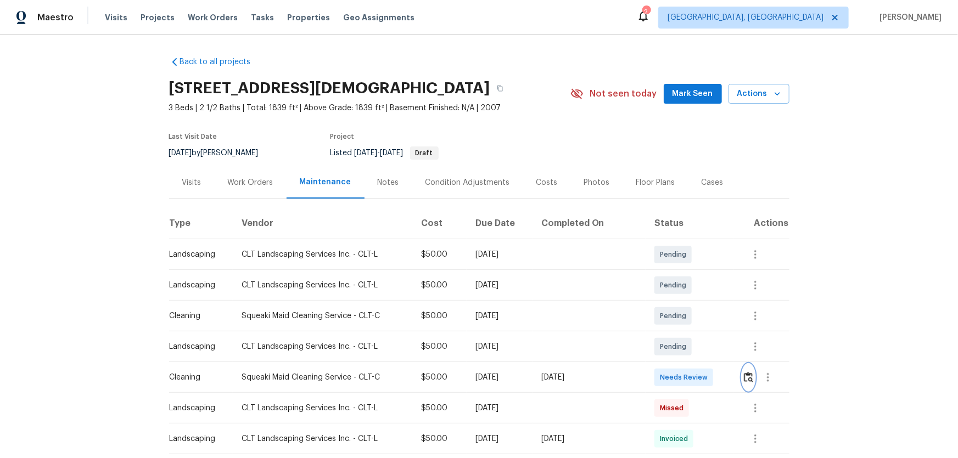
click at [681, 302] on img "button" at bounding box center [748, 377] width 9 height 10
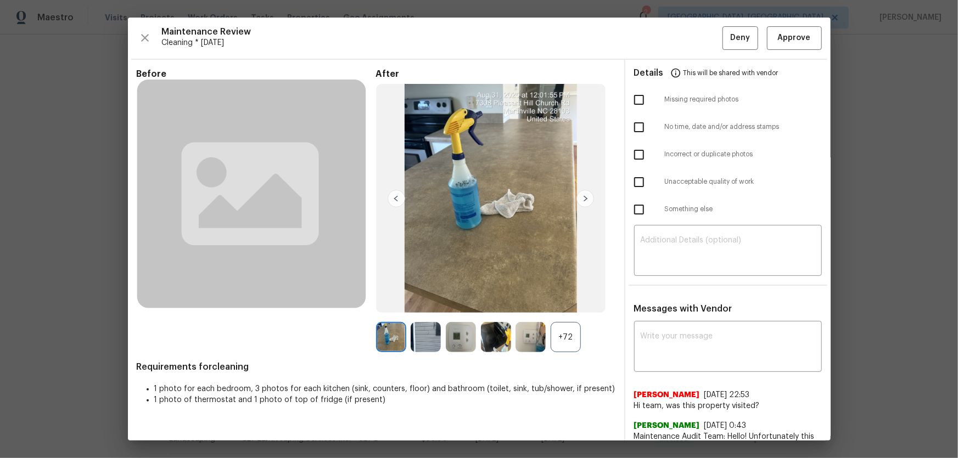
click at [562, 302] on div "+72" at bounding box center [566, 337] width 30 height 30
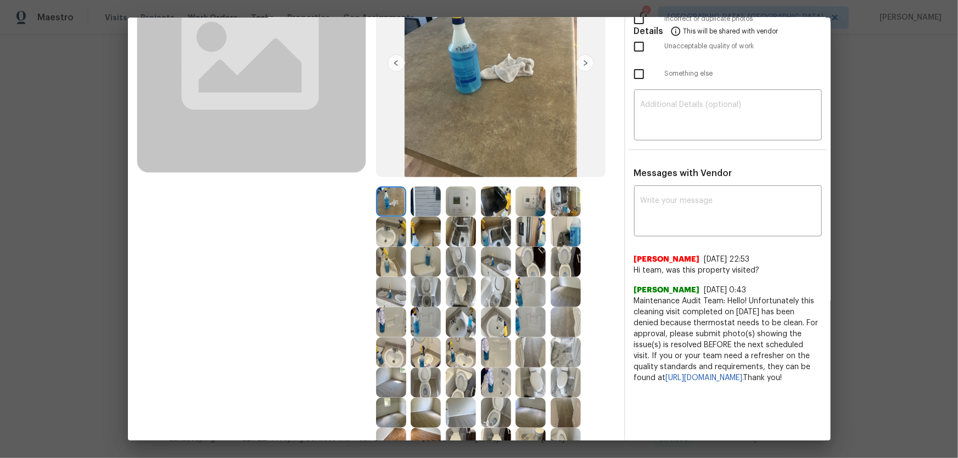
scroll to position [149, 0]
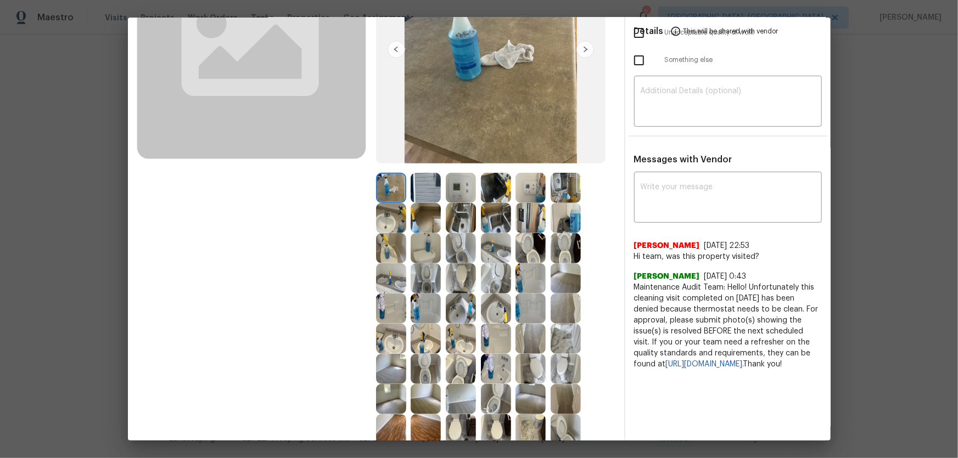
click at [431, 272] on img at bounding box center [426, 279] width 30 height 30
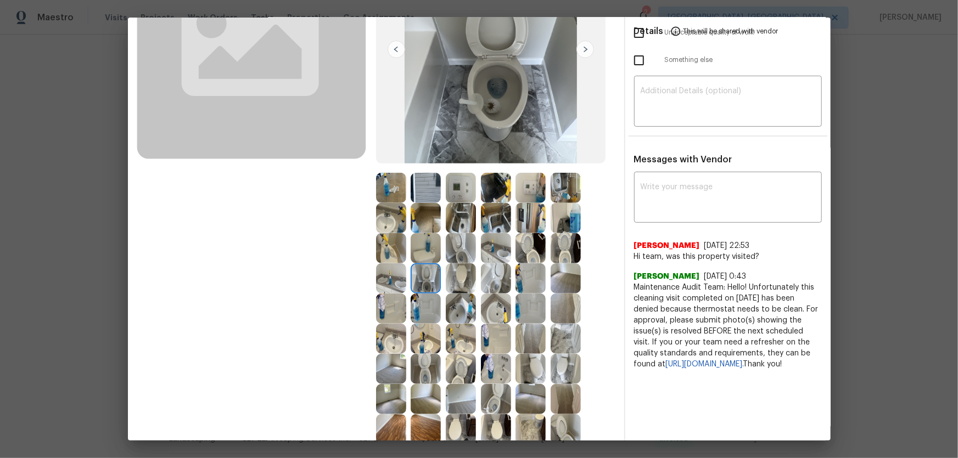
click at [446, 256] on img at bounding box center [461, 248] width 30 height 30
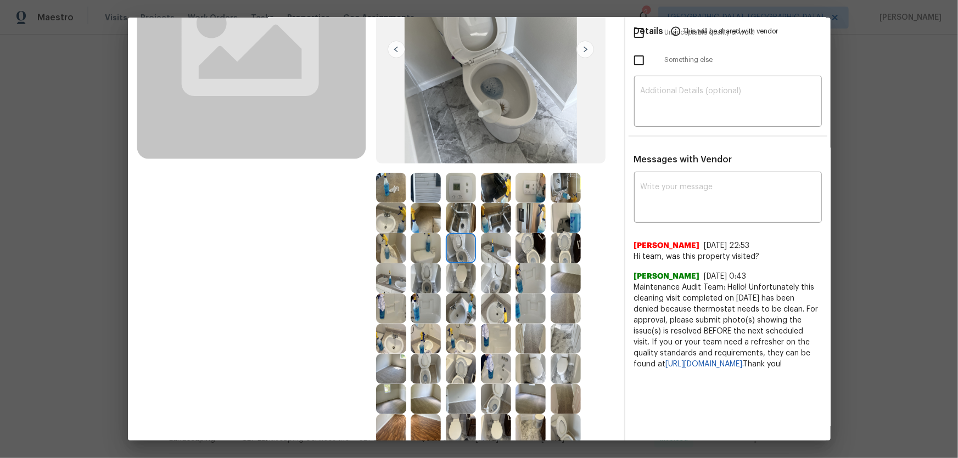
click at [489, 283] on img at bounding box center [496, 279] width 30 height 30
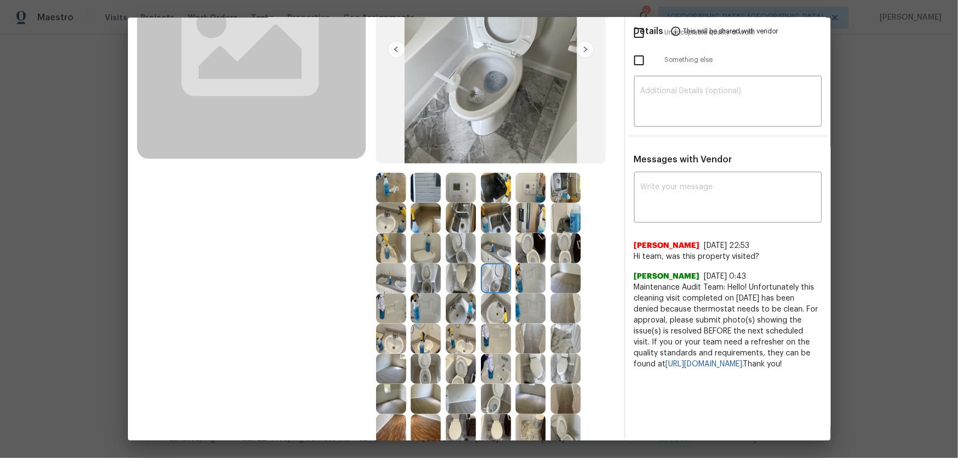
click at [468, 302] on img at bounding box center [461, 309] width 30 height 30
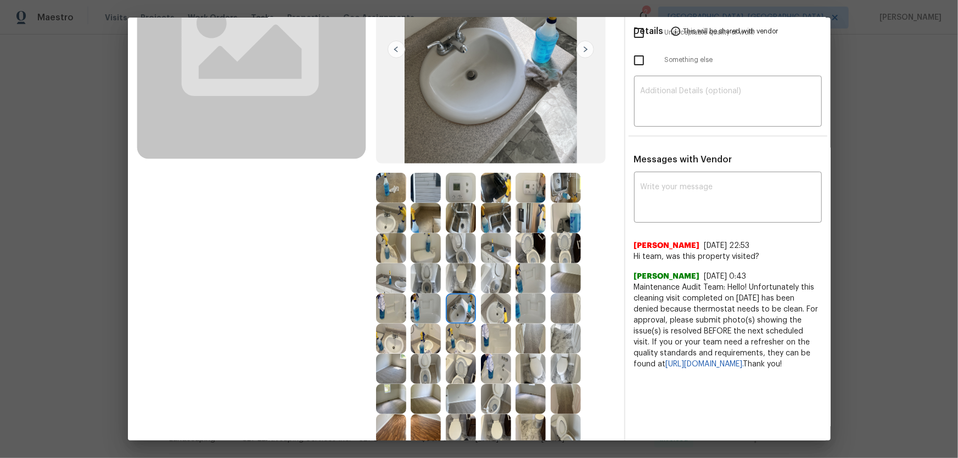
click at [503, 302] on img at bounding box center [496, 309] width 30 height 30
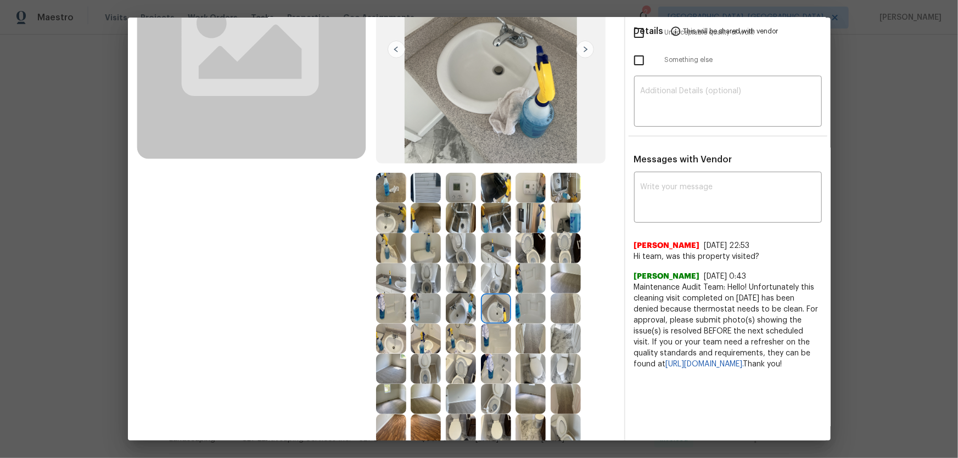
click at [459, 302] on img at bounding box center [461, 339] width 30 height 30
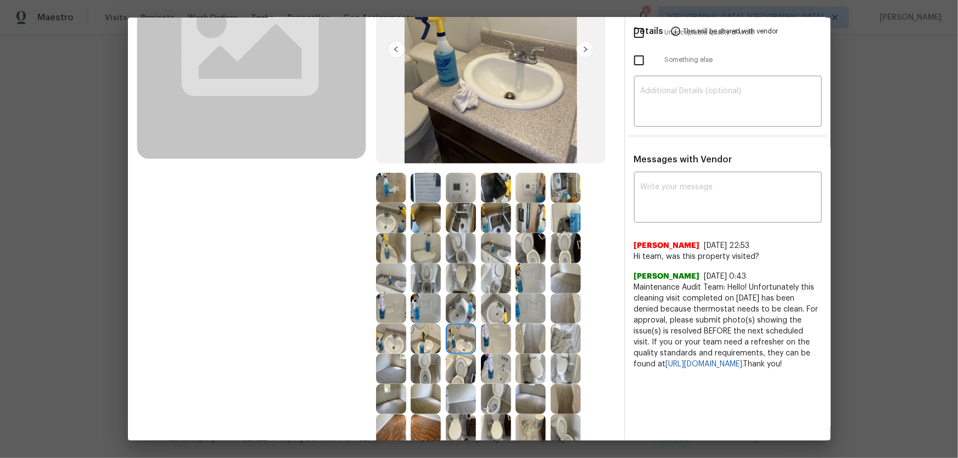
click at [490, 302] on img at bounding box center [496, 339] width 30 height 30
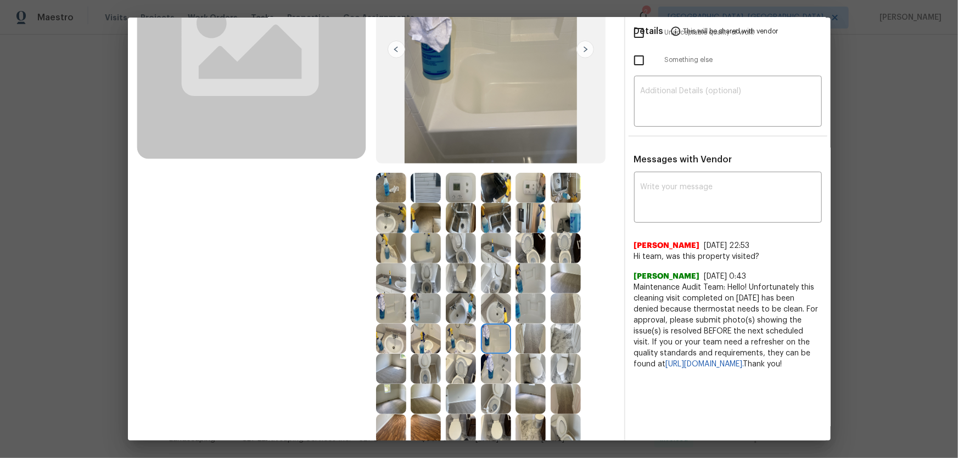
click at [495, 302] on img at bounding box center [496, 369] width 30 height 30
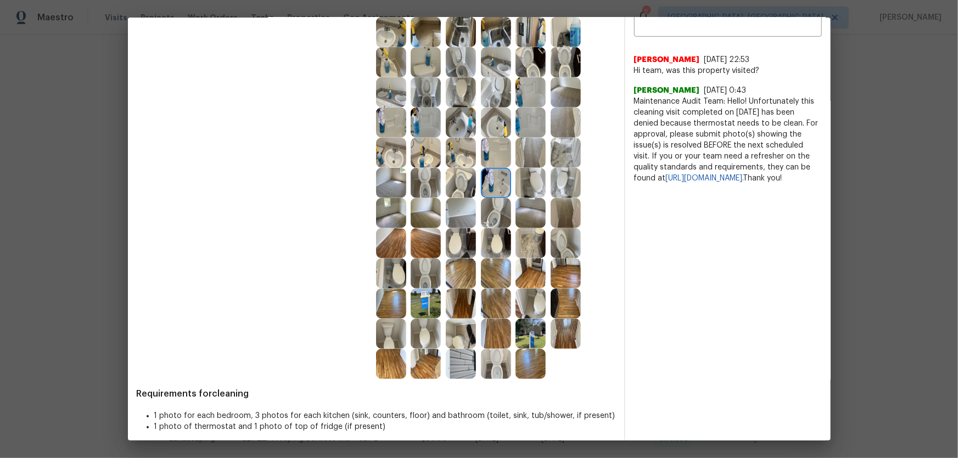
scroll to position [343, 0]
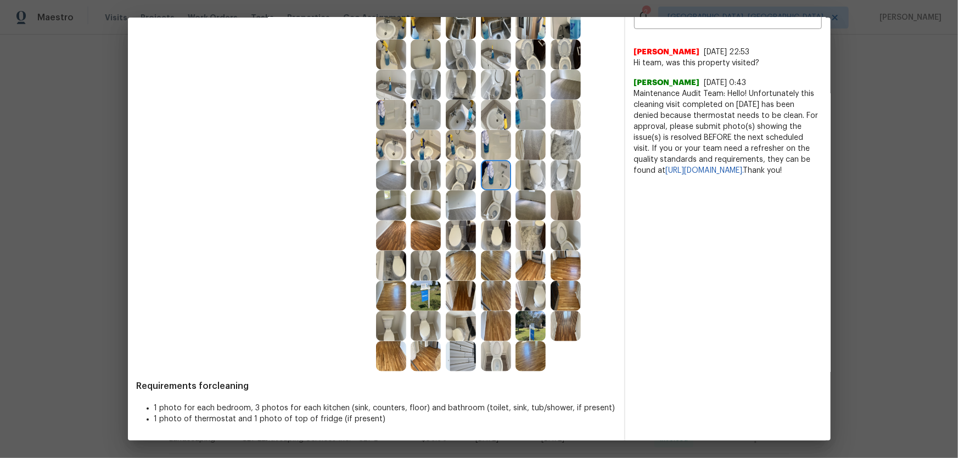
click at [489, 302] on img at bounding box center [496, 326] width 30 height 30
drag, startPoint x: 466, startPoint y: 327, endPoint x: 431, endPoint y: 302, distance: 42.4
click at [465, 302] on img at bounding box center [461, 326] width 30 height 30
click at [427, 301] on img at bounding box center [426, 296] width 30 height 30
click at [453, 229] on img at bounding box center [461, 236] width 30 height 30
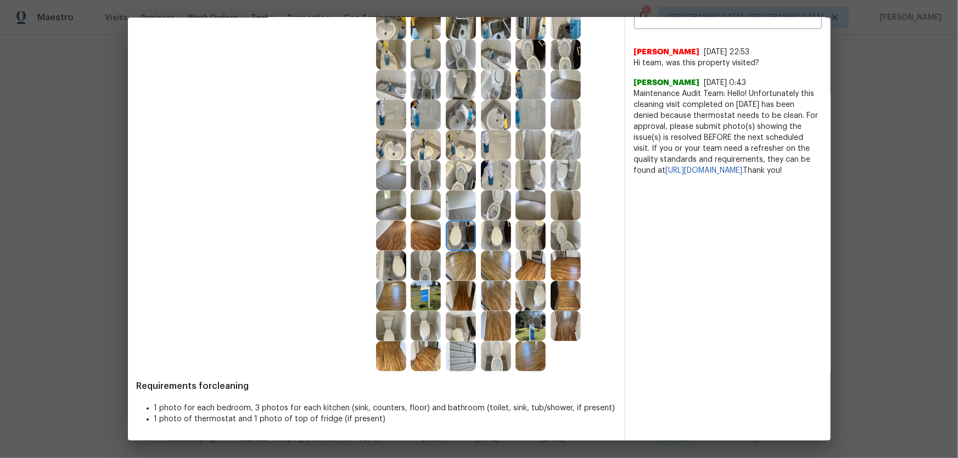
click at [483, 234] on img at bounding box center [496, 236] width 30 height 30
click at [544, 242] on div at bounding box center [532, 236] width 35 height 30
click at [551, 242] on img at bounding box center [566, 236] width 30 height 30
click at [536, 132] on img at bounding box center [530, 145] width 30 height 30
click at [551, 121] on img at bounding box center [566, 115] width 30 height 30
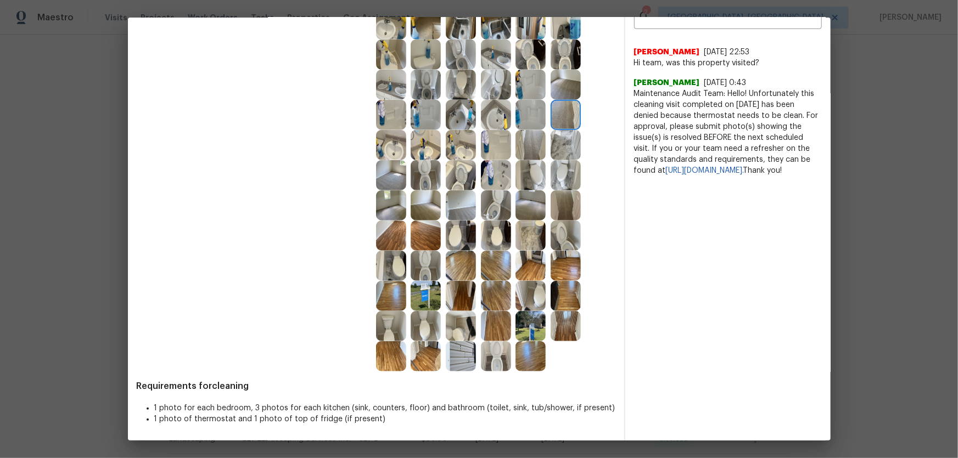
click at [561, 85] on img at bounding box center [566, 85] width 30 height 30
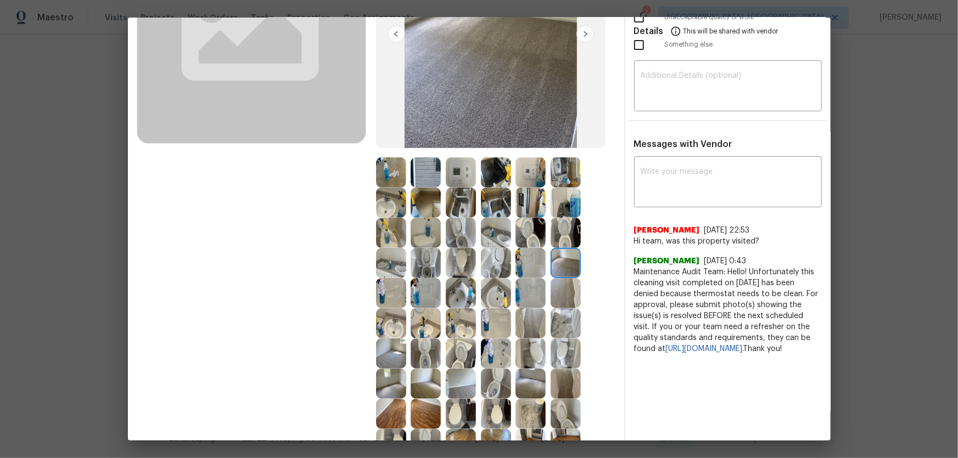
scroll to position [93, 0]
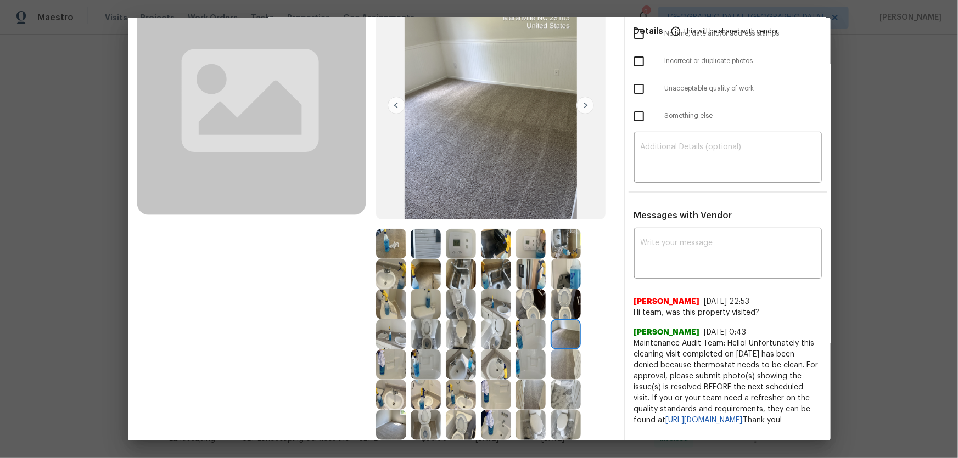
drag, startPoint x: 492, startPoint y: 268, endPoint x: 487, endPoint y: 270, distance: 5.6
click at [491, 270] on img at bounding box center [496, 274] width 30 height 30
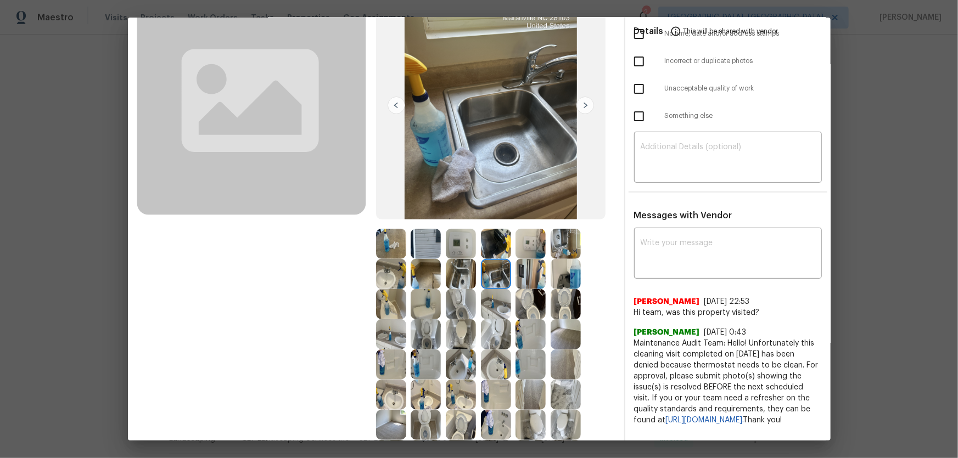
click at [462, 268] on img at bounding box center [461, 274] width 30 height 30
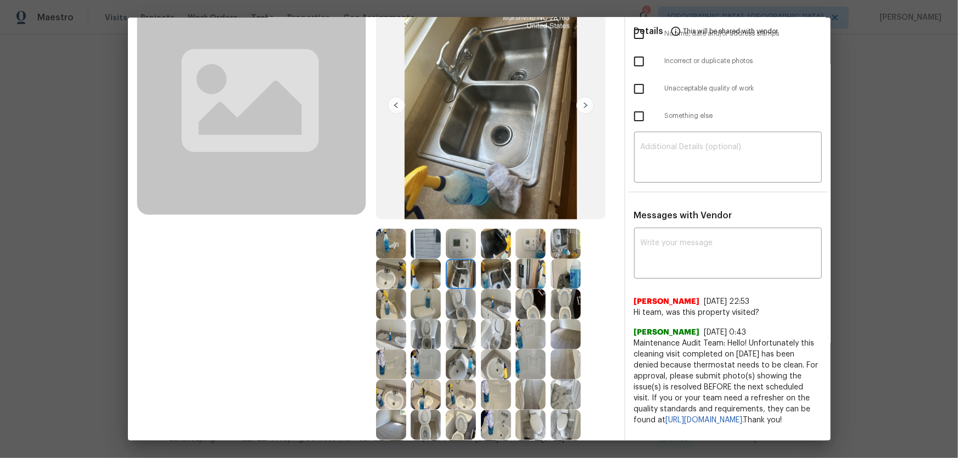
click at [446, 269] on img at bounding box center [461, 274] width 30 height 30
click at [519, 272] on img at bounding box center [530, 274] width 30 height 30
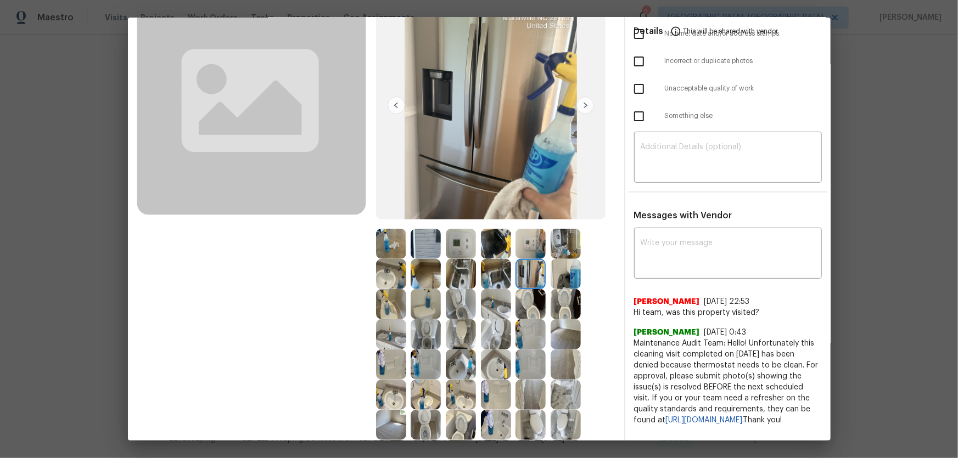
click at [529, 272] on img at bounding box center [530, 274] width 30 height 30
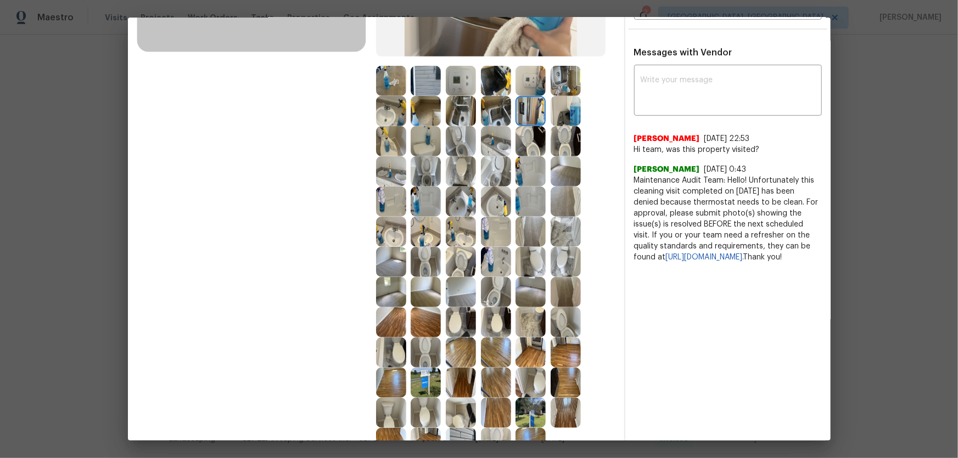
scroll to position [243, 0]
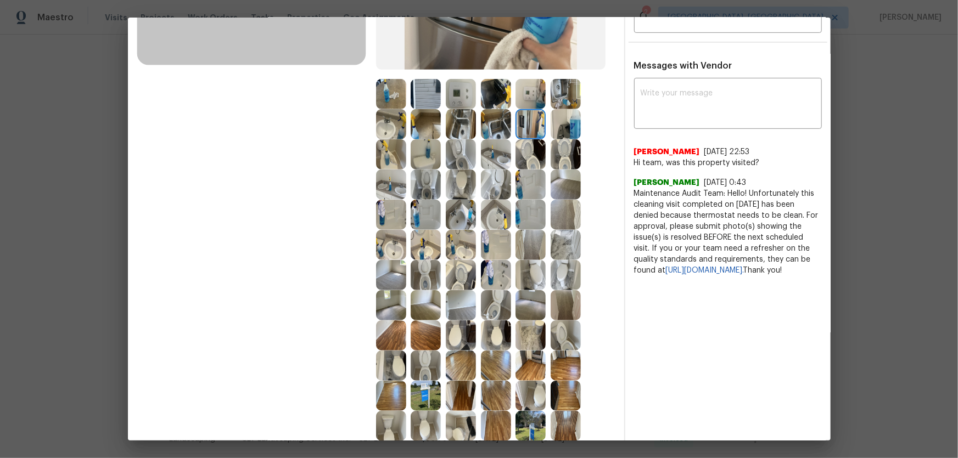
click at [559, 136] on img at bounding box center [566, 124] width 30 height 30
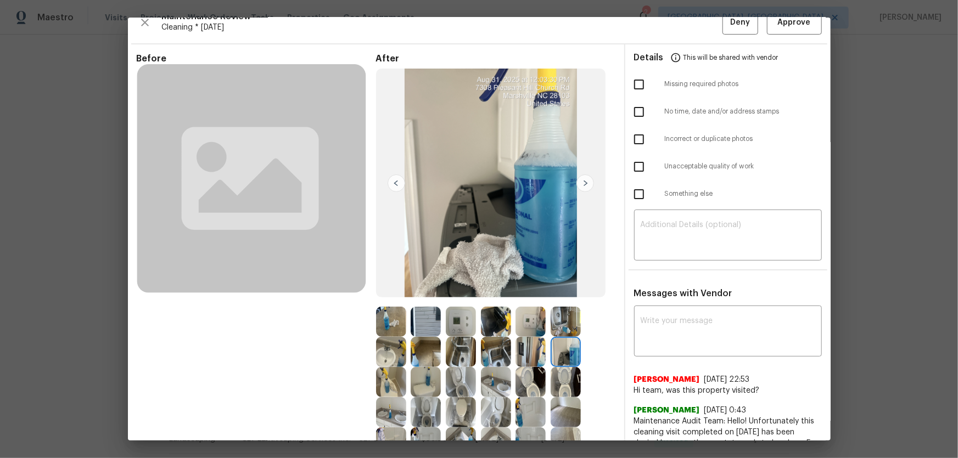
scroll to position [0, 0]
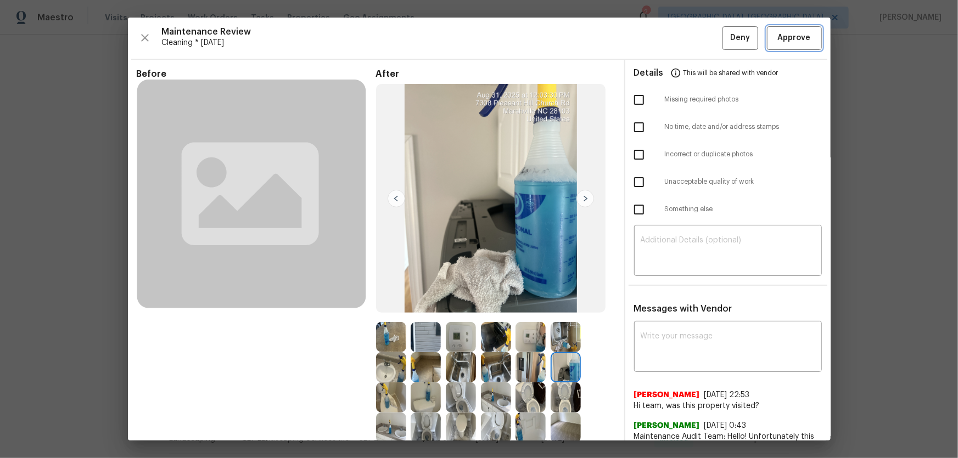
click at [681, 36] on span "Approve" at bounding box center [794, 38] width 37 height 14
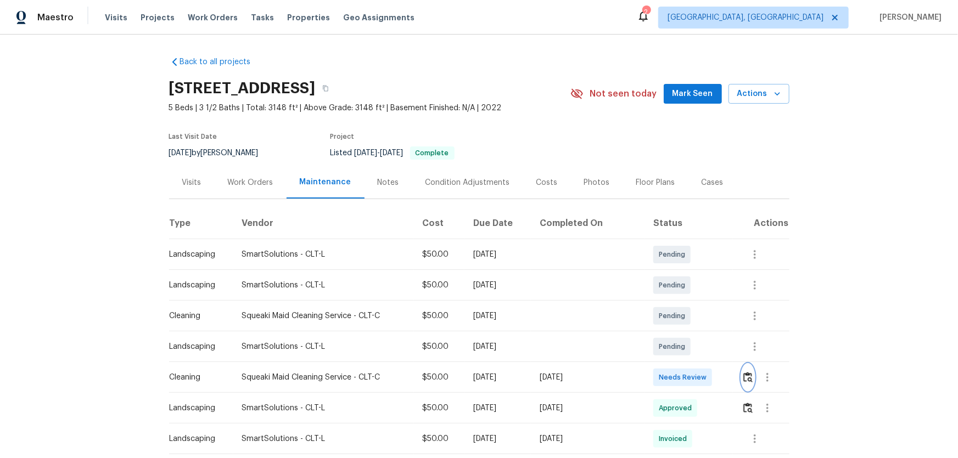
click at [681, 302] on img "button" at bounding box center [747, 377] width 9 height 10
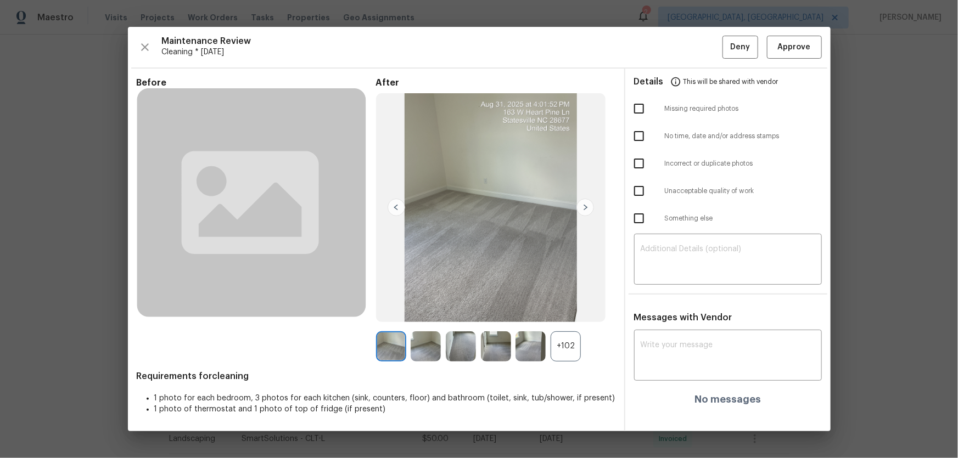
click at [565, 302] on div "+102" at bounding box center [566, 347] width 30 height 30
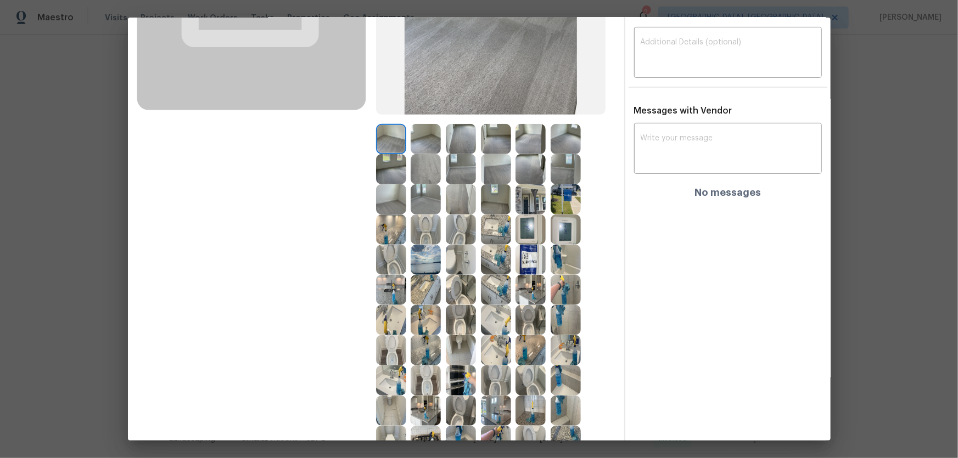
scroll to position [199, 0]
click at [439, 241] on div at bounding box center [428, 229] width 35 height 30
click at [449, 234] on img at bounding box center [461, 229] width 30 height 30
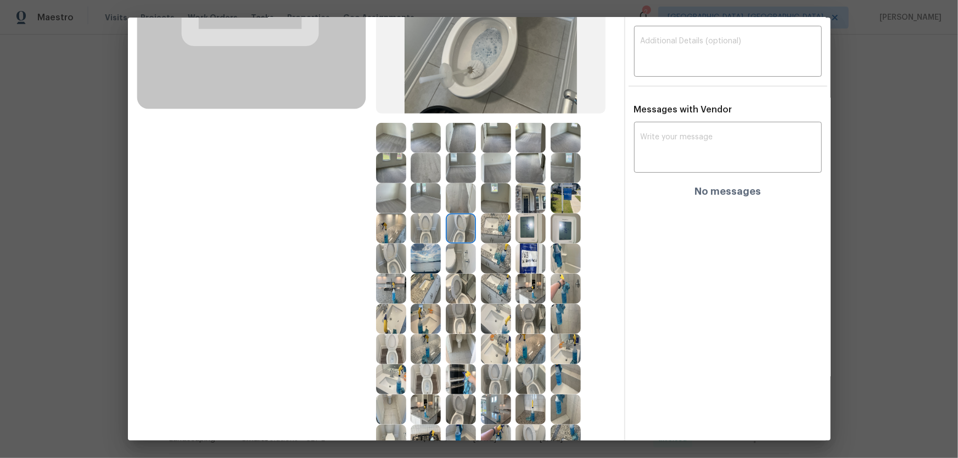
click at [432, 231] on img at bounding box center [426, 229] width 30 height 30
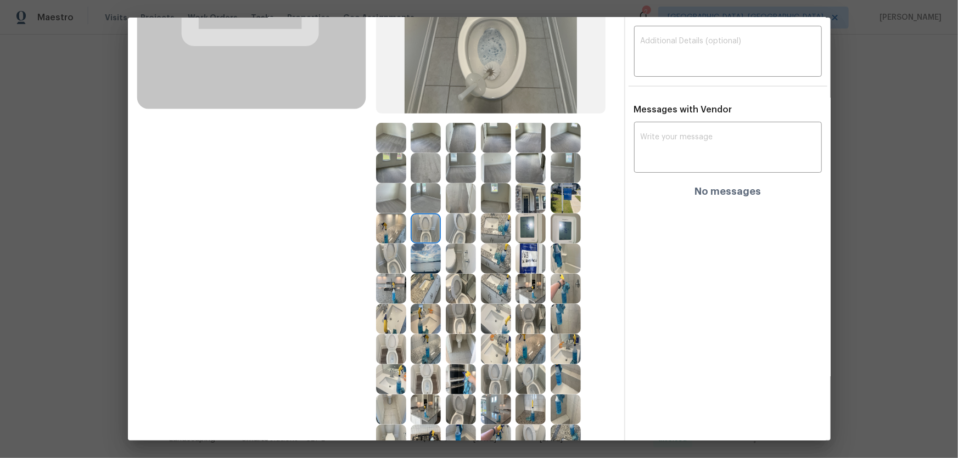
click at [397, 256] on img at bounding box center [391, 259] width 30 height 30
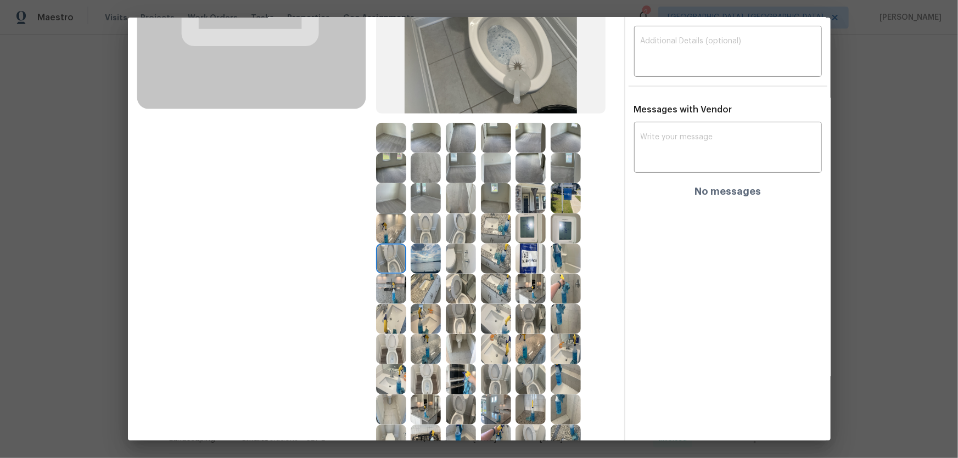
click at [454, 283] on img at bounding box center [461, 289] width 30 height 30
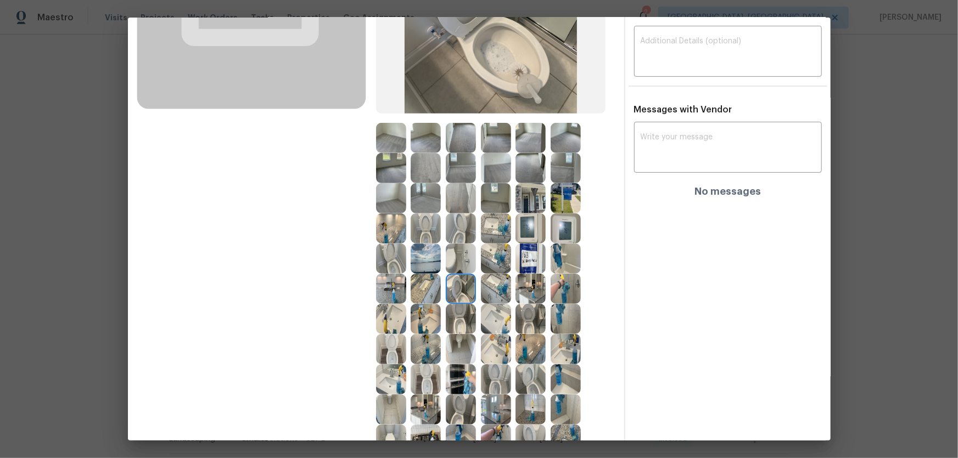
click at [434, 302] on img at bounding box center [426, 319] width 30 height 30
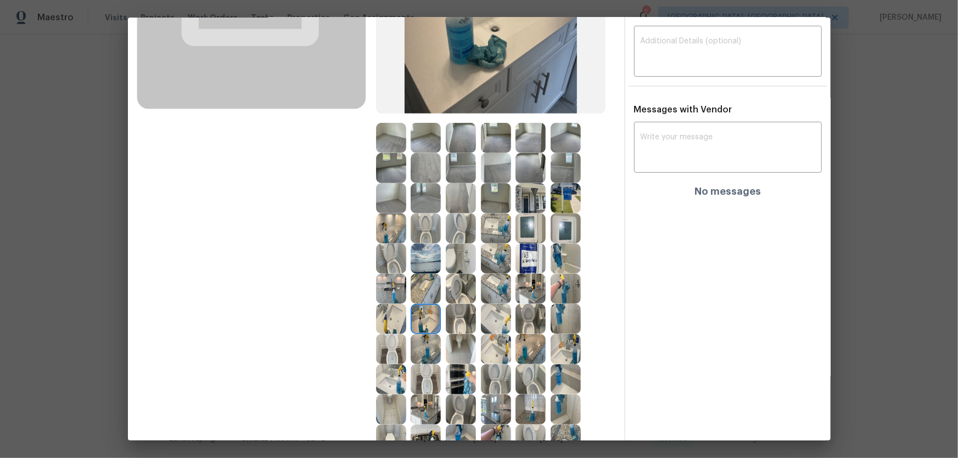
click at [388, 302] on img at bounding box center [391, 319] width 30 height 30
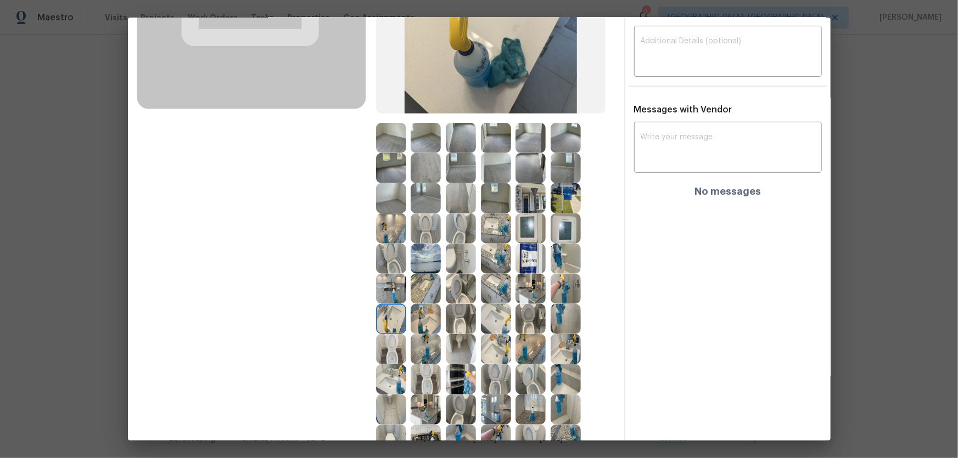
click at [483, 262] on img at bounding box center [496, 259] width 30 height 30
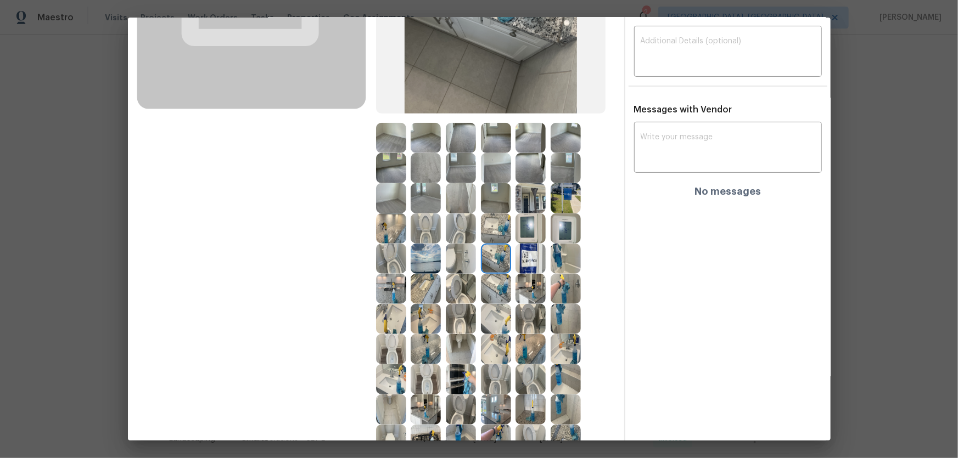
click at [493, 237] on img at bounding box center [496, 229] width 30 height 30
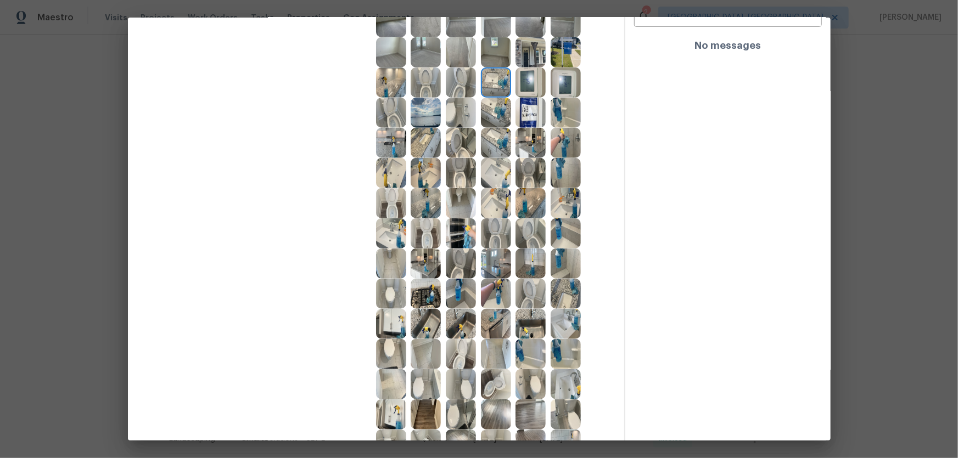
scroll to position [349, 0]
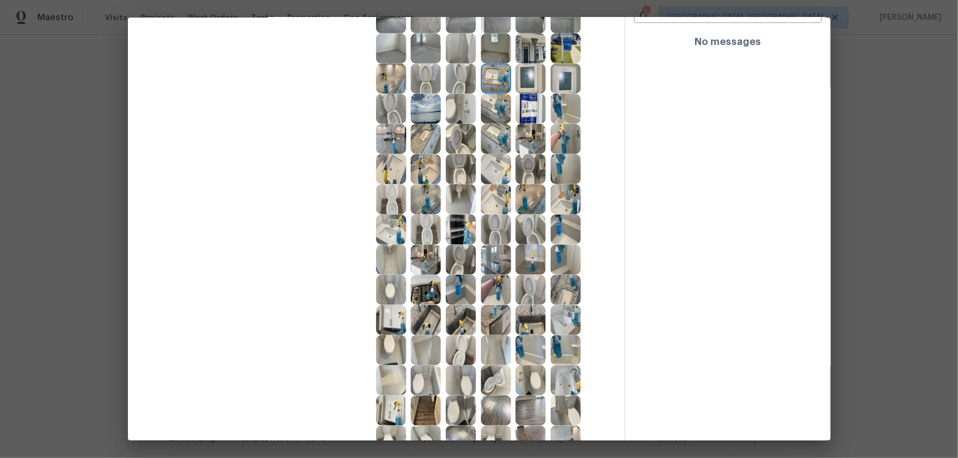
click at [568, 233] on img at bounding box center [566, 230] width 30 height 30
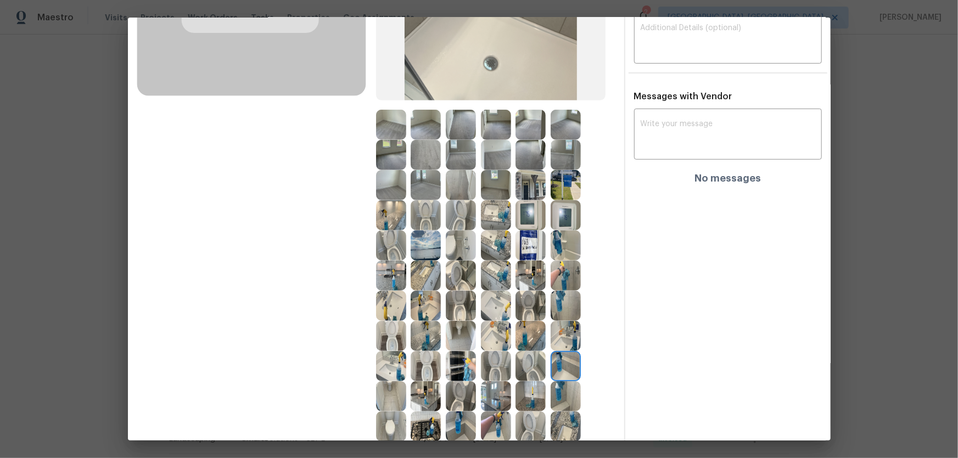
scroll to position [199, 0]
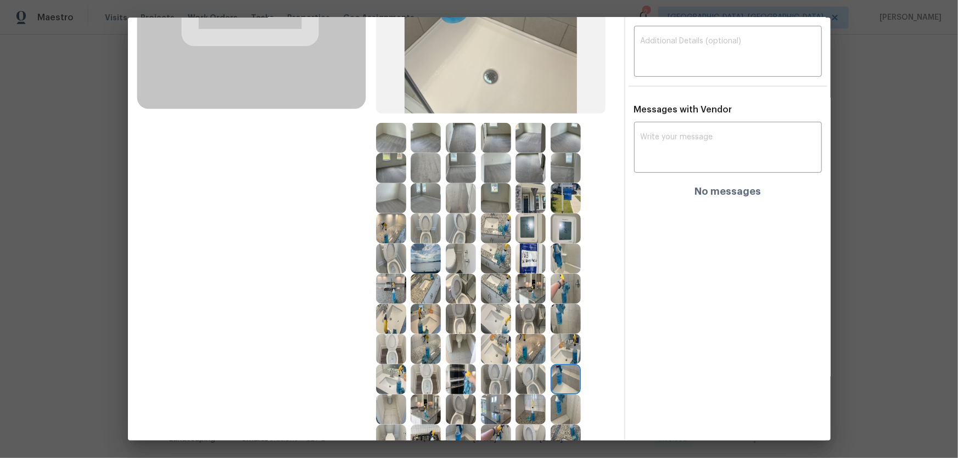
click at [568, 248] on img at bounding box center [566, 259] width 30 height 30
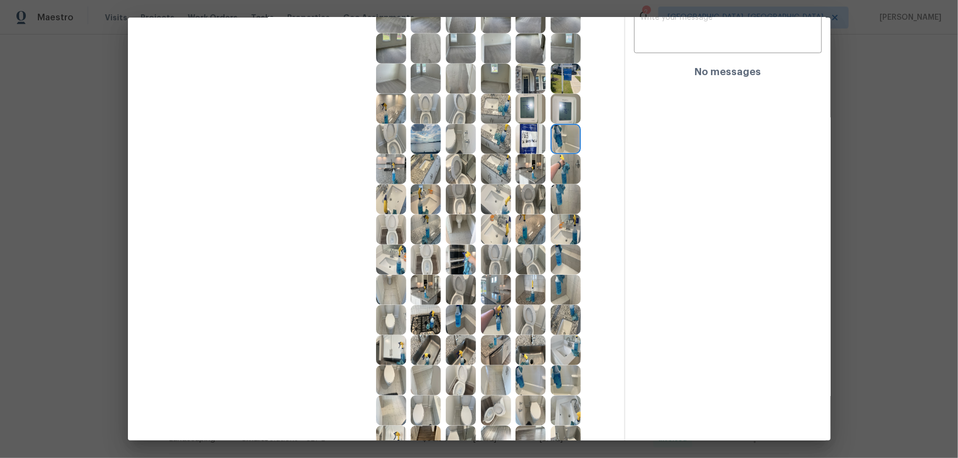
scroll to position [349, 0]
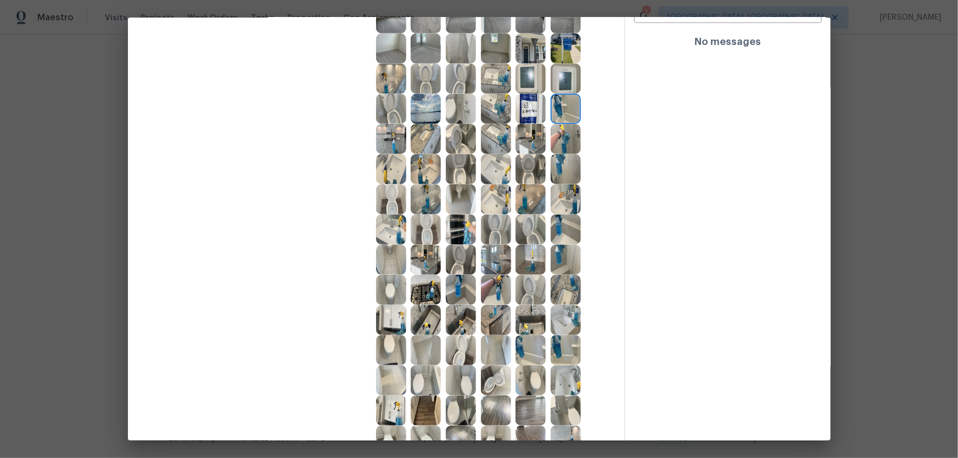
click at [560, 200] on img at bounding box center [566, 199] width 30 height 30
click at [559, 182] on img at bounding box center [566, 169] width 30 height 30
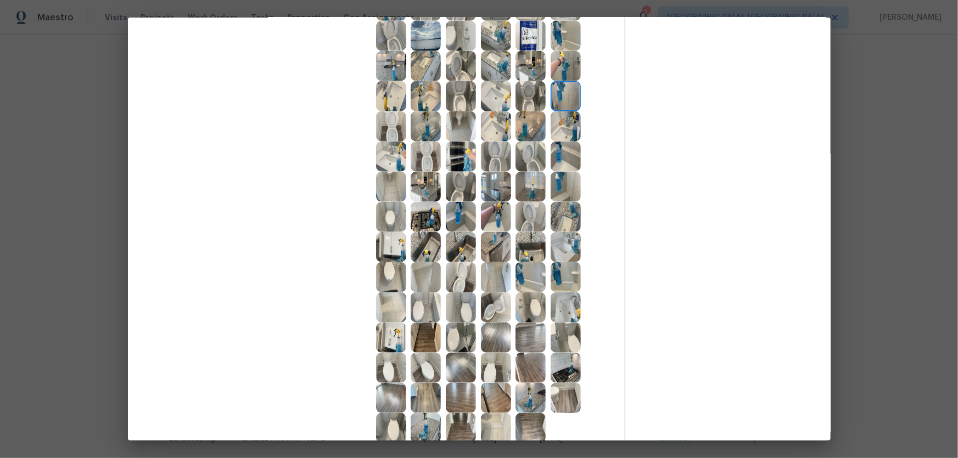
scroll to position [449, 0]
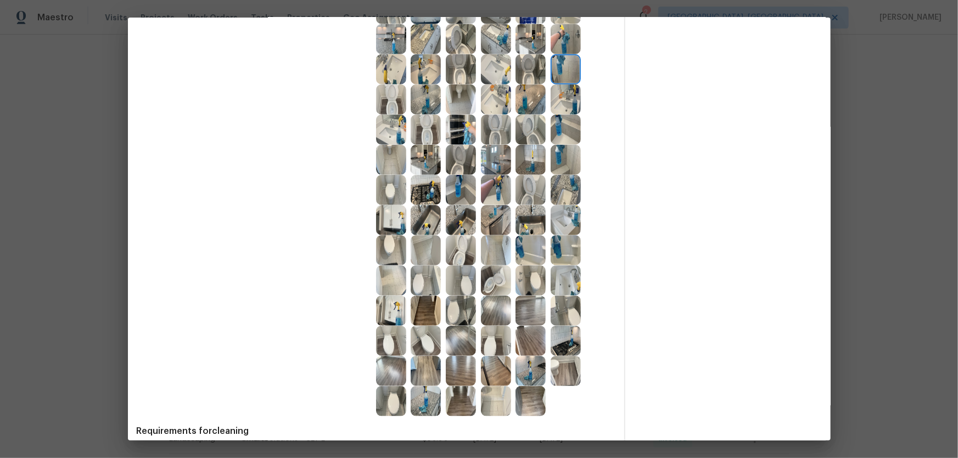
click at [529, 302] on img at bounding box center [530, 311] width 30 height 30
click at [490, 302] on img at bounding box center [496, 311] width 30 height 30
click at [465, 302] on img at bounding box center [461, 341] width 30 height 30
click at [453, 302] on img at bounding box center [461, 371] width 30 height 30
click at [453, 302] on img at bounding box center [461, 401] width 30 height 30
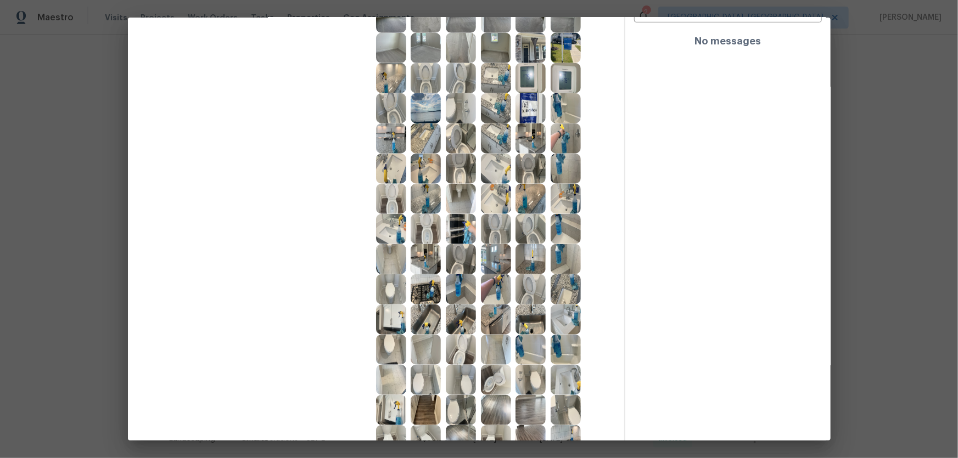
scroll to position [349, 0]
click at [459, 259] on img at bounding box center [461, 260] width 30 height 30
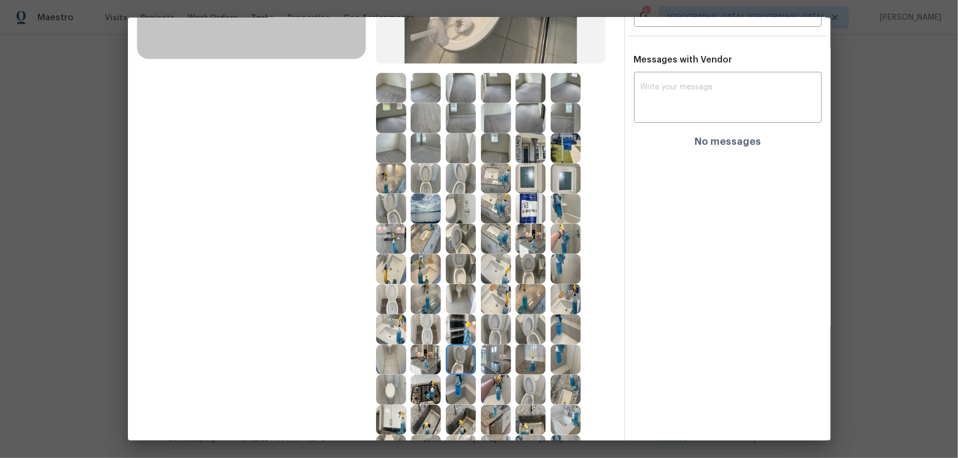
click at [542, 141] on img at bounding box center [530, 148] width 30 height 30
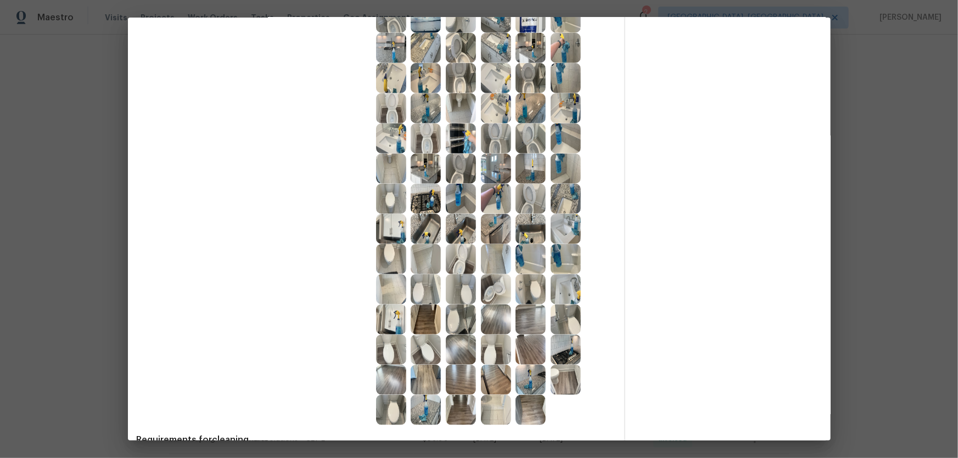
scroll to position [449, 0]
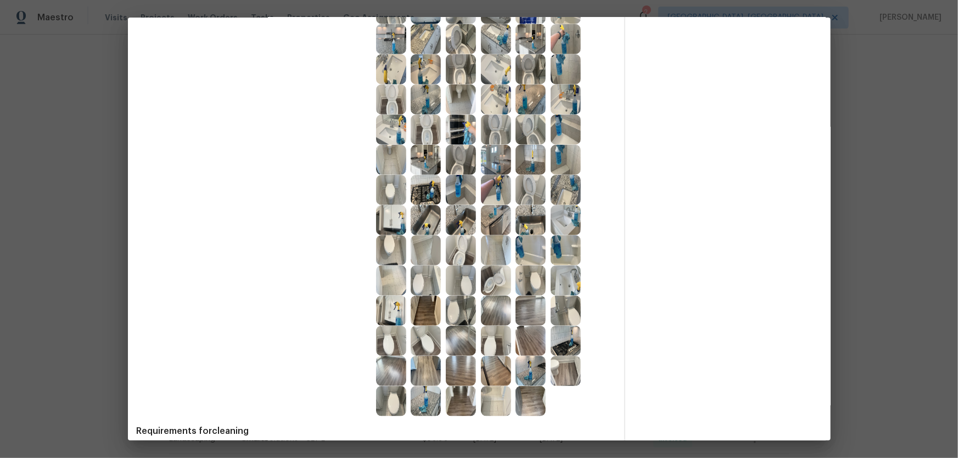
click at [453, 216] on img at bounding box center [461, 220] width 30 height 30
click at [426, 226] on img at bounding box center [426, 220] width 30 height 30
click at [494, 227] on img at bounding box center [496, 220] width 30 height 30
click at [535, 226] on img at bounding box center [530, 220] width 30 height 30
click at [393, 222] on img at bounding box center [391, 220] width 30 height 30
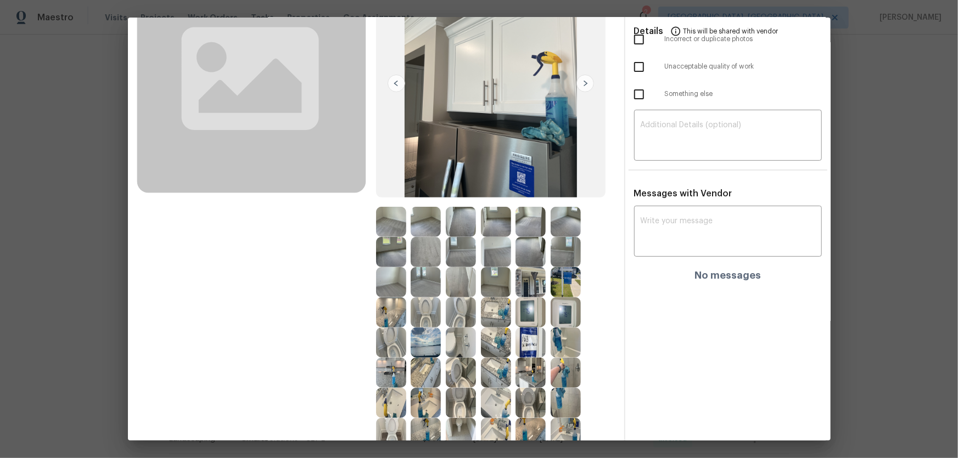
scroll to position [0, 0]
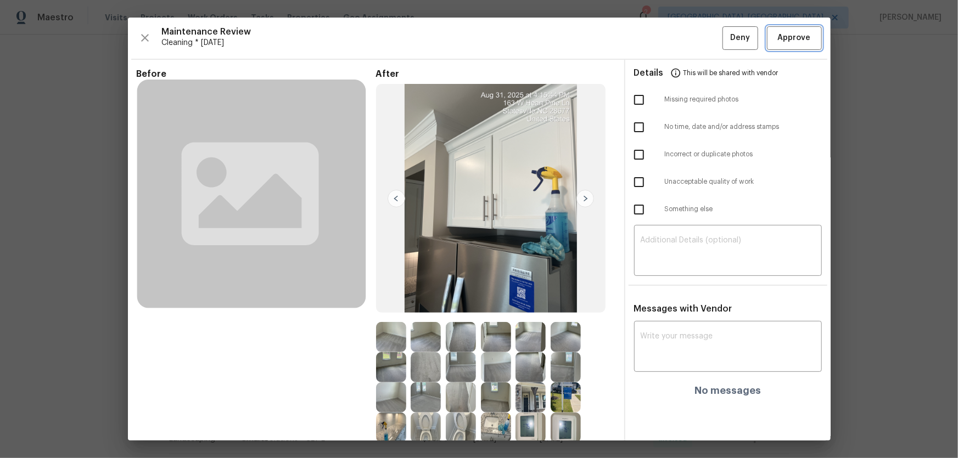
click at [681, 37] on span "Approve" at bounding box center [794, 38] width 33 height 14
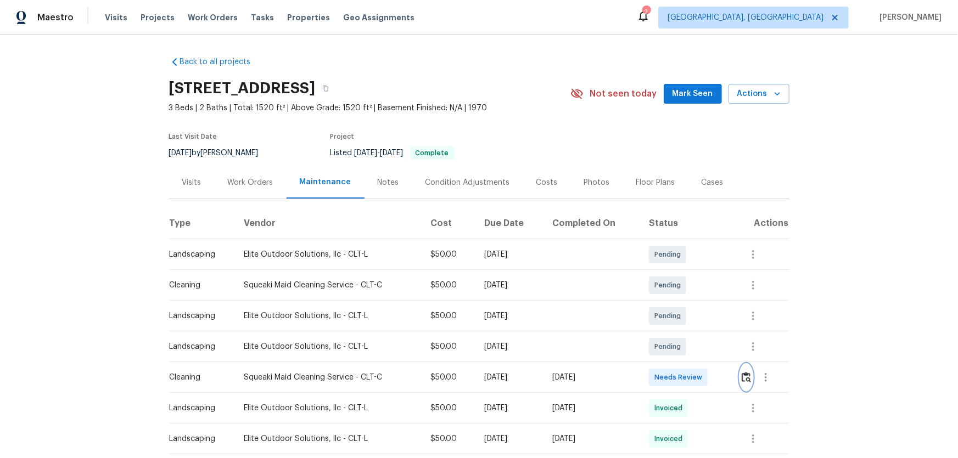
click at [681, 302] on img "button" at bounding box center [746, 377] width 9 height 10
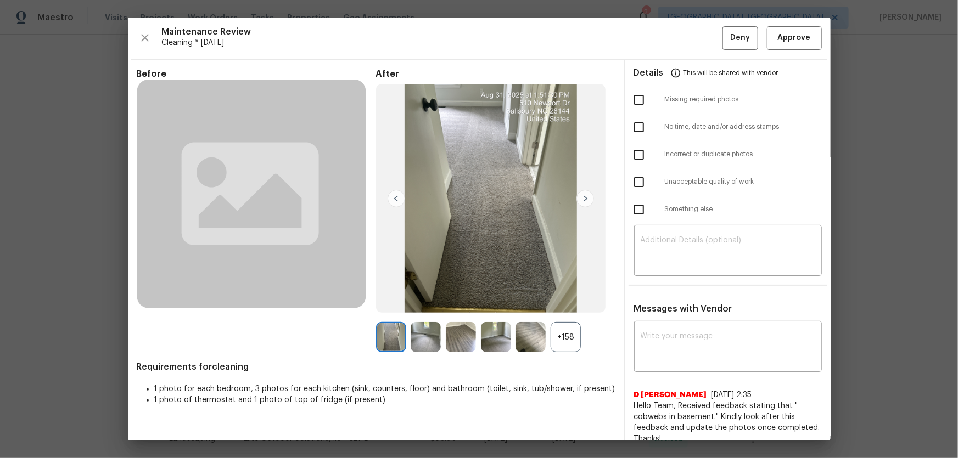
click at [571, 302] on div "+158" at bounding box center [566, 337] width 30 height 30
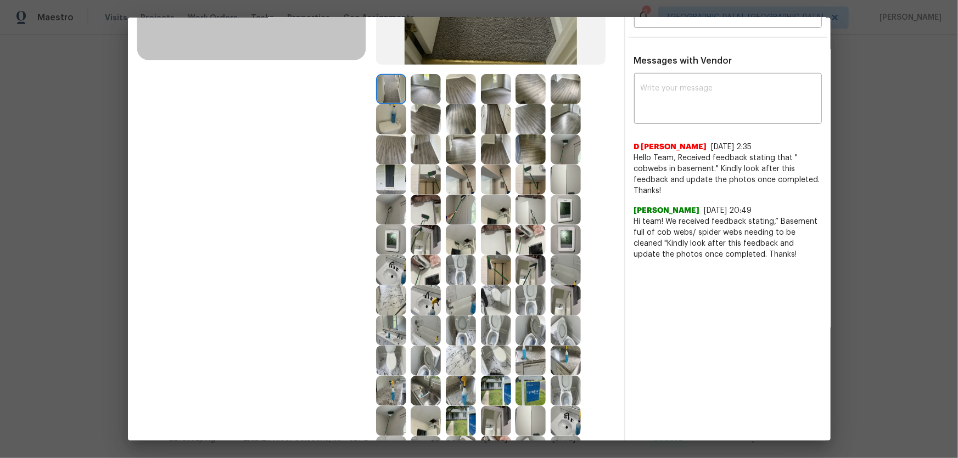
scroll to position [249, 0]
click at [492, 302] on img at bounding box center [496, 330] width 30 height 30
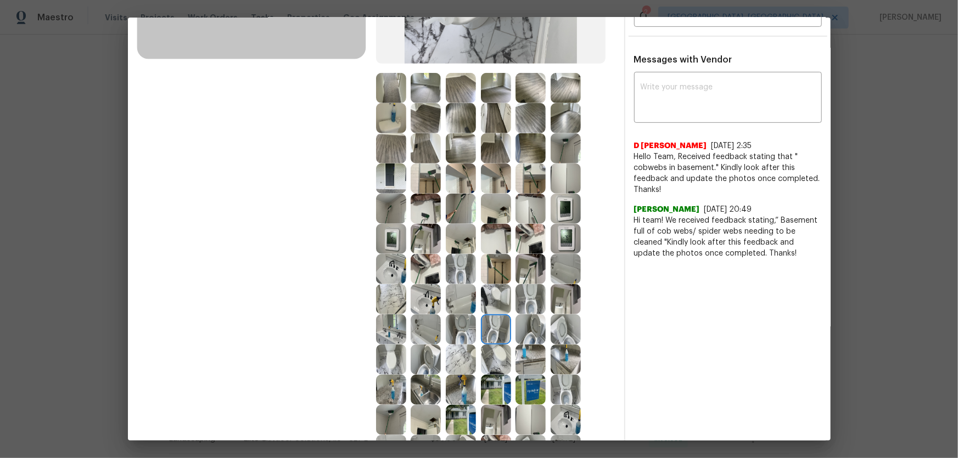
click at [460, 302] on img at bounding box center [461, 330] width 30 height 30
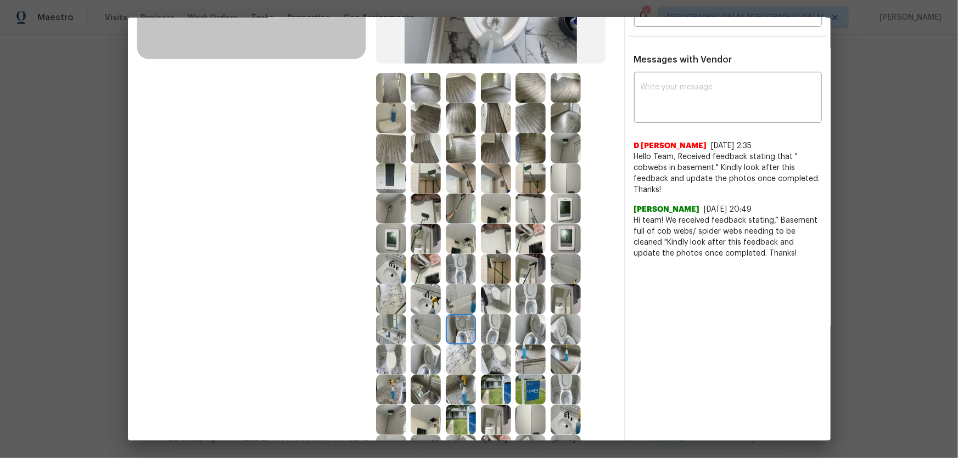
click at [413, 302] on img at bounding box center [426, 299] width 30 height 30
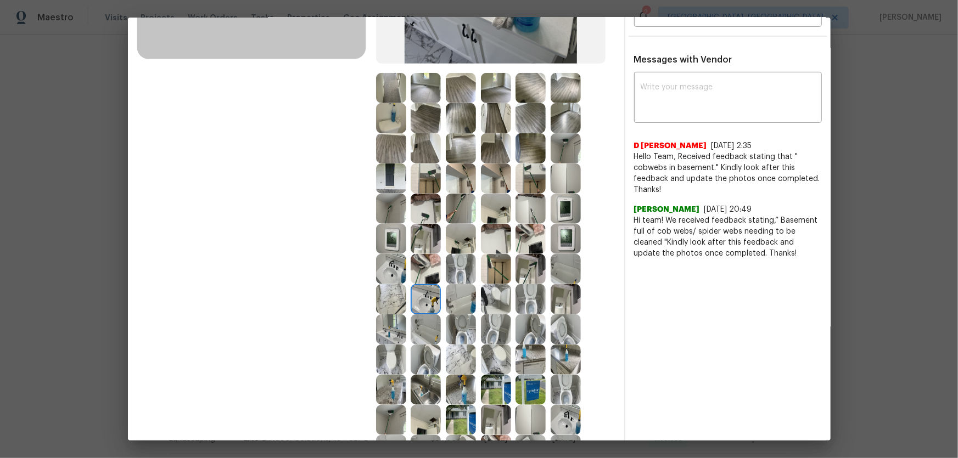
click at [392, 278] on img at bounding box center [391, 269] width 30 height 30
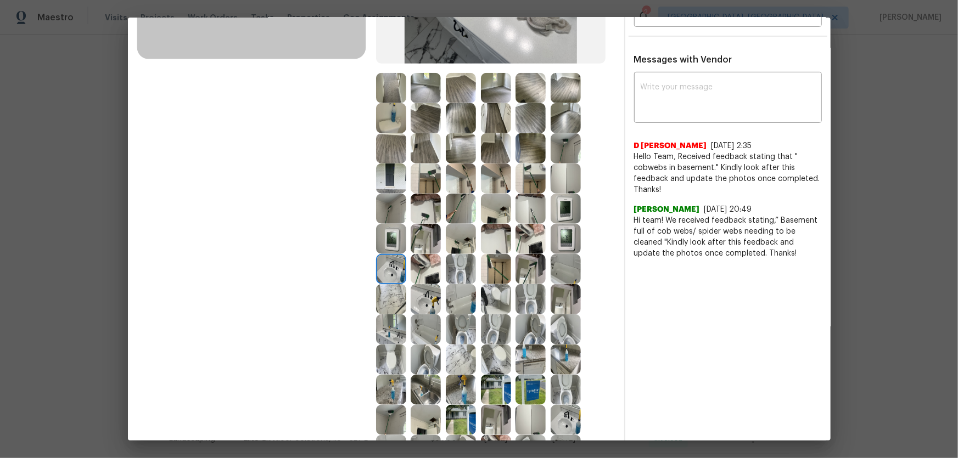
click at [425, 302] on img at bounding box center [426, 330] width 30 height 30
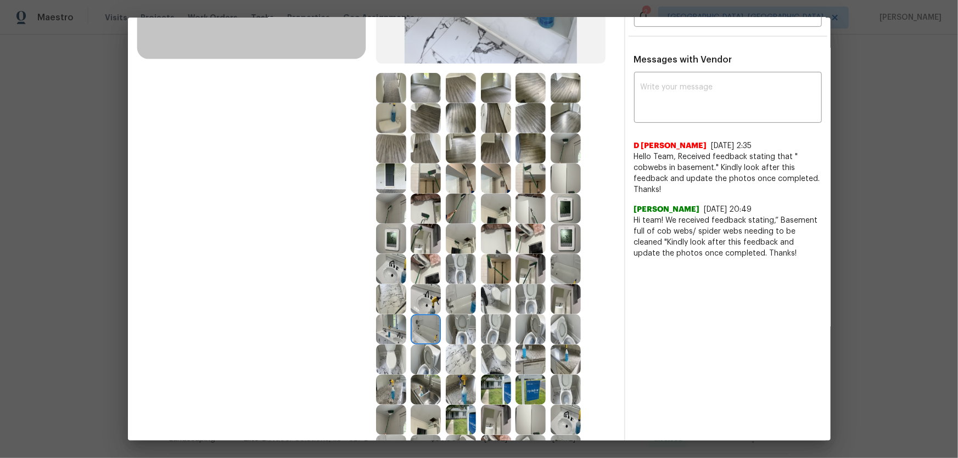
click at [453, 302] on img at bounding box center [461, 299] width 30 height 30
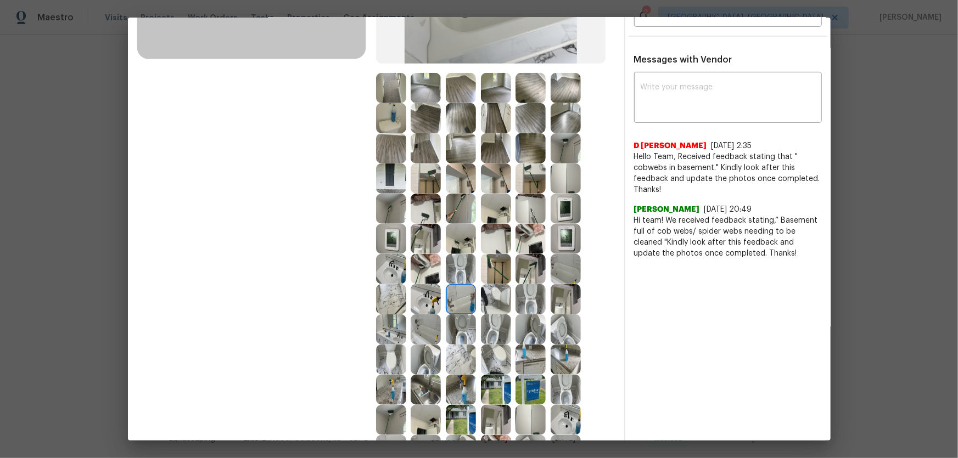
click at [558, 245] on img at bounding box center [566, 239] width 30 height 30
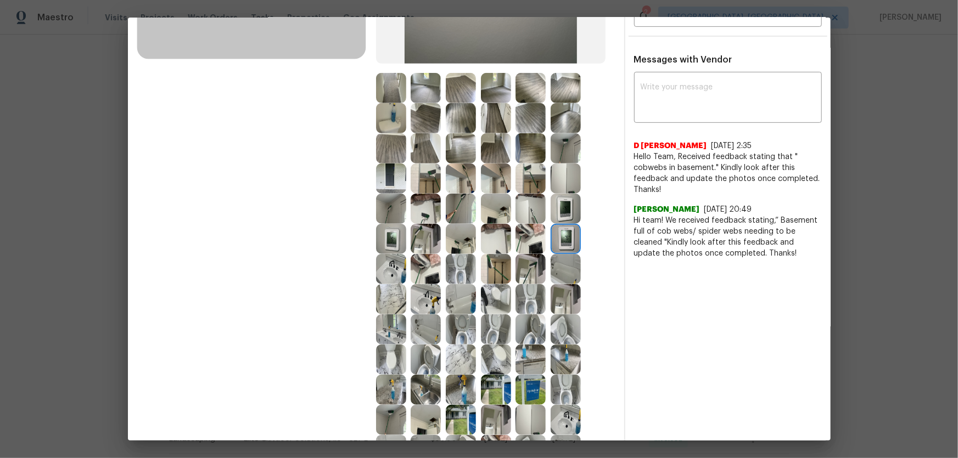
click at [536, 244] on img at bounding box center [530, 239] width 30 height 30
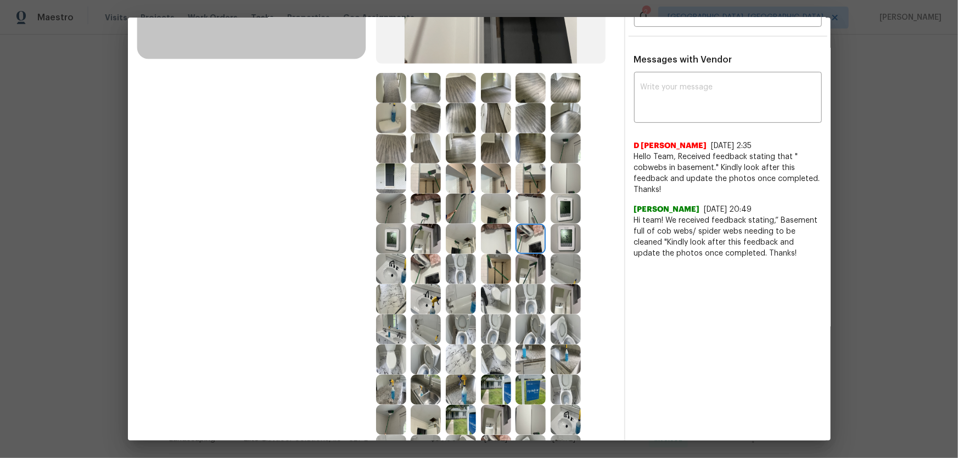
click at [531, 268] on img at bounding box center [530, 269] width 30 height 30
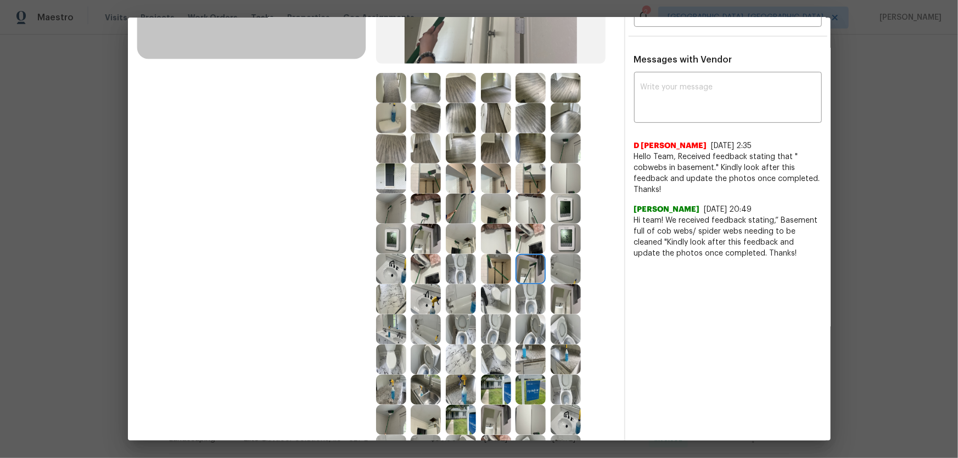
scroll to position [299, 0]
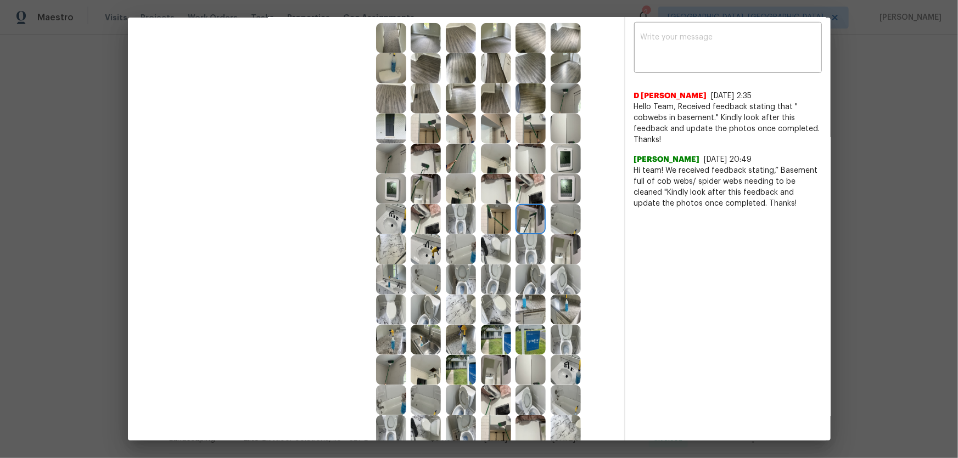
click at [551, 302] on img at bounding box center [566, 310] width 30 height 30
click at [532, 302] on img at bounding box center [530, 310] width 30 height 30
click at [521, 302] on img at bounding box center [530, 370] width 30 height 30
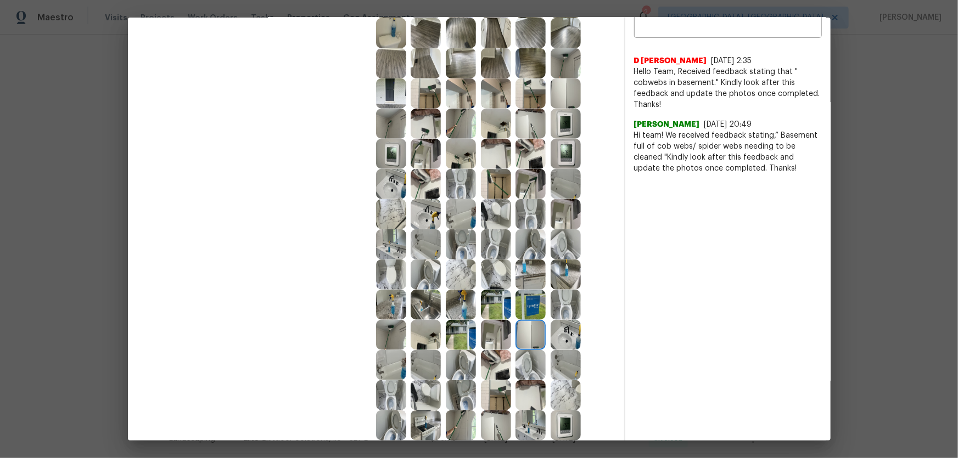
scroll to position [349, 0]
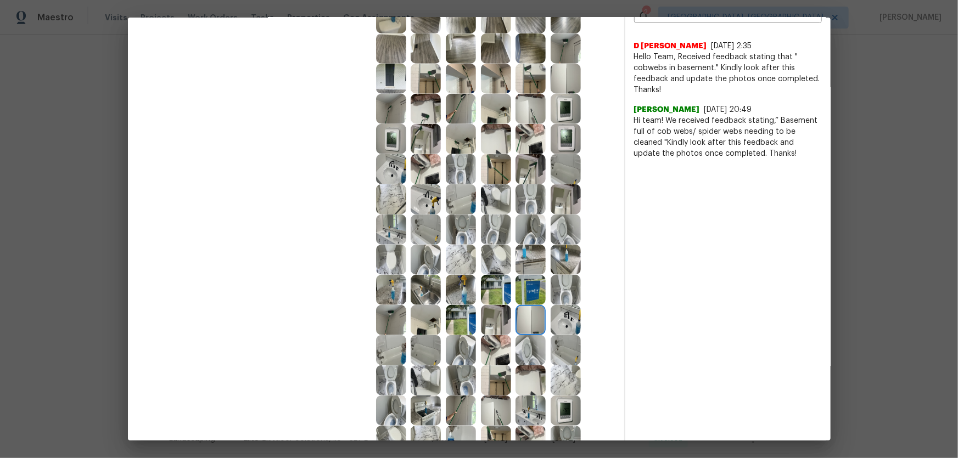
click at [524, 302] on img at bounding box center [530, 350] width 30 height 30
click at [524, 302] on img at bounding box center [530, 381] width 30 height 30
click at [525, 302] on img at bounding box center [530, 411] width 30 height 30
click at [555, 302] on img at bounding box center [566, 411] width 30 height 30
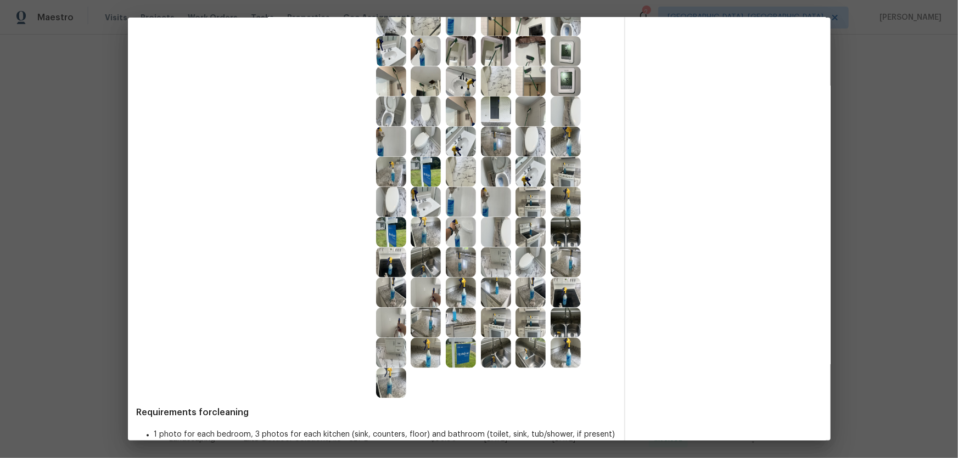
scroll to position [796, 0]
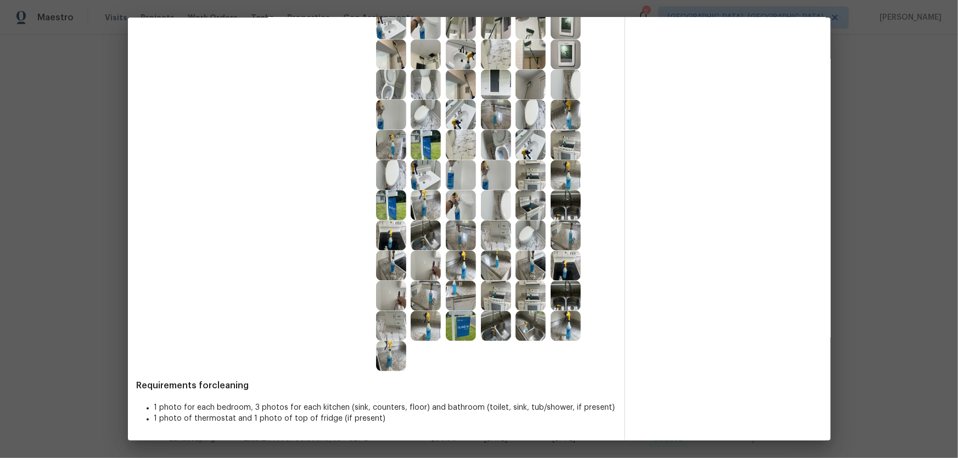
click at [498, 302] on img at bounding box center [496, 326] width 30 height 30
click at [526, 302] on img at bounding box center [530, 326] width 30 height 30
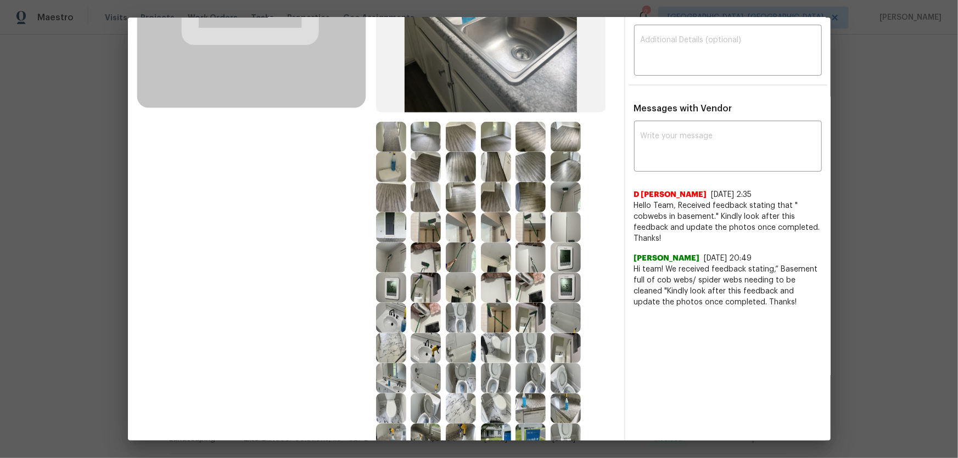
scroll to position [198, 0]
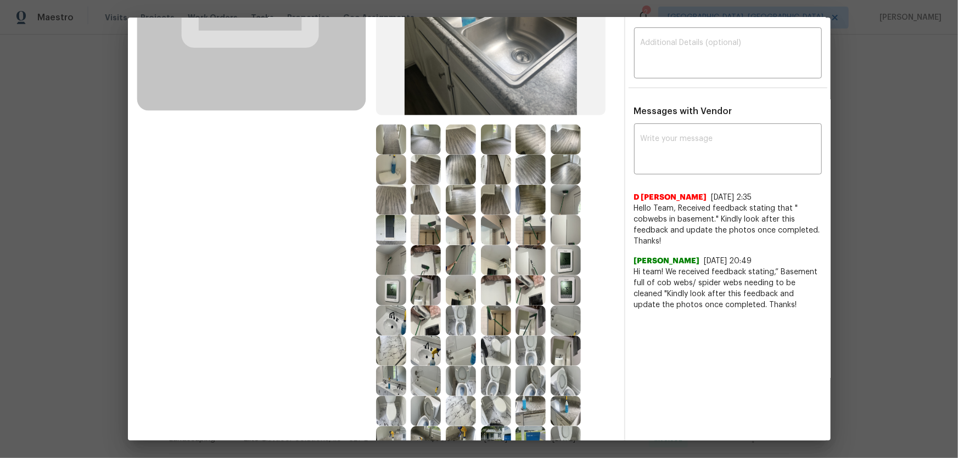
click at [538, 159] on img at bounding box center [530, 170] width 30 height 30
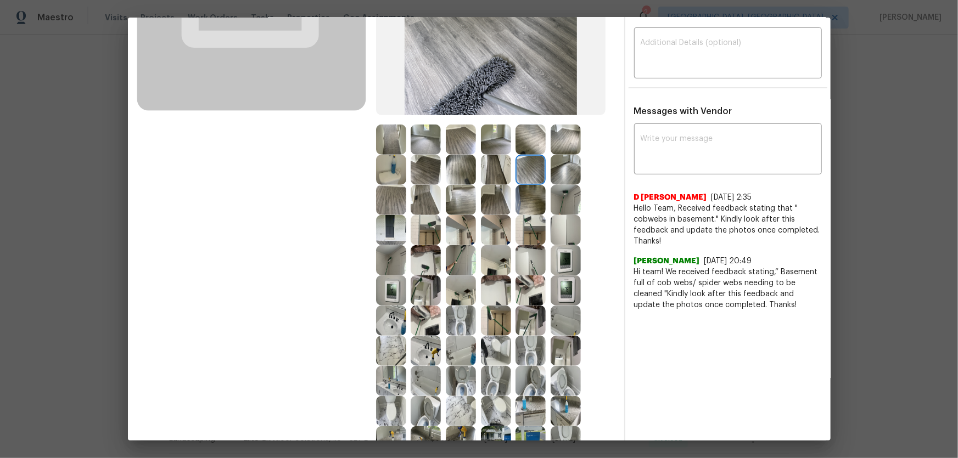
click at [559, 148] on img at bounding box center [566, 140] width 30 height 30
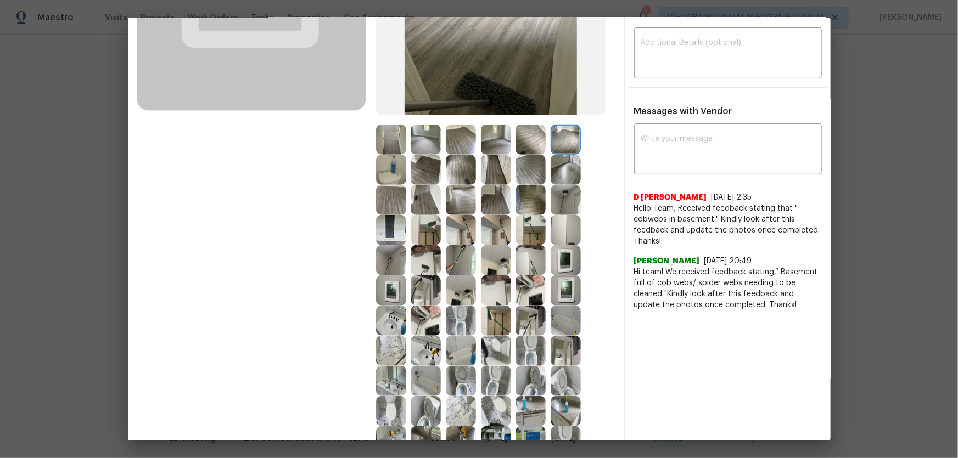
click at [557, 176] on img at bounding box center [566, 170] width 30 height 30
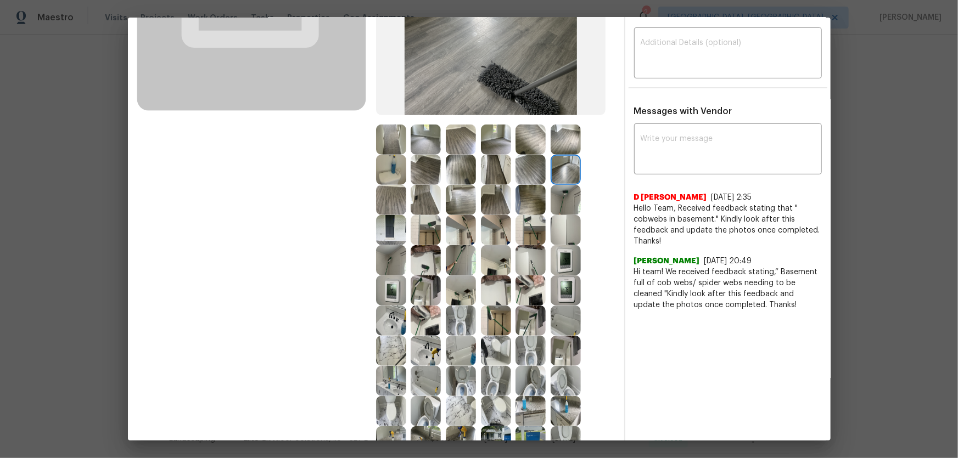
click at [467, 165] on img at bounding box center [461, 170] width 30 height 30
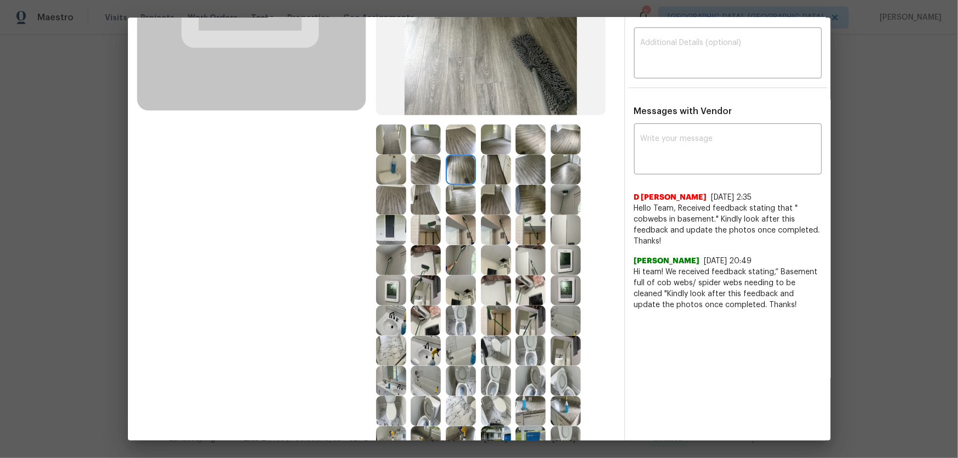
click at [459, 149] on img at bounding box center [461, 140] width 30 height 30
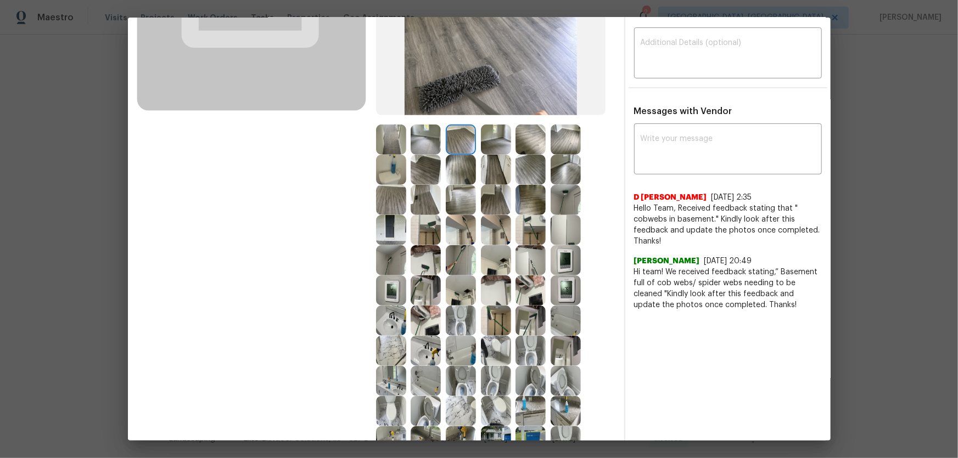
click at [429, 139] on img at bounding box center [426, 140] width 30 height 30
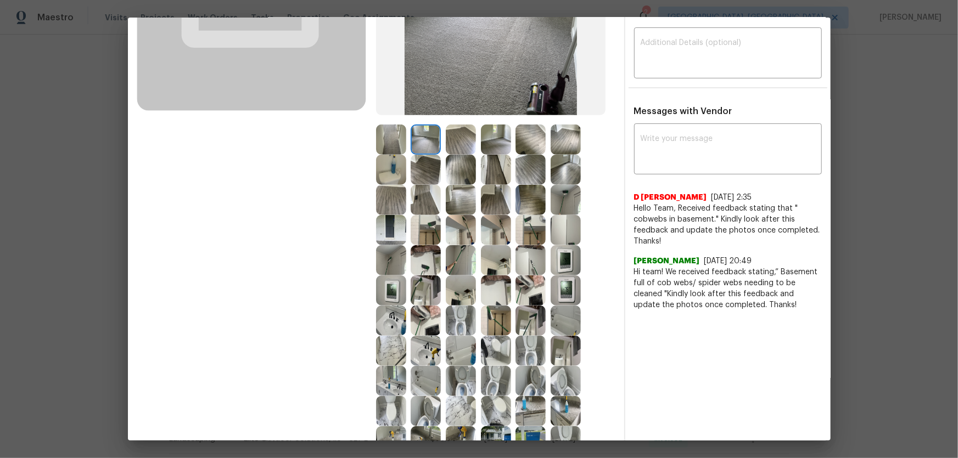
click at [424, 159] on img at bounding box center [426, 170] width 30 height 30
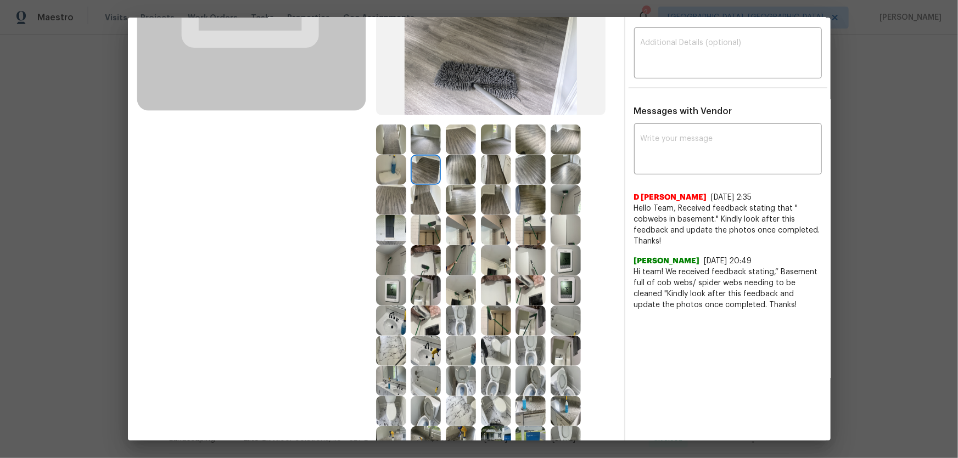
click at [401, 159] on img at bounding box center [391, 170] width 30 height 30
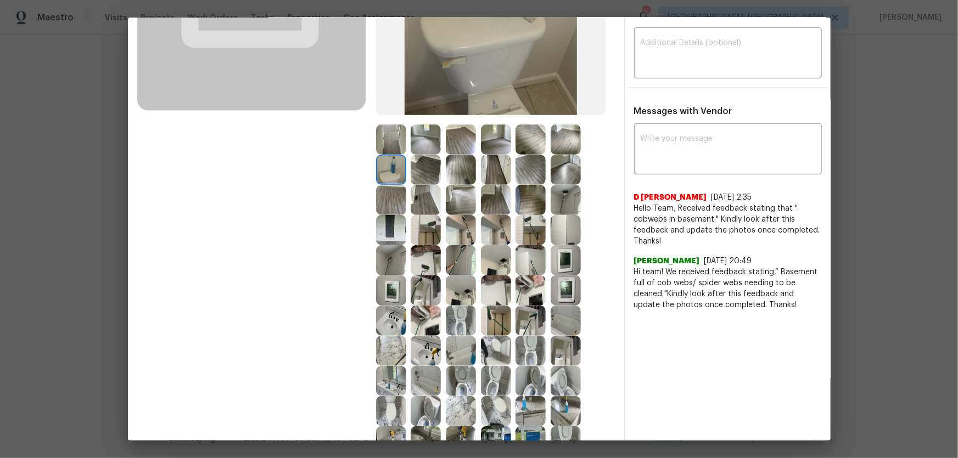
click at [393, 139] on img at bounding box center [391, 140] width 30 height 30
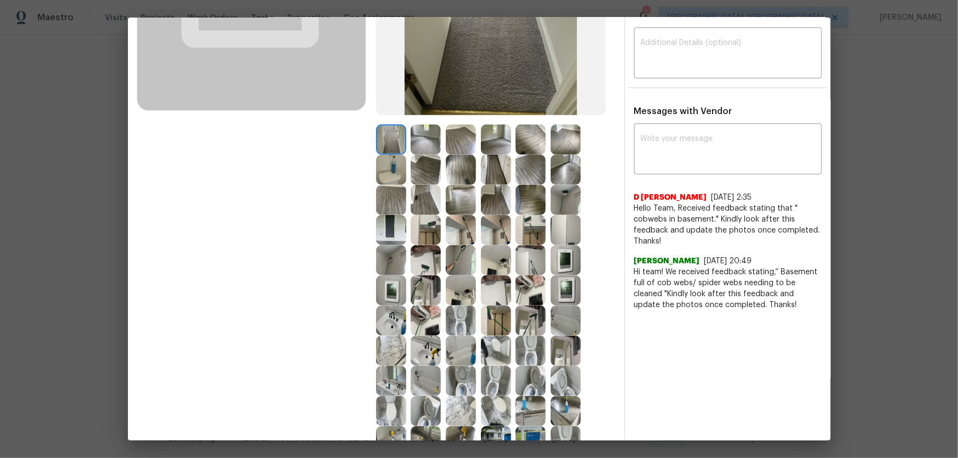
click at [419, 143] on img at bounding box center [426, 140] width 30 height 30
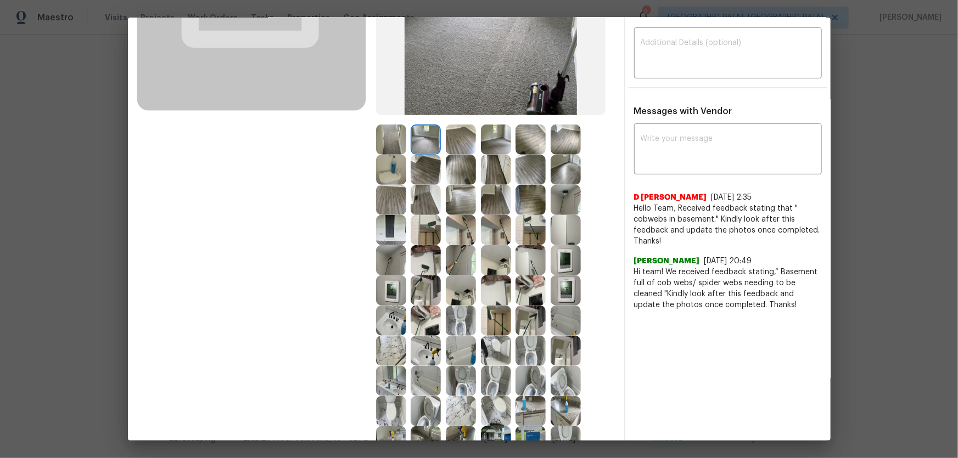
scroll to position [0, 0]
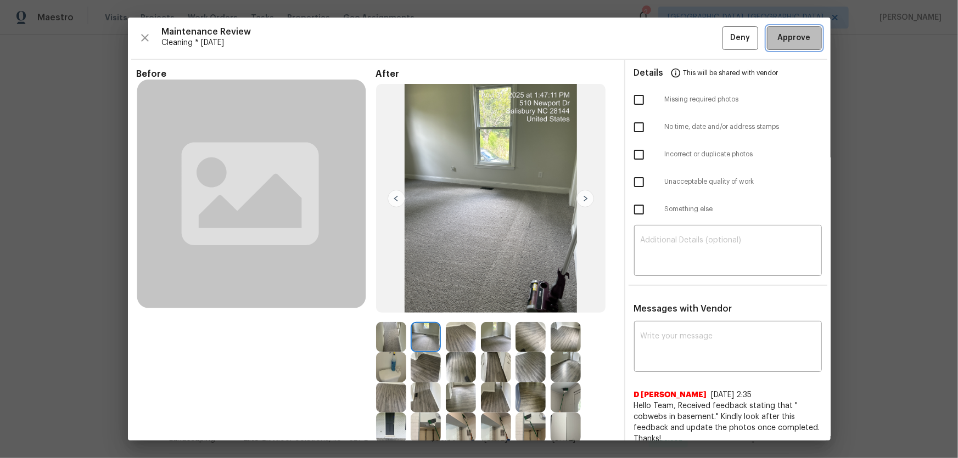
click at [681, 42] on span "Approve" at bounding box center [794, 38] width 33 height 14
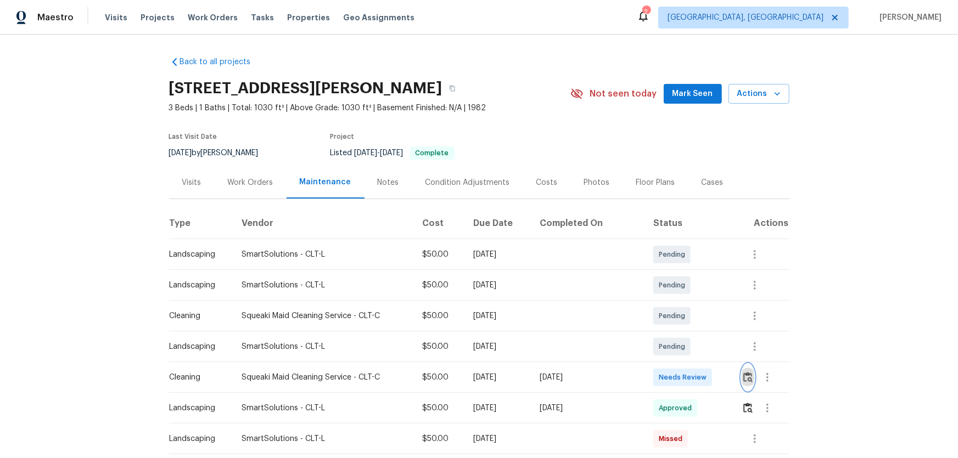
click at [681, 302] on img "button" at bounding box center [747, 377] width 9 height 10
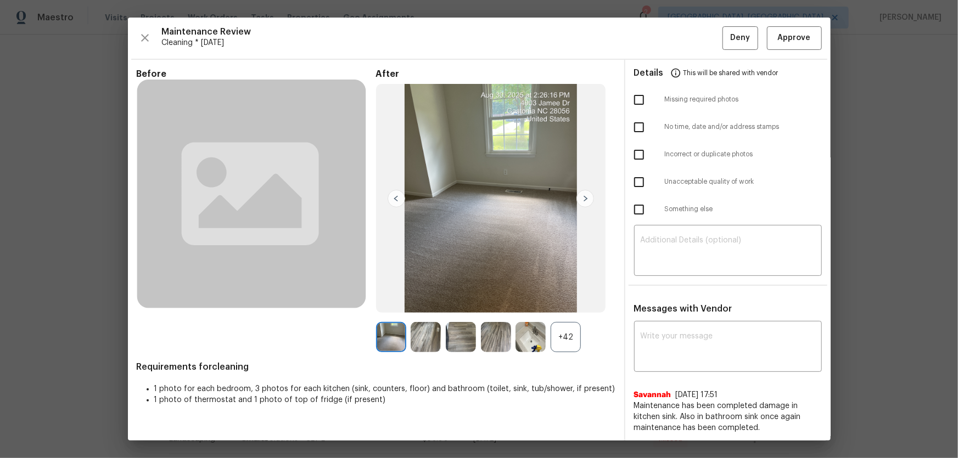
click at [576, 302] on div "+42" at bounding box center [566, 337] width 30 height 30
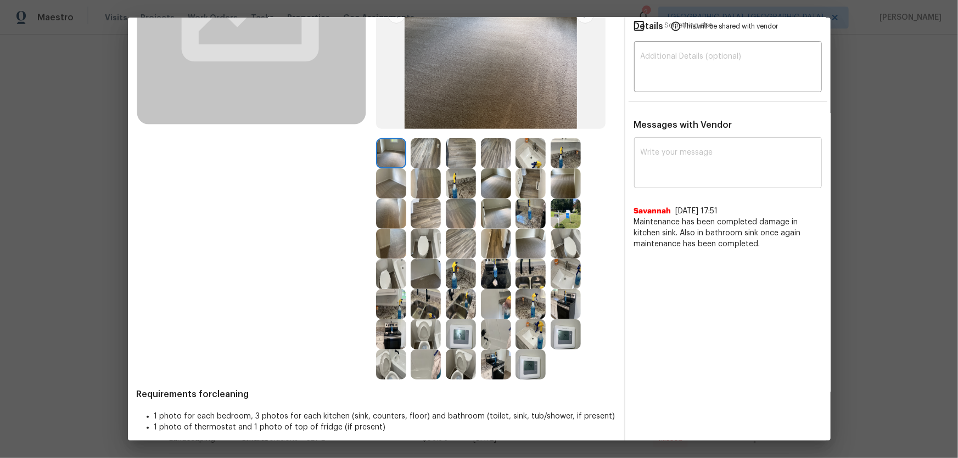
scroll to position [192, 0]
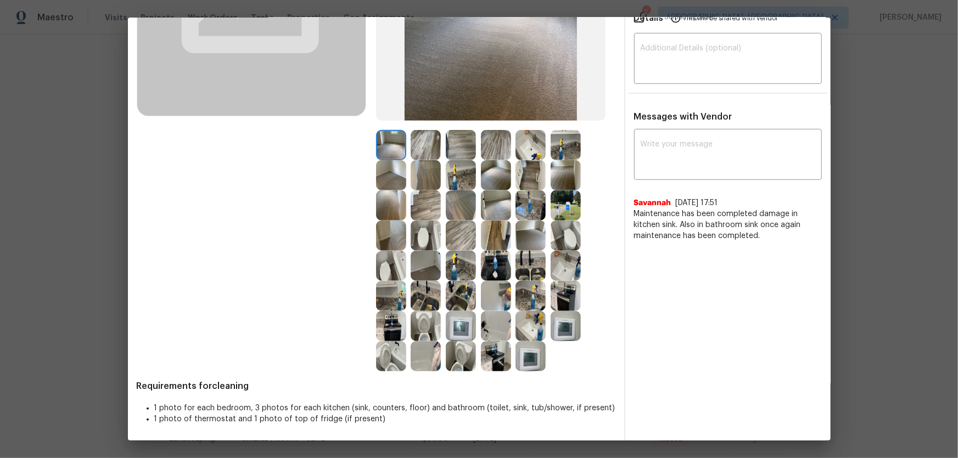
click at [433, 302] on img at bounding box center [426, 326] width 30 height 30
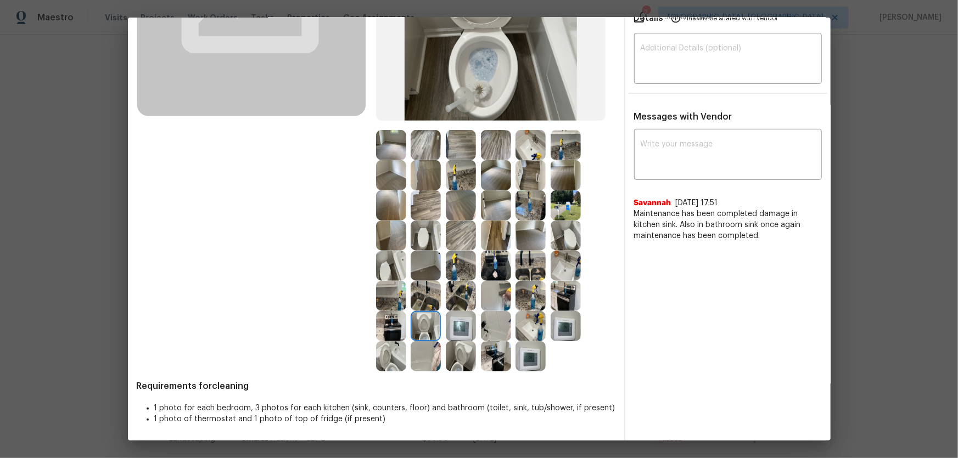
click at [530, 302] on img at bounding box center [530, 326] width 30 height 30
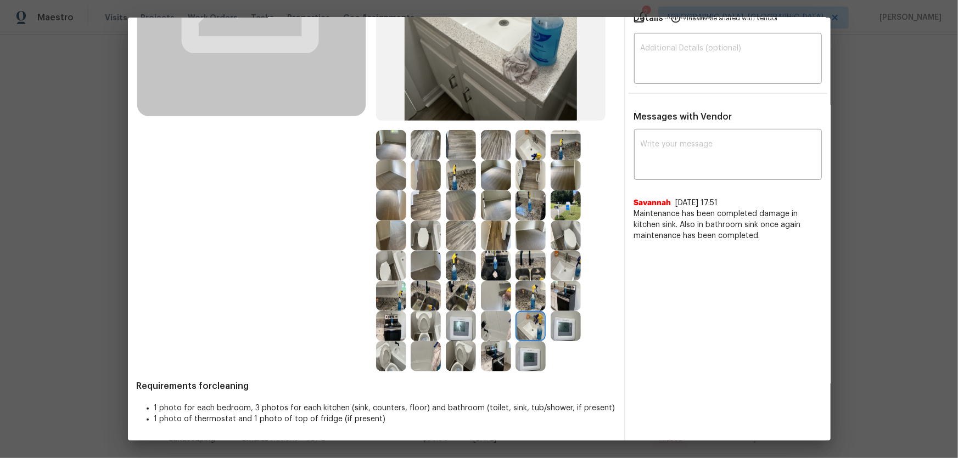
click at [507, 302] on img at bounding box center [496, 326] width 30 height 30
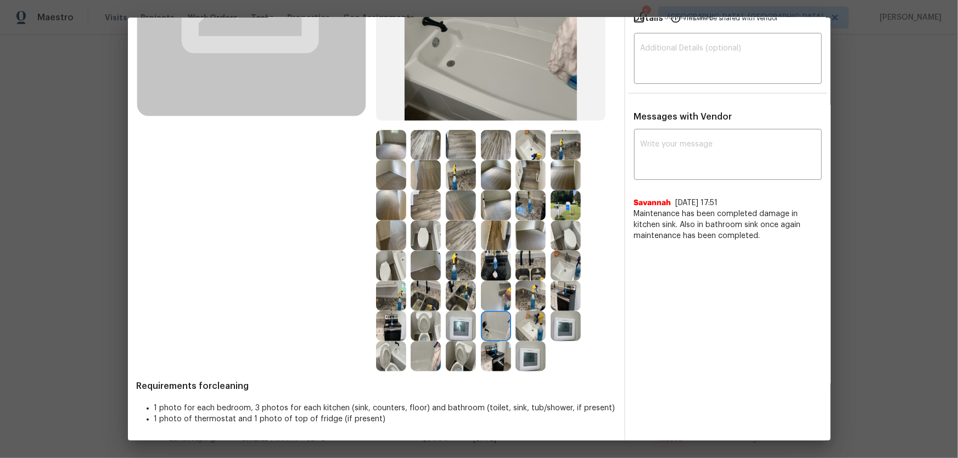
click at [454, 283] on img at bounding box center [461, 296] width 30 height 30
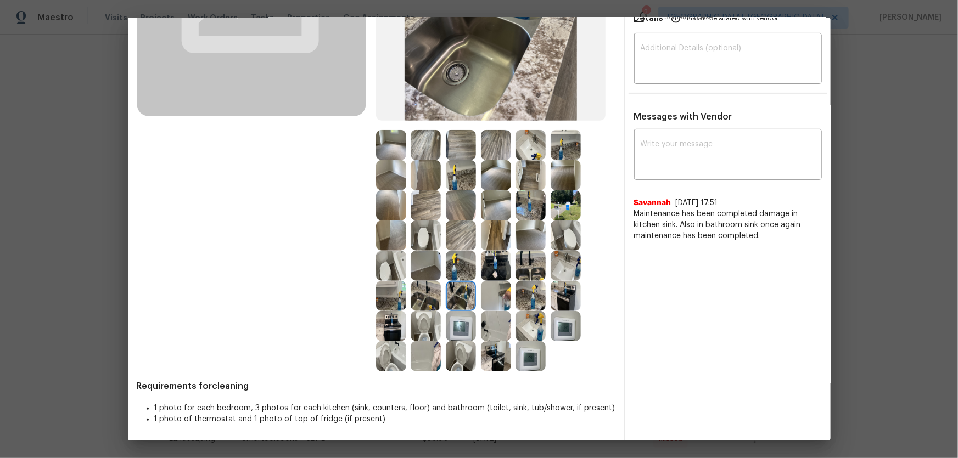
click at [434, 286] on img at bounding box center [426, 296] width 30 height 30
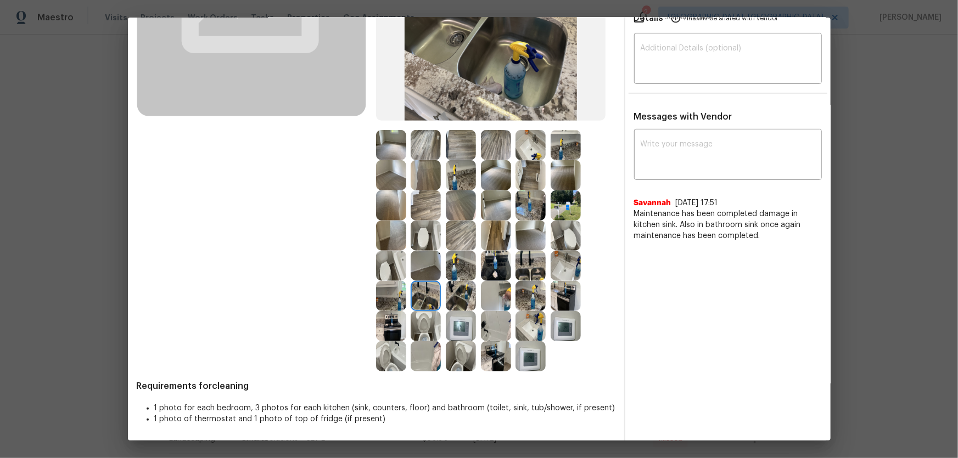
click at [459, 267] on img at bounding box center [461, 266] width 30 height 30
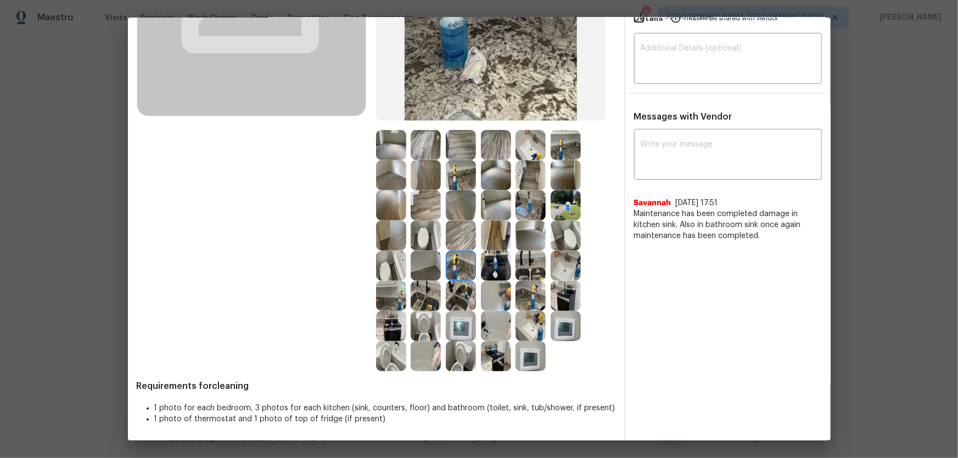
click at [413, 266] on img at bounding box center [426, 266] width 30 height 30
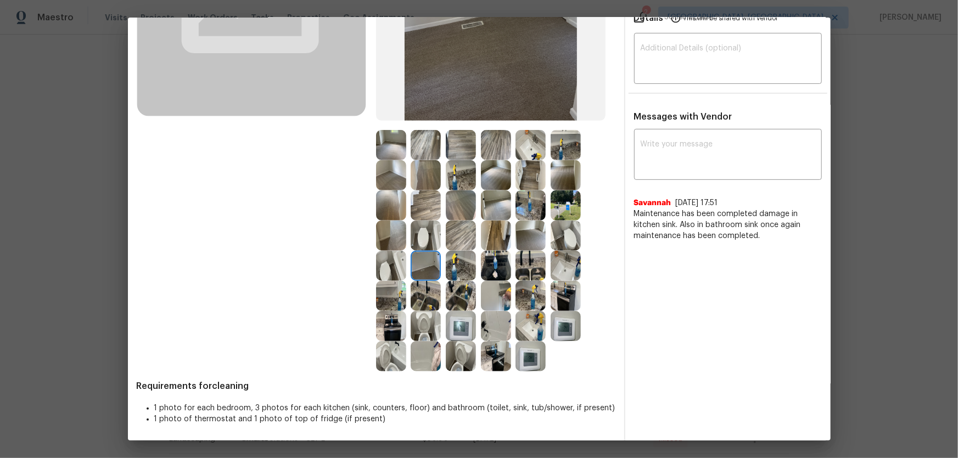
click at [490, 220] on img at bounding box center [496, 205] width 30 height 30
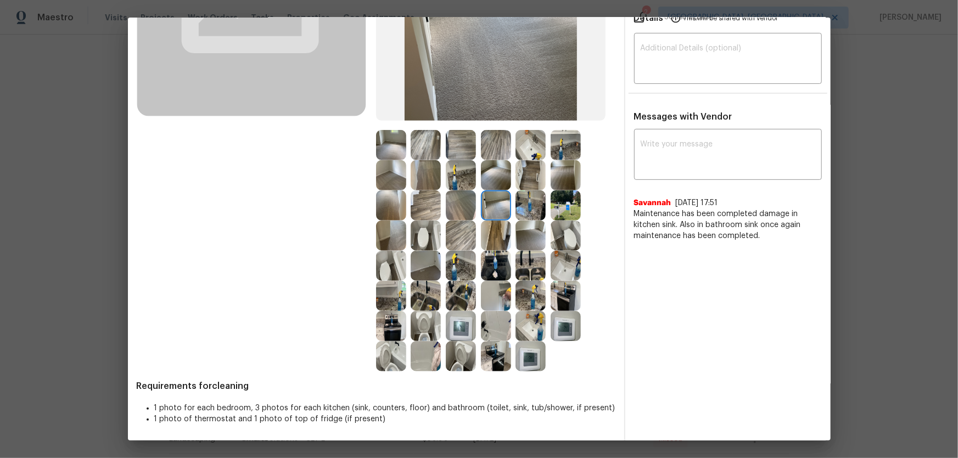
click at [522, 211] on img at bounding box center [530, 205] width 30 height 30
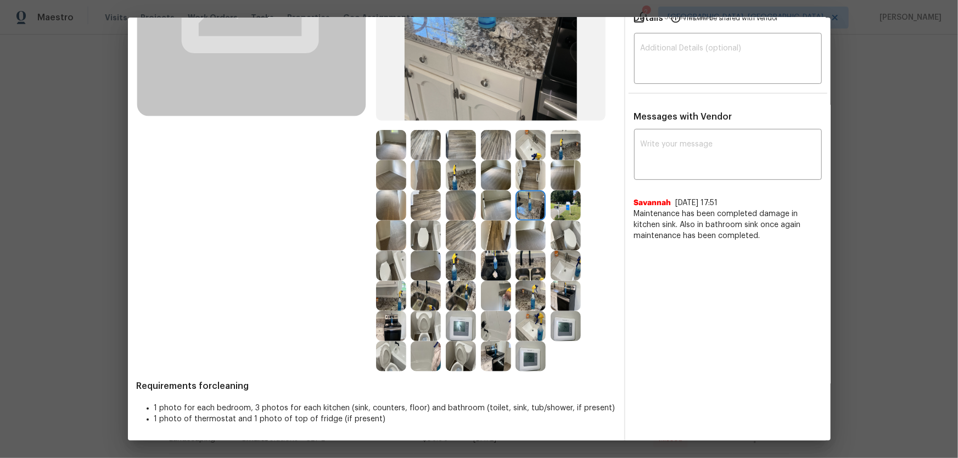
click at [564, 150] on img at bounding box center [566, 145] width 30 height 30
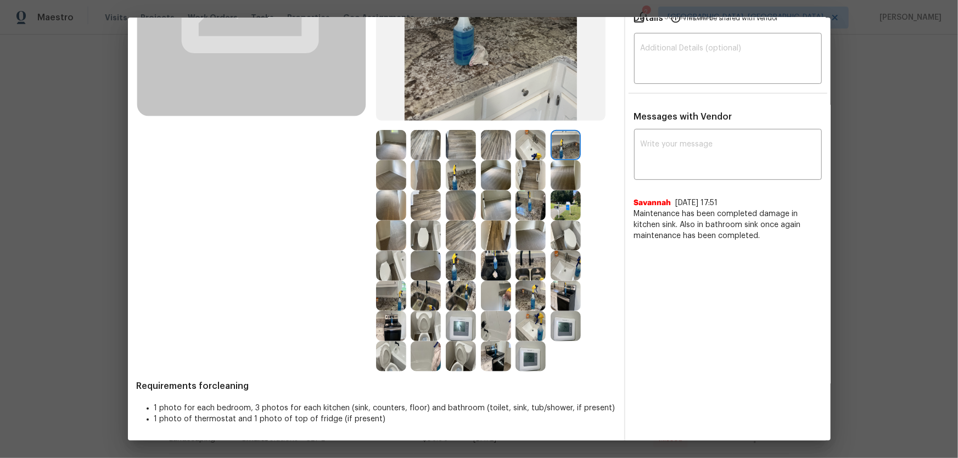
drag, startPoint x: 547, startPoint y: 147, endPoint x: 537, endPoint y: 176, distance: 31.2
click at [547, 147] on div at bounding box center [532, 145] width 35 height 30
click at [537, 177] on img at bounding box center [530, 175] width 30 height 30
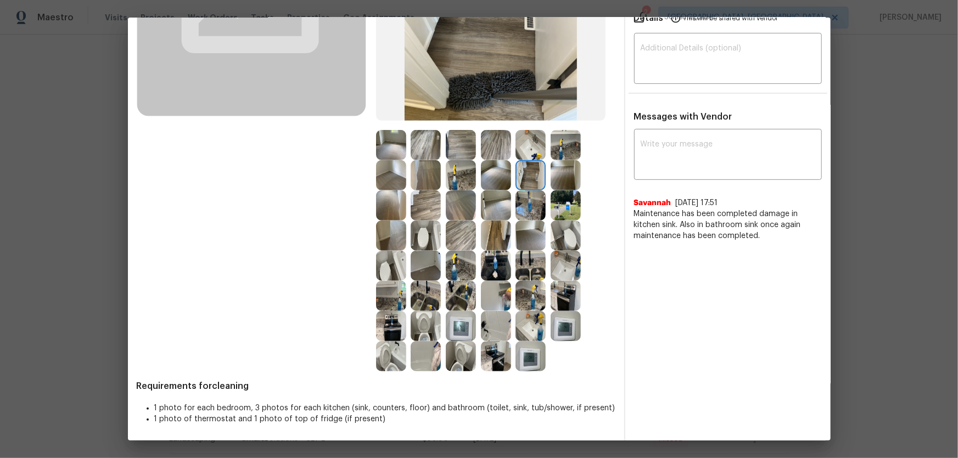
click at [494, 169] on img at bounding box center [496, 175] width 30 height 30
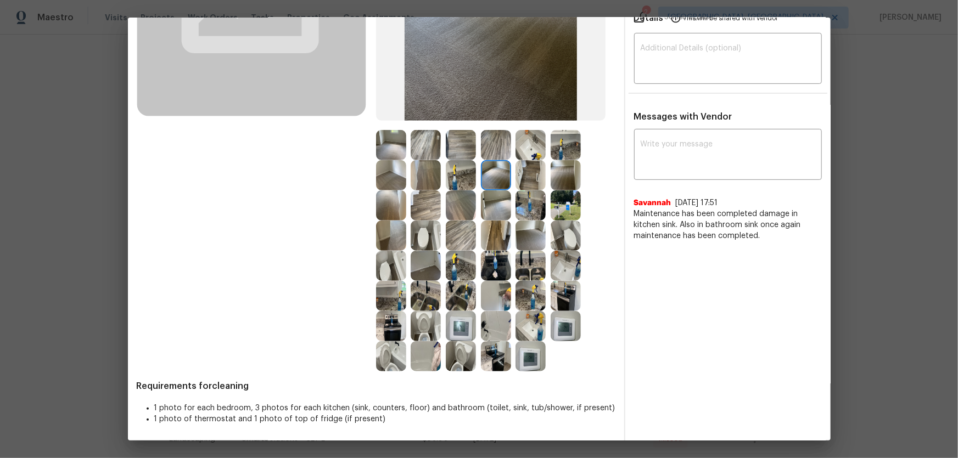
click at [492, 204] on img at bounding box center [496, 205] width 30 height 30
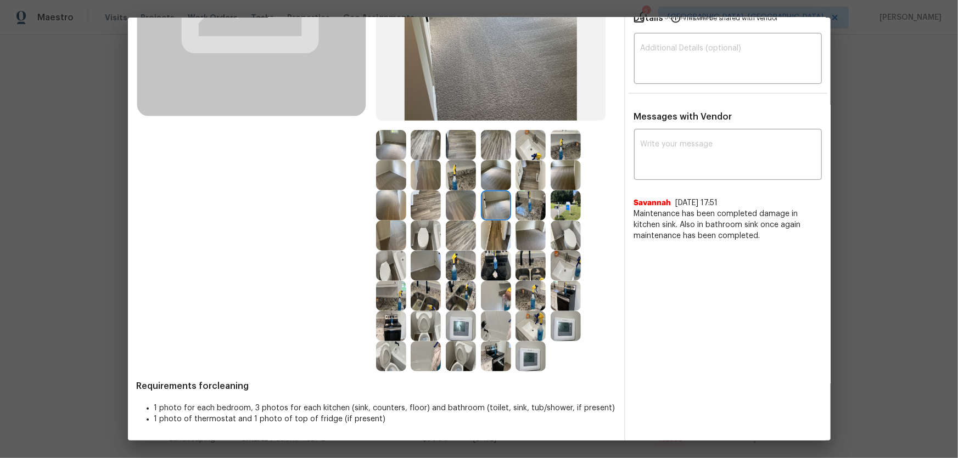
click at [520, 226] on img at bounding box center [530, 236] width 30 height 30
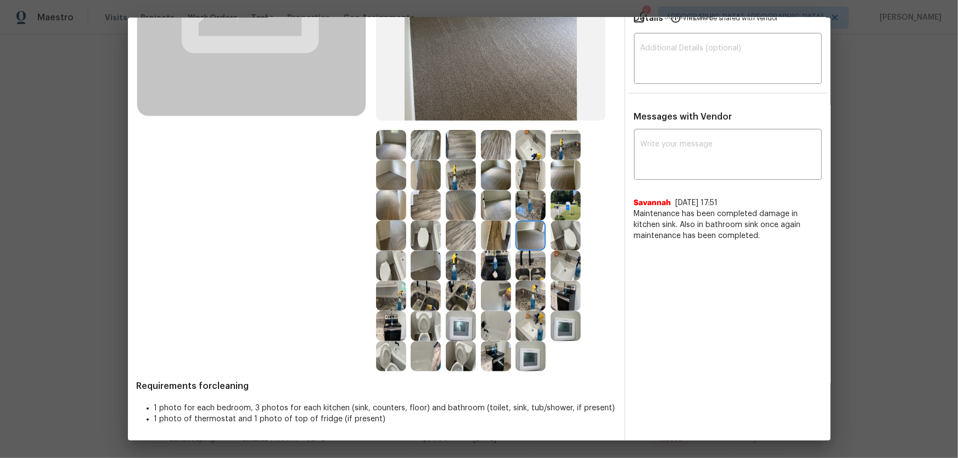
click at [526, 258] on img at bounding box center [530, 266] width 30 height 30
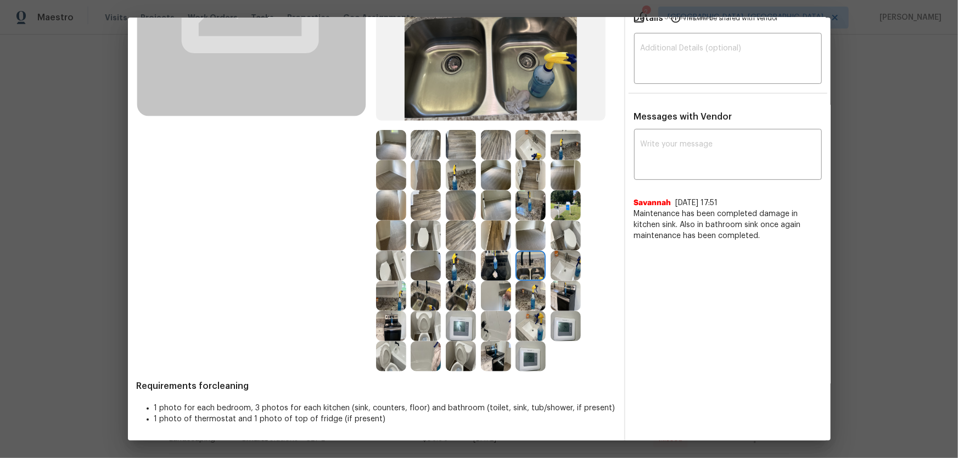
click at [496, 258] on img at bounding box center [496, 266] width 30 height 30
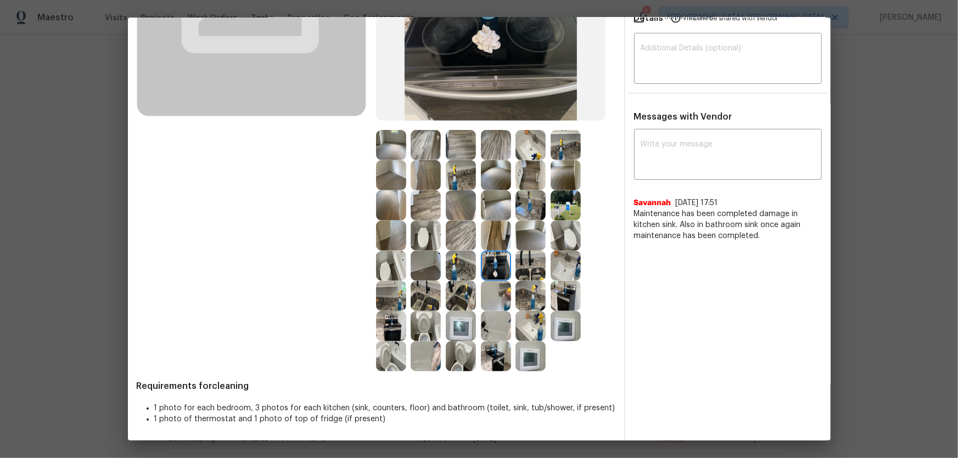
click at [494, 284] on img at bounding box center [496, 296] width 30 height 30
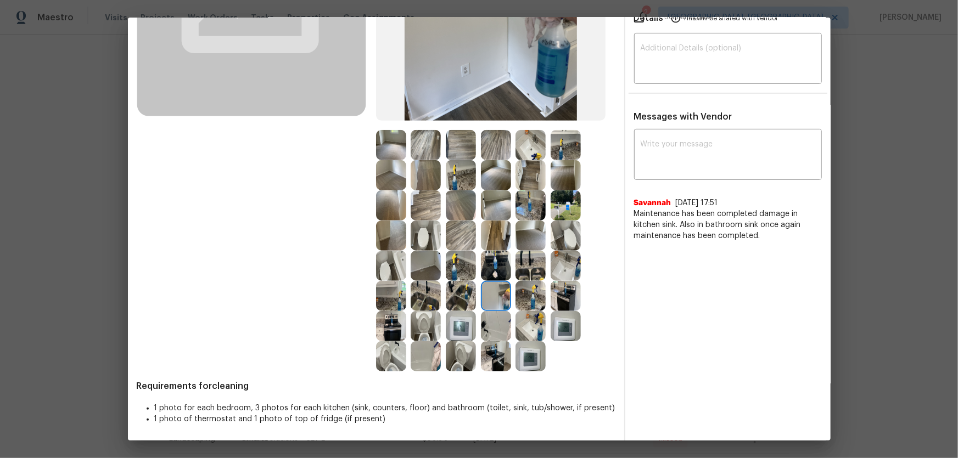
drag, startPoint x: 521, startPoint y: 290, endPoint x: 492, endPoint y: 302, distance: 30.8
click at [522, 291] on img at bounding box center [530, 296] width 30 height 30
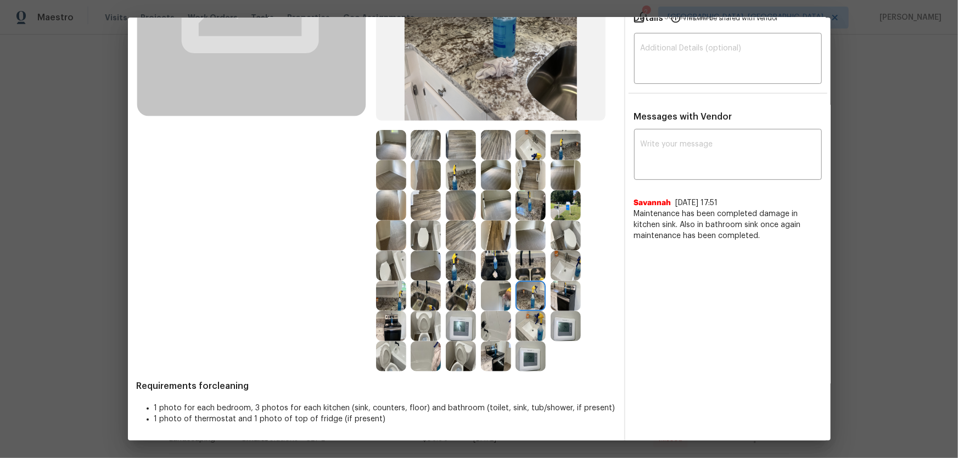
click at [463, 302] on img at bounding box center [461, 296] width 30 height 30
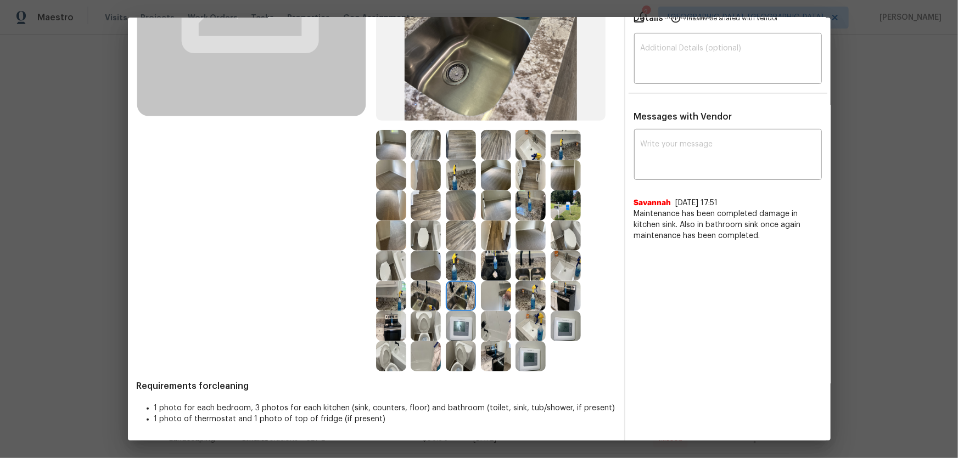
click at [427, 302] on img at bounding box center [426, 296] width 30 height 30
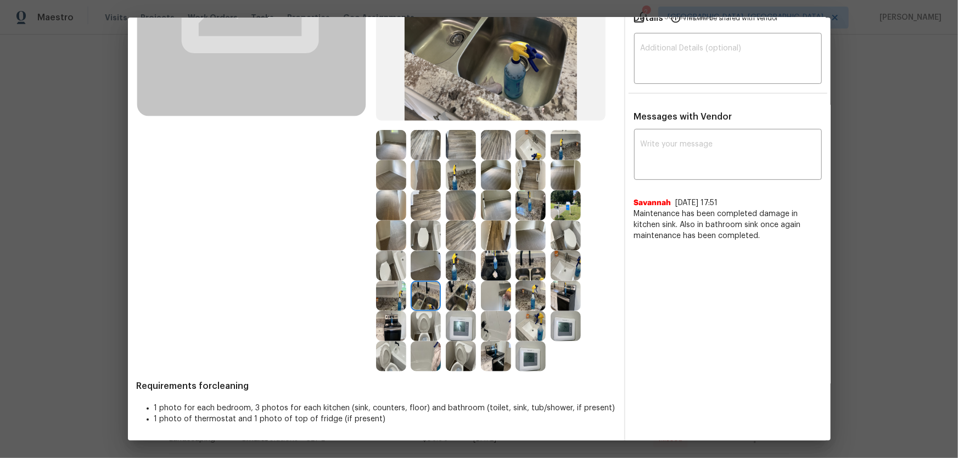
click at [385, 294] on img at bounding box center [391, 296] width 30 height 30
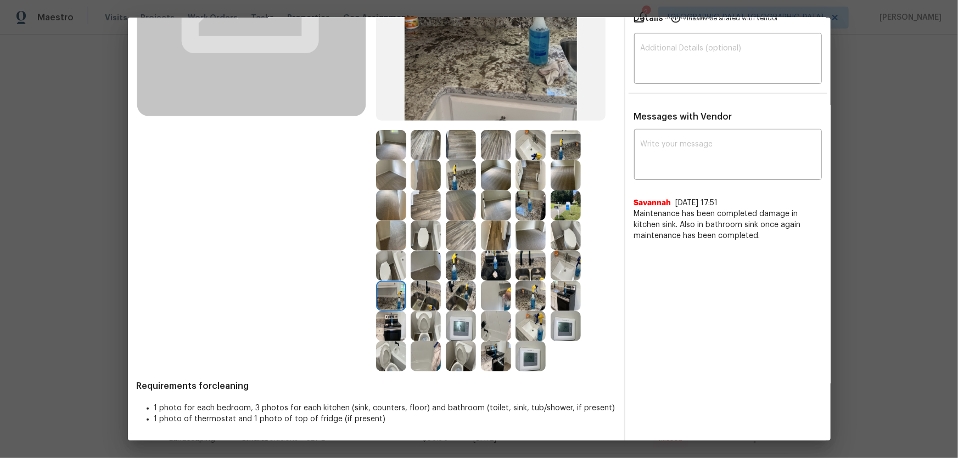
click at [389, 302] on img at bounding box center [391, 326] width 30 height 30
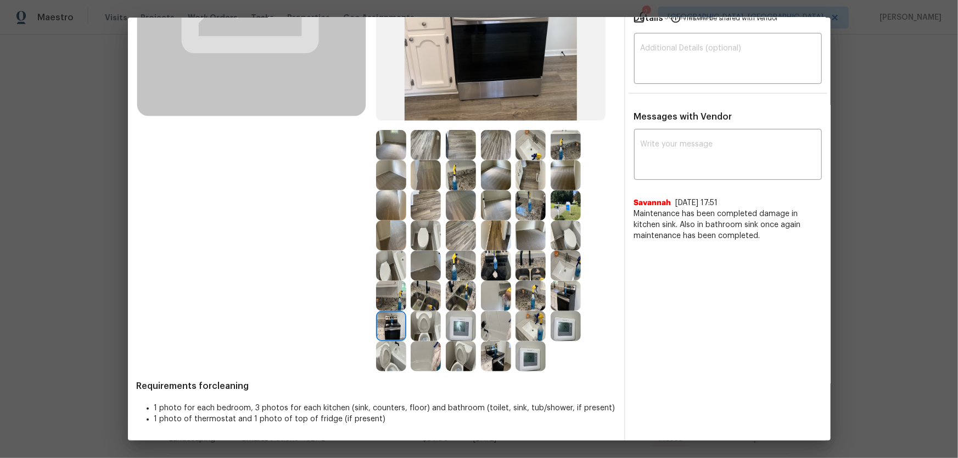
click at [416, 302] on img at bounding box center [426, 326] width 30 height 30
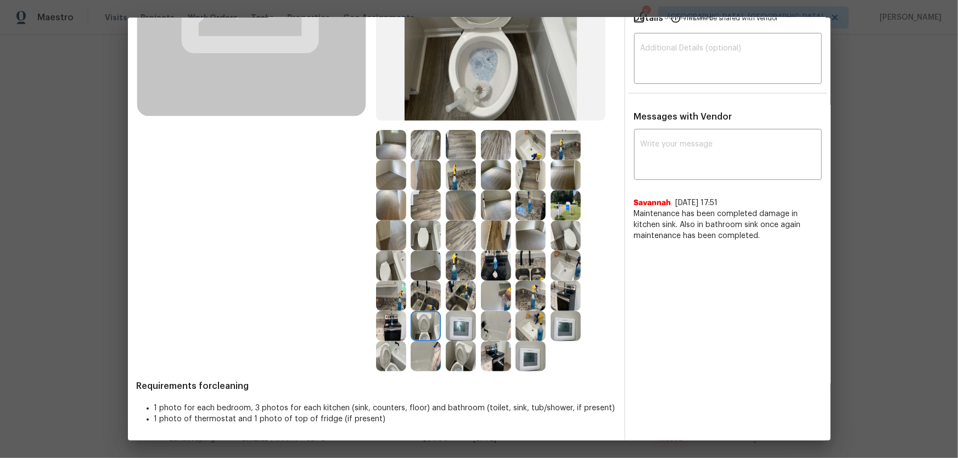
click at [492, 302] on img at bounding box center [496, 356] width 30 height 30
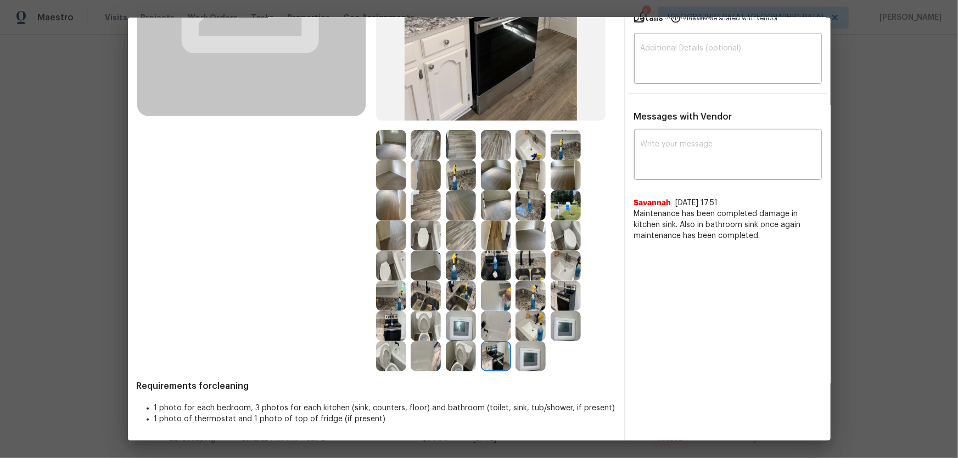
click at [517, 302] on img at bounding box center [530, 356] width 30 height 30
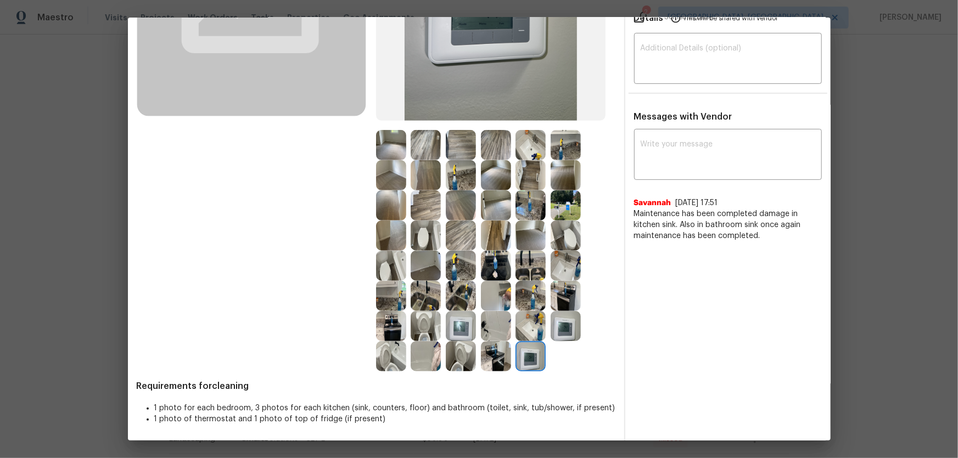
click at [564, 302] on img at bounding box center [566, 326] width 30 height 30
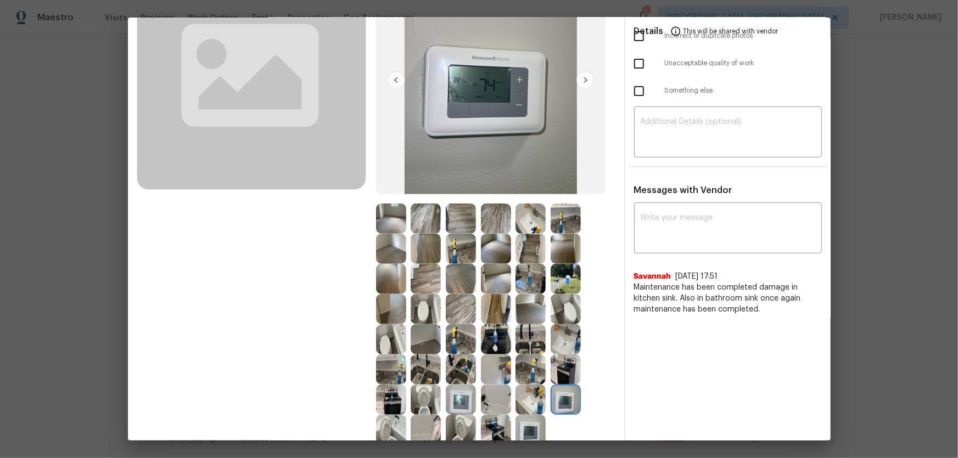
scroll to position [0, 0]
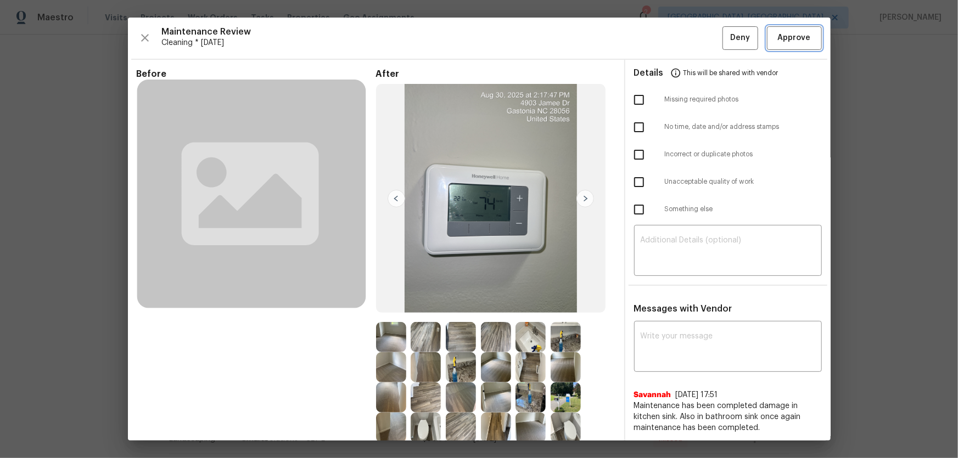
click at [681, 28] on button "Approve" at bounding box center [794, 38] width 55 height 24
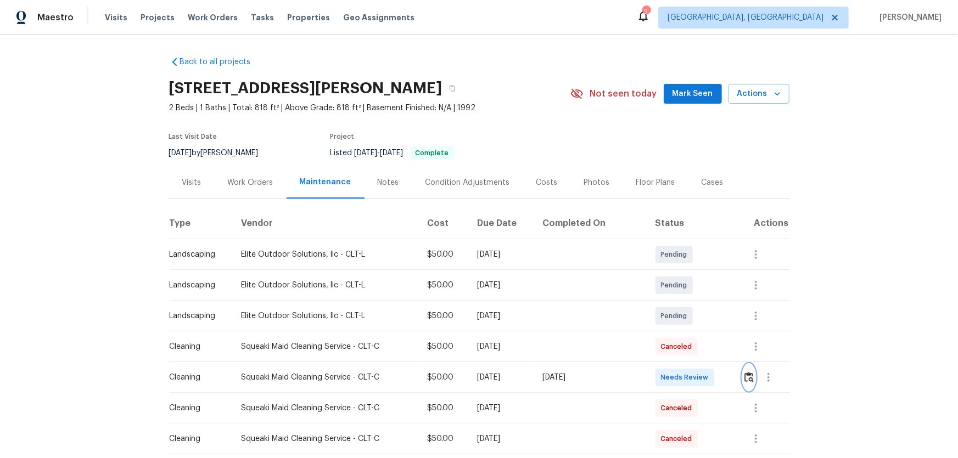
click at [681, 302] on button "button" at bounding box center [749, 378] width 13 height 26
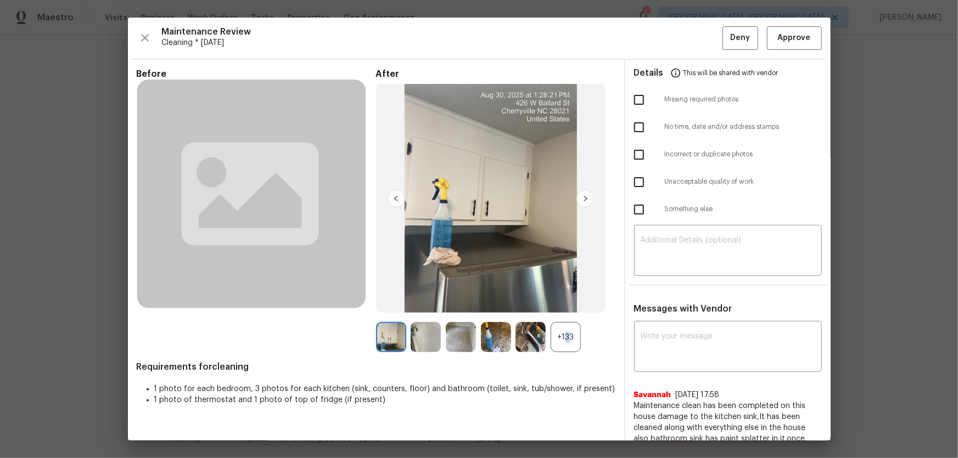
click at [563, 302] on div "+133" at bounding box center [566, 337] width 30 height 30
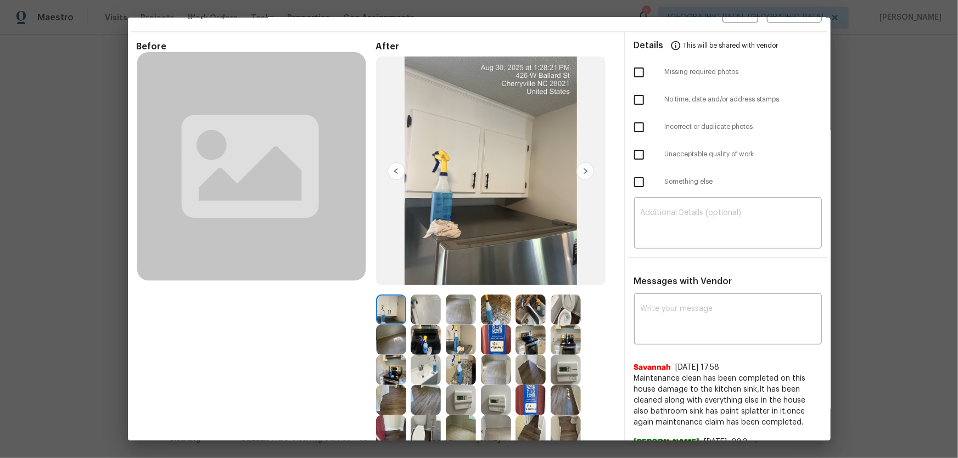
scroll to position [199, 0]
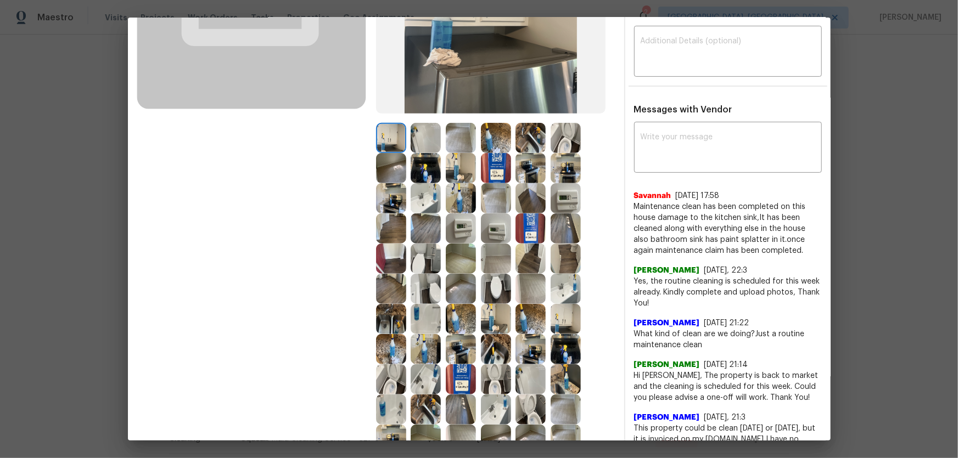
click at [559, 132] on img at bounding box center [566, 138] width 30 height 30
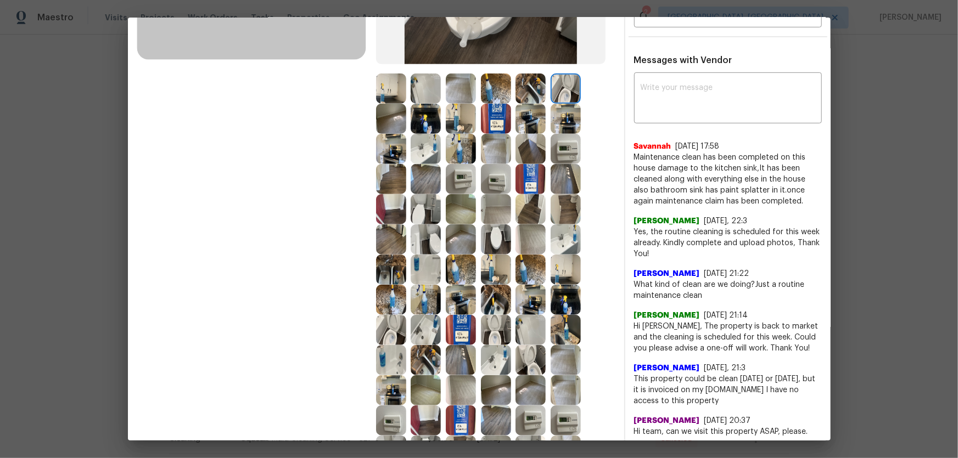
scroll to position [249, 0]
click at [429, 153] on img at bounding box center [426, 148] width 30 height 30
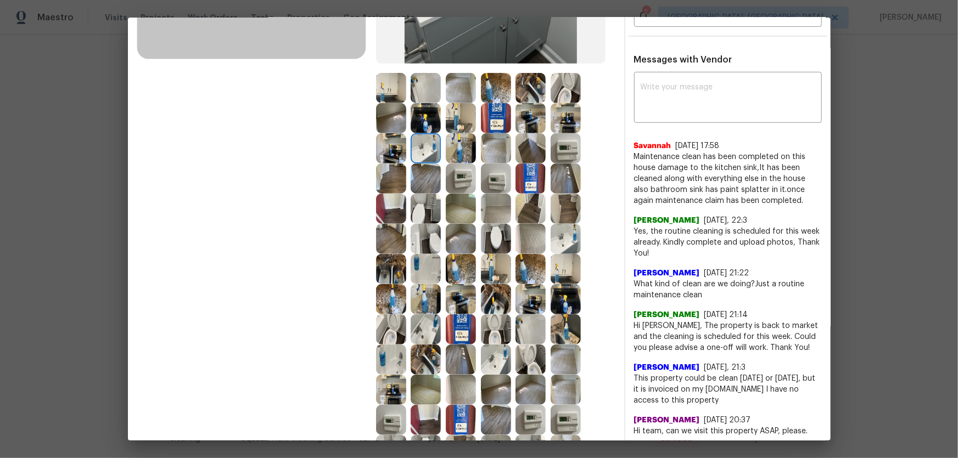
click at [430, 92] on img at bounding box center [426, 88] width 30 height 30
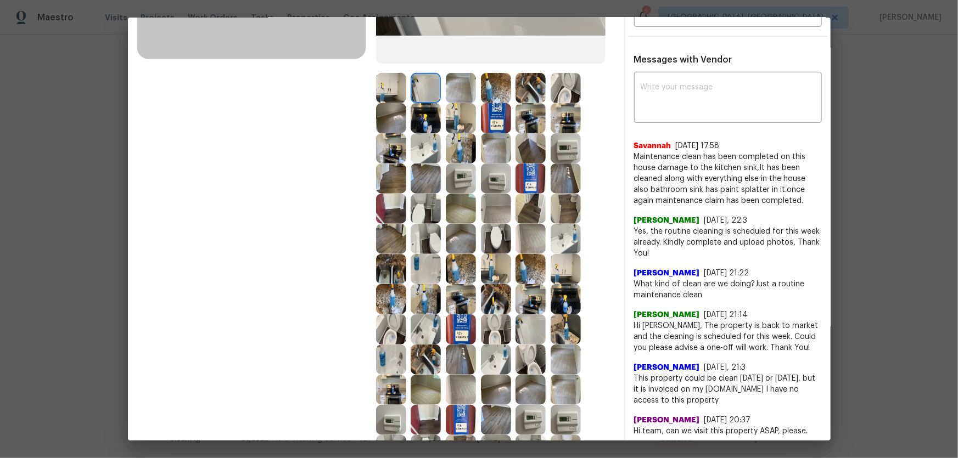
click at [427, 115] on img at bounding box center [426, 118] width 30 height 30
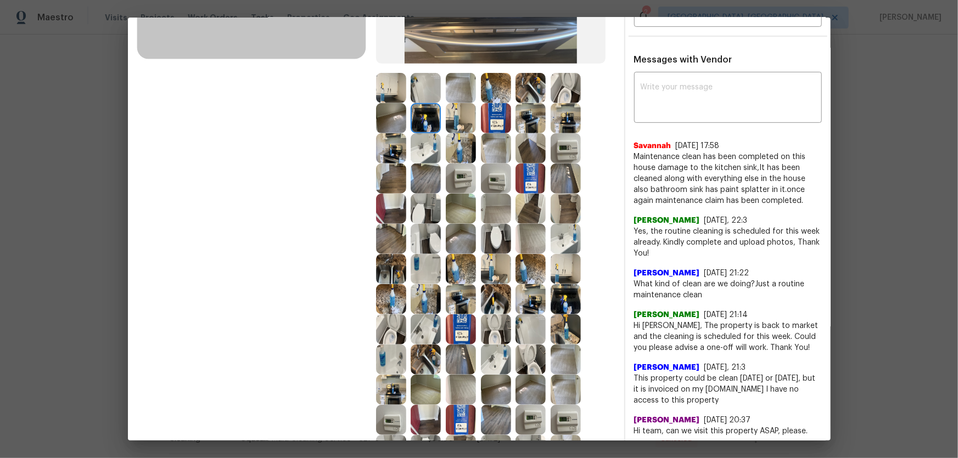
click at [468, 124] on img at bounding box center [461, 118] width 30 height 30
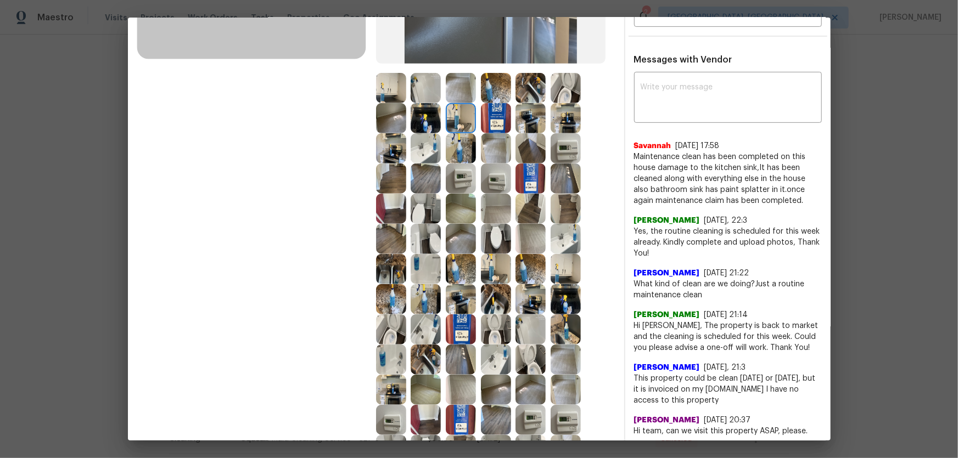
click at [497, 181] on img at bounding box center [496, 179] width 30 height 30
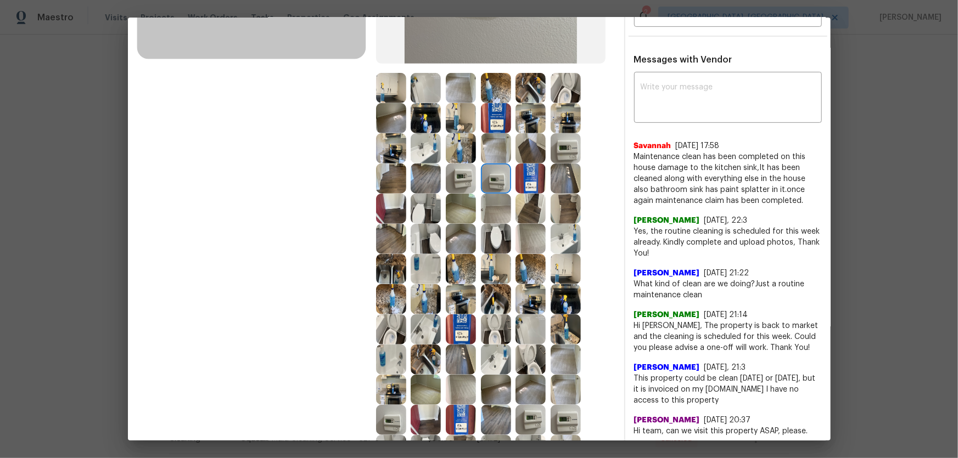
click at [492, 208] on img at bounding box center [496, 209] width 30 height 30
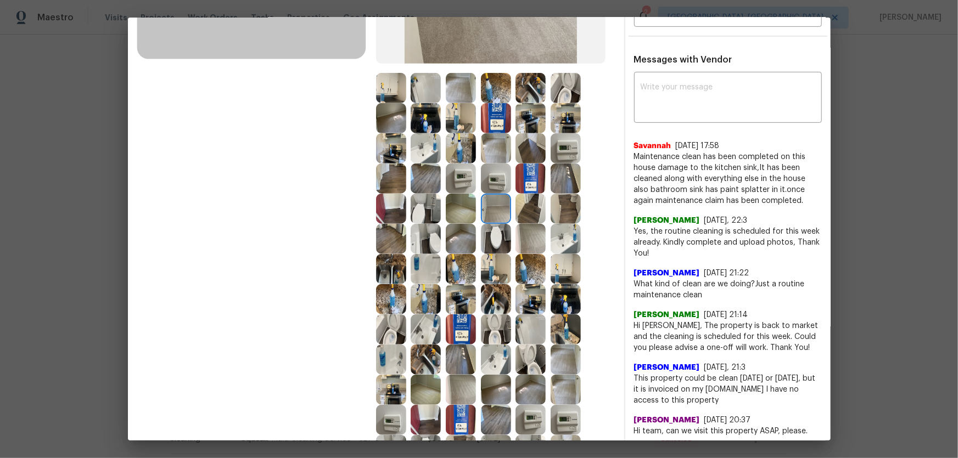
click at [466, 203] on img at bounding box center [461, 209] width 30 height 30
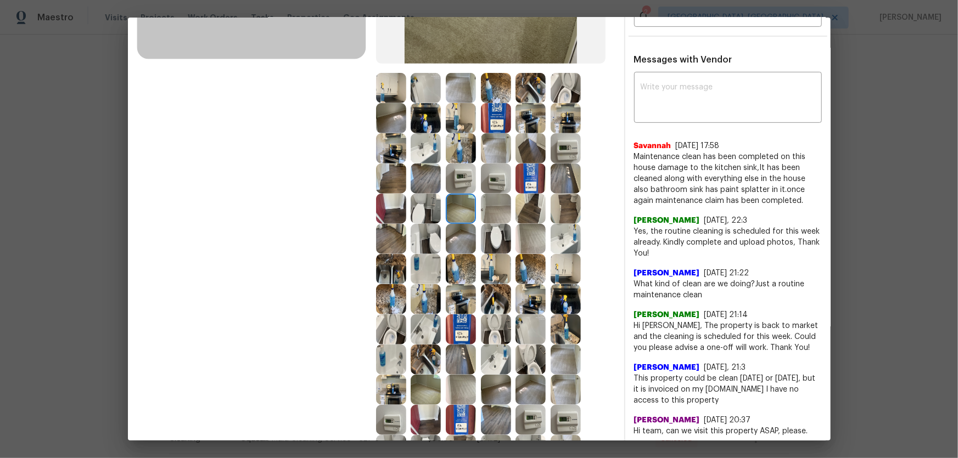
click at [459, 177] on img at bounding box center [461, 179] width 30 height 30
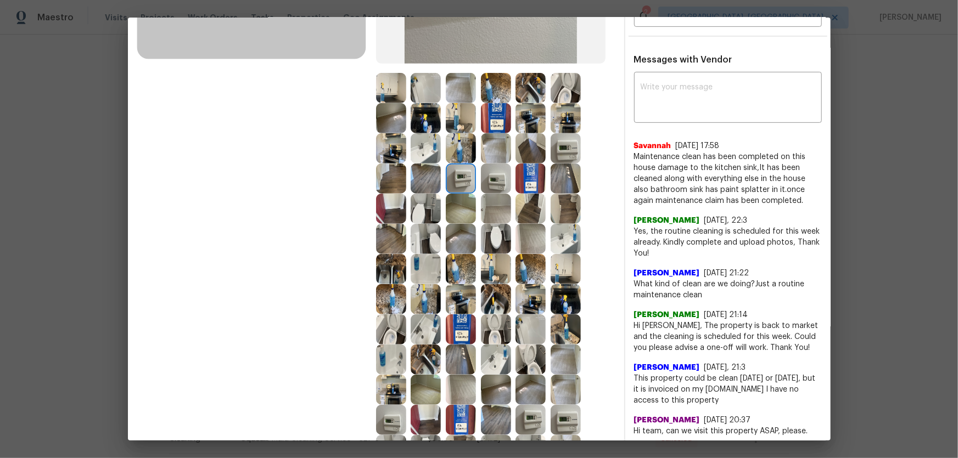
click at [487, 177] on img at bounding box center [496, 179] width 30 height 30
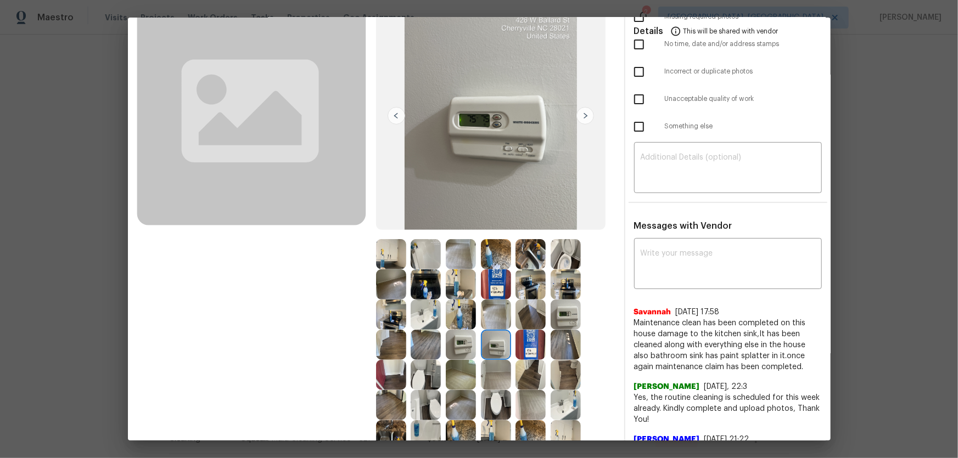
scroll to position [0, 0]
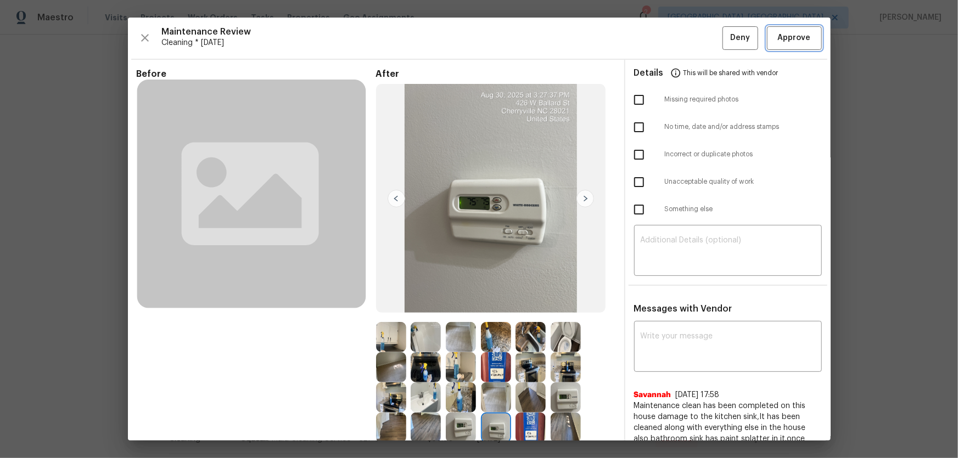
click at [681, 45] on button "Approve" at bounding box center [794, 38] width 55 height 24
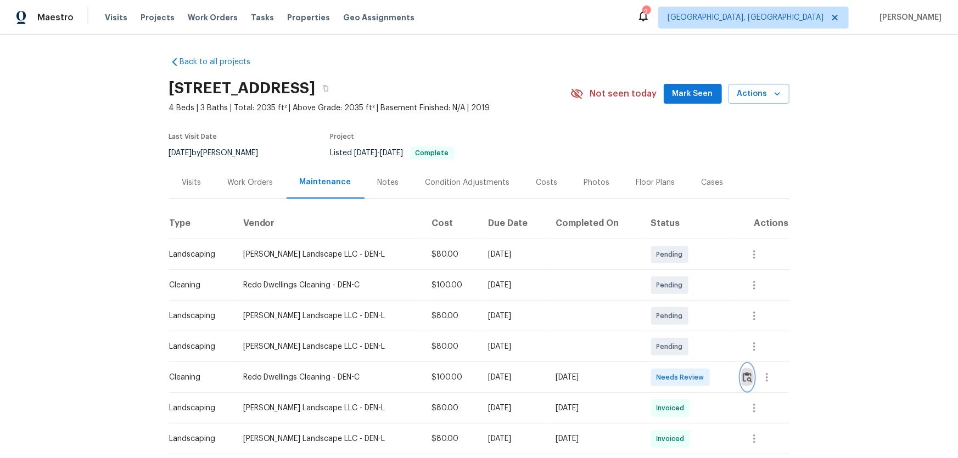
click at [742, 384] on button "button" at bounding box center [747, 378] width 13 height 26
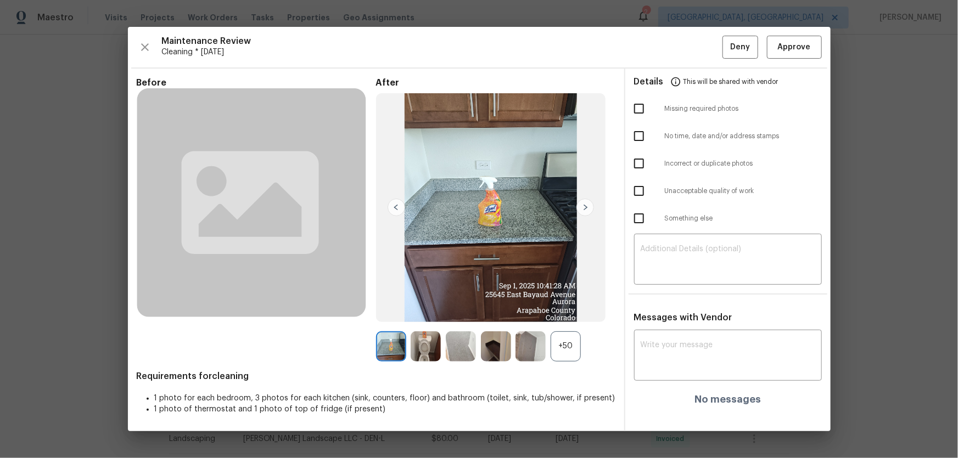
click at [576, 344] on div "+50" at bounding box center [566, 347] width 30 height 30
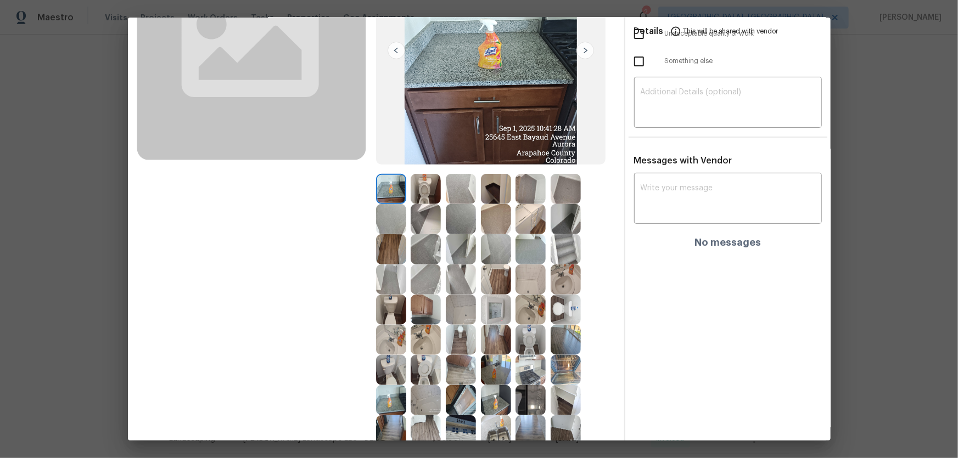
scroll to position [149, 0]
click at [526, 336] on img at bounding box center [530, 339] width 30 height 30
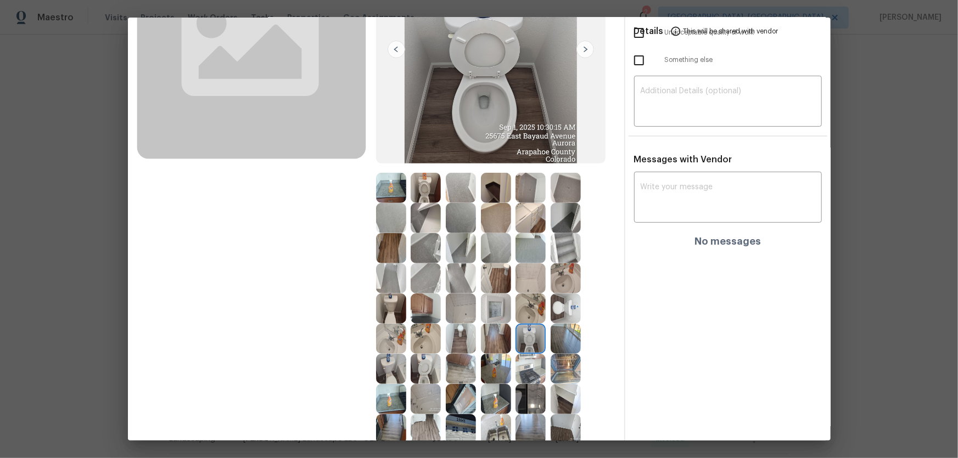
click at [436, 364] on img at bounding box center [426, 369] width 30 height 30
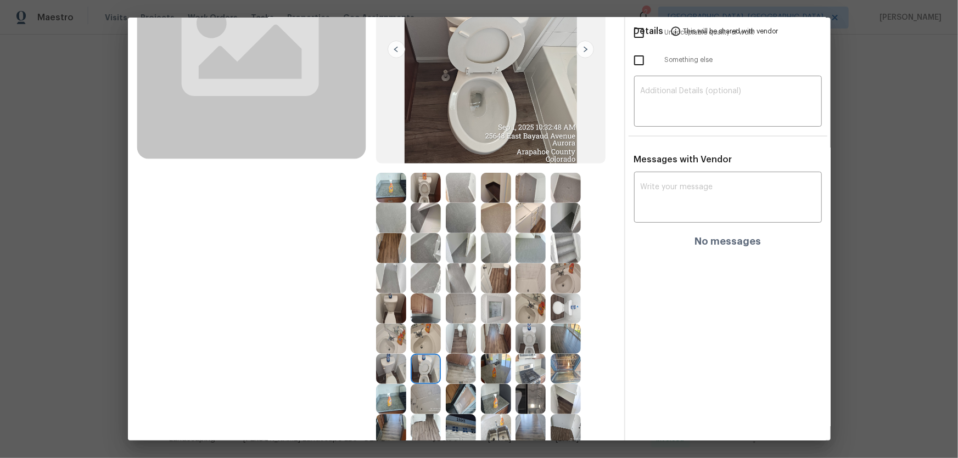
click at [434, 182] on img at bounding box center [426, 188] width 30 height 30
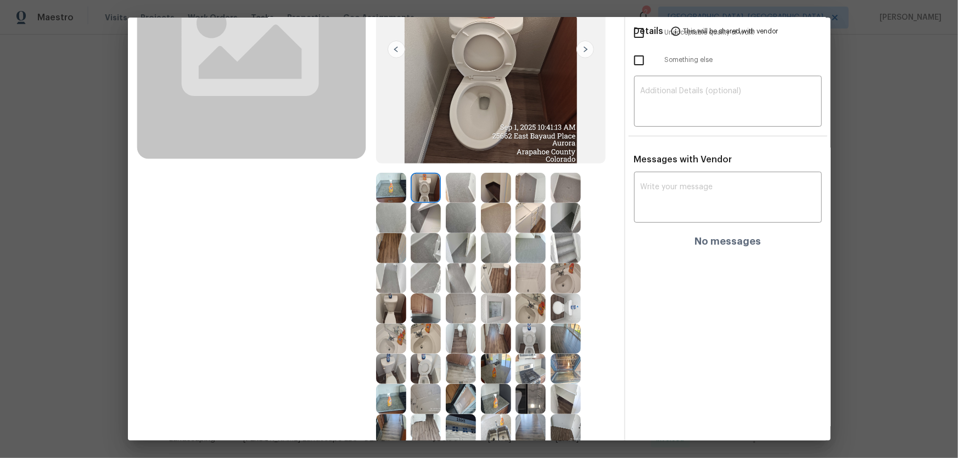
click at [532, 313] on img at bounding box center [530, 309] width 30 height 30
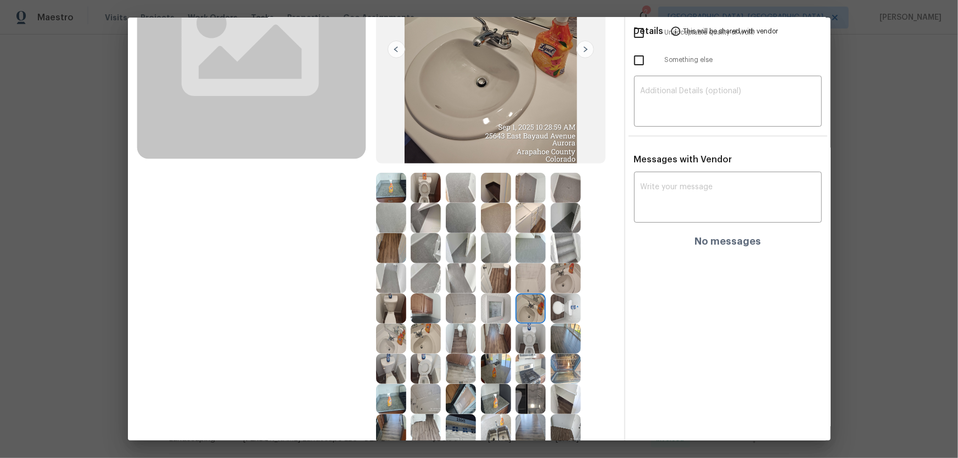
click at [573, 290] on img at bounding box center [566, 279] width 30 height 30
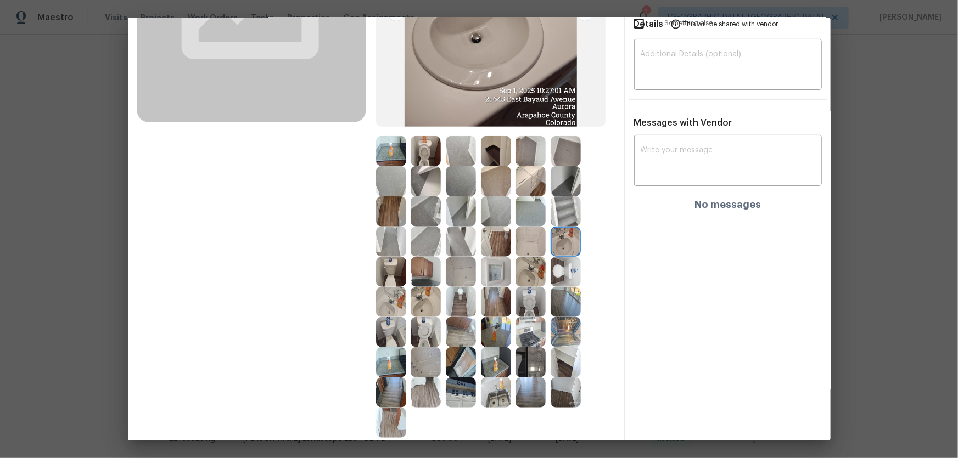
scroll to position [249, 0]
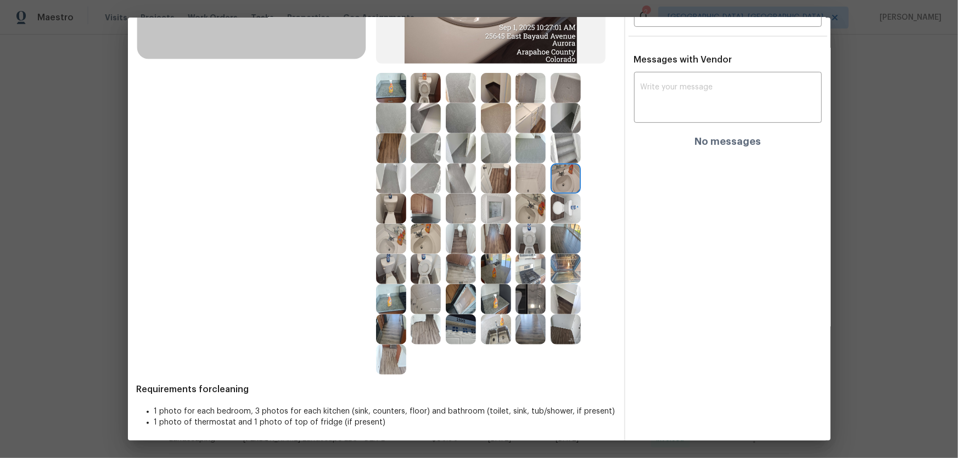
click at [419, 236] on img at bounding box center [426, 239] width 30 height 30
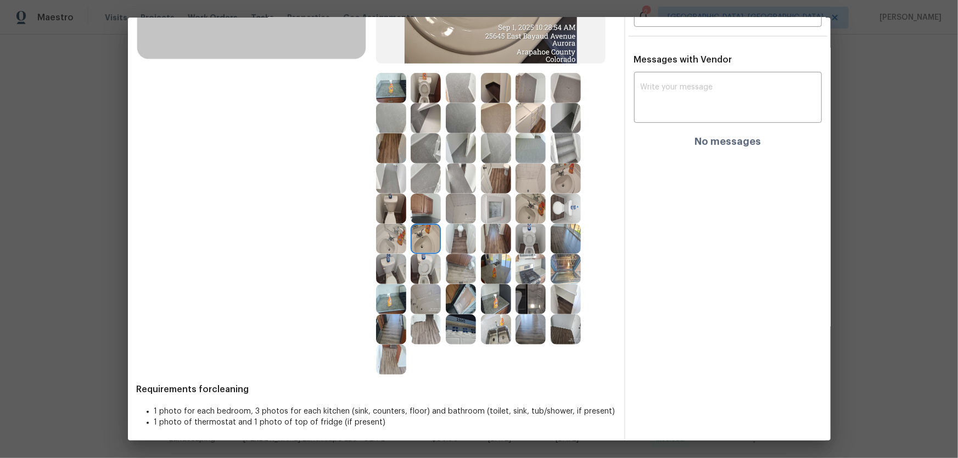
drag, startPoint x: 465, startPoint y: 205, endPoint x: 467, endPoint y: 217, distance: 12.2
click at [465, 205] on img at bounding box center [461, 209] width 30 height 30
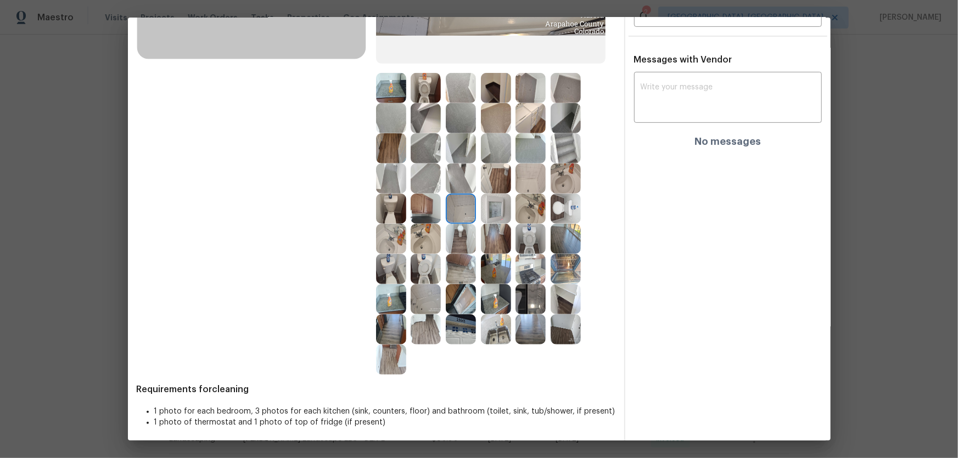
click at [435, 298] on img at bounding box center [426, 299] width 30 height 30
click at [525, 176] on img at bounding box center [530, 179] width 30 height 30
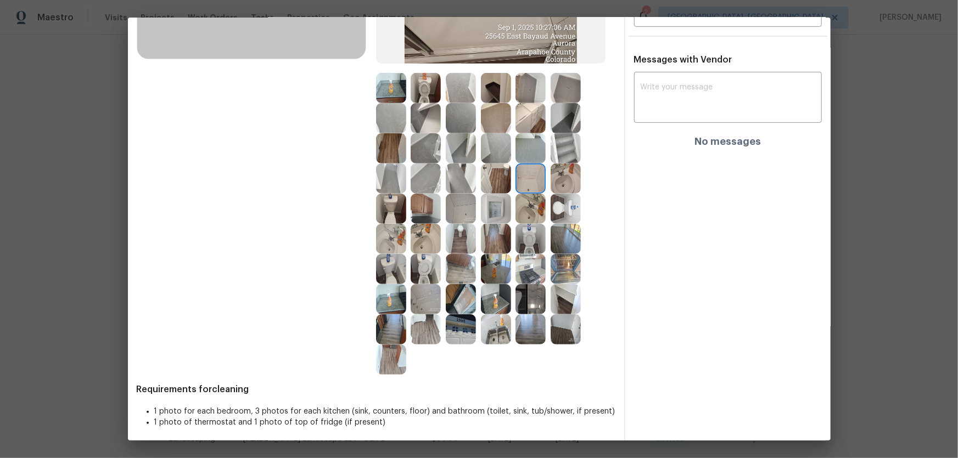
click at [526, 214] on img at bounding box center [530, 209] width 30 height 30
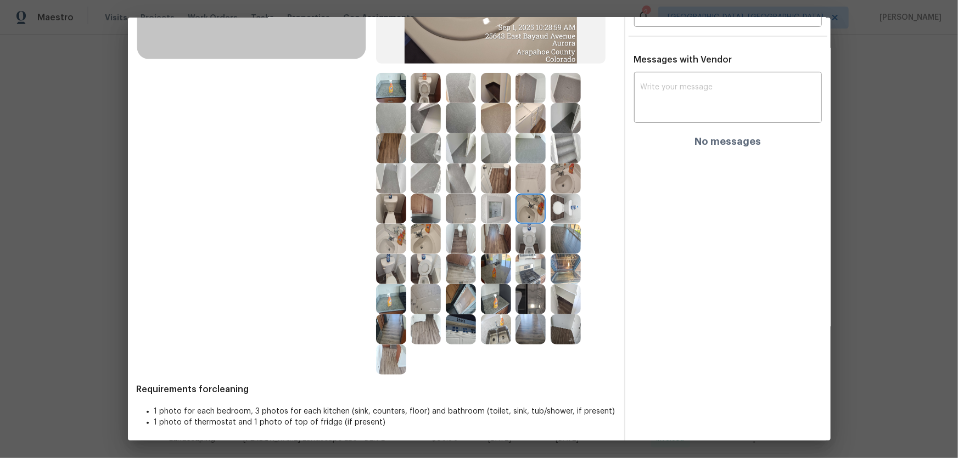
click at [491, 214] on img at bounding box center [496, 209] width 30 height 30
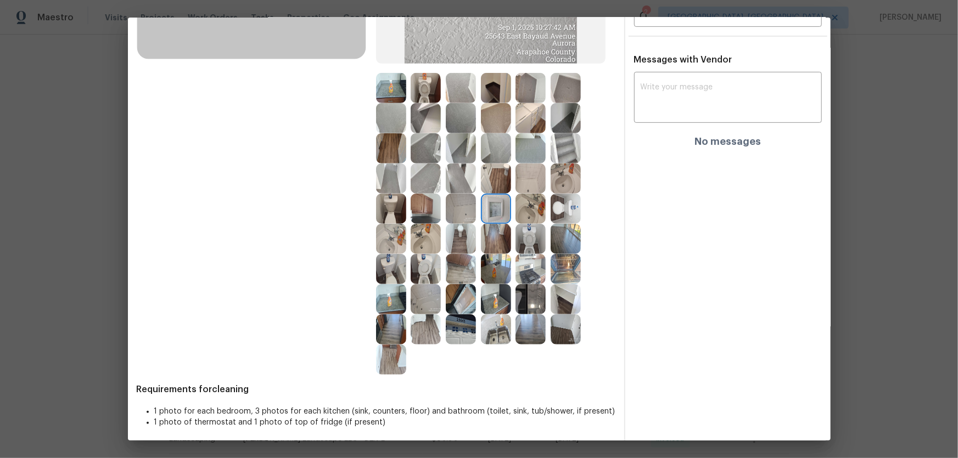
scroll to position [199, 0]
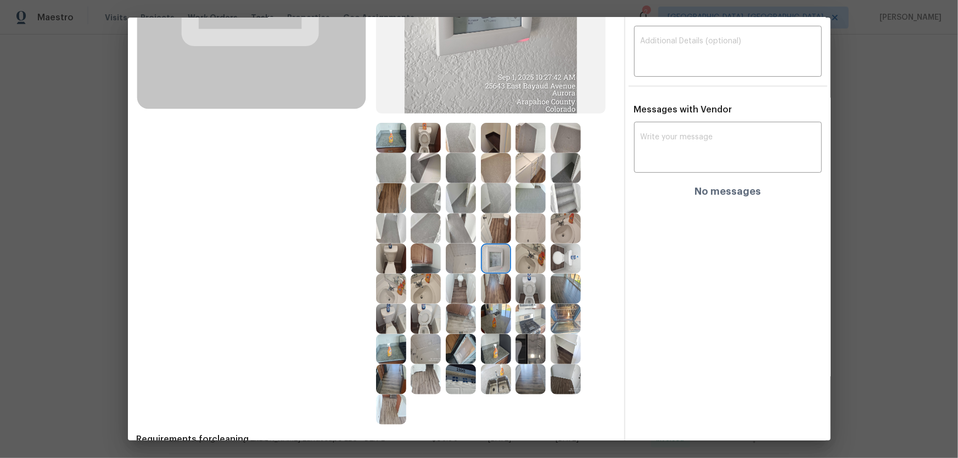
click at [467, 174] on img at bounding box center [461, 168] width 30 height 30
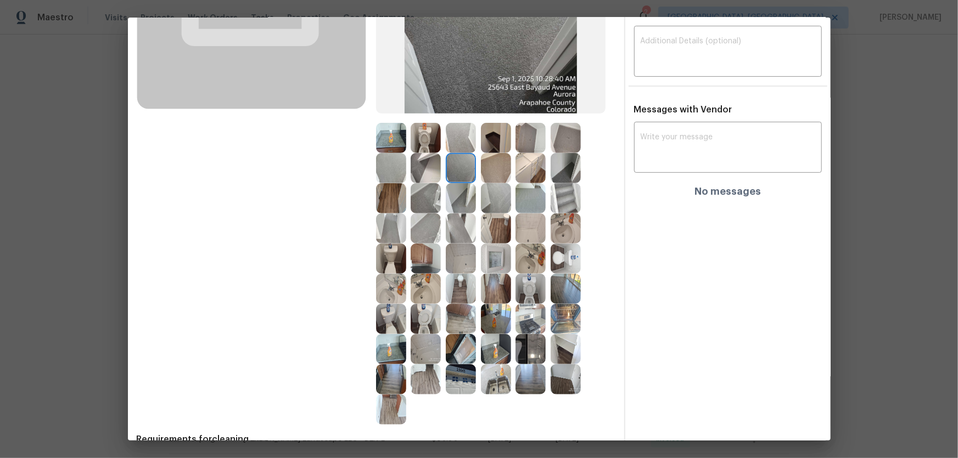
click at [526, 193] on img at bounding box center [530, 198] width 30 height 30
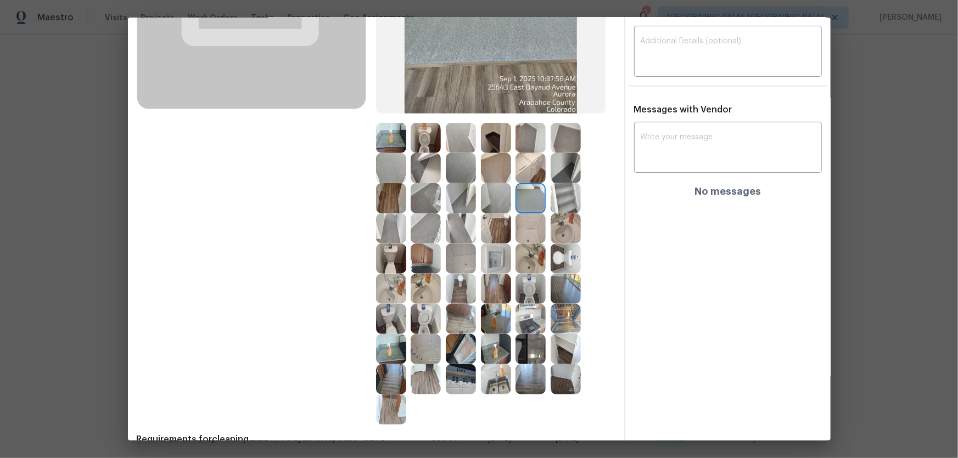
click at [503, 171] on img at bounding box center [496, 168] width 30 height 30
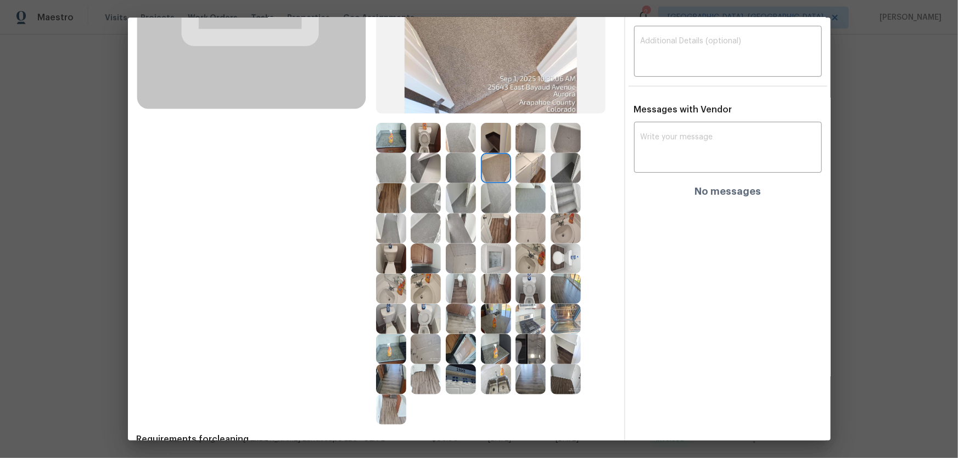
click at [460, 134] on img at bounding box center [461, 138] width 30 height 30
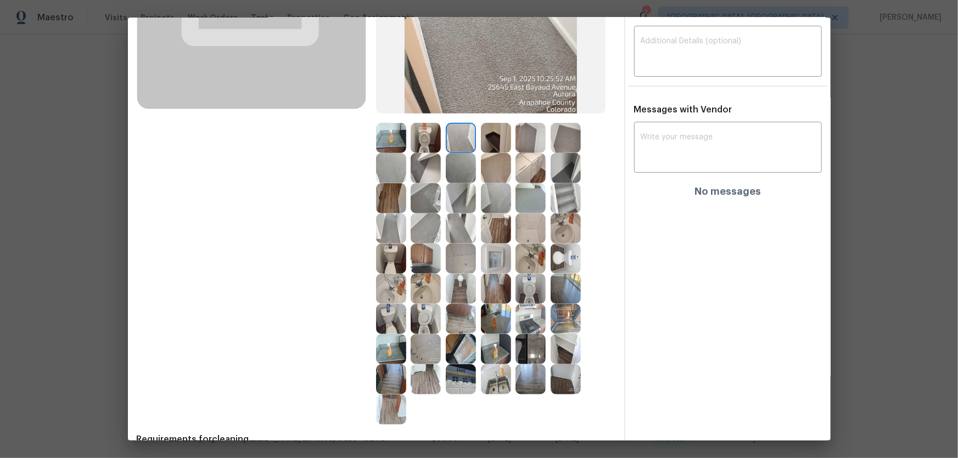
click at [455, 168] on img at bounding box center [461, 168] width 30 height 30
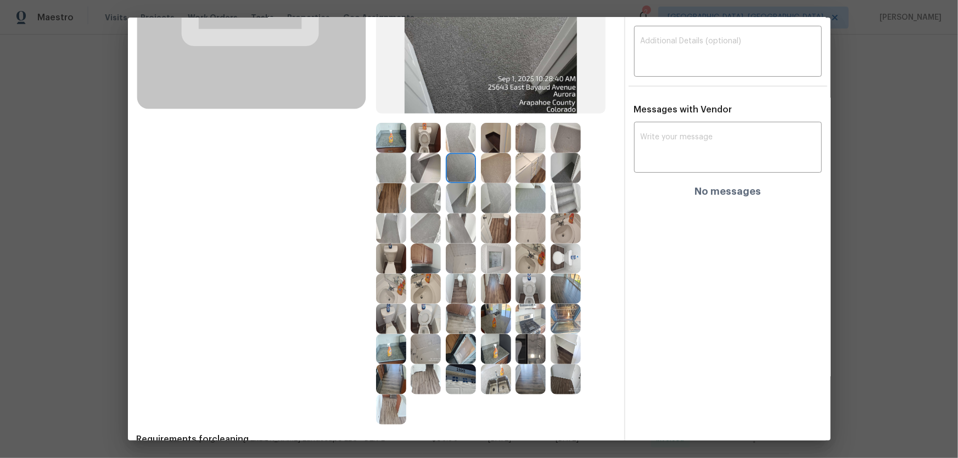
click at [487, 170] on img at bounding box center [496, 168] width 30 height 30
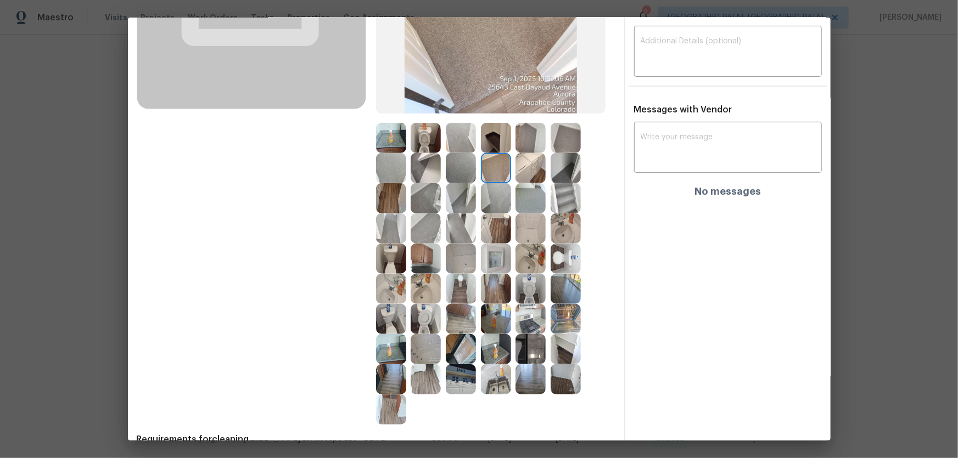
click at [387, 168] on img at bounding box center [391, 168] width 30 height 30
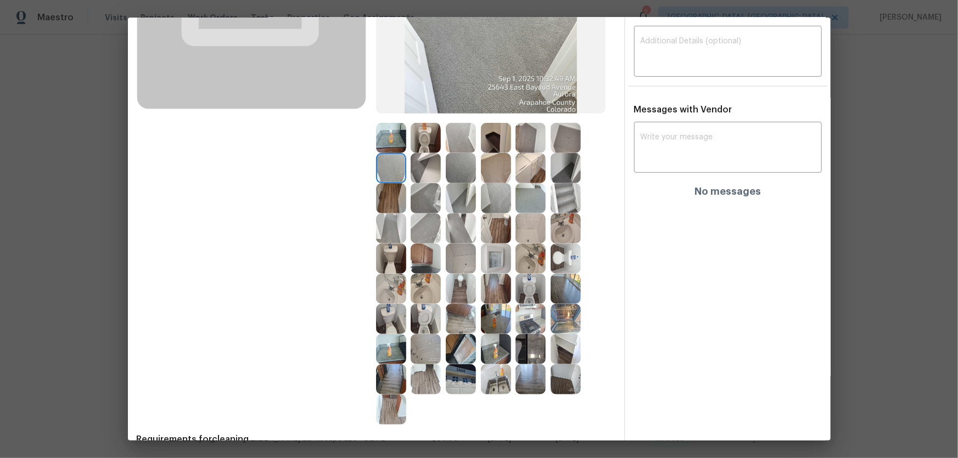
click at [423, 197] on img at bounding box center [426, 198] width 30 height 30
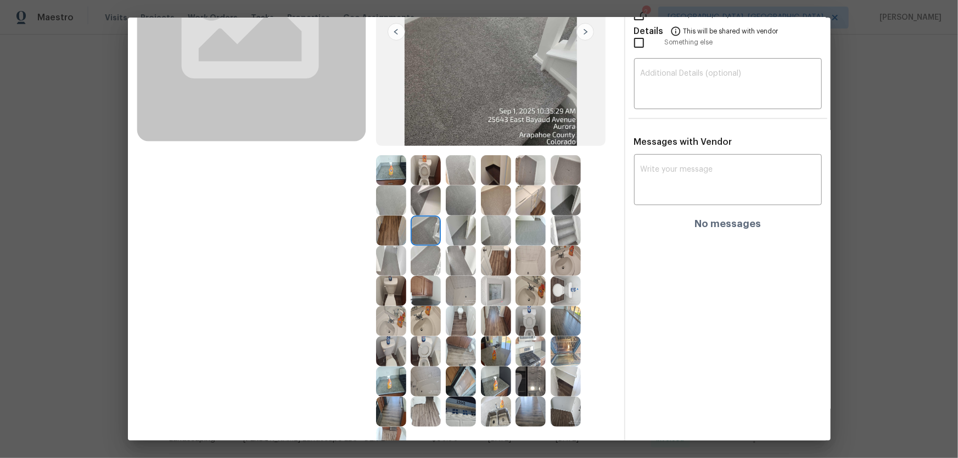
scroll to position [149, 0]
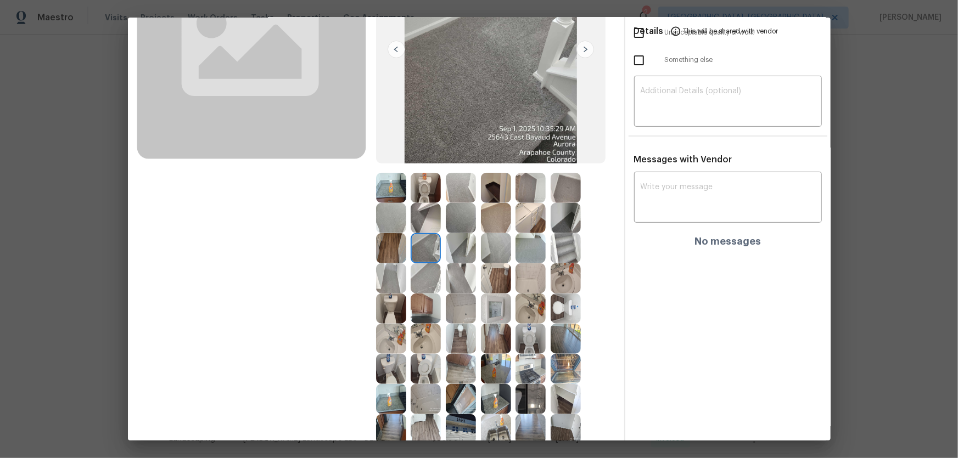
click at [449, 313] on img at bounding box center [461, 309] width 30 height 30
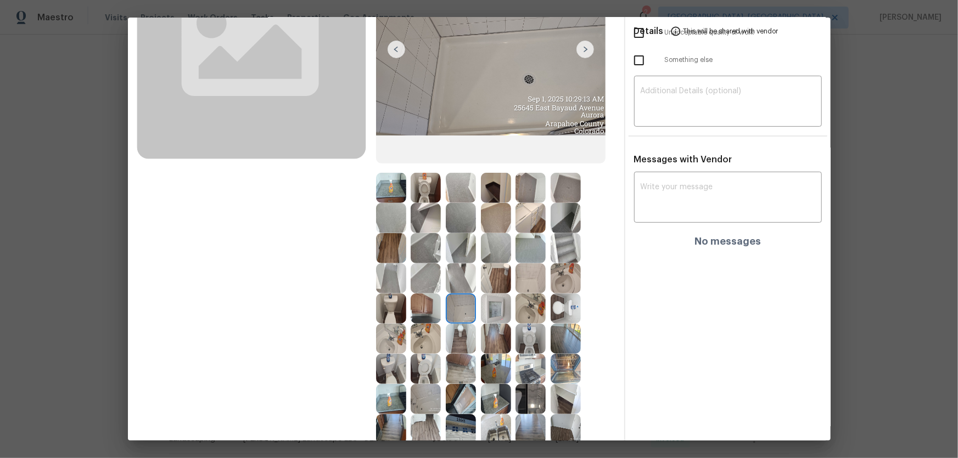
click at [456, 214] on img at bounding box center [461, 218] width 30 height 30
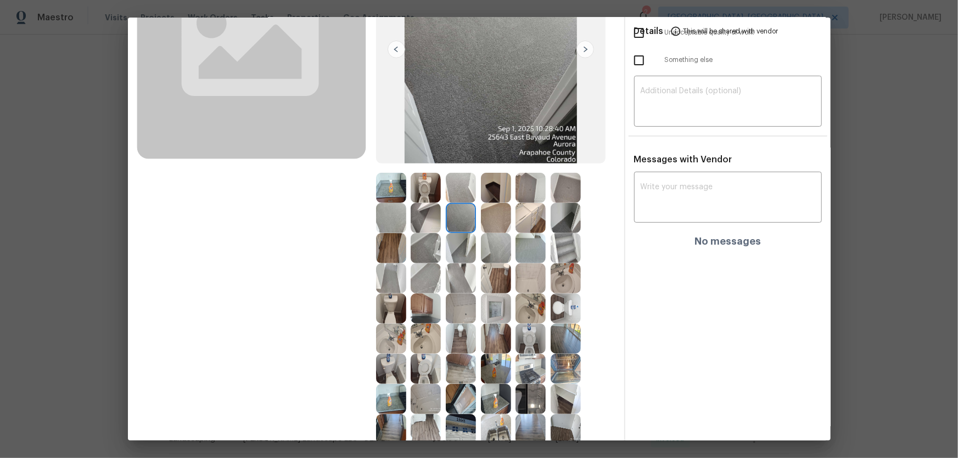
click at [531, 251] on img at bounding box center [530, 248] width 30 height 30
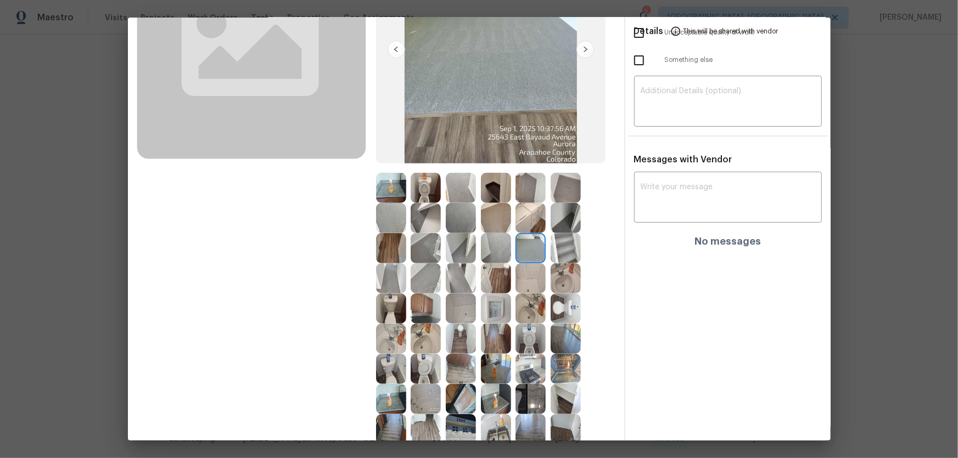
click at [414, 285] on img at bounding box center [426, 279] width 30 height 30
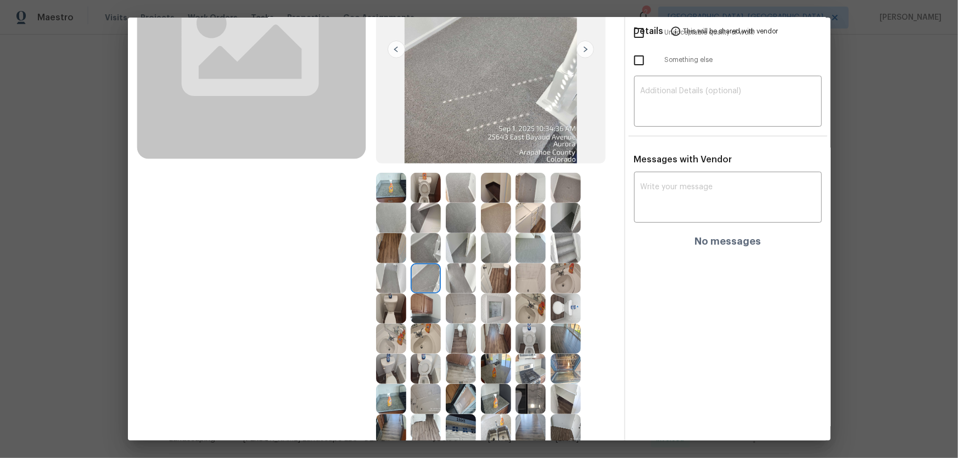
click at [418, 303] on img at bounding box center [426, 309] width 30 height 30
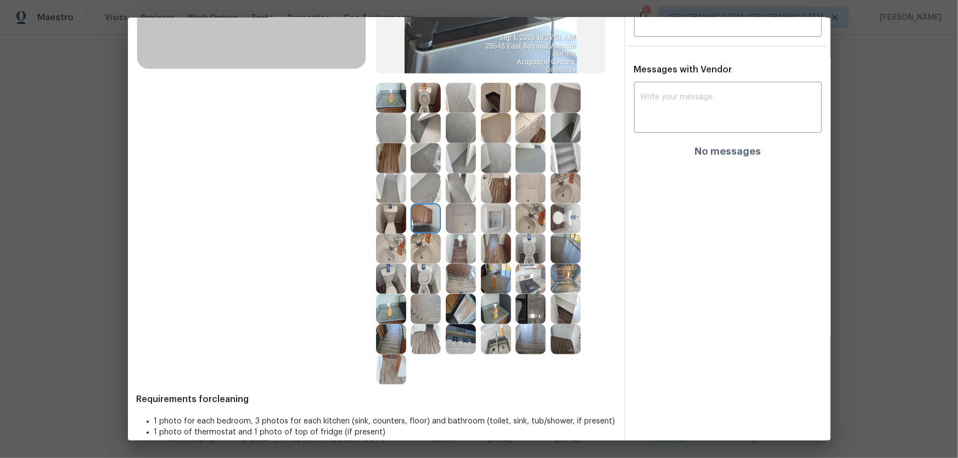
scroll to position [249, 0]
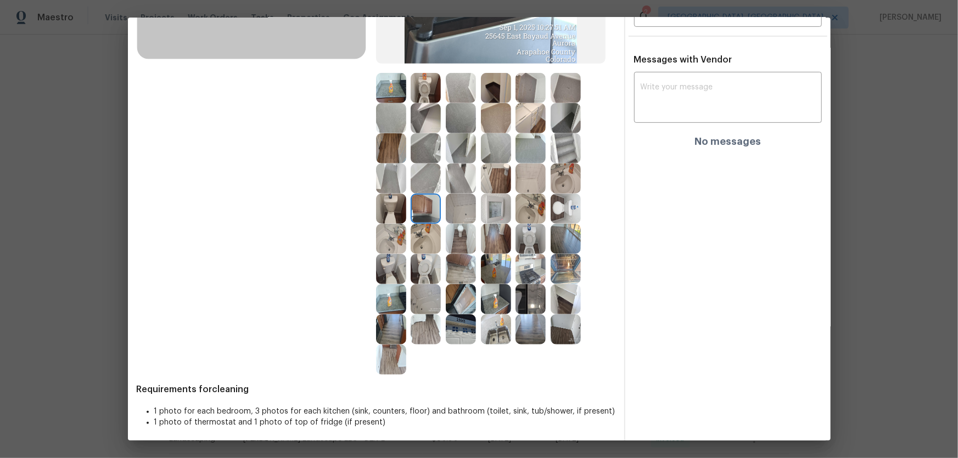
click at [449, 329] on img at bounding box center [461, 330] width 30 height 30
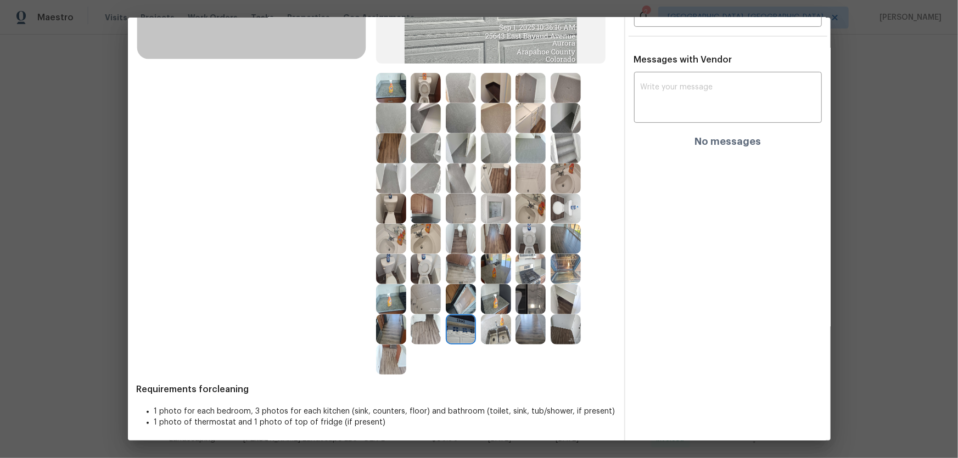
click at [456, 301] on img at bounding box center [461, 299] width 30 height 30
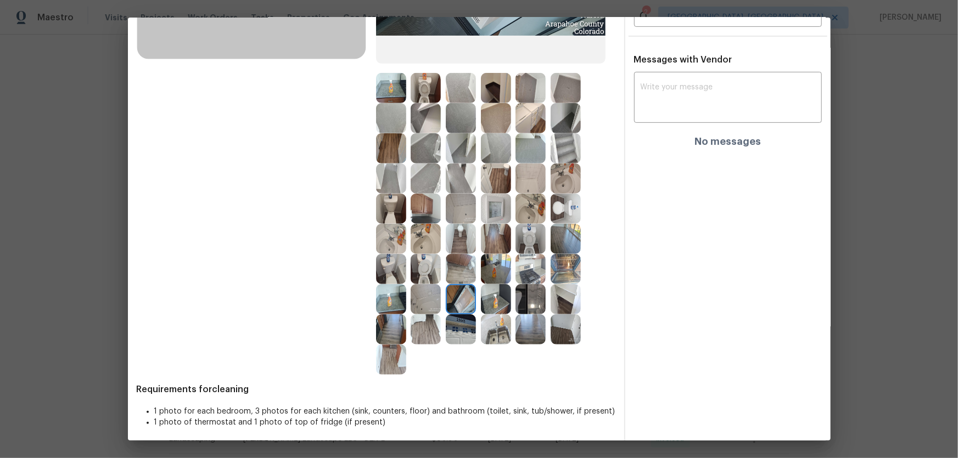
click at [429, 294] on img at bounding box center [426, 299] width 30 height 30
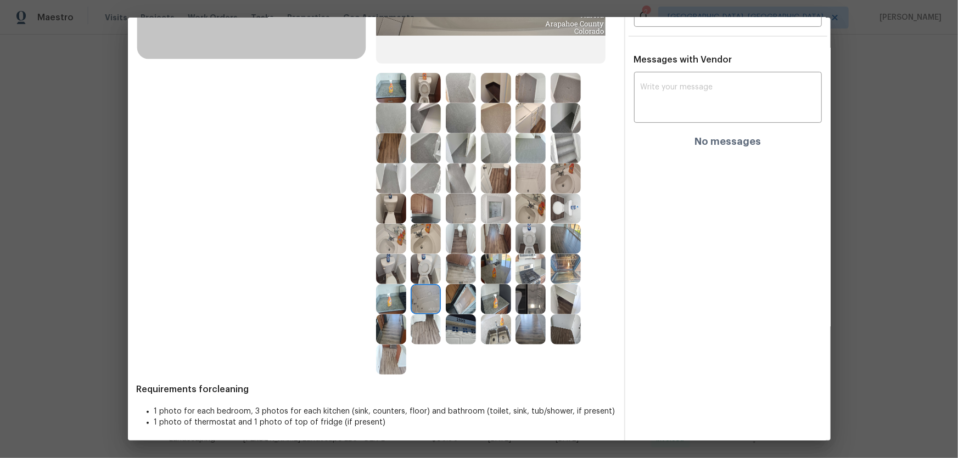
click at [424, 319] on img at bounding box center [426, 330] width 30 height 30
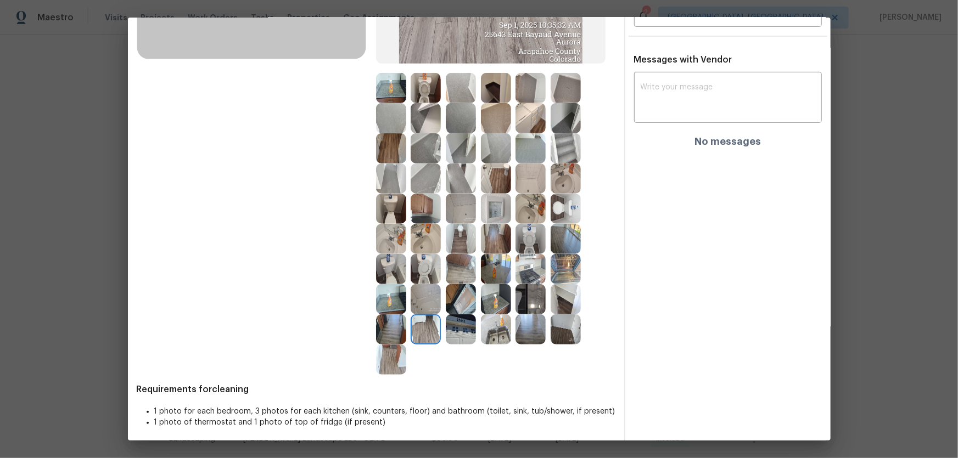
click at [364, 296] on div "Before" at bounding box center [256, 97] width 239 height 556
click at [391, 329] on img at bounding box center [391, 330] width 30 height 30
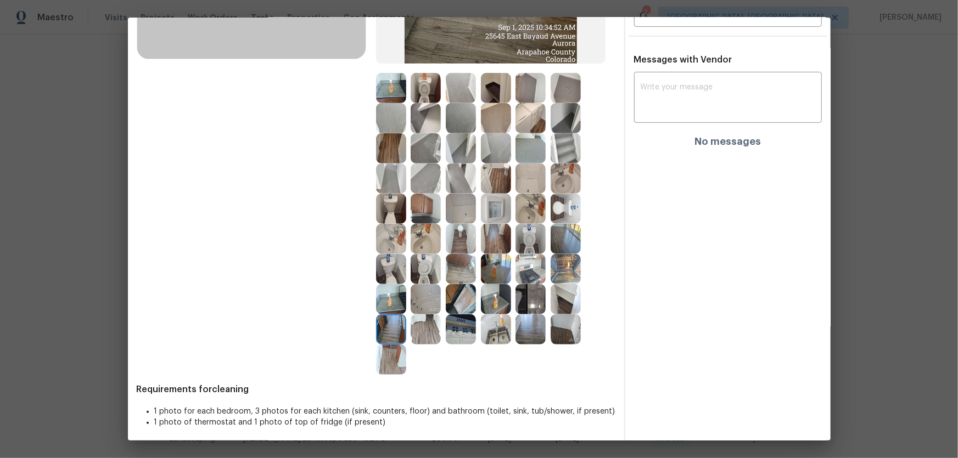
click at [391, 353] on img at bounding box center [391, 360] width 30 height 30
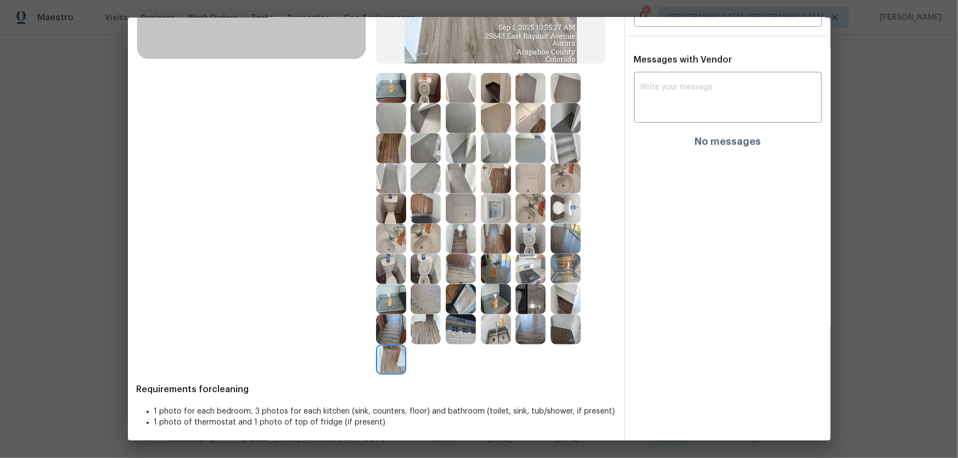
click at [485, 338] on img at bounding box center [496, 330] width 30 height 30
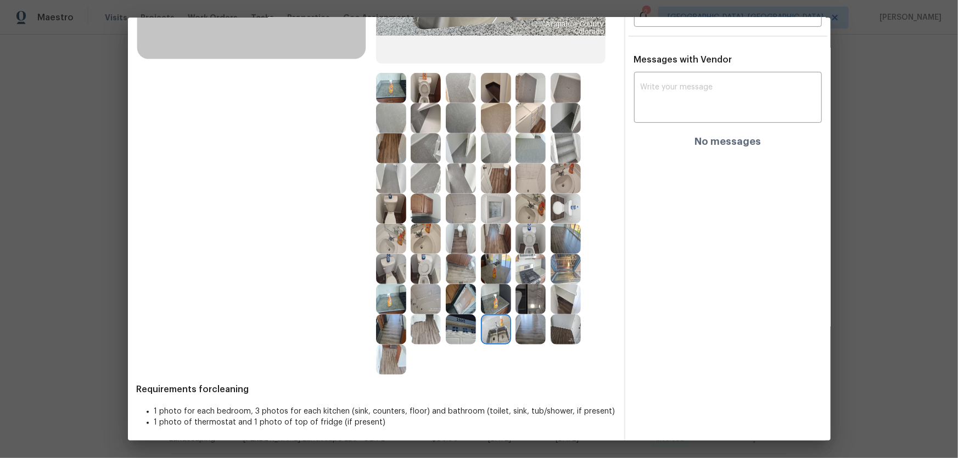
drag, startPoint x: 497, startPoint y: 288, endPoint x: 515, endPoint y: 293, distance: 18.2
click at [498, 288] on img at bounding box center [496, 299] width 30 height 30
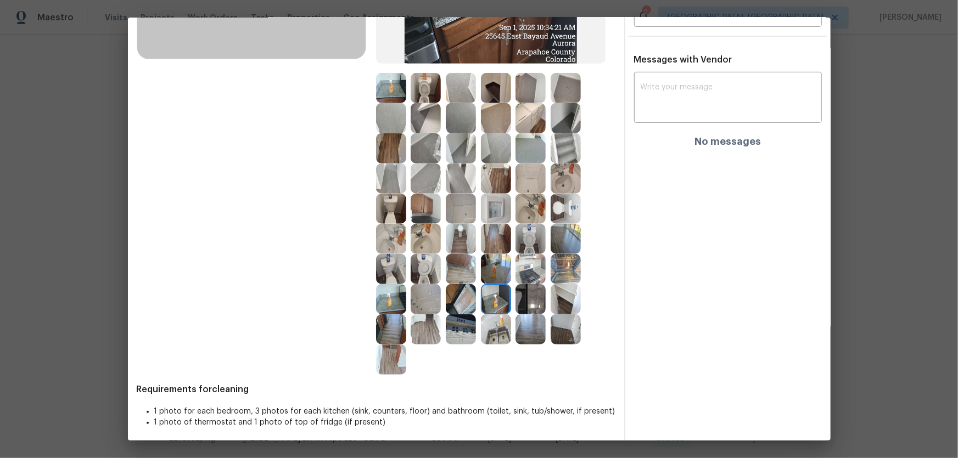
click at [533, 318] on img at bounding box center [530, 330] width 30 height 30
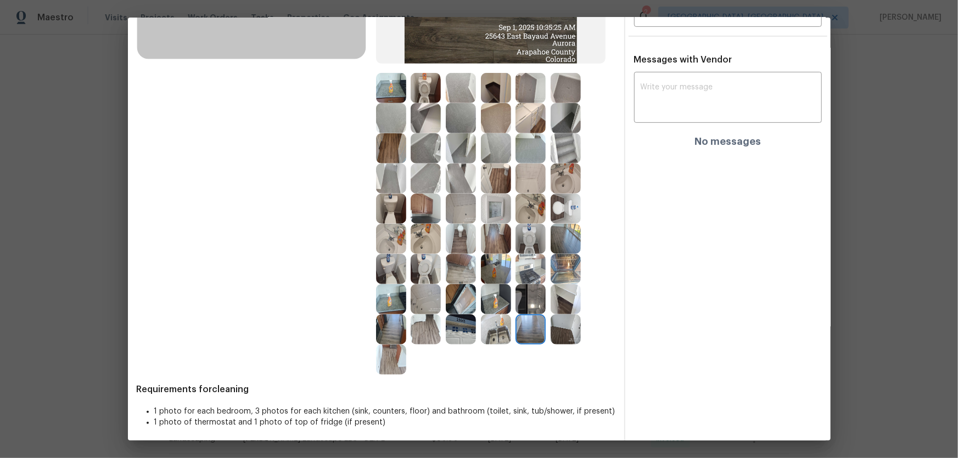
drag, startPoint x: 547, startPoint y: 318, endPoint x: 548, endPoint y: 312, distance: 6.1
click at [547, 317] on div at bounding box center [532, 330] width 35 height 30
click at [551, 298] on img at bounding box center [566, 299] width 30 height 30
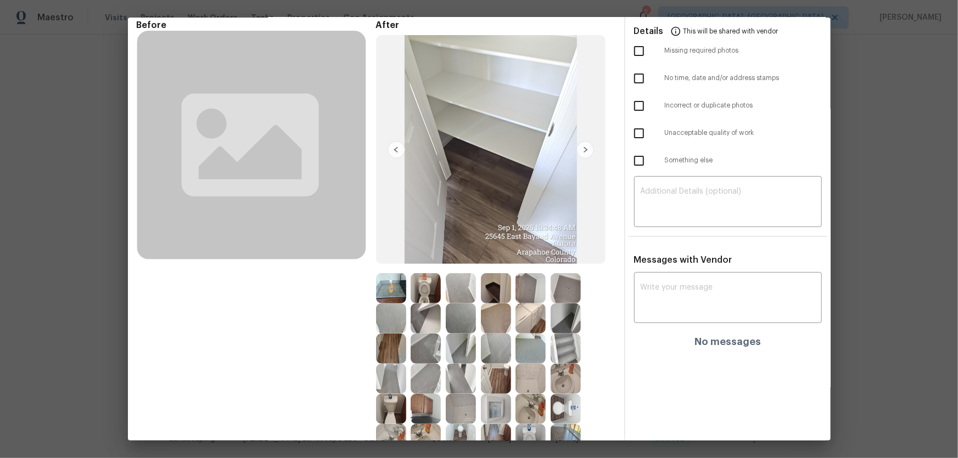
scroll to position [0, 0]
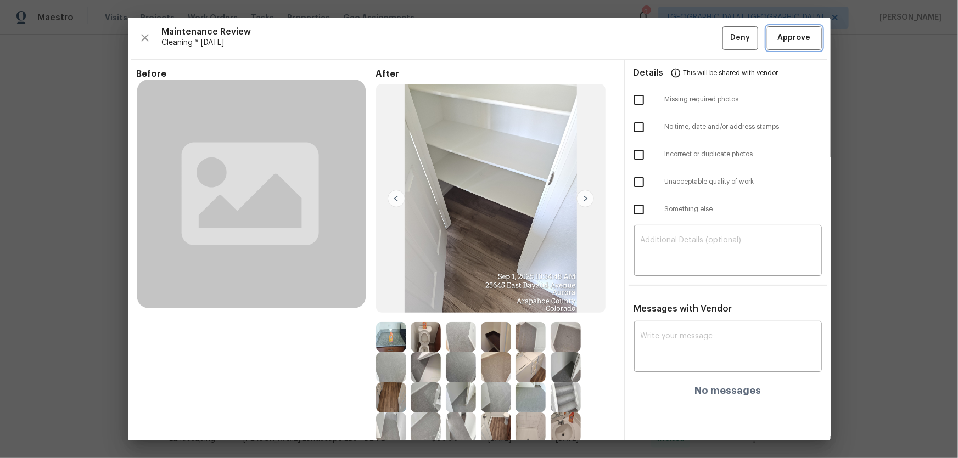
click at [789, 43] on span "Approve" at bounding box center [794, 38] width 33 height 14
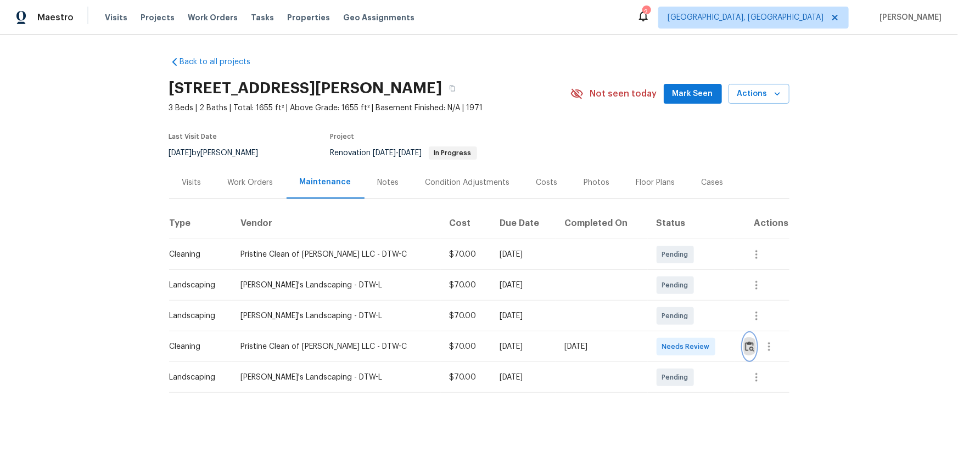
click at [681, 302] on button "button" at bounding box center [749, 347] width 13 height 26
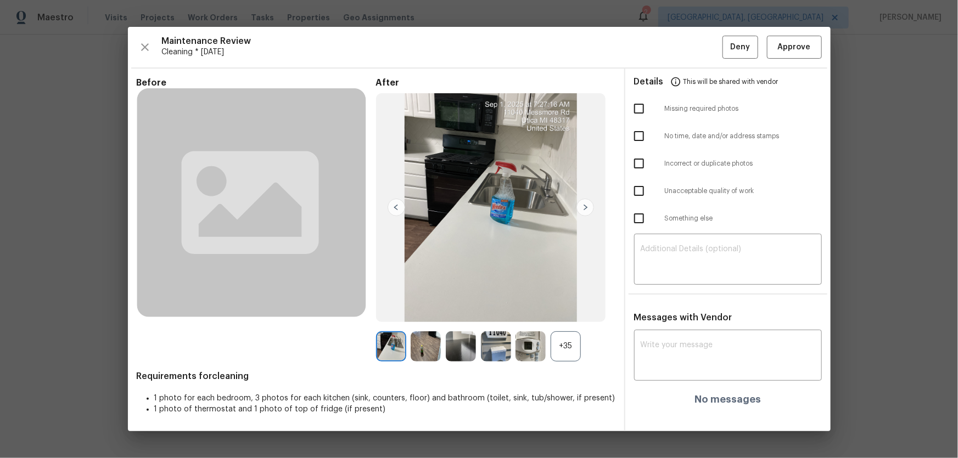
click at [575, 302] on div "+35" at bounding box center [566, 347] width 30 height 30
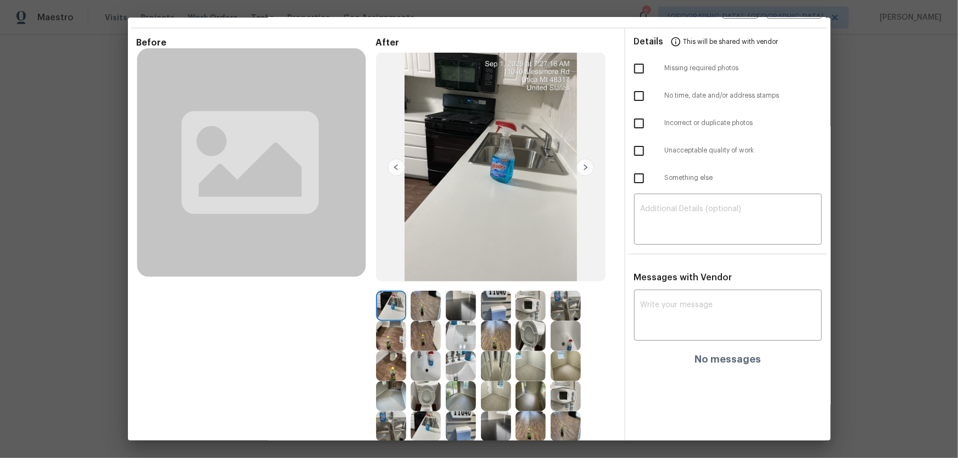
scroll to position [162, 0]
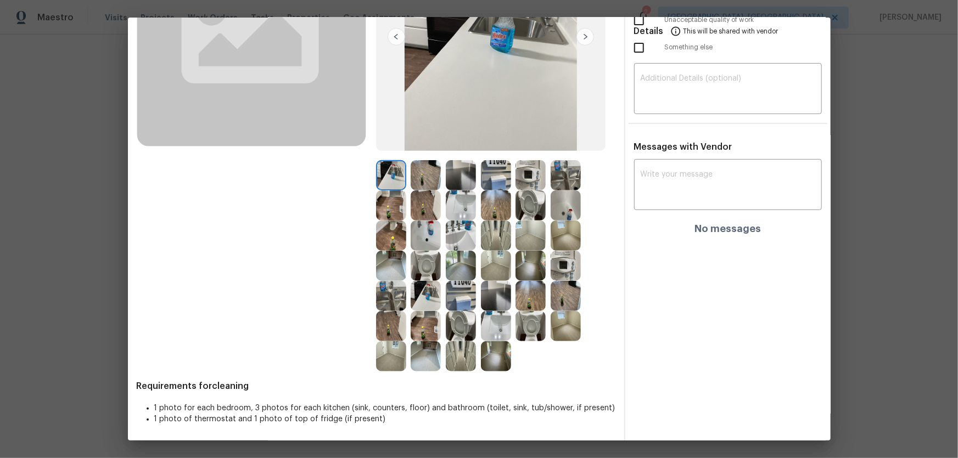
click at [529, 174] on img at bounding box center [530, 175] width 30 height 30
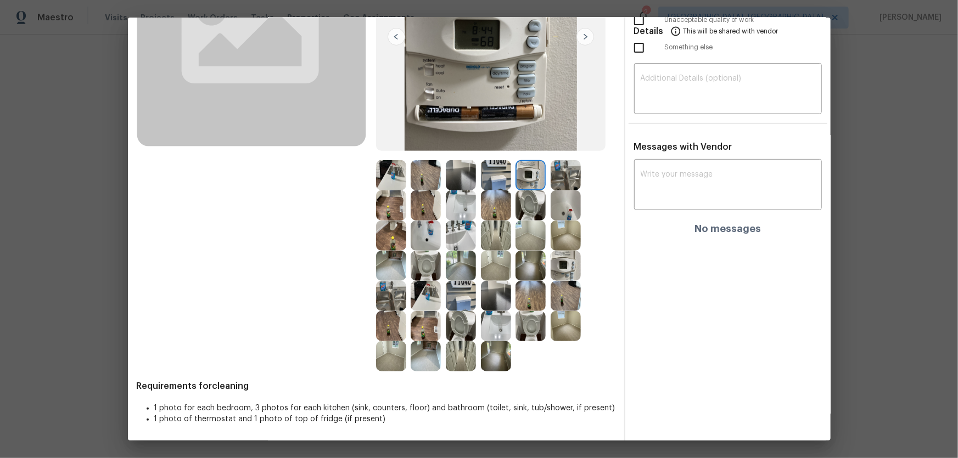
click at [422, 272] on img at bounding box center [426, 266] width 30 height 30
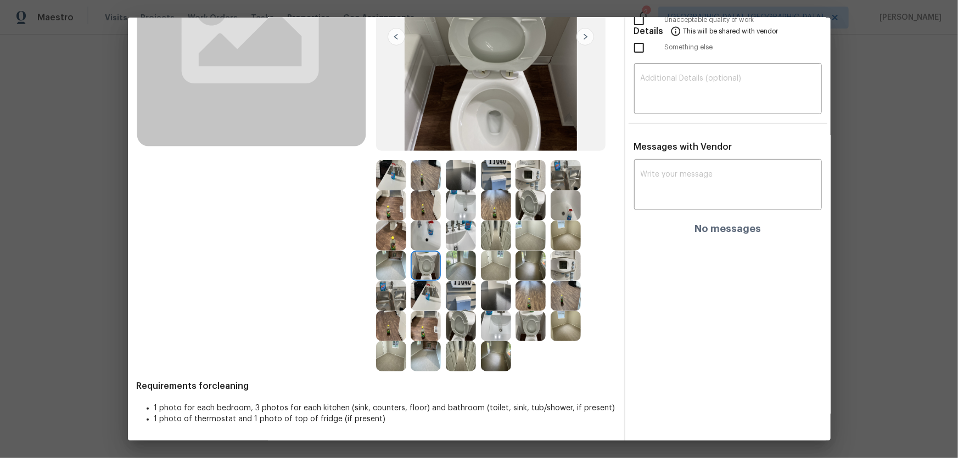
click at [450, 302] on img at bounding box center [461, 326] width 30 height 30
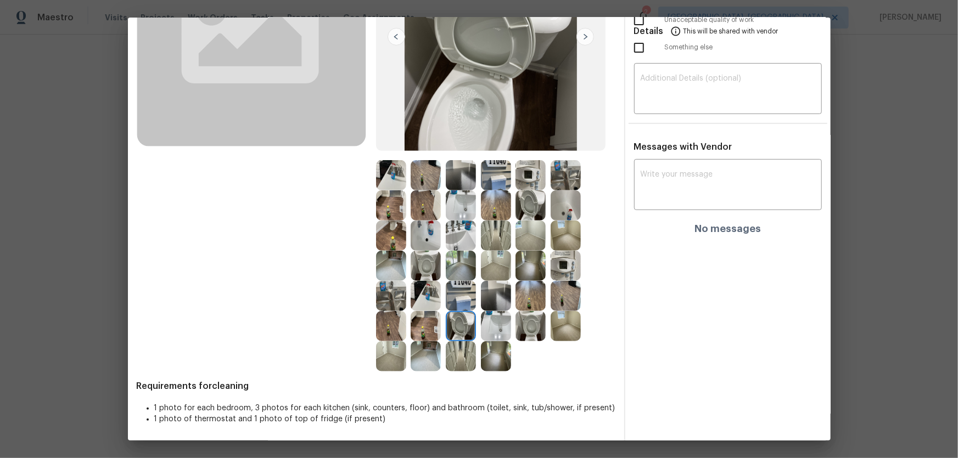
click at [489, 302] on img at bounding box center [496, 326] width 30 height 30
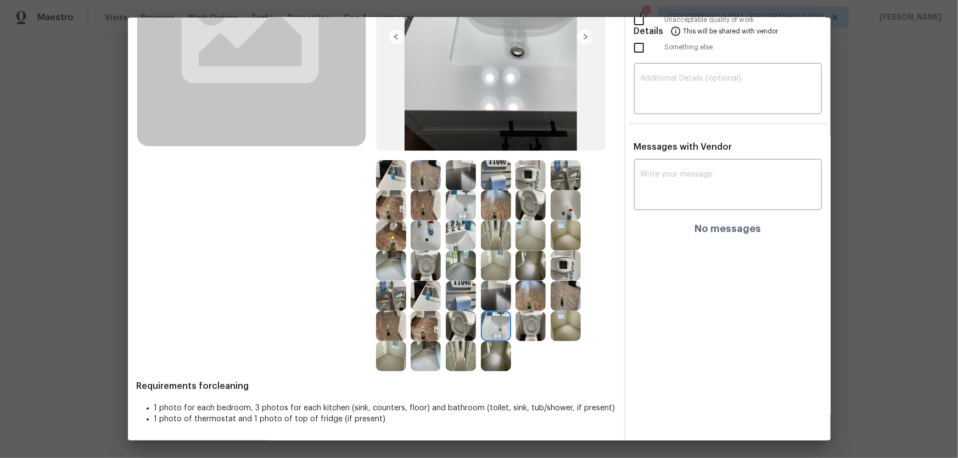
click at [456, 245] on img at bounding box center [461, 236] width 30 height 30
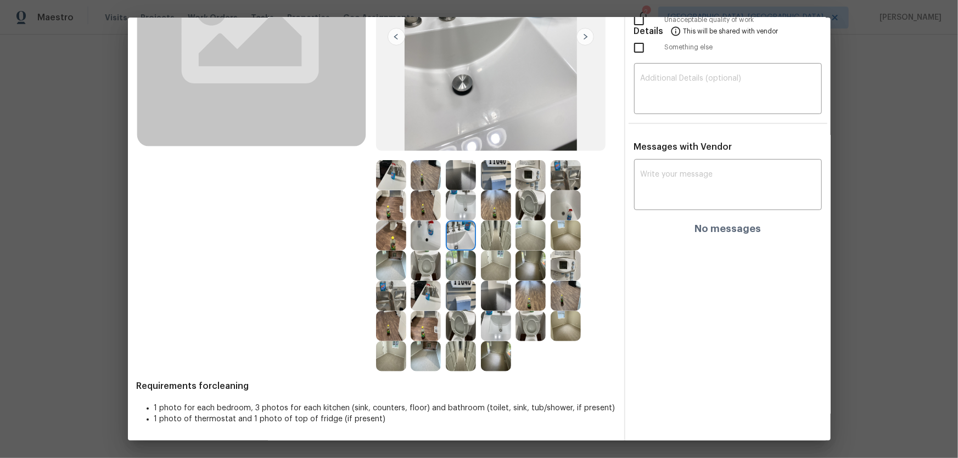
click at [422, 236] on img at bounding box center [426, 236] width 30 height 30
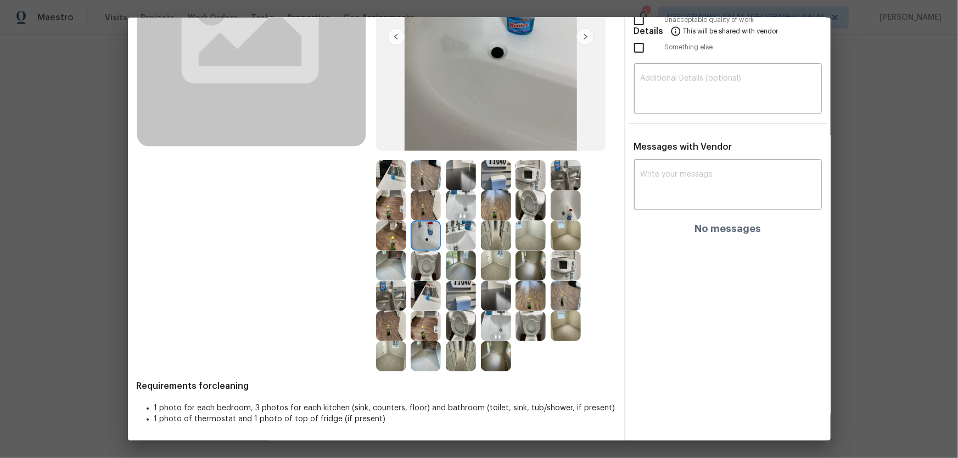
click at [570, 198] on img at bounding box center [566, 205] width 30 height 30
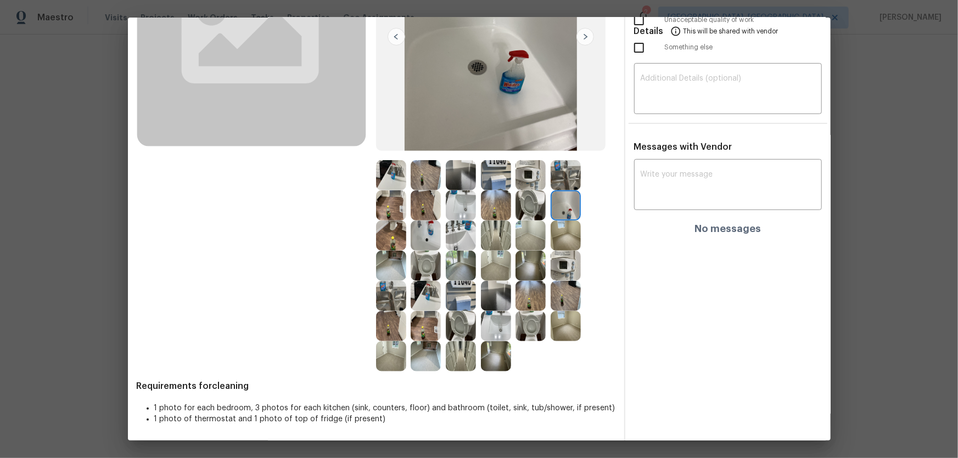
click at [567, 170] on img at bounding box center [566, 175] width 30 height 30
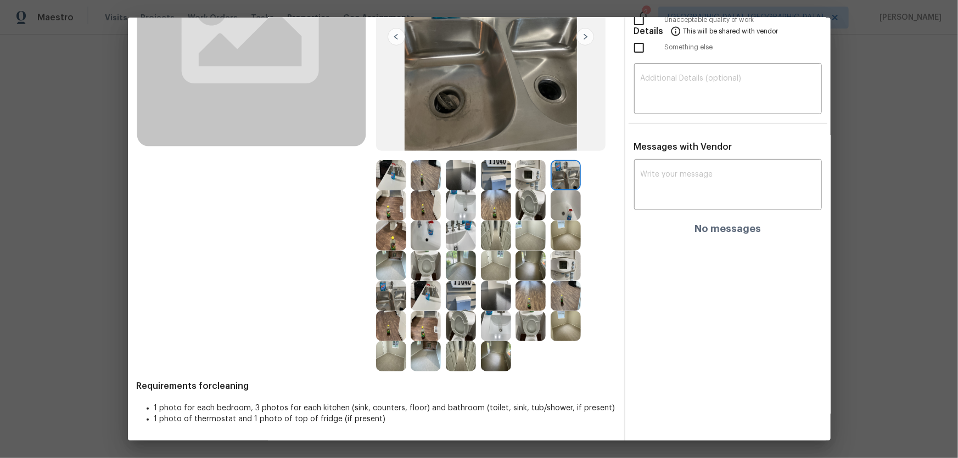
click at [538, 171] on img at bounding box center [530, 175] width 30 height 30
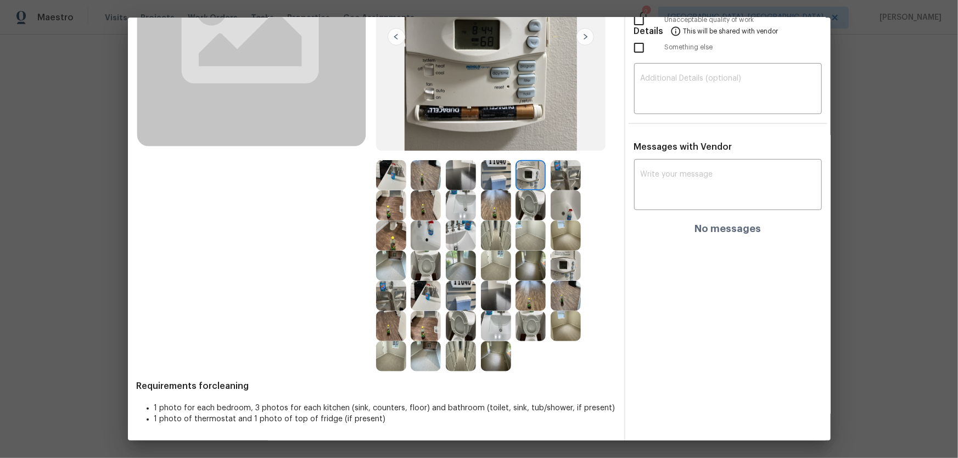
click at [489, 172] on img at bounding box center [496, 175] width 30 height 30
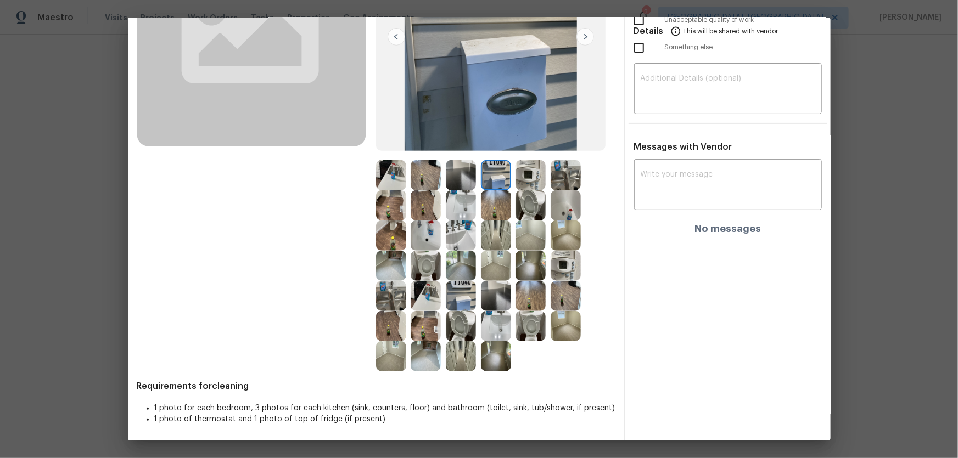
click at [461, 180] on img at bounding box center [461, 175] width 30 height 30
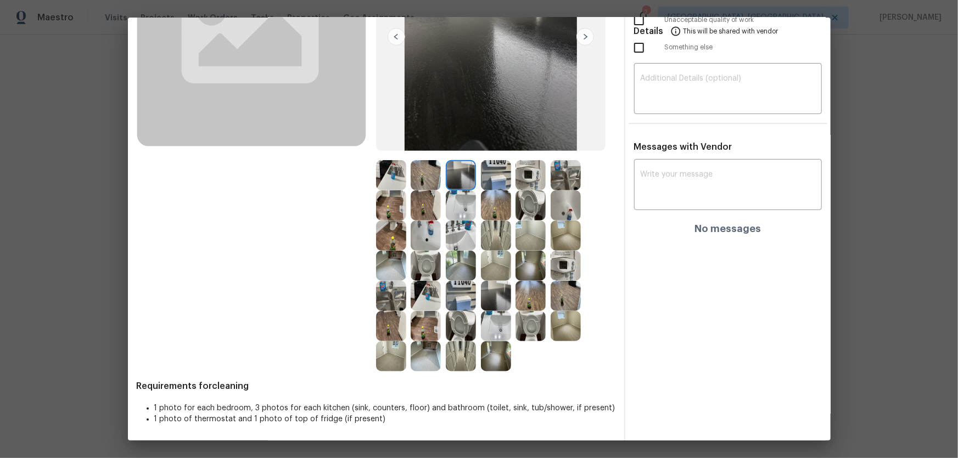
click at [483, 206] on img at bounding box center [496, 205] width 30 height 30
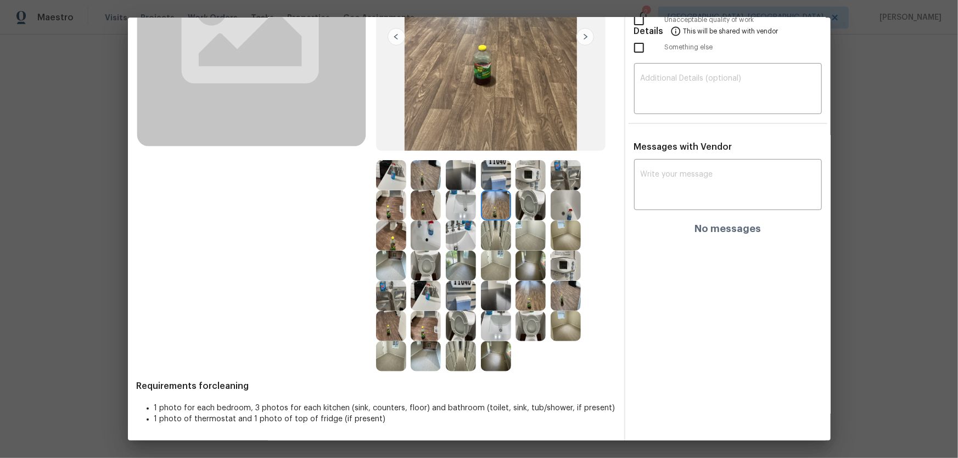
click at [457, 203] on img at bounding box center [461, 205] width 30 height 30
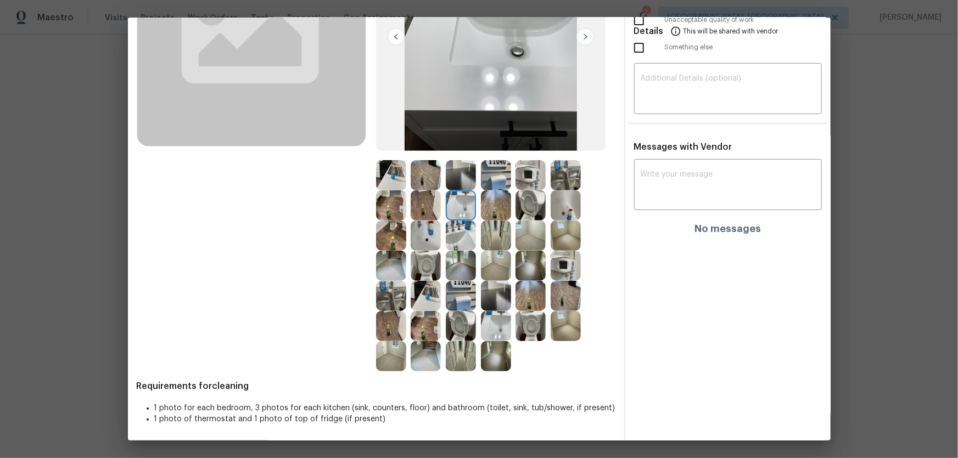
click at [454, 236] on img at bounding box center [461, 236] width 30 height 30
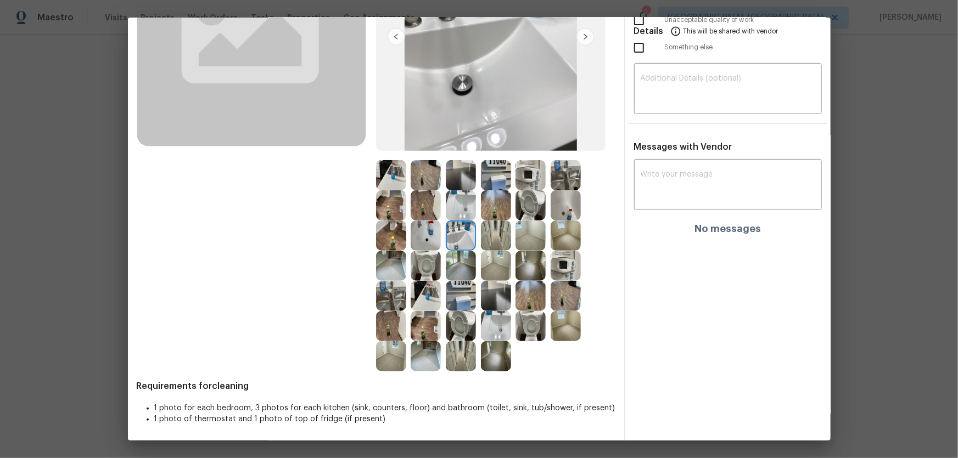
click at [453, 274] on img at bounding box center [461, 266] width 30 height 30
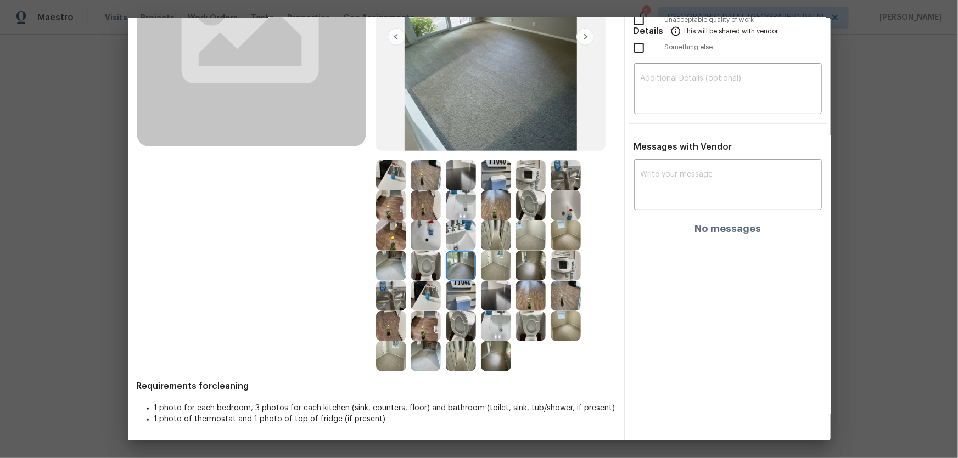
drag, startPoint x: 481, startPoint y: 266, endPoint x: 511, endPoint y: 270, distance: 30.0
click at [483, 266] on img at bounding box center [496, 266] width 30 height 30
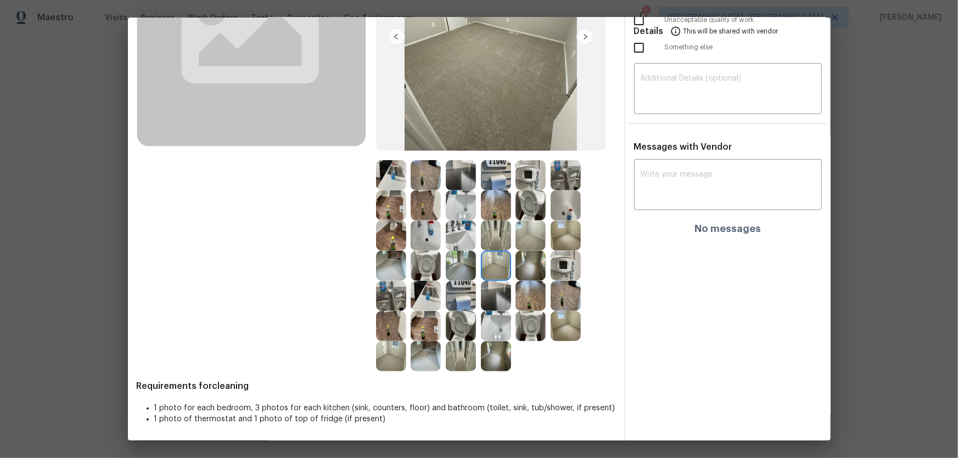
click at [530, 268] on img at bounding box center [530, 266] width 30 height 30
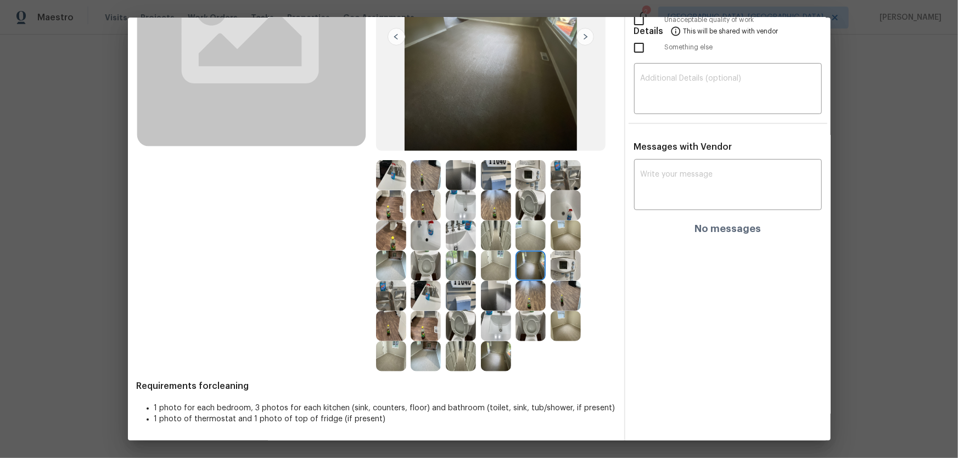
drag, startPoint x: 530, startPoint y: 239, endPoint x: 559, endPoint y: 254, distance: 32.9
click at [531, 239] on img at bounding box center [530, 236] width 30 height 30
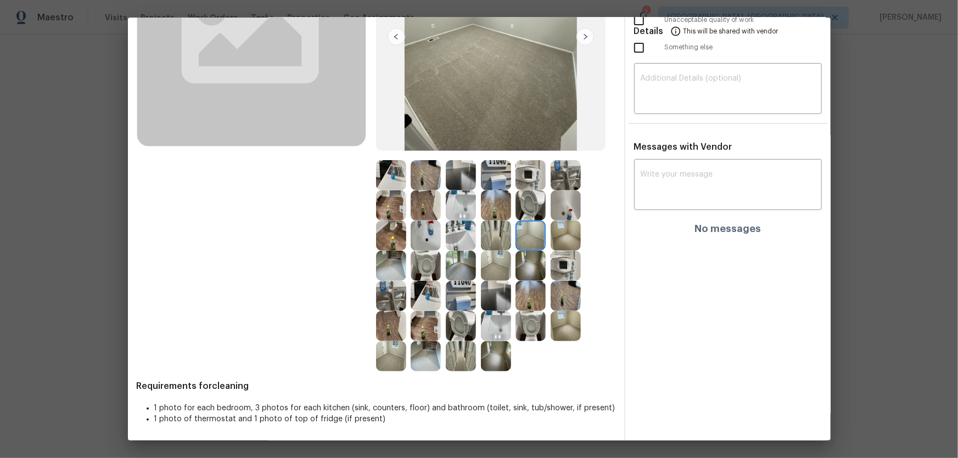
click at [569, 261] on img at bounding box center [566, 266] width 30 height 30
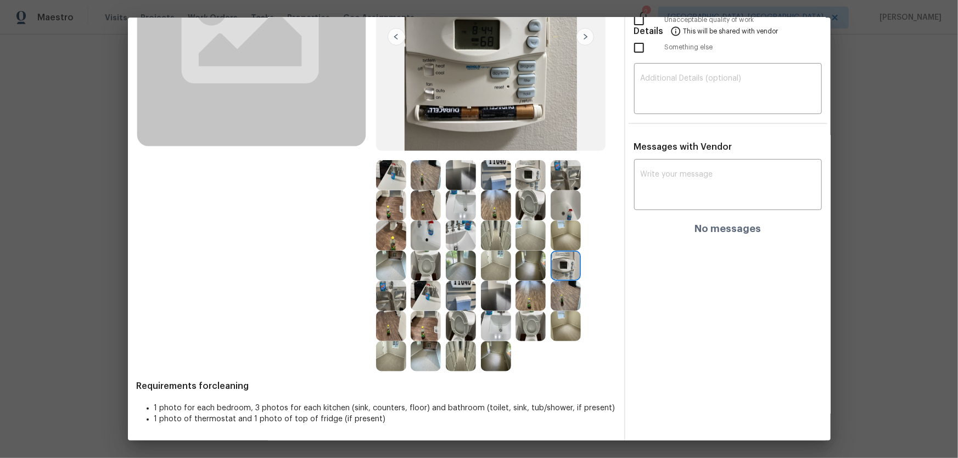
click at [565, 237] on img at bounding box center [566, 236] width 30 height 30
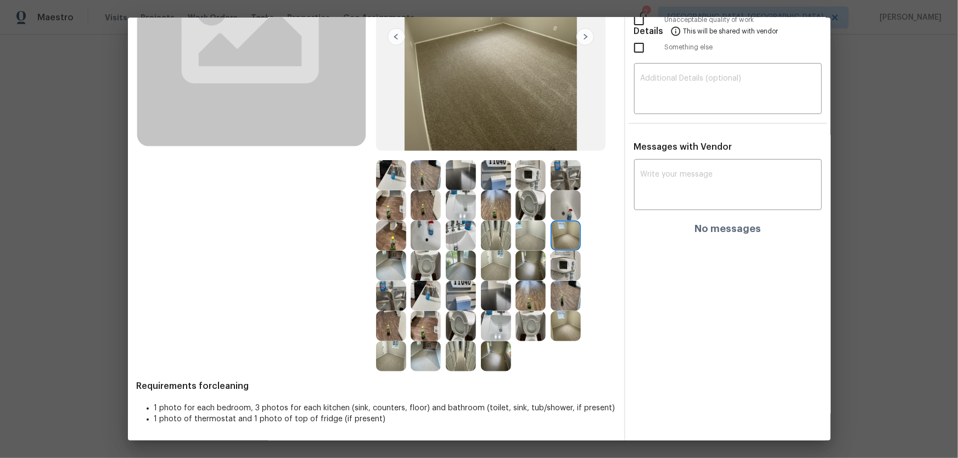
click at [559, 204] on img at bounding box center [566, 205] width 30 height 30
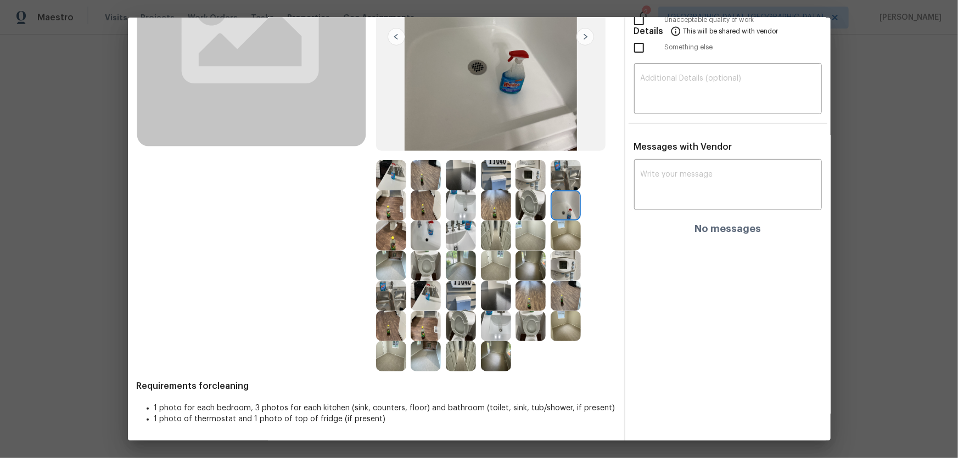
click at [538, 200] on img at bounding box center [530, 205] width 30 height 30
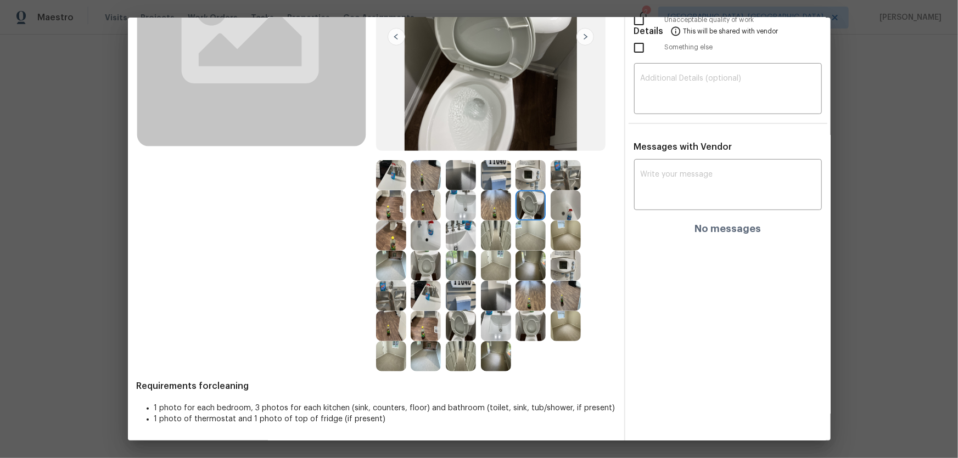
click at [529, 177] on img at bounding box center [530, 175] width 30 height 30
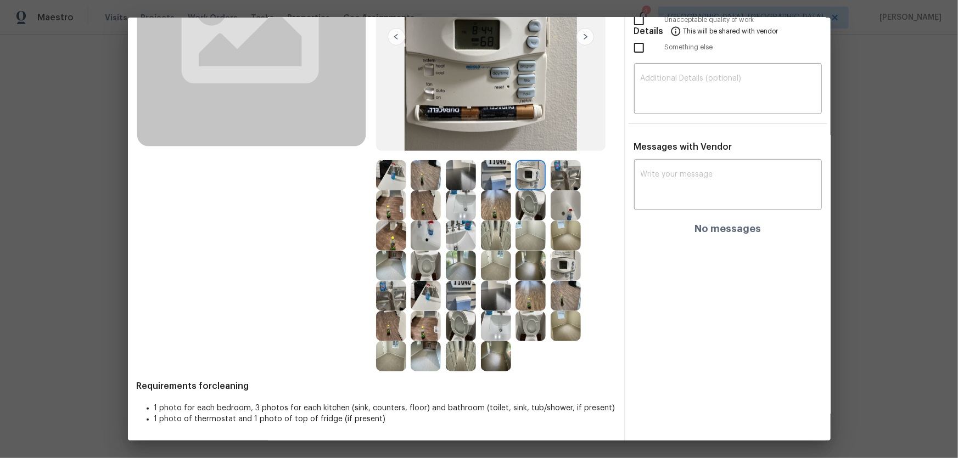
click at [502, 172] on img at bounding box center [496, 175] width 30 height 30
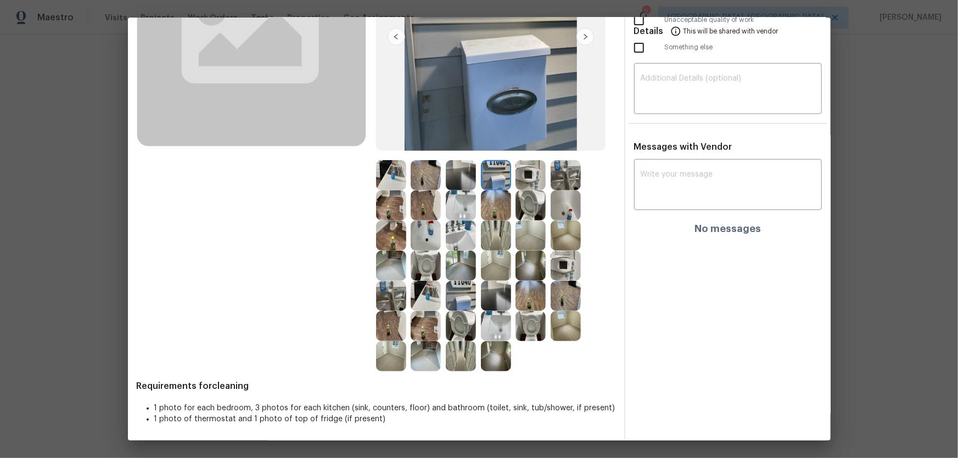
click at [560, 178] on img at bounding box center [566, 175] width 30 height 30
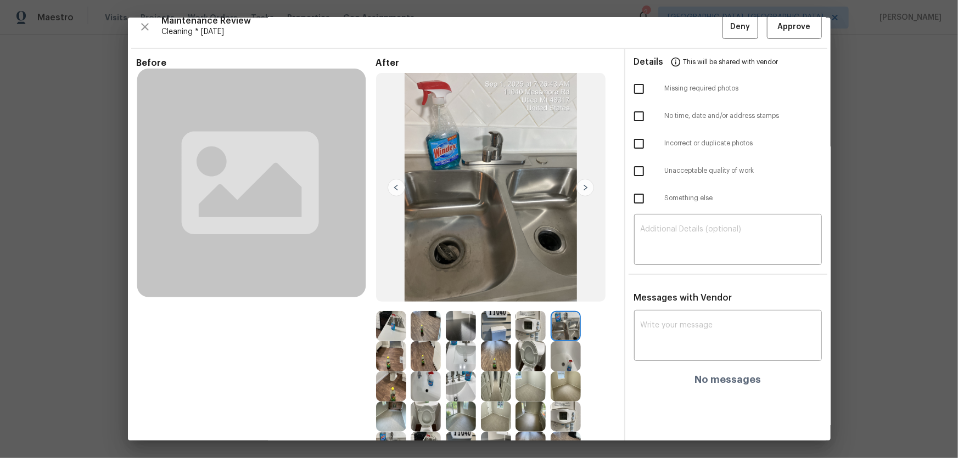
scroll to position [0, 0]
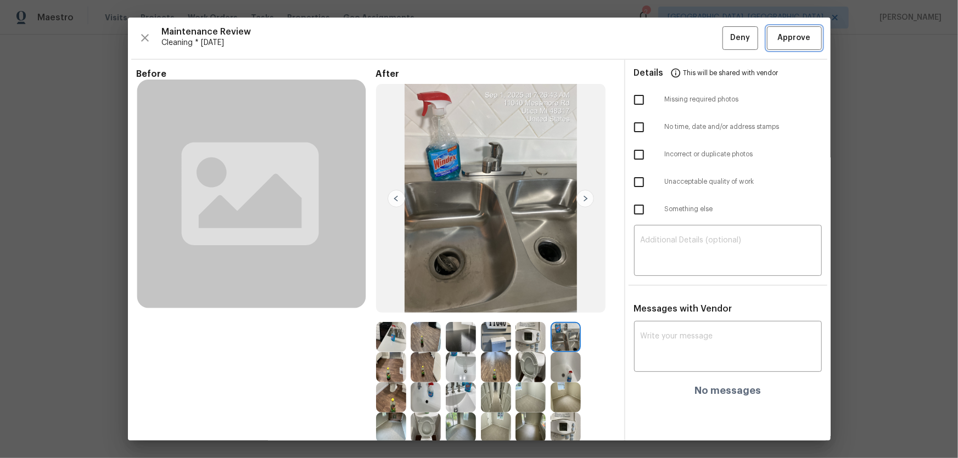
click at [681, 40] on span "Approve" at bounding box center [794, 38] width 33 height 14
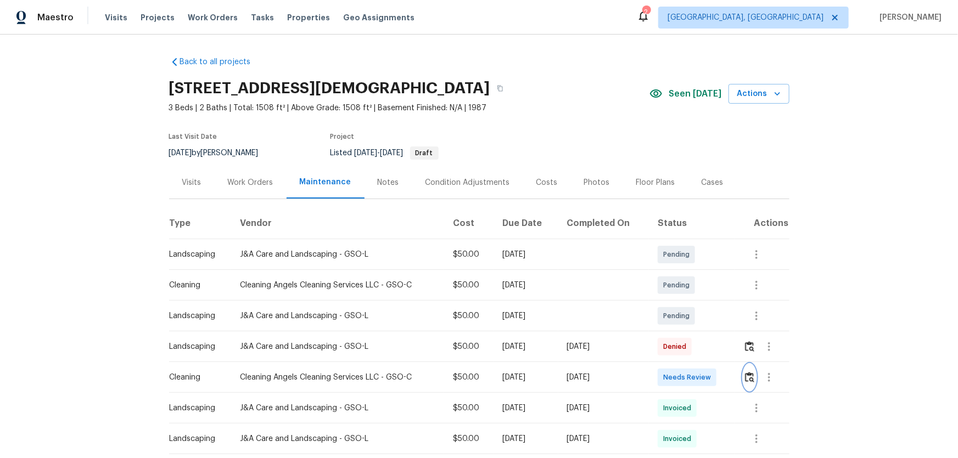
click at [748, 379] on img "button" at bounding box center [749, 377] width 9 height 10
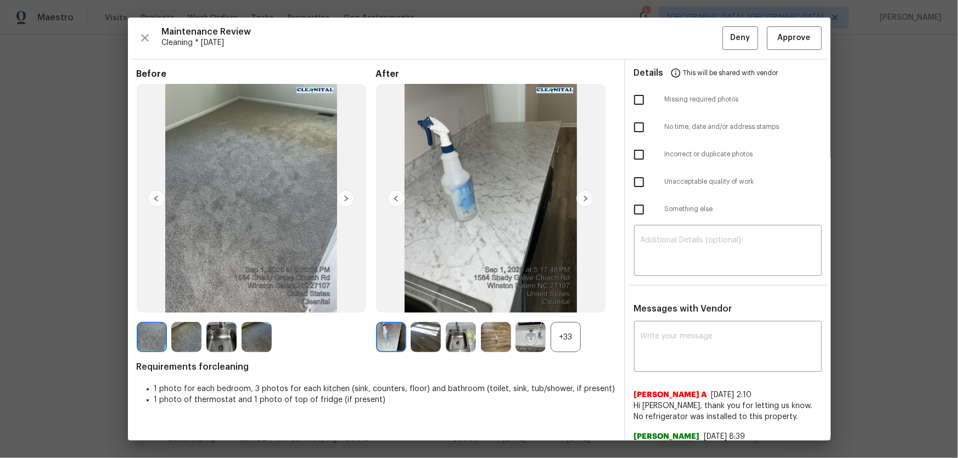
click at [571, 329] on div "+33" at bounding box center [566, 337] width 30 height 30
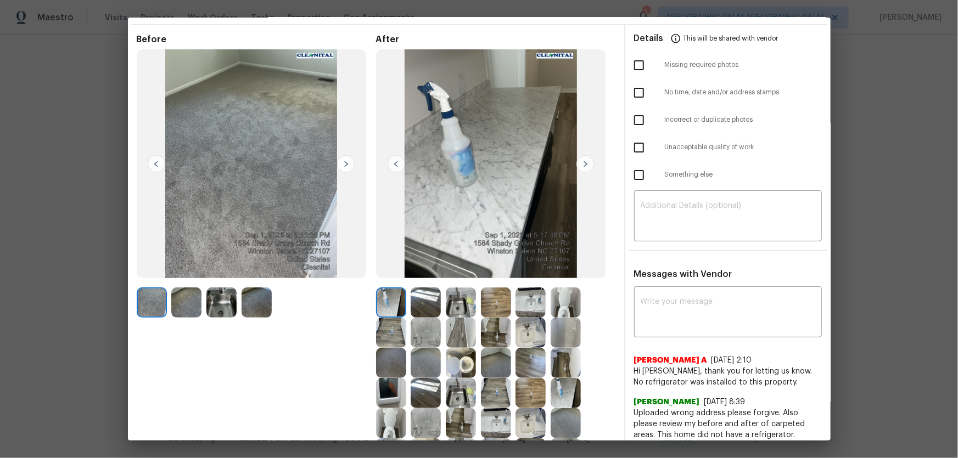
scroll to position [162, 0]
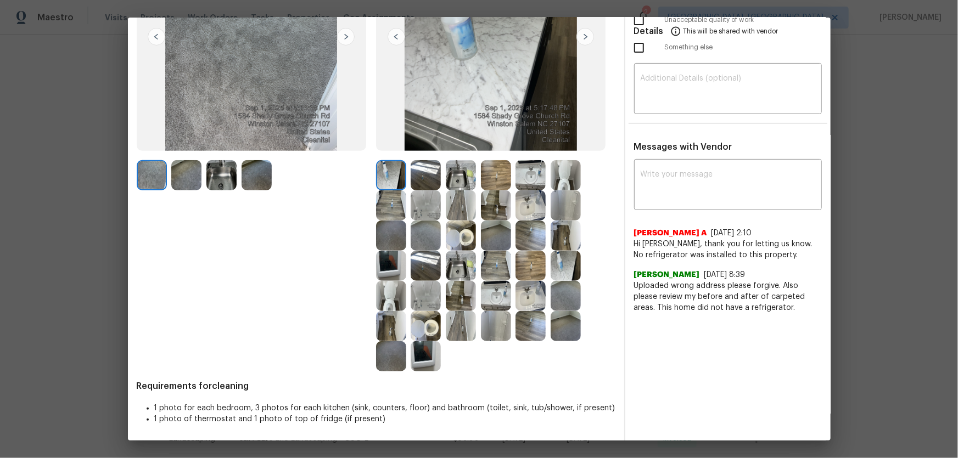
drag, startPoint x: 896, startPoint y: 227, endPoint x: 886, endPoint y: 236, distance: 12.9
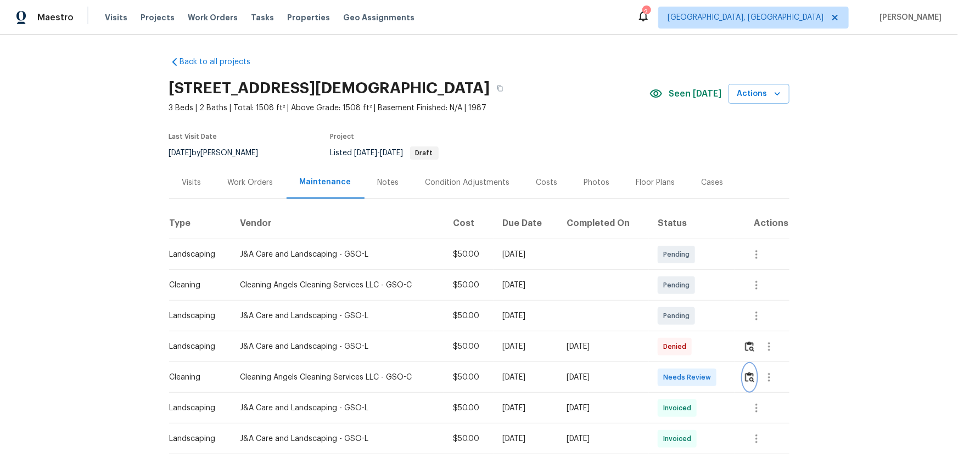
click at [747, 376] on img "button" at bounding box center [749, 377] width 9 height 10
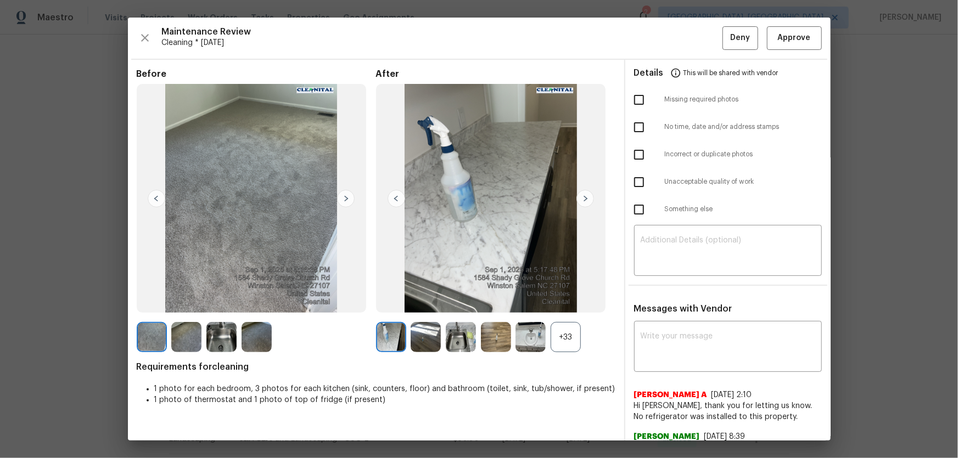
click at [554, 338] on div "+33" at bounding box center [566, 337] width 30 height 30
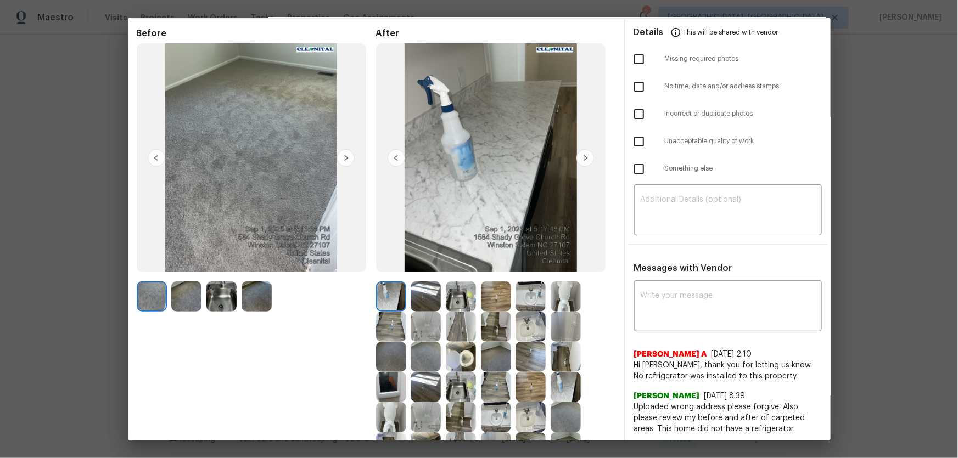
scroll to position [149, 0]
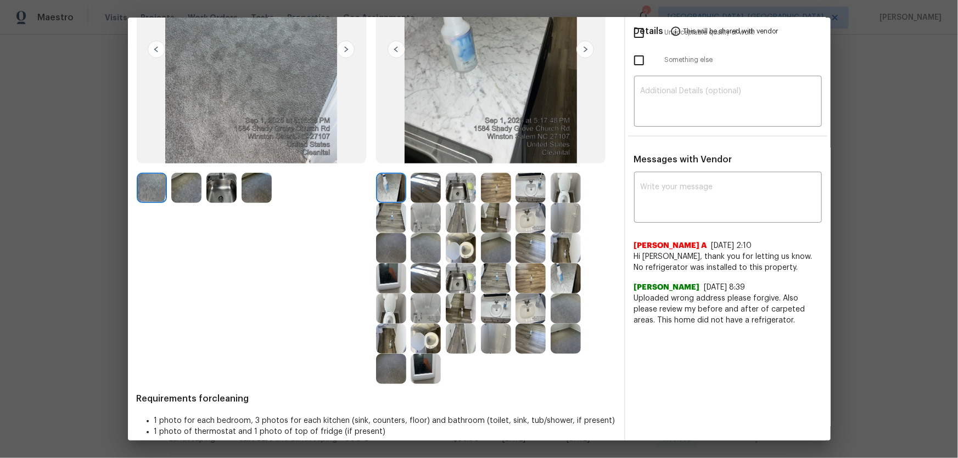
click at [412, 335] on img at bounding box center [426, 339] width 30 height 30
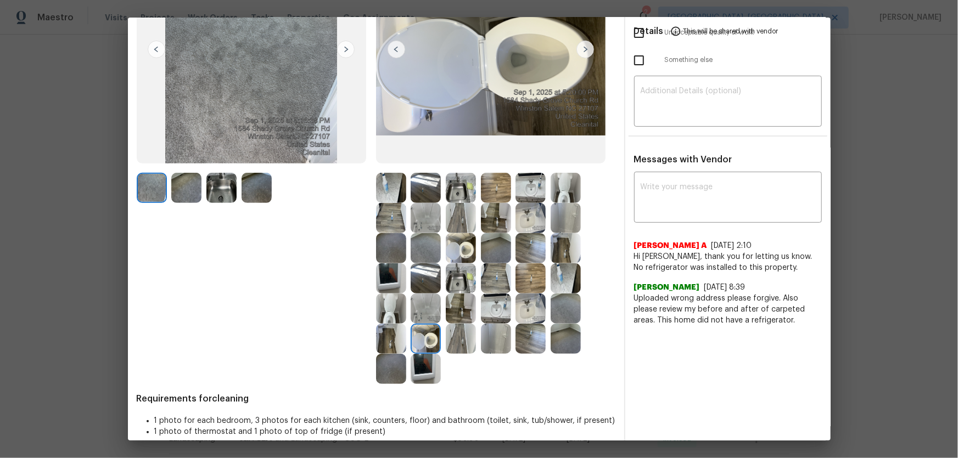
click at [462, 255] on img at bounding box center [461, 248] width 30 height 30
click at [392, 307] on img at bounding box center [391, 309] width 30 height 30
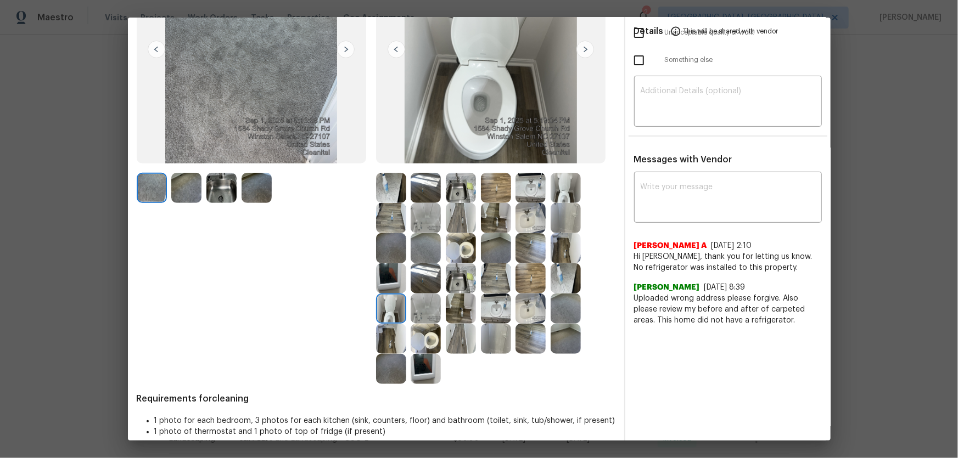
click at [493, 311] on img at bounding box center [496, 309] width 30 height 30
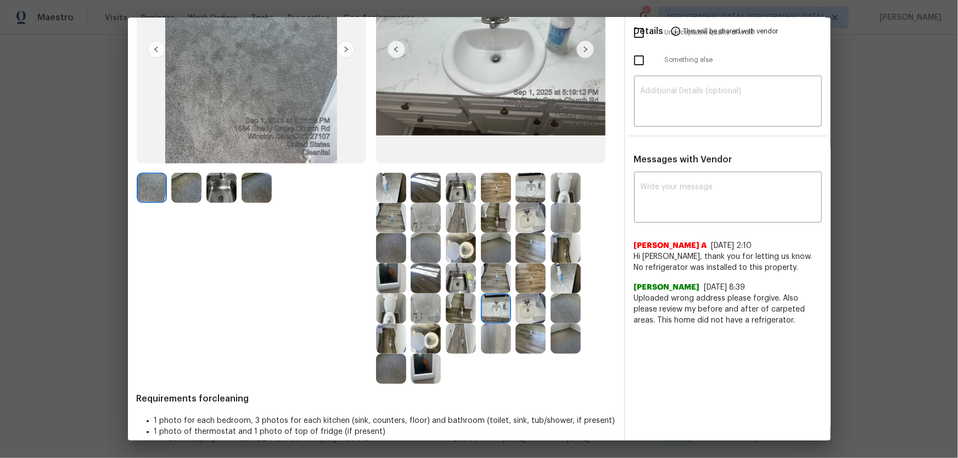
click at [518, 306] on img at bounding box center [530, 309] width 30 height 30
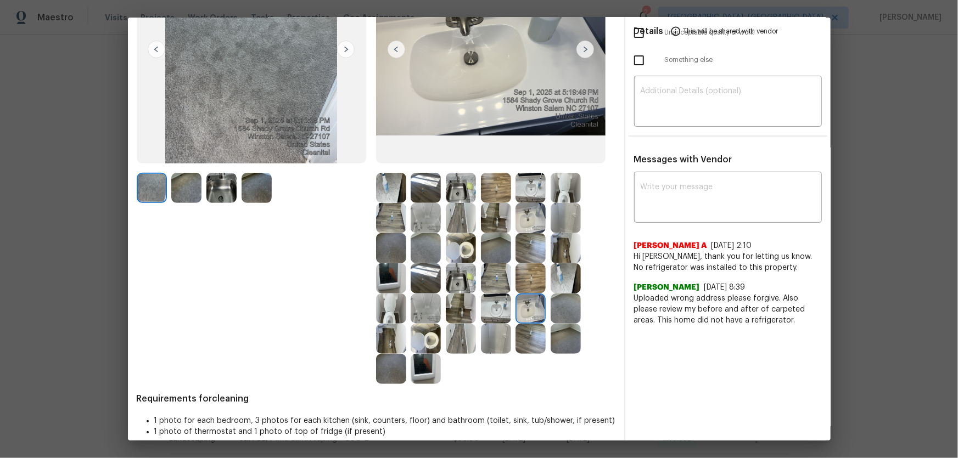
click at [555, 221] on img at bounding box center [566, 218] width 30 height 30
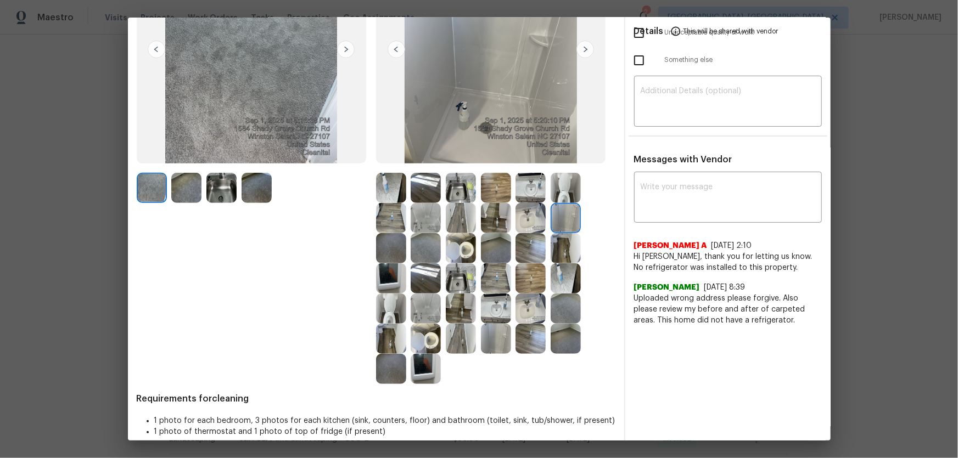
click at [432, 217] on img at bounding box center [426, 218] width 30 height 30
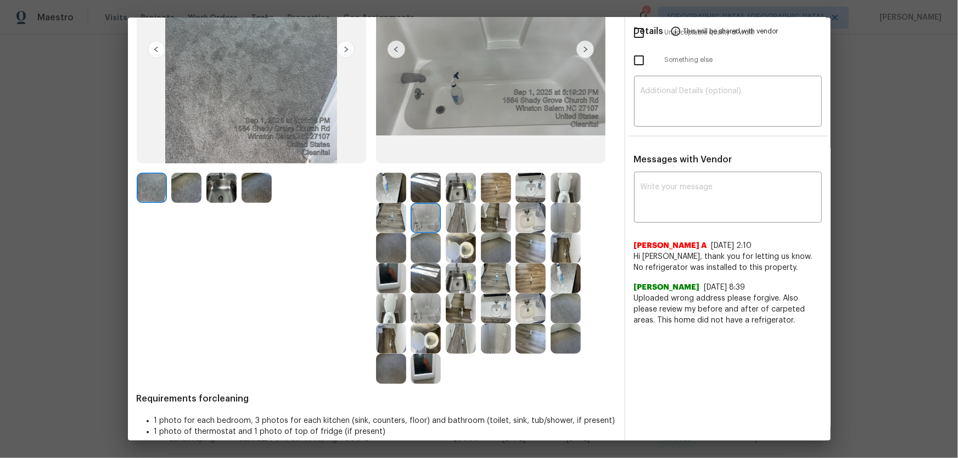
click at [459, 189] on img at bounding box center [461, 188] width 30 height 30
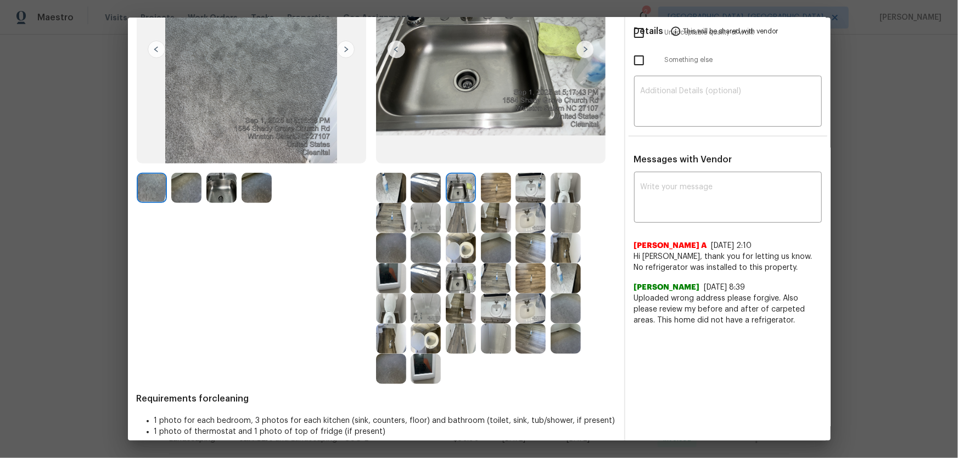
click at [457, 274] on img at bounding box center [461, 279] width 30 height 30
click at [456, 304] on img at bounding box center [461, 309] width 30 height 30
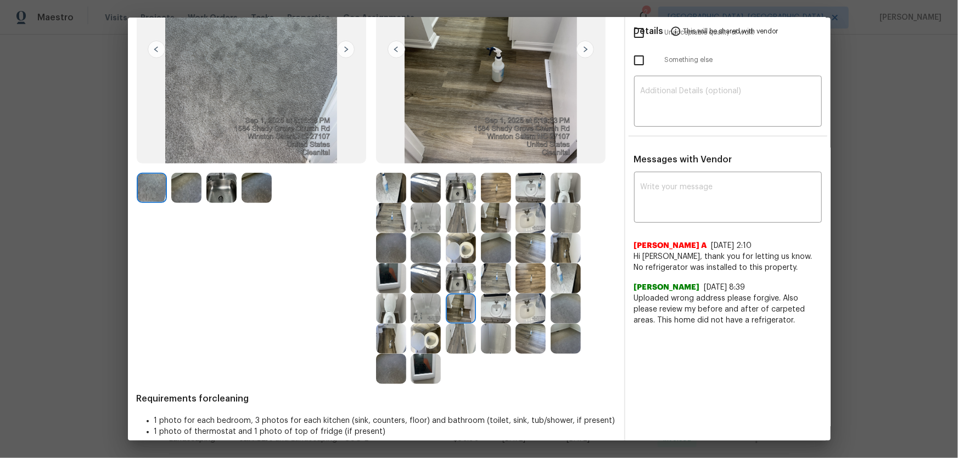
click at [453, 335] on img at bounding box center [461, 339] width 30 height 30
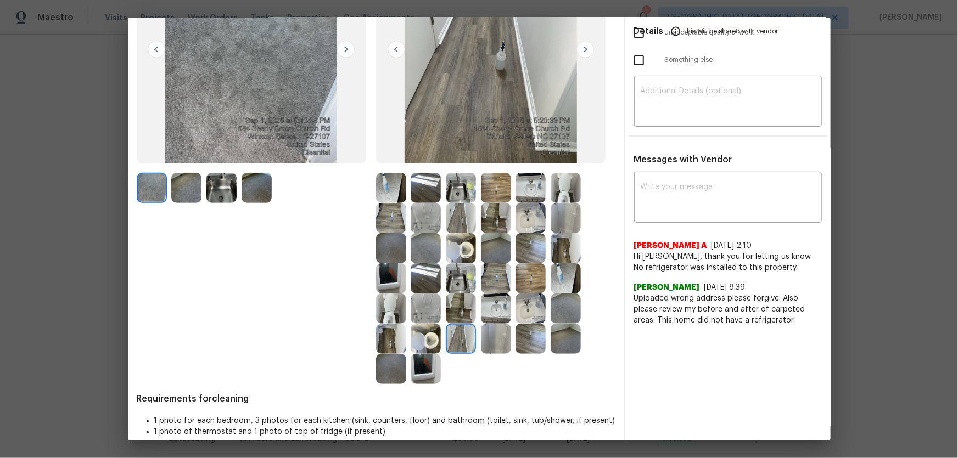
click at [423, 365] on img at bounding box center [426, 369] width 30 height 30
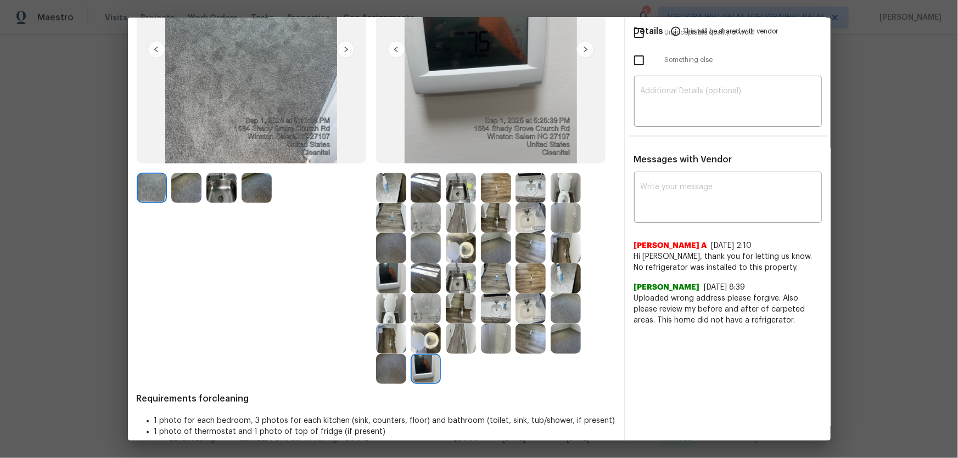
click at [423, 249] on img at bounding box center [426, 248] width 30 height 30
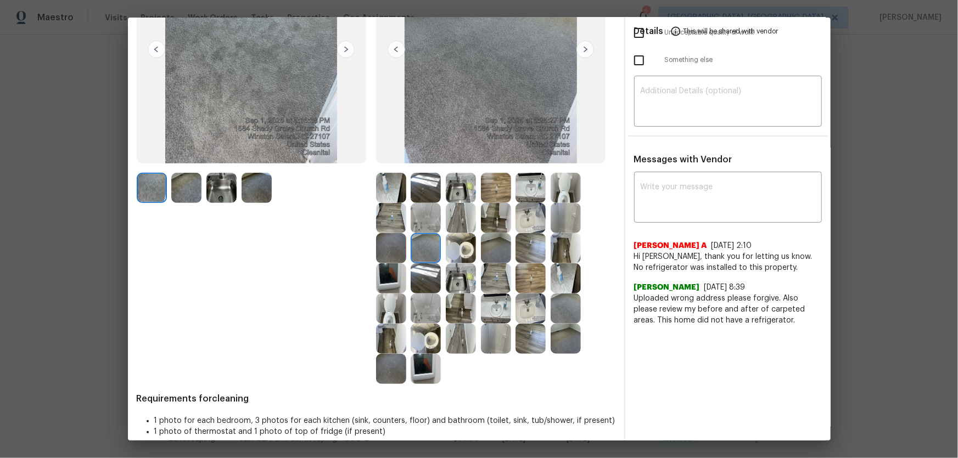
click at [390, 248] on img at bounding box center [391, 248] width 30 height 30
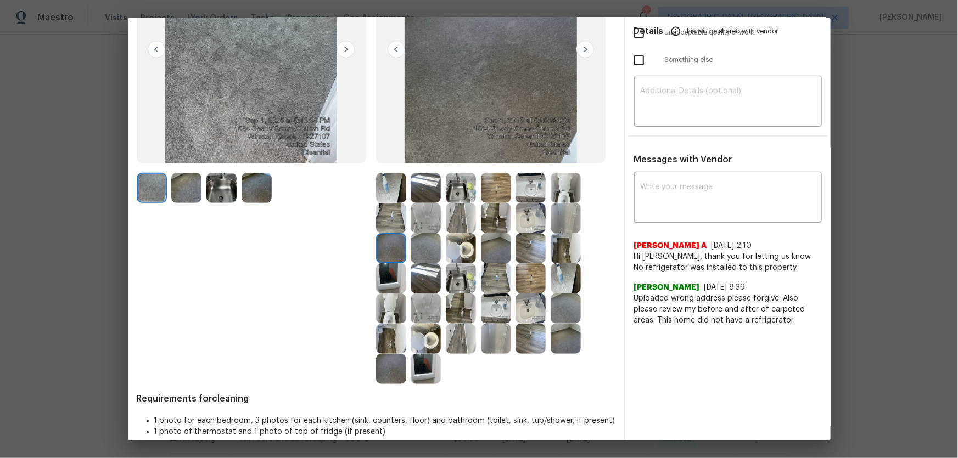
click at [494, 239] on img at bounding box center [496, 248] width 30 height 30
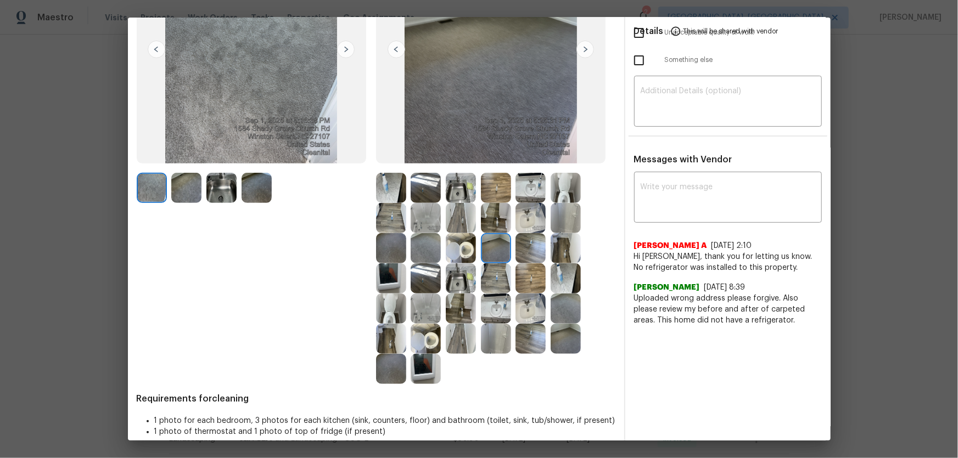
click at [486, 221] on img at bounding box center [496, 218] width 30 height 30
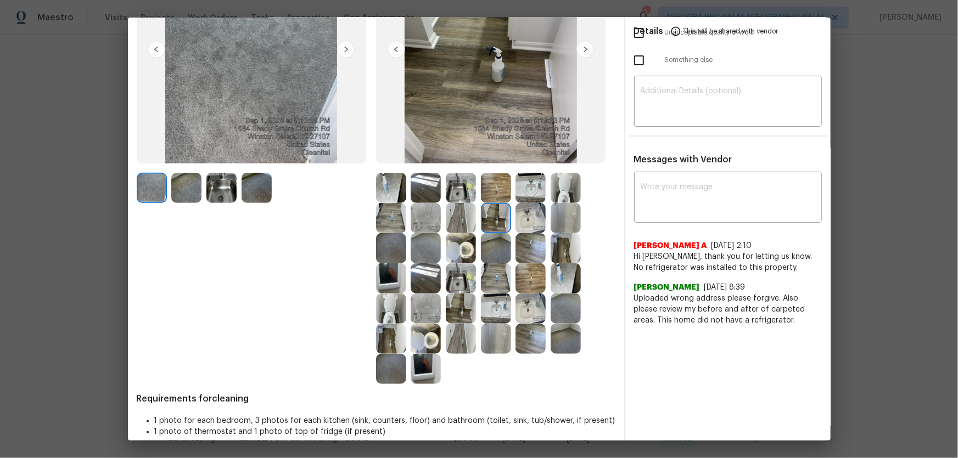
drag, startPoint x: 439, startPoint y: 218, endPoint x: 451, endPoint y: 217, distance: 11.6
click at [443, 218] on div at bounding box center [495, 278] width 239 height 211
click at [452, 217] on img at bounding box center [461, 218] width 30 height 30
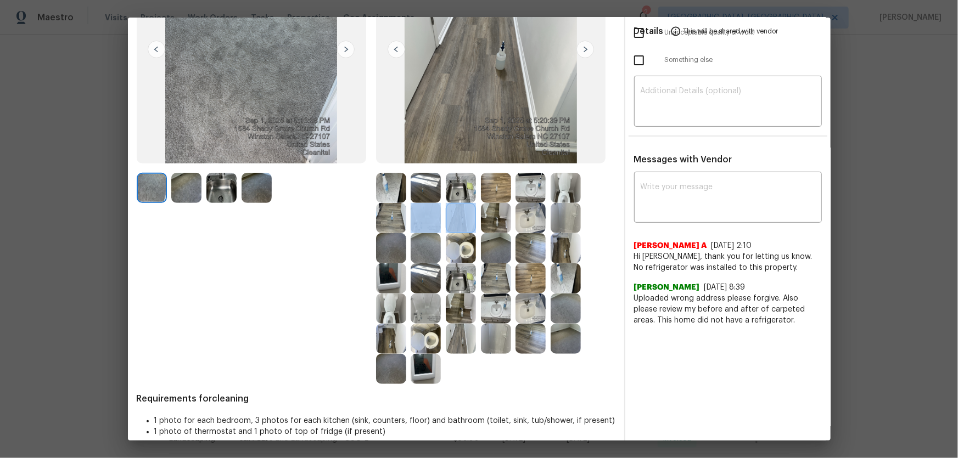
click at [433, 218] on img at bounding box center [426, 218] width 30 height 30
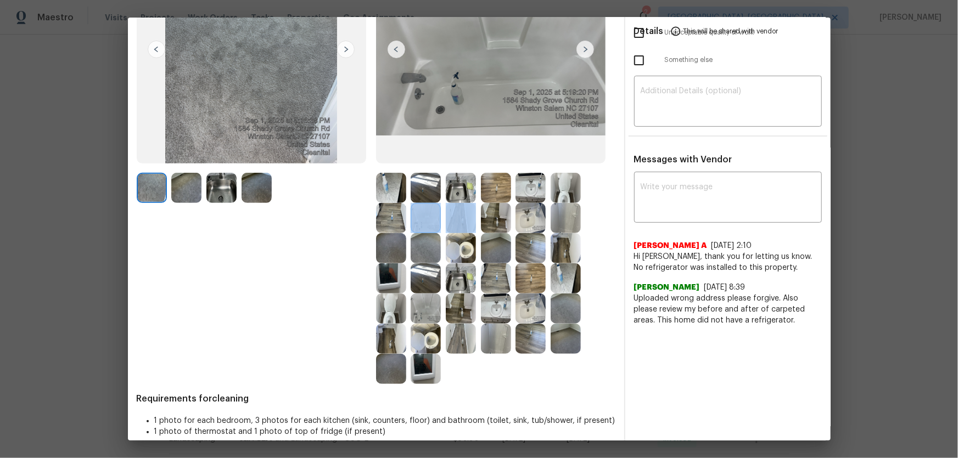
click at [393, 218] on img at bounding box center [391, 218] width 30 height 30
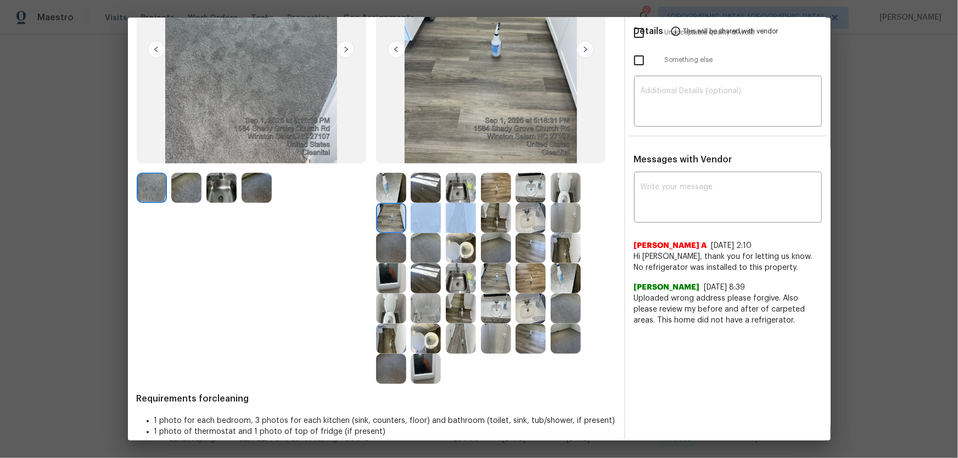
click at [391, 188] on img at bounding box center [391, 188] width 30 height 30
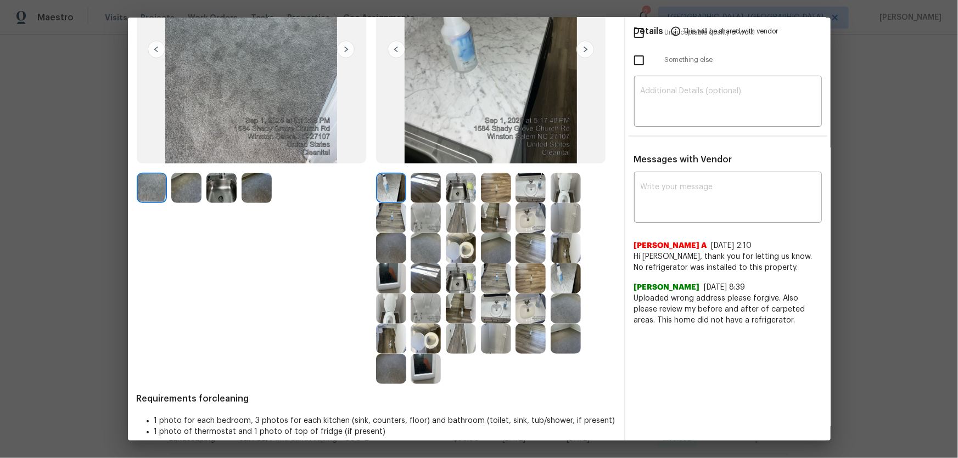
click at [407, 188] on div at bounding box center [393, 188] width 35 height 30
click at [526, 307] on img at bounding box center [530, 309] width 30 height 30
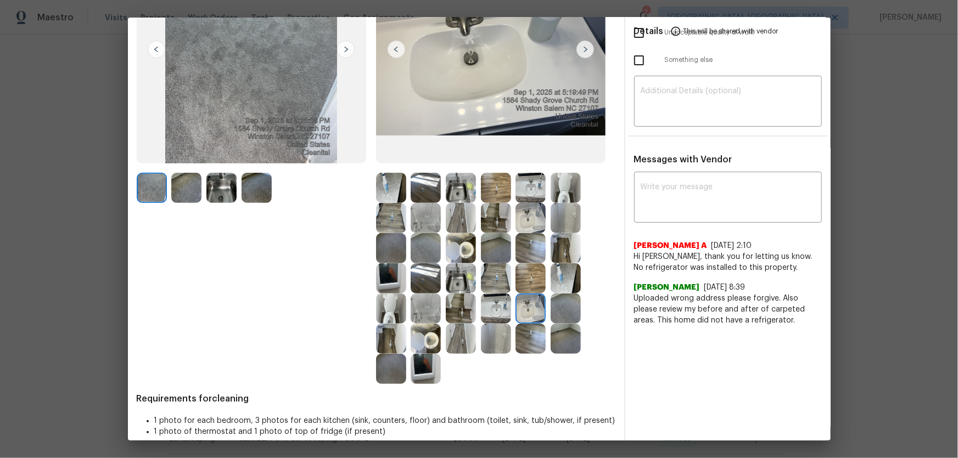
click at [485, 304] on img at bounding box center [496, 309] width 30 height 30
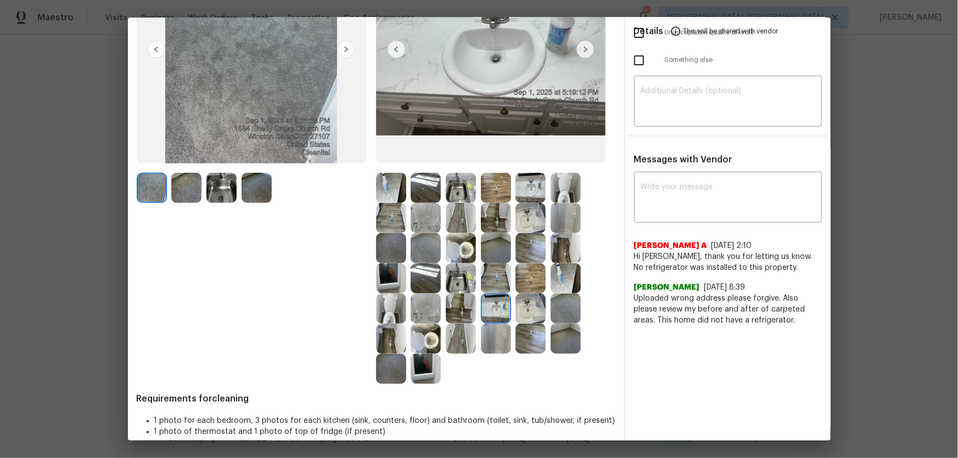
click at [419, 281] on img at bounding box center [426, 279] width 30 height 30
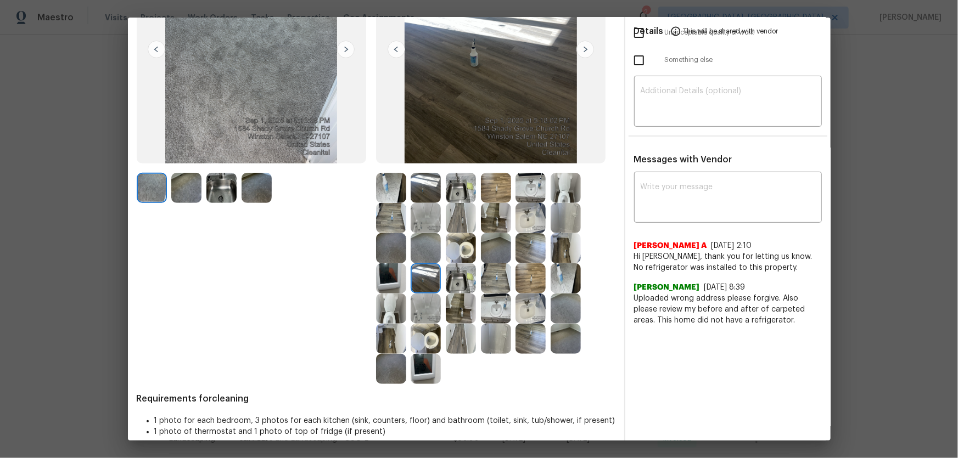
click at [421, 304] on img at bounding box center [426, 309] width 30 height 30
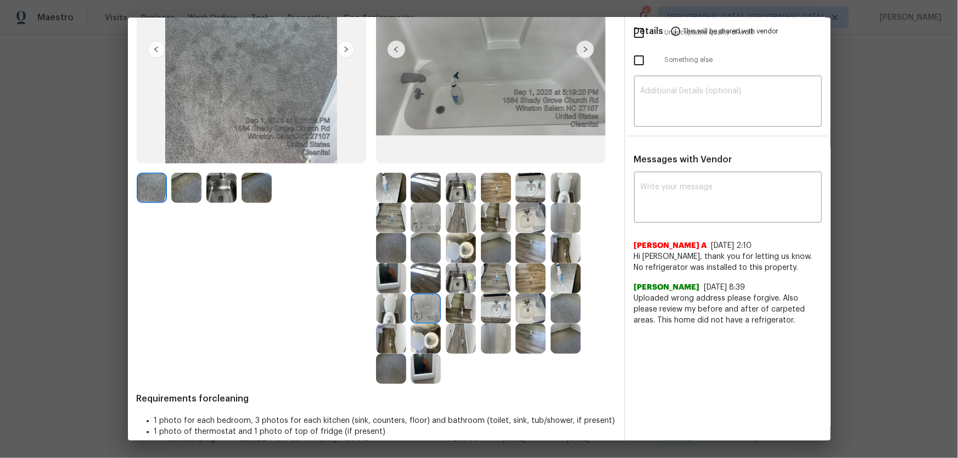
click at [450, 298] on img at bounding box center [461, 309] width 30 height 30
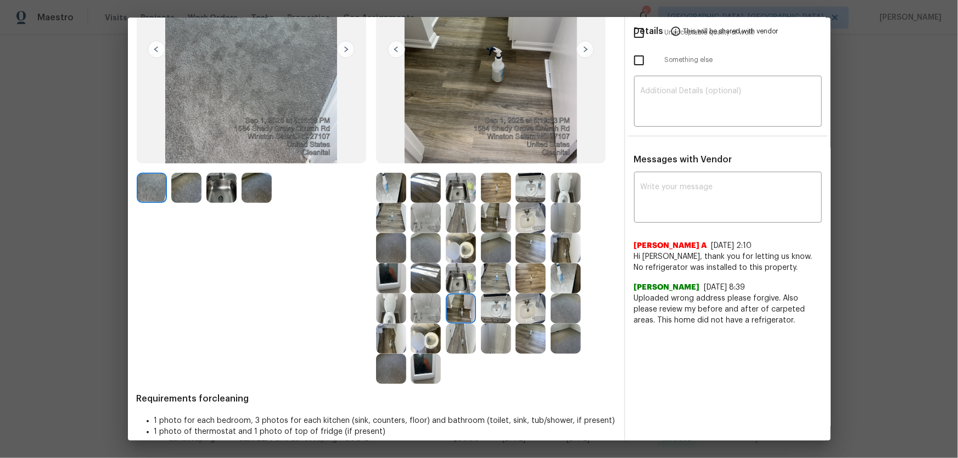
click at [449, 276] on img at bounding box center [461, 279] width 30 height 30
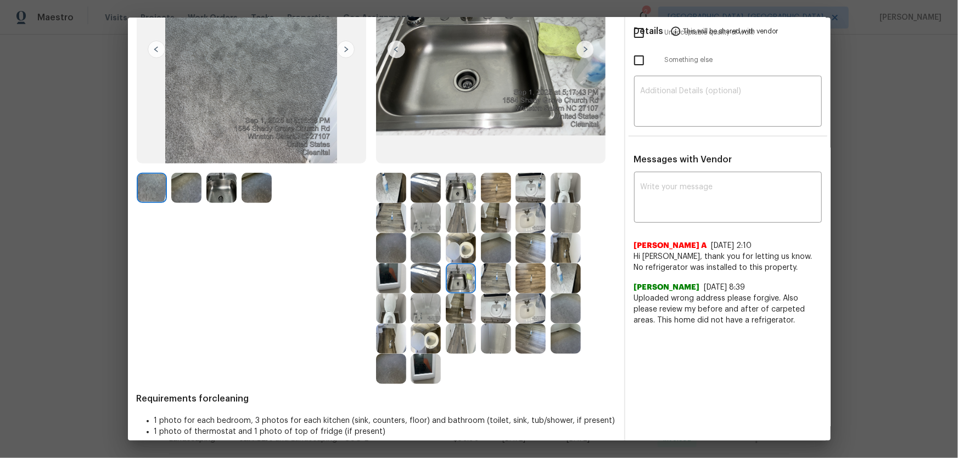
click at [483, 281] on img at bounding box center [496, 279] width 30 height 30
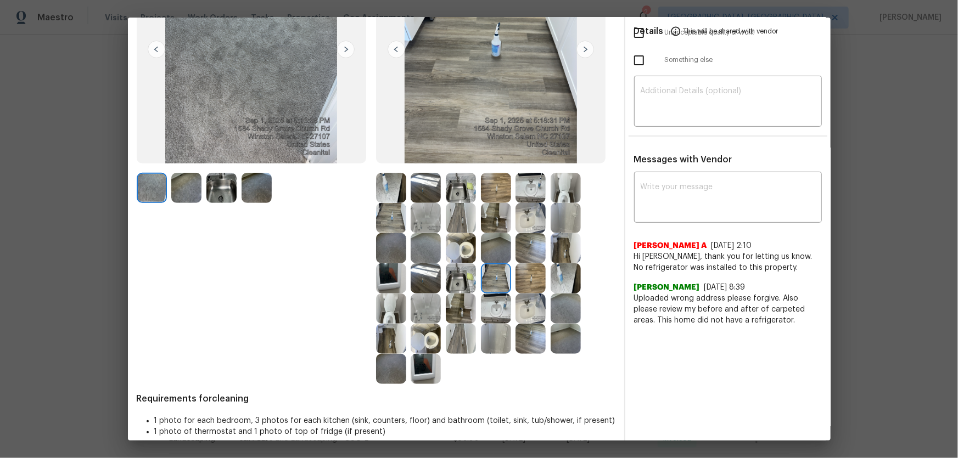
click at [521, 279] on img at bounding box center [530, 279] width 30 height 30
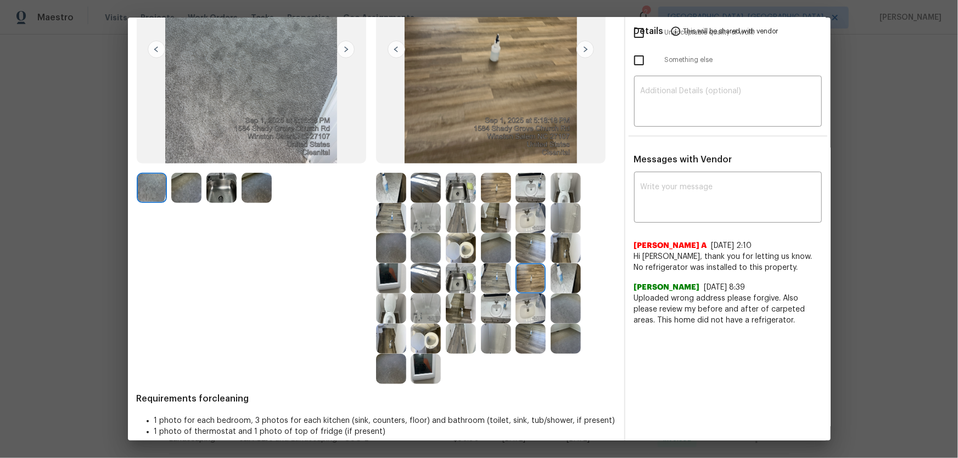
click at [543, 278] on div at bounding box center [532, 279] width 35 height 30
click at [542, 299] on img at bounding box center [530, 309] width 30 height 30
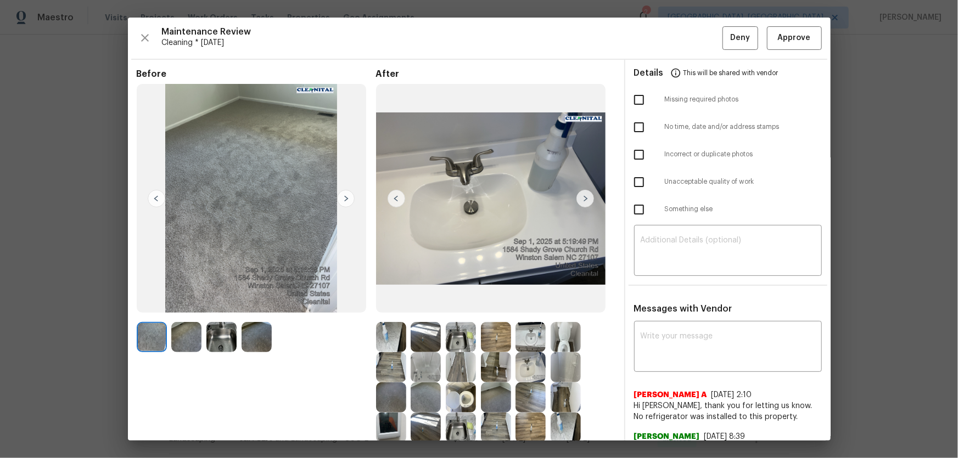
scroll to position [0, 0]
click at [784, 32] on span "Approve" at bounding box center [794, 38] width 33 height 14
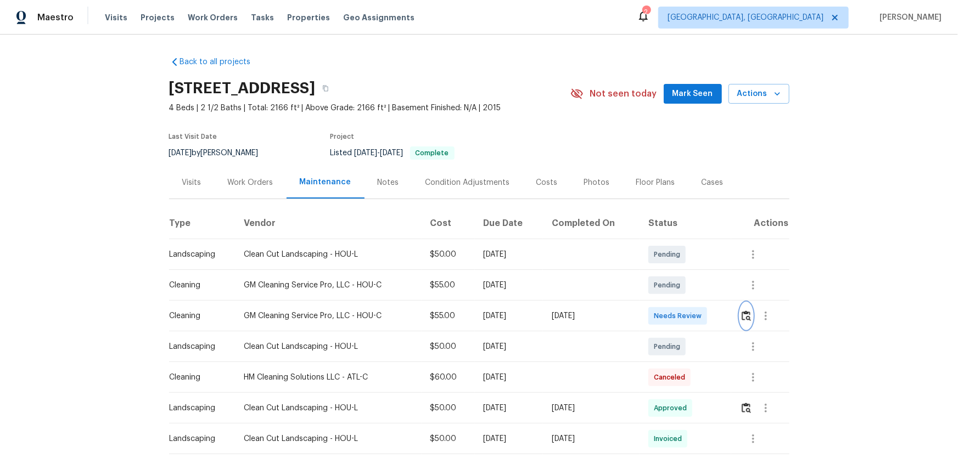
click at [744, 313] on img "button" at bounding box center [746, 316] width 9 height 10
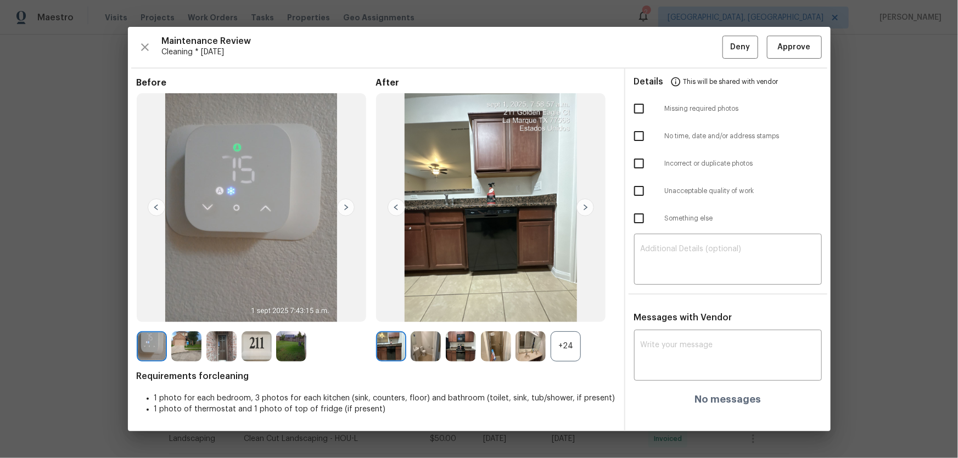
click at [562, 349] on div "+24" at bounding box center [566, 347] width 30 height 30
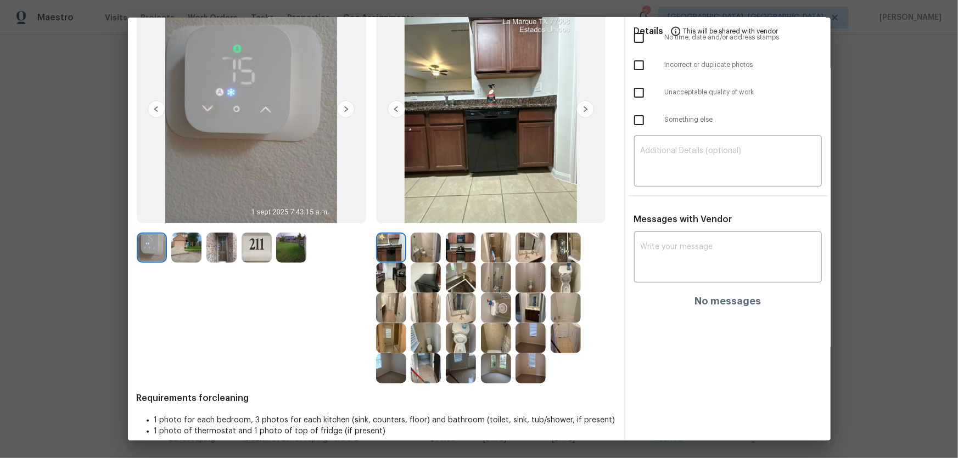
scroll to position [102, 0]
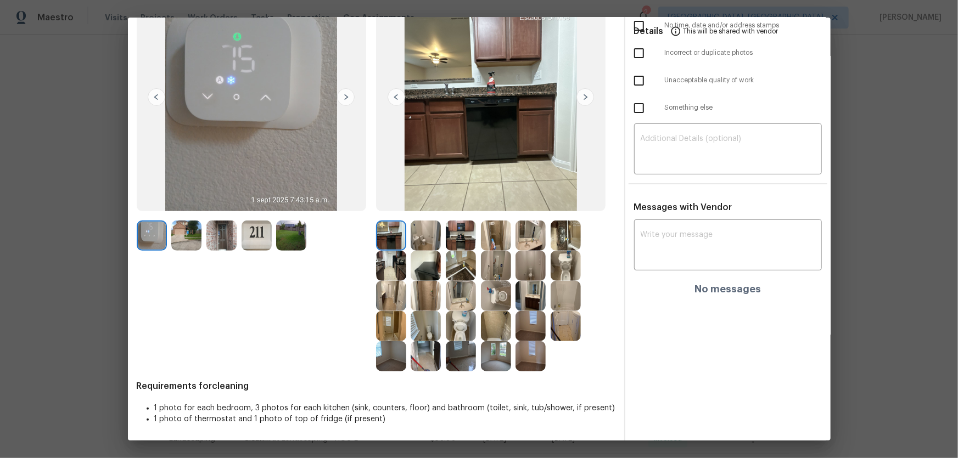
click at [459, 319] on img at bounding box center [461, 326] width 30 height 30
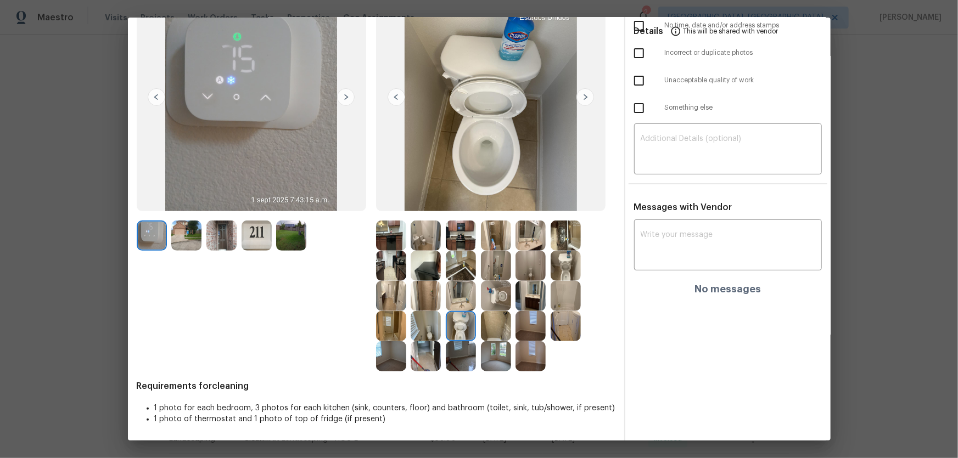
click at [501, 287] on img at bounding box center [496, 296] width 30 height 30
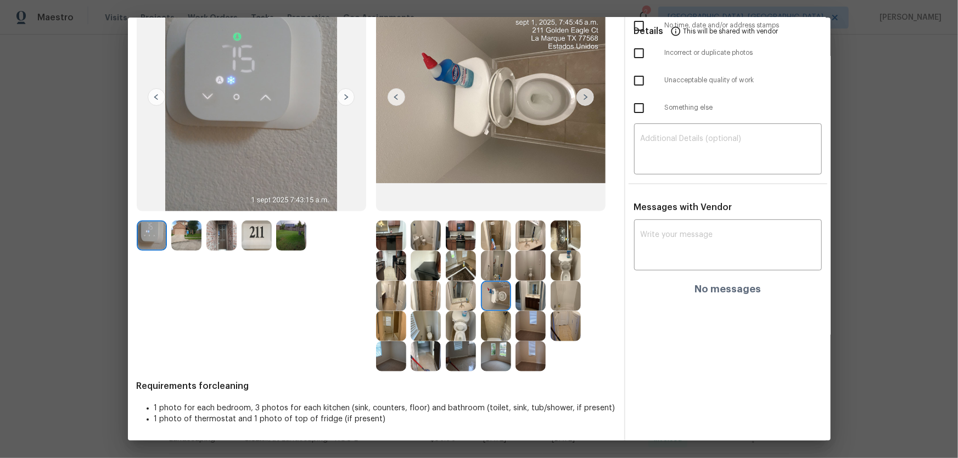
click at [551, 272] on img at bounding box center [566, 266] width 30 height 30
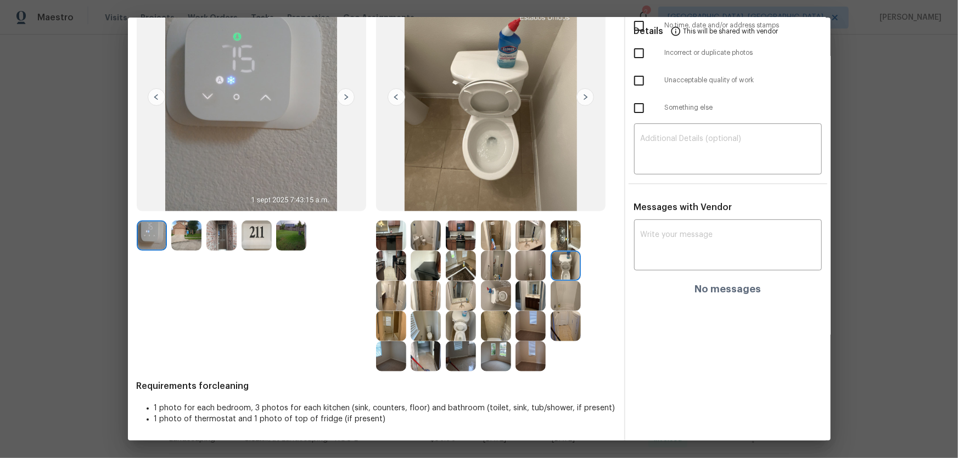
click at [529, 236] on img at bounding box center [530, 236] width 30 height 30
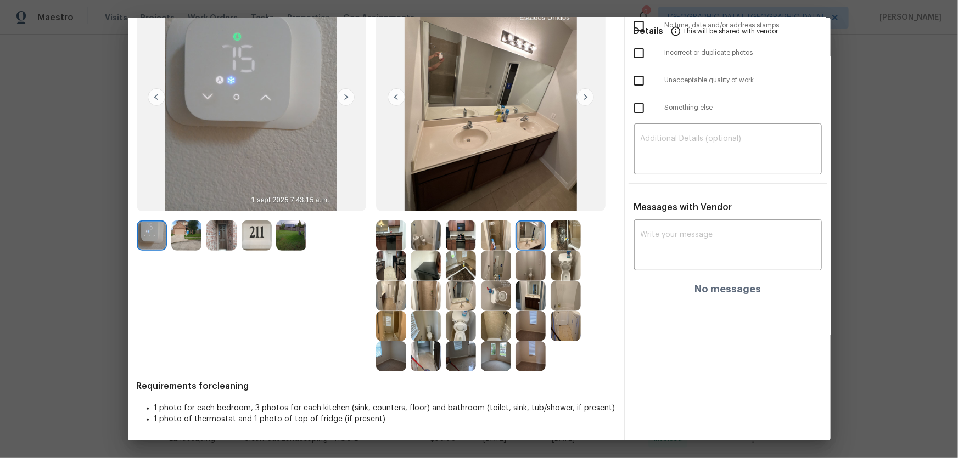
click at [491, 268] on img at bounding box center [496, 266] width 30 height 30
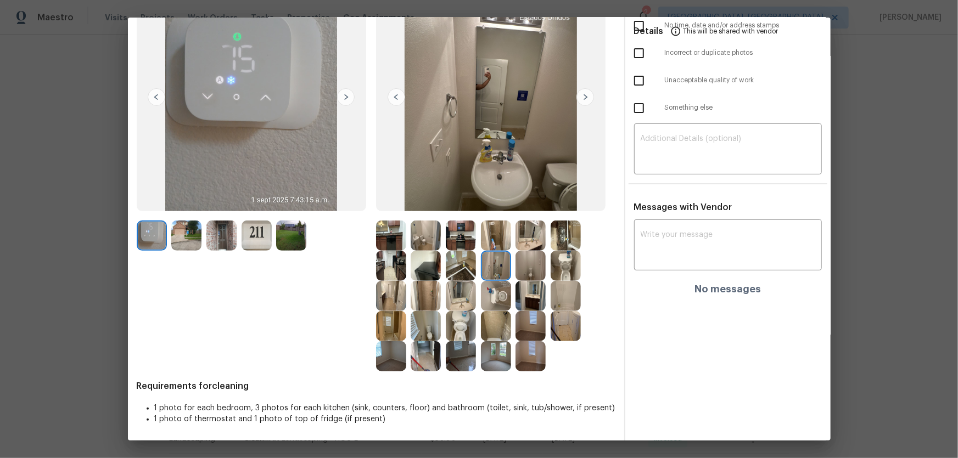
click at [416, 242] on img at bounding box center [426, 236] width 30 height 30
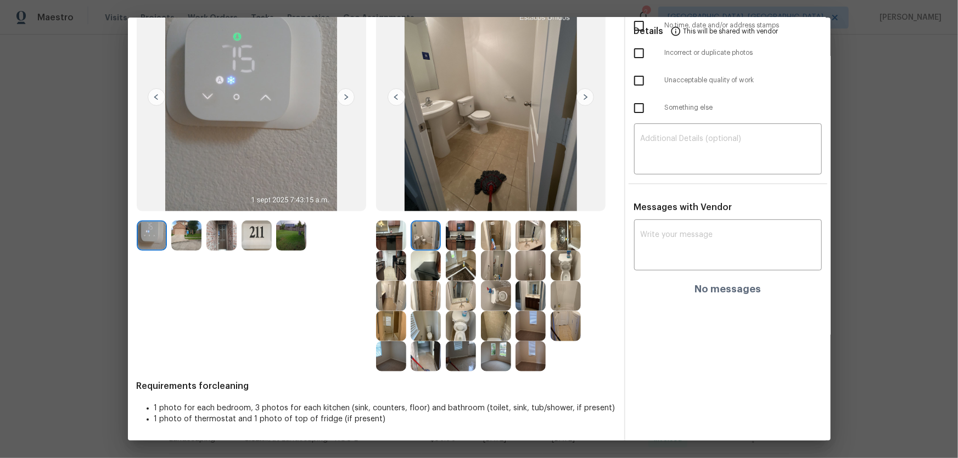
click at [495, 328] on img at bounding box center [496, 326] width 30 height 30
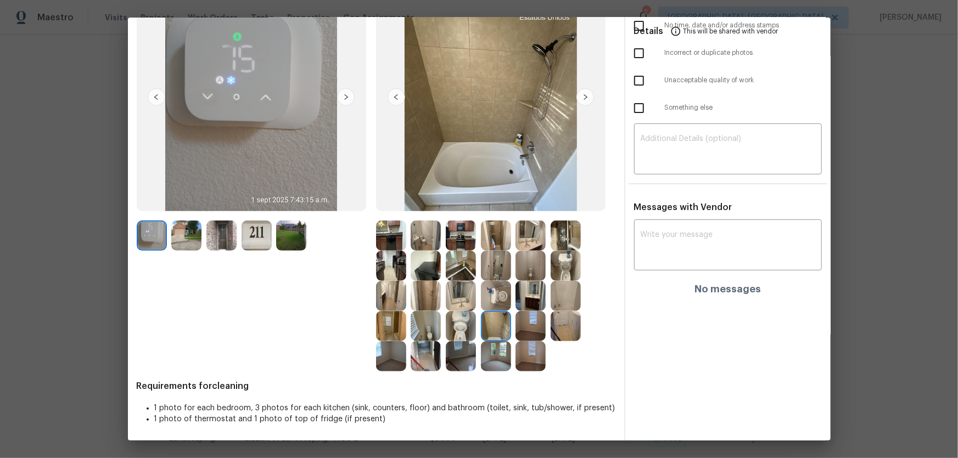
click at [560, 303] on img at bounding box center [566, 296] width 30 height 30
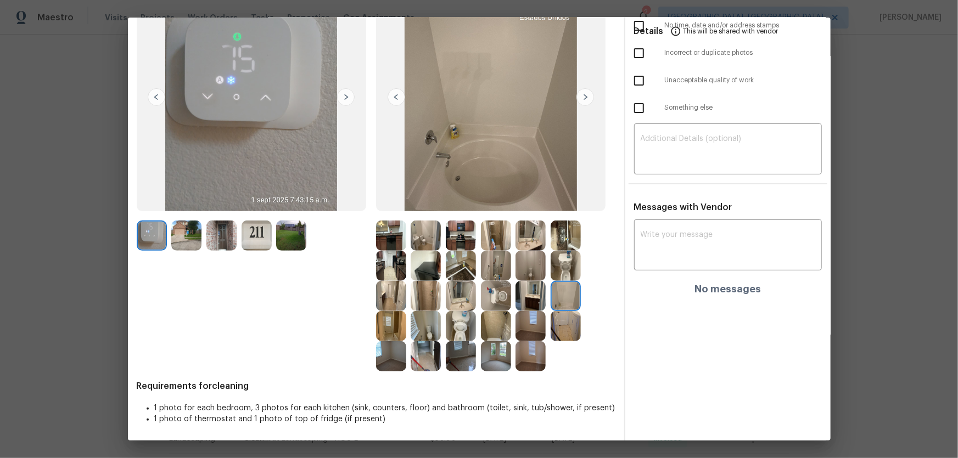
click at [529, 302] on img at bounding box center [530, 296] width 30 height 30
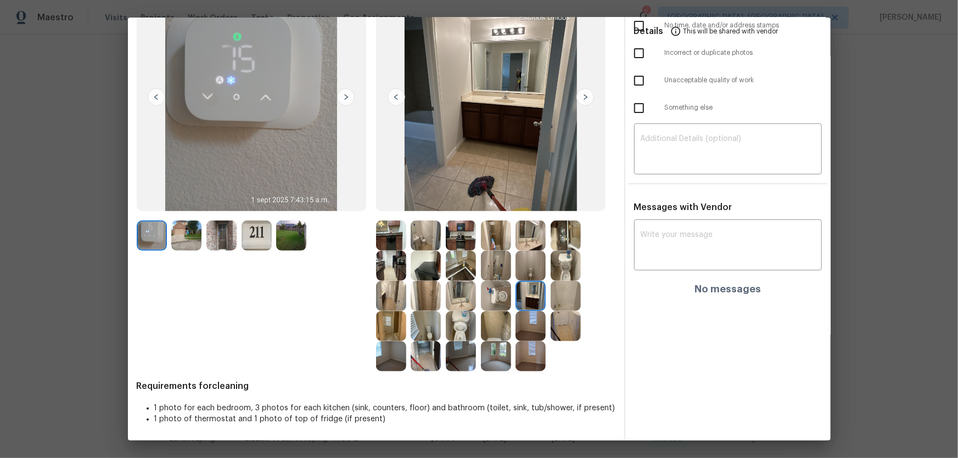
click at [459, 350] on img at bounding box center [461, 356] width 30 height 30
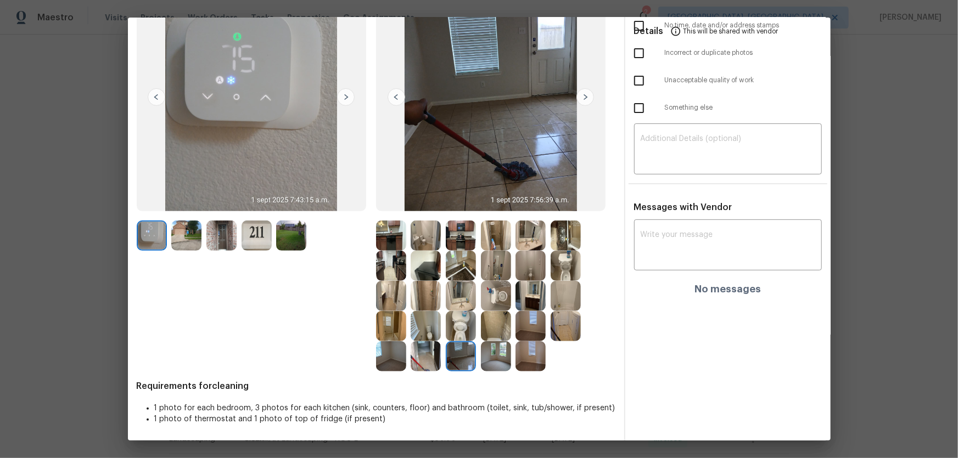
click at [511, 360] on div at bounding box center [498, 356] width 35 height 30
click at [532, 360] on img at bounding box center [530, 356] width 30 height 30
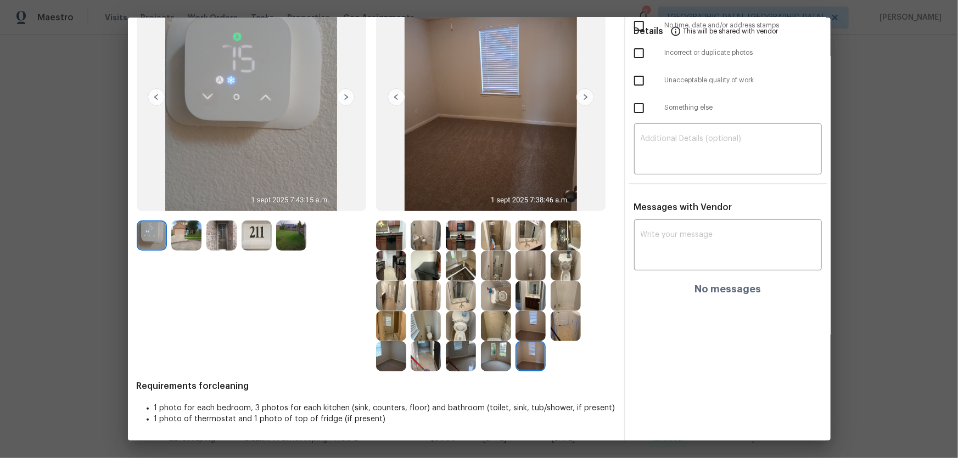
click at [529, 335] on img at bounding box center [530, 326] width 30 height 30
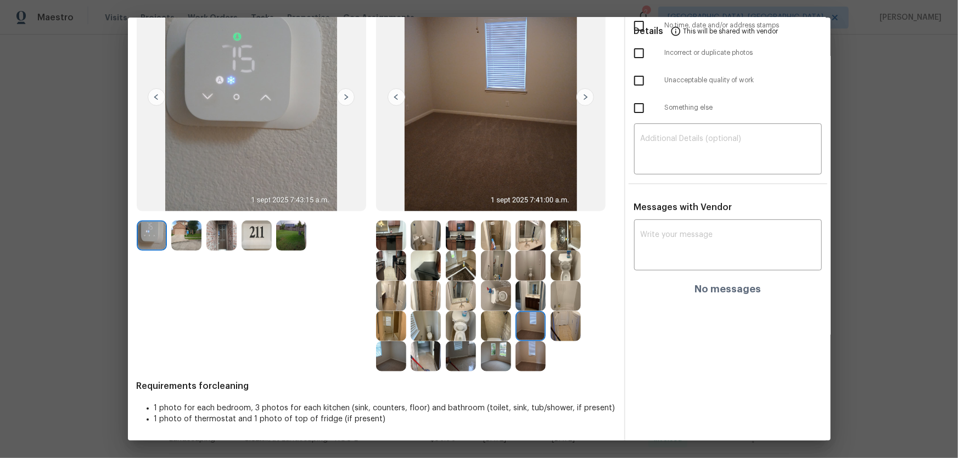
click at [496, 330] on img at bounding box center [496, 326] width 30 height 30
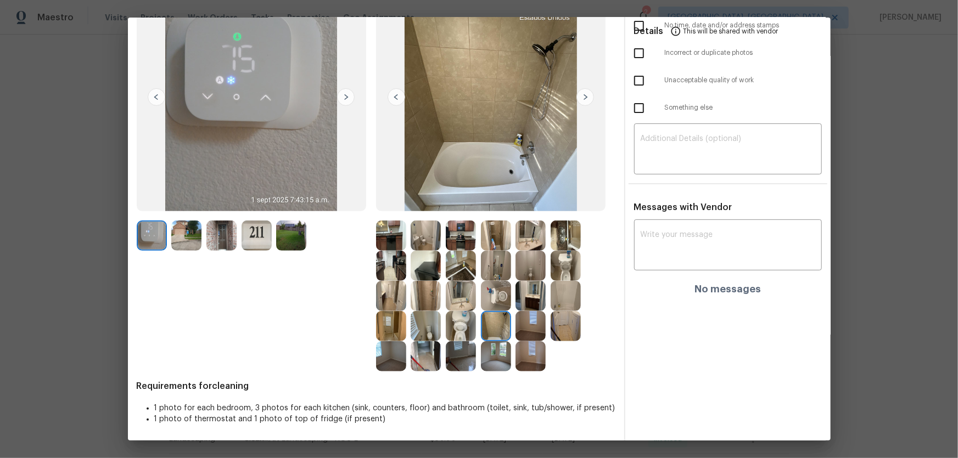
click at [457, 326] on img at bounding box center [461, 326] width 30 height 30
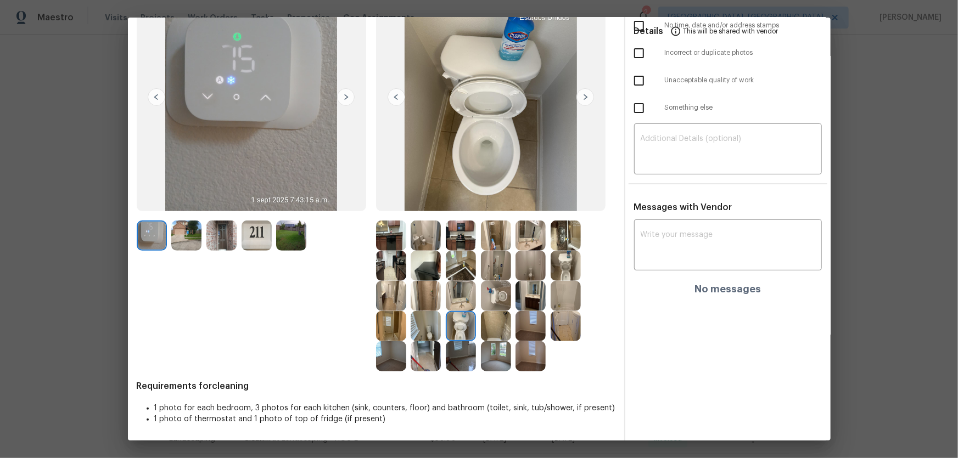
click at [456, 295] on img at bounding box center [461, 296] width 30 height 30
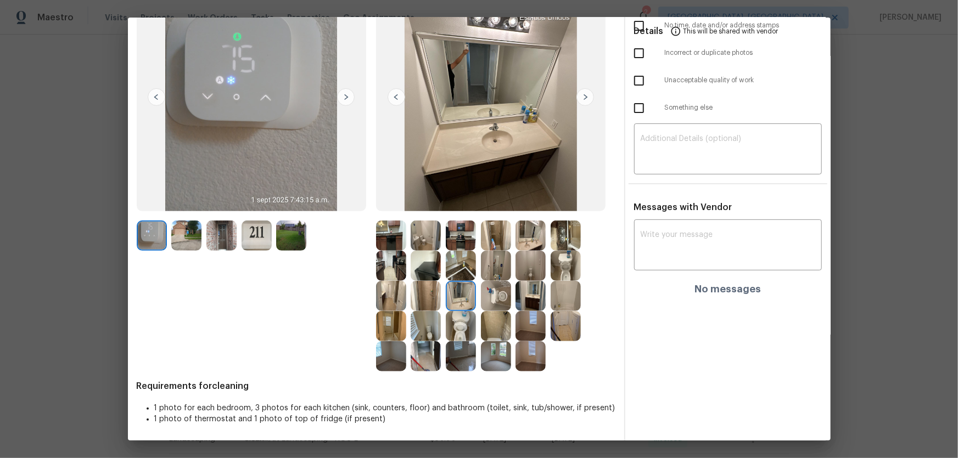
click at [428, 297] on img at bounding box center [426, 296] width 30 height 30
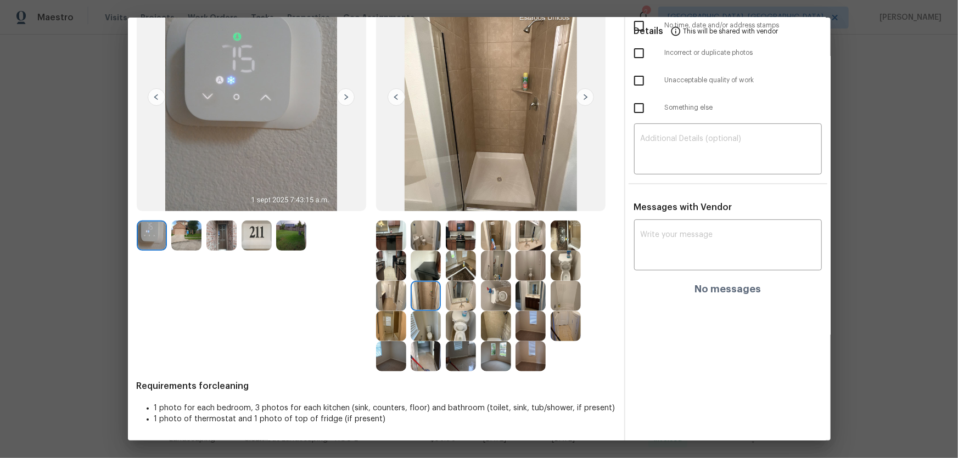
click at [498, 243] on img at bounding box center [496, 236] width 30 height 30
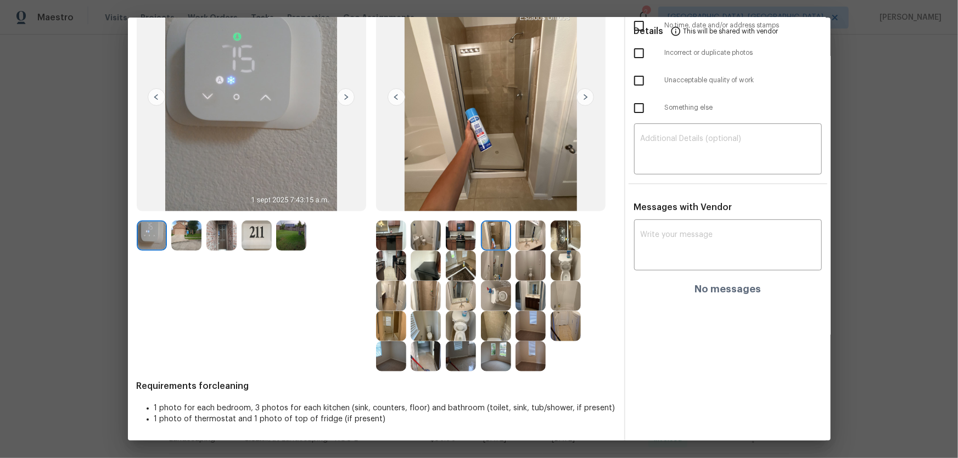
click at [459, 240] on img at bounding box center [461, 236] width 30 height 30
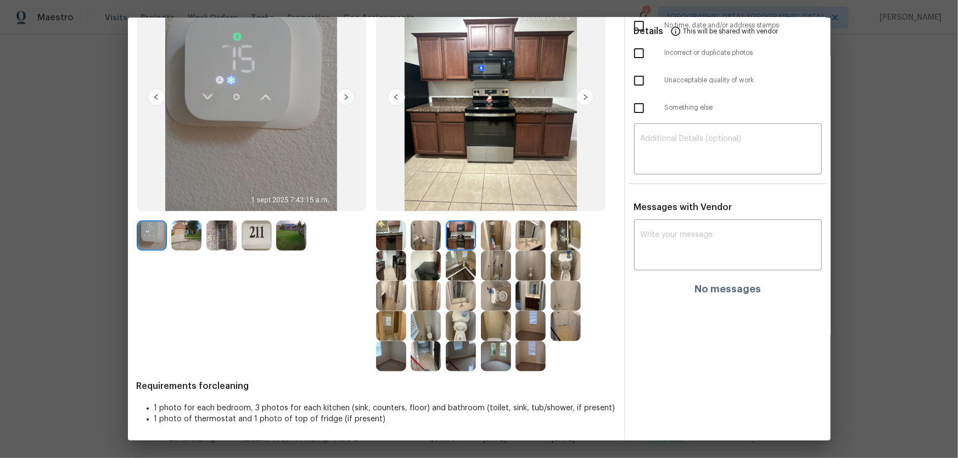
click at [431, 270] on img at bounding box center [426, 266] width 30 height 30
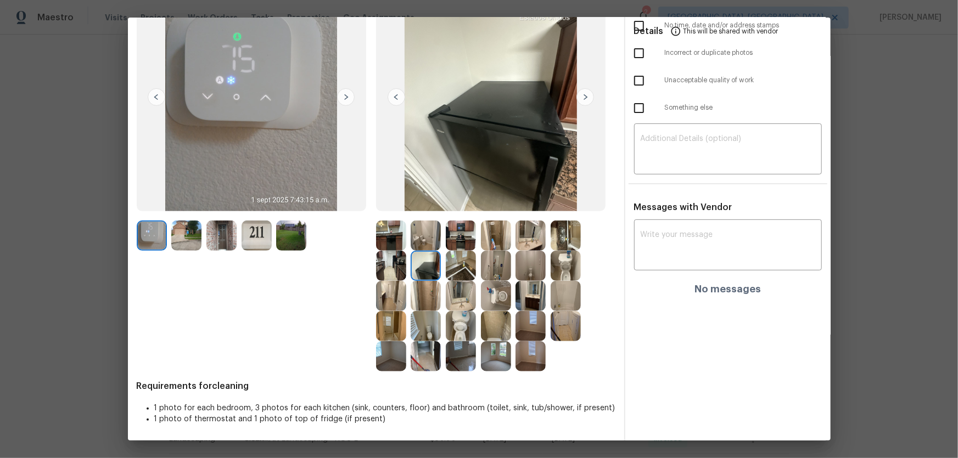
click at [407, 263] on div at bounding box center [393, 266] width 35 height 30
click at [399, 289] on img at bounding box center [391, 296] width 30 height 30
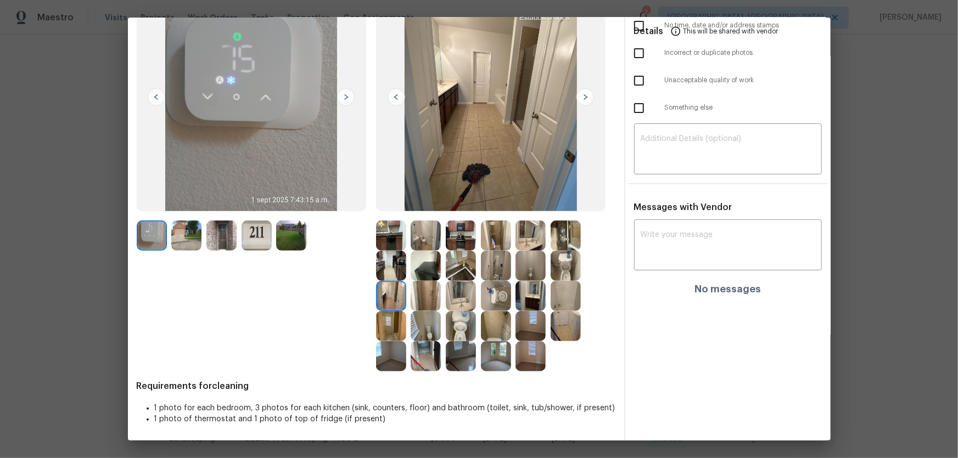
click at [394, 316] on img at bounding box center [391, 326] width 30 height 30
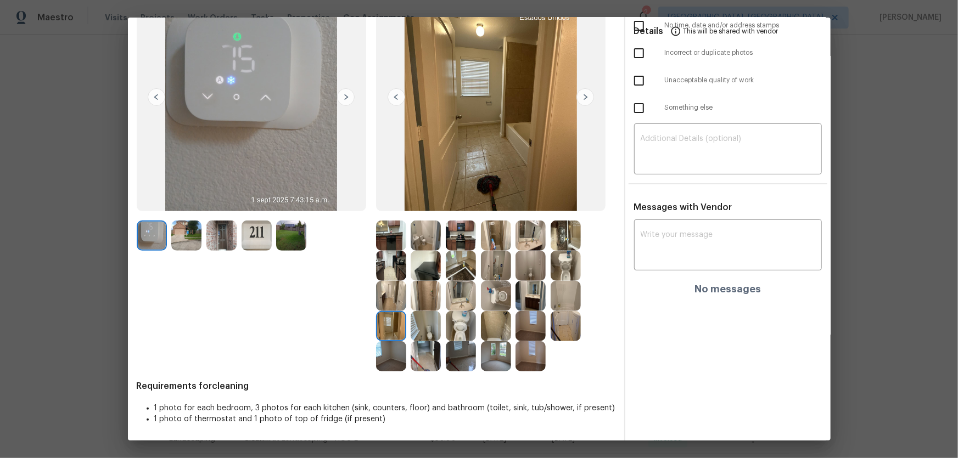
click at [523, 323] on img at bounding box center [530, 326] width 30 height 30
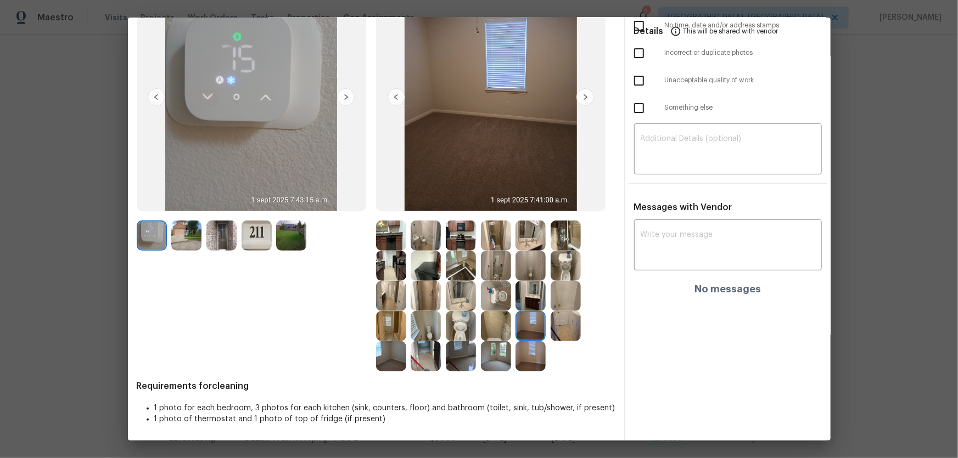
click at [530, 302] on img at bounding box center [530, 296] width 30 height 30
